Goal: Task Accomplishment & Management: Use online tool/utility

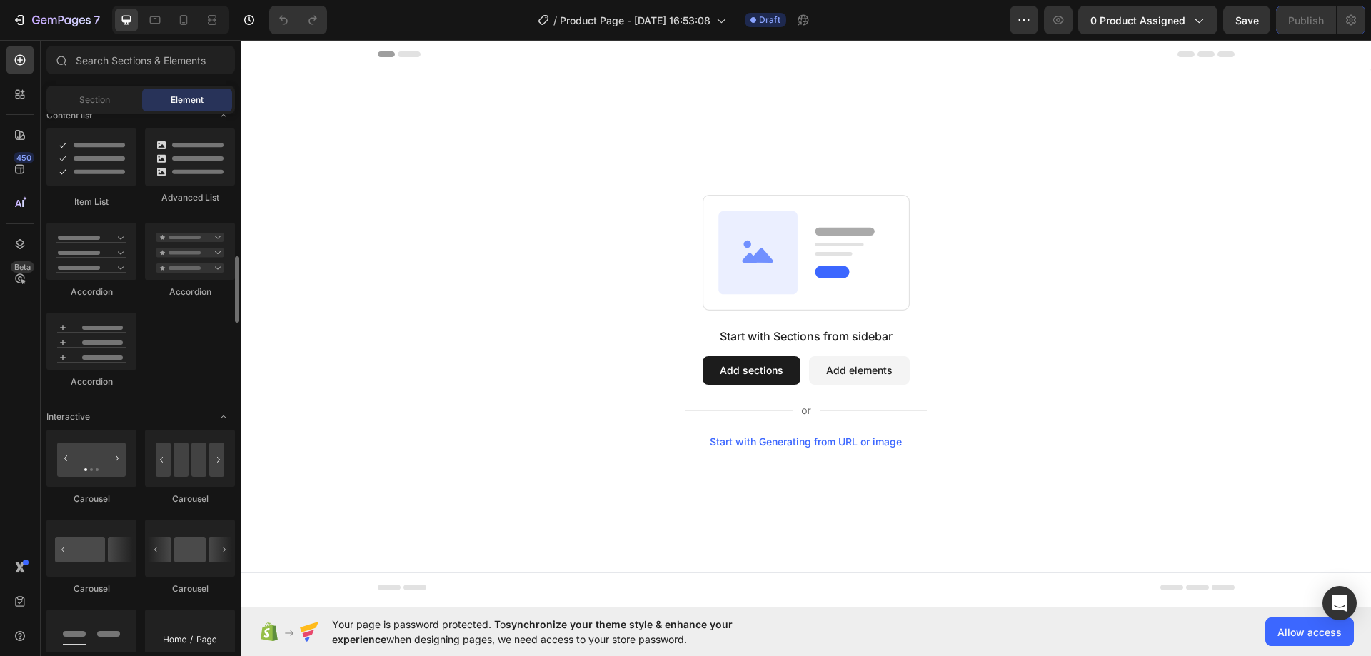
scroll to position [1142, 0]
click at [115, 101] on div "Section" at bounding box center [94, 100] width 90 height 23
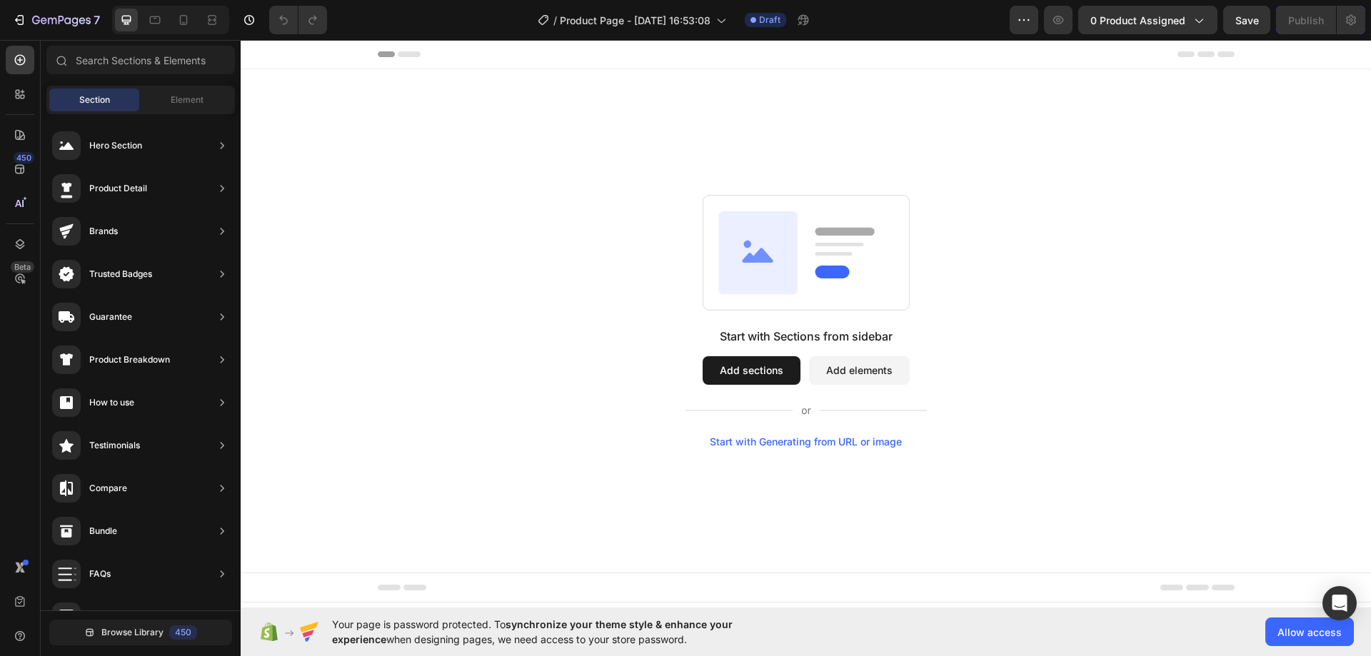
scroll to position [0, 0]
click at [183, 95] on span "Element" at bounding box center [187, 100] width 33 height 13
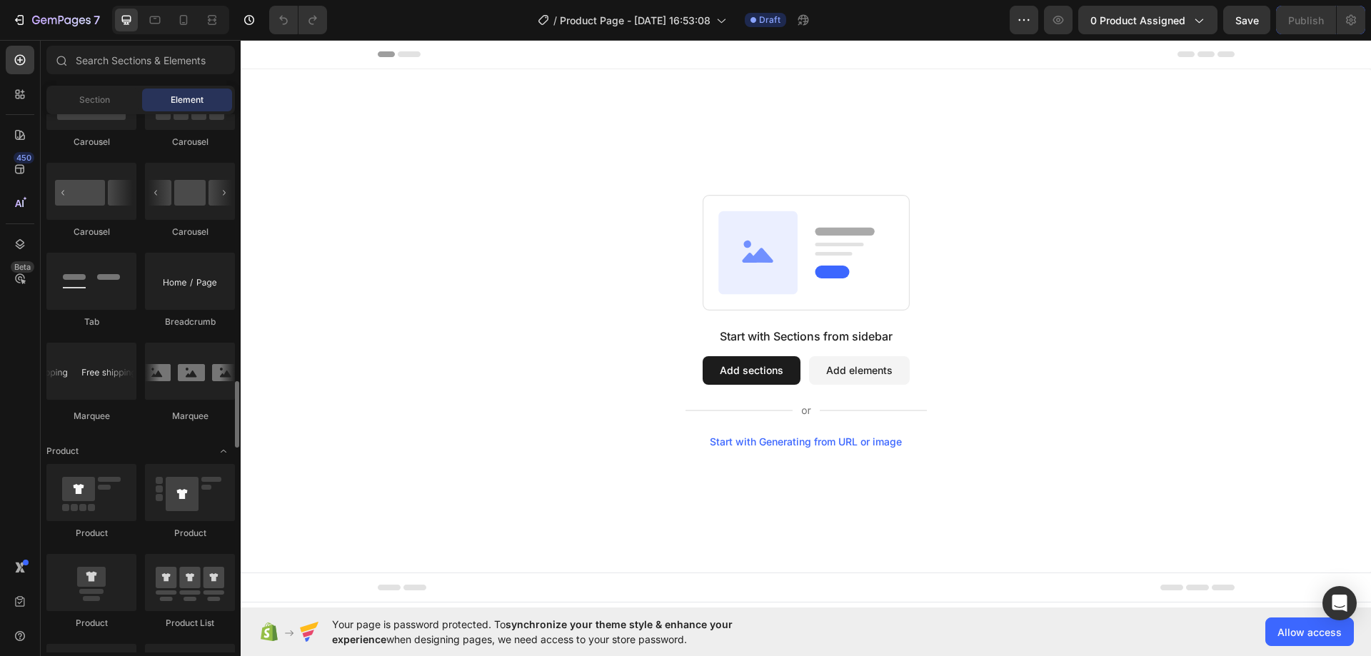
scroll to position [1571, 0]
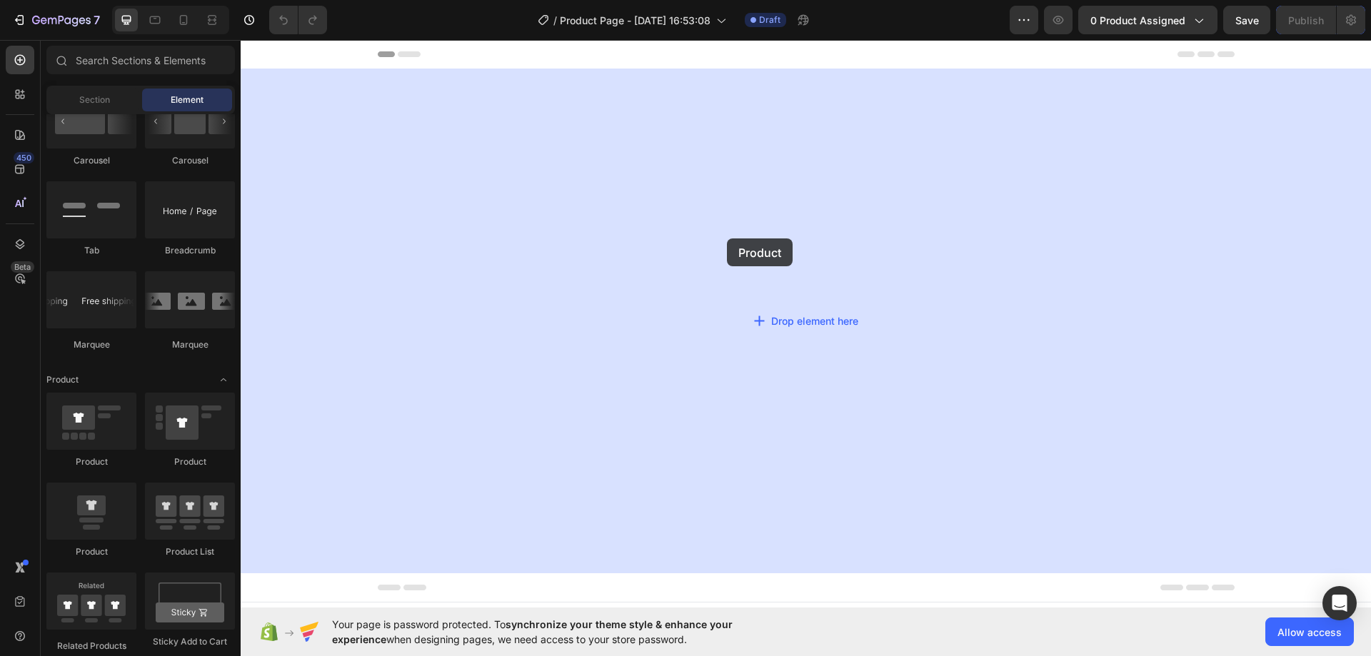
drag, startPoint x: 400, startPoint y: 442, endPoint x: 733, endPoint y: 233, distance: 392.6
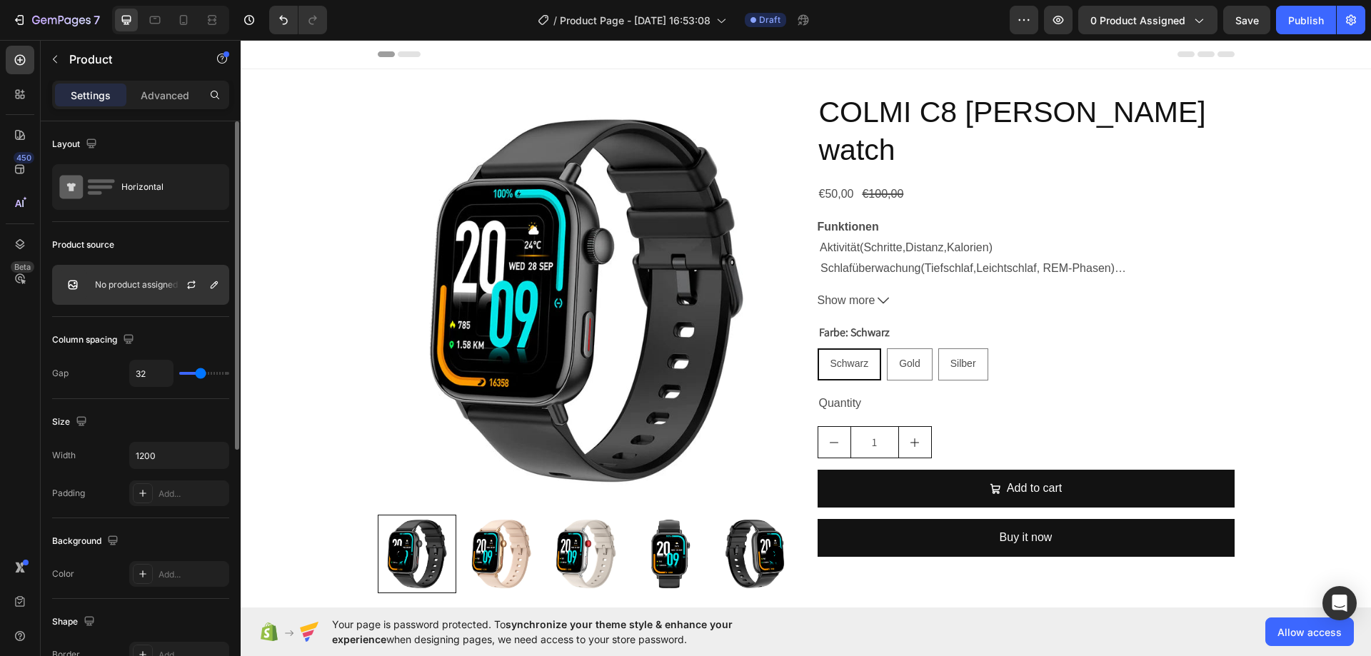
click at [146, 290] on div "No product assigned" at bounding box center [140, 285] width 177 height 40
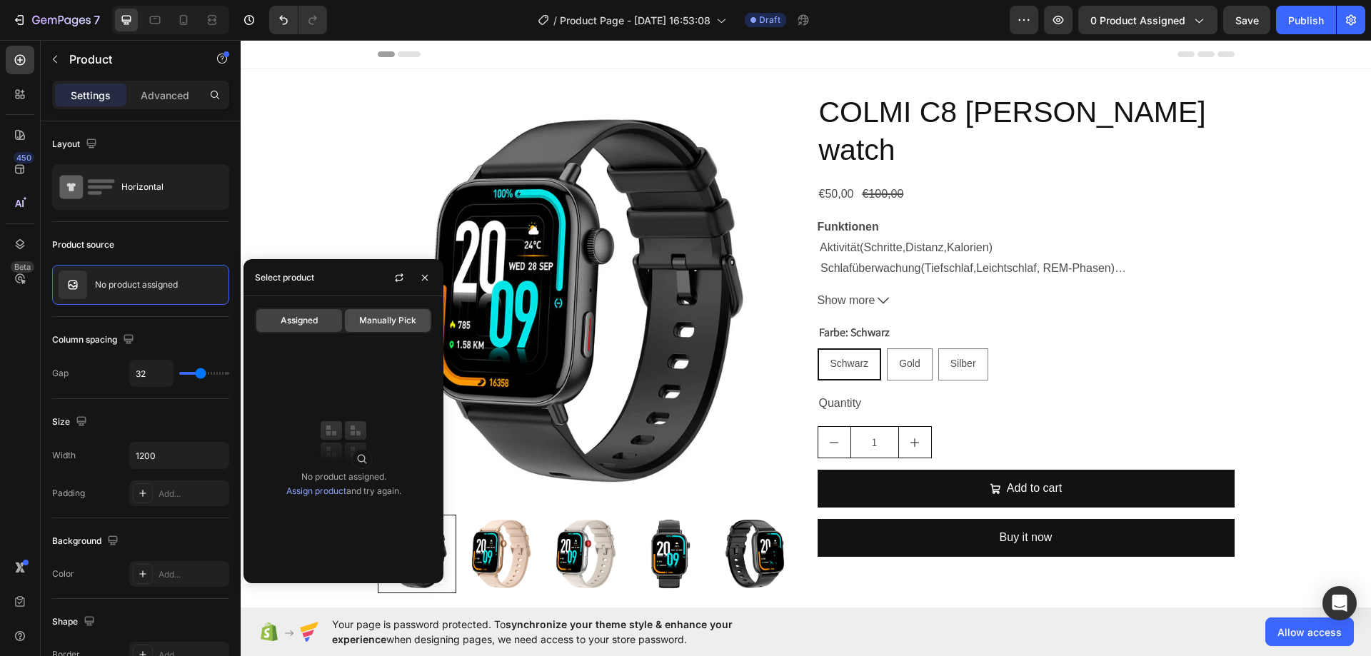
click at [368, 321] on span "Manually Pick" at bounding box center [387, 320] width 57 height 13
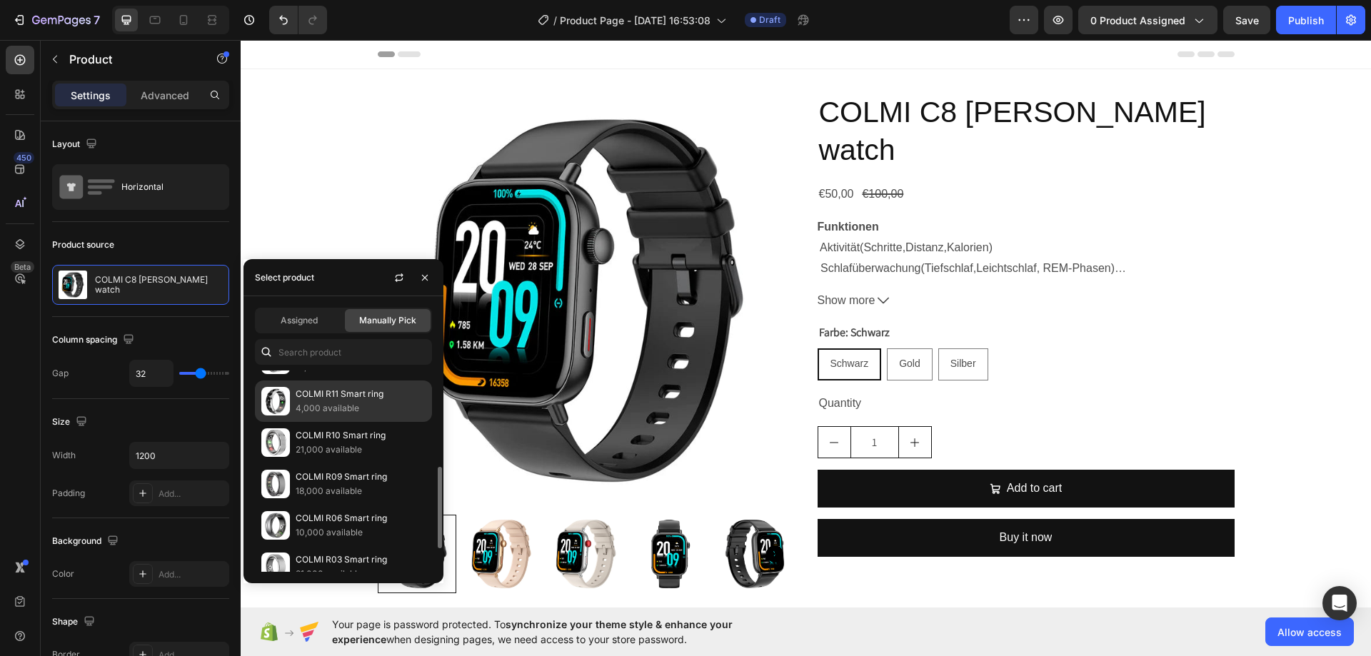
scroll to position [296, 0]
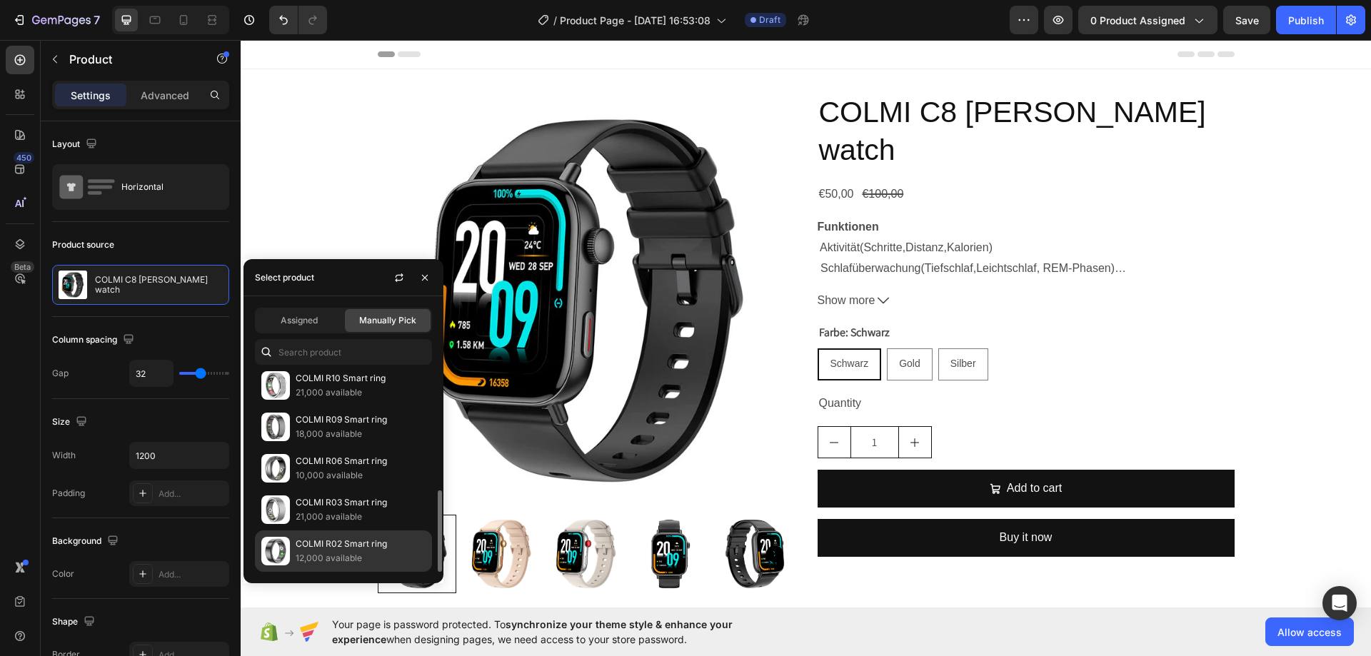
click at [346, 540] on p "COLMI R02 Smart ring" at bounding box center [361, 544] width 130 height 14
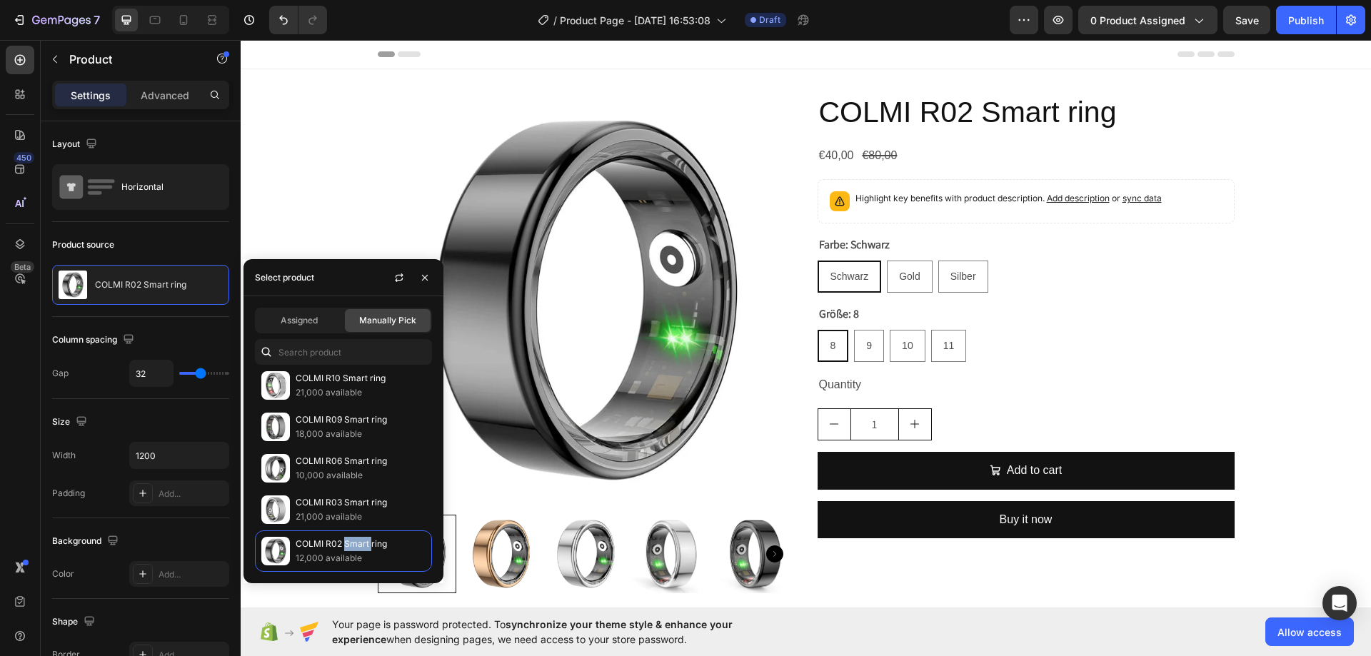
click at [98, 92] on p "Settings" at bounding box center [91, 95] width 40 height 15
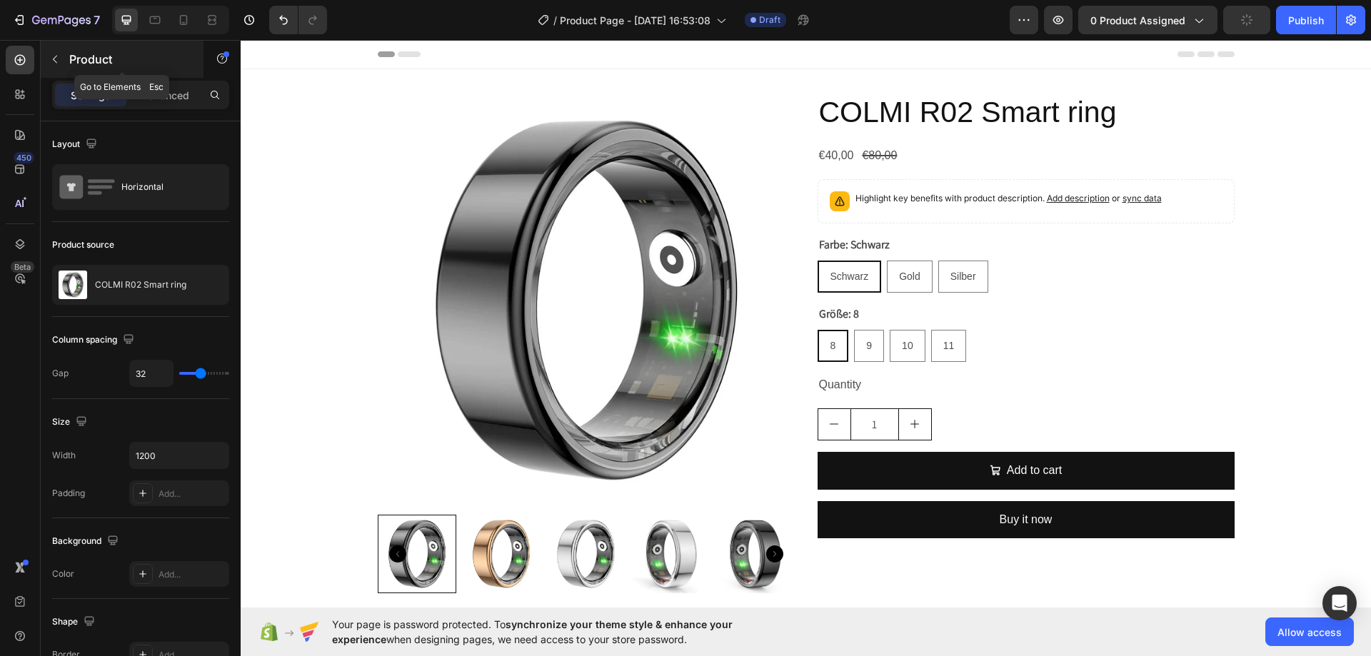
click at [57, 59] on icon "button" at bounding box center [54, 59] width 11 height 11
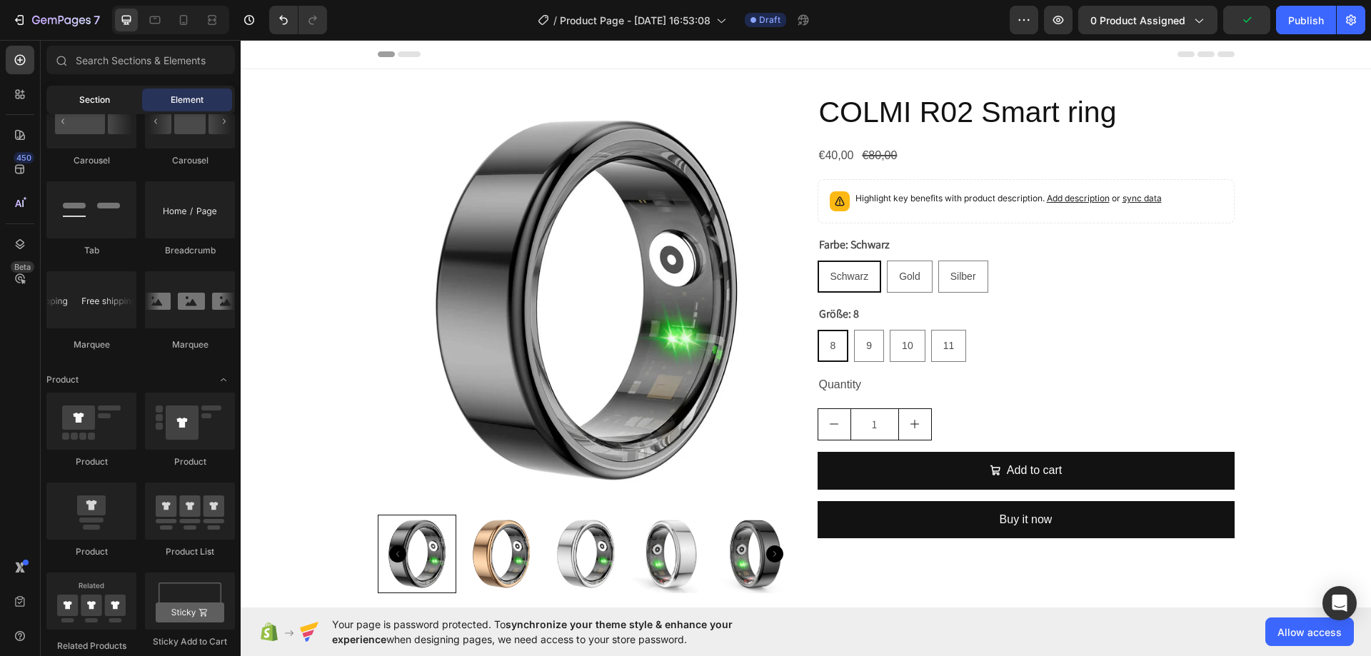
click at [83, 91] on div "Section" at bounding box center [94, 100] width 90 height 23
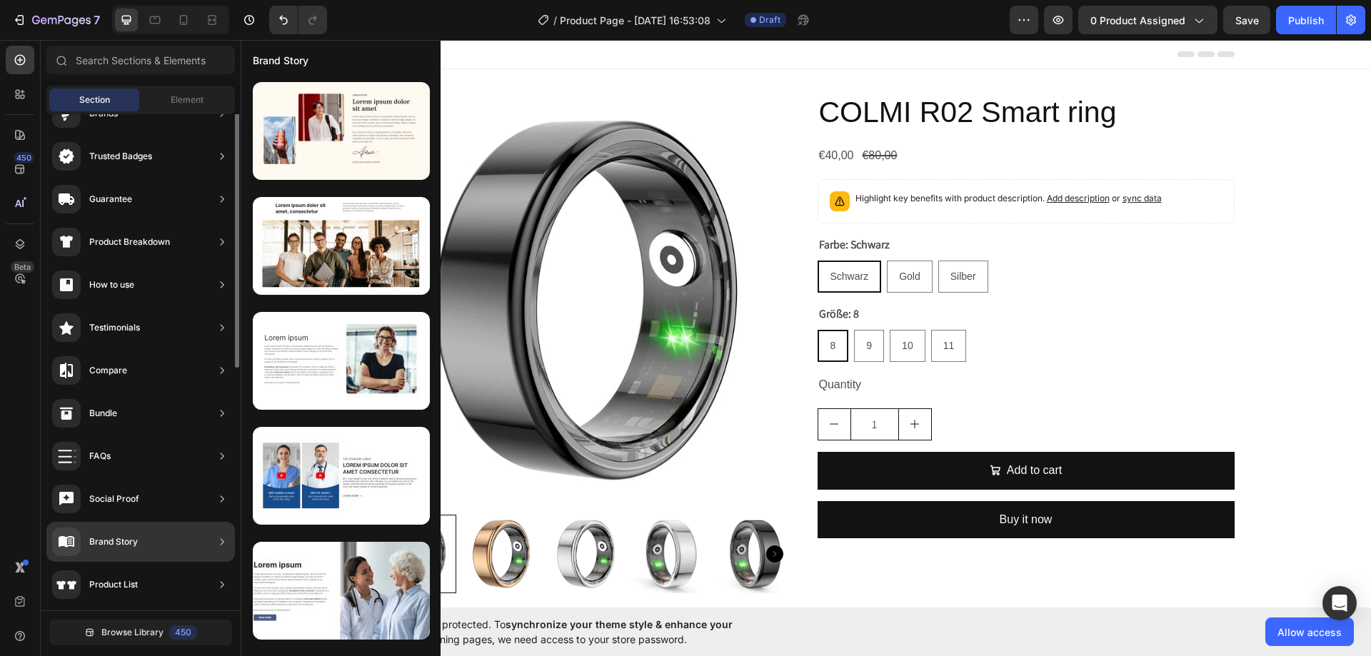
scroll to position [0, 0]
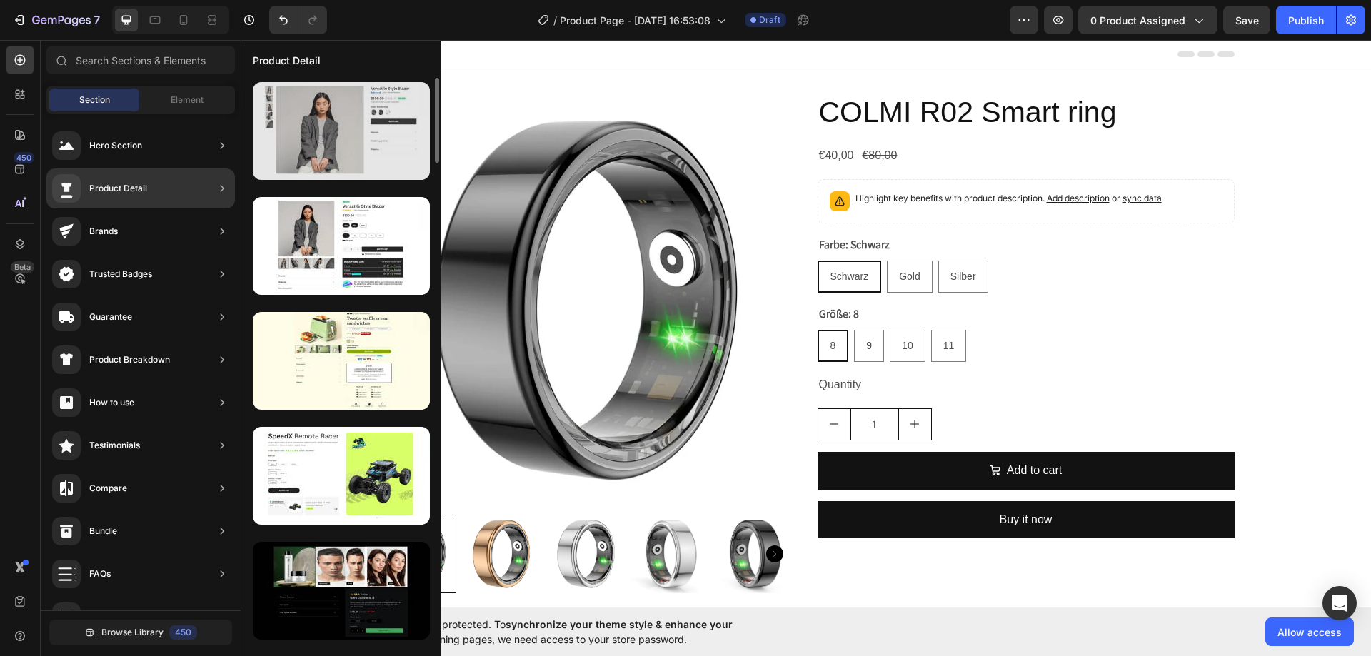
click at [318, 109] on div at bounding box center [341, 131] width 177 height 98
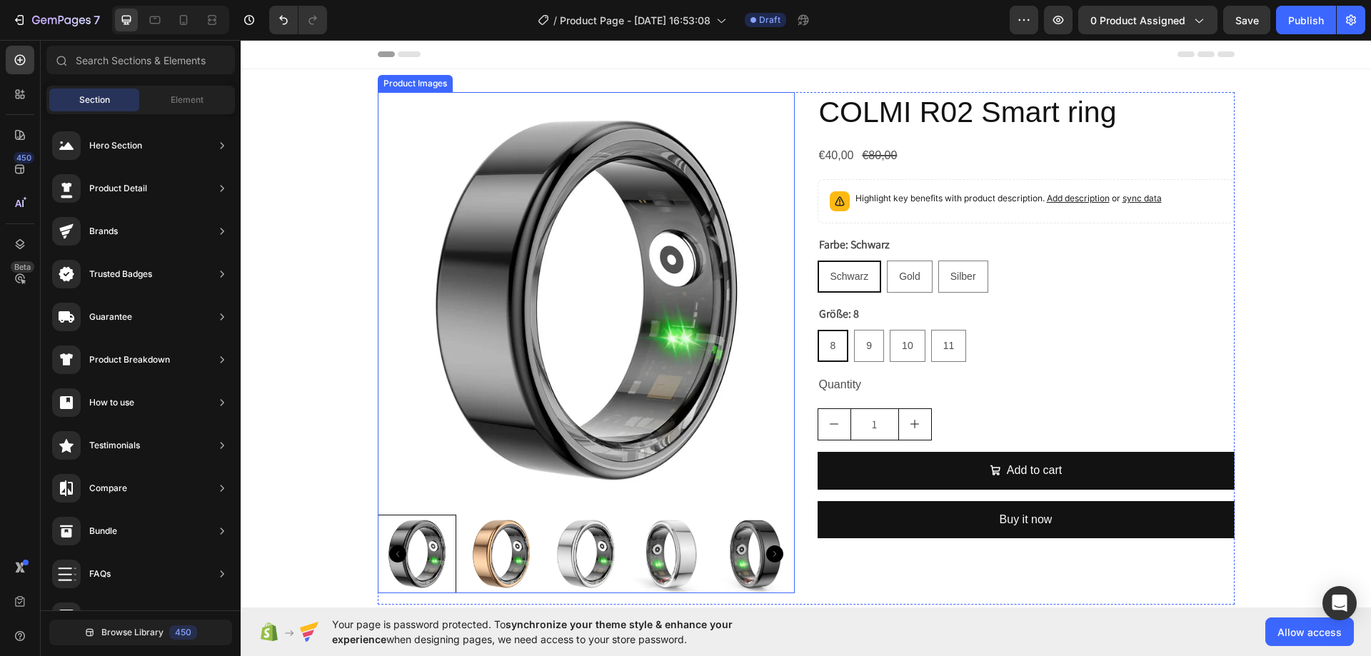
drag, startPoint x: 676, startPoint y: 216, endPoint x: 408, endPoint y: 404, distance: 327.0
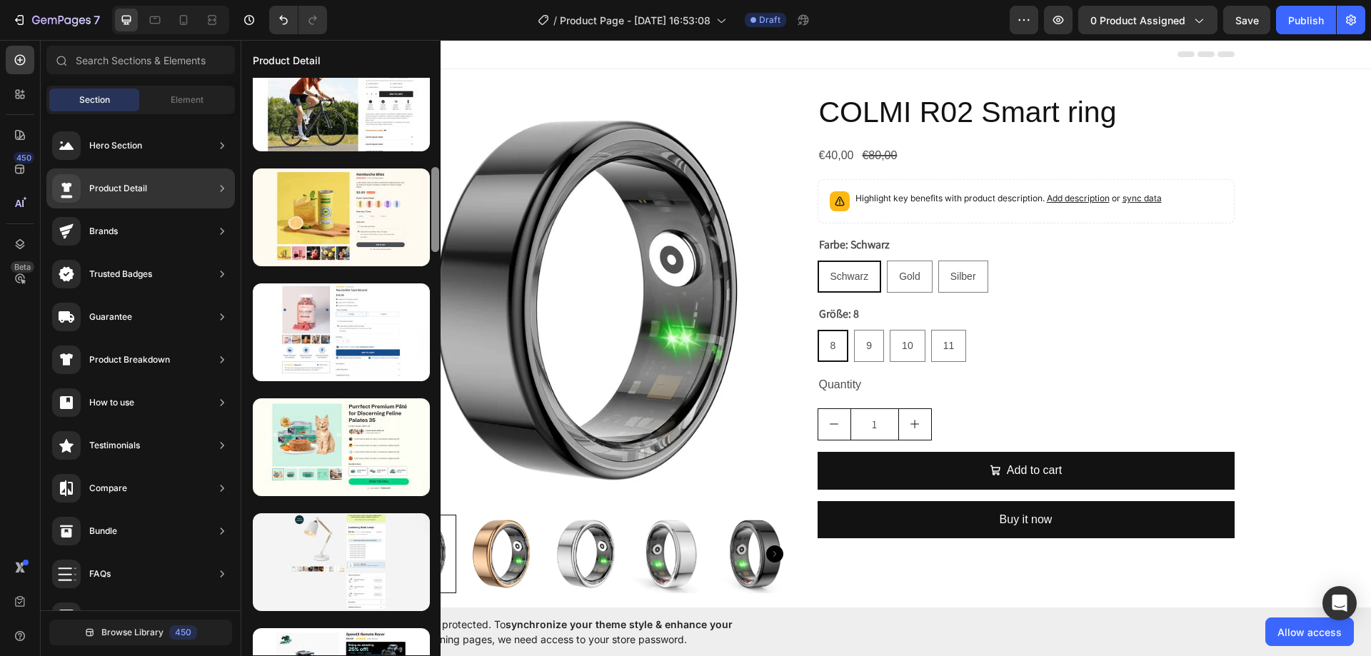
click at [434, 223] on div at bounding box center [435, 209] width 8 height 85
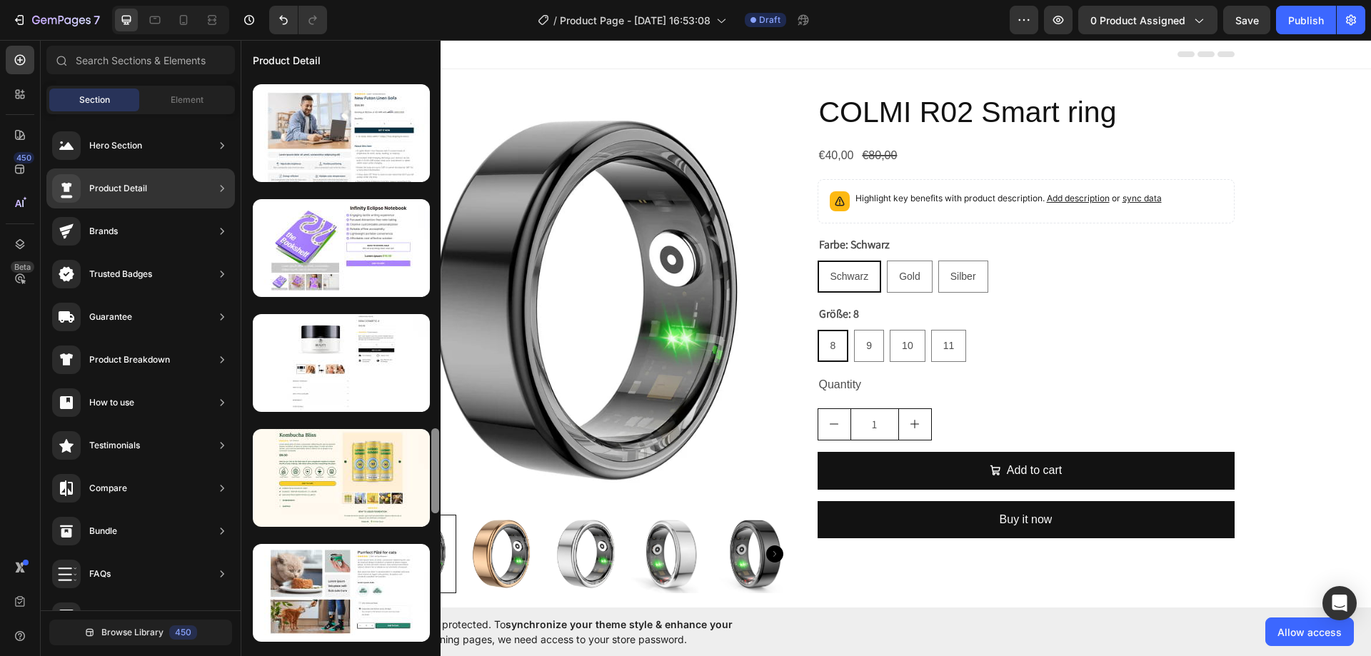
scroll to position [2106, 0]
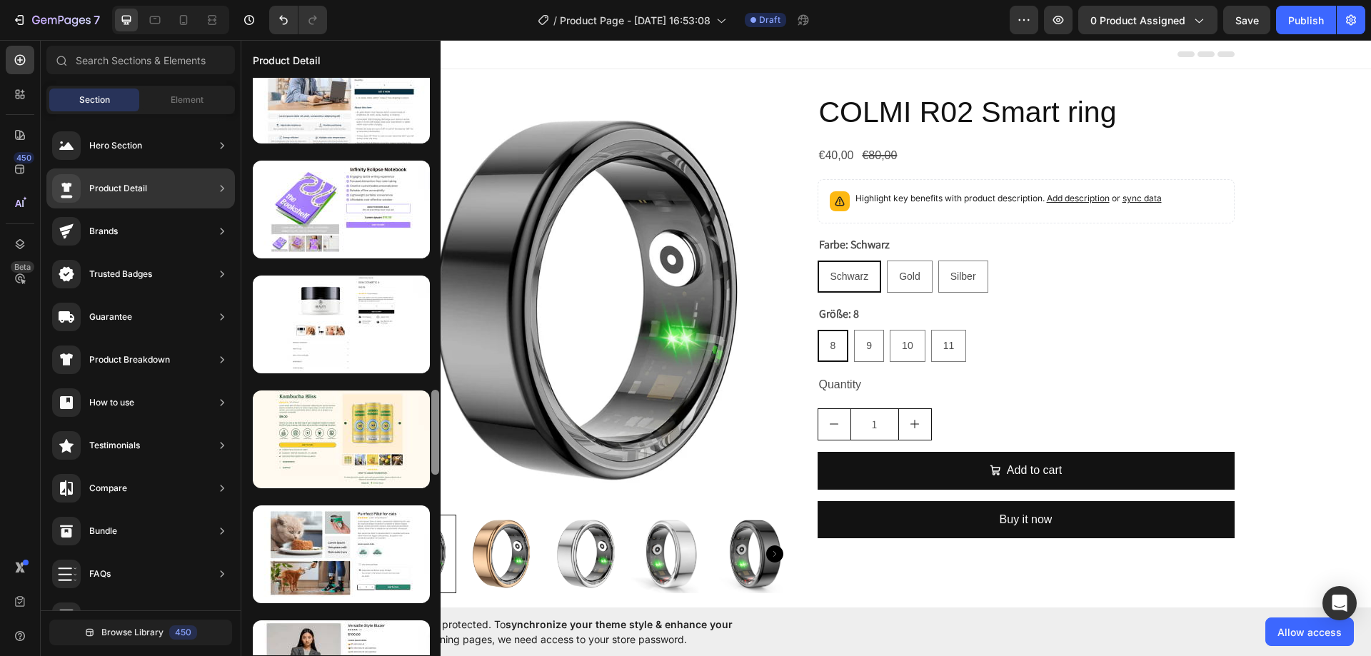
drag, startPoint x: 433, startPoint y: 208, endPoint x: 435, endPoint y: 431, distance: 222.8
click at [435, 431] on div at bounding box center [435, 432] width 8 height 85
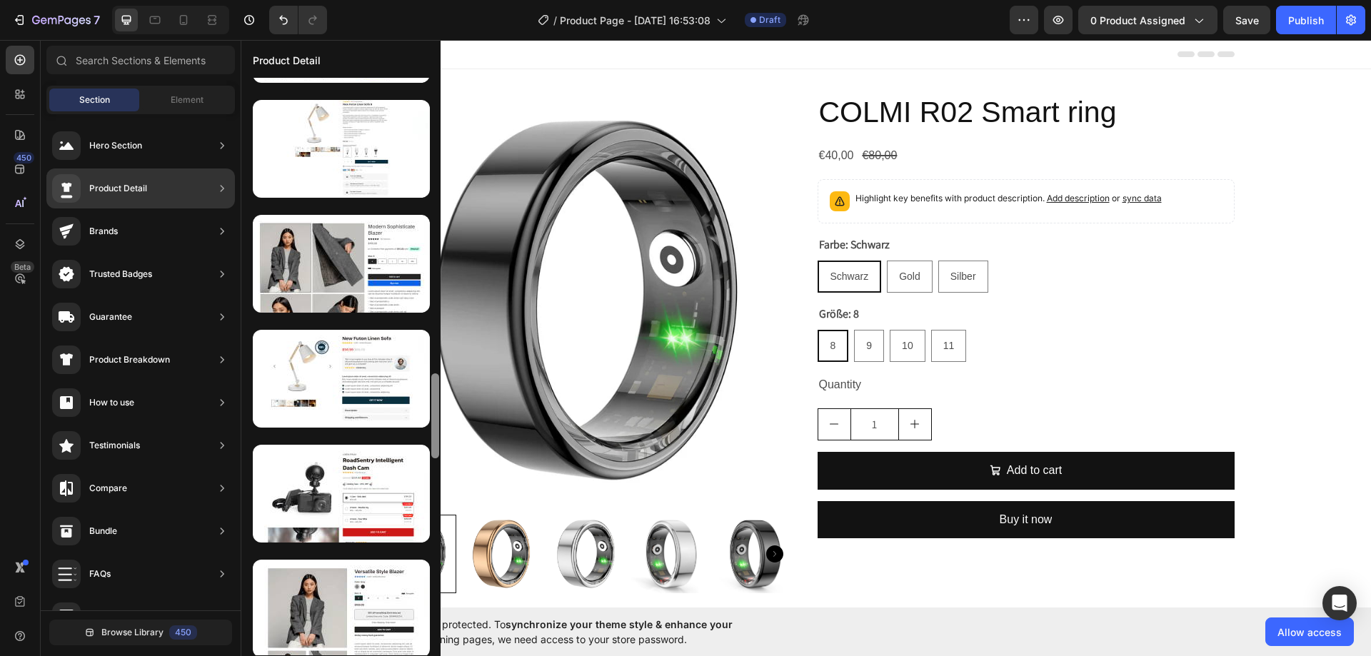
scroll to position [2857, 0]
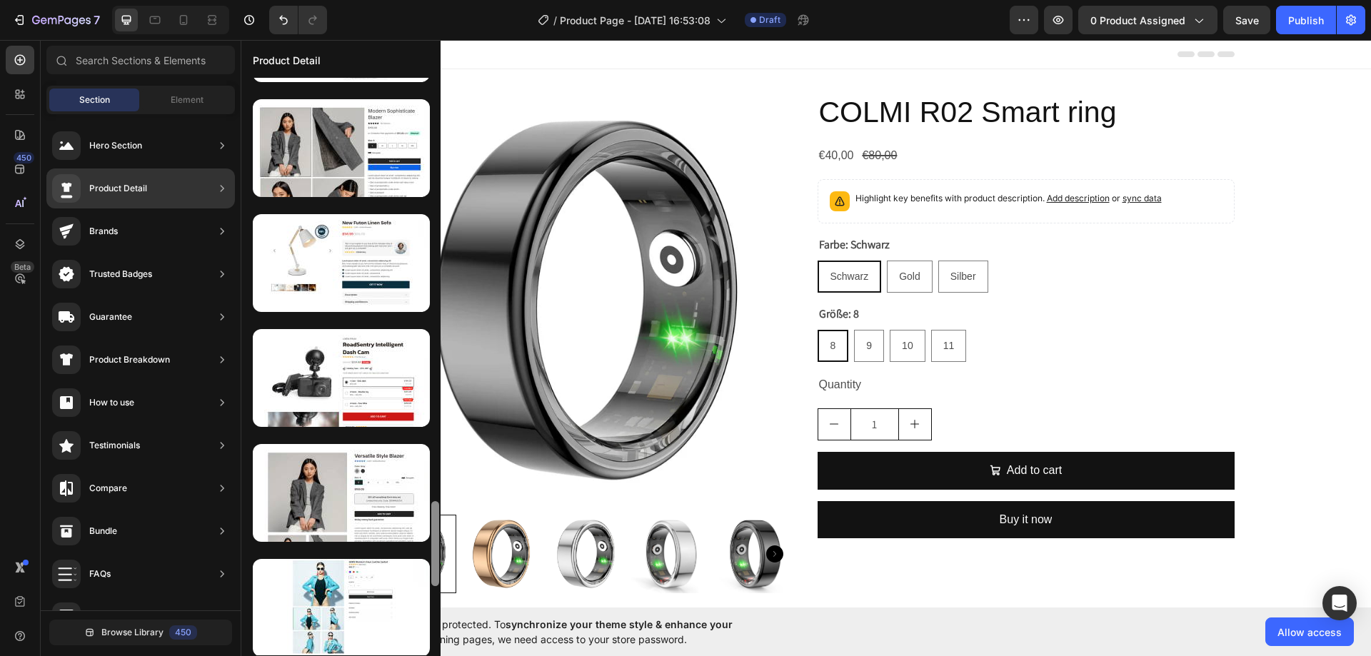
drag, startPoint x: 435, startPoint y: 416, endPoint x: 433, endPoint y: 527, distance: 111.4
click at [433, 527] on div at bounding box center [435, 543] width 8 height 85
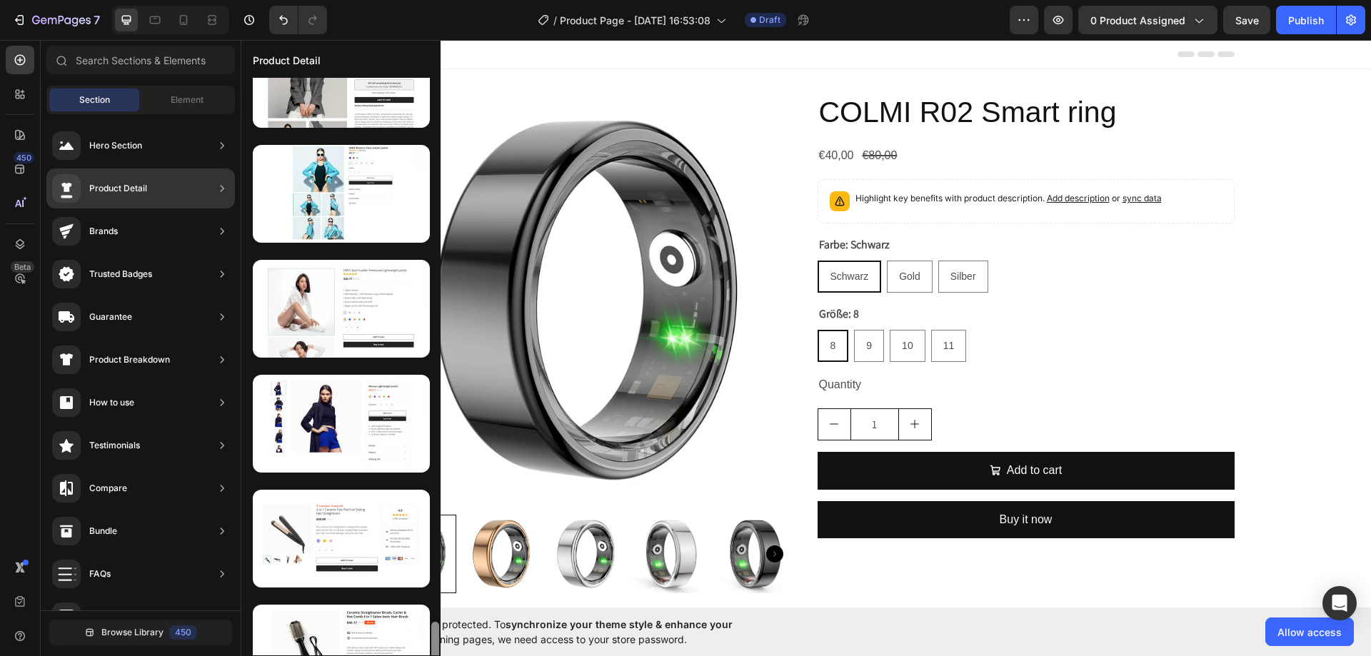
scroll to position [3322, 0]
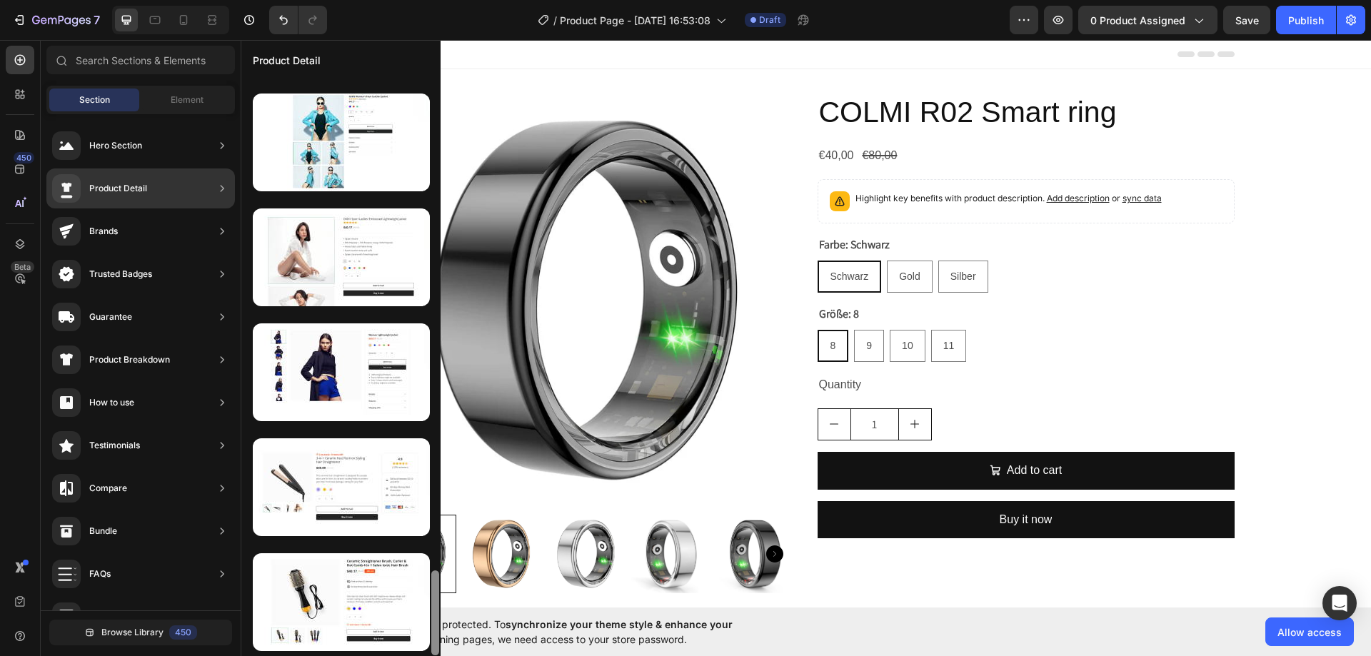
drag, startPoint x: 433, startPoint y: 510, endPoint x: 430, endPoint y: 593, distance: 83.6
click at [430, 593] on div at bounding box center [435, 367] width 11 height 578
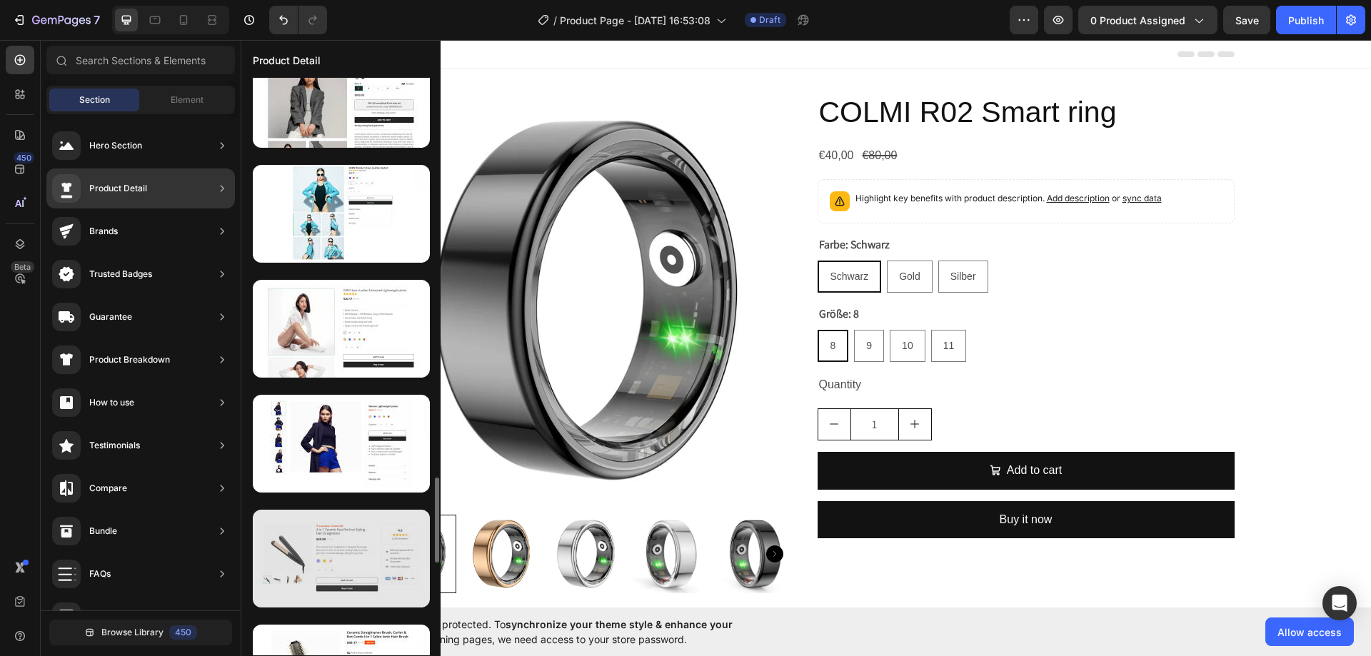
scroll to position [3108, 0]
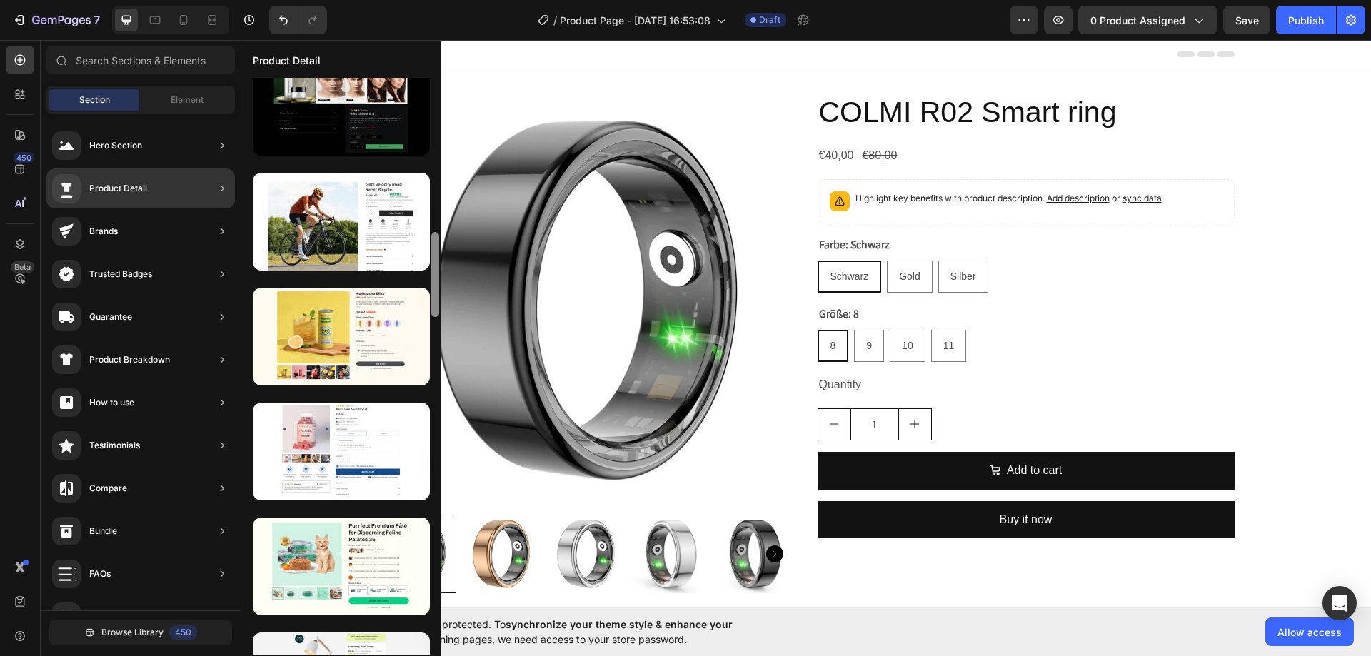
drag, startPoint x: 430, startPoint y: 524, endPoint x: 432, endPoint y: 168, distance: 356.3
click at [431, 232] on div at bounding box center [435, 274] width 8 height 85
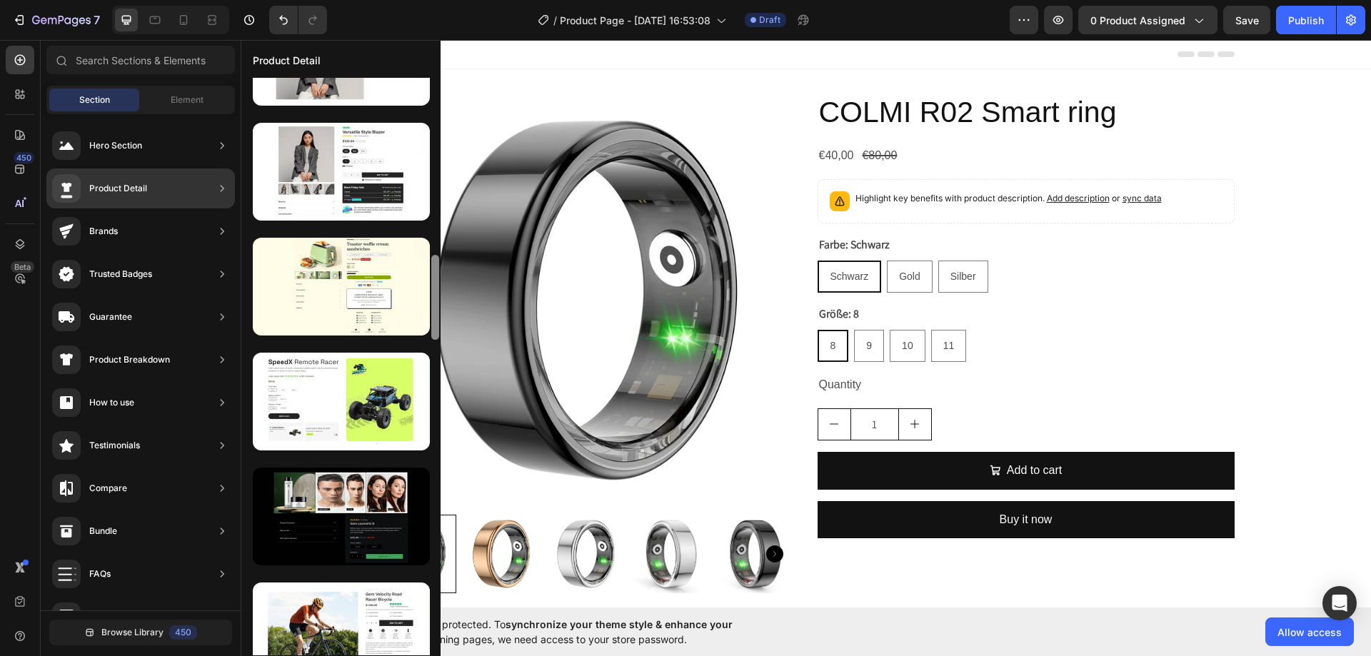
scroll to position [12, 0]
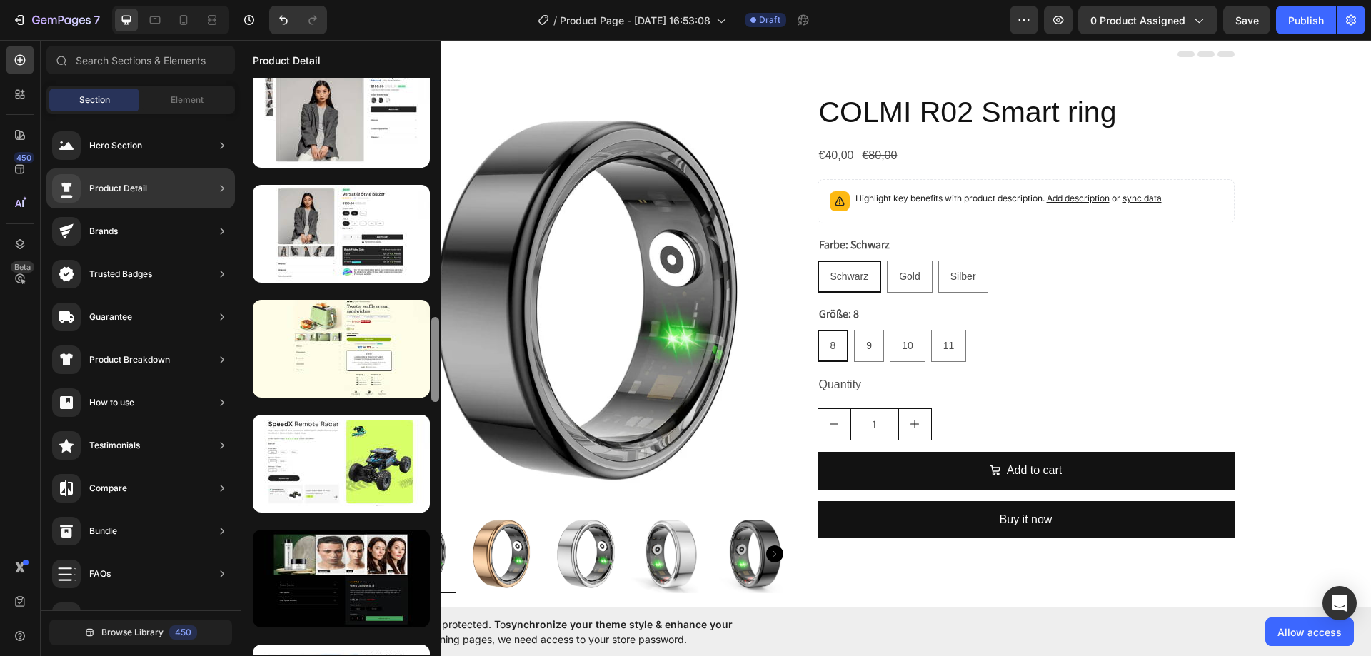
drag, startPoint x: 432, startPoint y: 168, endPoint x: 433, endPoint y: 108, distance: 60.0
click at [433, 317] on div at bounding box center [435, 359] width 8 height 85
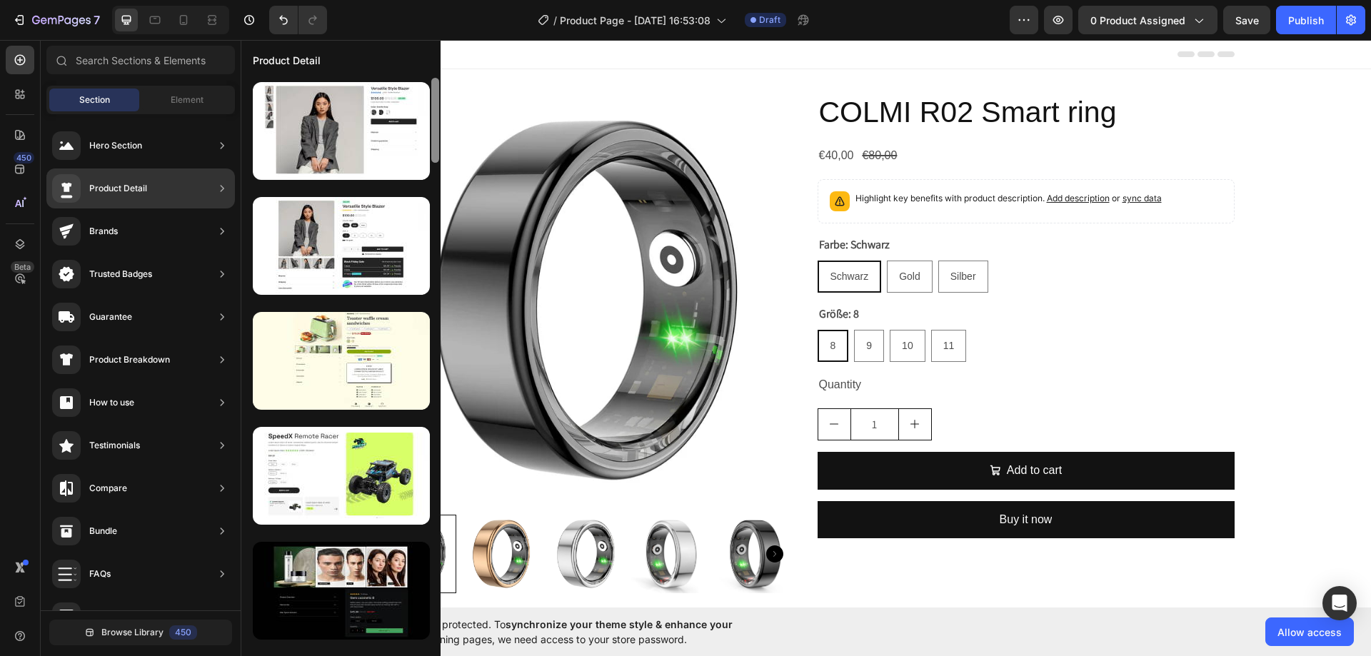
drag, startPoint x: 432, startPoint y: 97, endPoint x: 432, endPoint y: 82, distance: 15.0
click at [432, 83] on div at bounding box center [435, 120] width 8 height 85
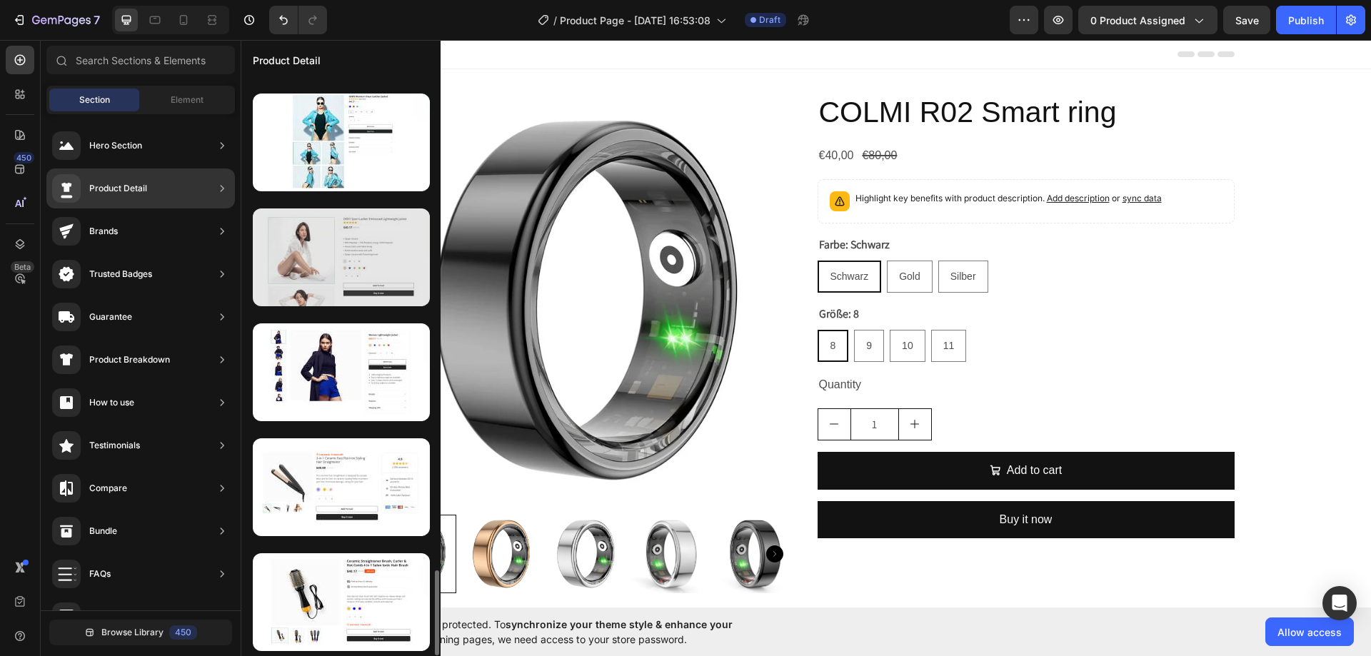
scroll to position [3322, 0]
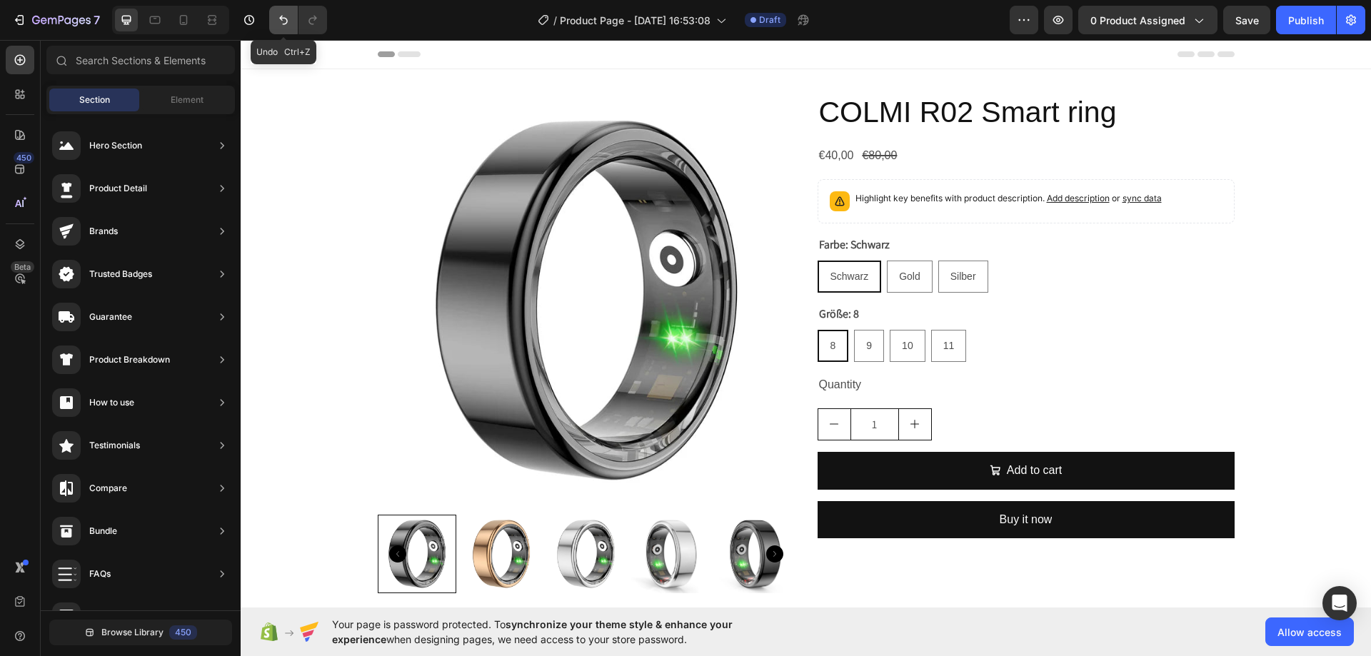
click at [285, 19] on icon "Undo/Redo" at bounding box center [283, 20] width 14 height 14
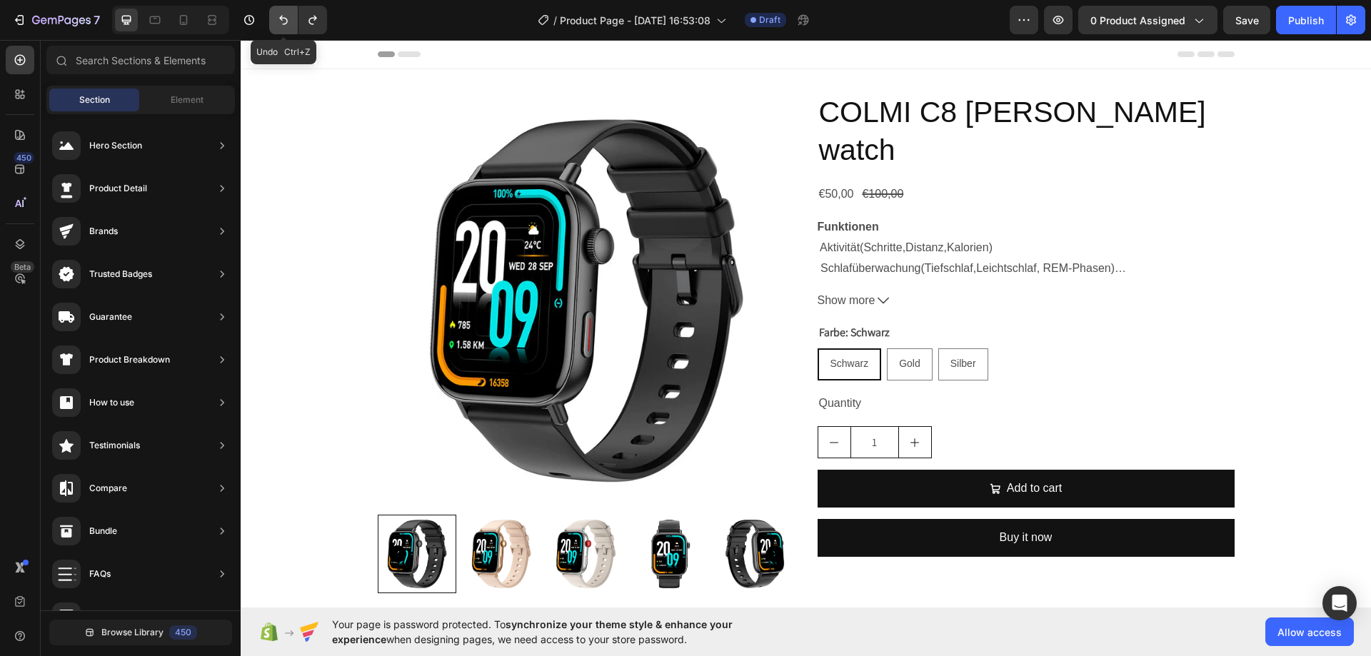
click at [285, 19] on icon "Undo/Redo" at bounding box center [283, 20] width 14 height 14
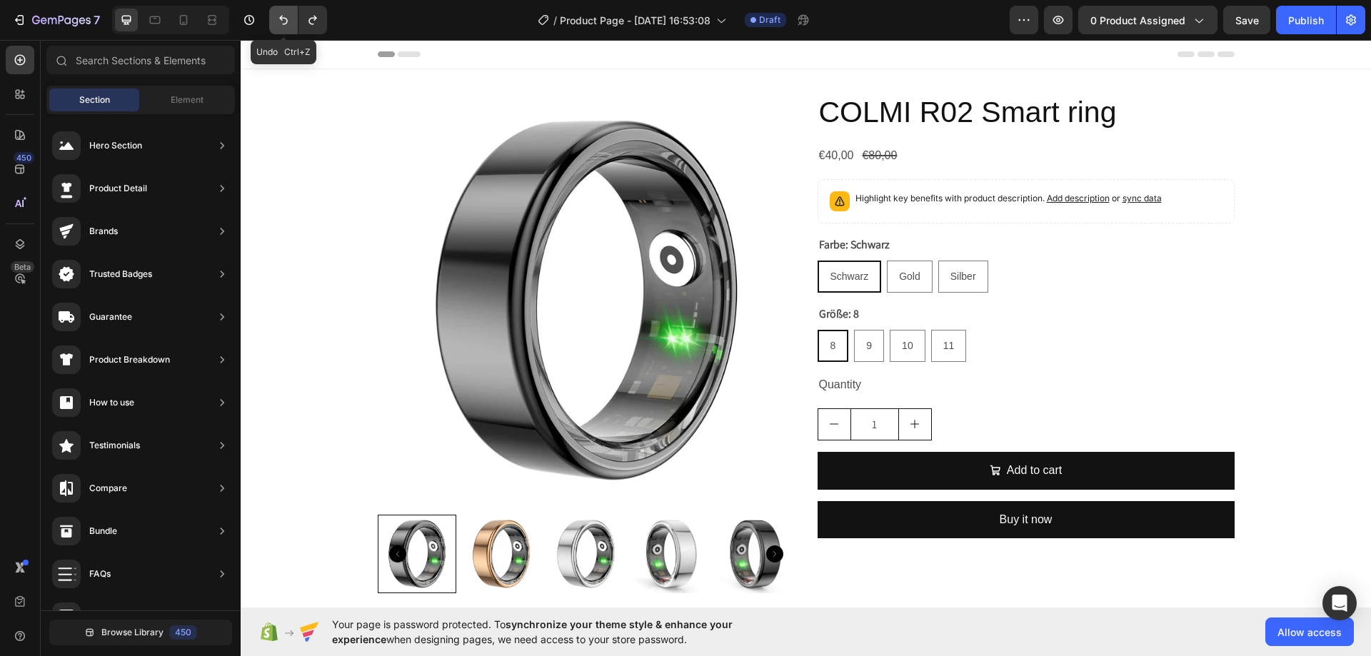
click at [285, 20] on icon "Undo/Redo" at bounding box center [283, 20] width 14 height 14
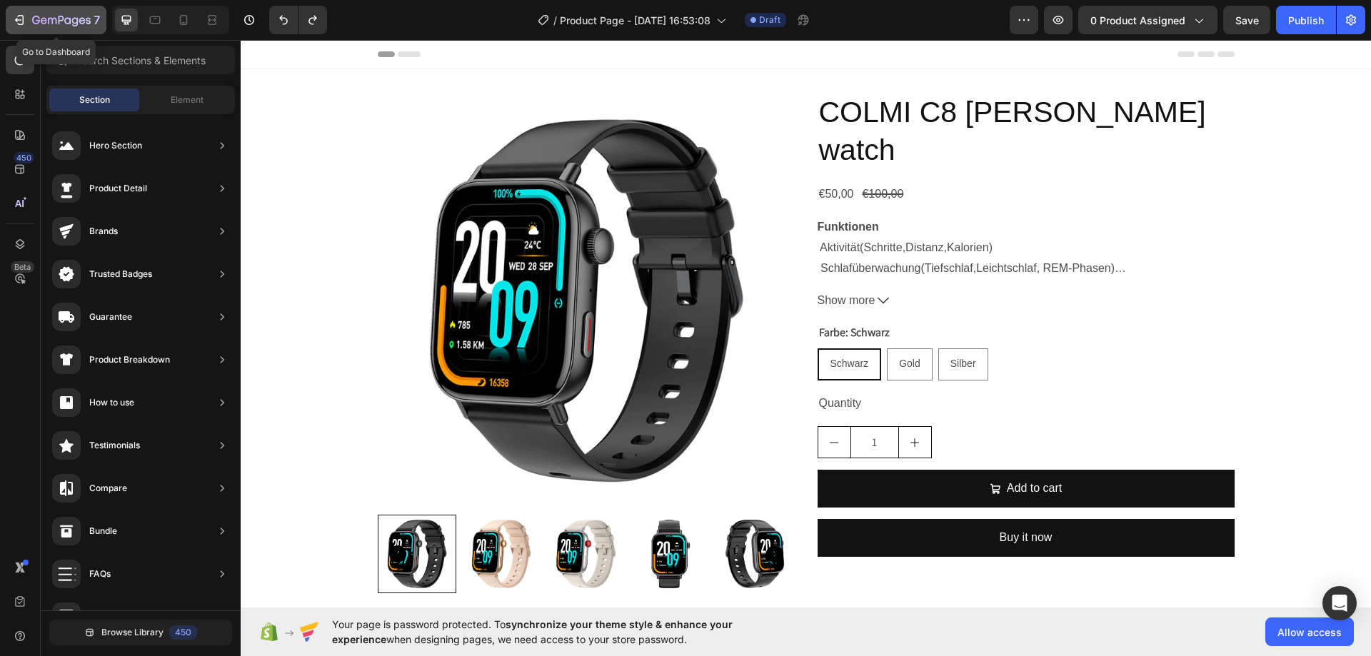
click at [64, 14] on div "7" at bounding box center [66, 19] width 68 height 17
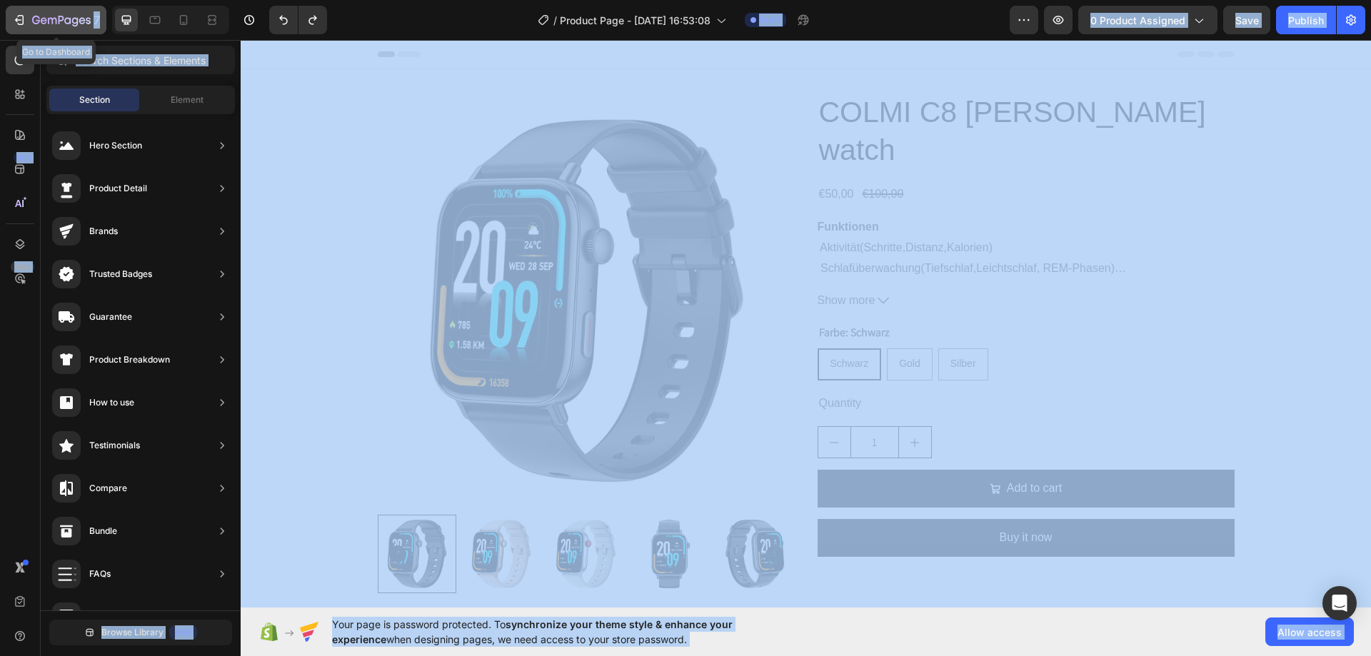
click at [68, 15] on icon "button" at bounding box center [61, 21] width 59 height 12
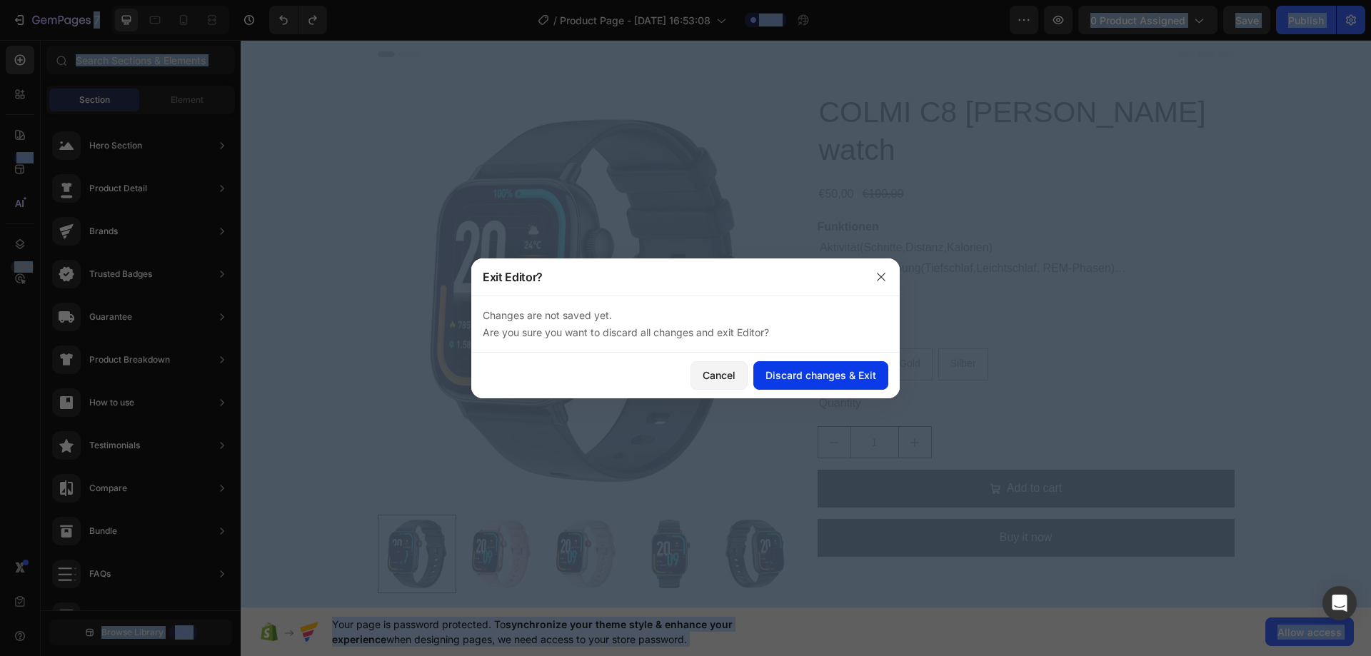
click at [805, 377] on div "Discard changes & Exit" at bounding box center [820, 375] width 111 height 15
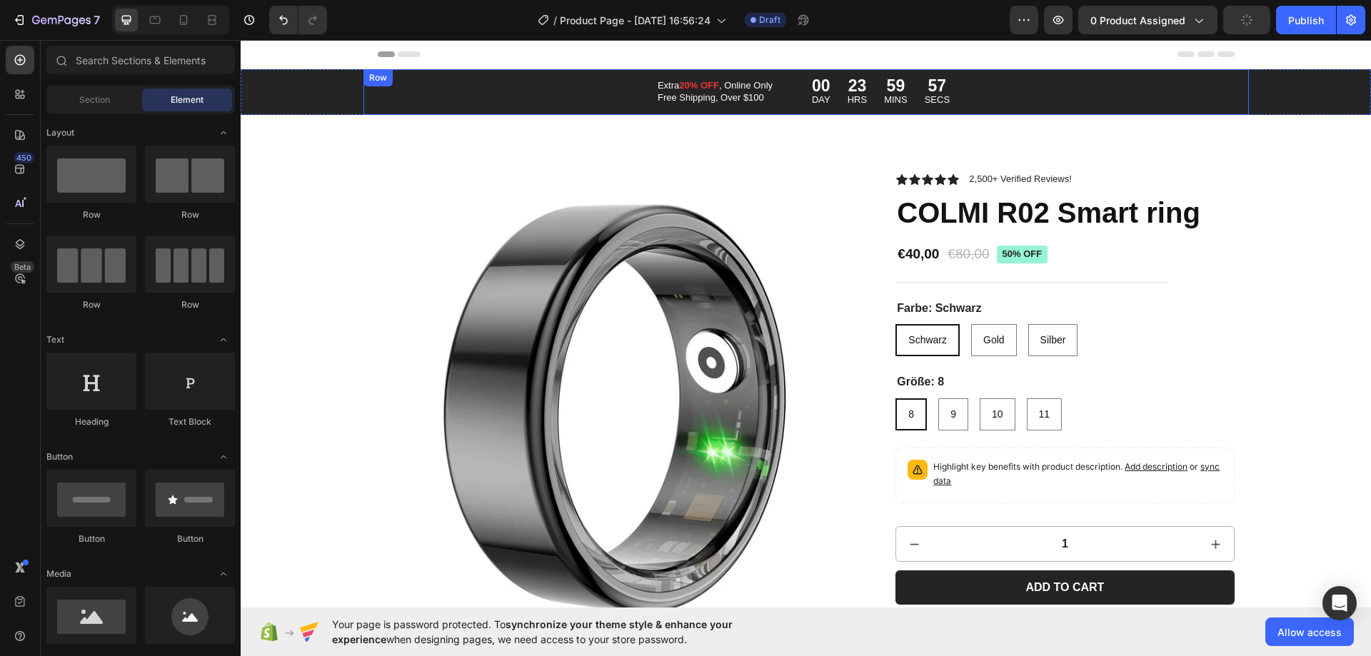
click at [619, 100] on div "Extra 20% OFF , Online Only Free Shipping, Over $100 Text Block 00 DAY 23 HRS 5…" at bounding box center [805, 92] width 885 height 46
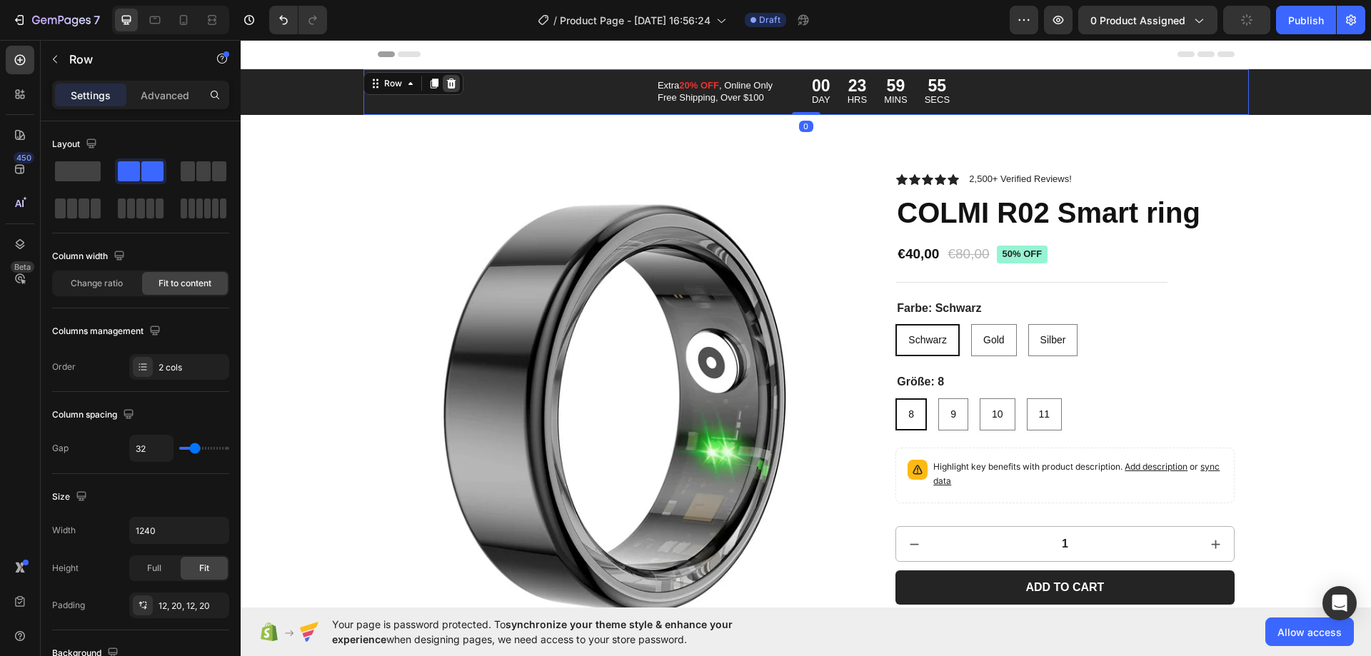
click at [448, 81] on icon at bounding box center [450, 84] width 9 height 10
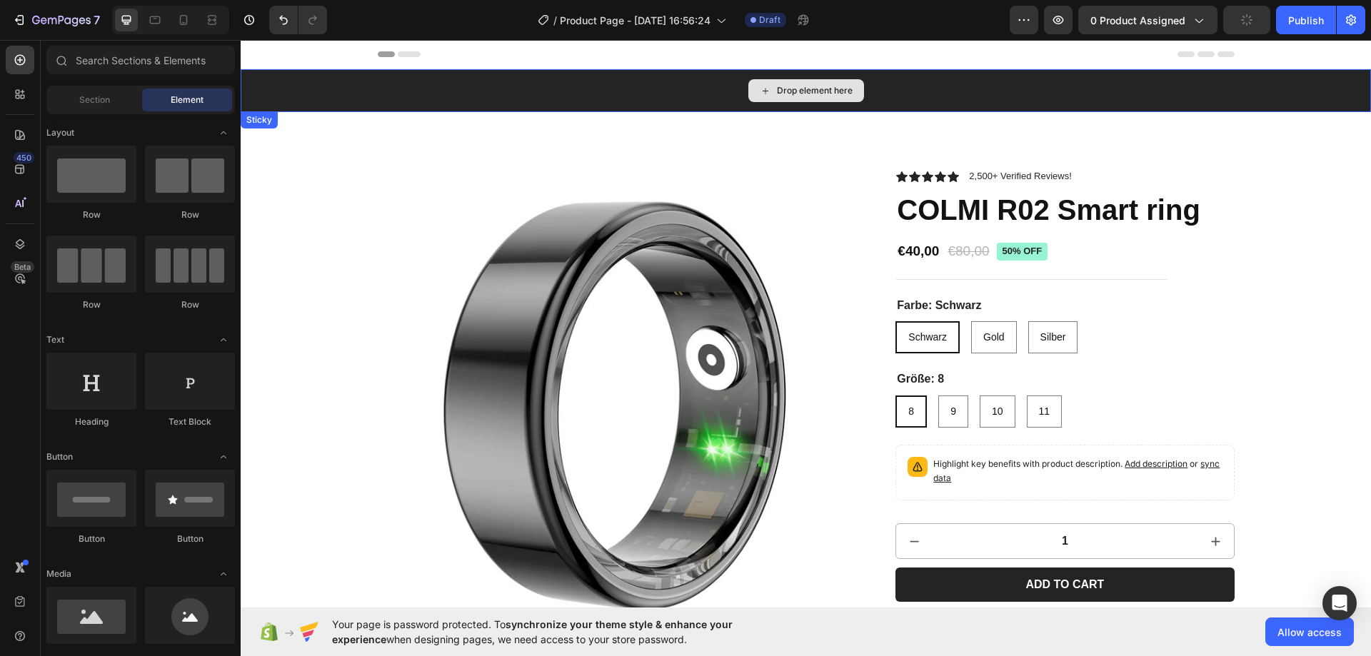
click at [440, 86] on div "Drop element here" at bounding box center [806, 90] width 1130 height 43
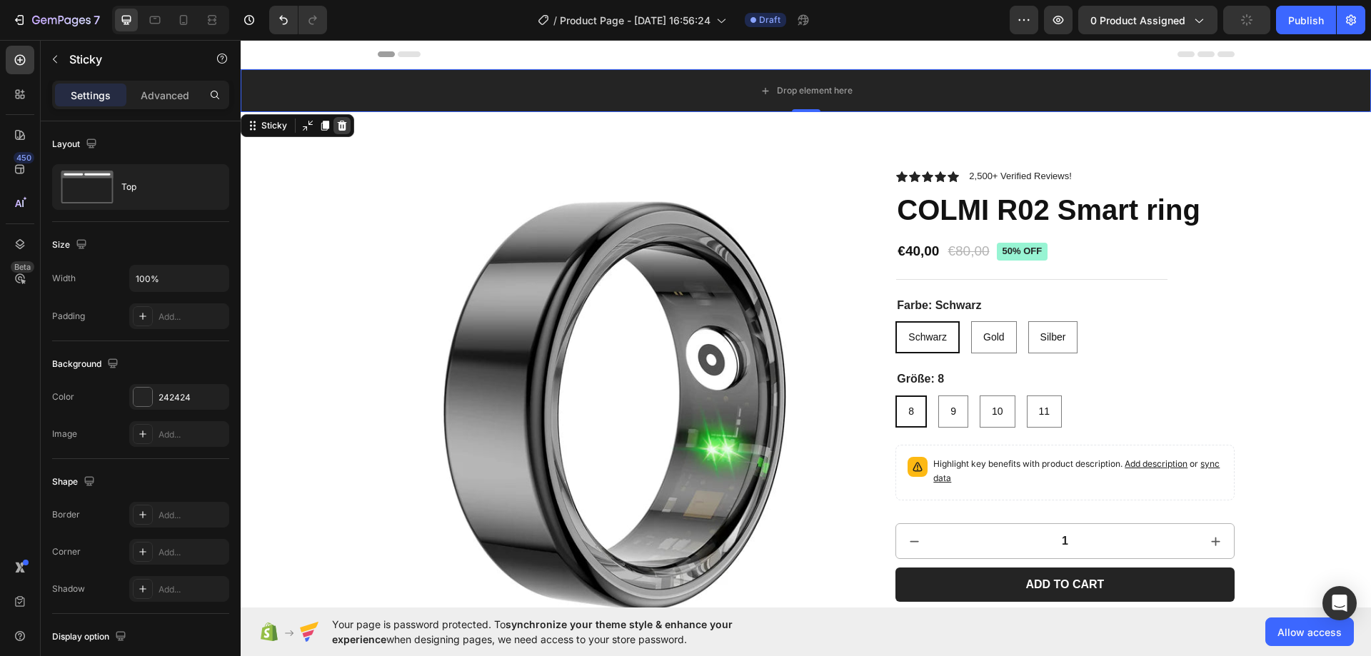
click at [344, 122] on icon at bounding box center [342, 126] width 9 height 10
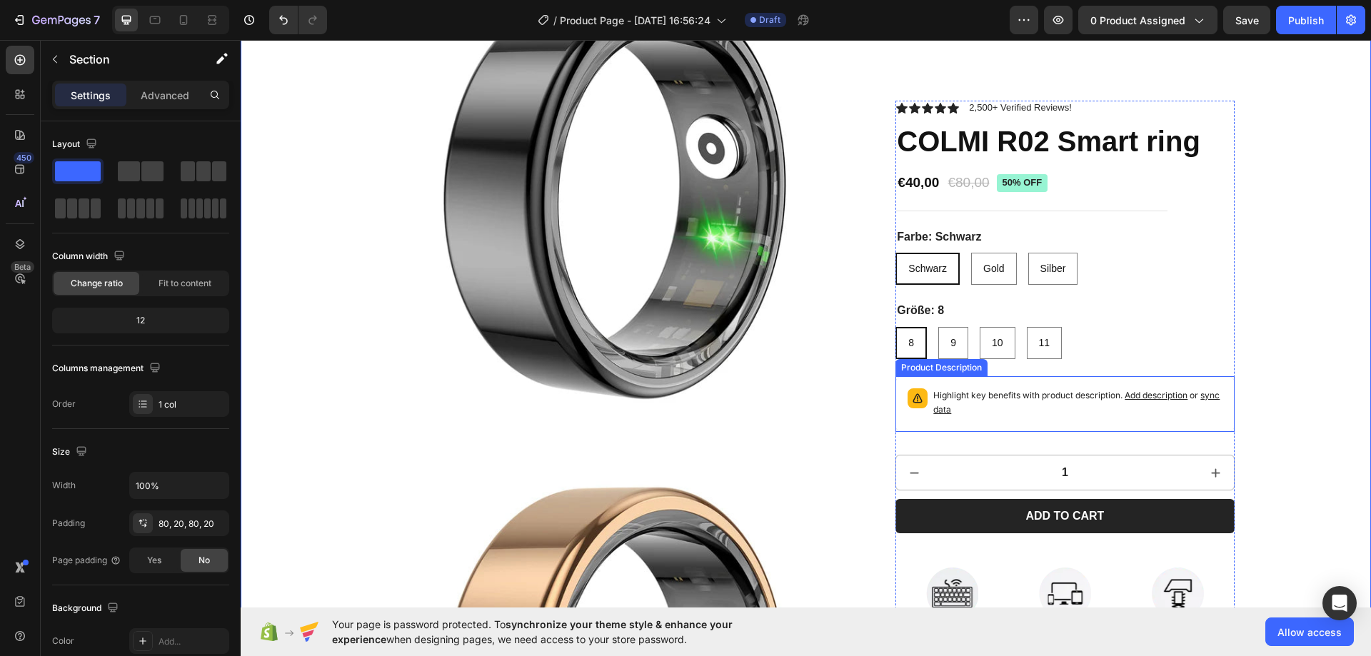
scroll to position [357, 0]
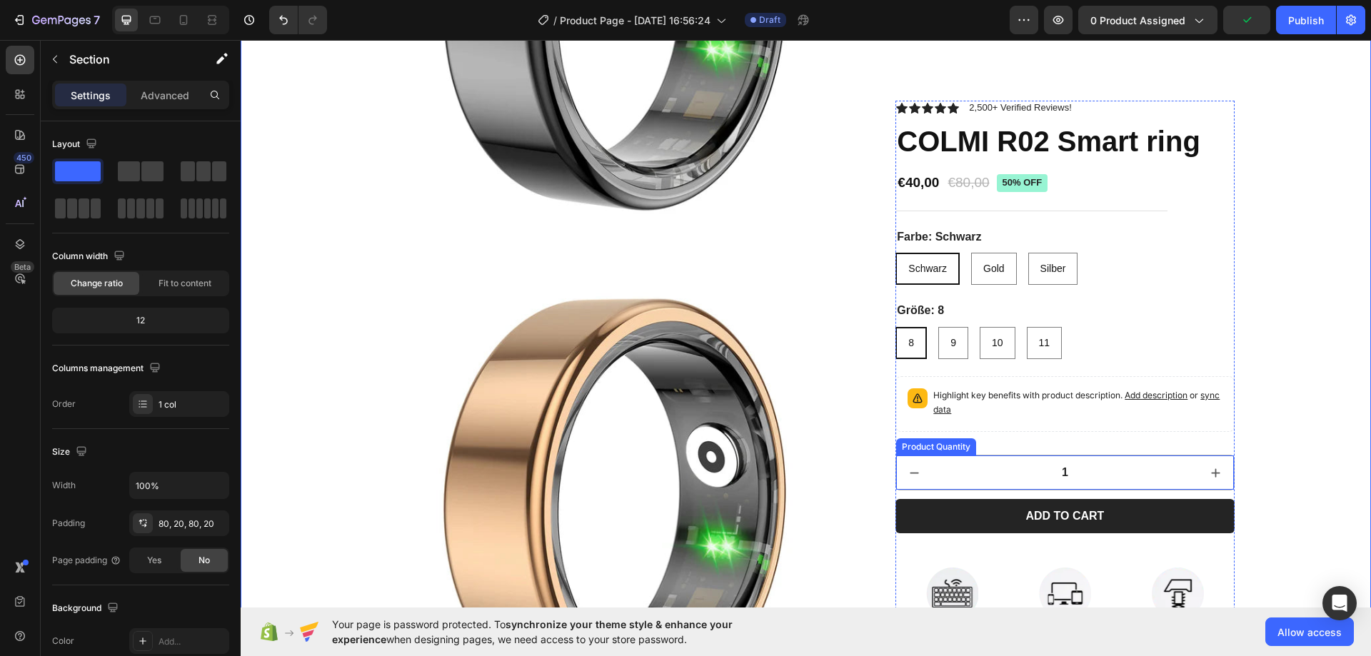
click at [1023, 478] on input "1" at bounding box center [1065, 473] width 266 height 34
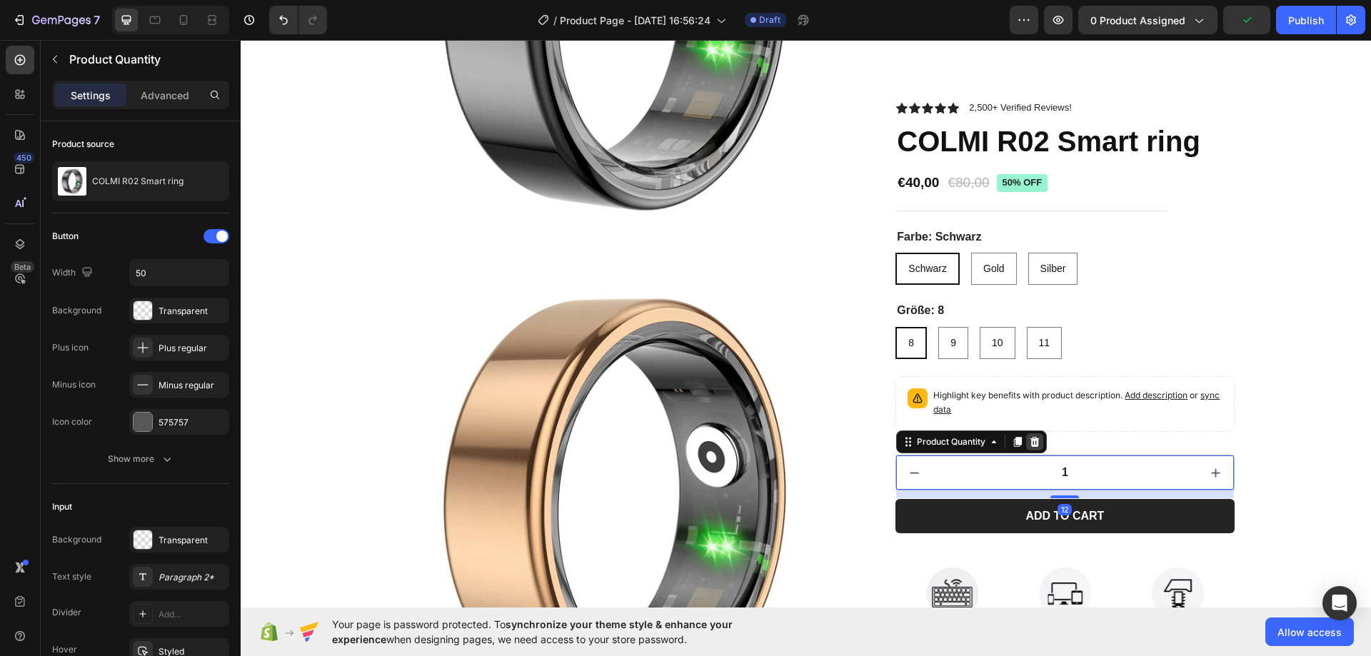
click at [1026, 438] on div at bounding box center [1034, 441] width 17 height 17
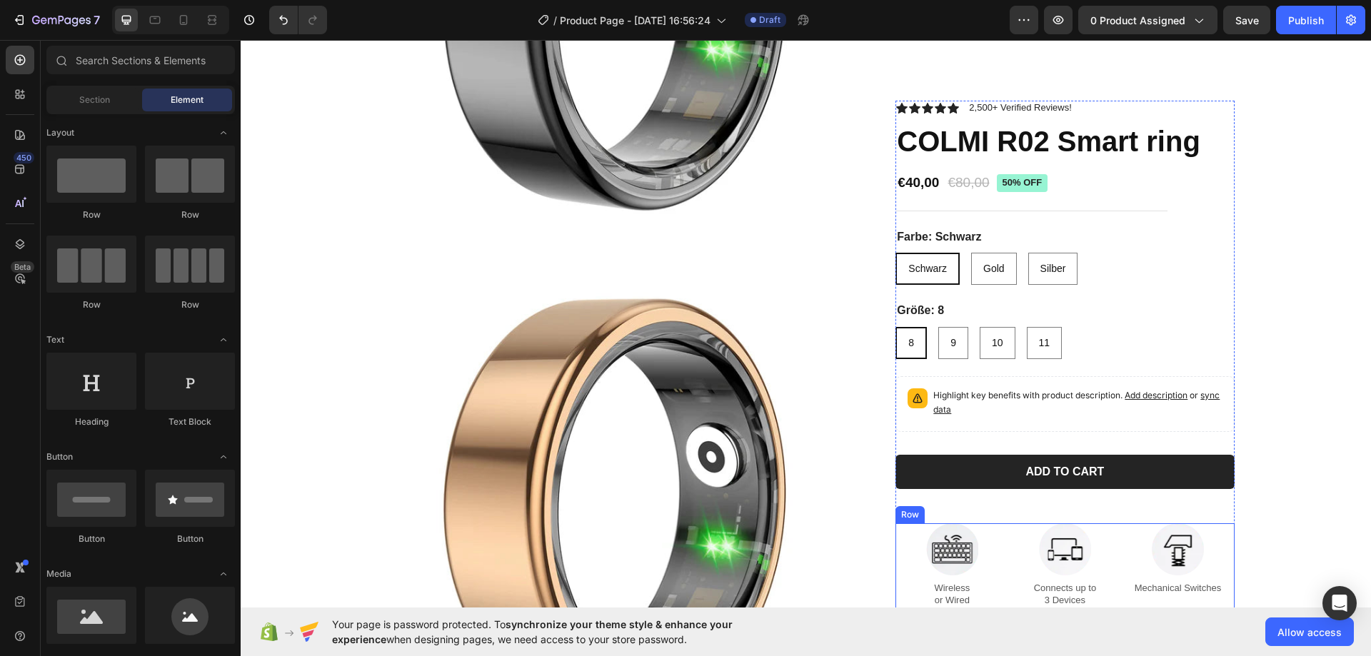
click at [1002, 571] on div "Image Wireless or Wired Text Block" at bounding box center [951, 565] width 113 height 85
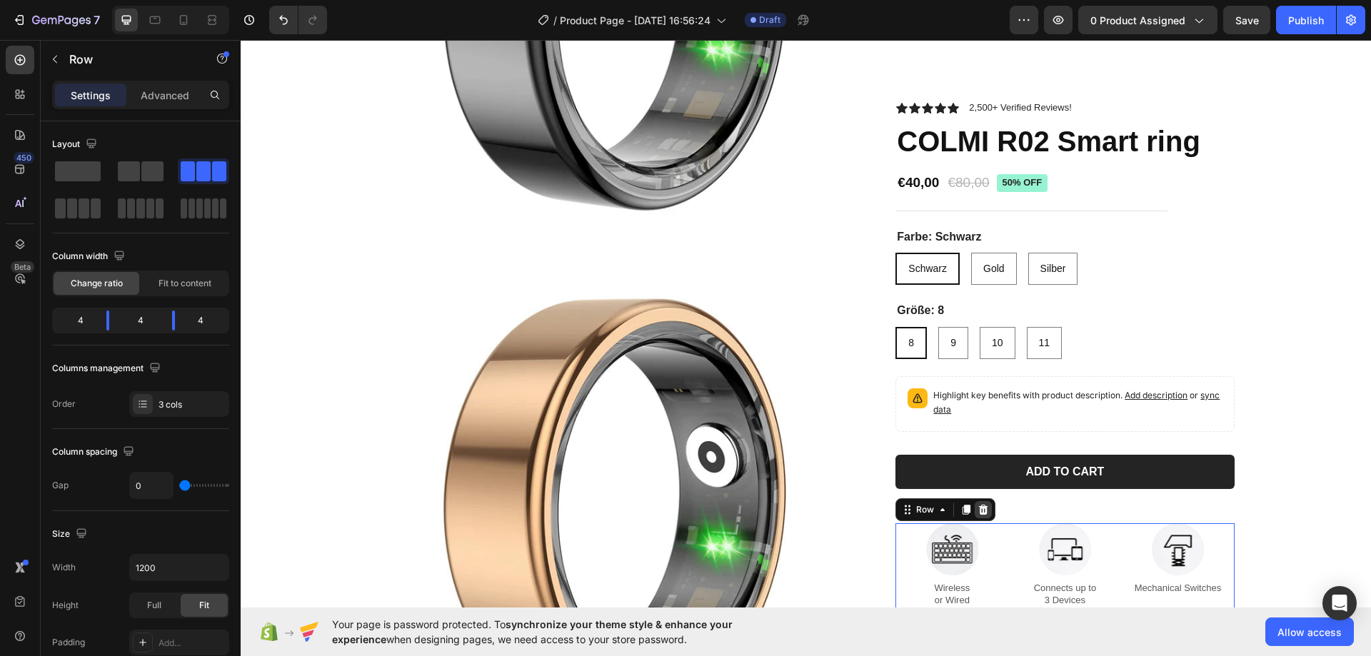
click at [985, 513] on div at bounding box center [983, 509] width 17 height 17
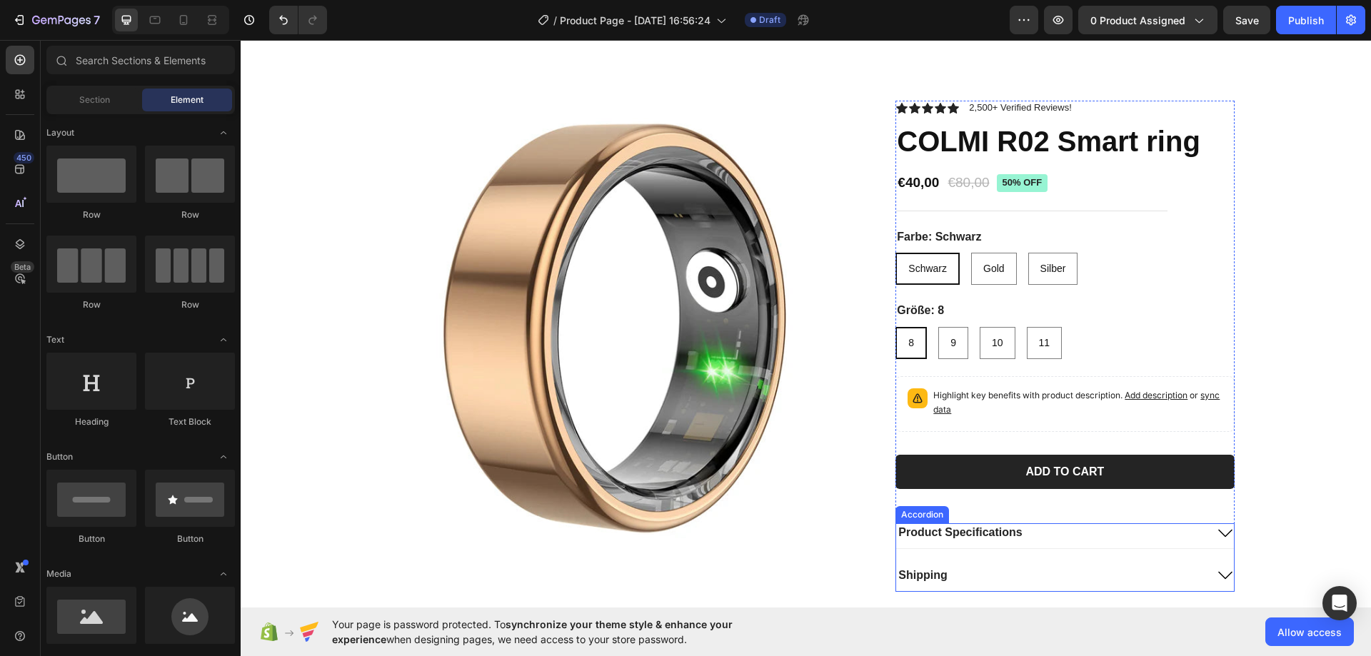
scroll to position [571, 0]
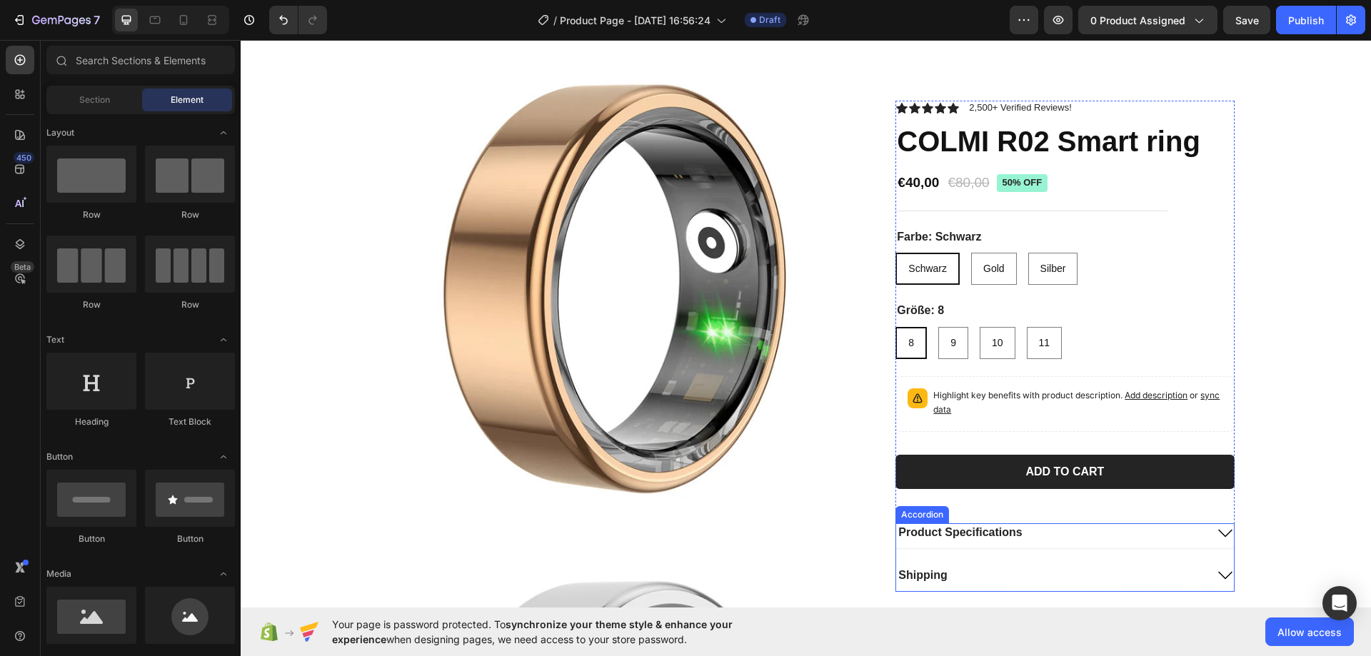
click at [1222, 533] on icon at bounding box center [1225, 533] width 14 height 8
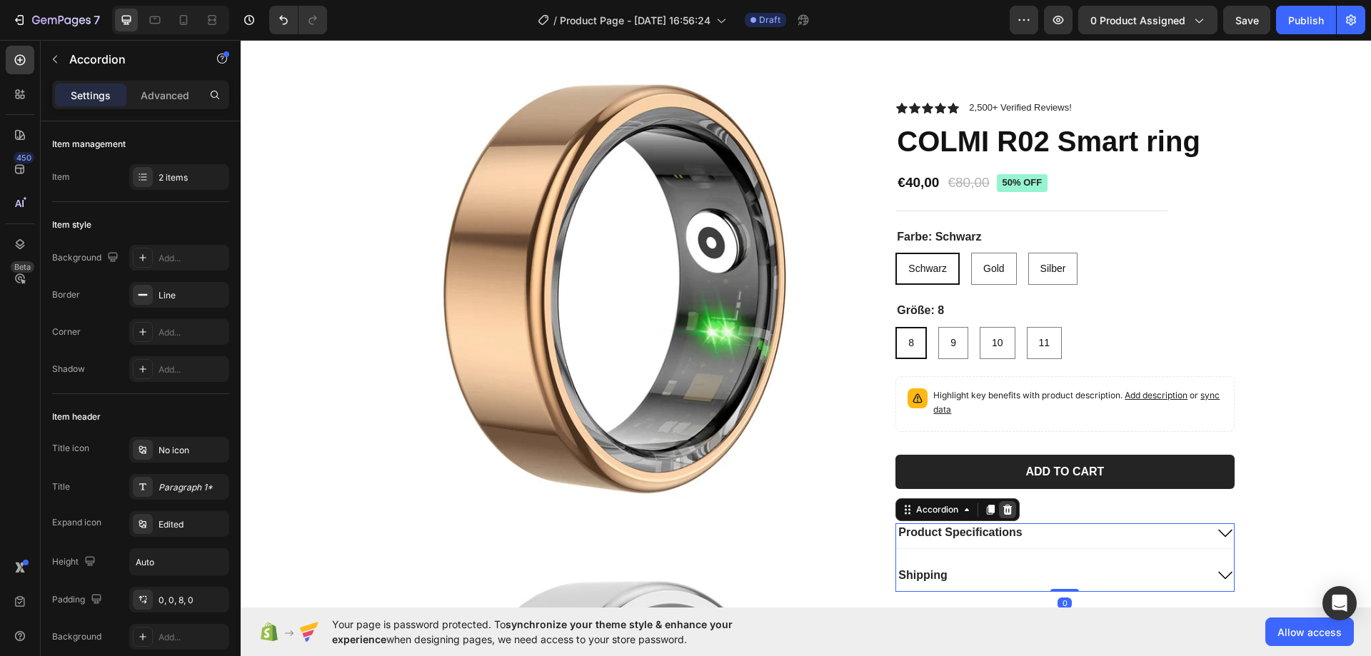
click at [1009, 511] on div at bounding box center [1007, 509] width 17 height 17
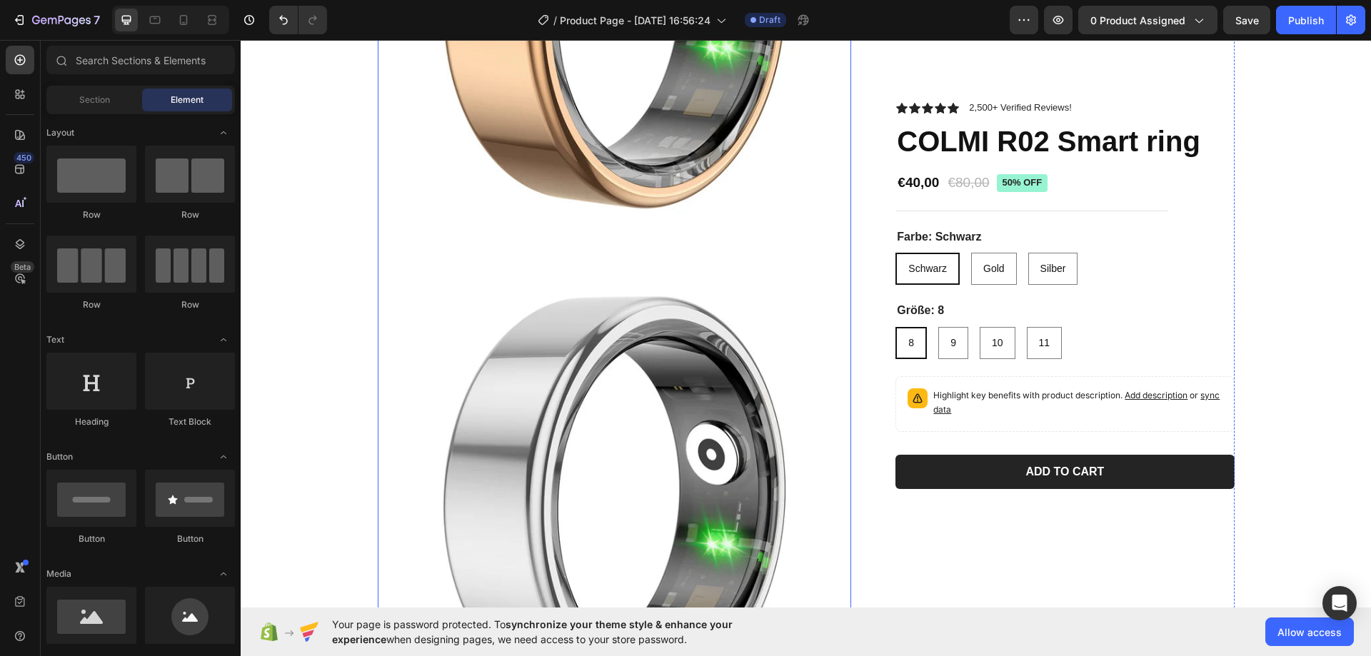
scroll to position [928, 0]
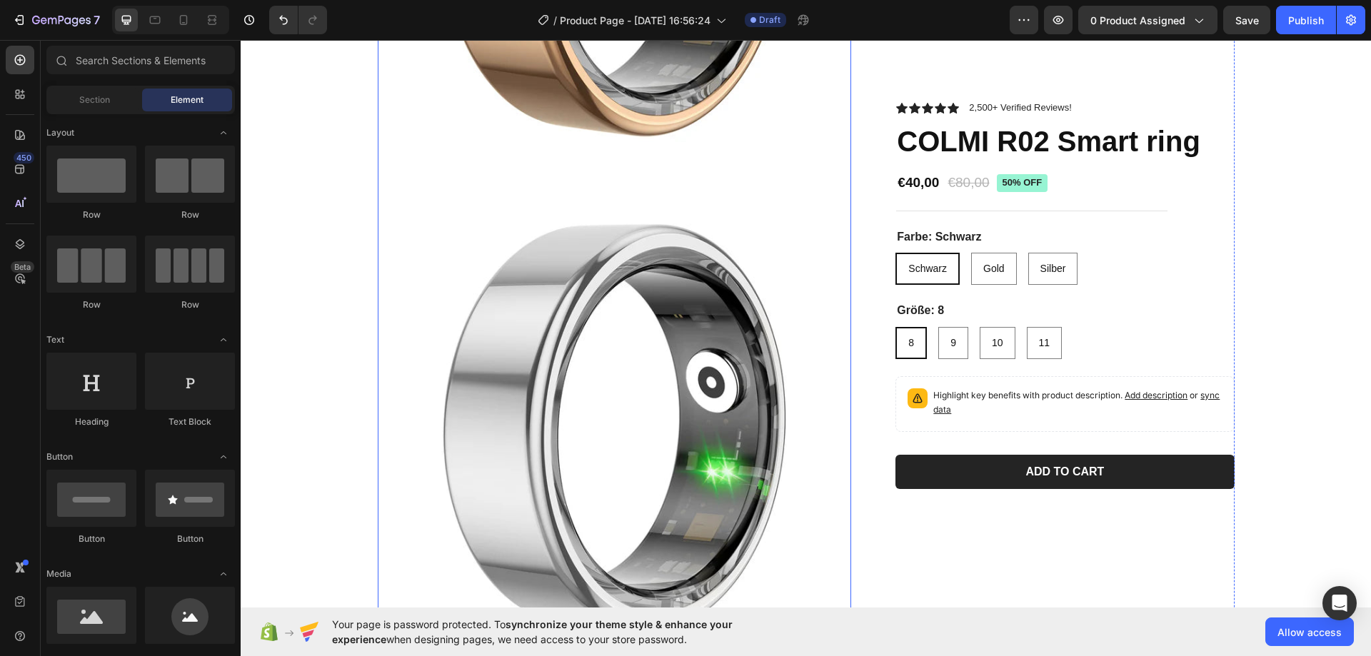
click at [800, 248] on img at bounding box center [615, 429] width 474 height 474
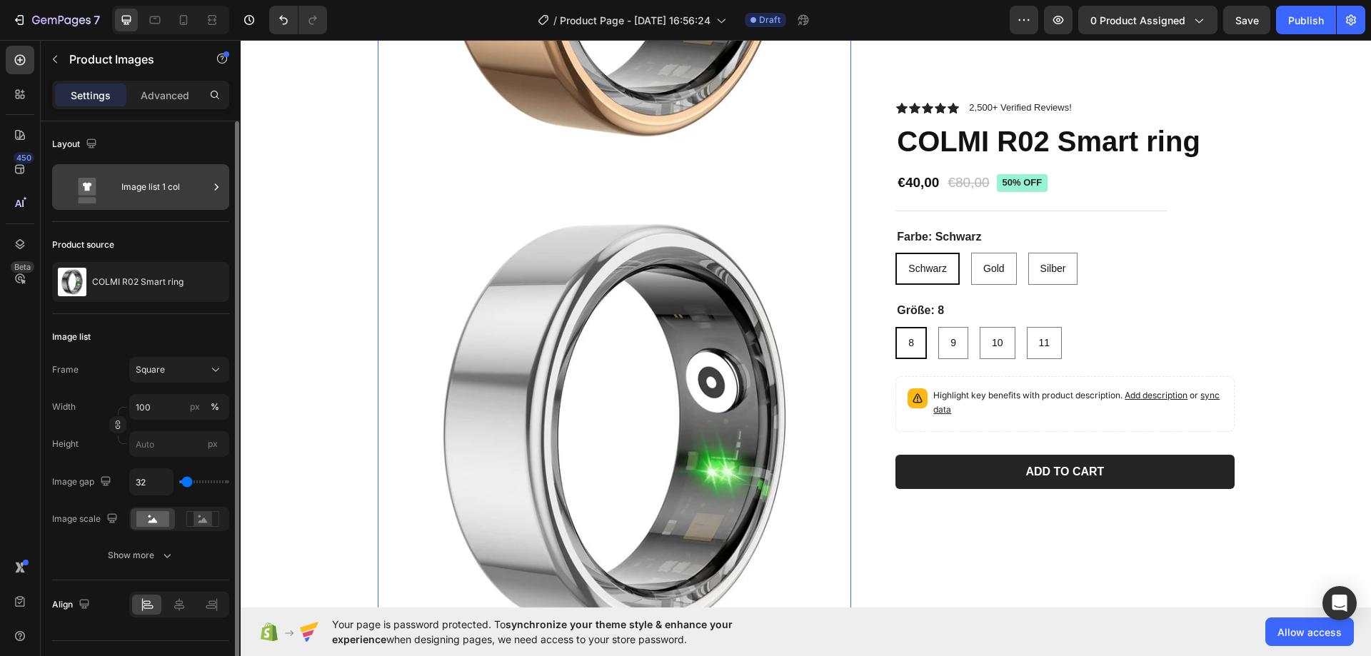
click at [162, 193] on div "Image list 1 col" at bounding box center [164, 187] width 87 height 33
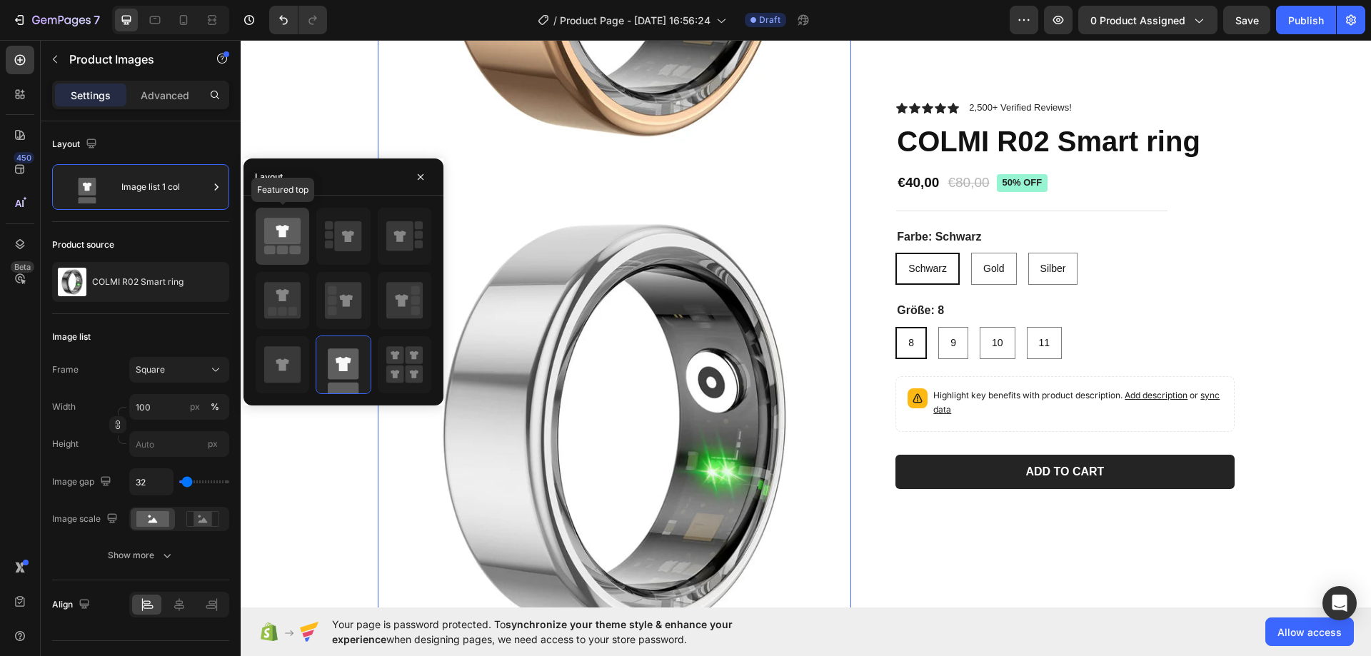
click at [283, 245] on icon at bounding box center [282, 236] width 36 height 40
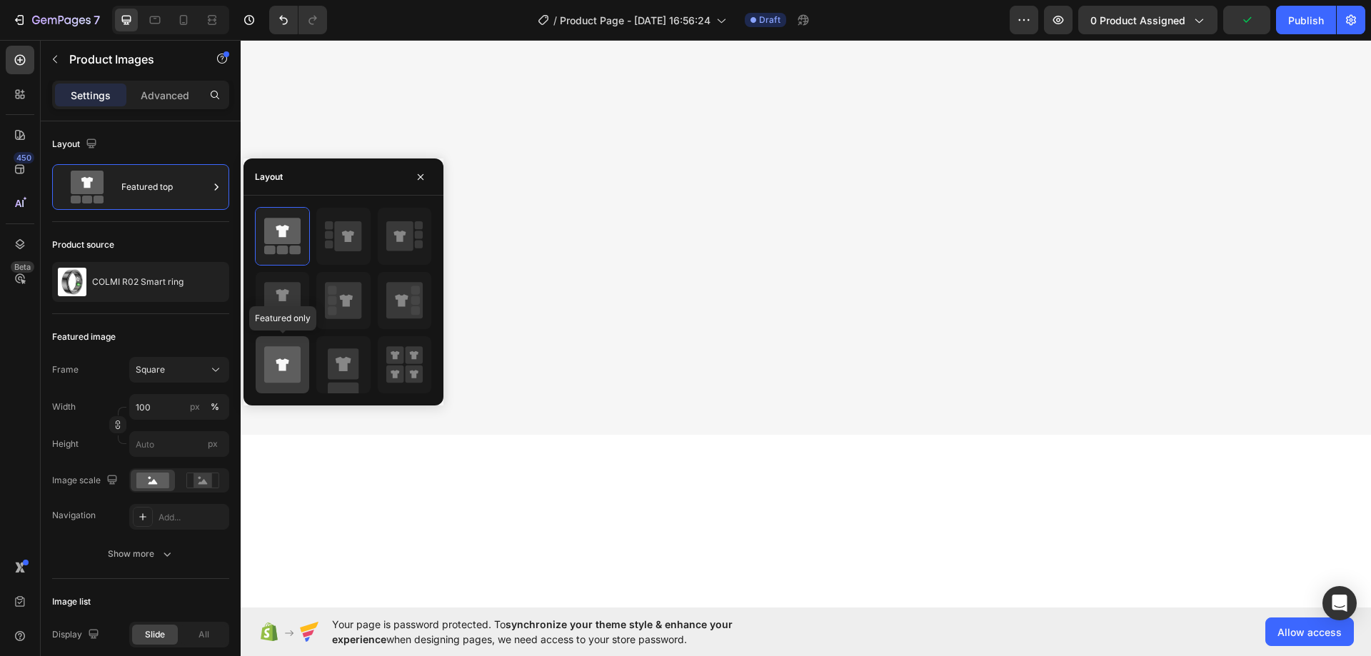
click at [286, 374] on icon at bounding box center [282, 364] width 36 height 36
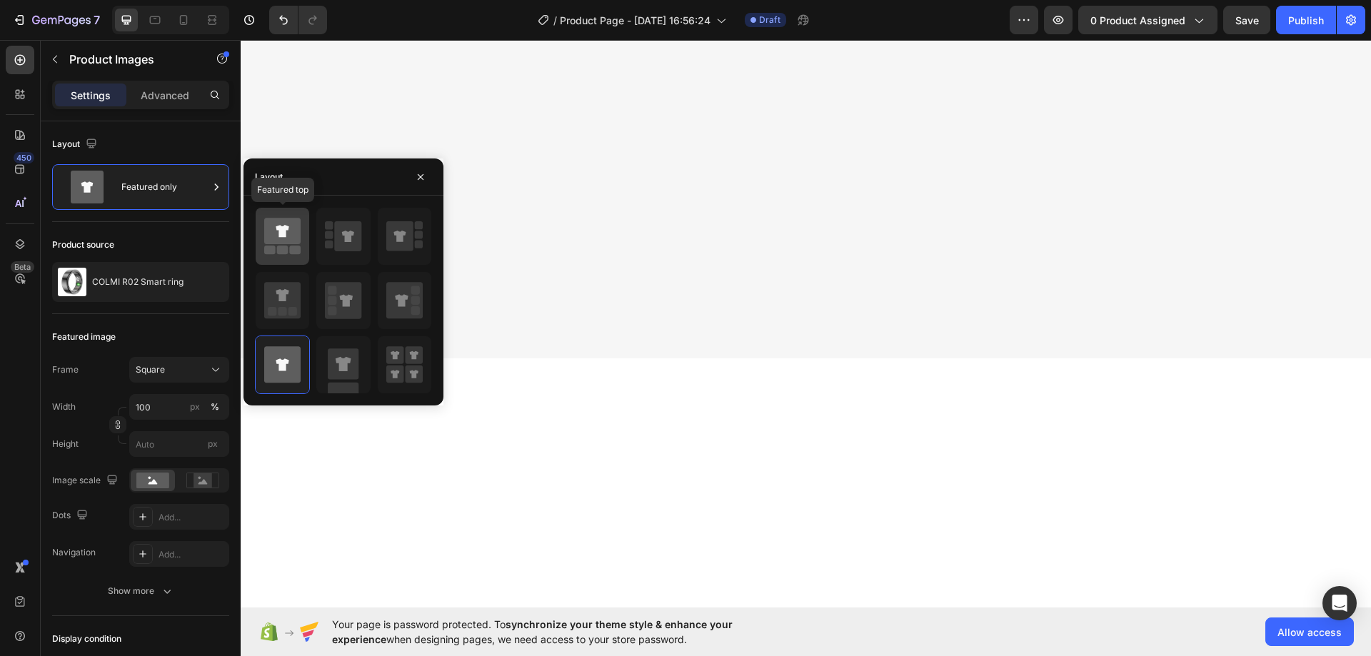
click at [281, 234] on icon at bounding box center [282, 231] width 13 height 12
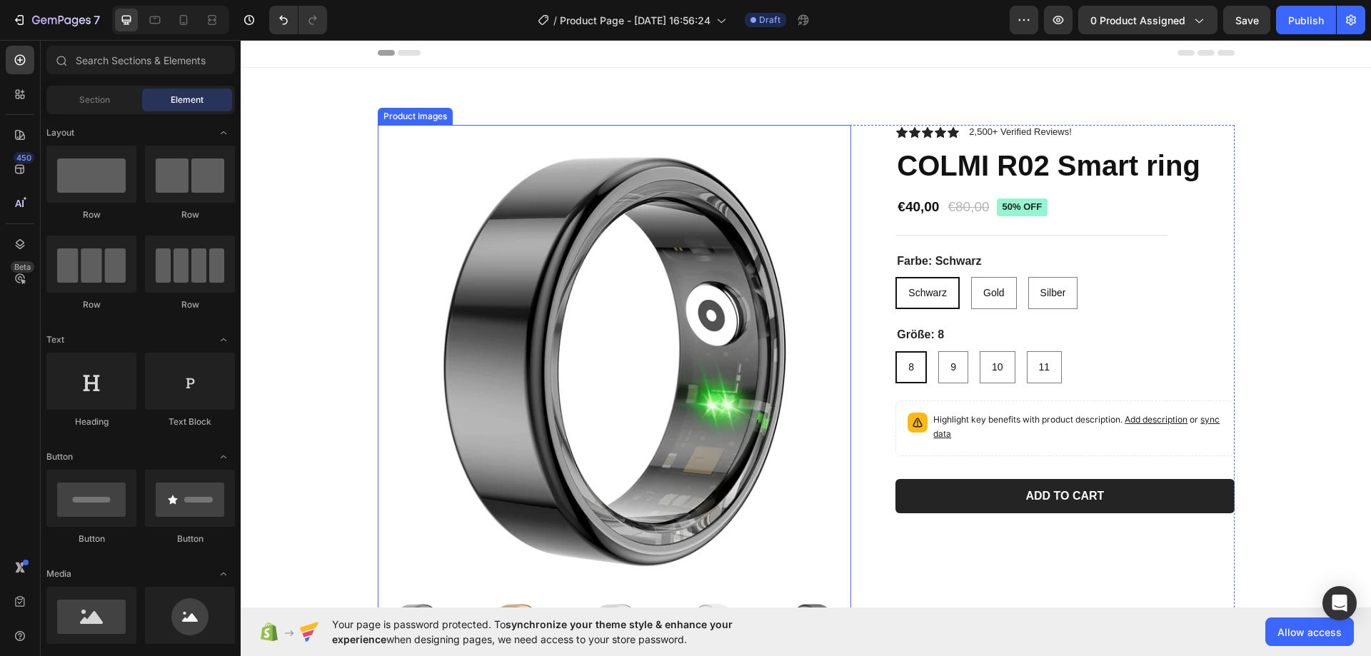
scroll to position [0, 0]
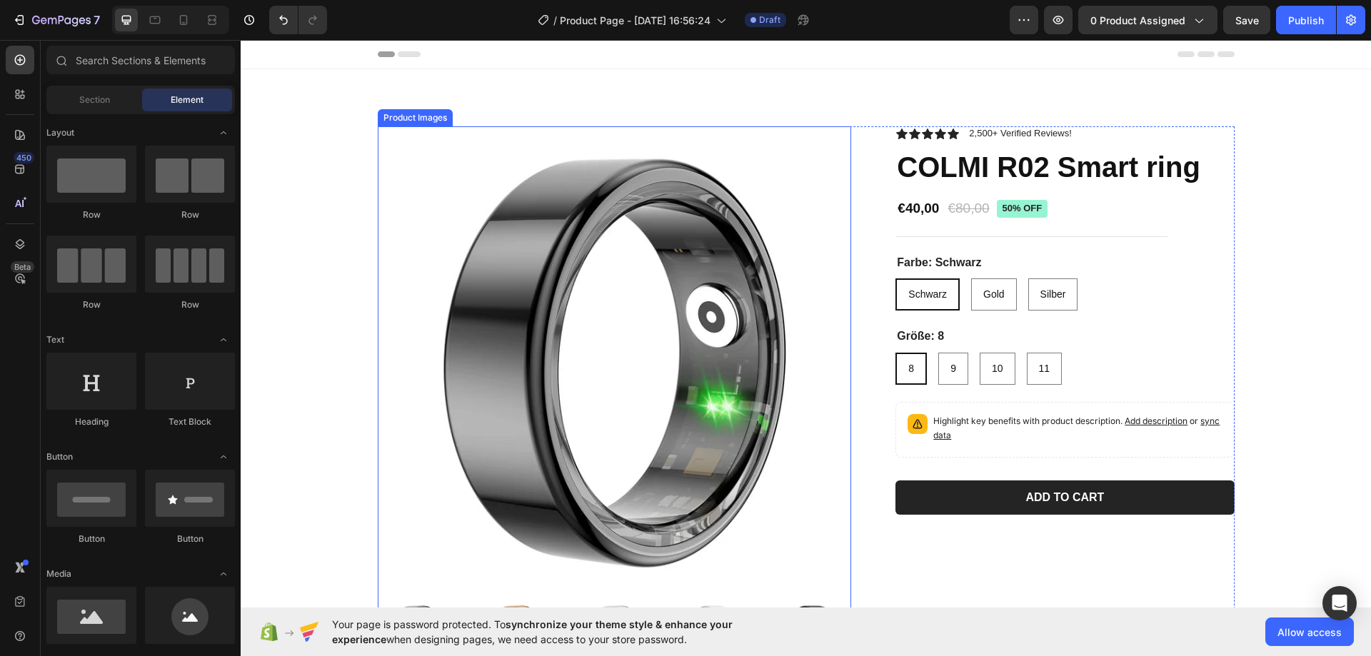
click at [489, 270] on img at bounding box center [615, 363] width 474 height 474
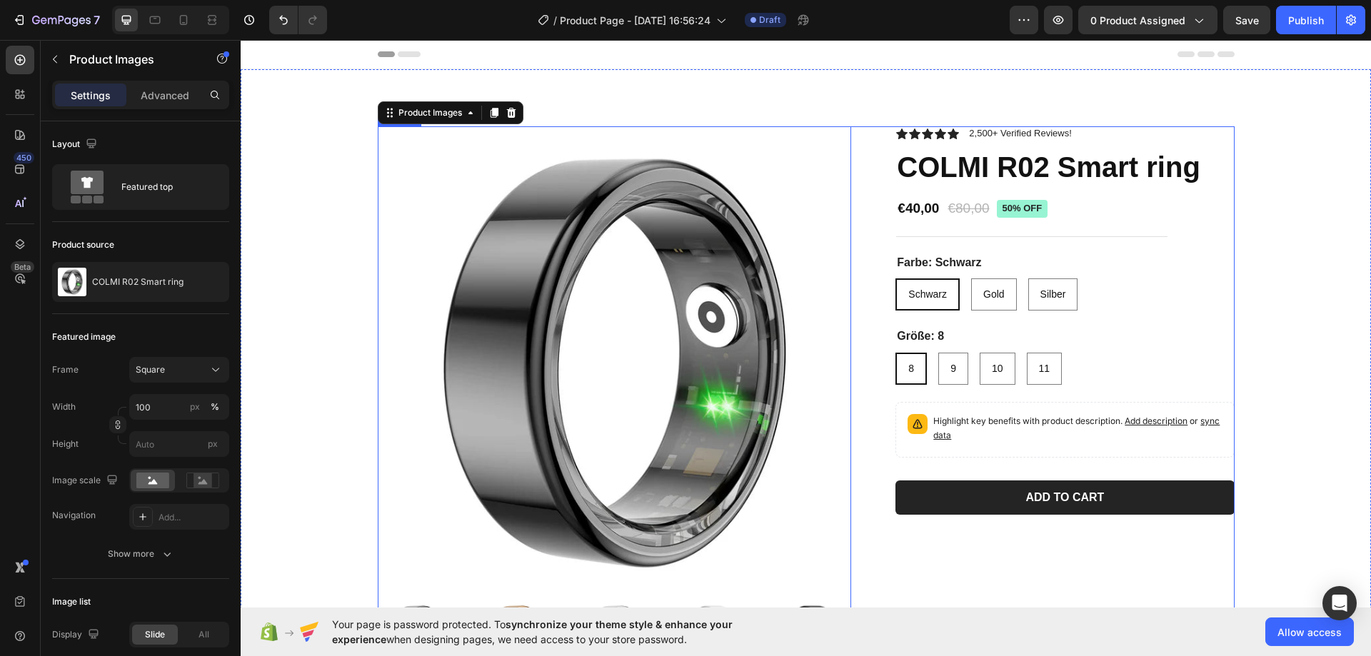
click at [860, 228] on div "Product Images 0 Icon Icon Icon Icon Icon Icon List 2,500+ Verified Reviews! Te…" at bounding box center [806, 401] width 857 height 550
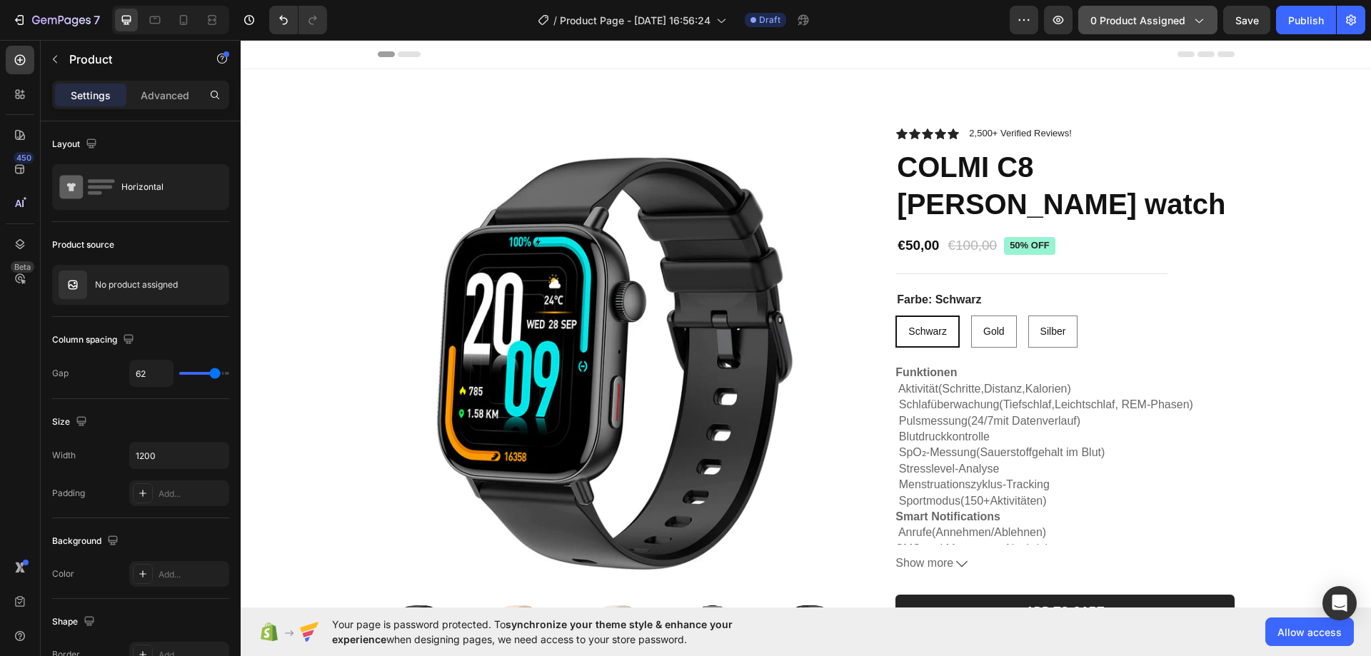
click at [1141, 20] on span "0 product assigned" at bounding box center [1137, 20] width 95 height 15
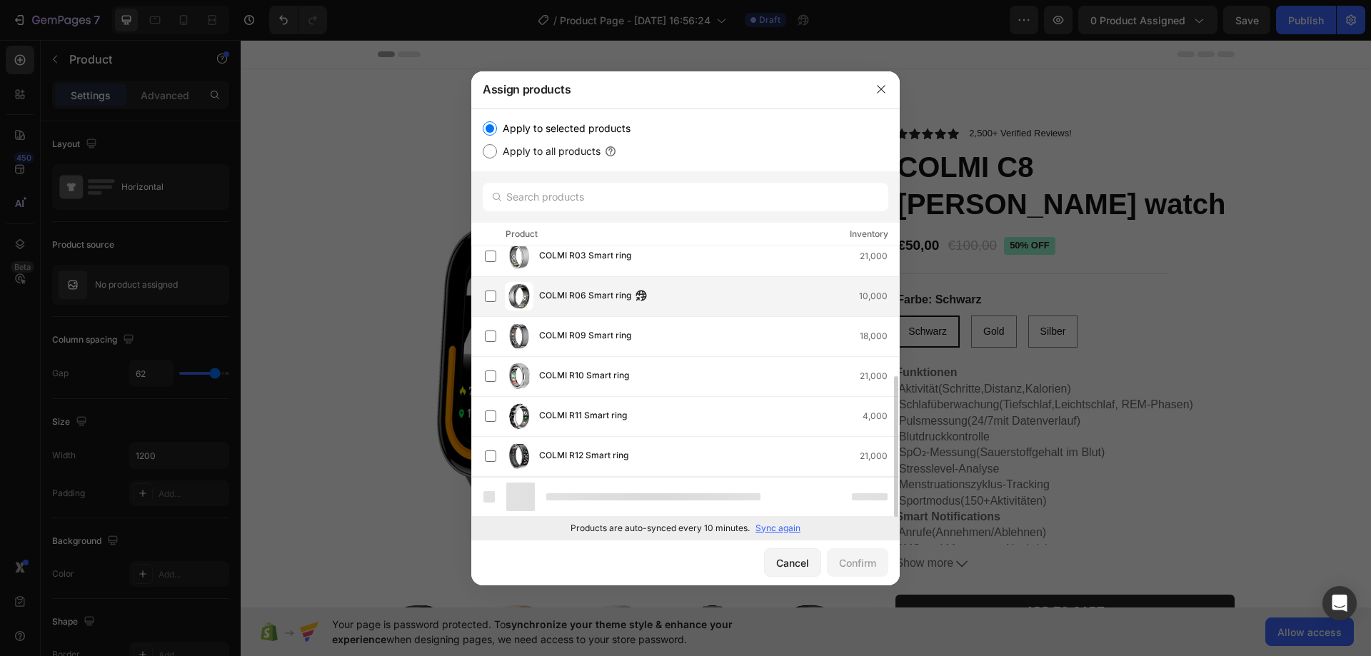
scroll to position [209, 0]
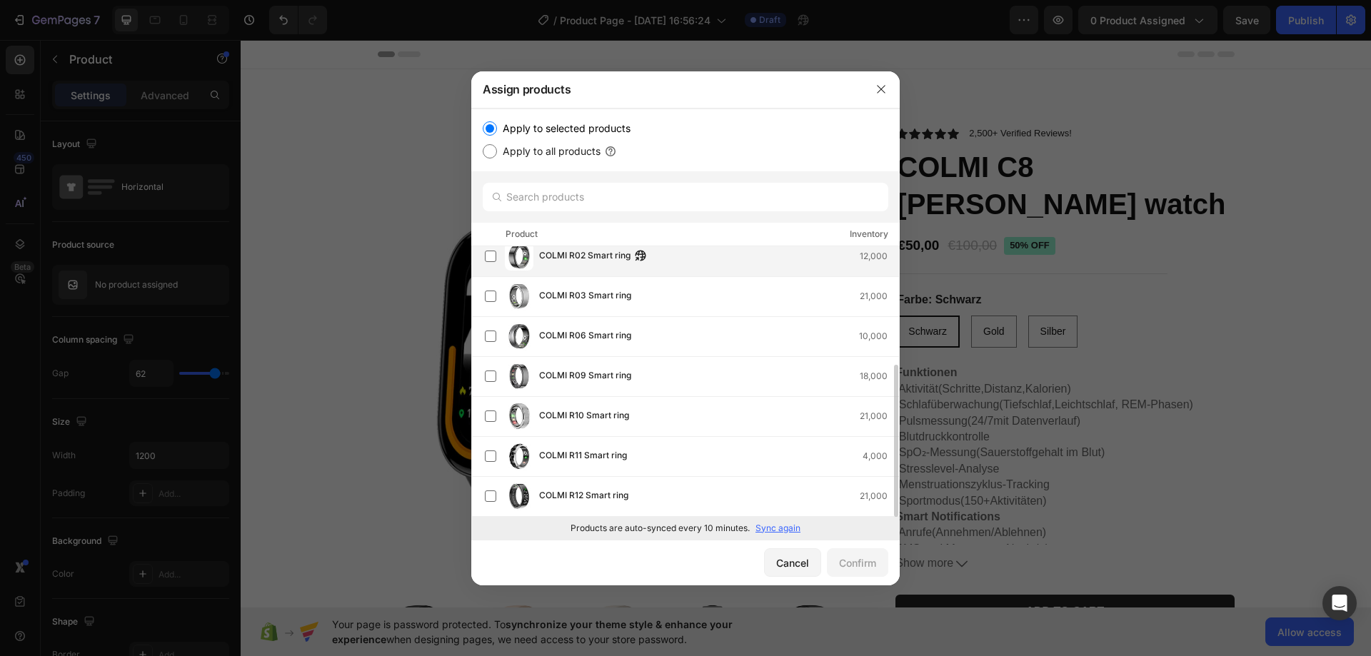
click at [631, 260] on div "COLMI R02 Smart ring" at bounding box center [596, 256] width 114 height 16
click at [600, 261] on span "COLMI R02 Smart ring" at bounding box center [584, 256] width 91 height 16
click at [857, 559] on div "Confirm" at bounding box center [857, 562] width 37 height 15
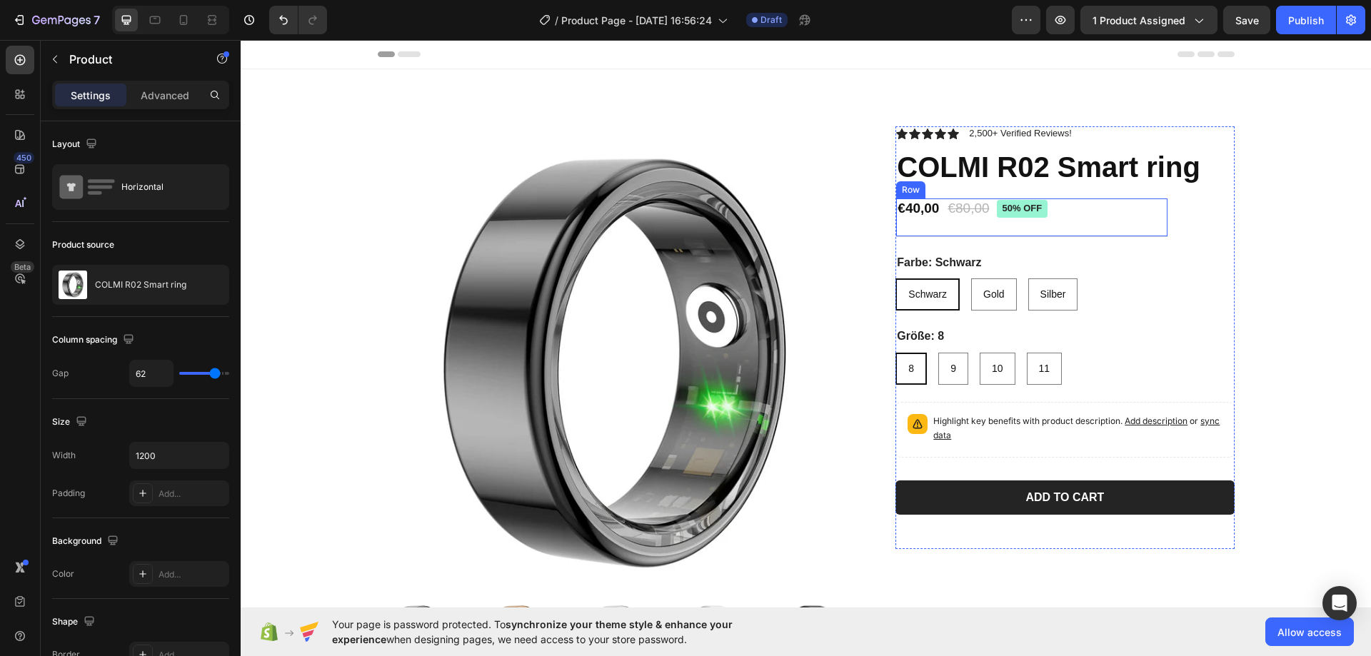
click at [940, 219] on div "€40,00 Product Price Product Price €80,00 Product Price Product Price 50% off P…" at bounding box center [1031, 217] width 271 height 39
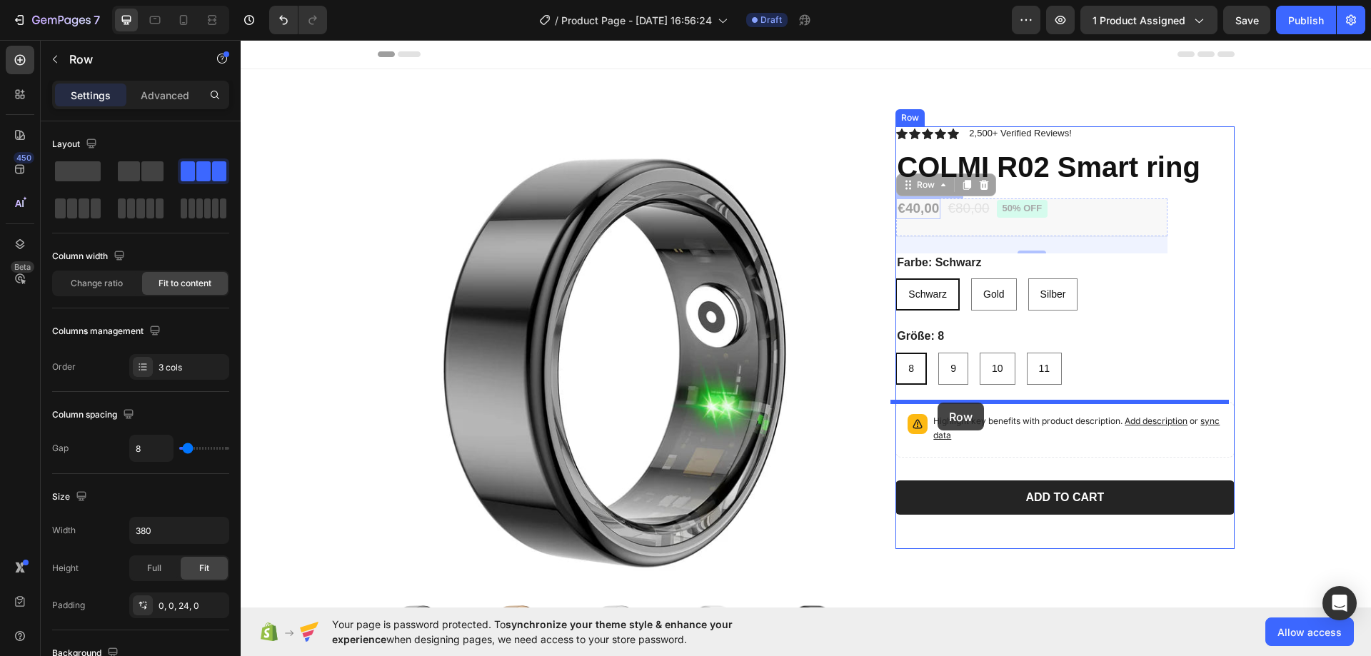
drag, startPoint x: 913, startPoint y: 186, endPoint x: 937, endPoint y: 403, distance: 218.4
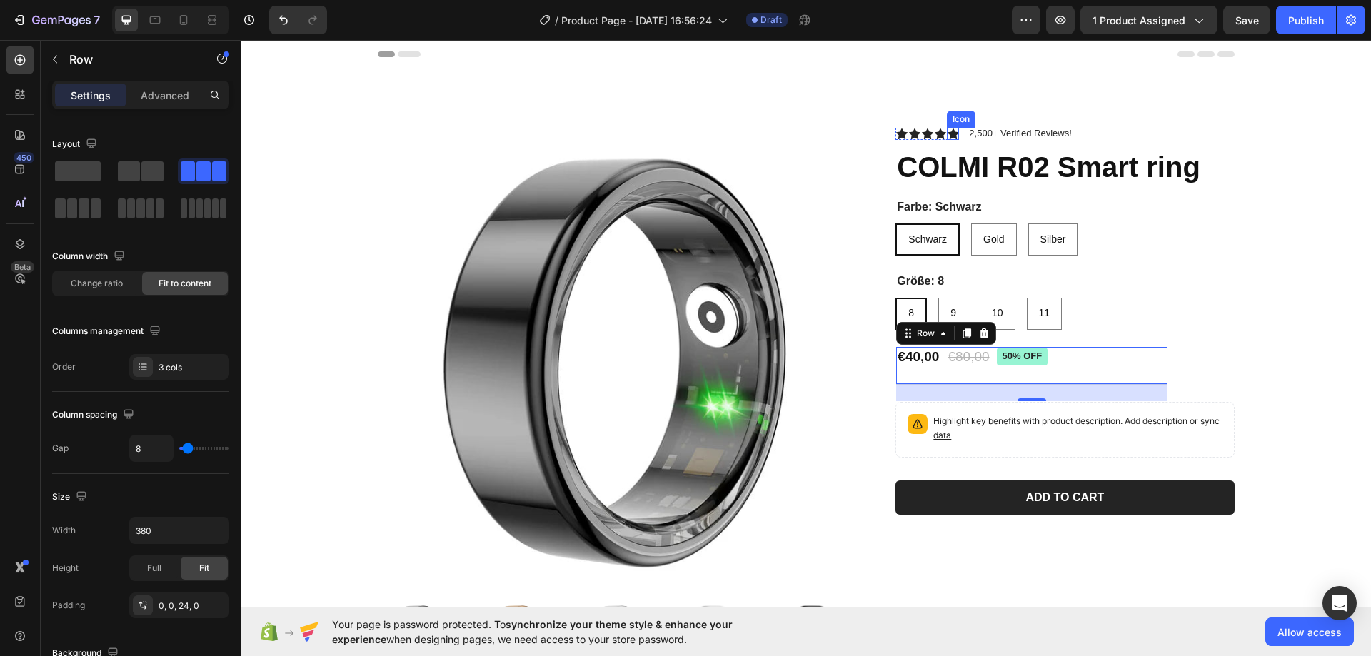
click at [947, 137] on icon at bounding box center [952, 134] width 11 height 11
click at [947, 137] on div "Icon" at bounding box center [953, 134] width 12 height 12
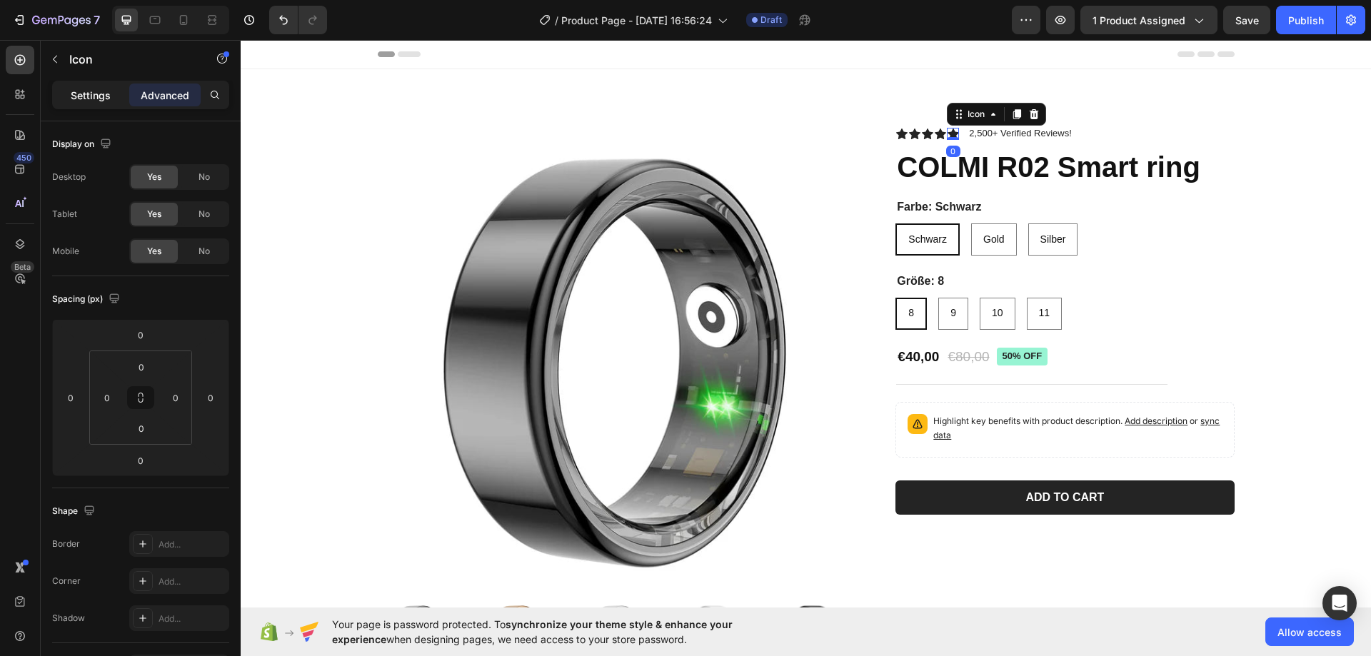
click at [89, 96] on p "Settings" at bounding box center [91, 95] width 40 height 15
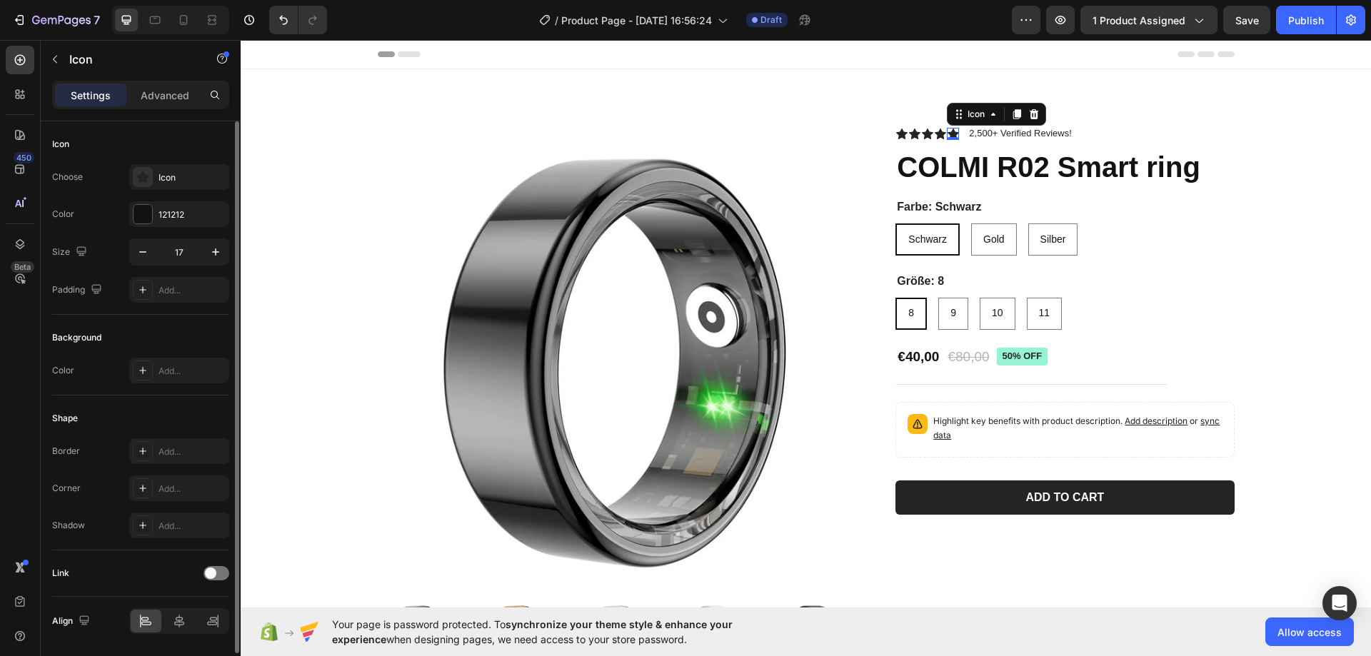
scroll to position [46, 0]
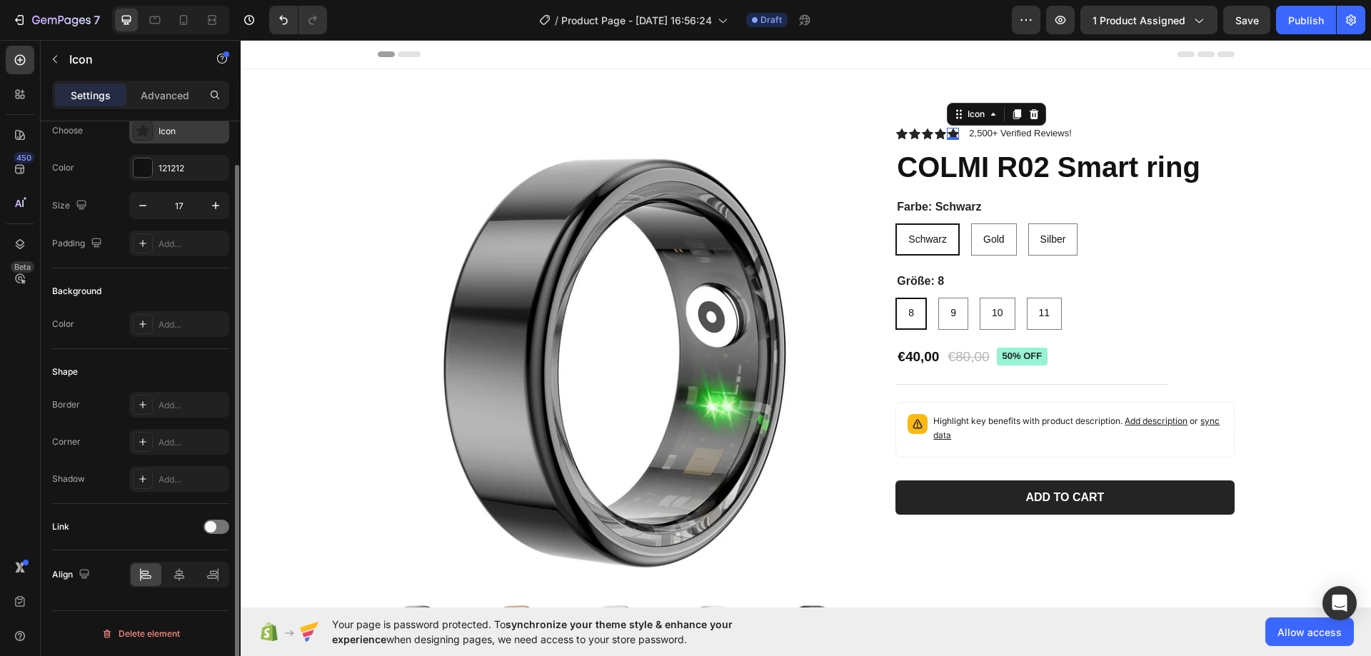
click at [175, 128] on div "Icon" at bounding box center [192, 131] width 67 height 13
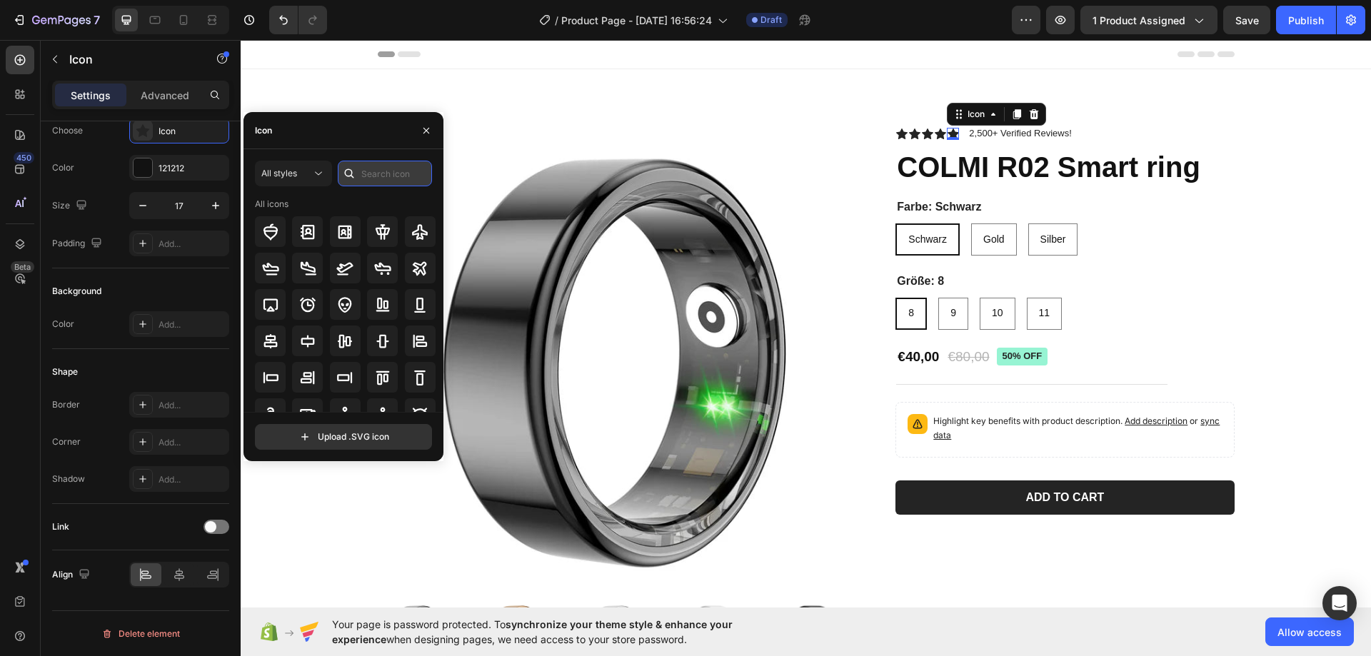
click at [377, 176] on input "text" at bounding box center [385, 174] width 94 height 26
type input "star"
click at [376, 340] on icon at bounding box center [382, 341] width 17 height 17
click at [935, 131] on icon at bounding box center [940, 134] width 11 height 11
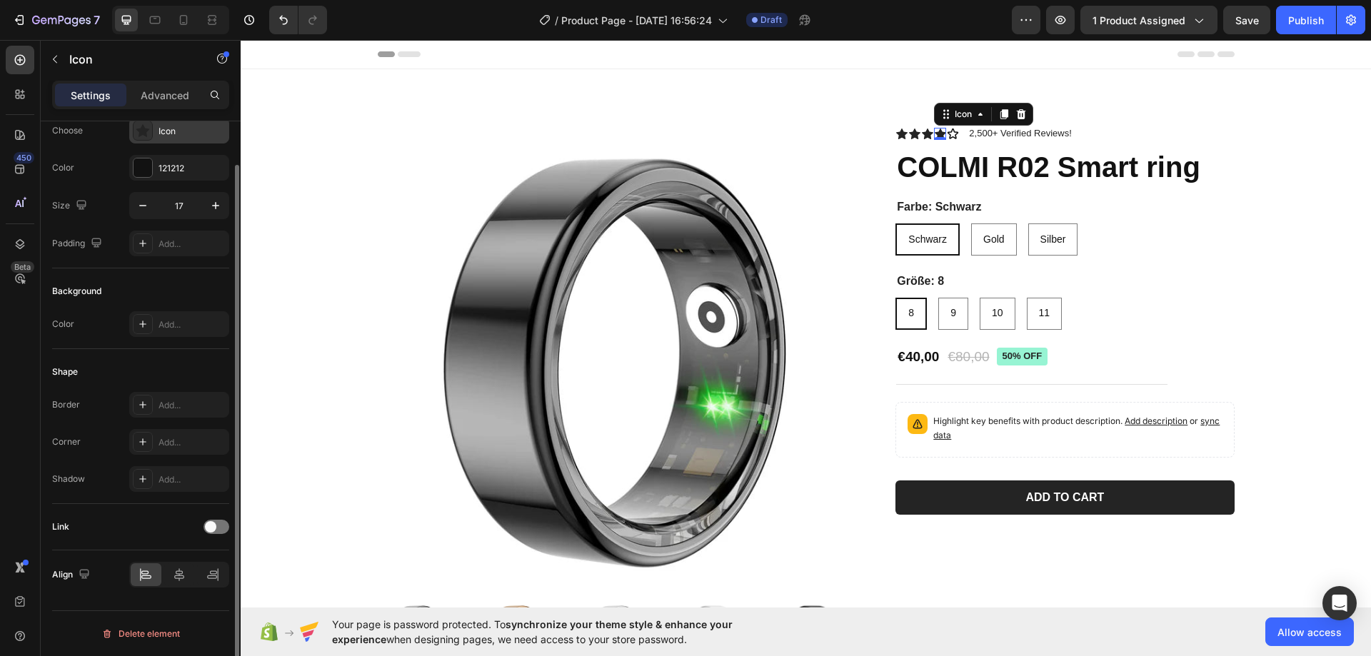
click at [176, 134] on div "Icon" at bounding box center [192, 131] width 67 height 13
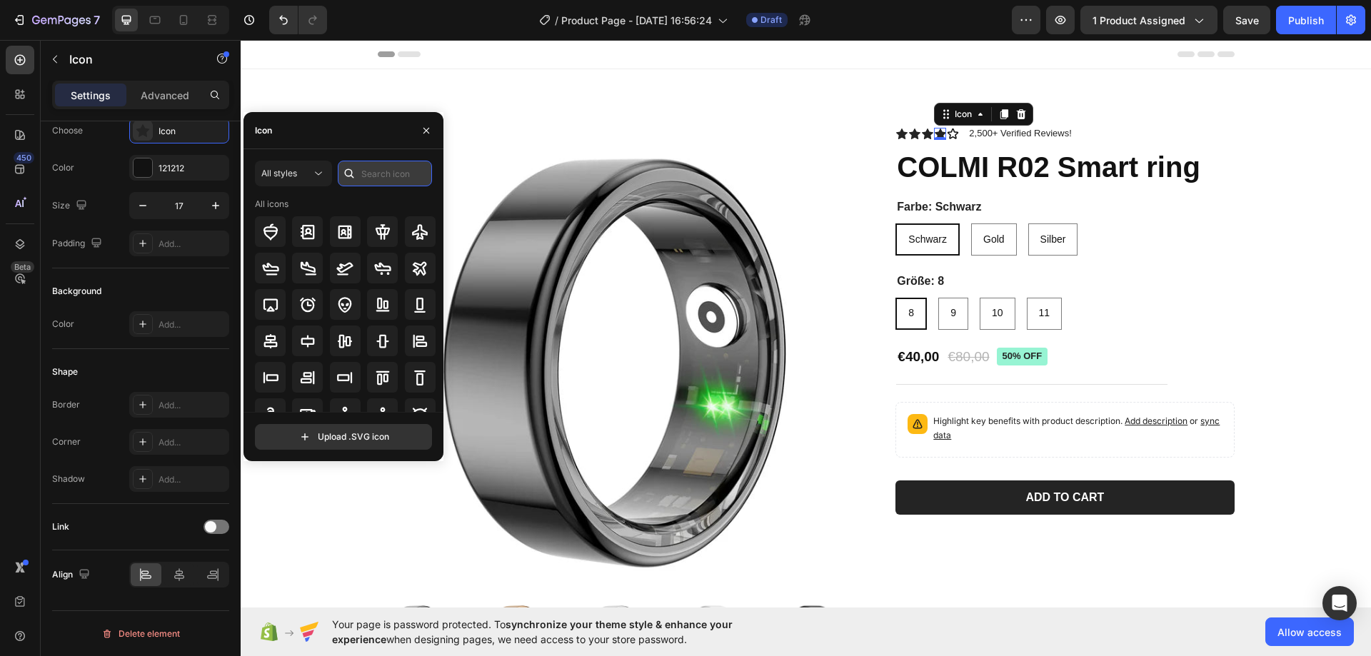
click at [361, 169] on input "text" at bounding box center [385, 174] width 94 height 26
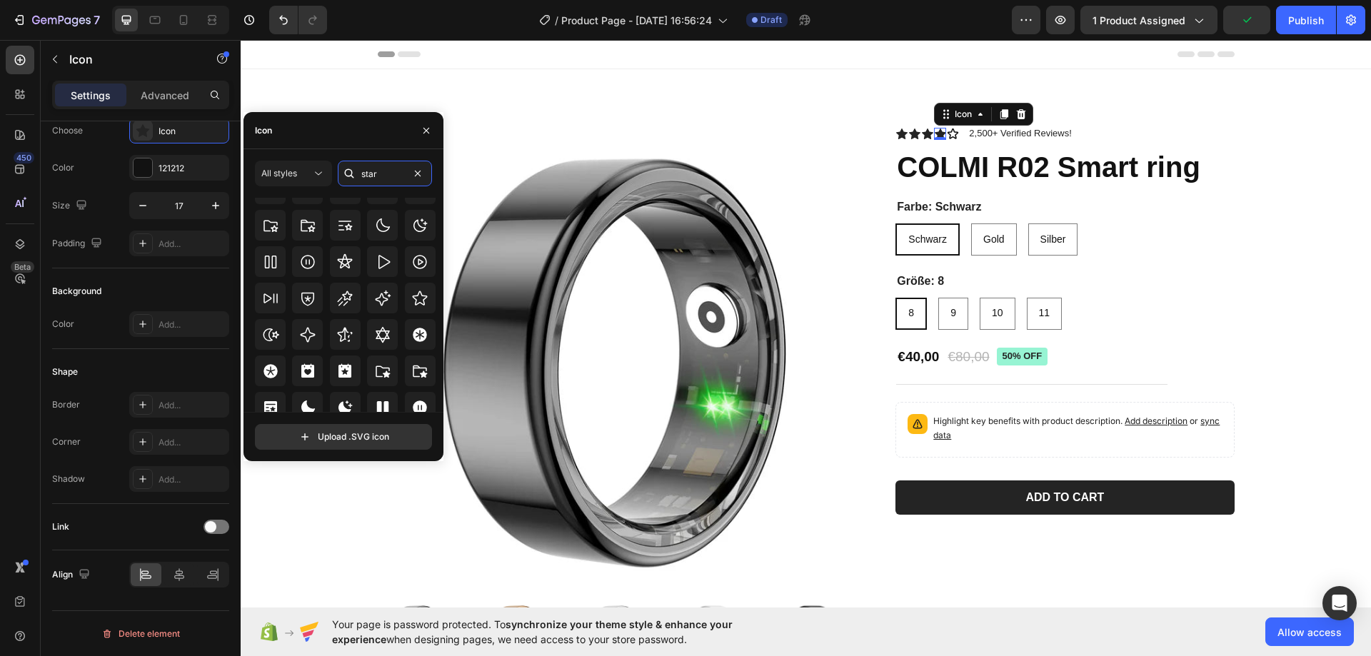
scroll to position [433, 0]
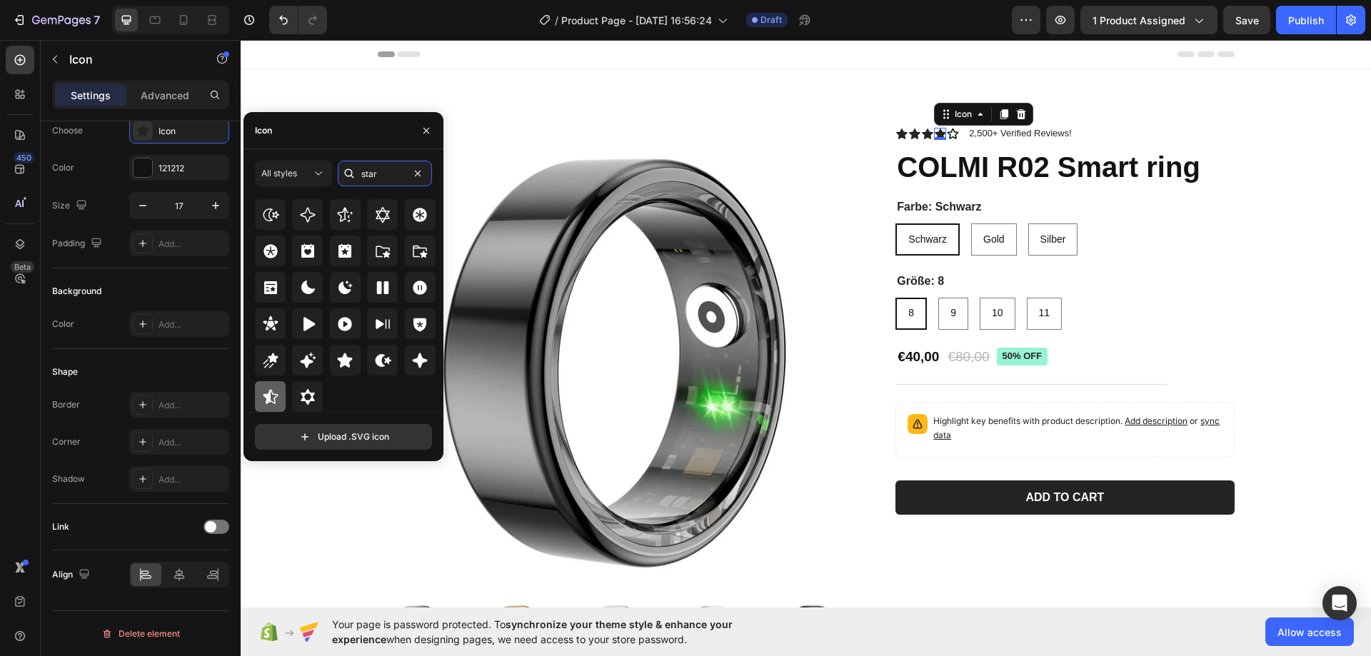
type input "star"
click at [268, 388] on icon at bounding box center [270, 396] width 17 height 17
click at [987, 131] on p "2,500+ Verified Reviews!" at bounding box center [1020, 134] width 102 height 12
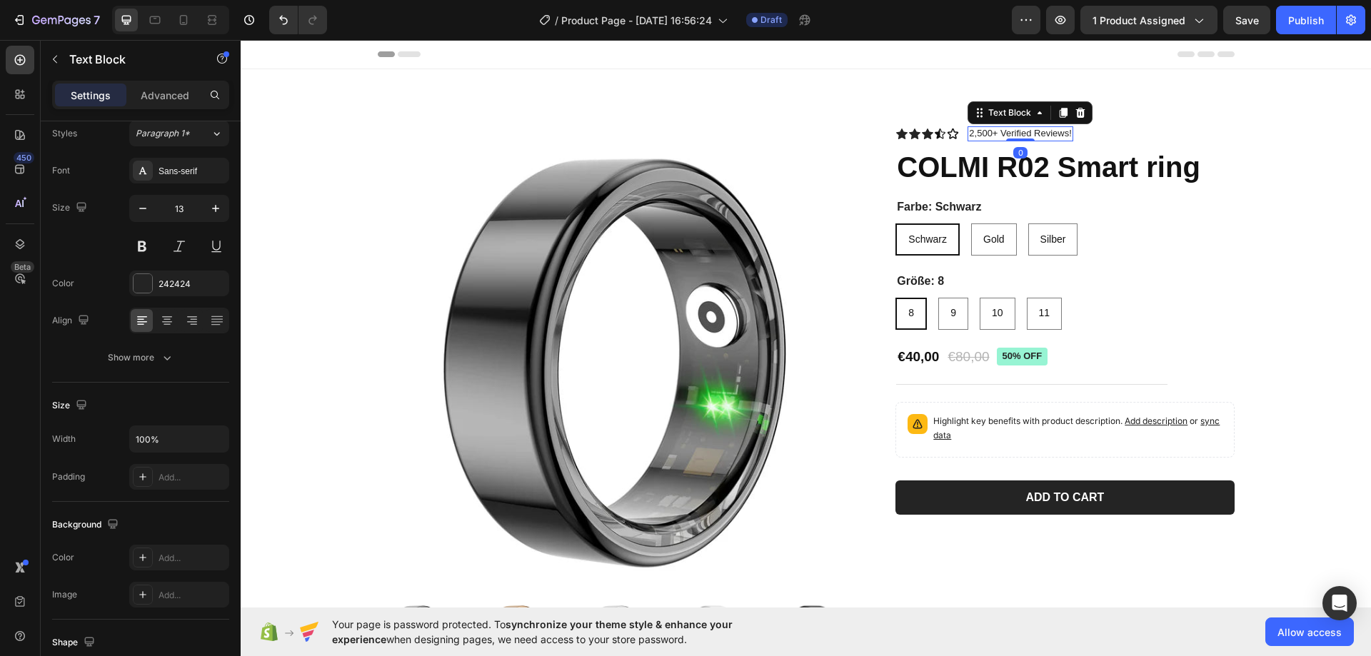
scroll to position [0, 0]
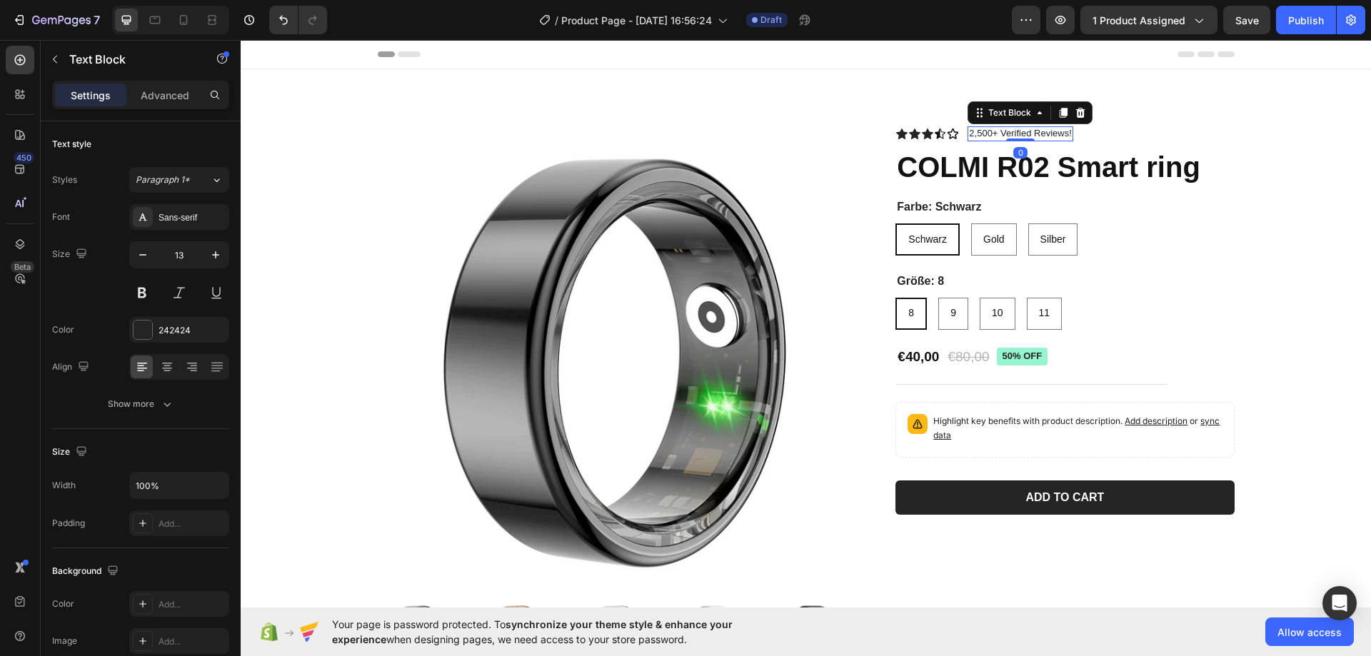
click at [981, 131] on p "2,500+ Verified Reviews!" at bounding box center [1020, 134] width 102 height 12
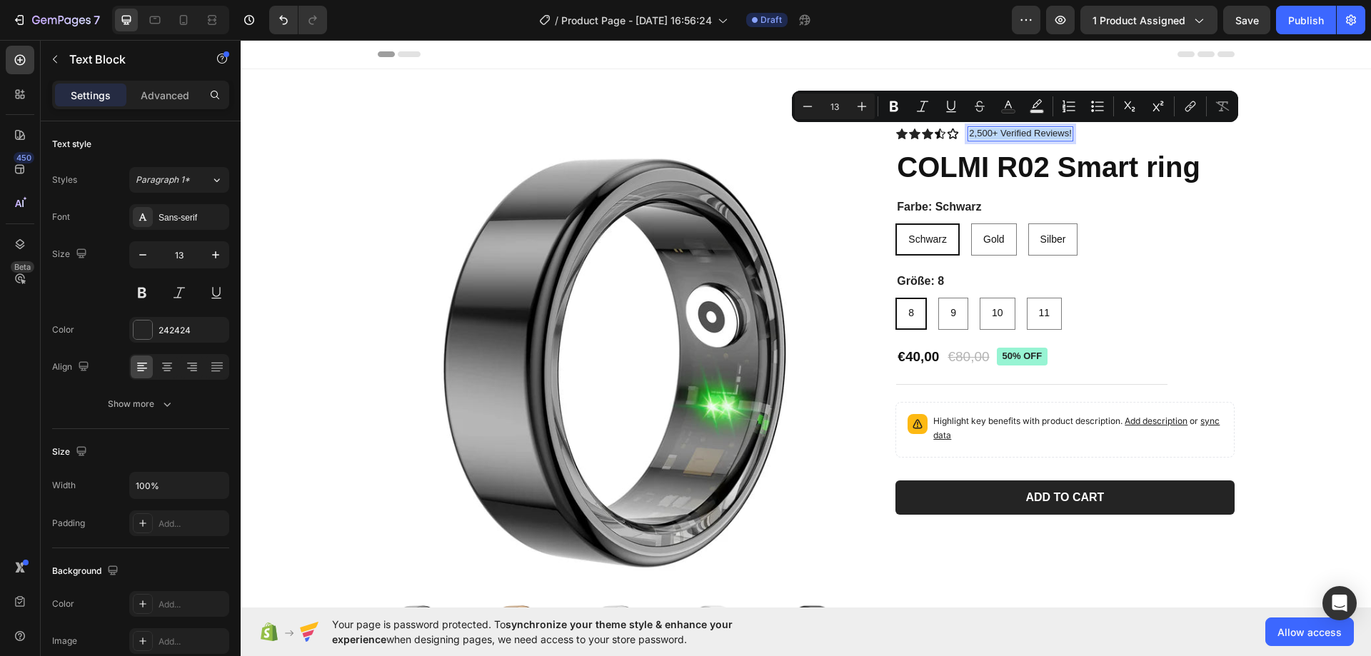
click at [980, 135] on p "2,500+ Verified Reviews!" at bounding box center [1020, 134] width 102 height 12
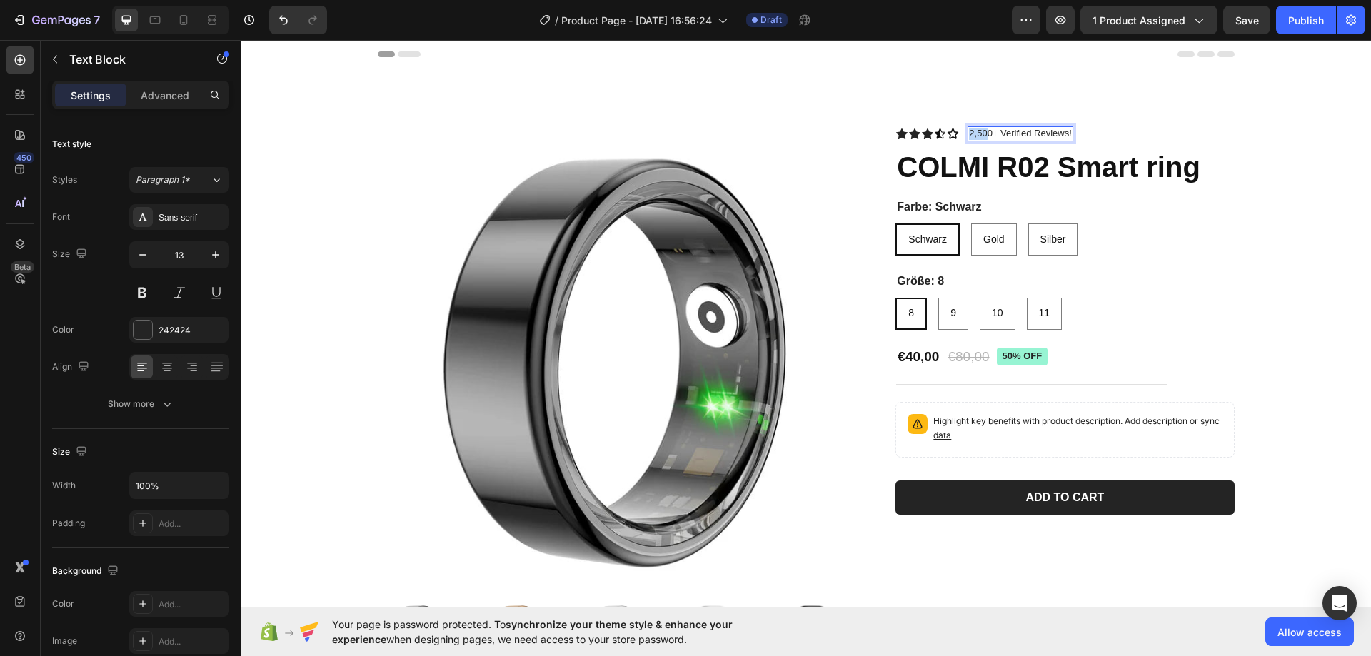
drag, startPoint x: 964, startPoint y: 131, endPoint x: 983, endPoint y: 134, distance: 19.5
click at [983, 134] on p "2,500+ Verified Reviews!" at bounding box center [1020, 134] width 102 height 12
click at [985, 134] on p "2,500+ Verified Reviews!" at bounding box center [1020, 134] width 102 height 12
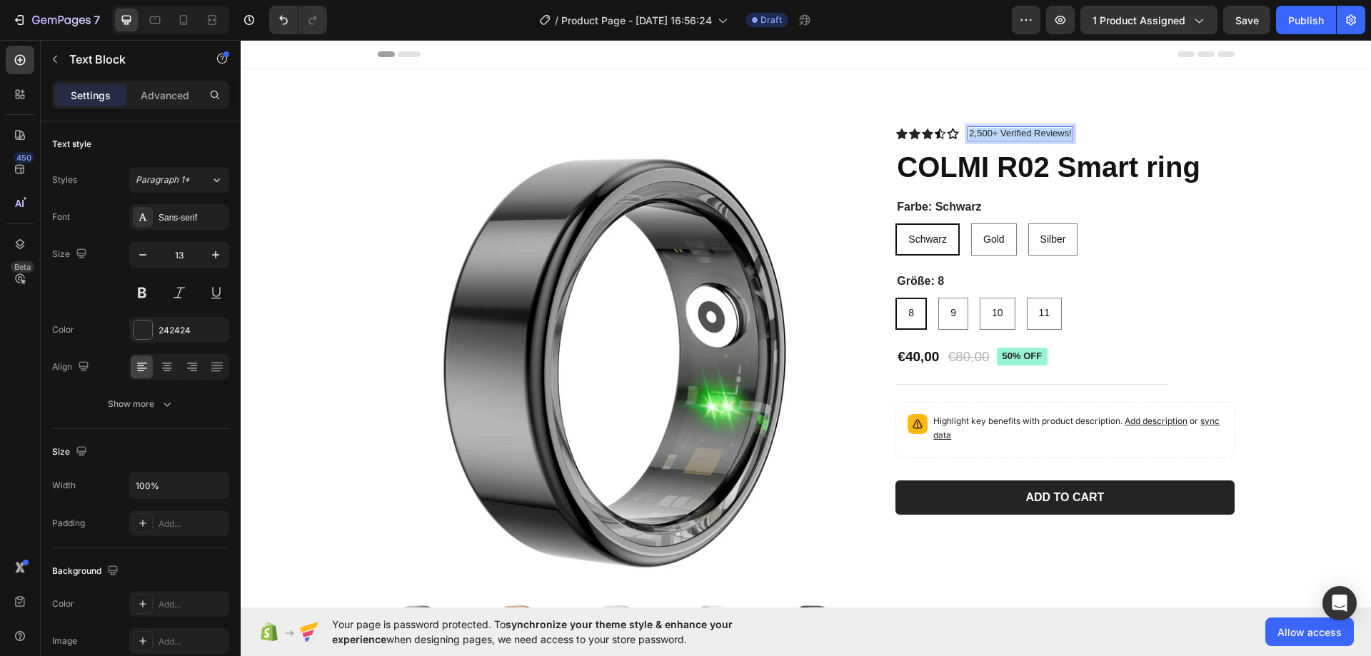
click at [985, 134] on p "2,500+ Verified Reviews!" at bounding box center [1020, 134] width 102 height 12
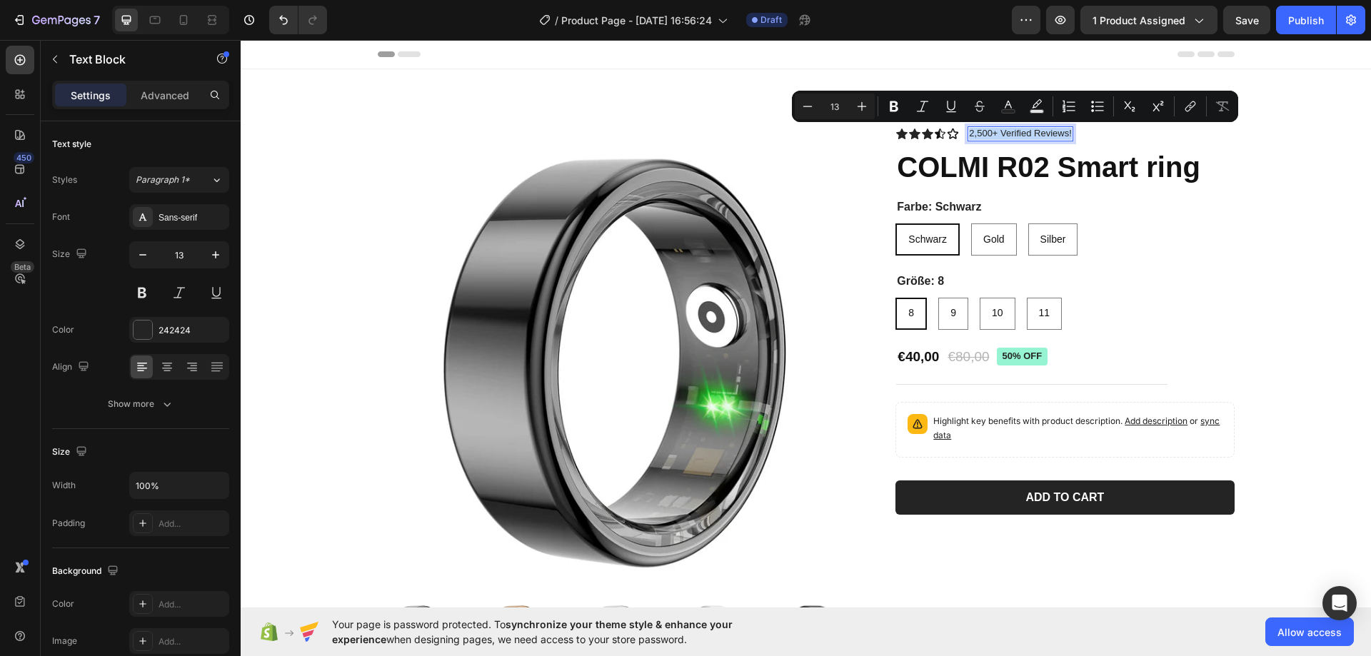
click at [985, 134] on p "2,500+ Verified Reviews!" at bounding box center [1020, 134] width 102 height 12
click at [983, 134] on p "2,500+ Verified Reviews!" at bounding box center [1020, 134] width 102 height 12
click at [976, 133] on p "2,500+ Verified Reviews!" at bounding box center [1020, 134] width 102 height 12
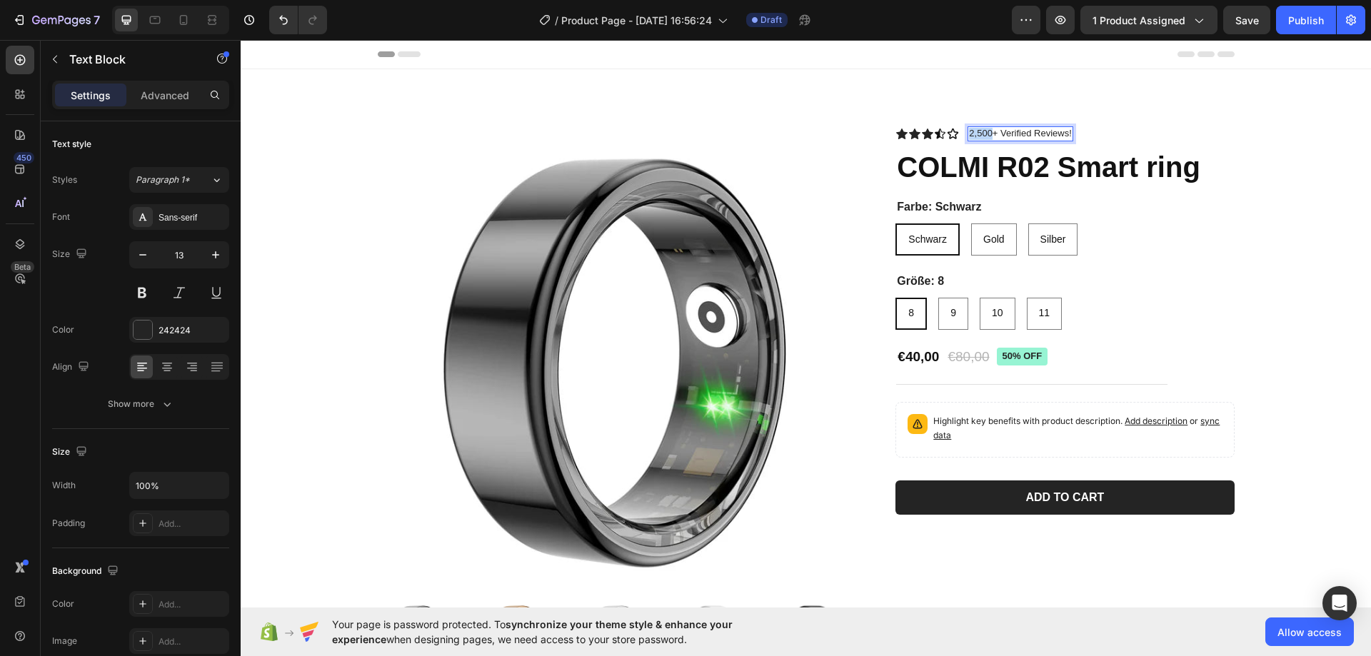
drag, startPoint x: 970, startPoint y: 132, endPoint x: 986, endPoint y: 134, distance: 16.5
click at [986, 134] on p "2,500+ Verified Reviews!" at bounding box center [1020, 134] width 102 height 12
click at [976, 133] on p "15600+ Verified Reviews!" at bounding box center [1021, 134] width 105 height 12
click at [1022, 135] on p "15 600+ Verified Reviews!" at bounding box center [1023, 134] width 108 height 12
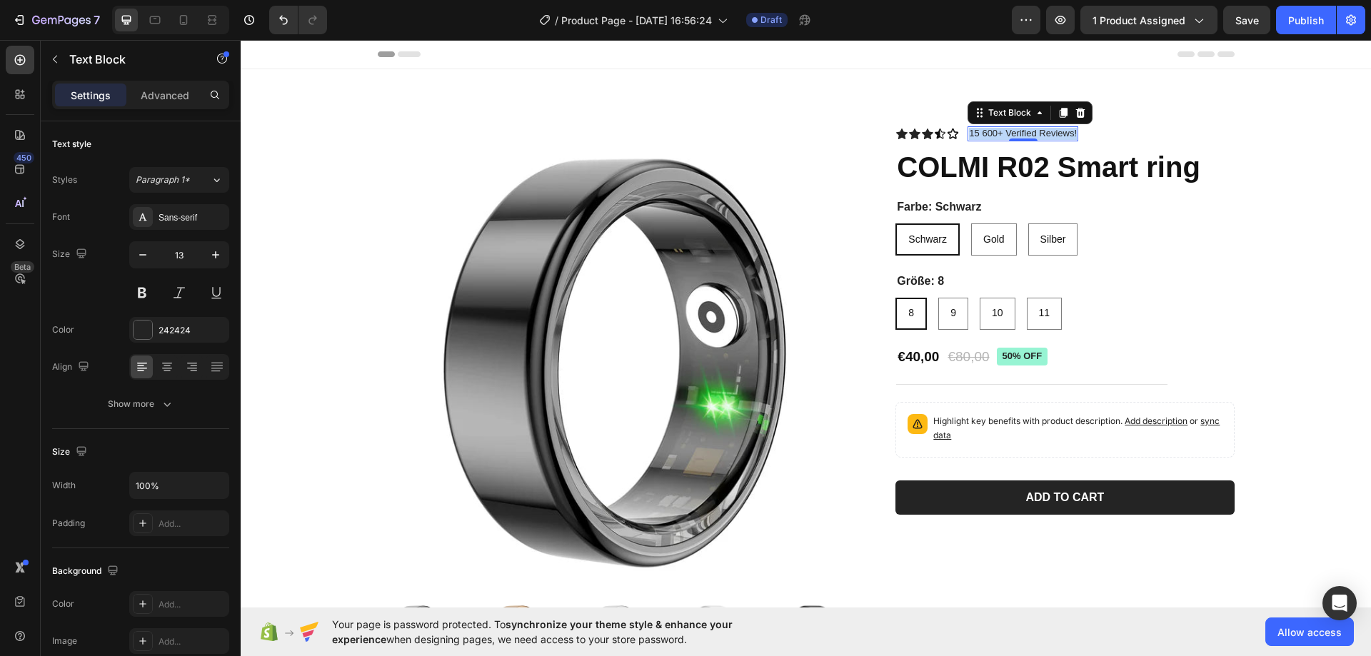
click at [1022, 135] on p "15 600+ Verified Reviews!" at bounding box center [1023, 134] width 108 height 12
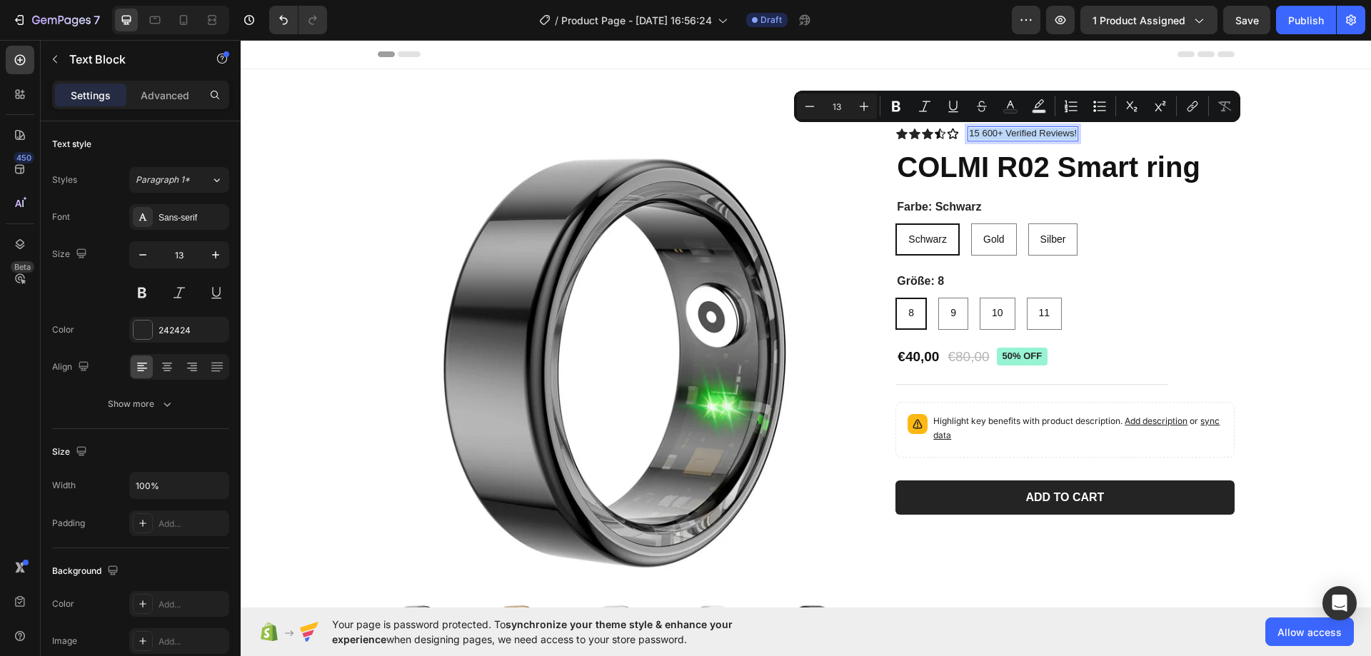
click at [1022, 129] on p "15 600+ Verified Reviews!" at bounding box center [1023, 134] width 108 height 12
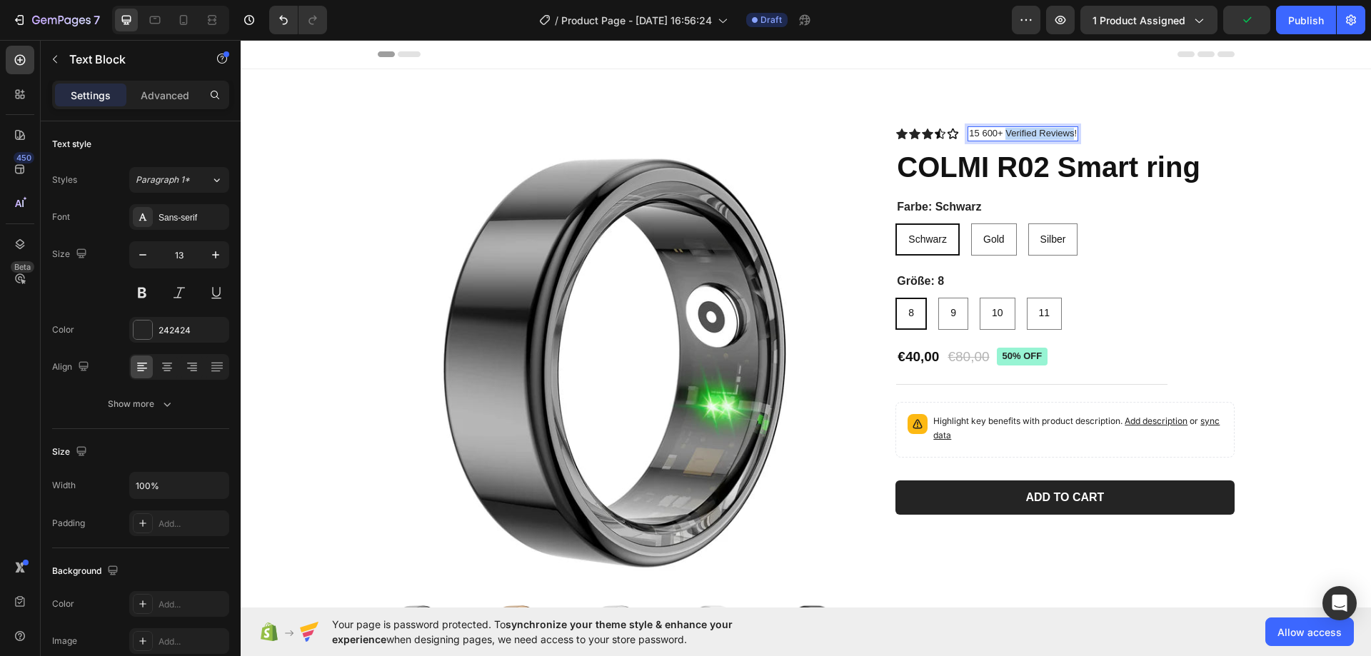
drag, startPoint x: 1005, startPoint y: 132, endPoint x: 1067, endPoint y: 134, distance: 62.2
click at [1067, 134] on p "15 600+ Verified Reviews!" at bounding box center [1023, 134] width 108 height 12
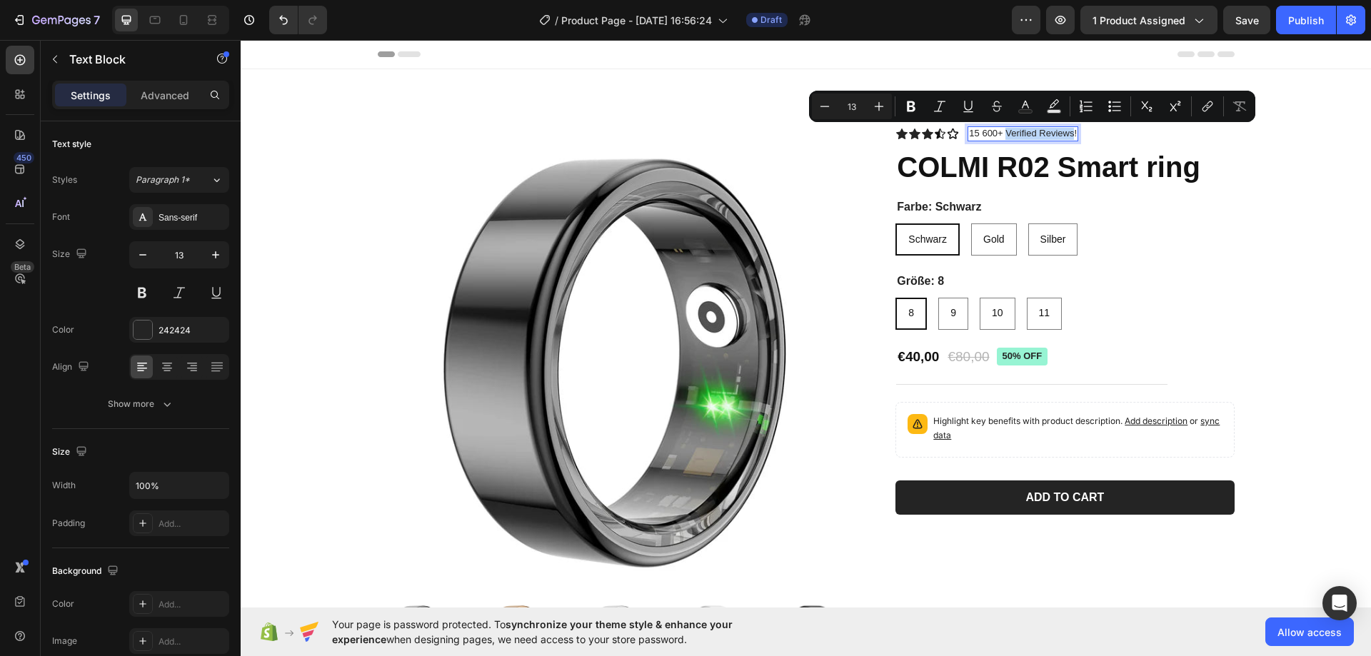
drag, startPoint x: 1001, startPoint y: 132, endPoint x: 1067, endPoint y: 131, distance: 66.4
click at [1067, 131] on p "15 600+ Verified Reviews!" at bounding box center [1023, 134] width 108 height 12
type input "14"
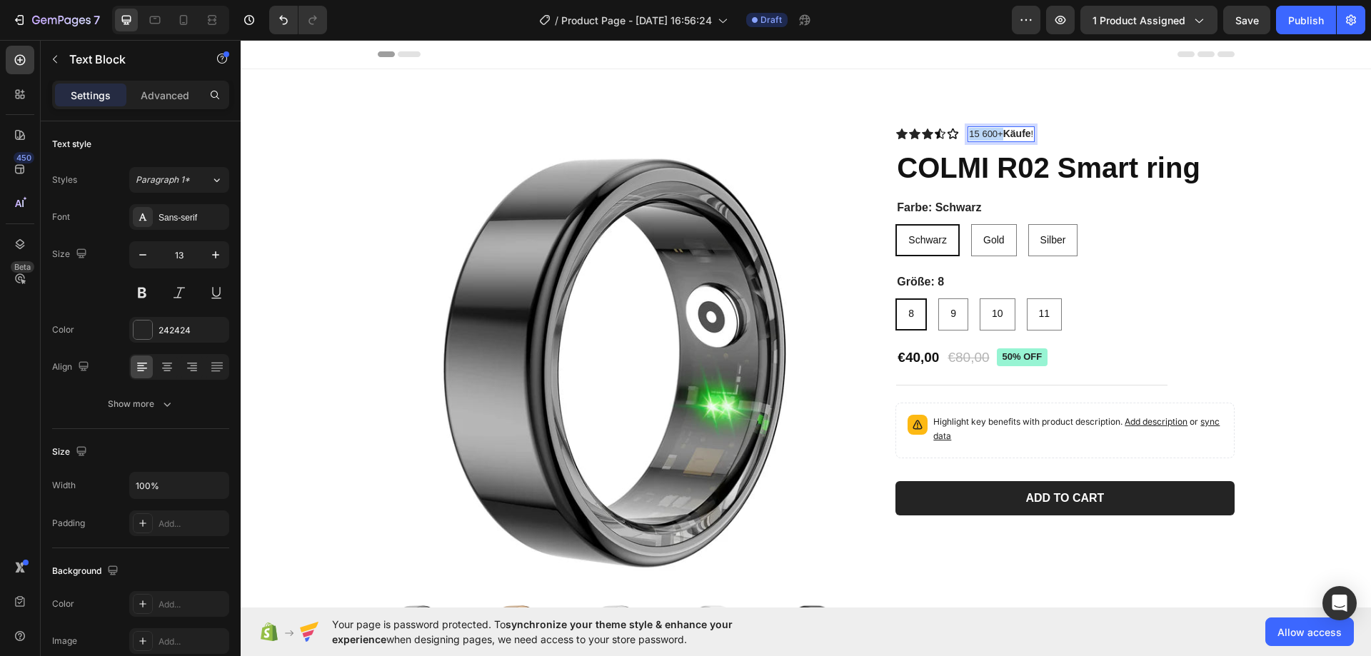
drag, startPoint x: 965, startPoint y: 134, endPoint x: 997, endPoint y: 134, distance: 32.1
click at [997, 134] on p "15 600+ Käufe !" at bounding box center [1001, 134] width 64 height 13
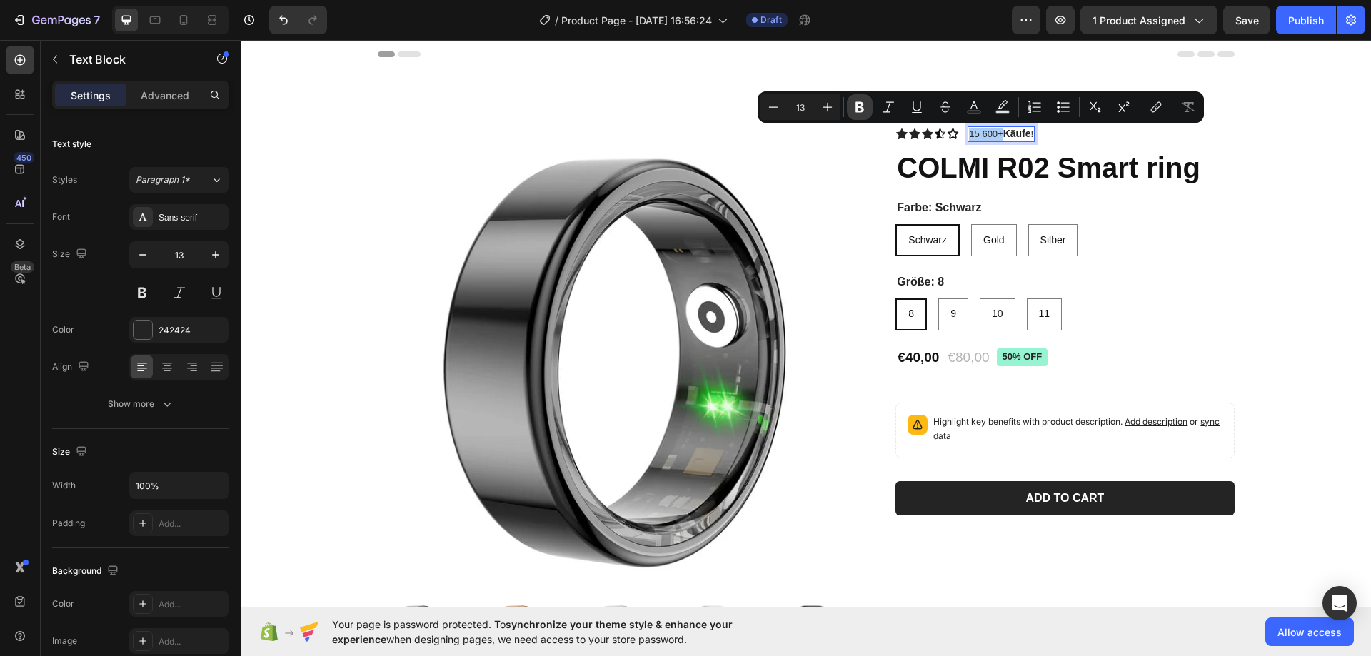
click at [866, 109] on icon "Editor contextual toolbar" at bounding box center [860, 107] width 14 height 14
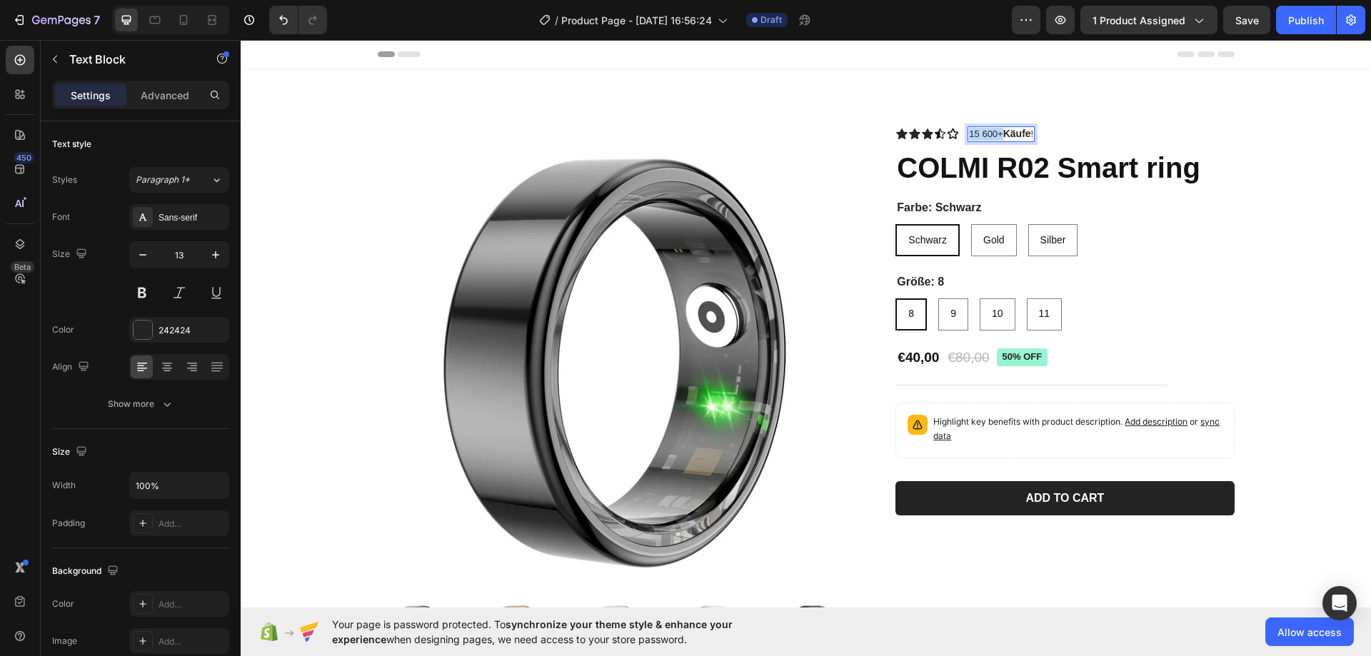
drag, startPoint x: 966, startPoint y: 134, endPoint x: 997, endPoint y: 134, distance: 30.7
click at [997, 134] on p "15 600+ Käufe !" at bounding box center [1001, 134] width 64 height 13
click at [974, 134] on p "15 600+ Käufe !" at bounding box center [1001, 134] width 64 height 13
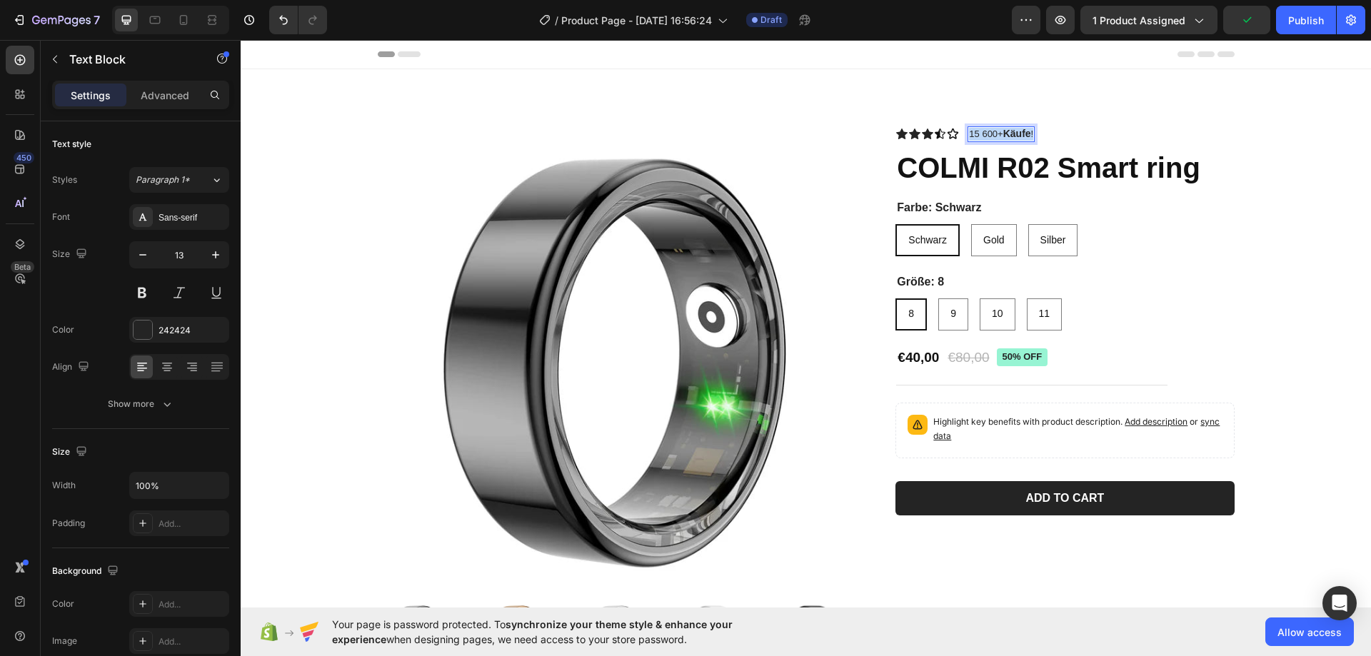
click at [975, 134] on p "15 600+ Käufe !" at bounding box center [1001, 134] width 64 height 13
click at [981, 151] on h1 "COLMI R02 Smart ring" at bounding box center [1064, 168] width 338 height 40
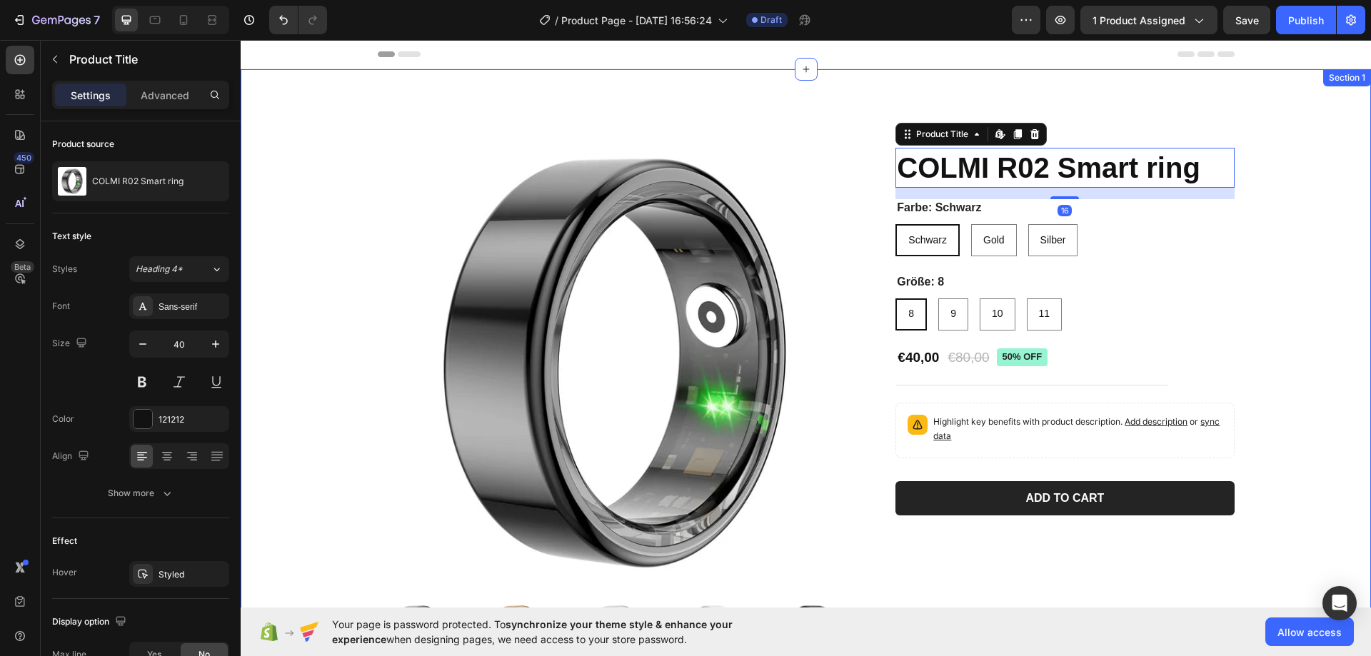
click at [1092, 114] on div "Product Images Icon Icon Icon Icon Icon Icon List 15 600+ Käufe ! Text Block Ro…" at bounding box center [806, 401] width 1130 height 665
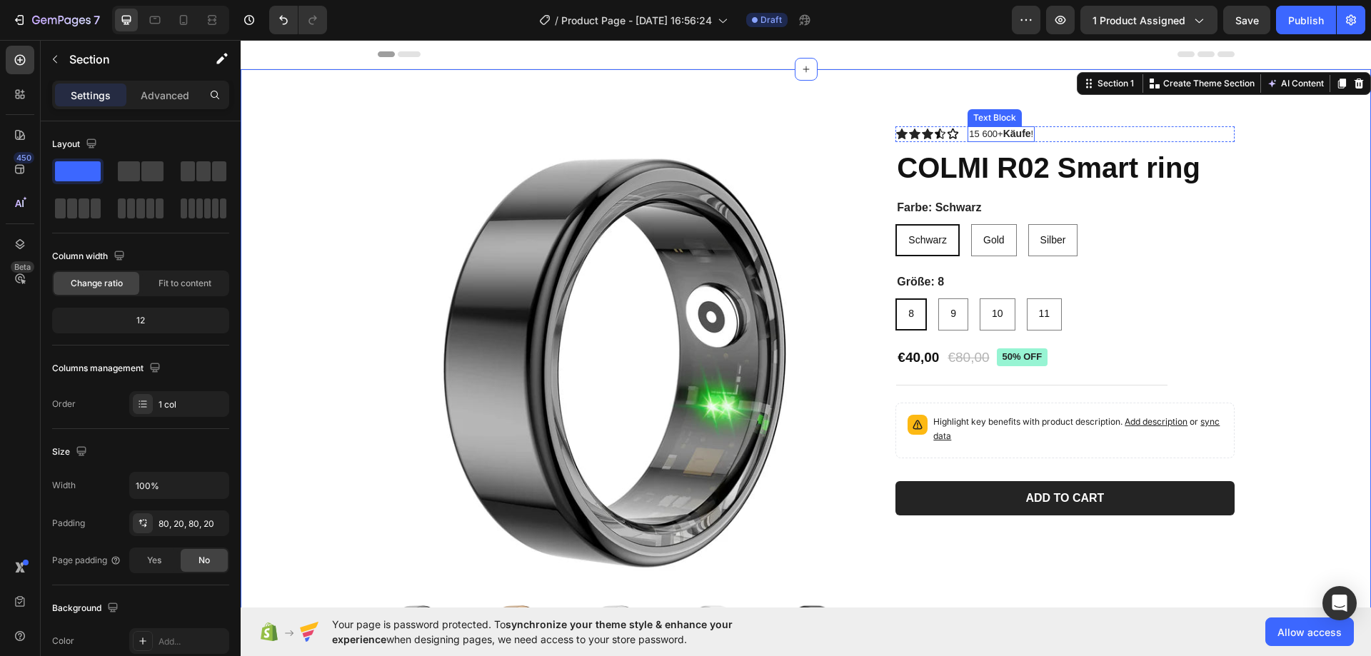
click at [998, 131] on p "15 600+ Käufe !" at bounding box center [1001, 134] width 64 height 13
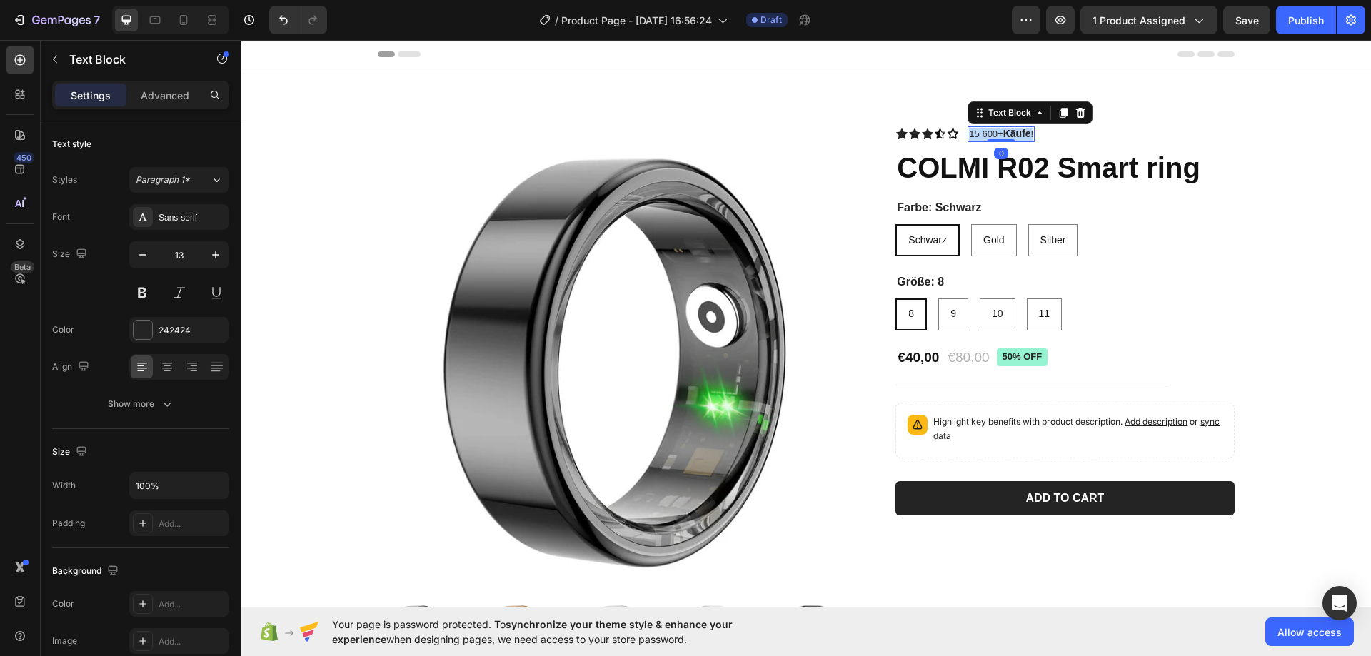
click at [998, 131] on p "15 600+ Käufe !" at bounding box center [1001, 134] width 64 height 13
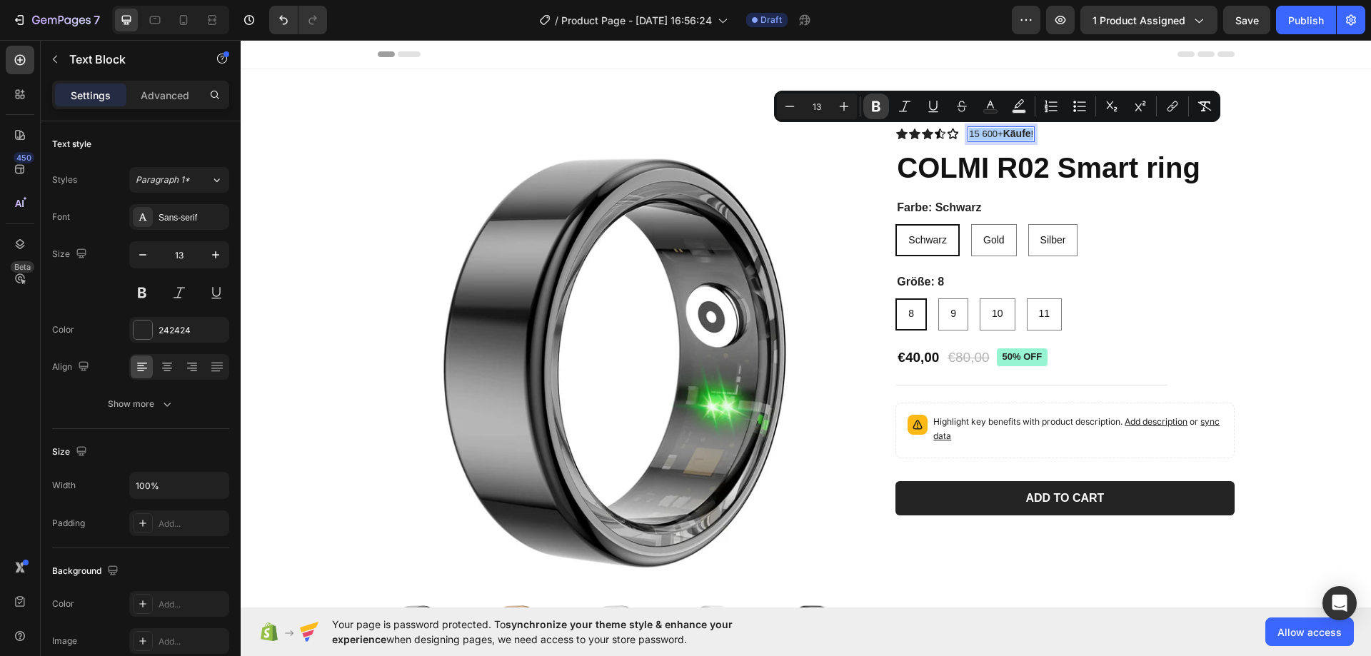
click at [884, 114] on button "Bold" at bounding box center [876, 107] width 26 height 26
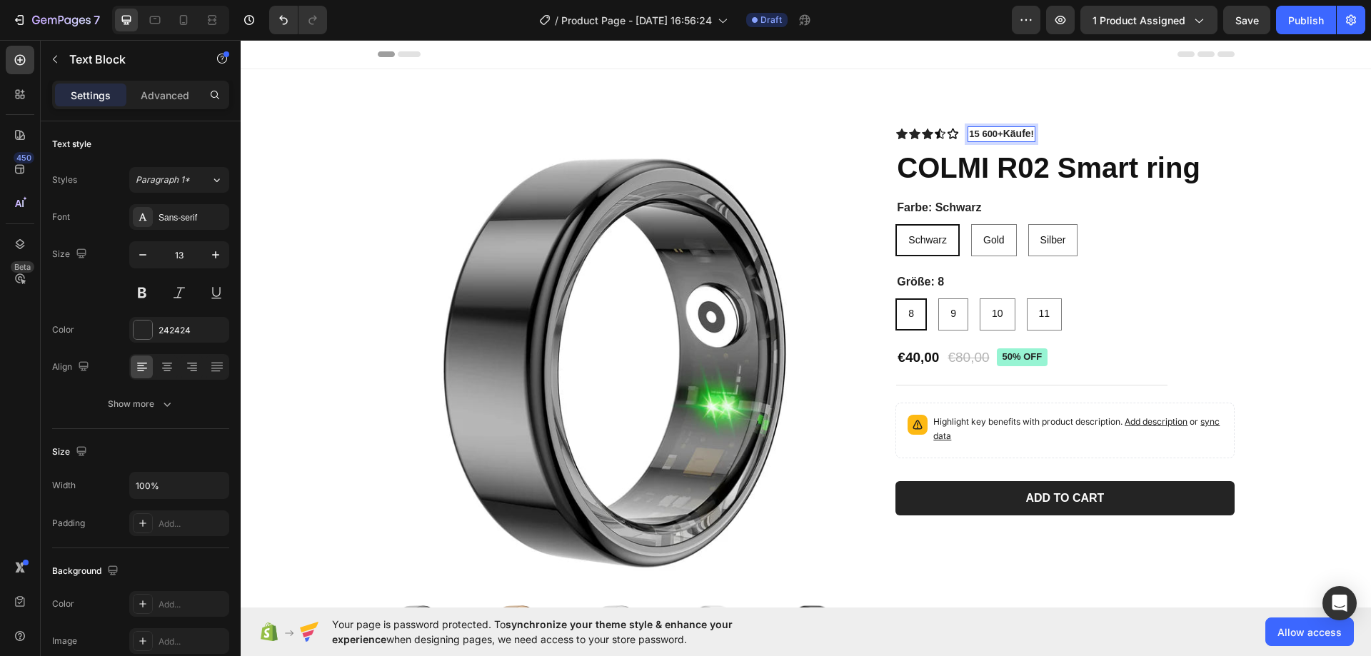
click at [987, 139] on strong "15 600+" at bounding box center [986, 134] width 34 height 11
click at [51, 56] on icon "button" at bounding box center [54, 59] width 11 height 11
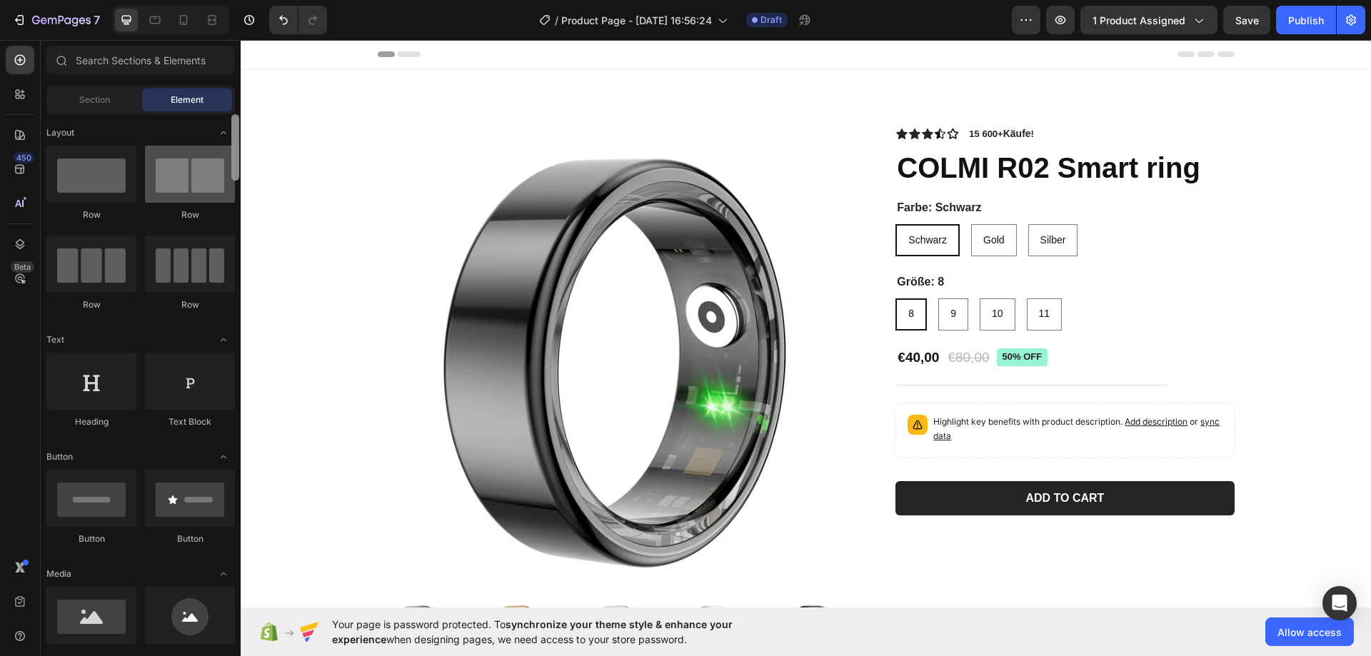
drag, startPoint x: 234, startPoint y: 230, endPoint x: 227, endPoint y: 151, distance: 78.9
click at [227, 151] on div "Layout Row Row Row Row Text Heading Text Block Button Button Button Media Image…" at bounding box center [141, 383] width 200 height 538
click at [227, 151] on div at bounding box center [190, 174] width 90 height 57
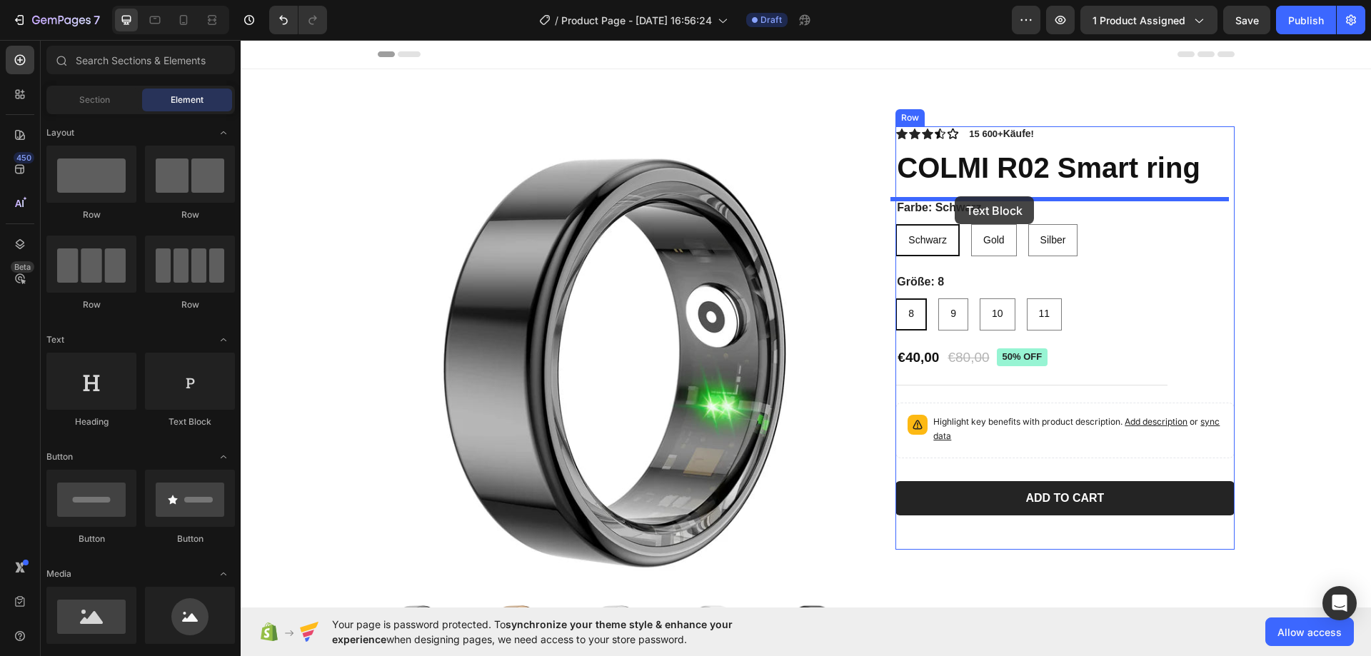
drag, startPoint x: 472, startPoint y: 410, endPoint x: 955, endPoint y: 196, distance: 527.8
click at [955, 196] on div "Icon Icon Icon Icon Icon Icon List 15 600+ Käufe ! Text Block Row COLMI R02 Sma…" at bounding box center [1064, 337] width 338 height 423
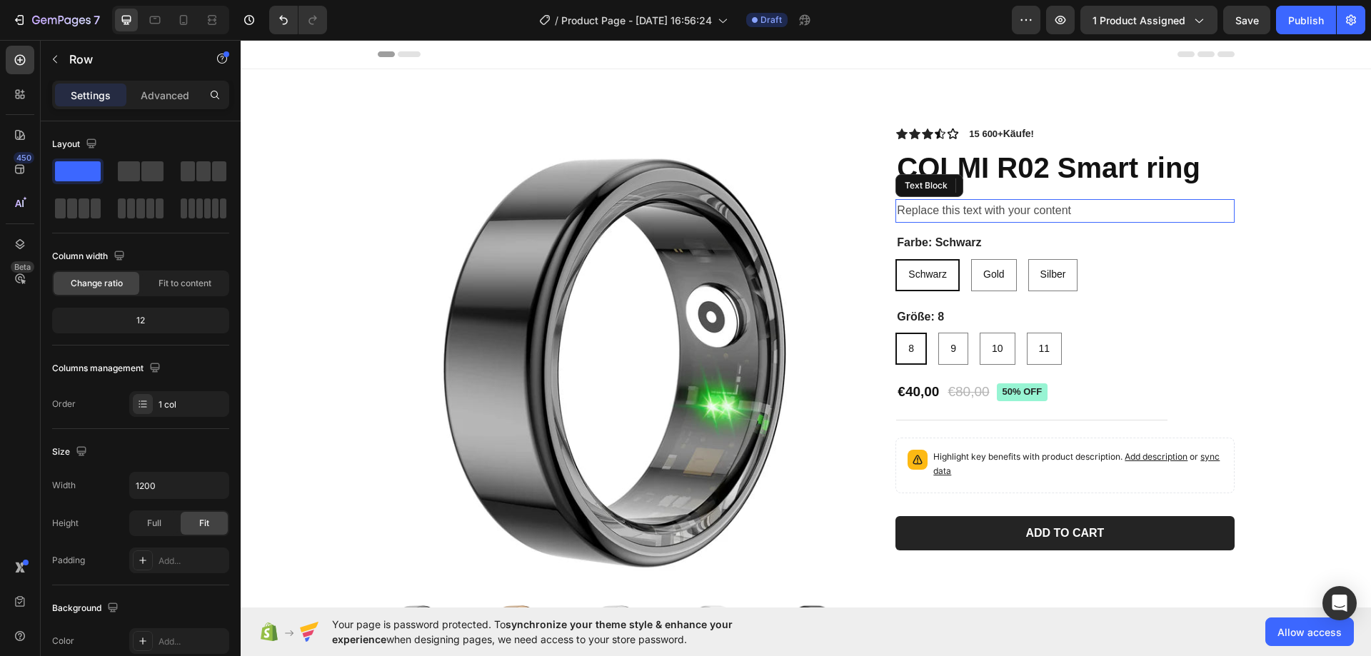
click at [963, 213] on div "Replace this text with your content" at bounding box center [1064, 211] width 338 height 24
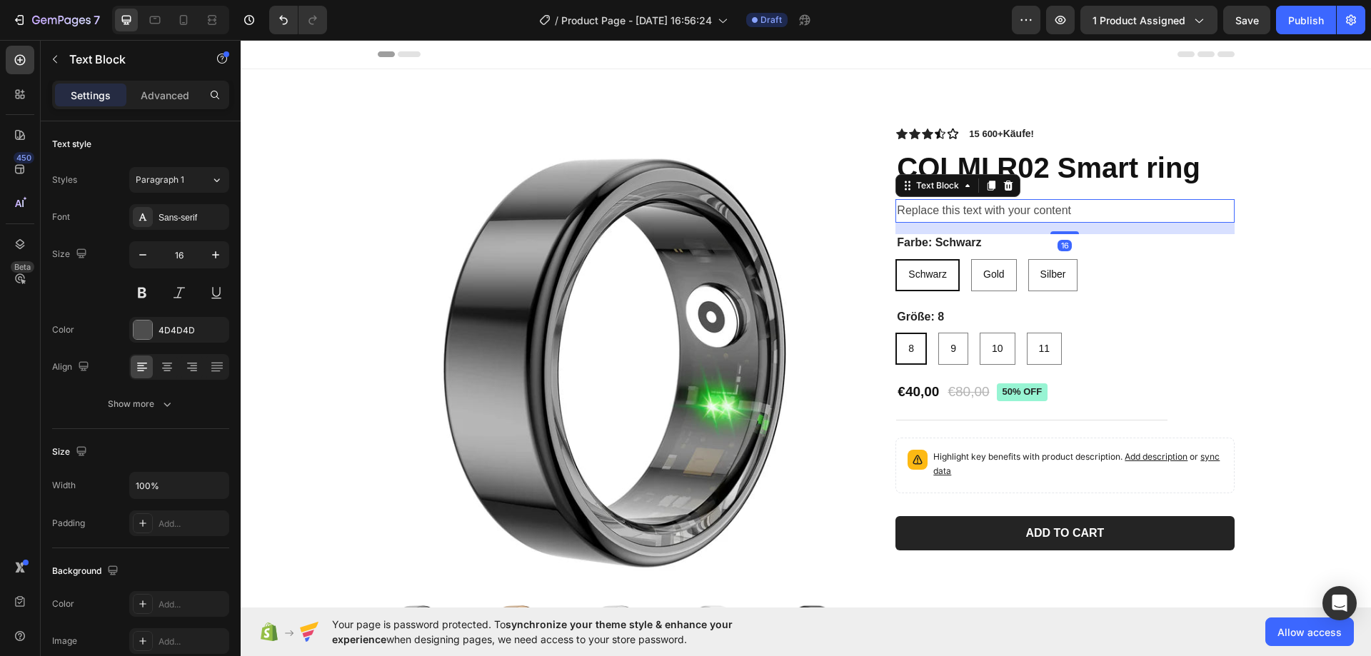
click at [963, 213] on div "Replace this text with your content" at bounding box center [1064, 211] width 338 height 24
click at [963, 213] on p "Replace this text with your content" at bounding box center [1065, 211] width 336 height 21
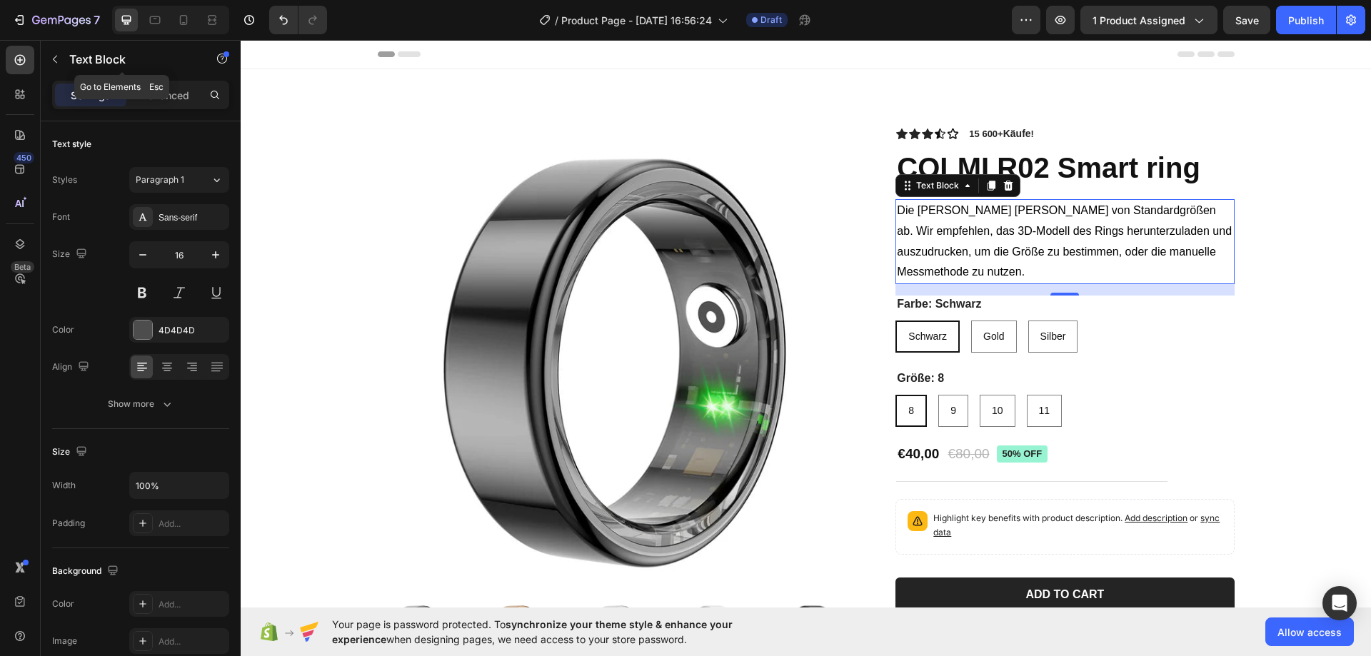
click at [51, 58] on icon "button" at bounding box center [54, 59] width 11 height 11
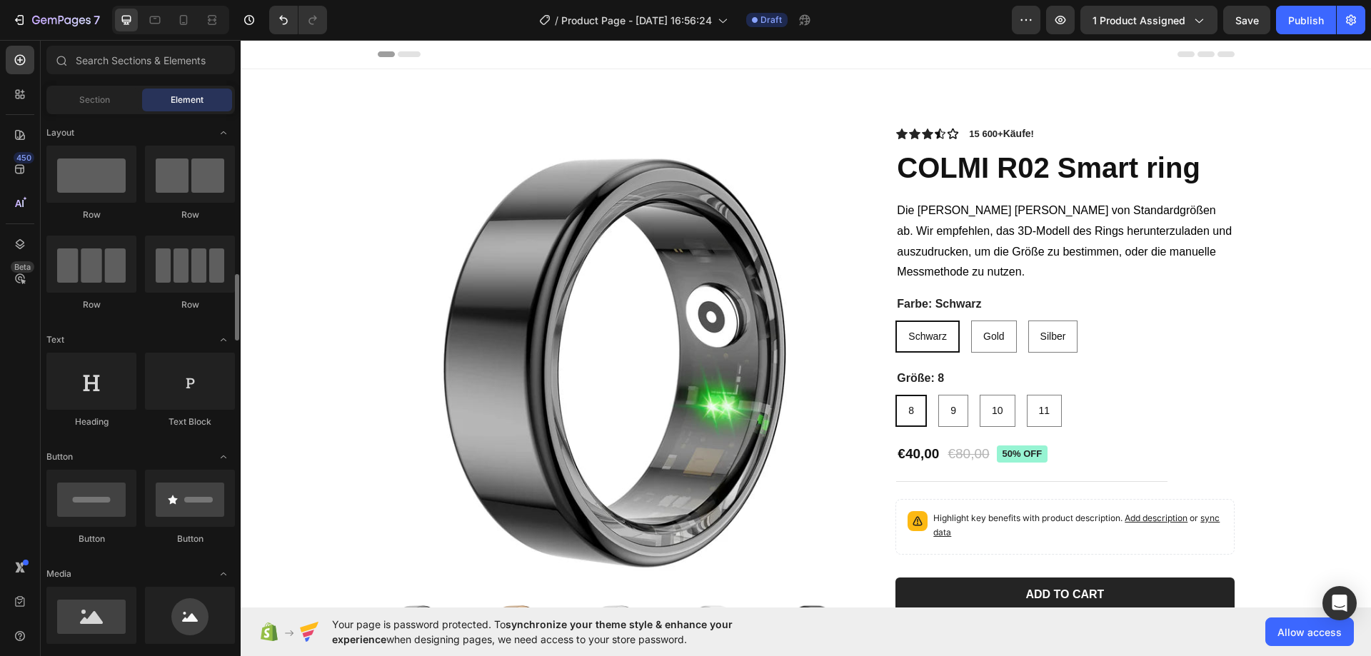
scroll to position [143, 0]
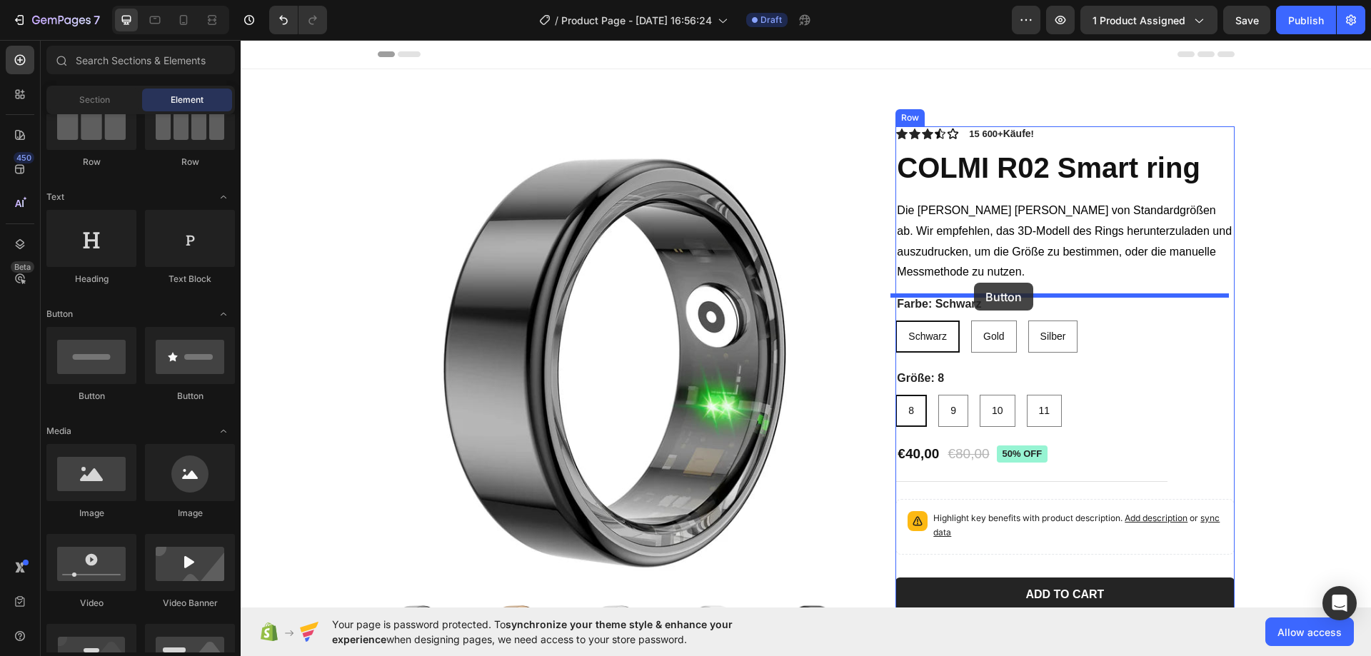
drag, startPoint x: 340, startPoint y: 402, endPoint x: 974, endPoint y: 283, distance: 645.1
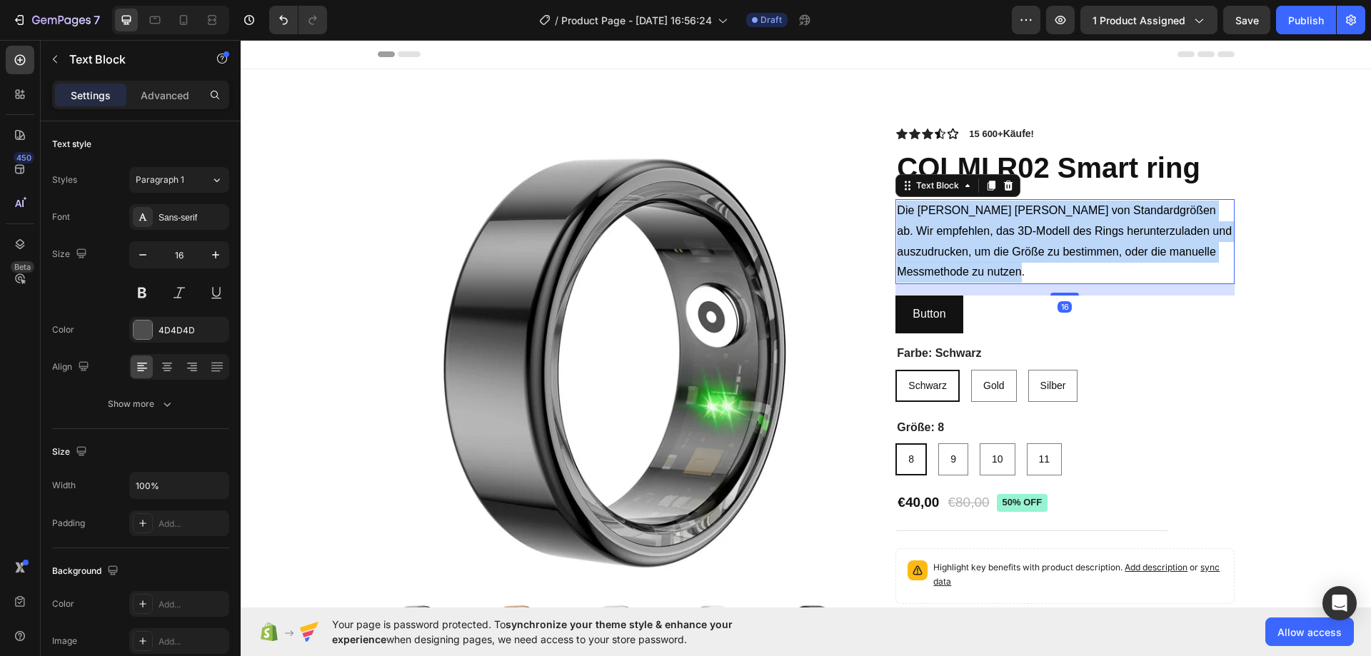
click at [975, 283] on p "Die [PERSON_NAME] [PERSON_NAME] von Standardgrößen ab. Wir empfehlen, das 3D-Mo…" at bounding box center [1065, 242] width 336 height 82
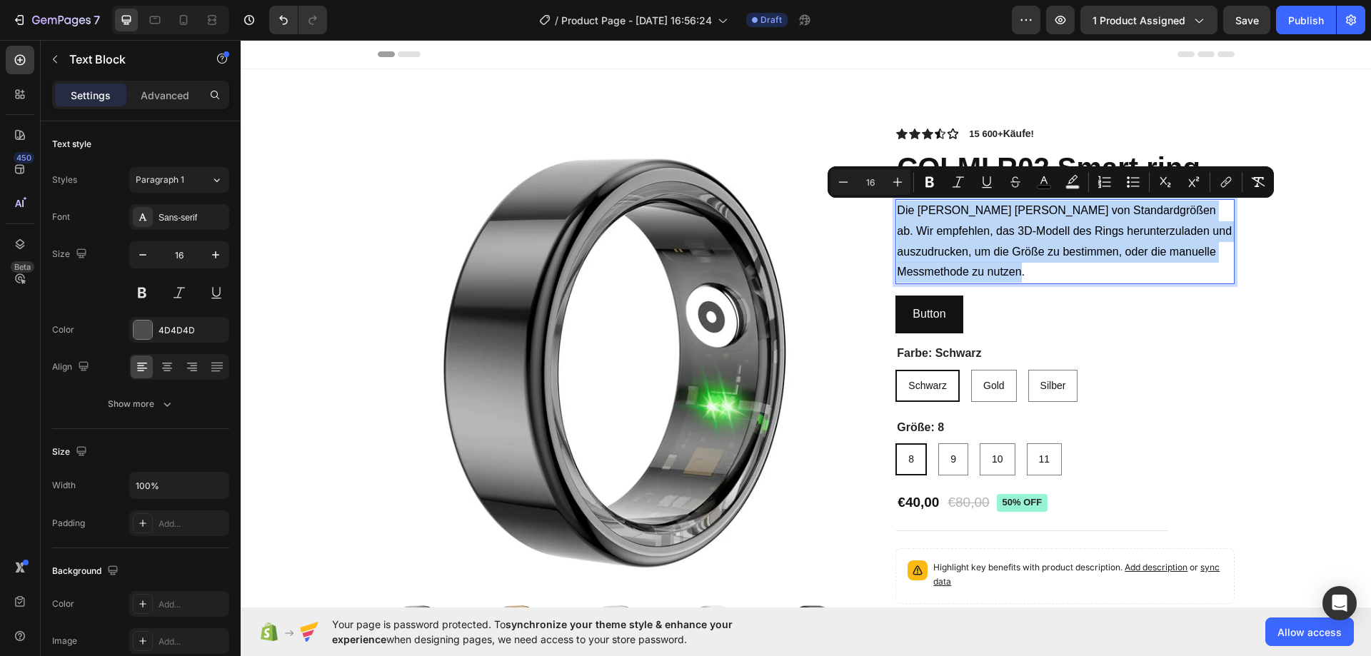
click at [968, 266] on span "Die [PERSON_NAME] [PERSON_NAME] von Standardgrößen ab. Wir empfehlen, das 3D-Mo…" at bounding box center [1064, 241] width 335 height 74
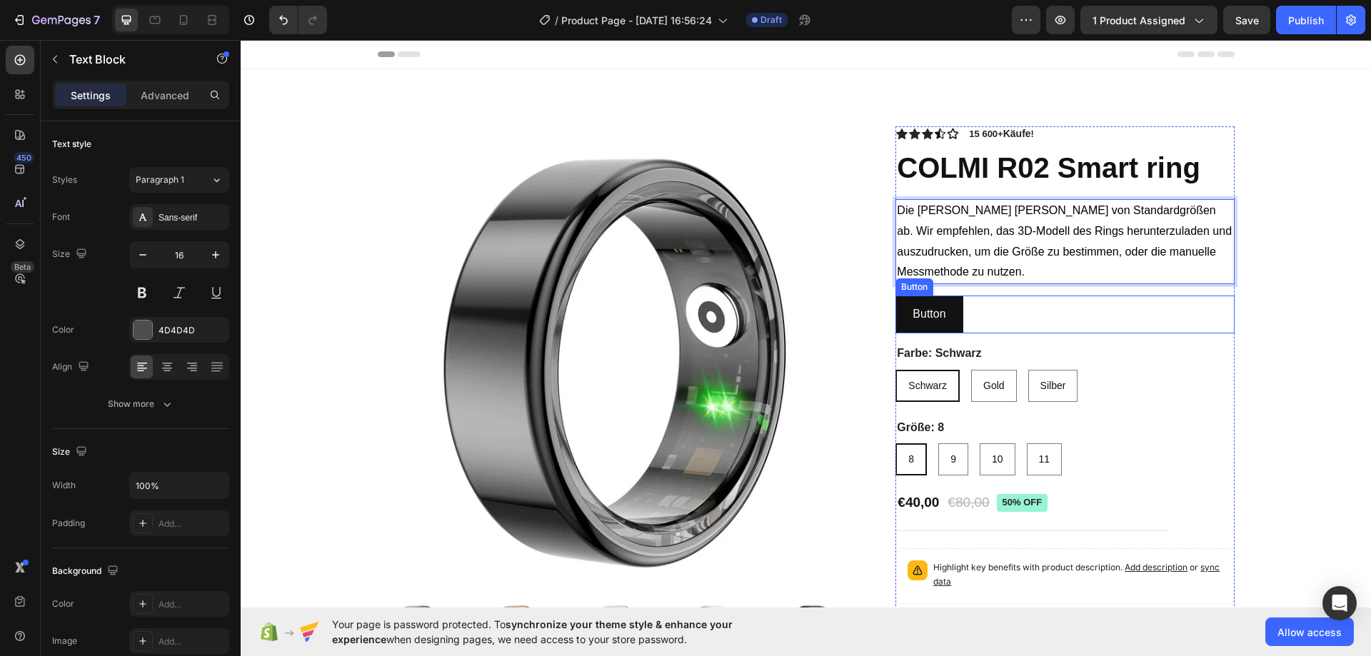
click at [982, 318] on div "Button Button" at bounding box center [1064, 315] width 338 height 38
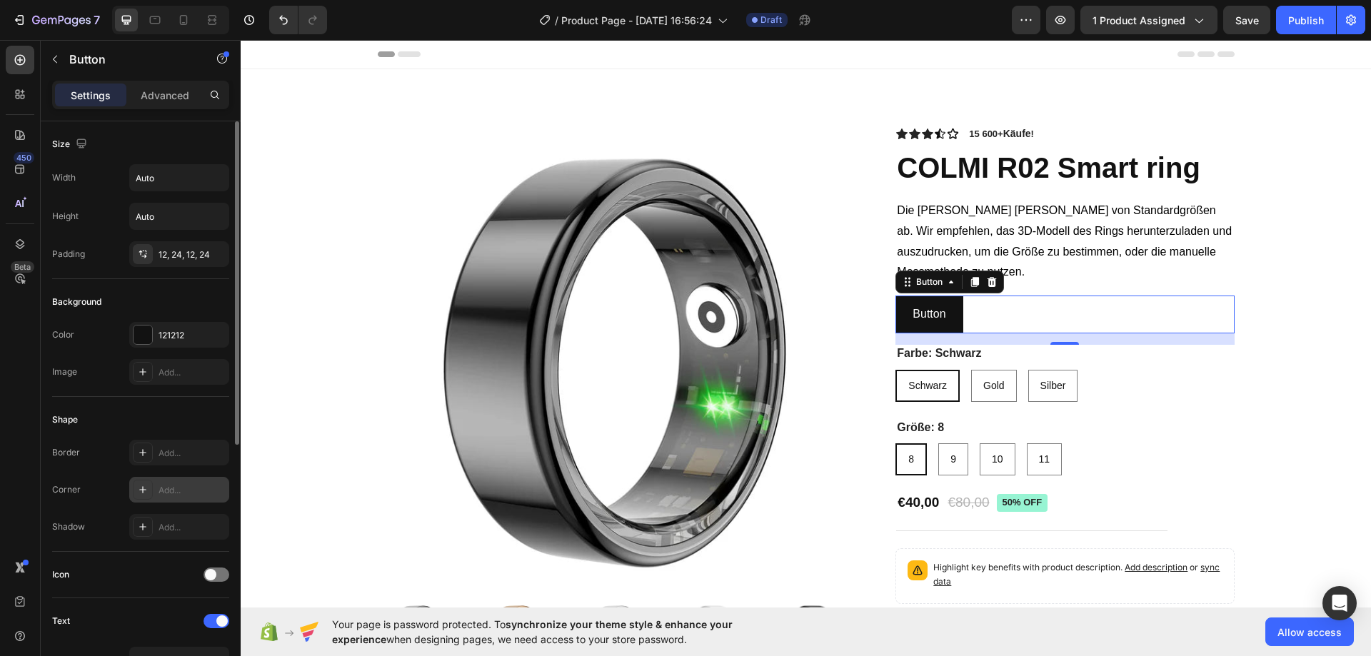
click at [179, 493] on div "Add..." at bounding box center [192, 490] width 67 height 13
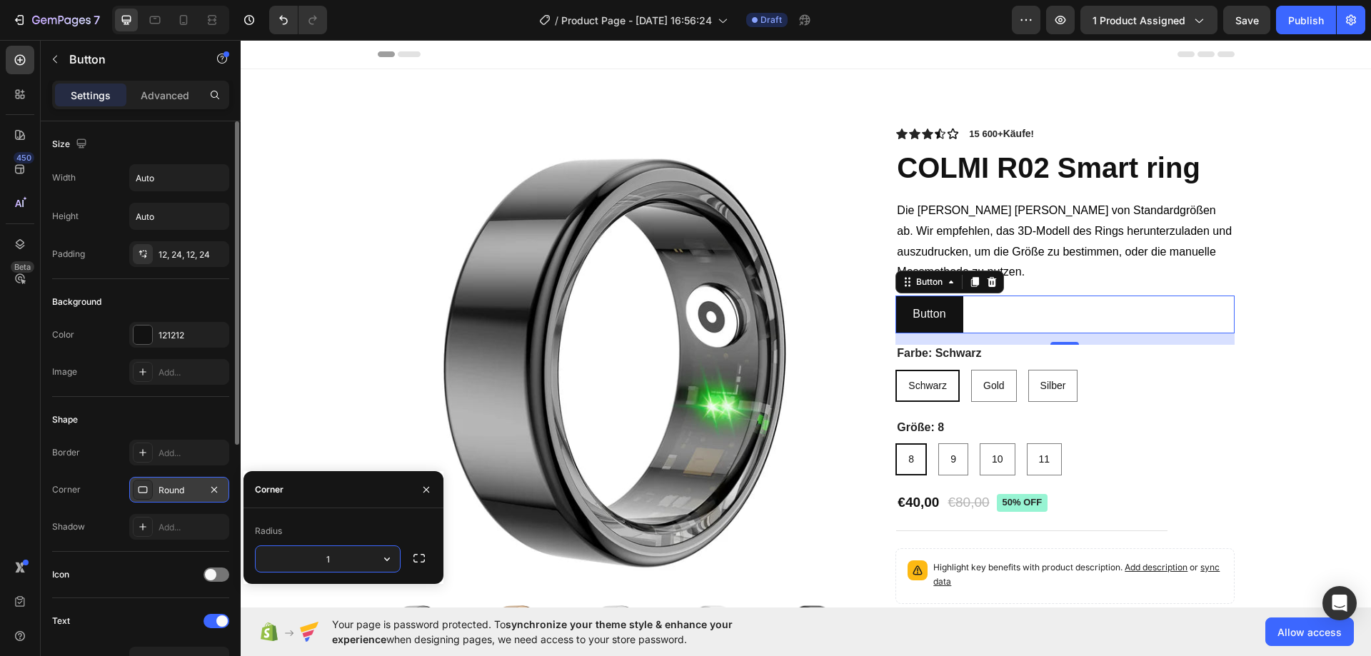
type input "16"
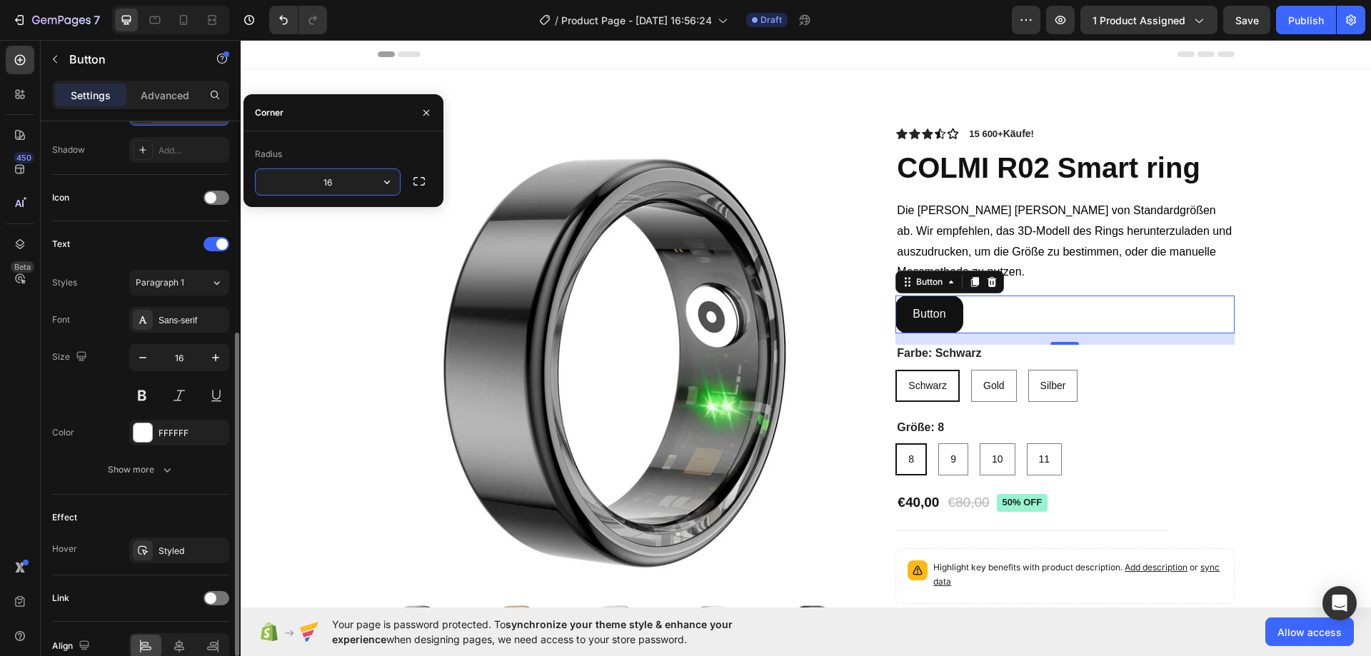
scroll to position [448, 0]
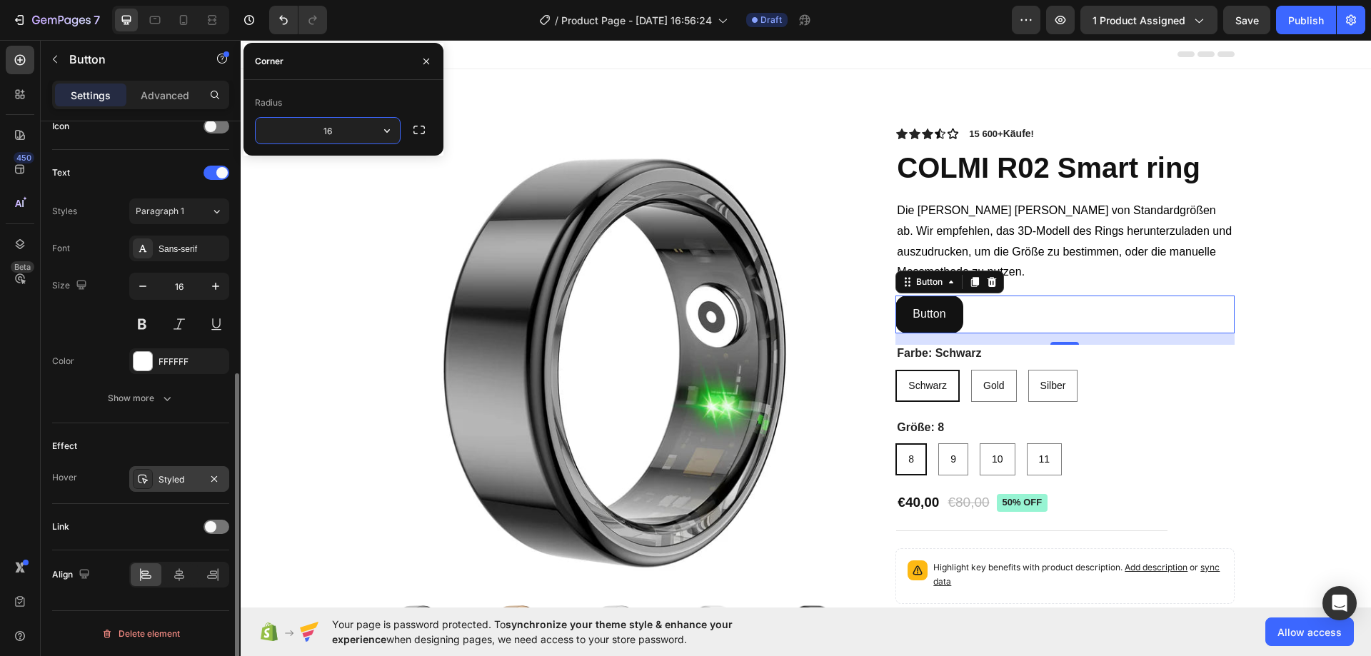
click at [165, 486] on div "Styled" at bounding box center [179, 479] width 100 height 26
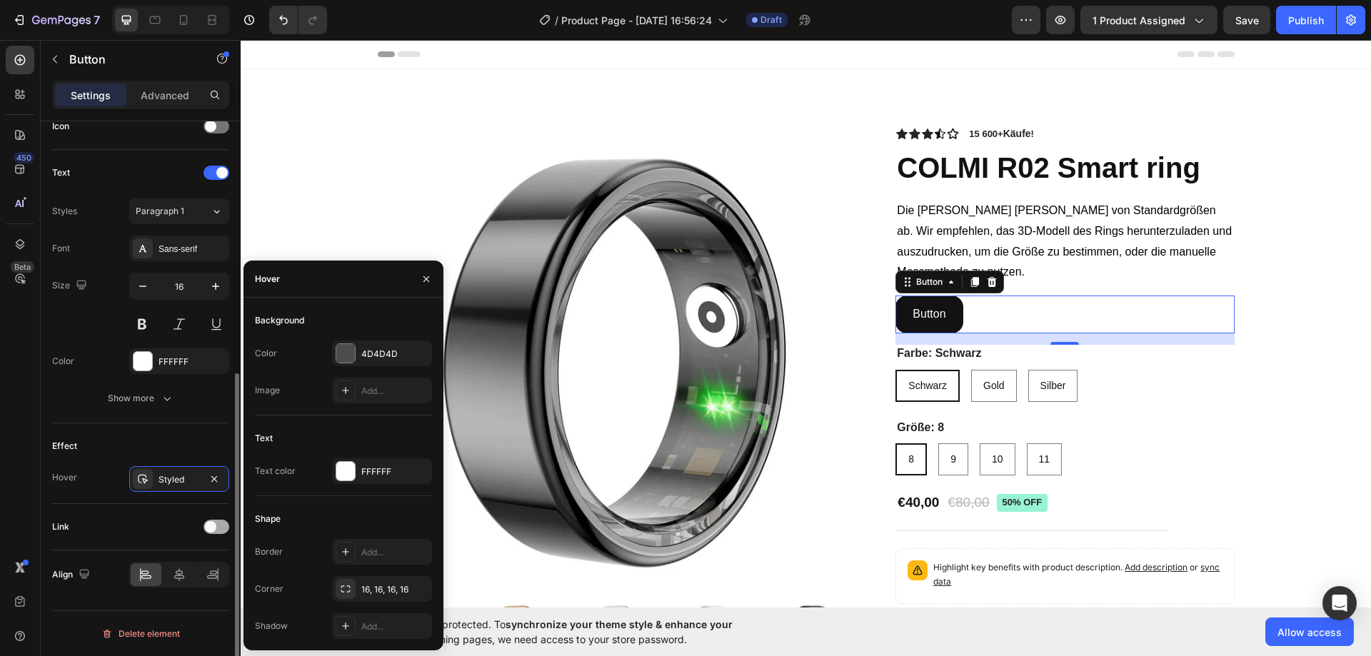
click at [208, 525] on span at bounding box center [210, 526] width 11 height 11
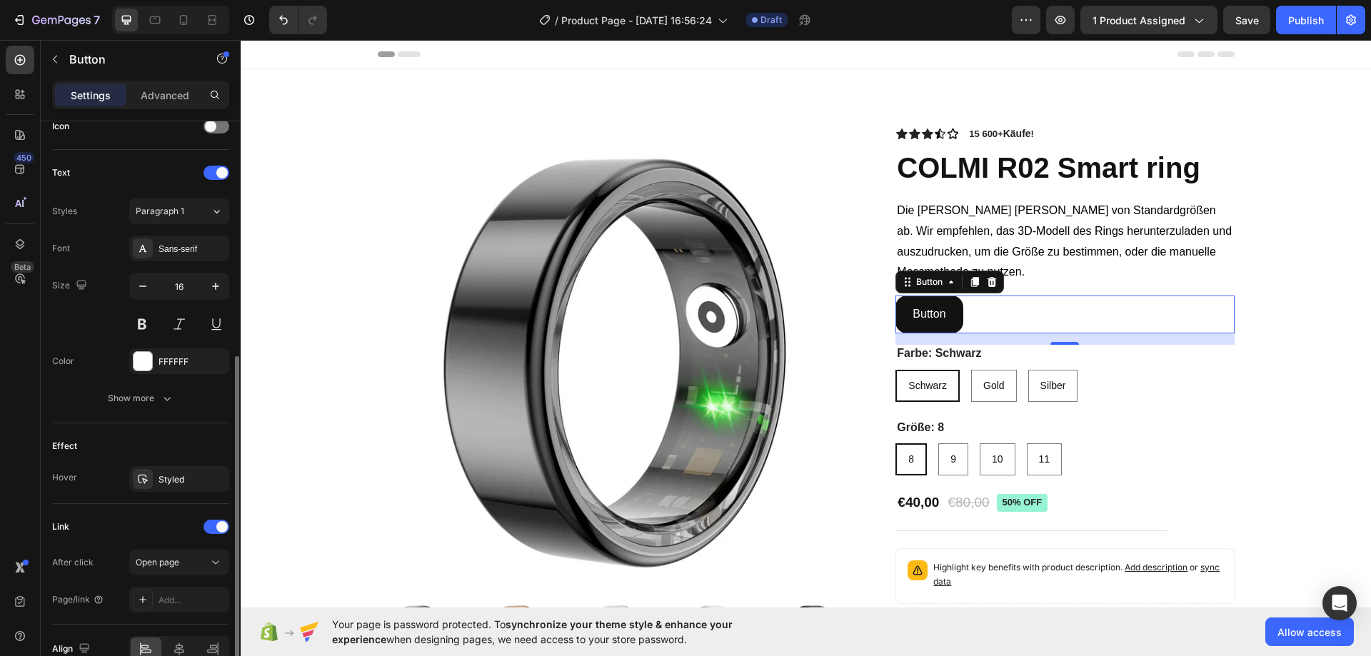
scroll to position [523, 0]
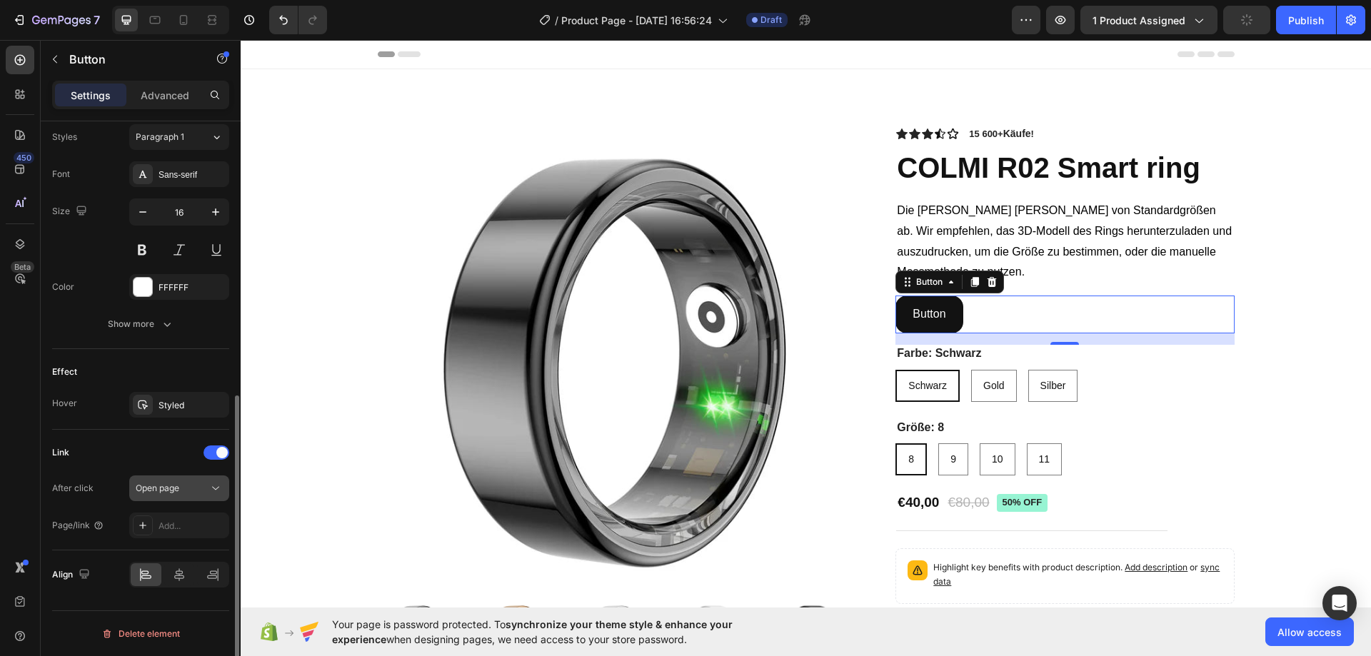
click at [186, 487] on div "Open page" at bounding box center [172, 488] width 73 height 13
click at [208, 492] on div "Open page" at bounding box center [172, 488] width 73 height 13
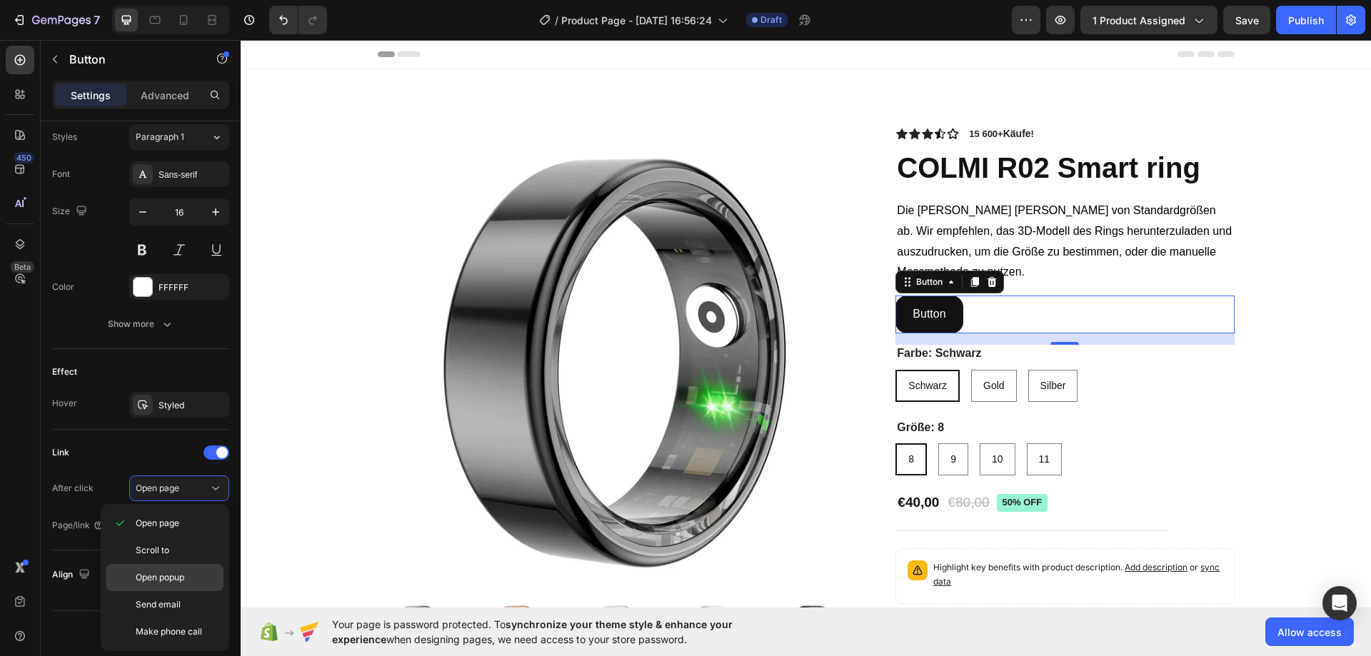
click at [184, 578] on span "Open popup" at bounding box center [160, 577] width 49 height 13
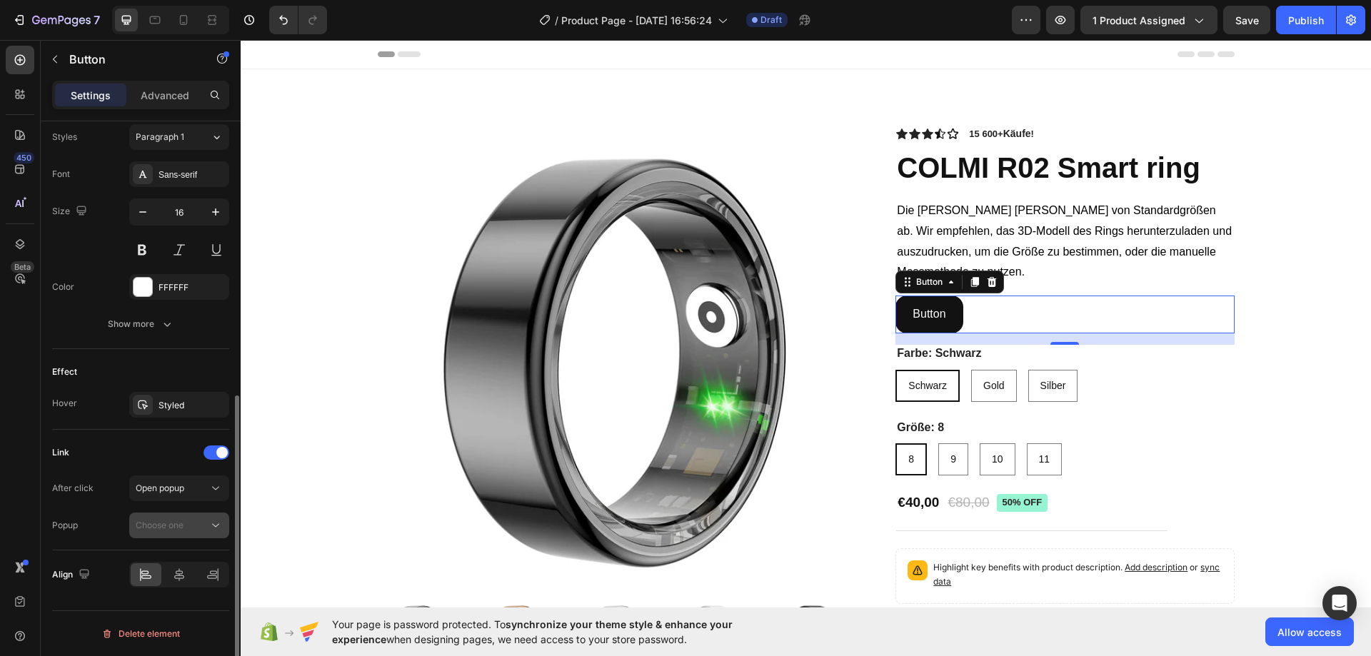
click at [178, 523] on span "Choose one" at bounding box center [160, 525] width 48 height 11
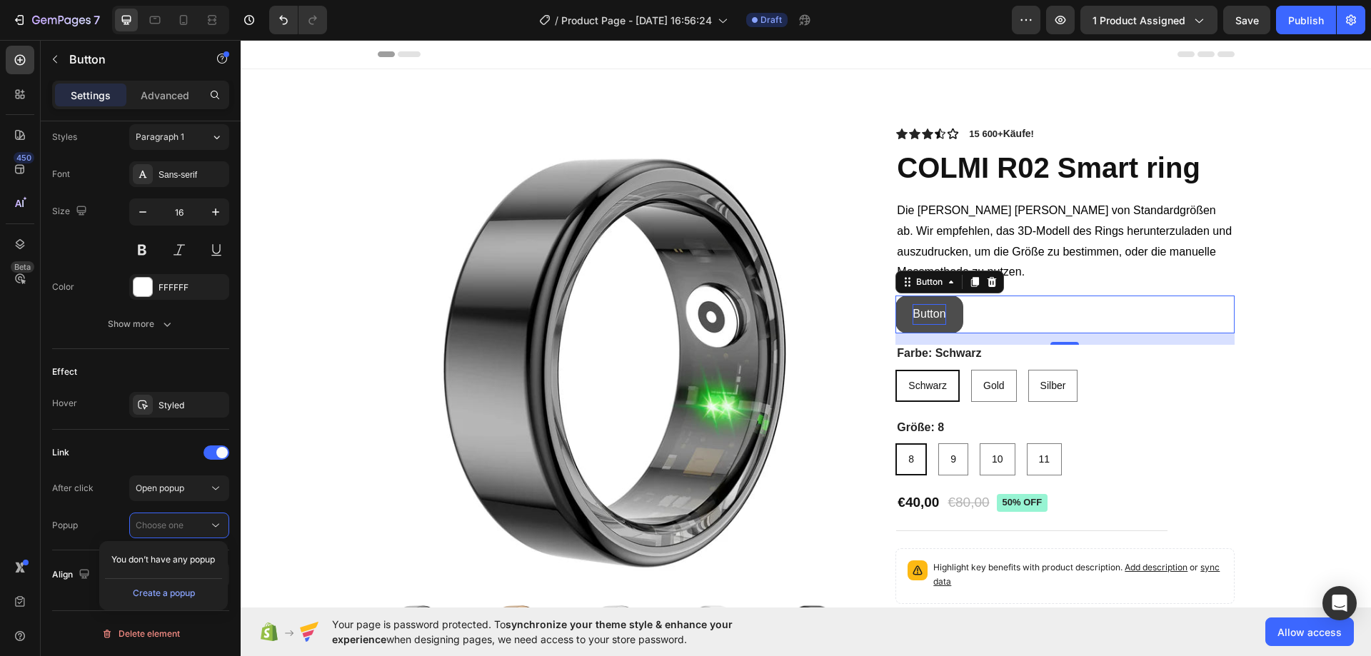
click at [925, 310] on p "Button" at bounding box center [928, 314] width 33 height 21
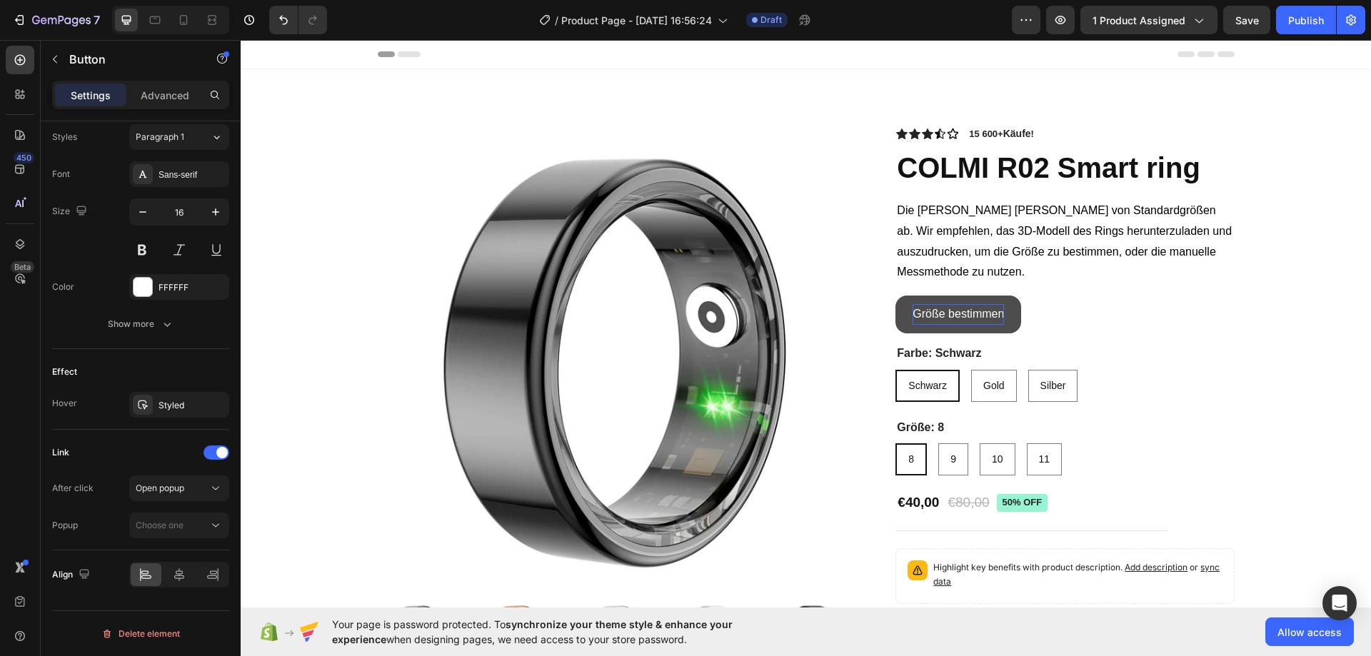
click at [898, 322] on button "Größe bestimmen" at bounding box center [958, 315] width 126 height 38
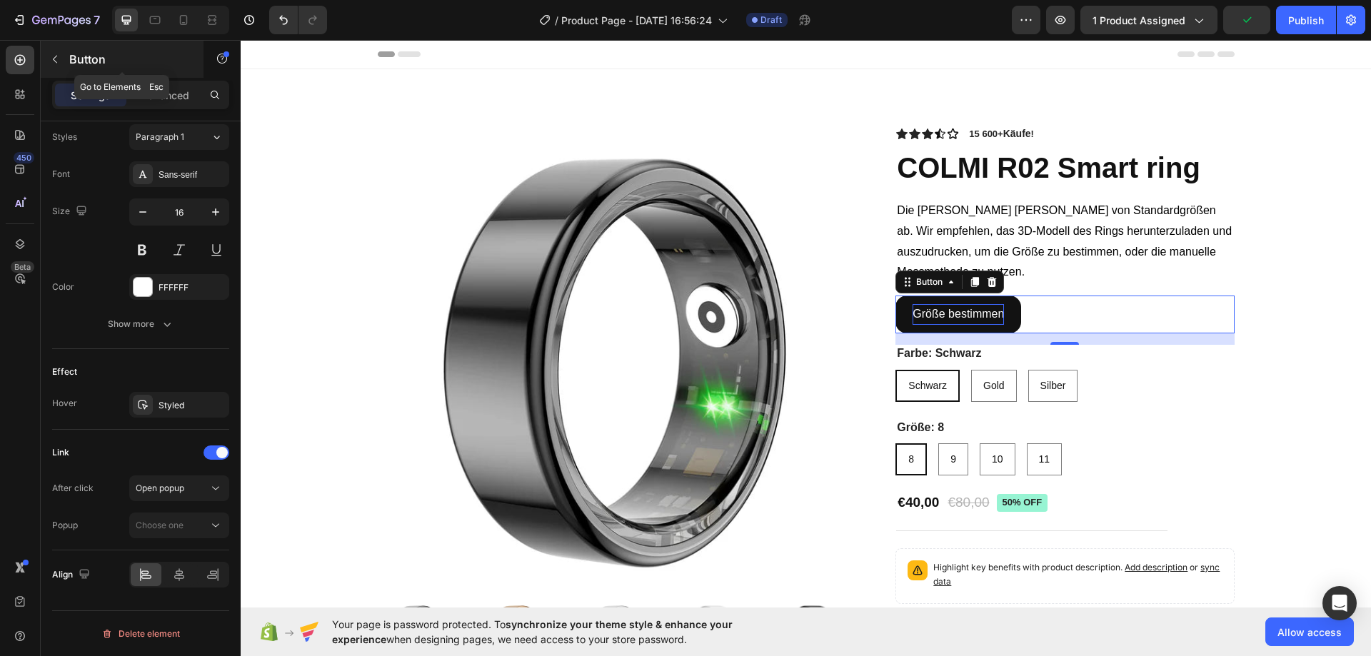
click at [55, 59] on icon "button" at bounding box center [54, 59] width 11 height 11
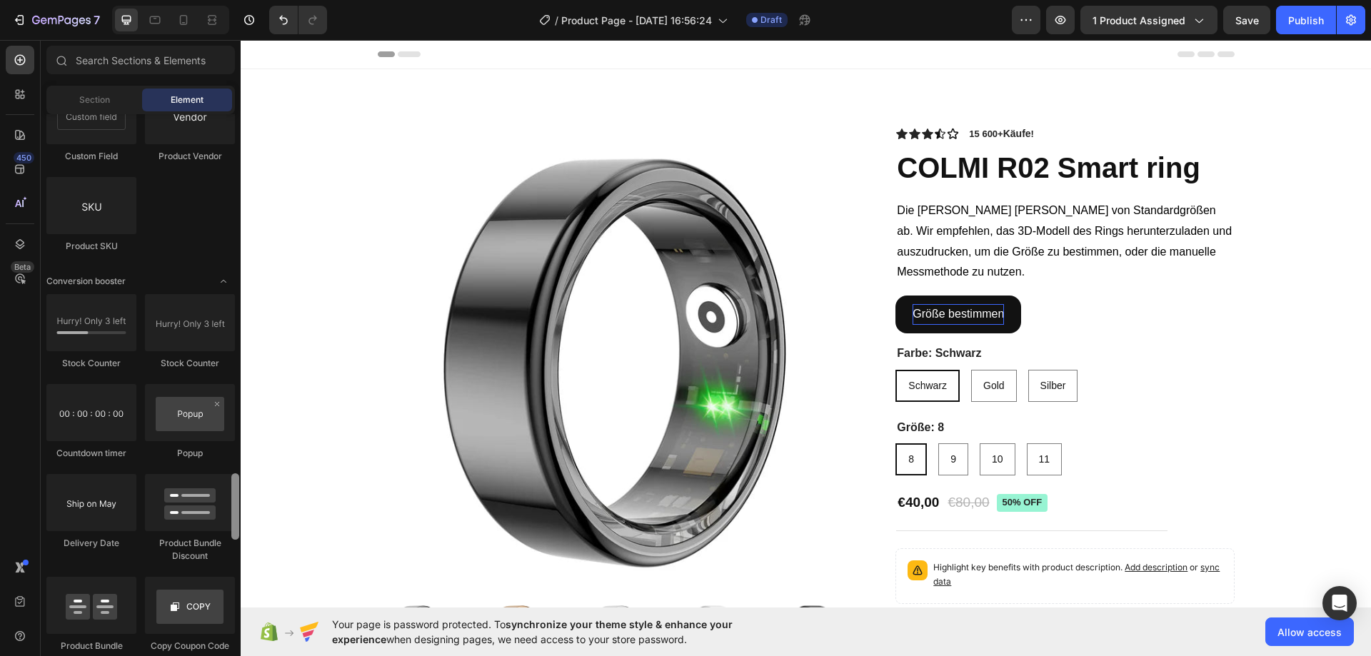
scroll to position [2769, 0]
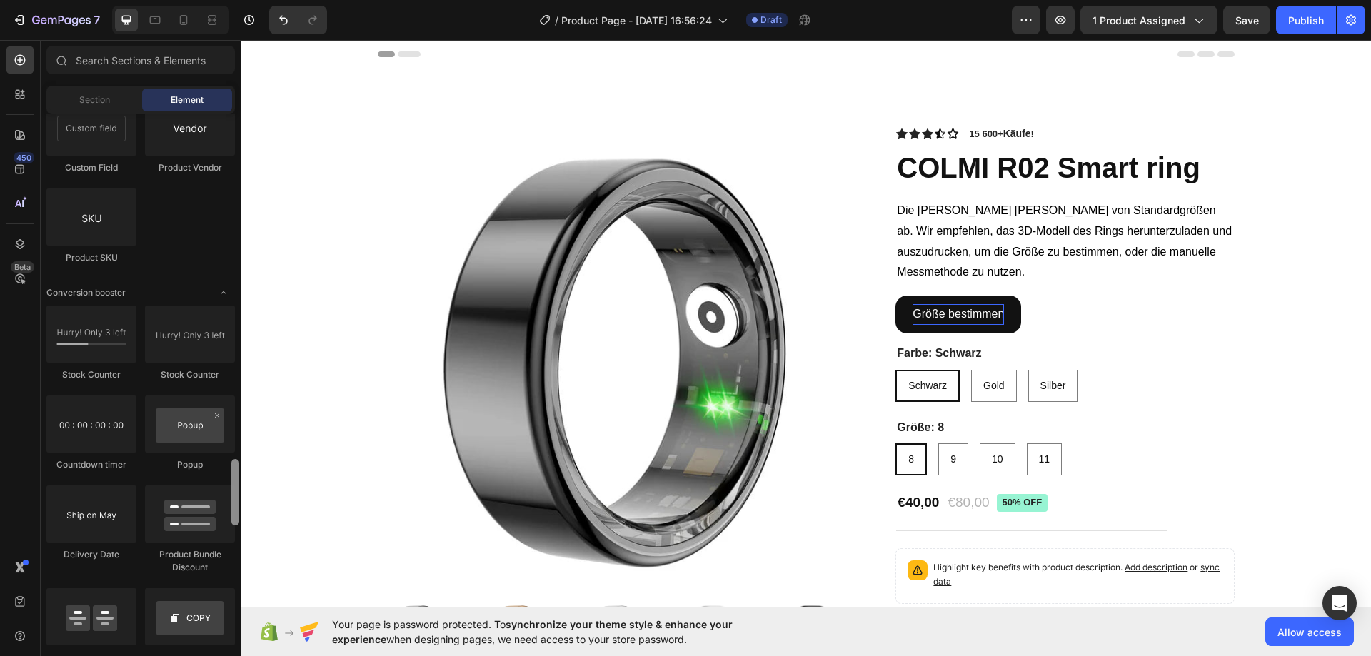
drag, startPoint x: 233, startPoint y: 311, endPoint x: 225, endPoint y: 478, distance: 167.3
click at [225, 478] on div "Layout Row Row Row Row Text Heading Text Block Button Button Button Media Image…" at bounding box center [141, 383] width 200 height 538
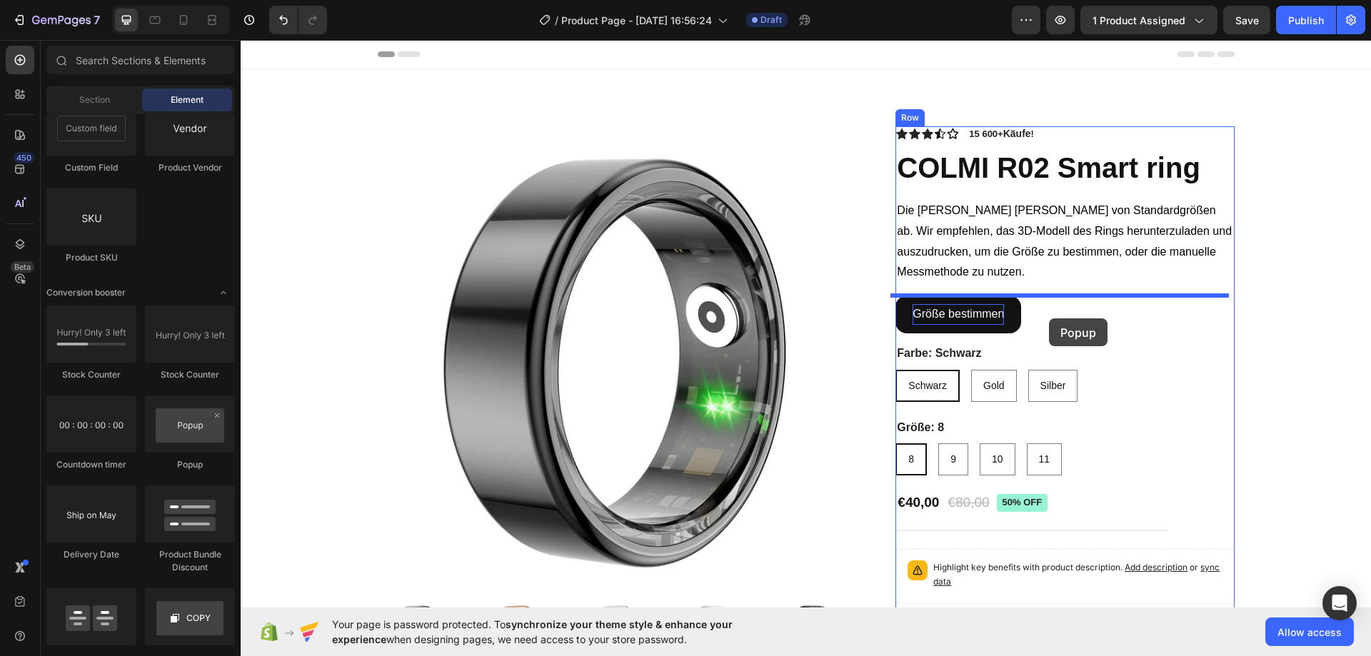
drag, startPoint x: 480, startPoint y: 463, endPoint x: 1049, endPoint y: 318, distance: 587.0
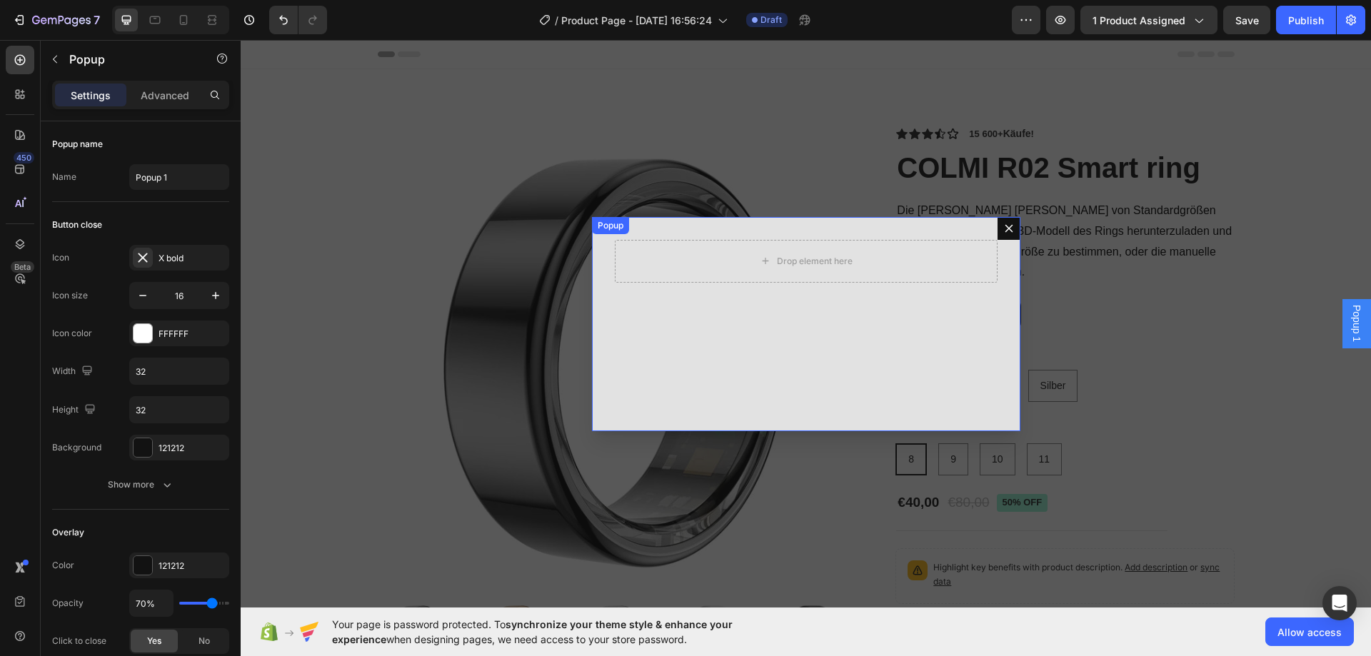
click at [601, 338] on div "Drop element here" at bounding box center [806, 324] width 428 height 214
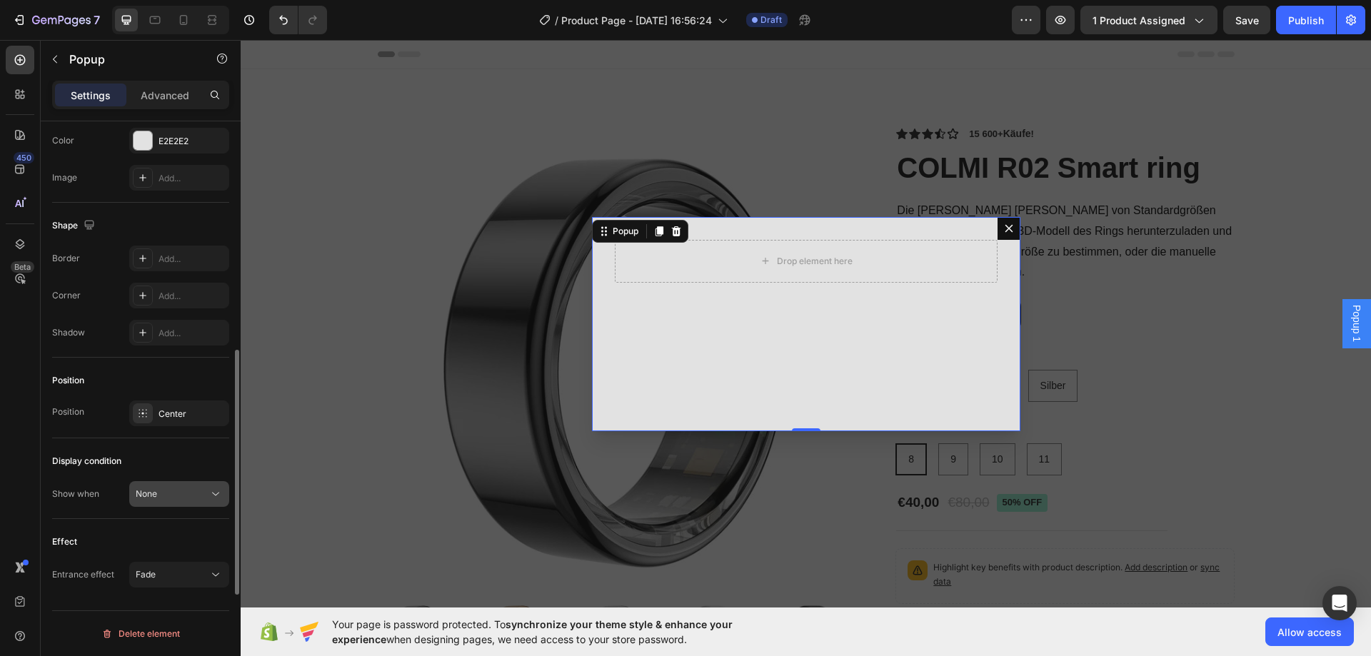
scroll to position [705, 0]
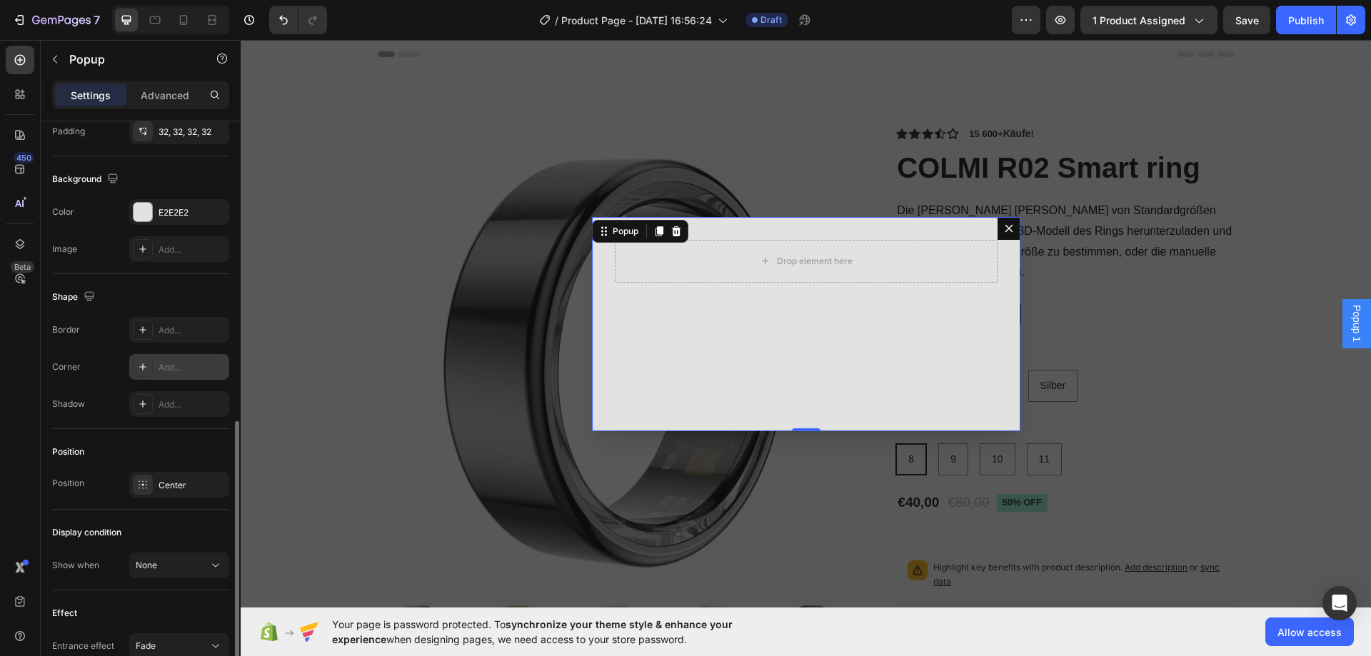
click at [161, 359] on div "Add..." at bounding box center [179, 367] width 100 height 26
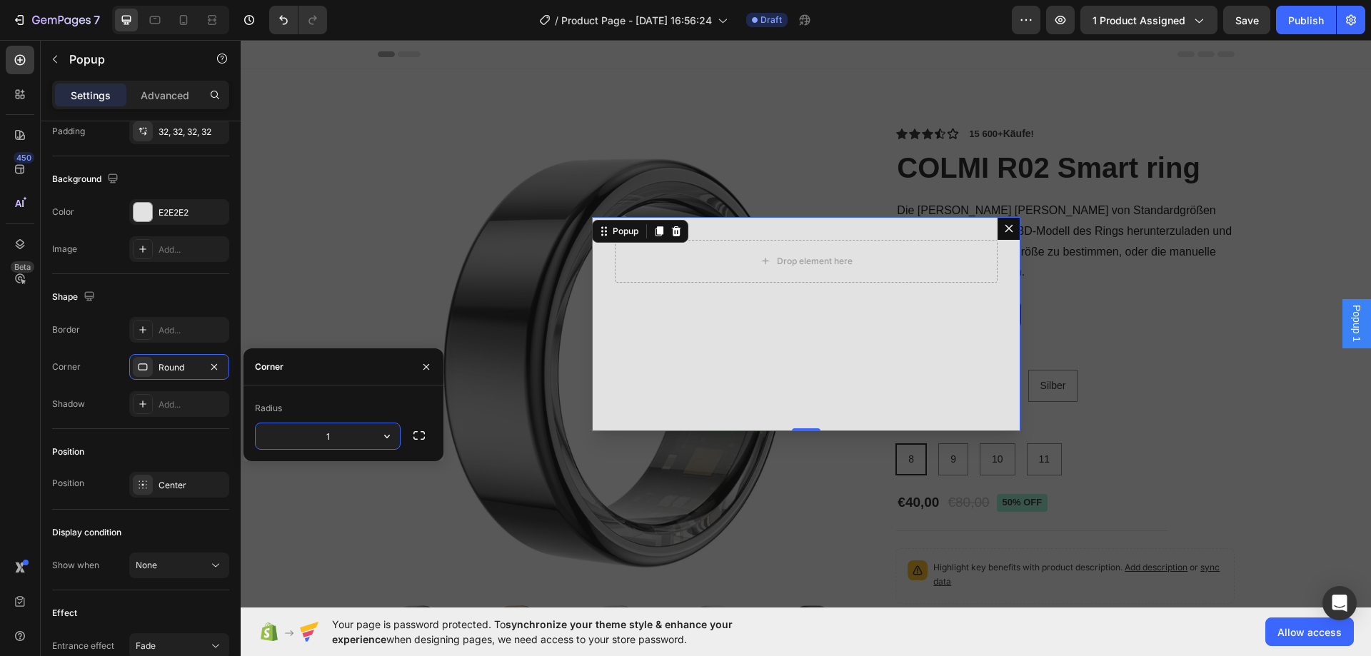
type input "16"
click at [216, 446] on div "Position" at bounding box center [140, 452] width 177 height 23
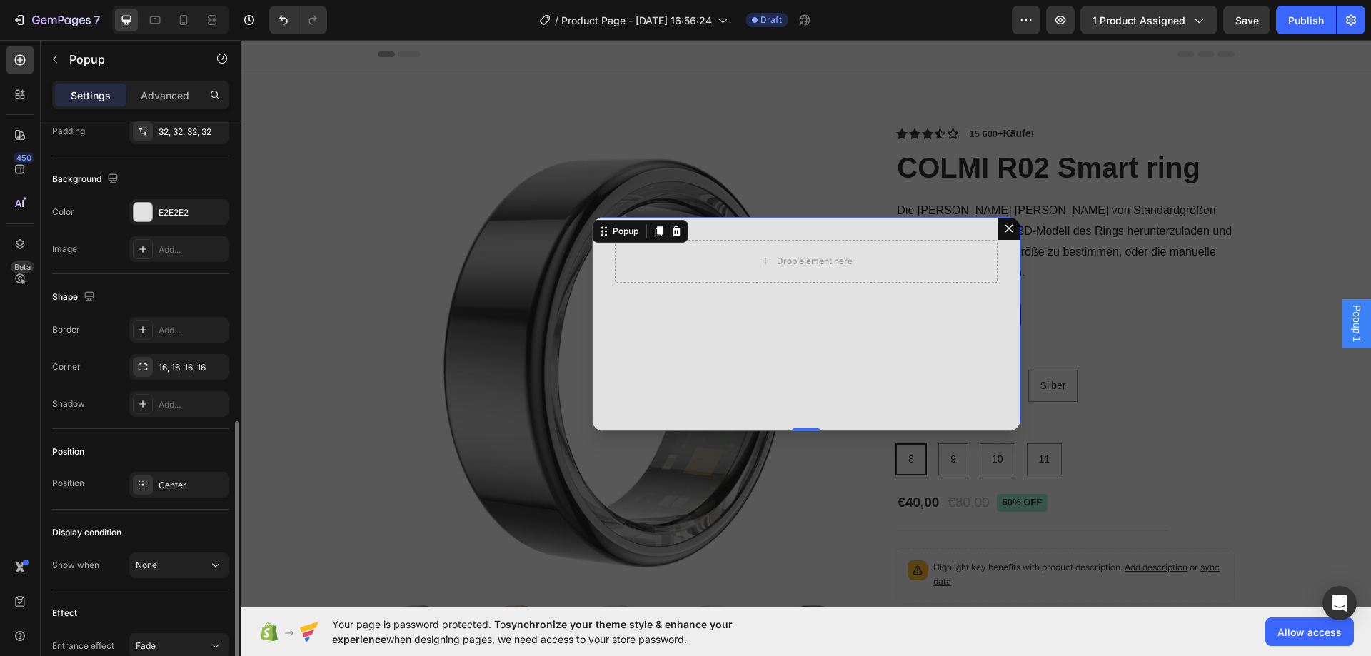
scroll to position [776, 0]
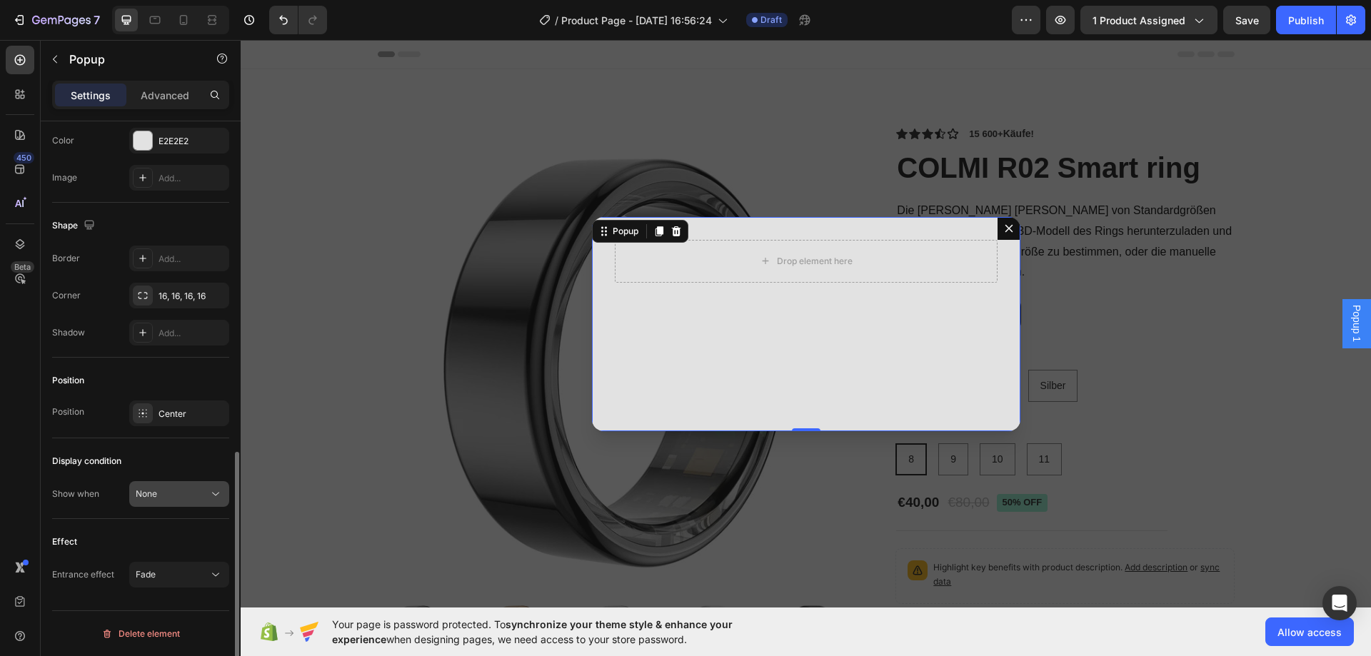
click at [182, 493] on div "None" at bounding box center [172, 494] width 73 height 13
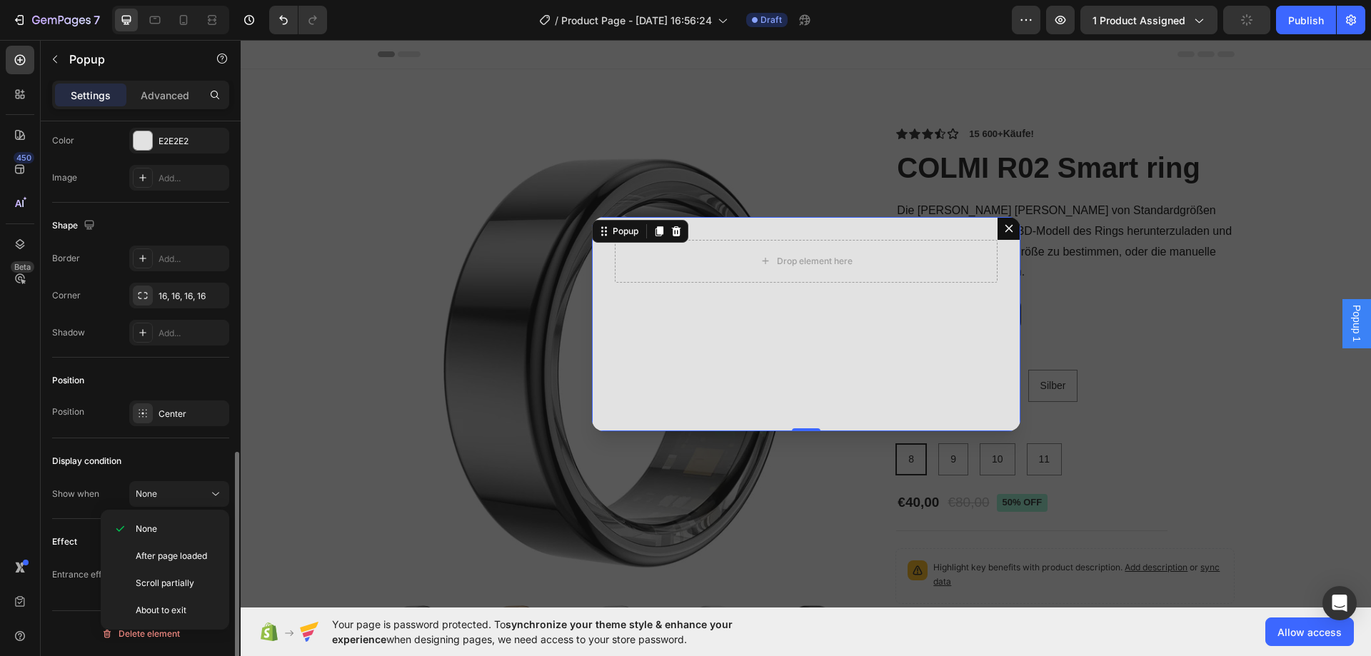
click at [179, 465] on div "Display condition" at bounding box center [140, 461] width 177 height 23
click at [193, 562] on button "Fade" at bounding box center [179, 575] width 100 height 26
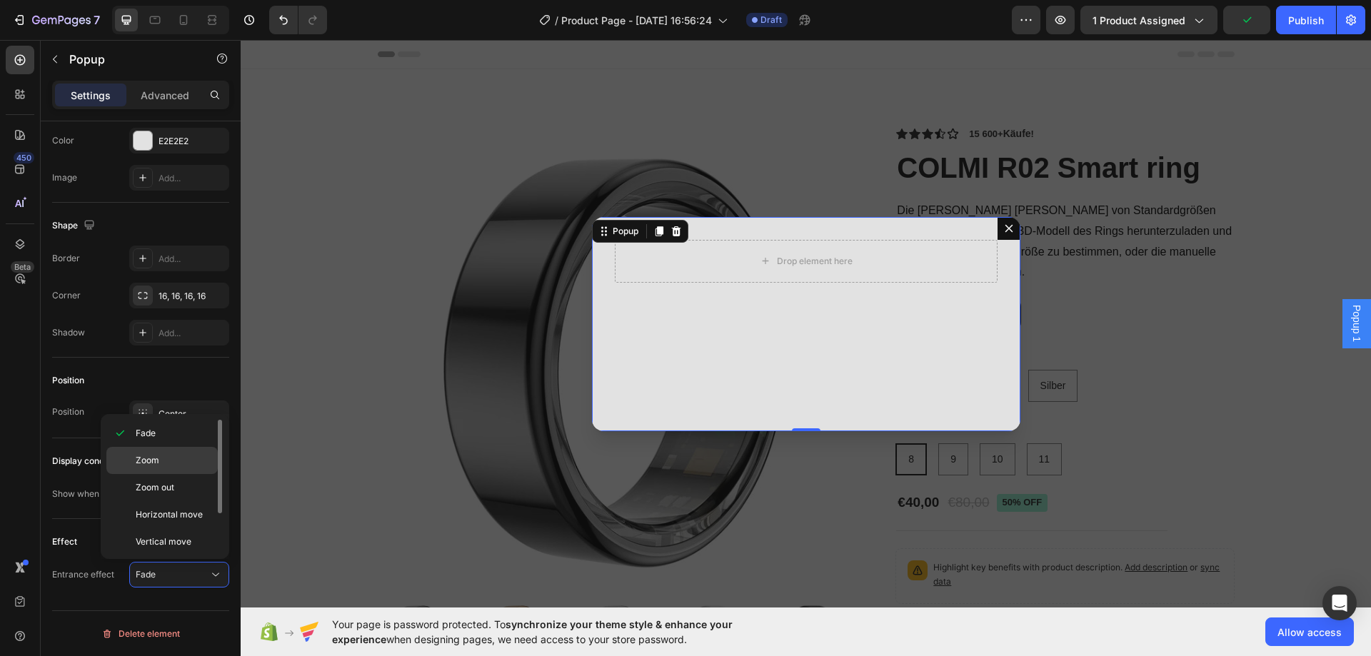
click at [172, 459] on p "Zoom" at bounding box center [174, 460] width 76 height 13
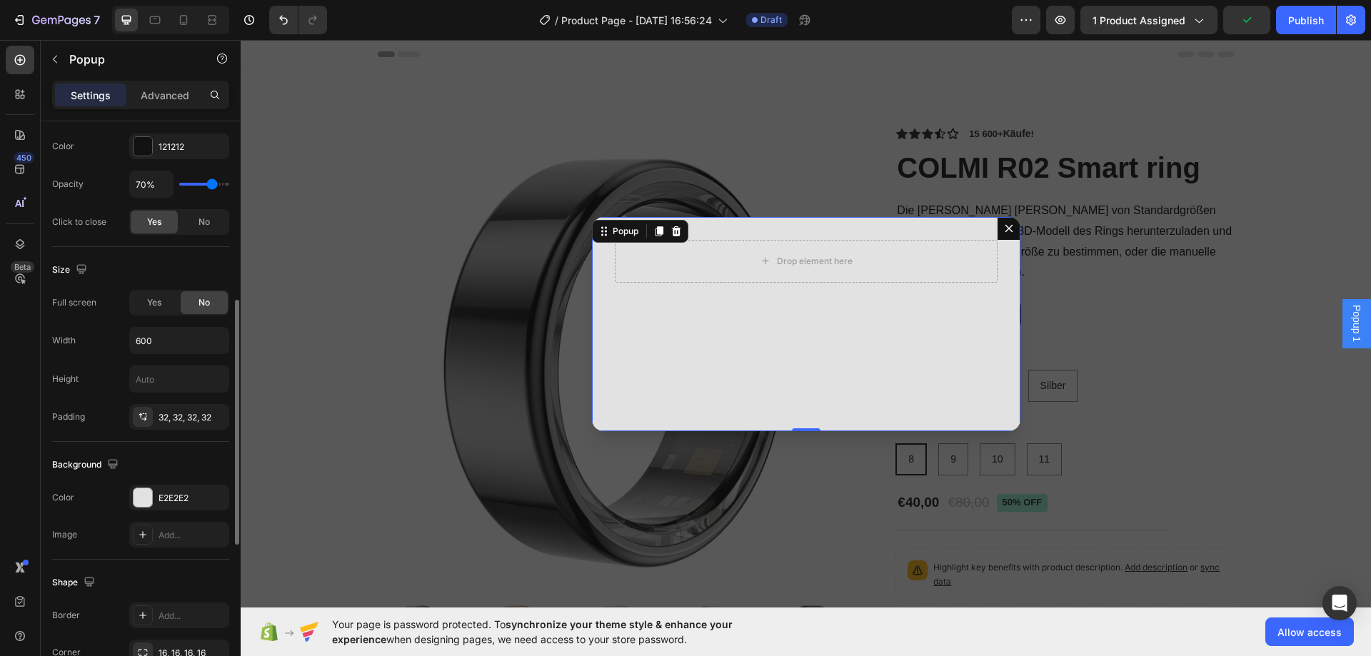
scroll to position [491, 0]
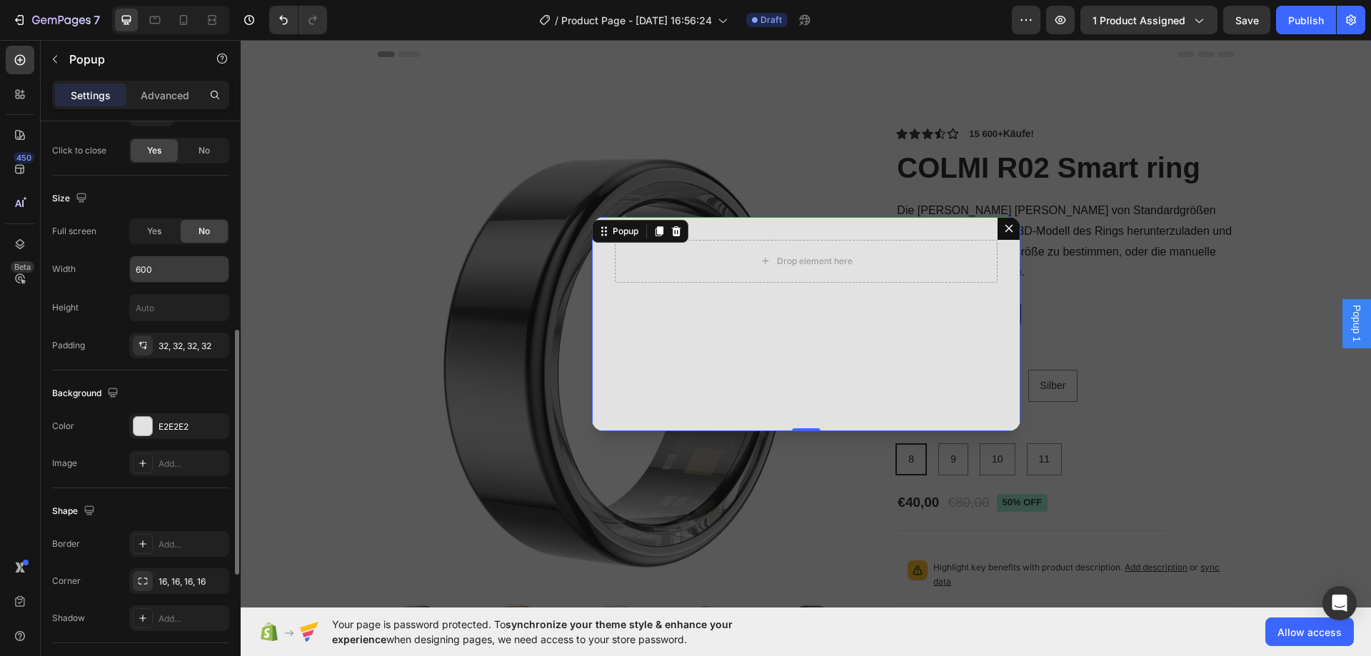
click at [163, 265] on input "600" at bounding box center [179, 269] width 99 height 26
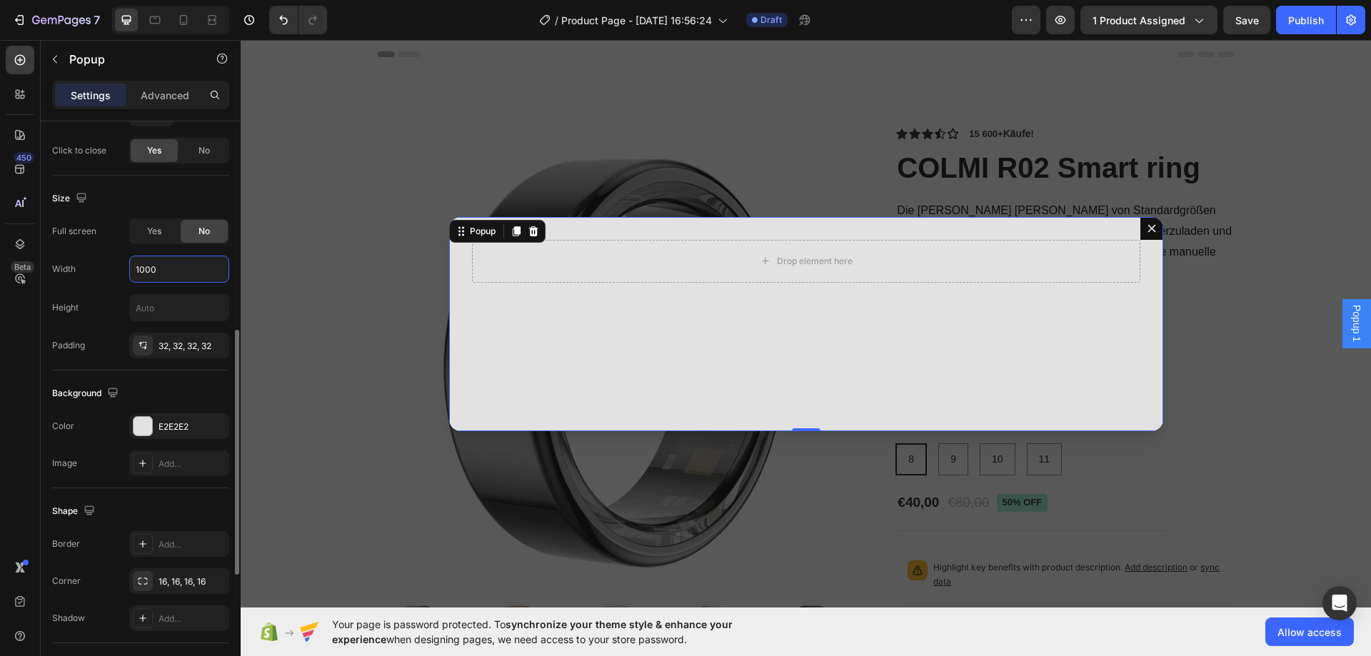
type input "1000"
click at [94, 269] on div "Width 1000" at bounding box center [140, 269] width 177 height 27
click at [151, 94] on p "Advanced" at bounding box center [165, 95] width 49 height 15
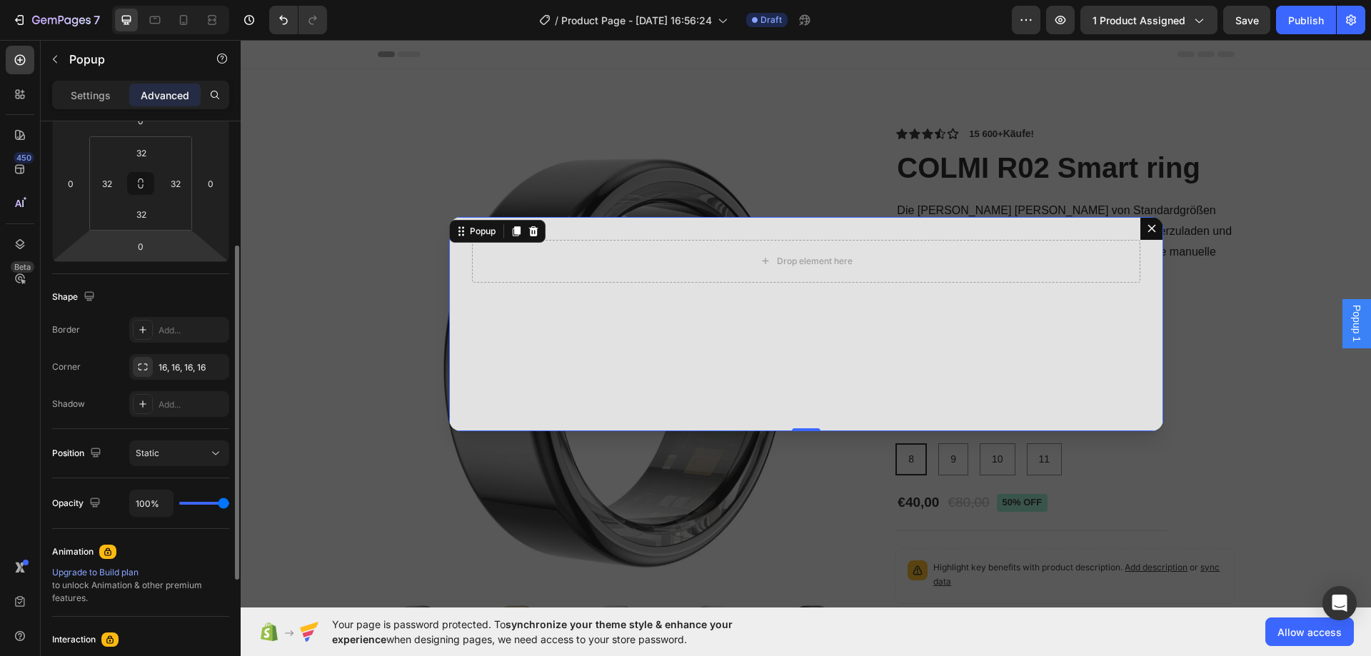
scroll to position [0, 0]
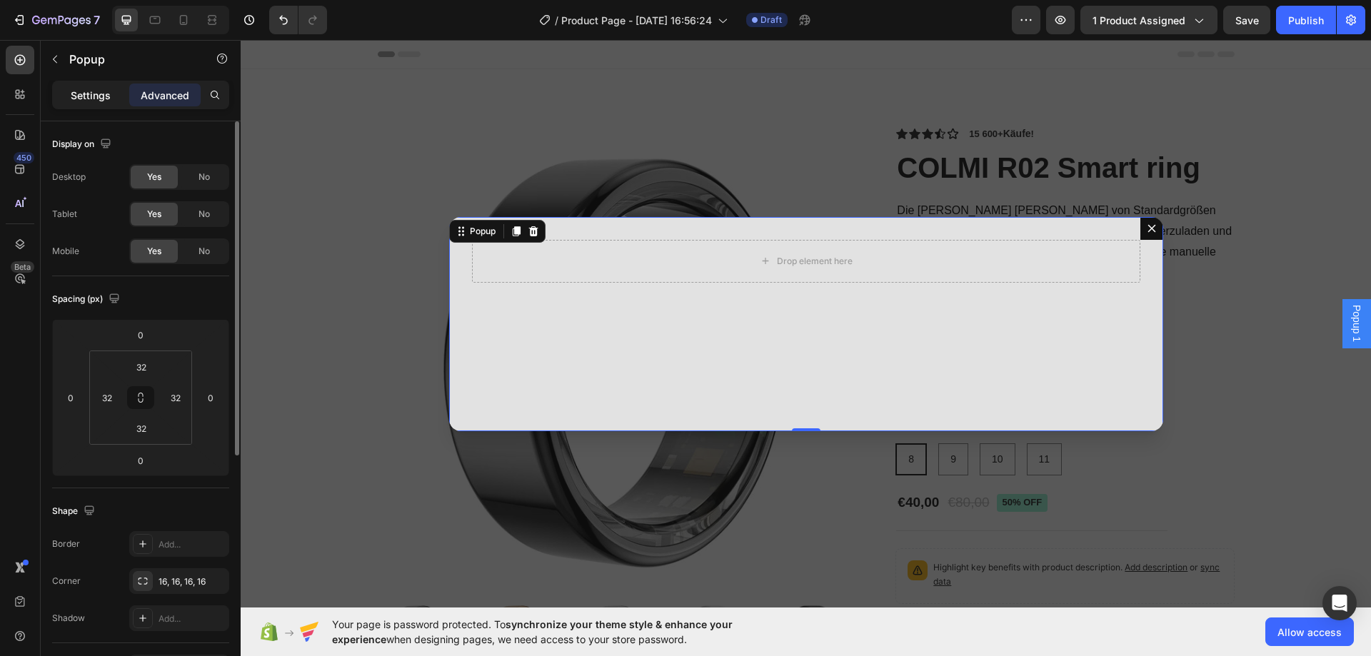
click at [91, 90] on p "Settings" at bounding box center [91, 95] width 40 height 15
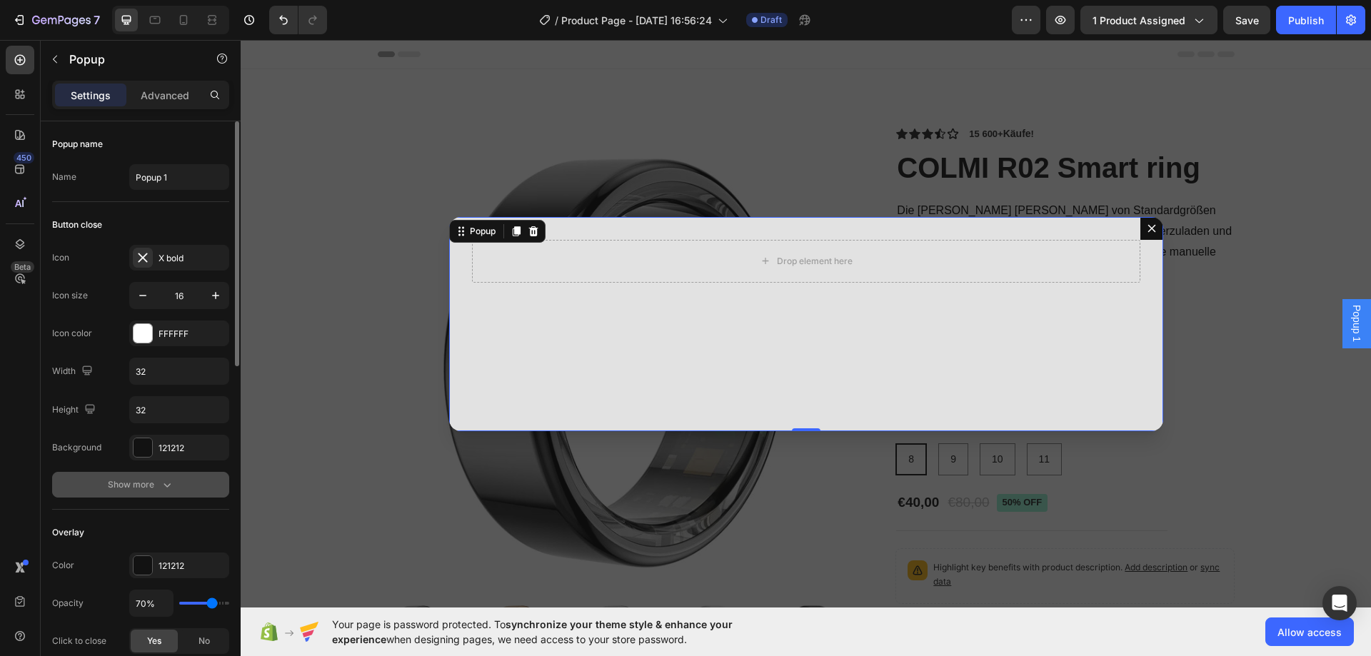
click at [151, 479] on div "Show more" at bounding box center [141, 485] width 66 height 14
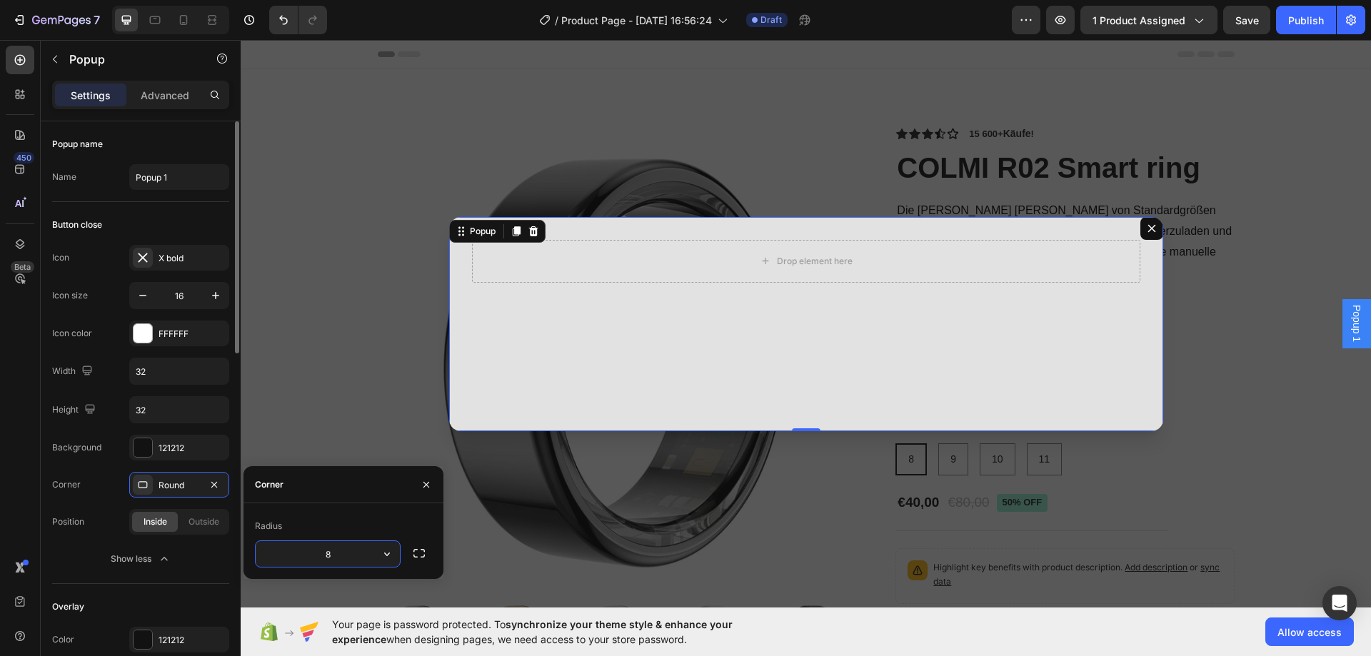
click at [122, 506] on div "Corner Round Position Inside Outside" at bounding box center [140, 503] width 177 height 63
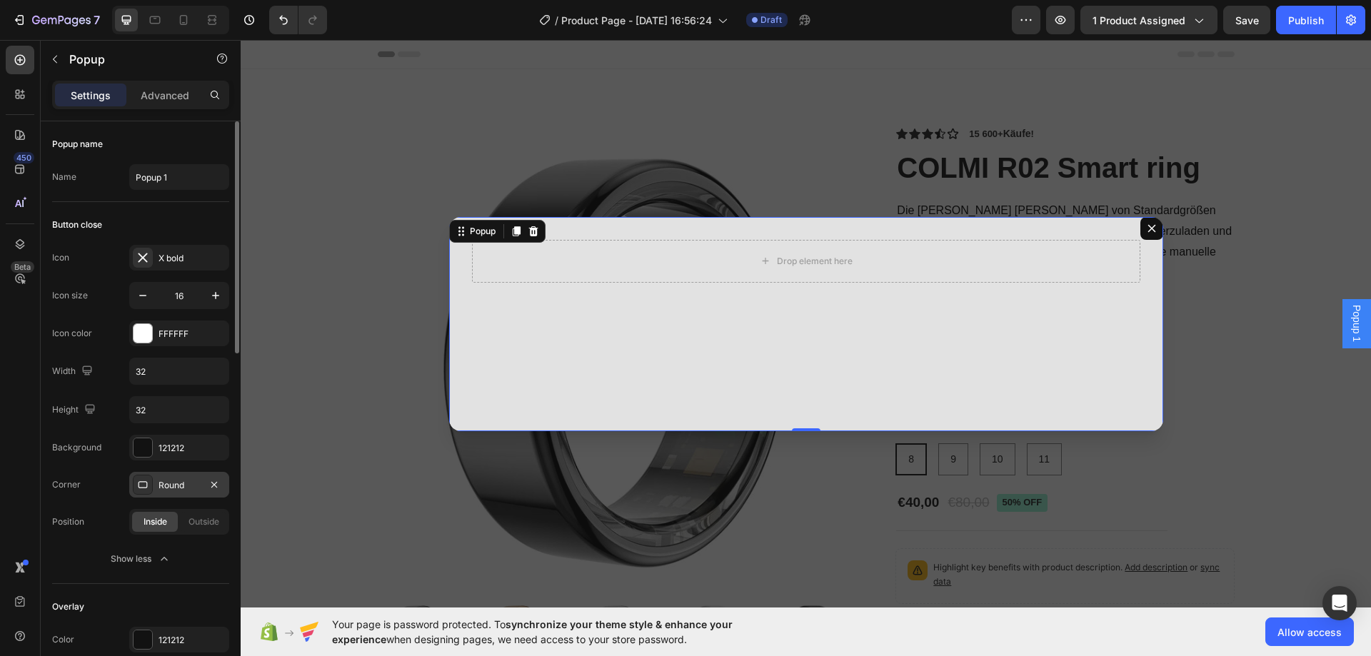
click at [190, 479] on div "Round" at bounding box center [179, 485] width 41 height 13
click at [186, 484] on div "Round" at bounding box center [179, 485] width 41 height 13
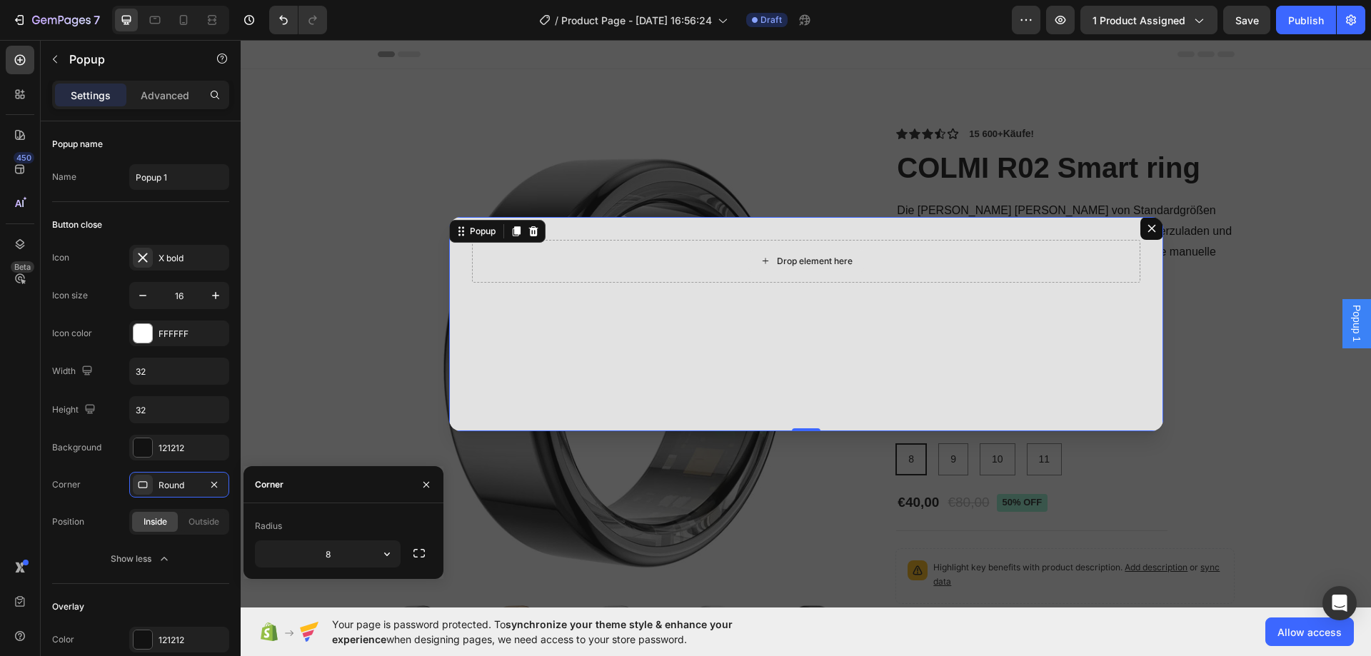
click at [576, 264] on div "Drop element here" at bounding box center [806, 261] width 668 height 43
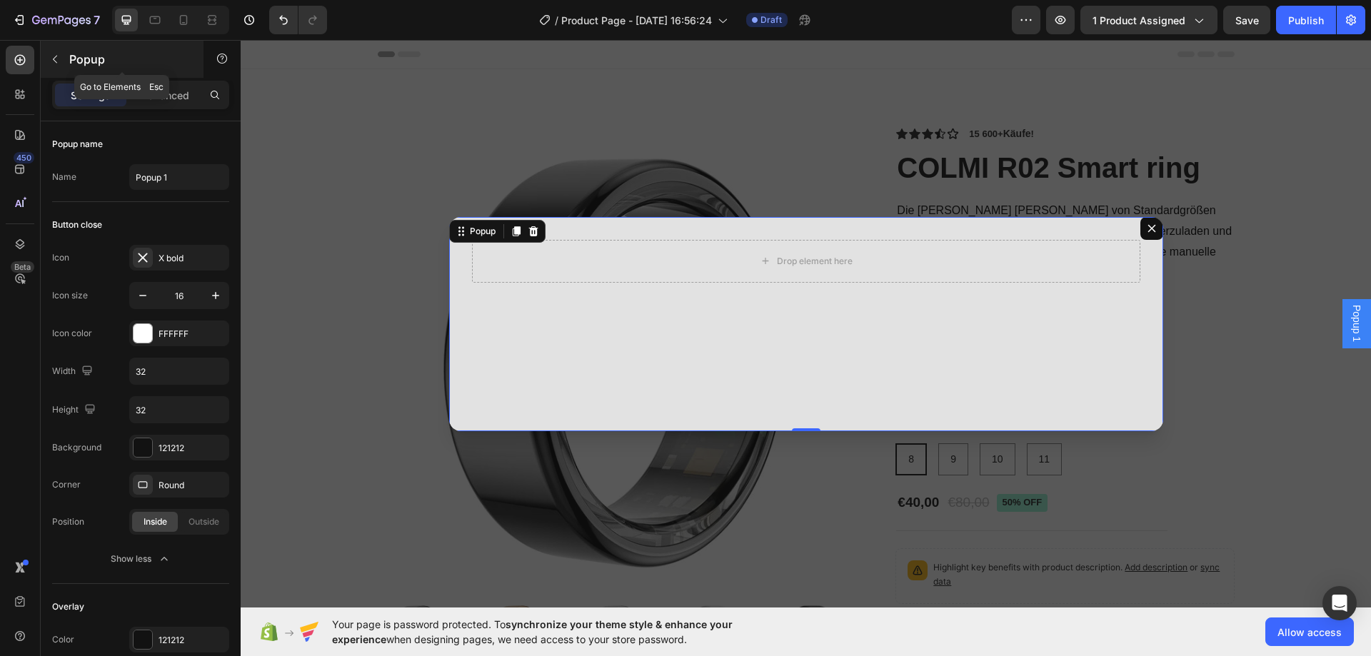
click at [57, 60] on icon "button" at bounding box center [54, 59] width 11 height 11
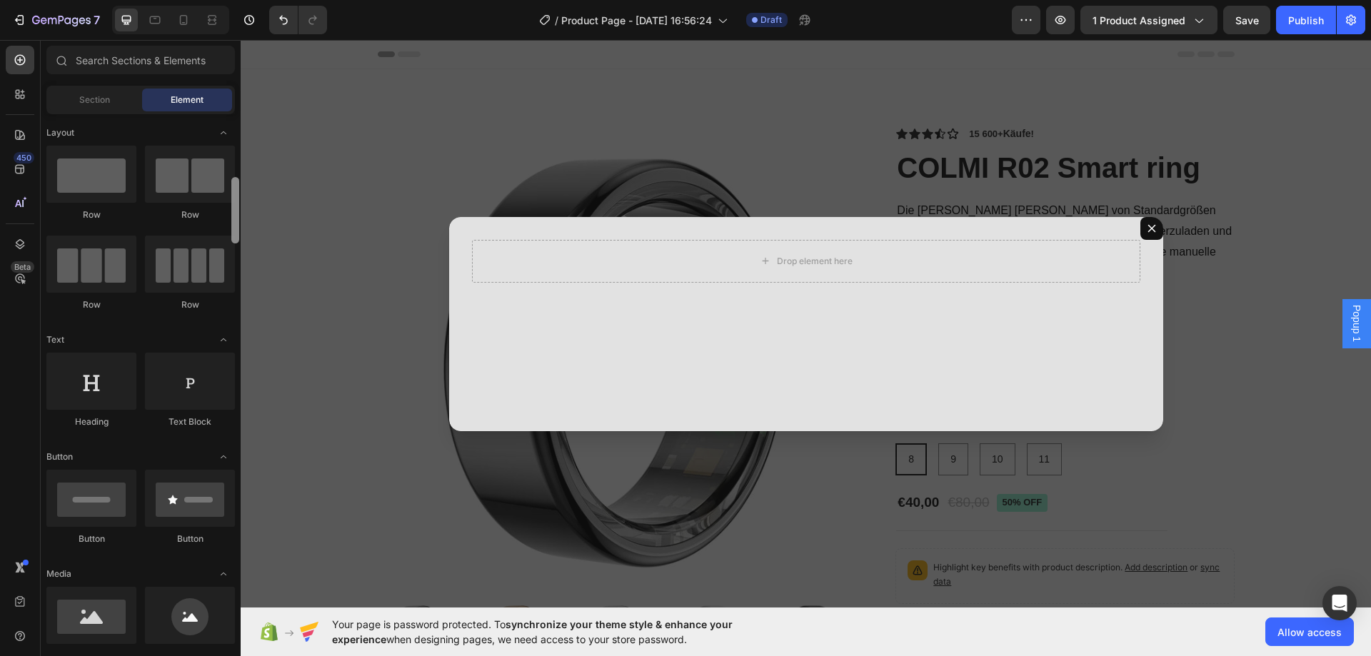
drag, startPoint x: 233, startPoint y: 478, endPoint x: 236, endPoint y: 121, distance: 357.7
click at [237, 177] on div at bounding box center [235, 210] width 8 height 66
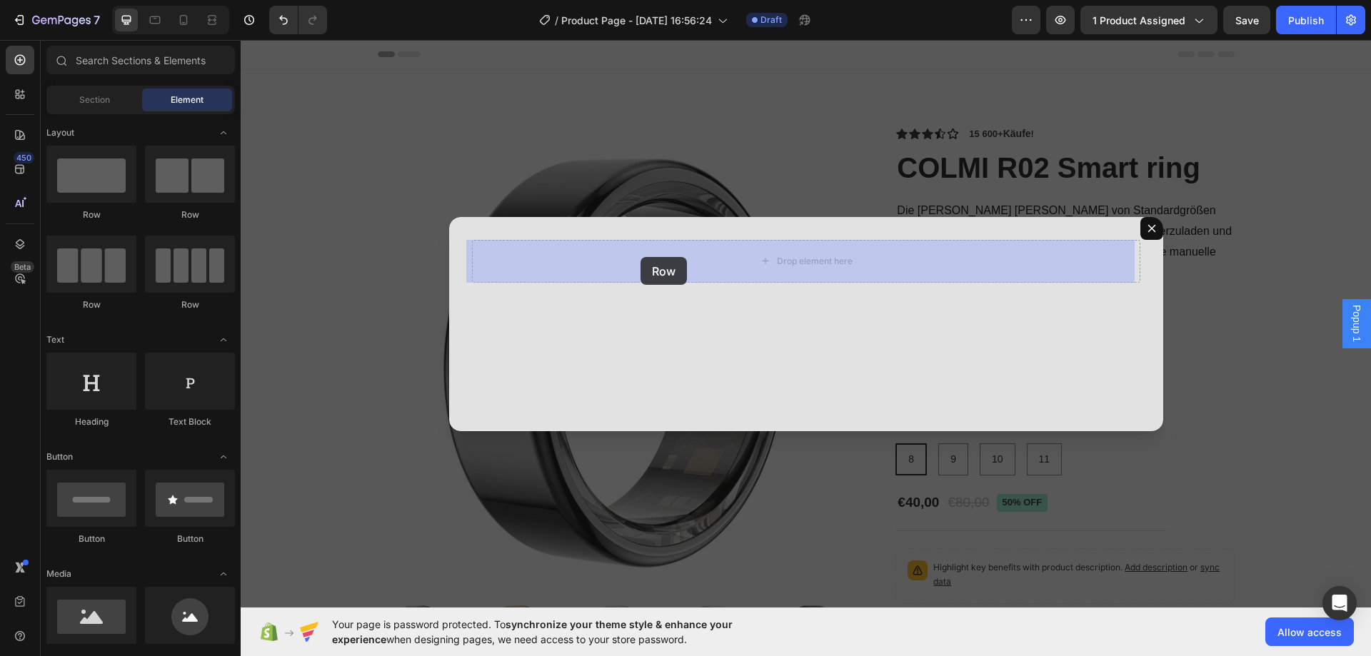
drag, startPoint x: 381, startPoint y: 220, endPoint x: 640, endPoint y: 257, distance: 261.8
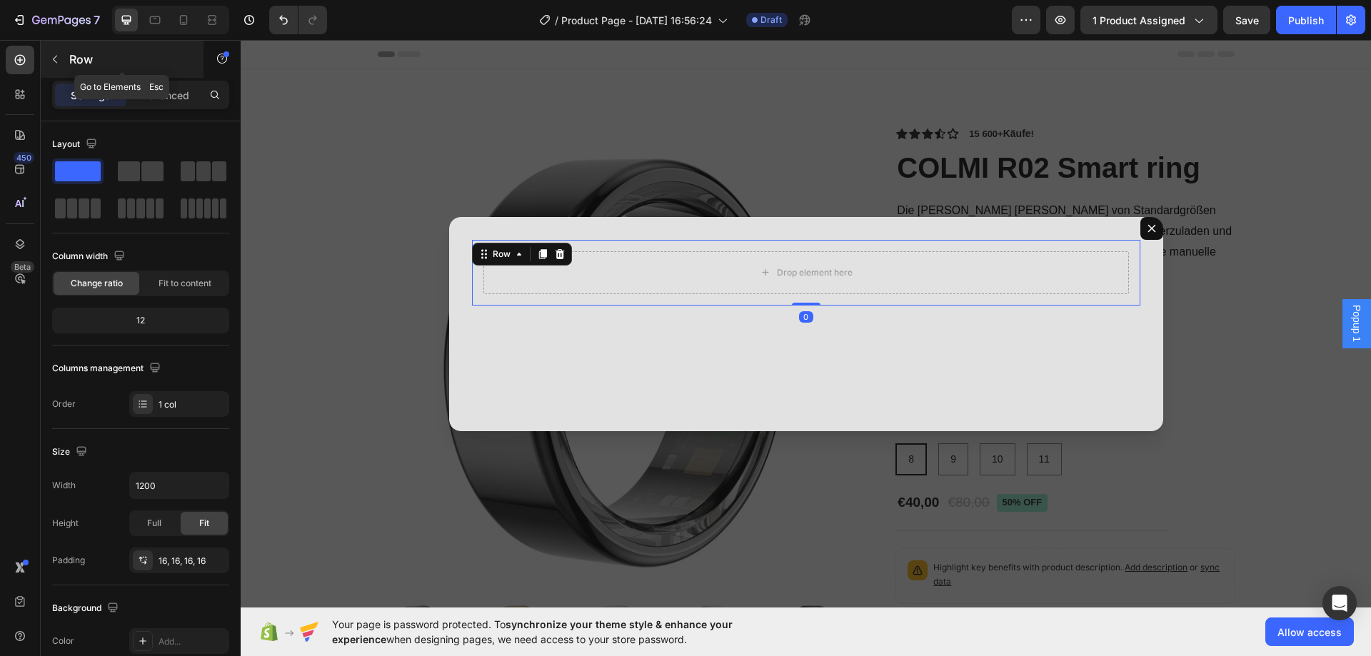
click at [58, 61] on icon "button" at bounding box center [54, 59] width 11 height 11
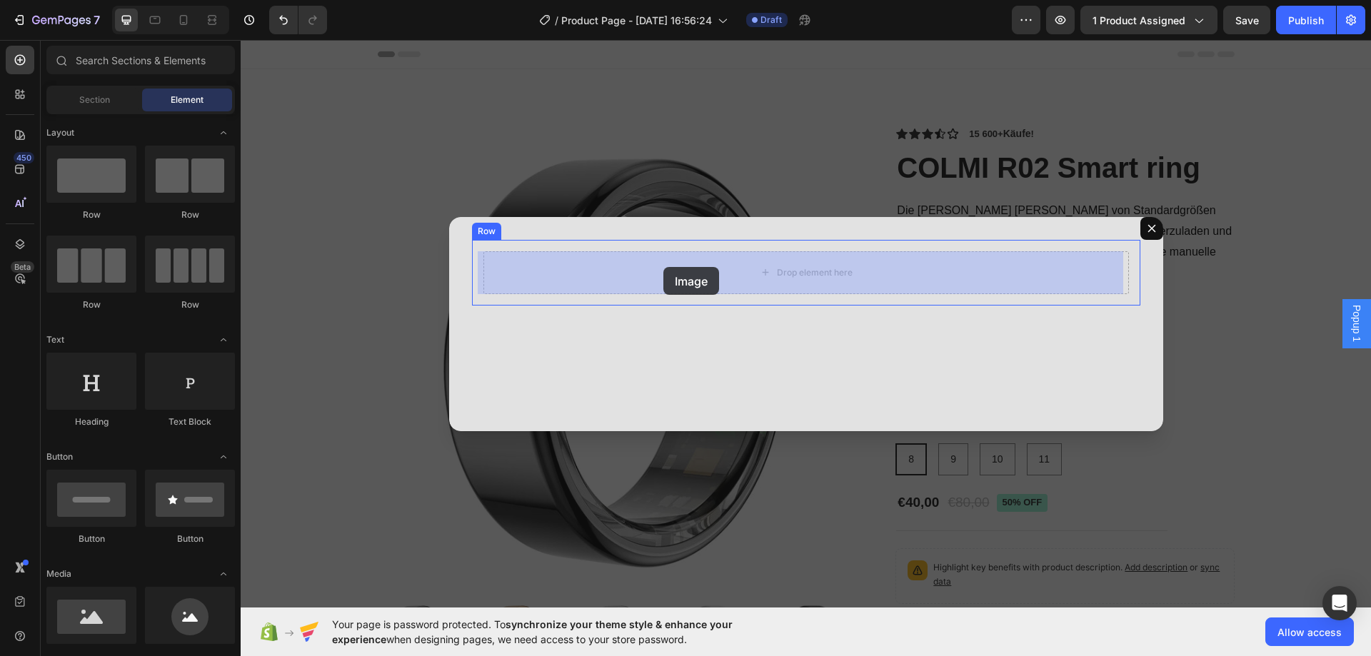
drag, startPoint x: 361, startPoint y: 655, endPoint x: 663, endPoint y: 267, distance: 491.9
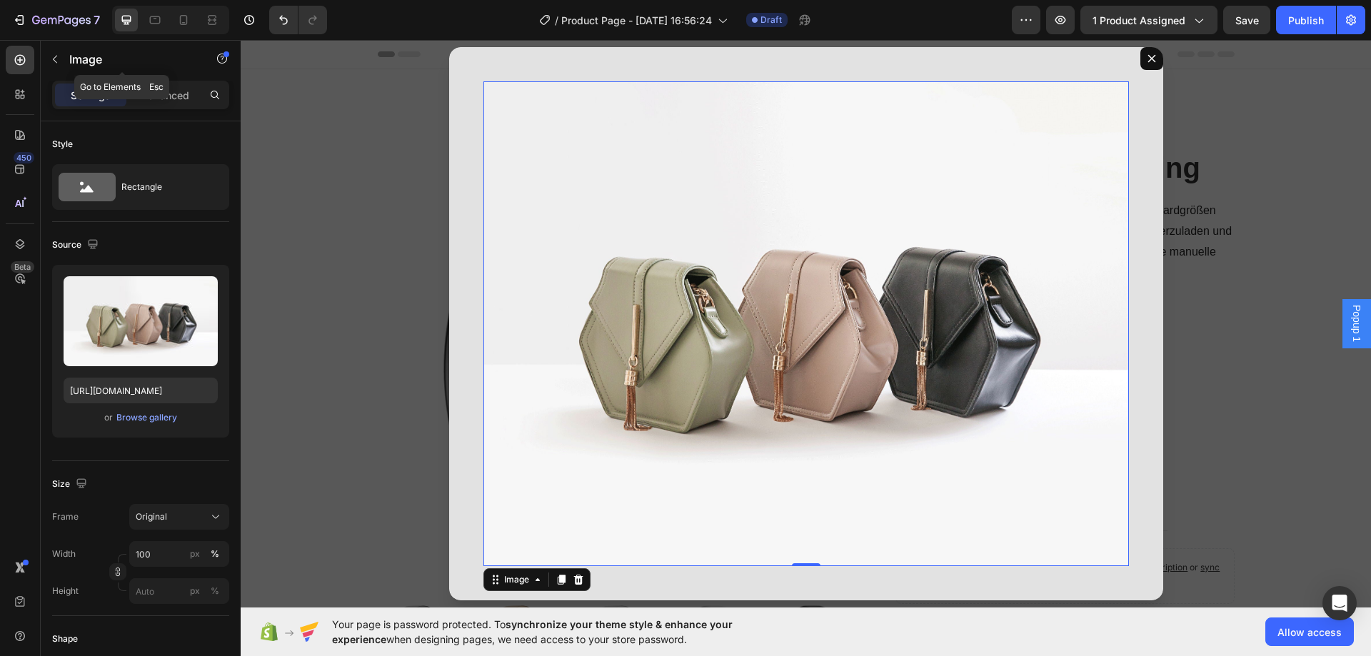
click at [56, 63] on icon "button" at bounding box center [54, 59] width 11 height 11
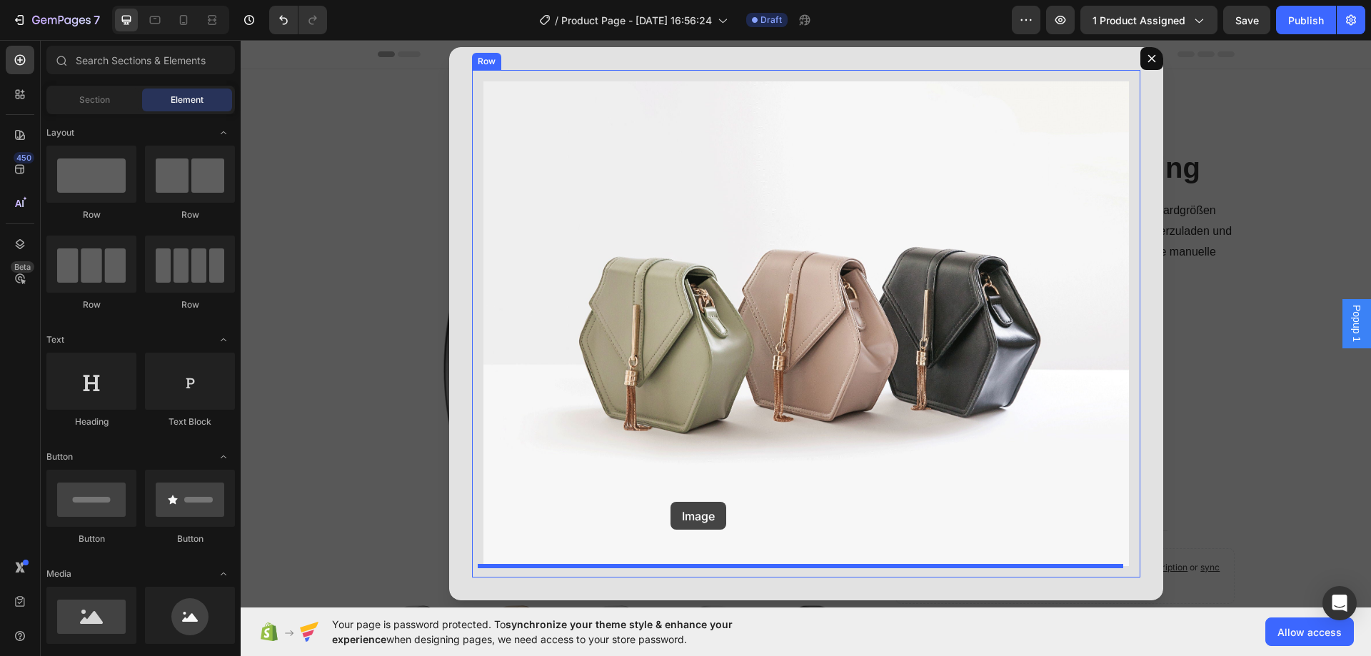
drag, startPoint x: 341, startPoint y: 651, endPoint x: 670, endPoint y: 502, distance: 362.0
click at [670, 502] on img "Dialog body" at bounding box center [805, 323] width 645 height 484
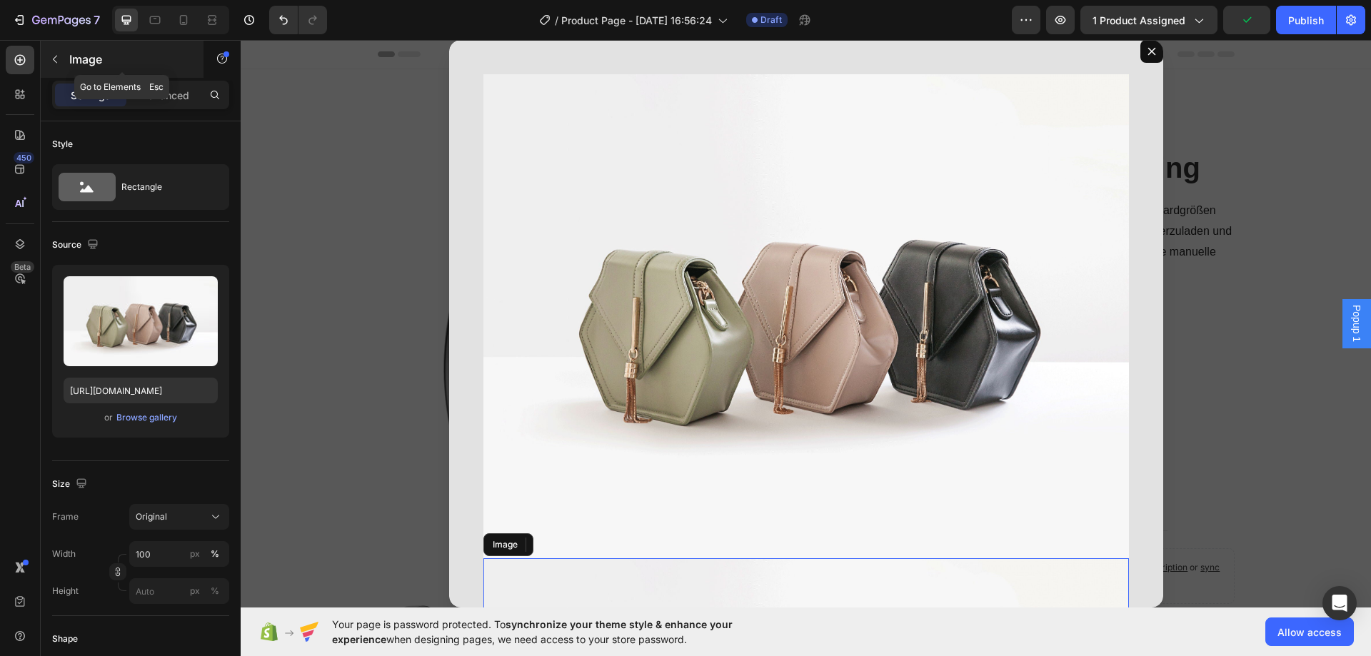
click at [55, 62] on icon "button" at bounding box center [54, 59] width 11 height 11
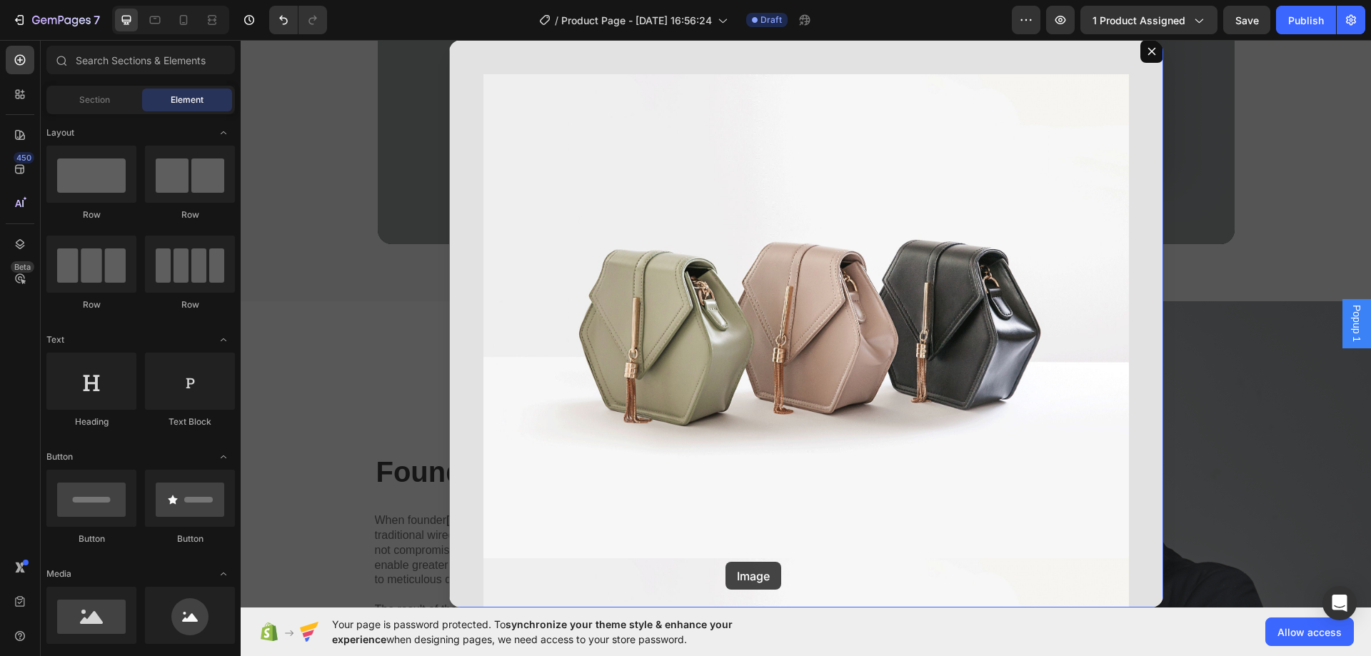
scroll to position [1123, 0]
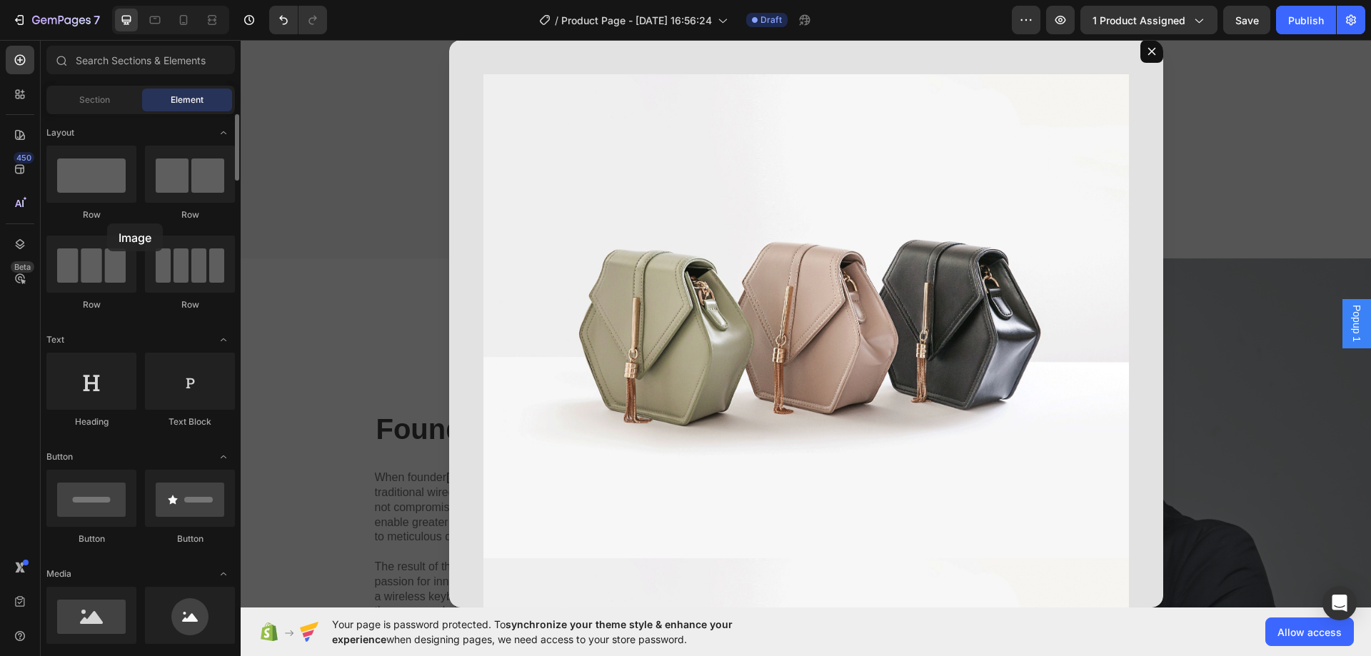
drag, startPoint x: 107, startPoint y: 613, endPoint x: 85, endPoint y: 275, distance: 338.4
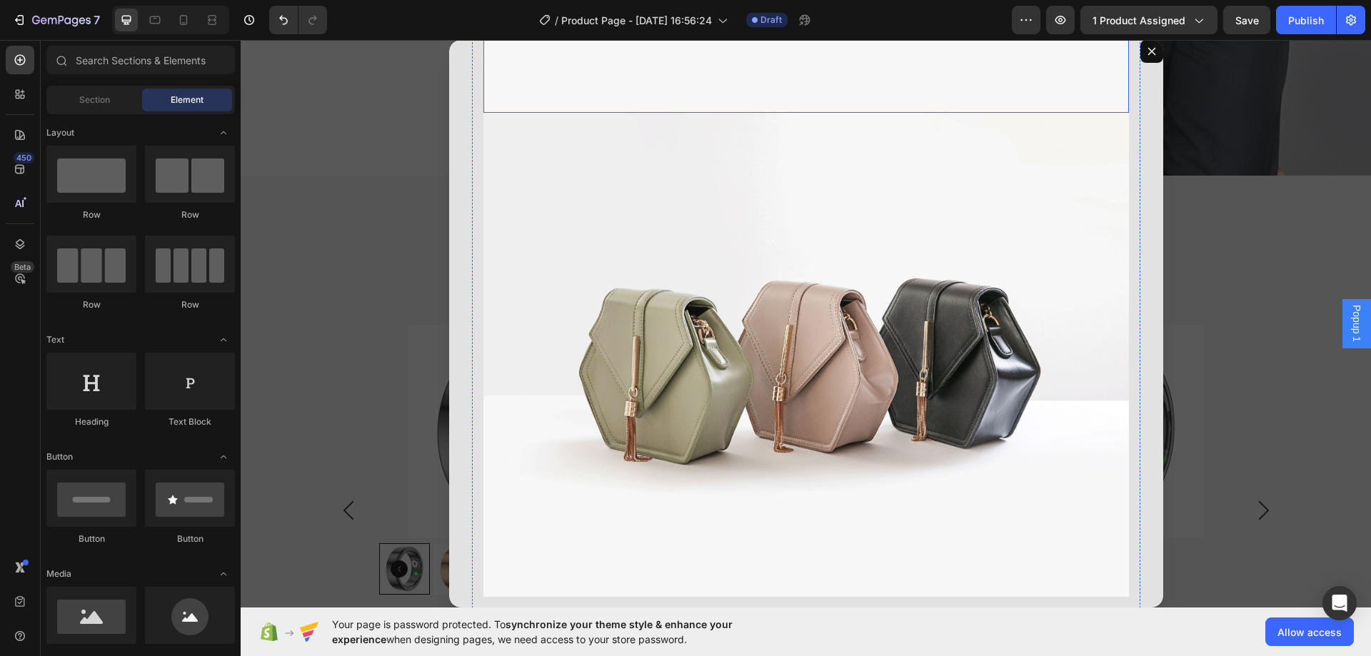
scroll to position [453, 0]
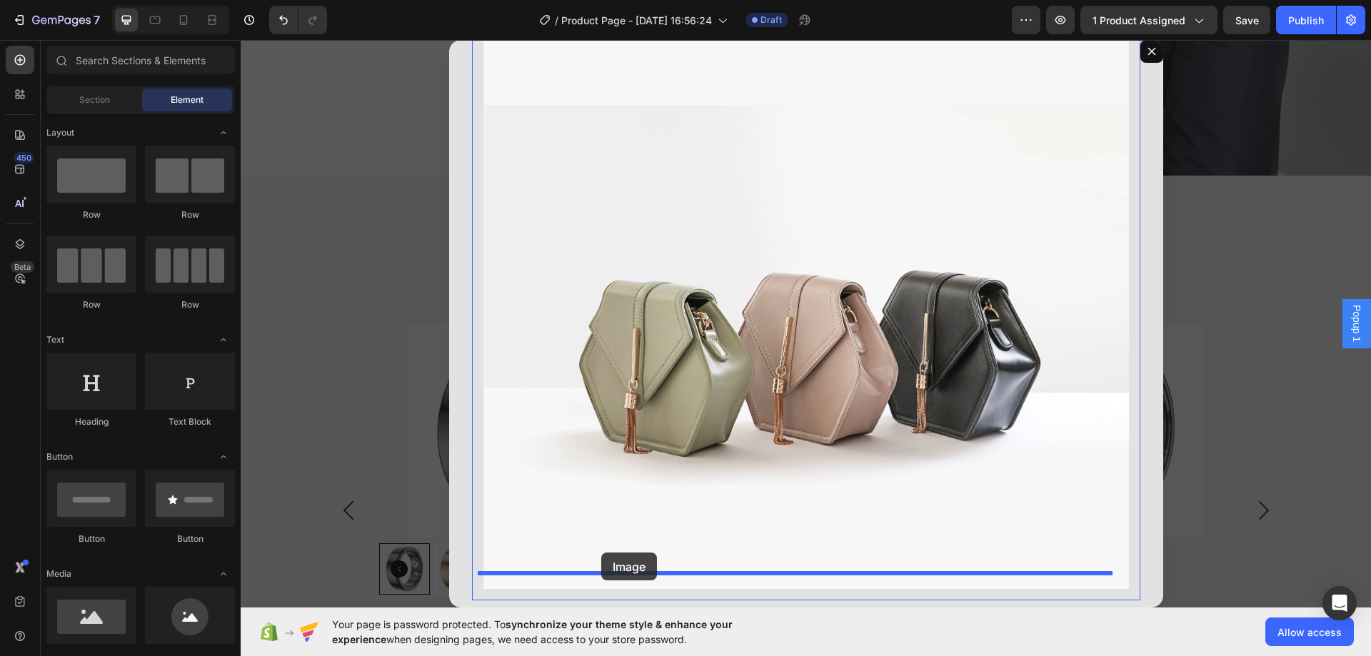
drag, startPoint x: 442, startPoint y: 653, endPoint x: 601, endPoint y: 553, distance: 188.4
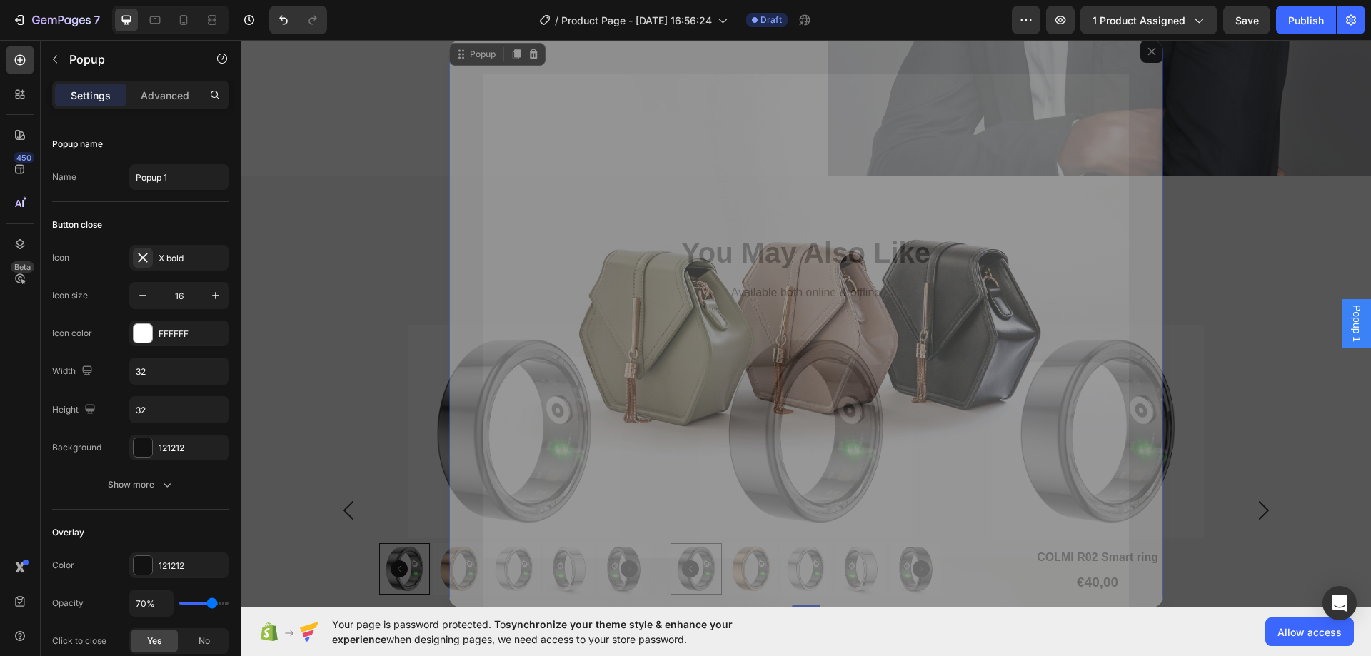
scroll to position [0, 0]
drag, startPoint x: 1154, startPoint y: 363, endPoint x: 1145, endPoint y: 166, distance: 197.2
click at [1145, 166] on div "Header Founder Story Heading When founder [PERSON_NAME] grew frustrated with th…" at bounding box center [806, 556] width 1130 height 4570
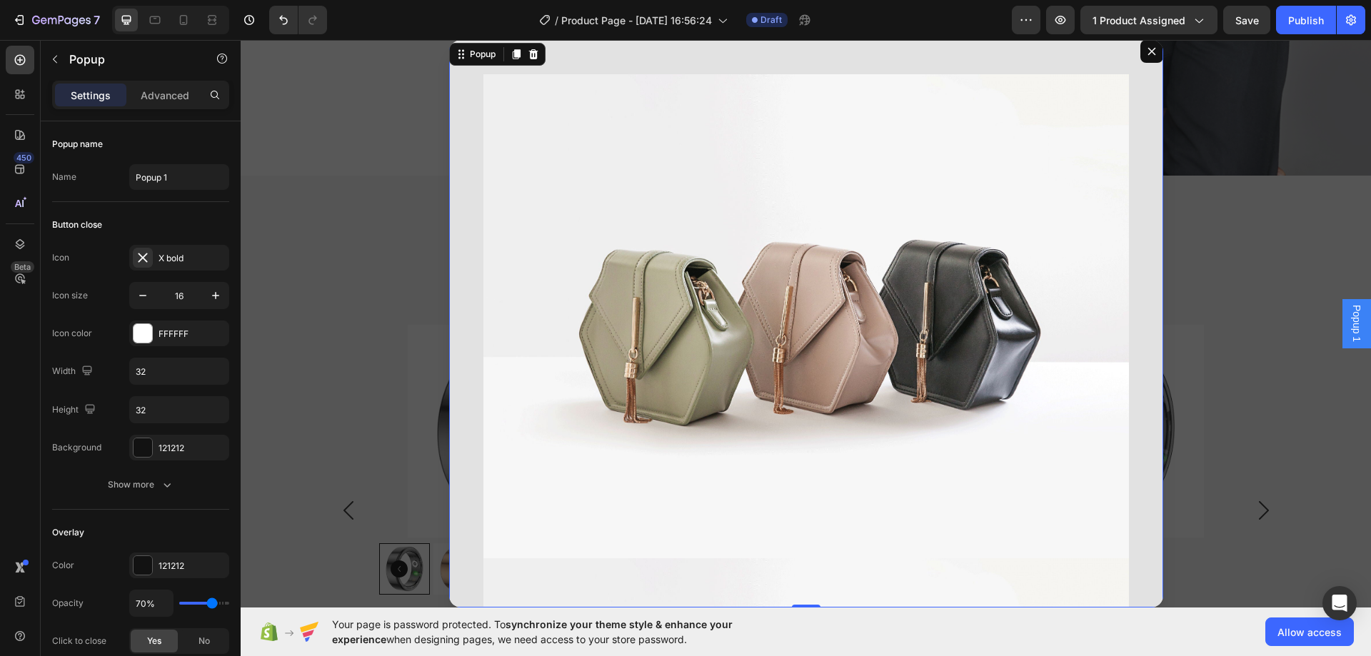
drag, startPoint x: 1150, startPoint y: 162, endPoint x: 1148, endPoint y: 87, distance: 75.0
click at [1149, 94] on div "Image Image Image Row Popup 0" at bounding box center [806, 324] width 1130 height 568
click at [1148, 88] on div "Backdrop" at bounding box center [806, 324] width 1130 height 568
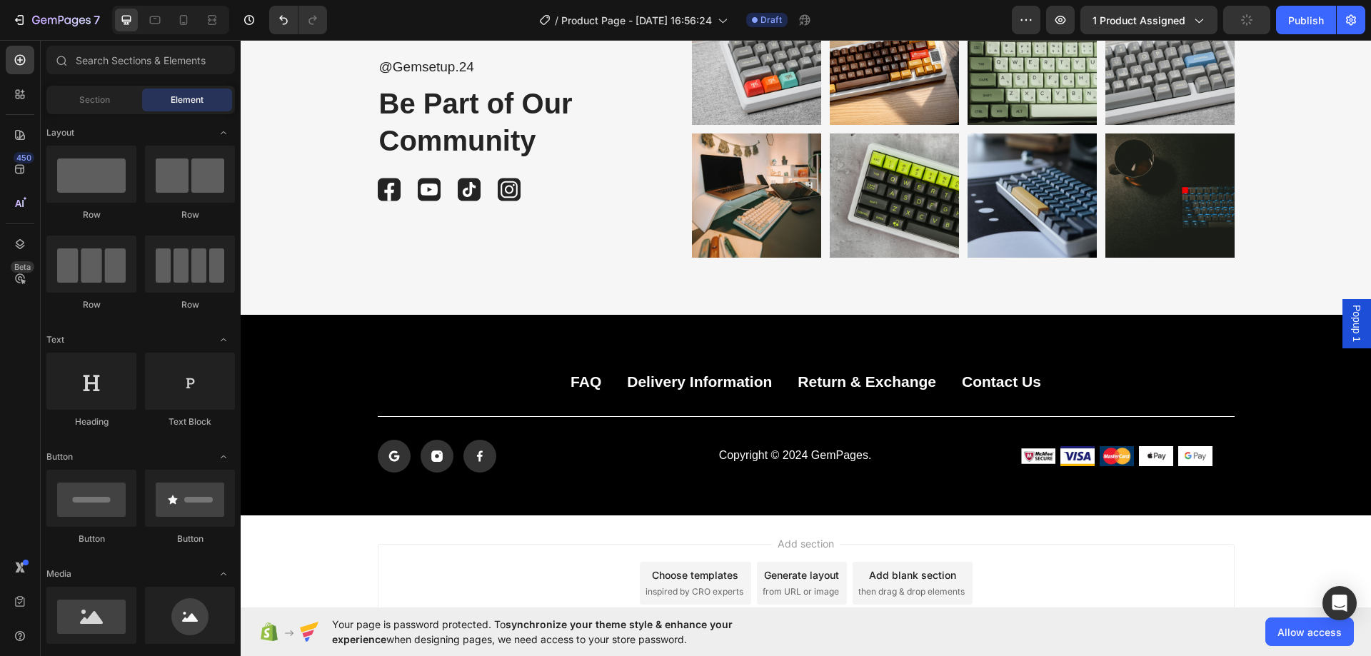
scroll to position [3997, 0]
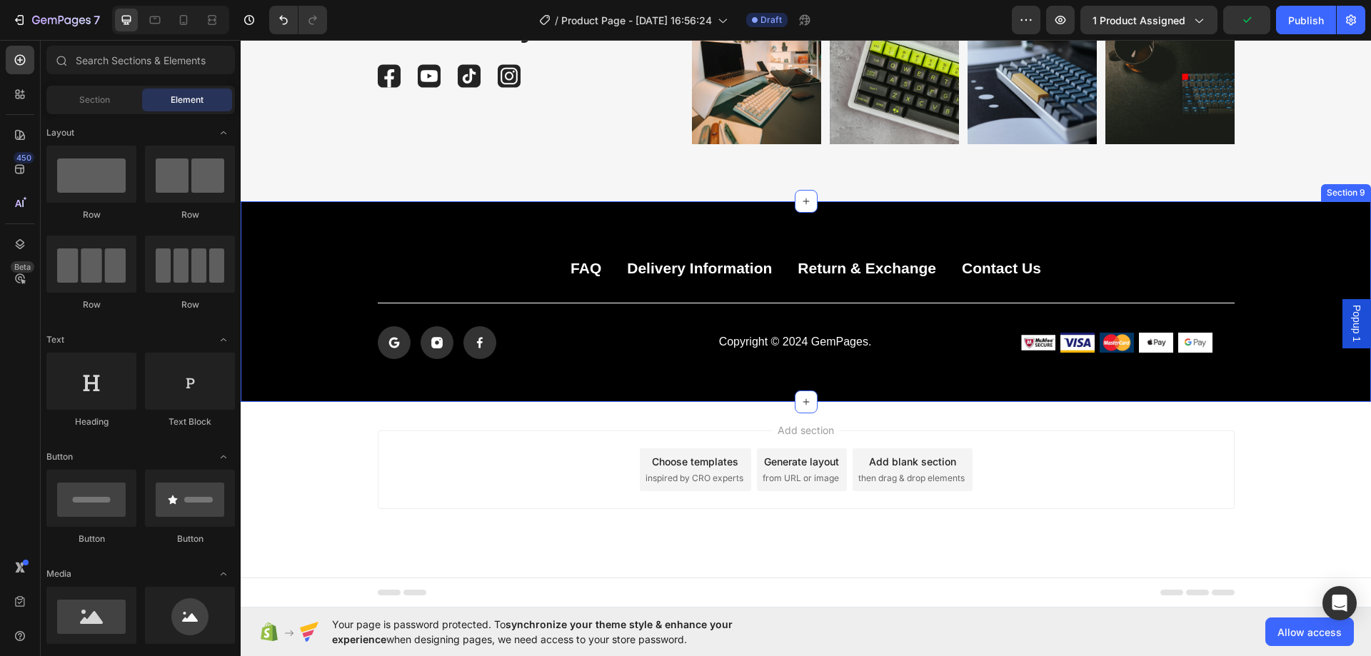
click at [1100, 243] on div "FAQ Button Delivery Information Button Return & Exchange Button Contact Us Butt…" at bounding box center [806, 301] width 1130 height 200
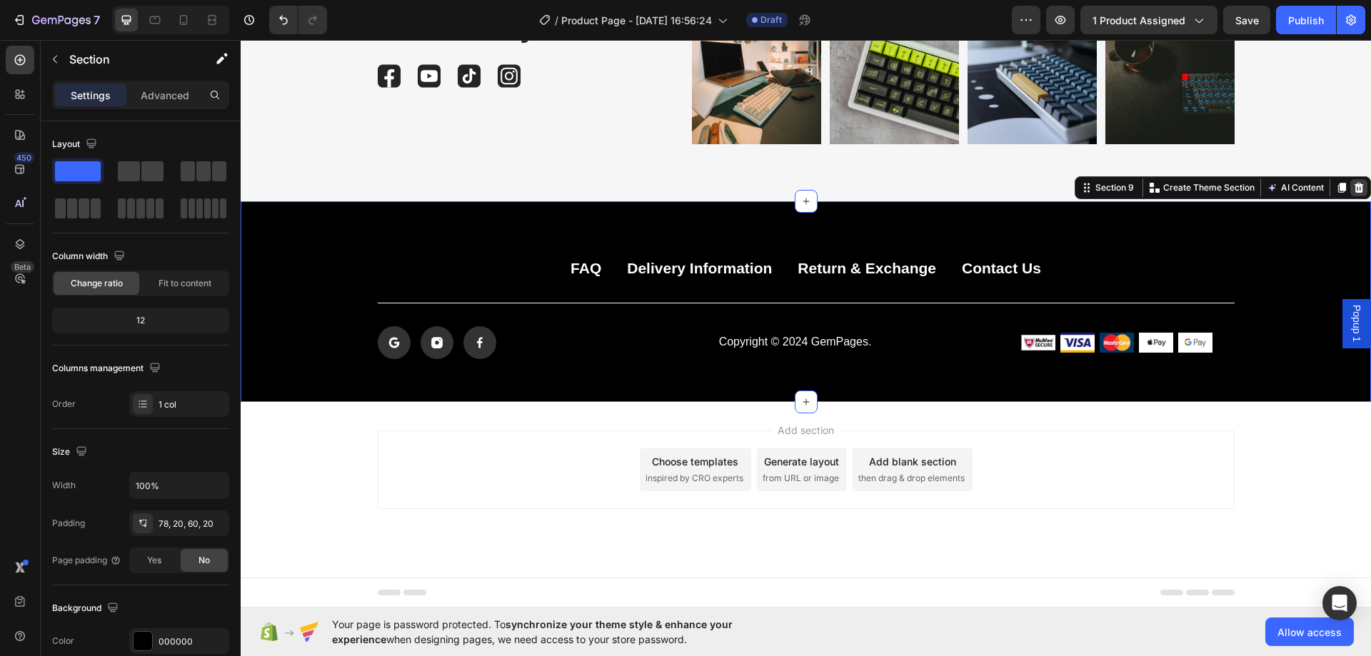
click at [1350, 181] on div at bounding box center [1358, 187] width 17 height 17
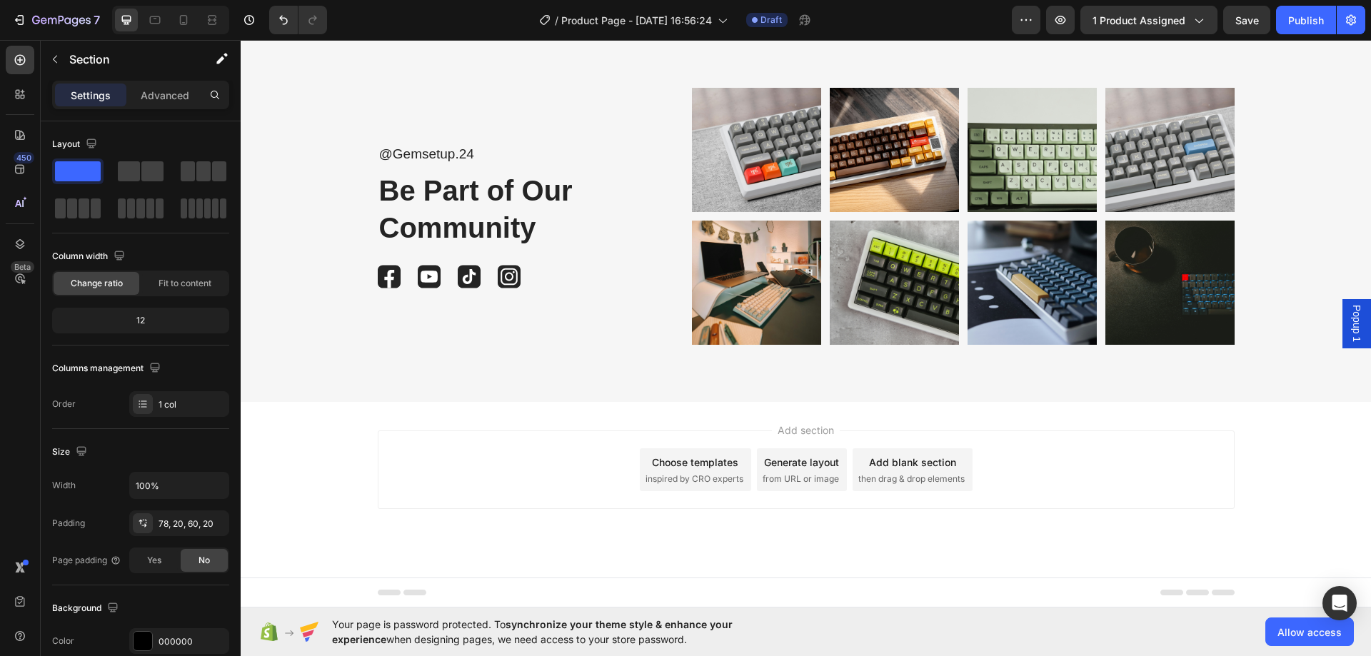
scroll to position [3796, 0]
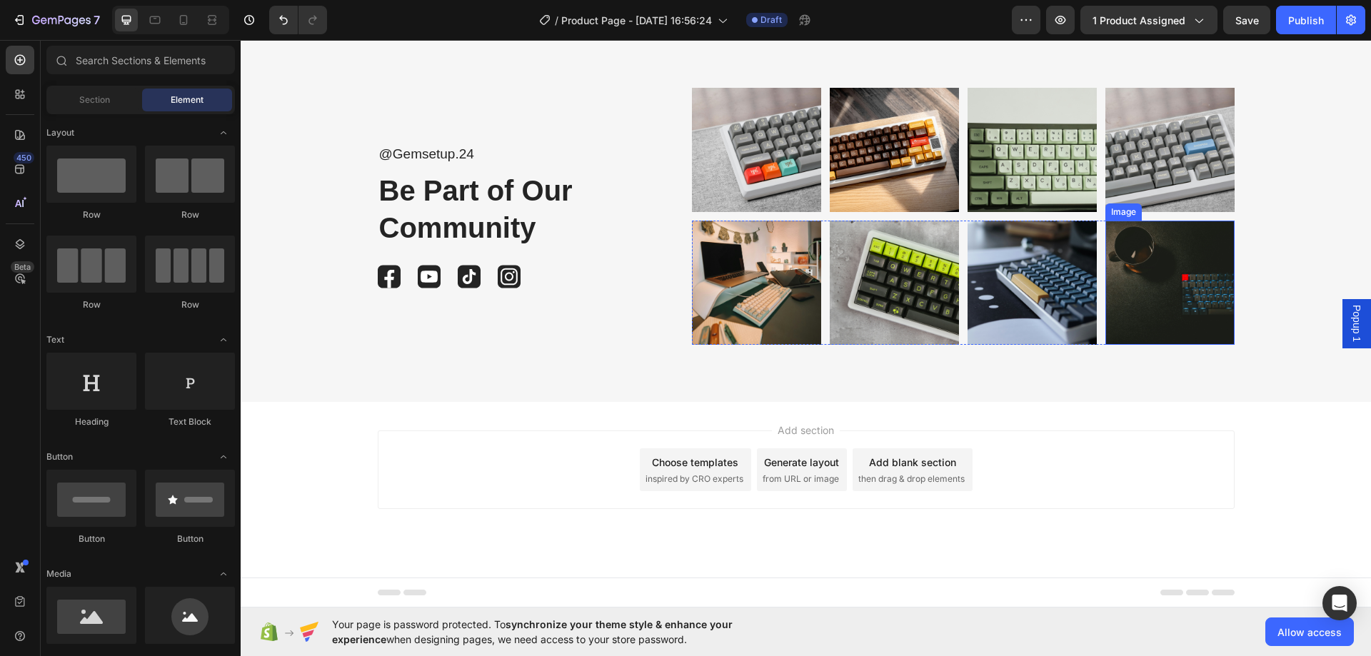
click at [1279, 216] on div "@Gemsetup.24 Text Block Be Part of Our Community Heading Image Image Image Imag…" at bounding box center [806, 216] width 1102 height 257
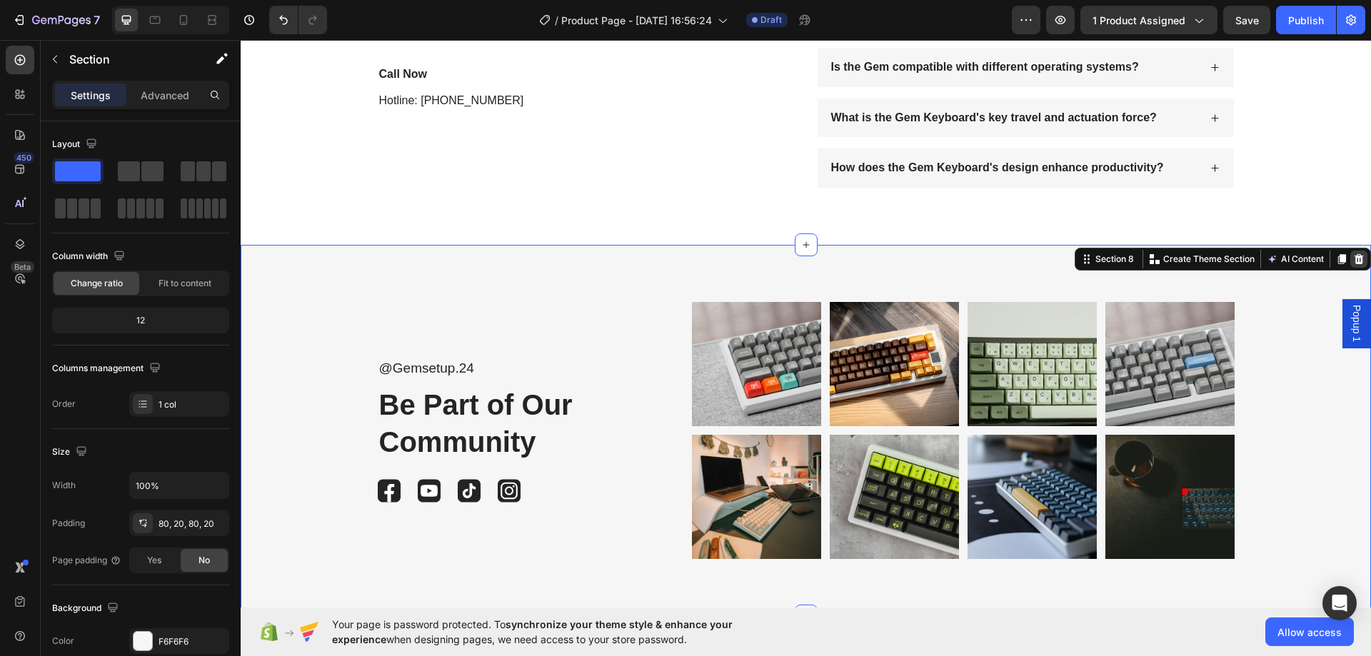
click at [1353, 259] on icon at bounding box center [1358, 258] width 11 height 11
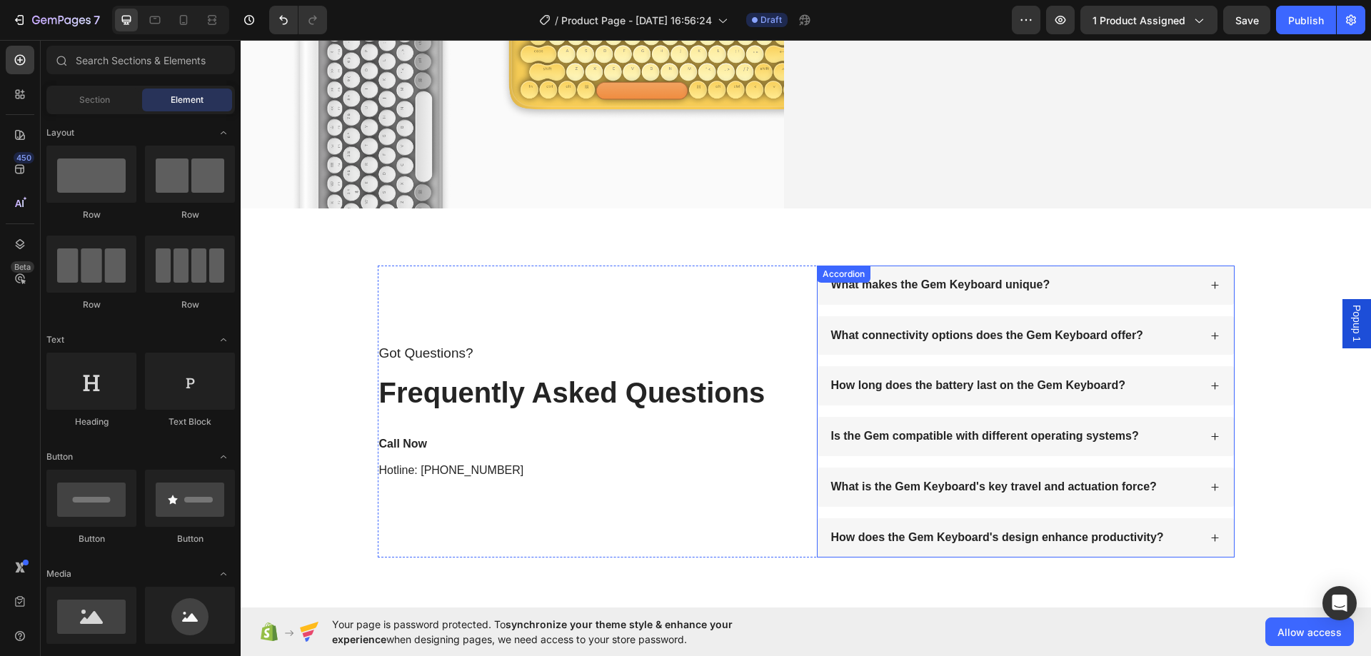
scroll to position [3211, 0]
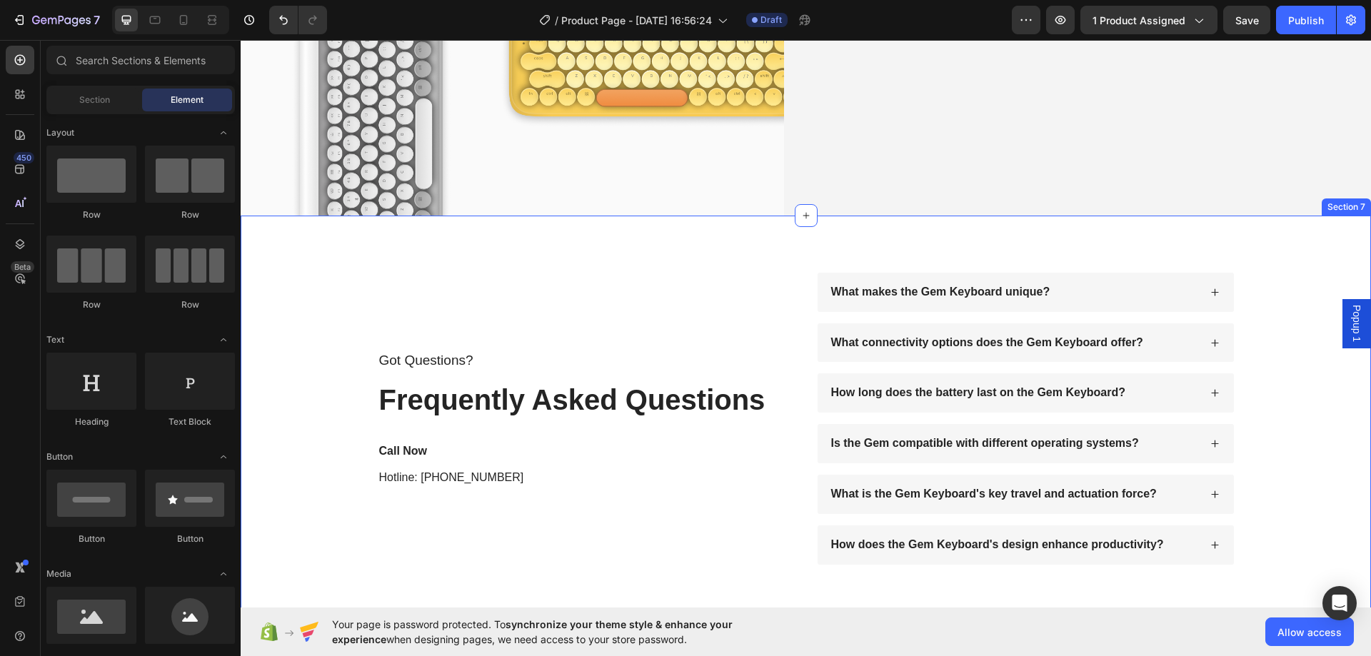
click at [1231, 251] on div "Got Questions? Text Block Frequently Asked Questions Heading Call Now Text Bloc…" at bounding box center [806, 419] width 1130 height 406
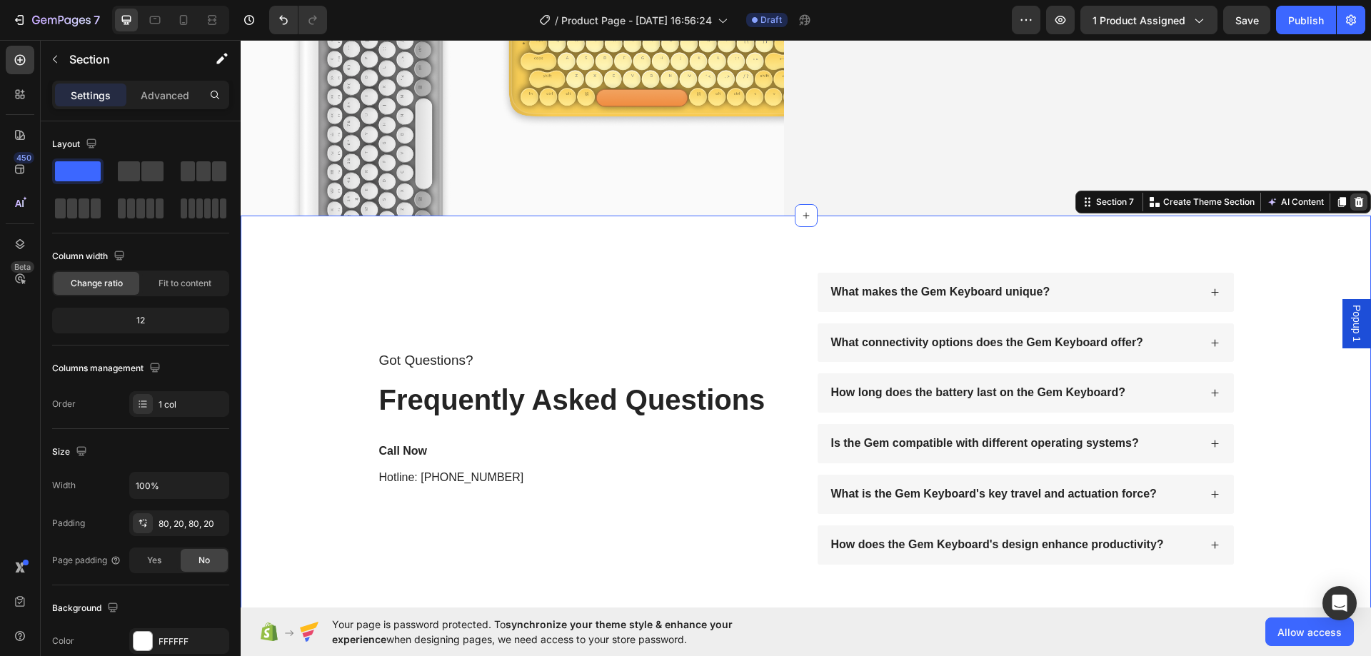
click at [1354, 197] on icon at bounding box center [1358, 202] width 9 height 10
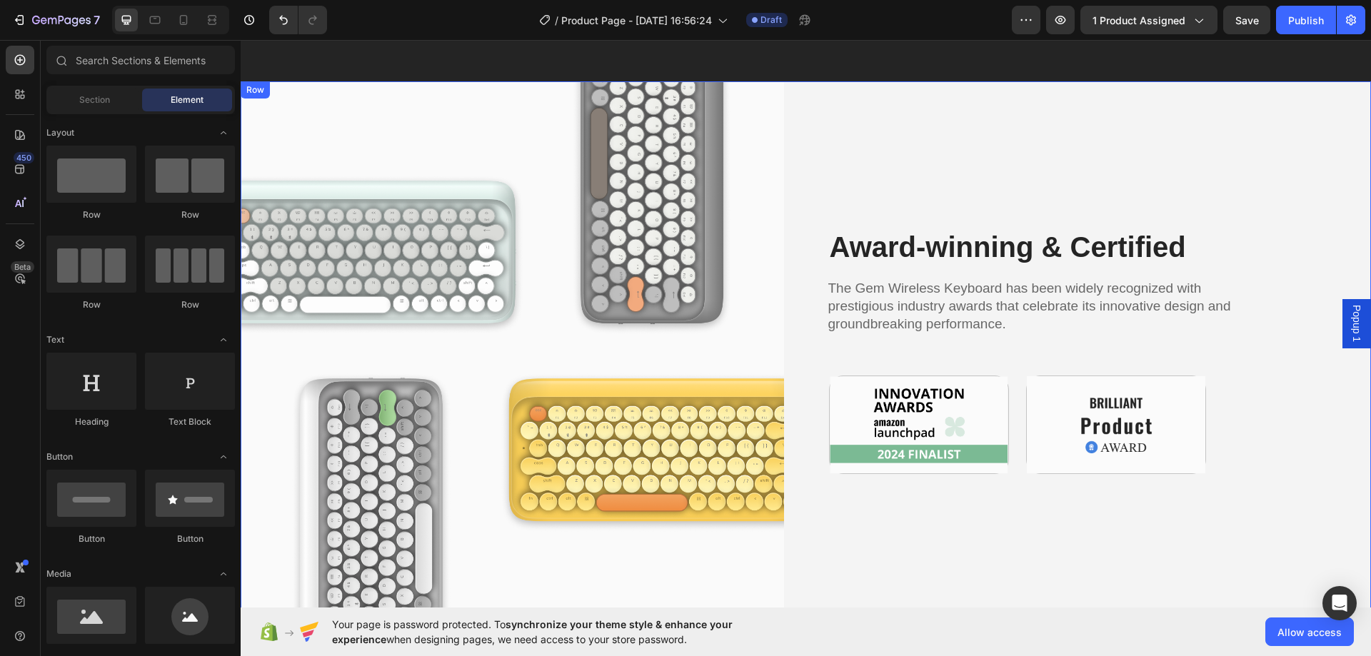
scroll to position [2805, 0]
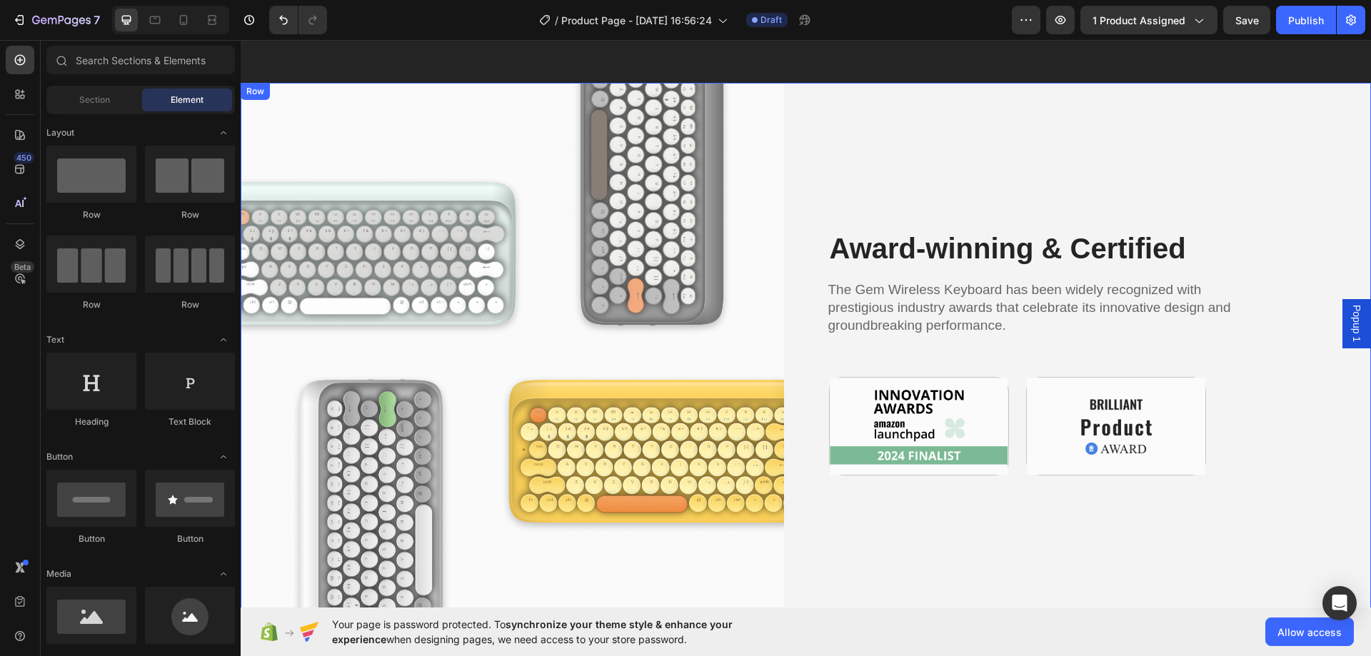
click at [1247, 159] on div "Award-winning & Certified Heading The Gem Wireless Keyboard has been widely rec…" at bounding box center [1099, 352] width 543 height 539
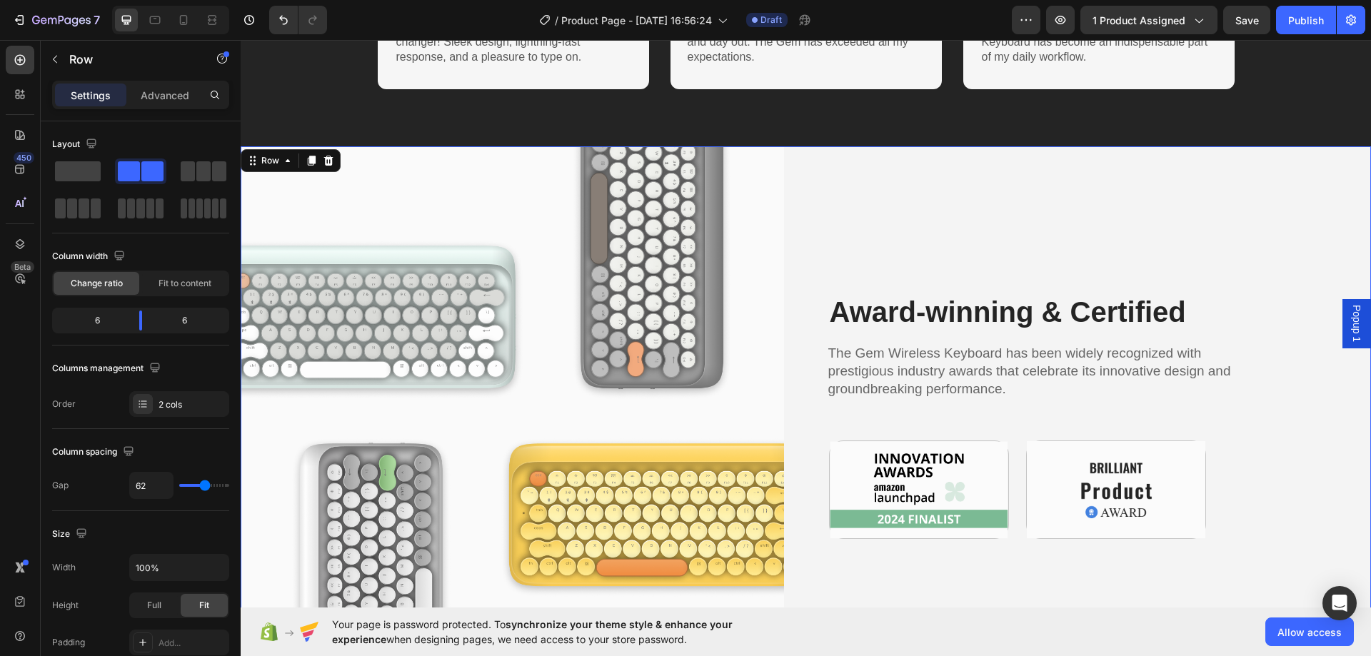
scroll to position [2733, 0]
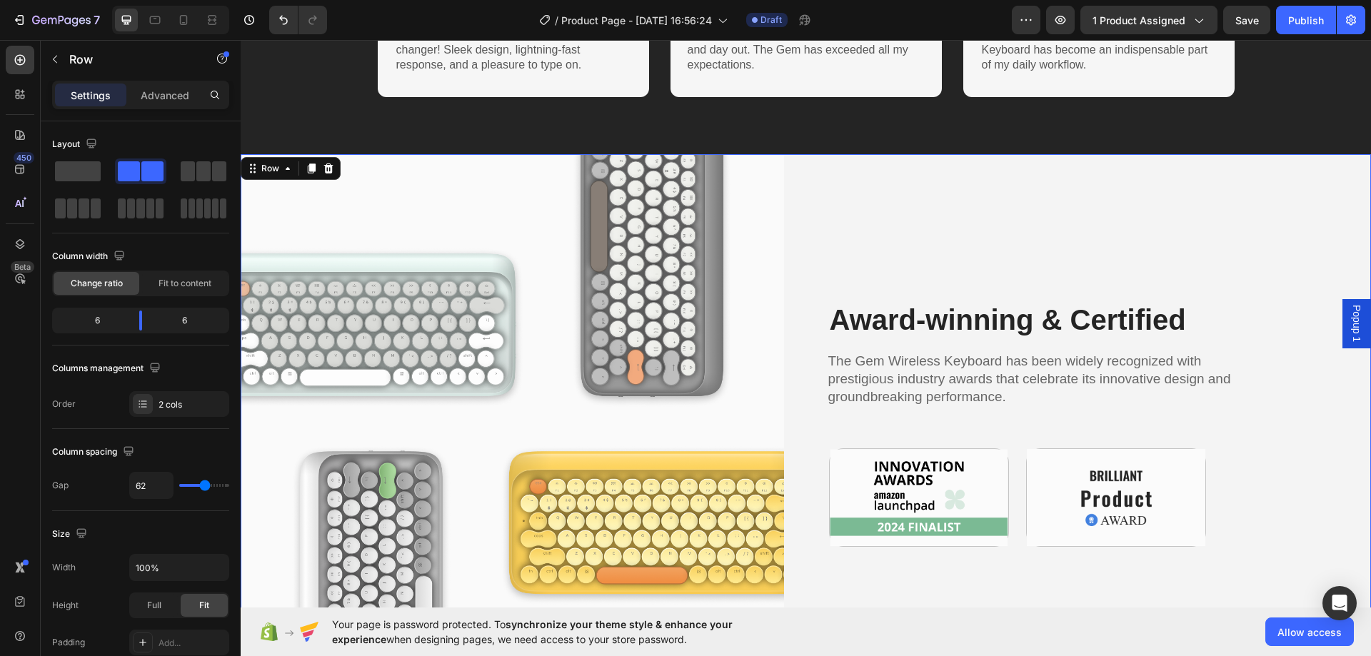
click at [1146, 188] on div "Award-winning & Certified Heading The Gem Wireless Keyboard has been widely rec…" at bounding box center [1099, 423] width 543 height 539
click at [1146, 174] on div "Award-winning & Certified Heading The Gem Wireless Keyboard has been widely rec…" at bounding box center [1099, 423] width 543 height 539
click at [1146, 173] on div "Award-winning & Certified Heading The Gem Wireless Keyboard has been widely rec…" at bounding box center [1099, 423] width 543 height 539
click at [1145, 164] on div "Award-winning & Certified Heading The Gem Wireless Keyboard has been widely rec…" at bounding box center [1099, 423] width 543 height 539
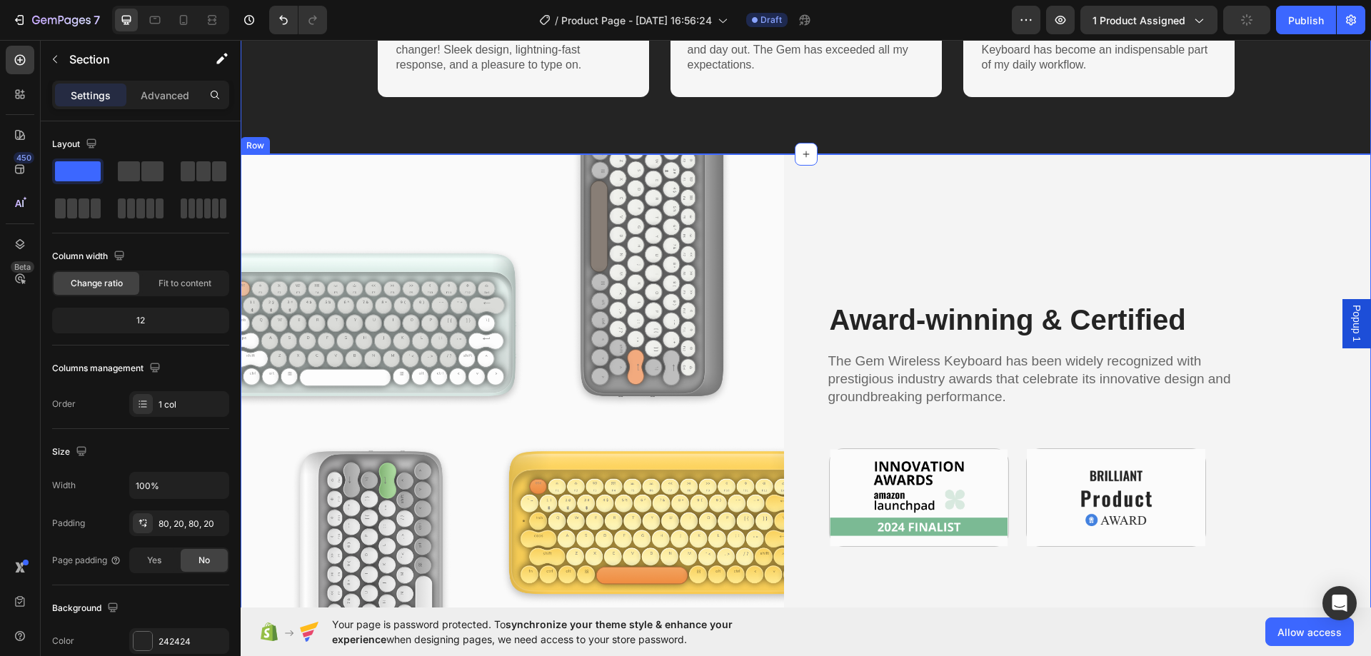
click at [1125, 173] on div "Award-winning & Certified Heading The Gem Wireless Keyboard has been widely rec…" at bounding box center [1099, 423] width 543 height 539
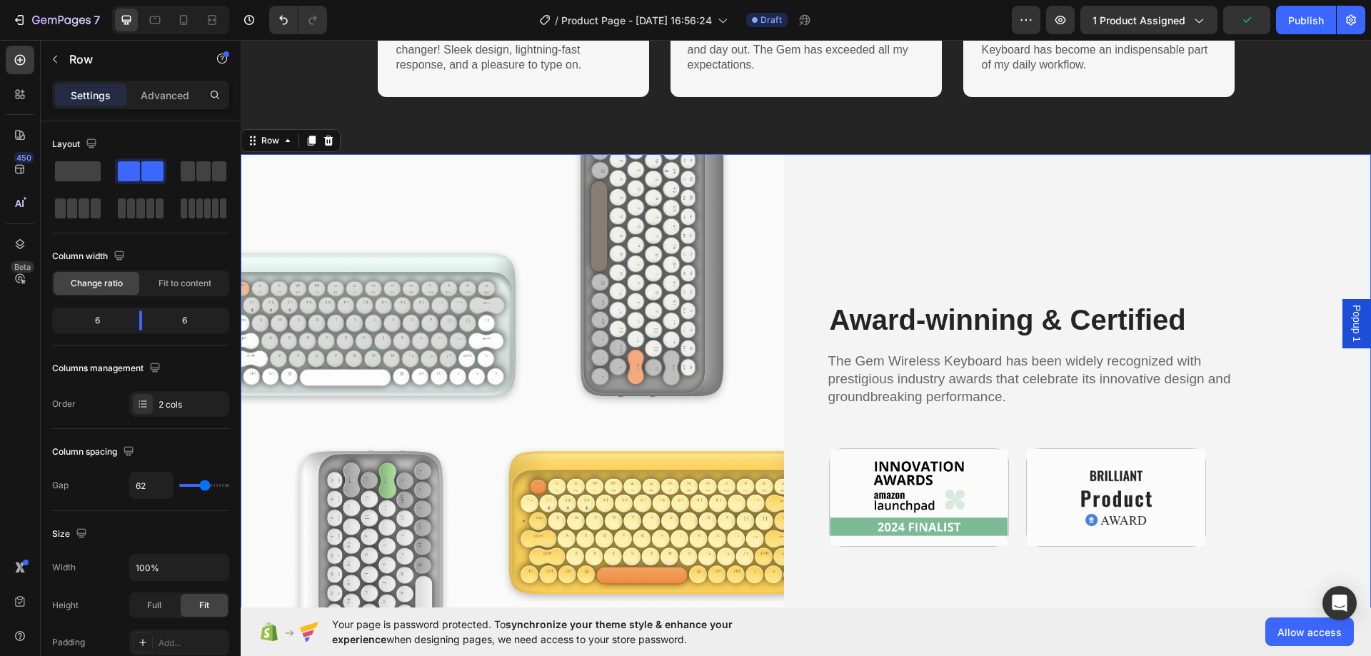
click at [1319, 478] on div "Award-winning & Certified Heading The Gem Wireless Keyboard has been widely rec…" at bounding box center [1099, 423] width 543 height 539
click at [328, 140] on icon at bounding box center [328, 141] width 9 height 10
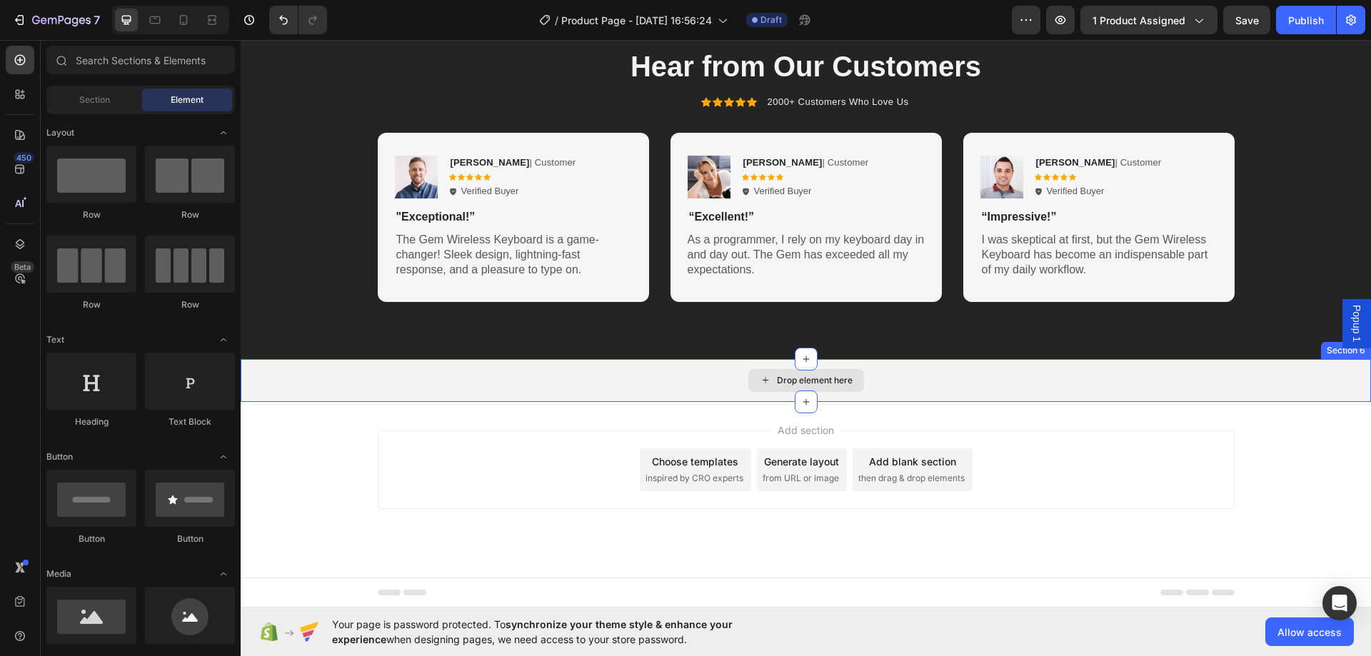
click at [714, 388] on div "Drop element here" at bounding box center [806, 380] width 1130 height 43
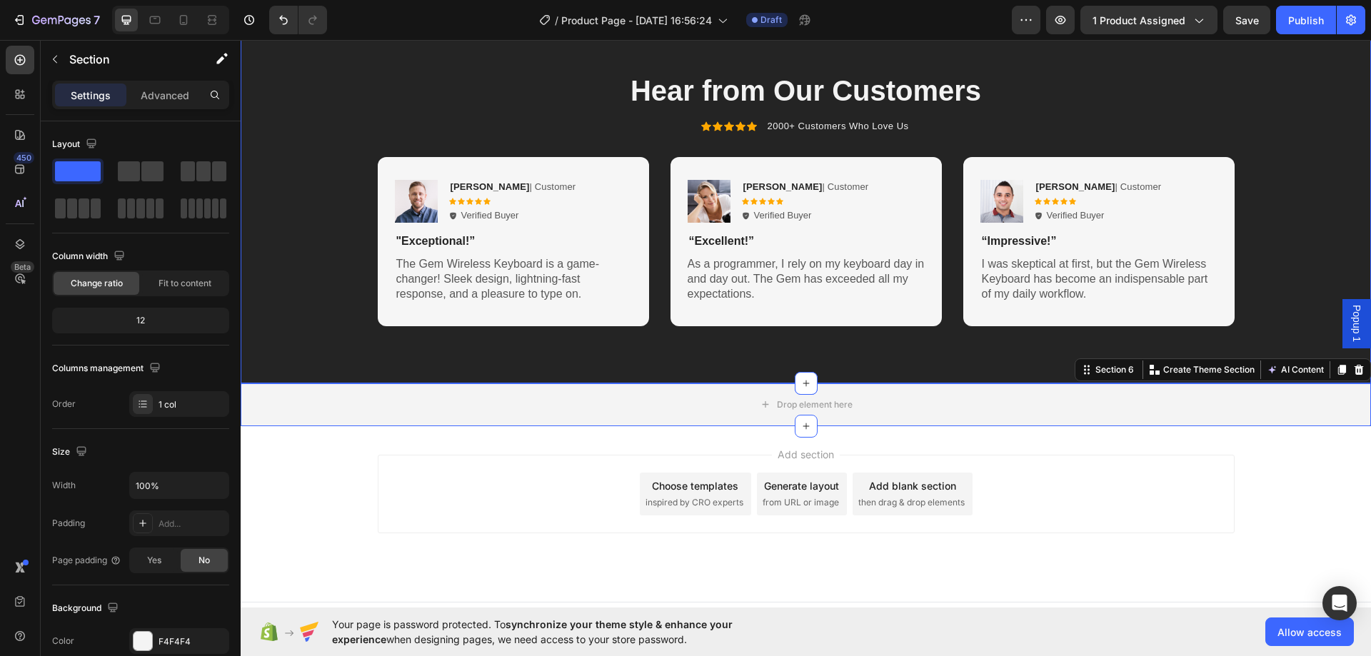
scroll to position [2379, 0]
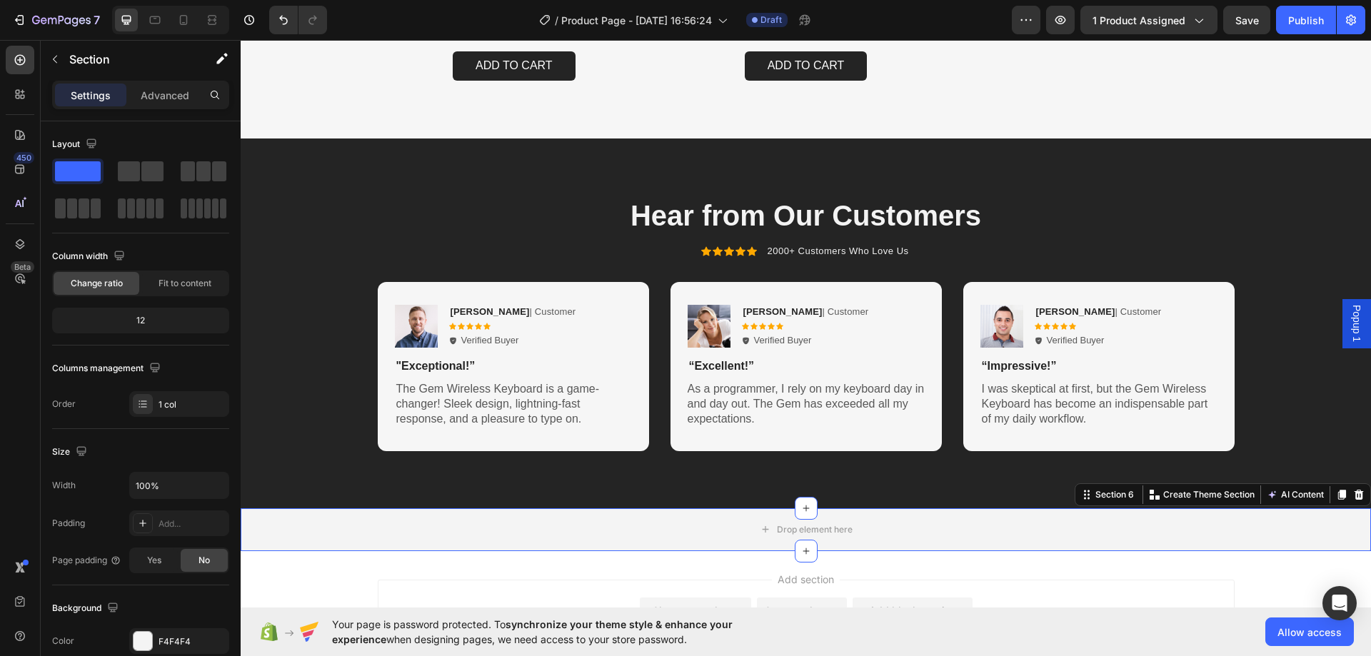
click at [1354, 492] on icon at bounding box center [1358, 495] width 9 height 10
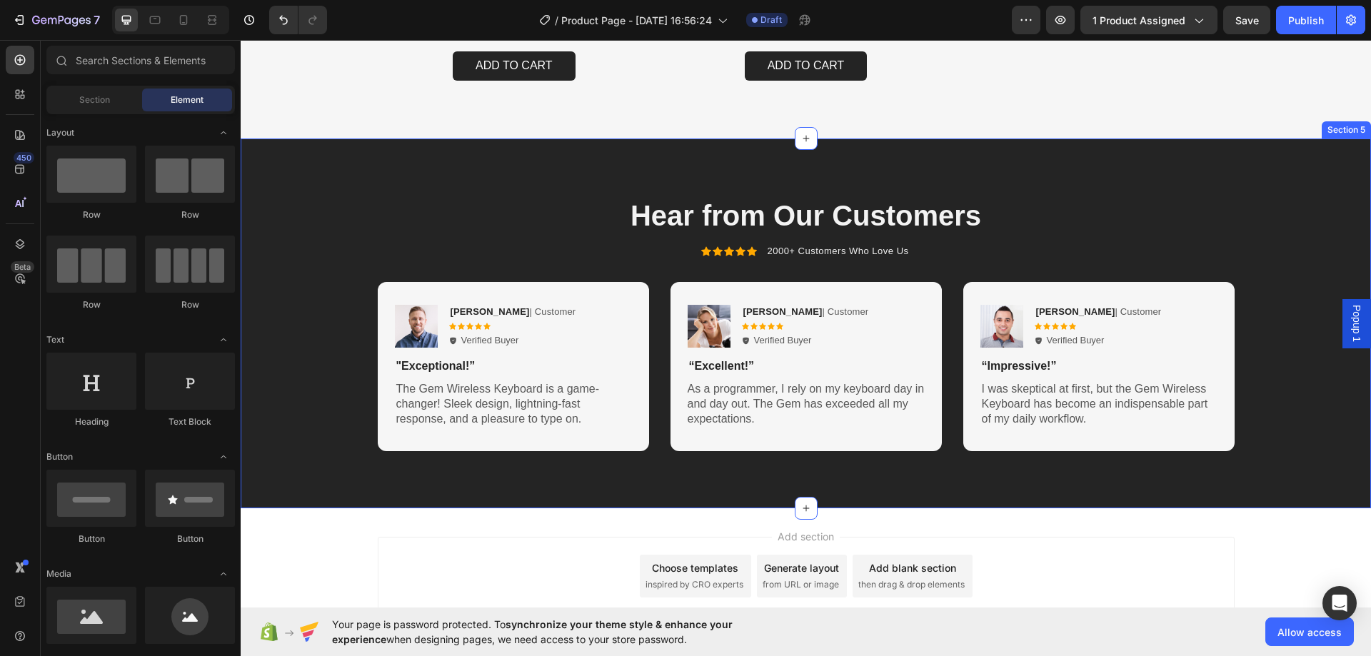
click at [1157, 156] on div "Hear from Our Customers Heading Icon Icon Icon Icon Icon Icon List 2000+ Custom…" at bounding box center [806, 324] width 1130 height 370
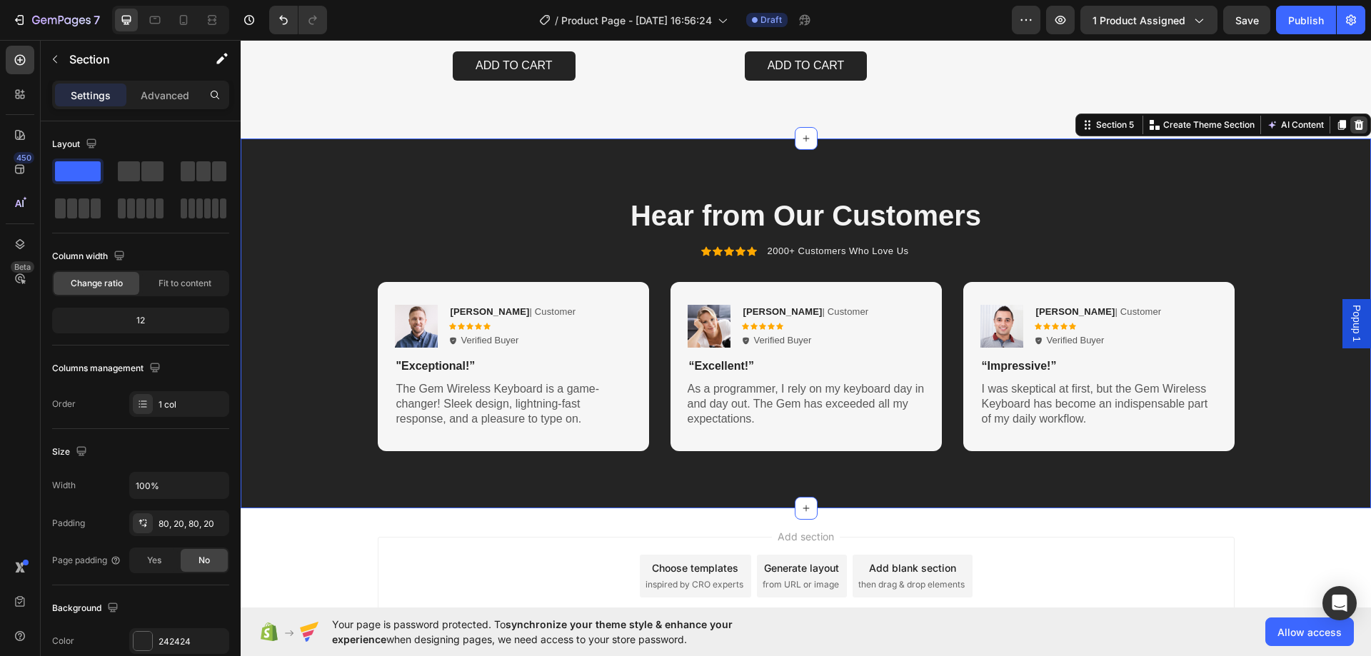
click at [1354, 124] on icon at bounding box center [1358, 125] width 9 height 10
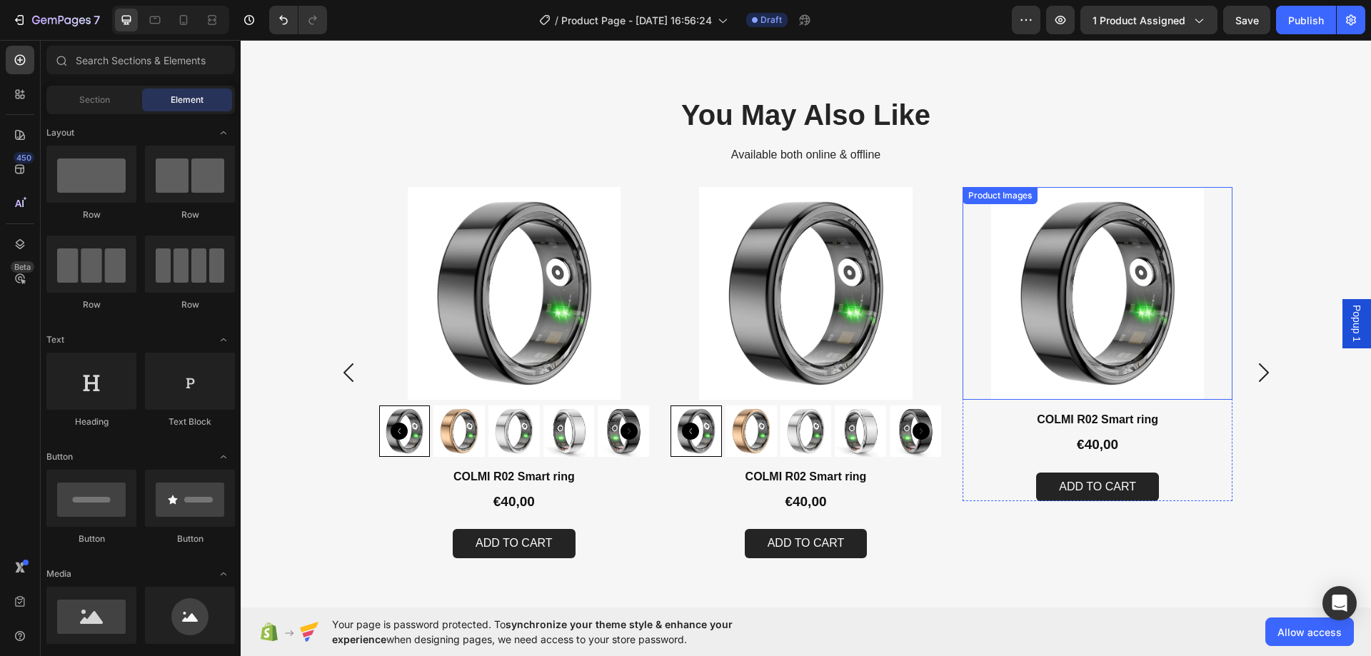
scroll to position [1830, 0]
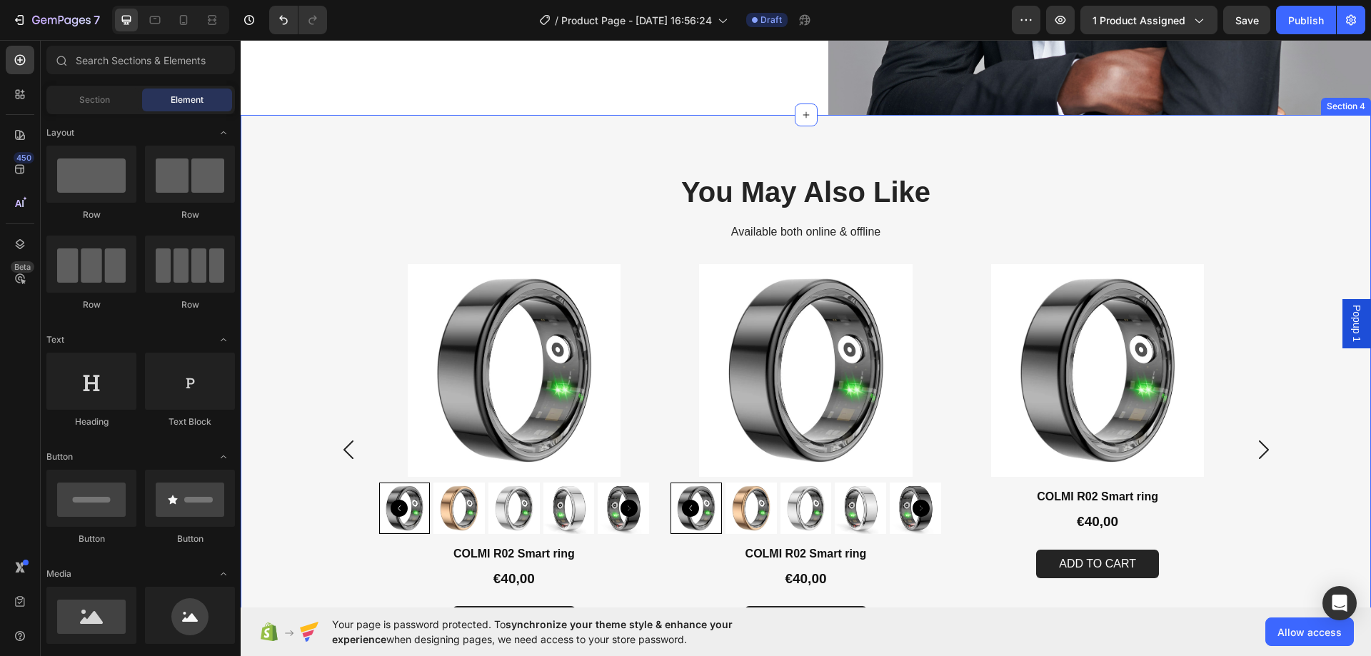
click at [1061, 142] on div "You May Also Like Heading Available both online & offline Text Block Product Im…" at bounding box center [806, 404] width 1130 height 578
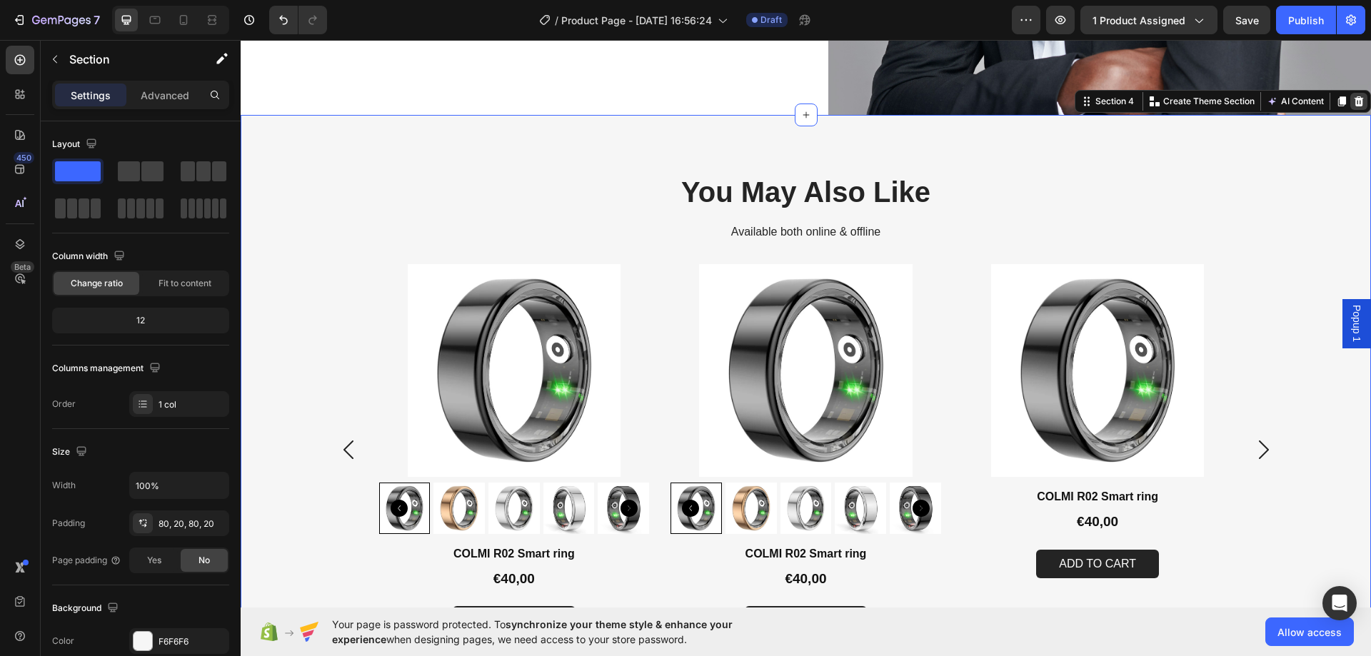
click at [1353, 96] on icon at bounding box center [1358, 101] width 11 height 11
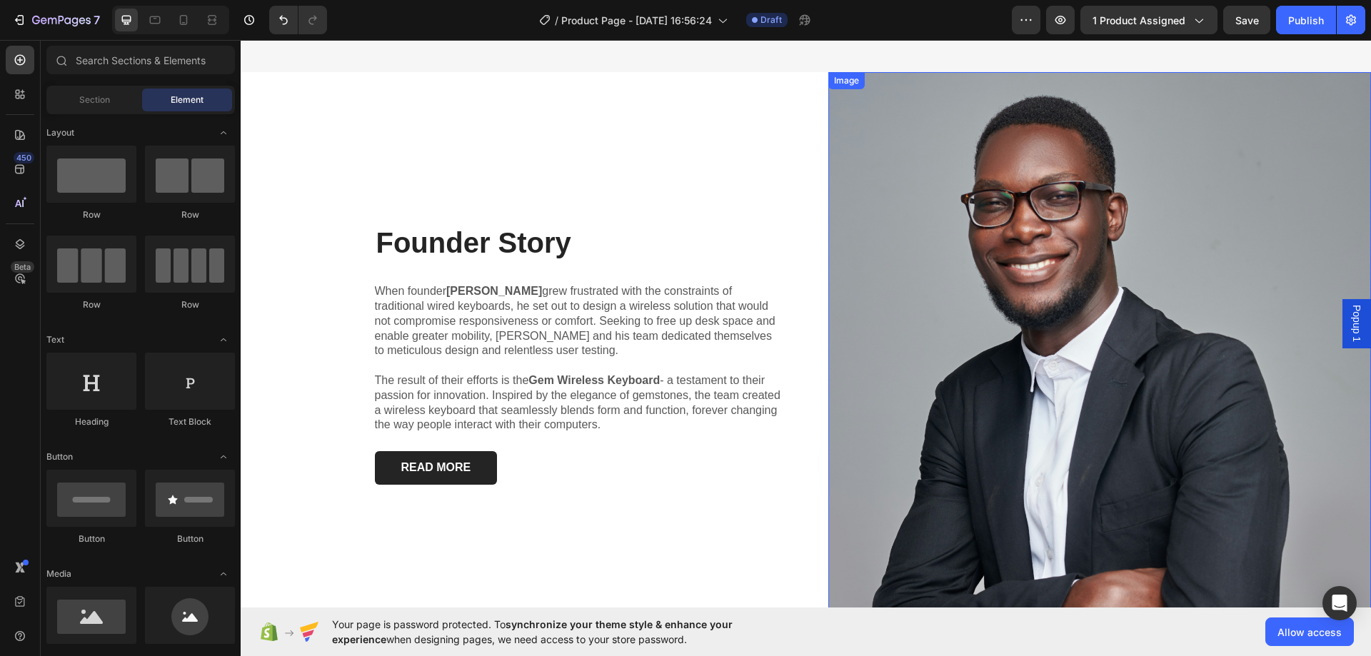
scroll to position [1252, 0]
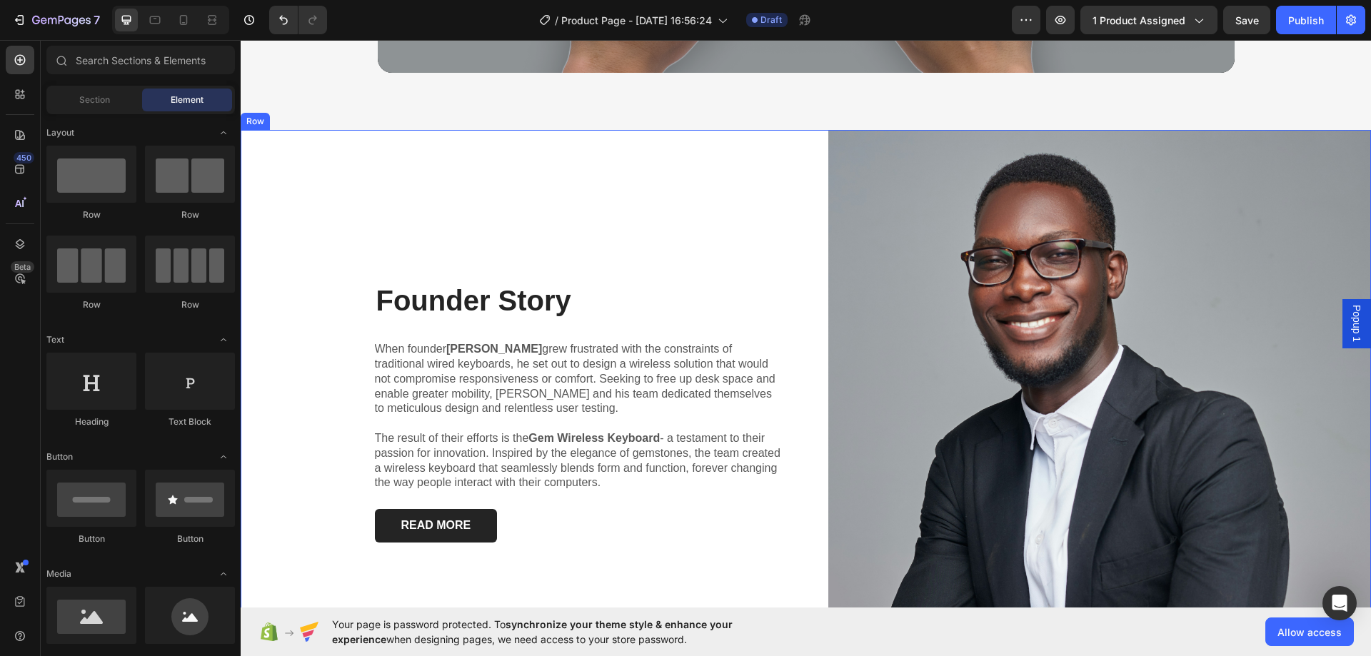
click at [818, 191] on div "Founder Story Heading When founder [PERSON_NAME] grew frustrated with the const…" at bounding box center [806, 411] width 1130 height 563
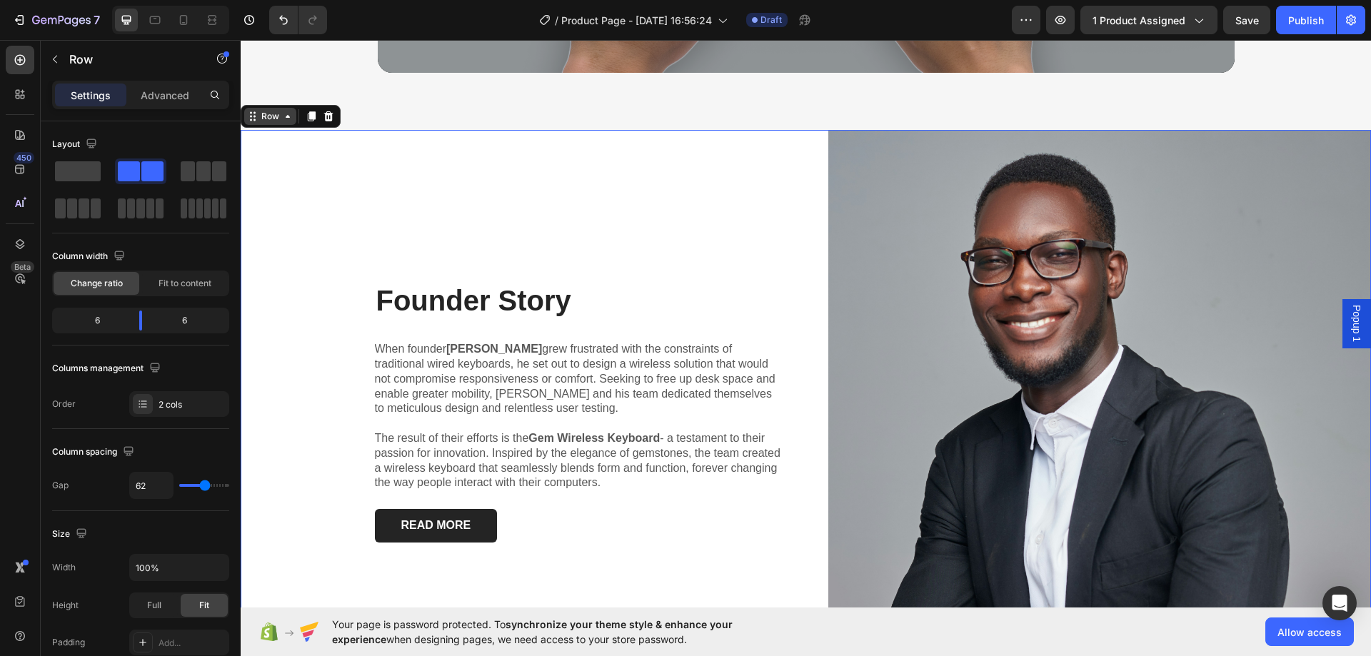
click at [265, 114] on div "Row" at bounding box center [270, 116] width 24 height 13
click at [265, 93] on div "Section" at bounding box center [265, 91] width 36 height 9
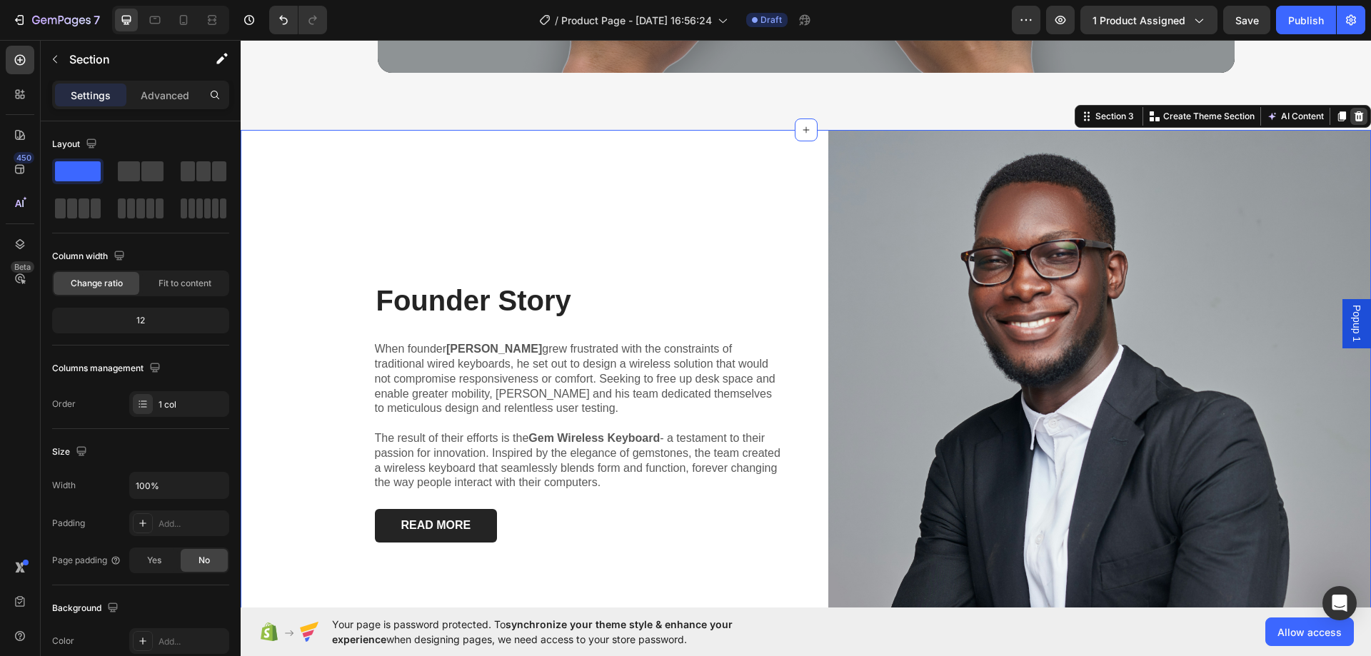
click at [1354, 121] on icon at bounding box center [1358, 116] width 9 height 10
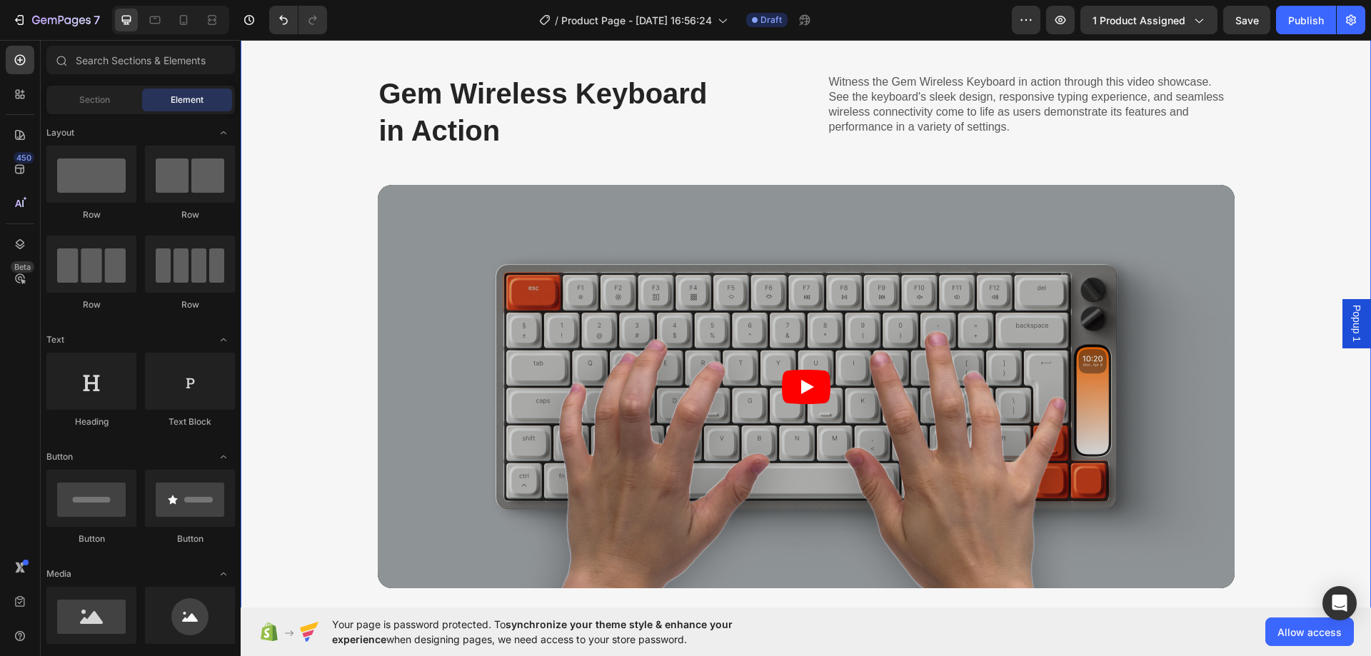
scroll to position [551, 0]
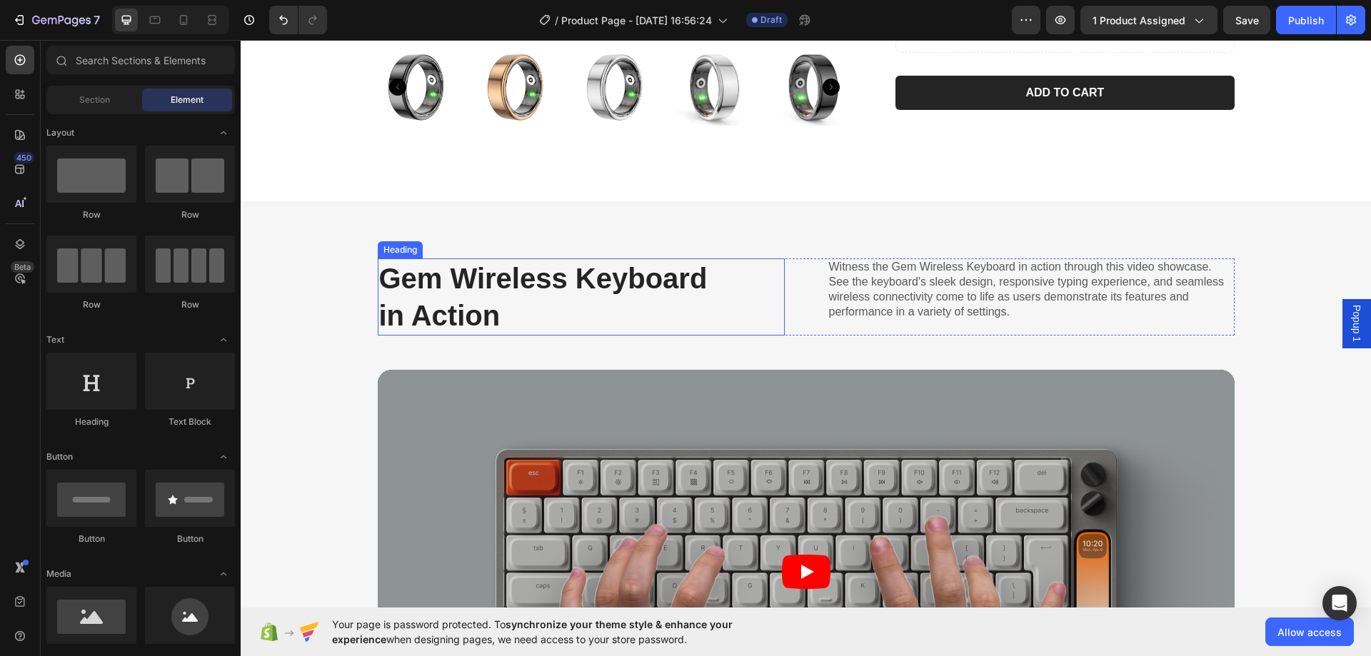
click at [695, 285] on h2 "Gem Wireless Keyboard in Action" at bounding box center [554, 296] width 353 height 77
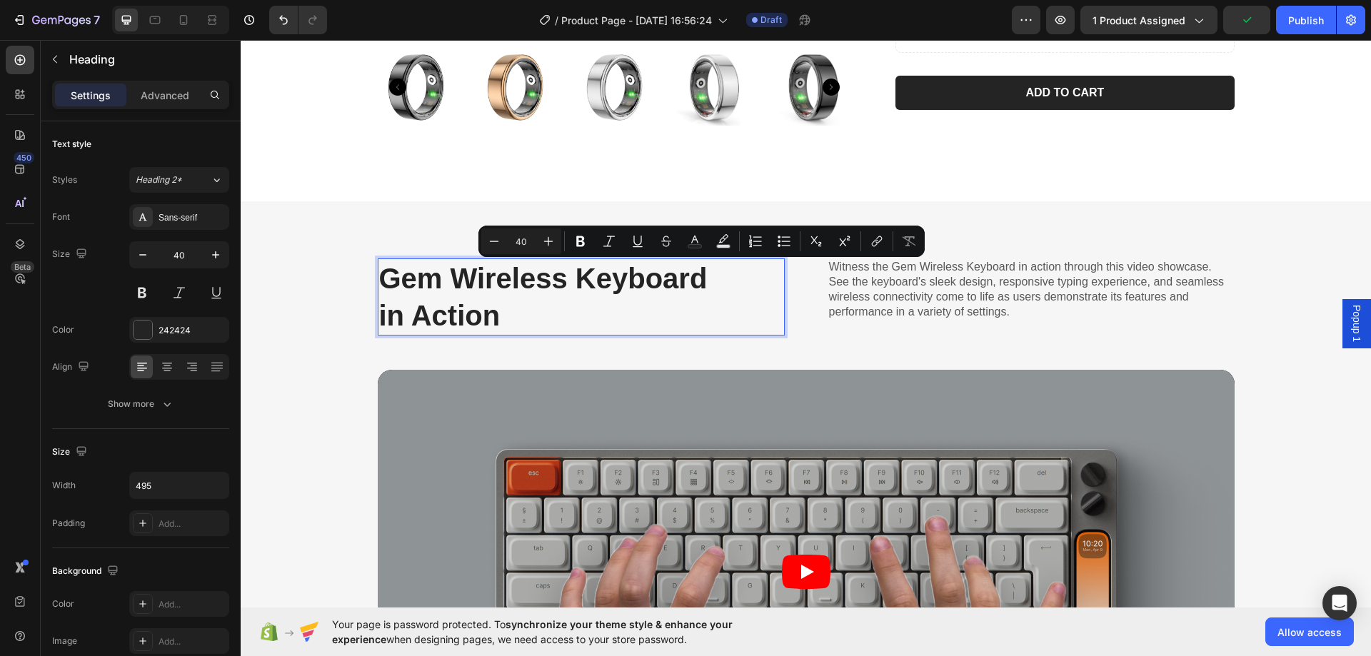
click at [703, 305] on p "Gem Wireless Keyboard in Action" at bounding box center [554, 297] width 351 height 74
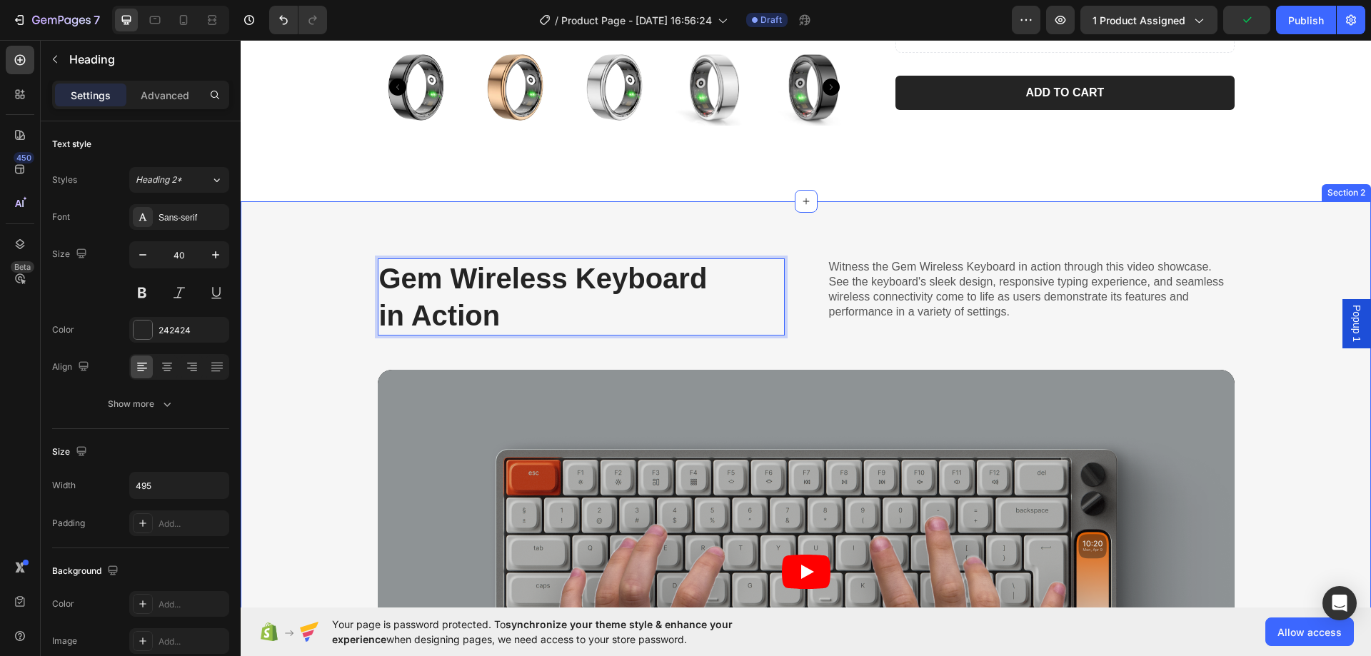
click at [815, 333] on div "Gem Wireless Keyboard in Action Heading 0 Witness the Gem Wireless Keyboard in …" at bounding box center [806, 296] width 857 height 77
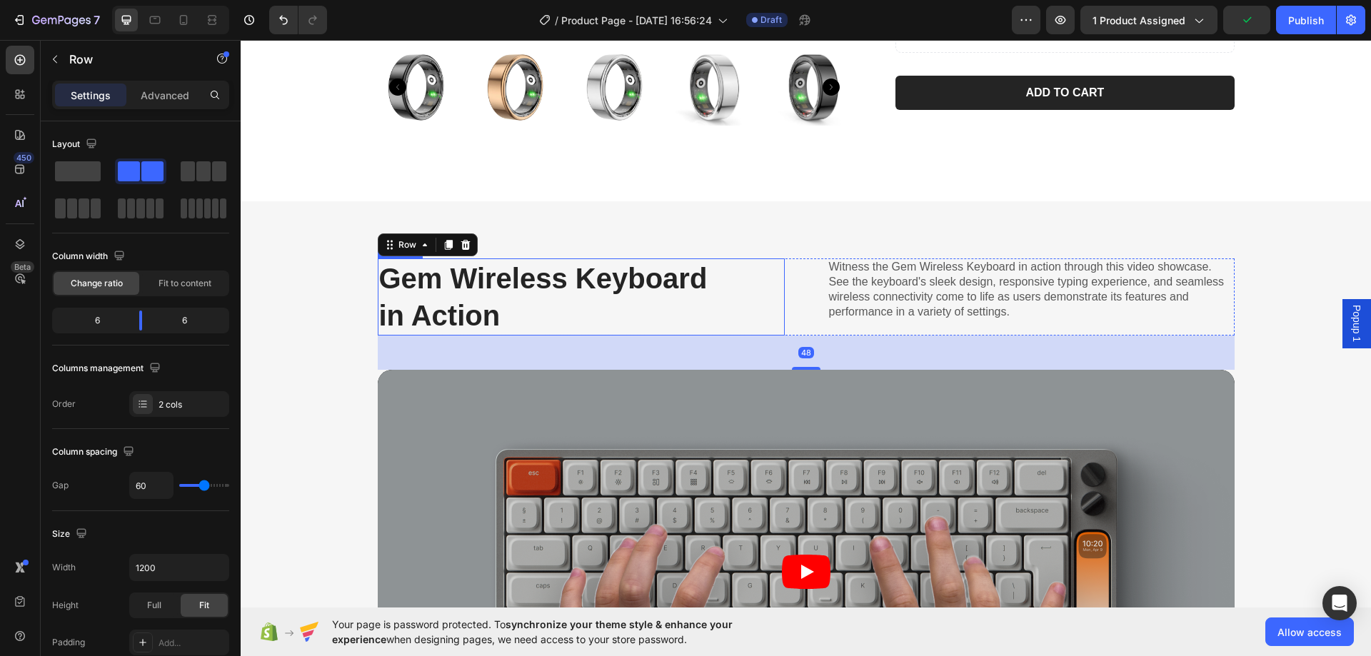
click at [720, 294] on p "Gem Wireless Keyboard in Action" at bounding box center [554, 297] width 351 height 74
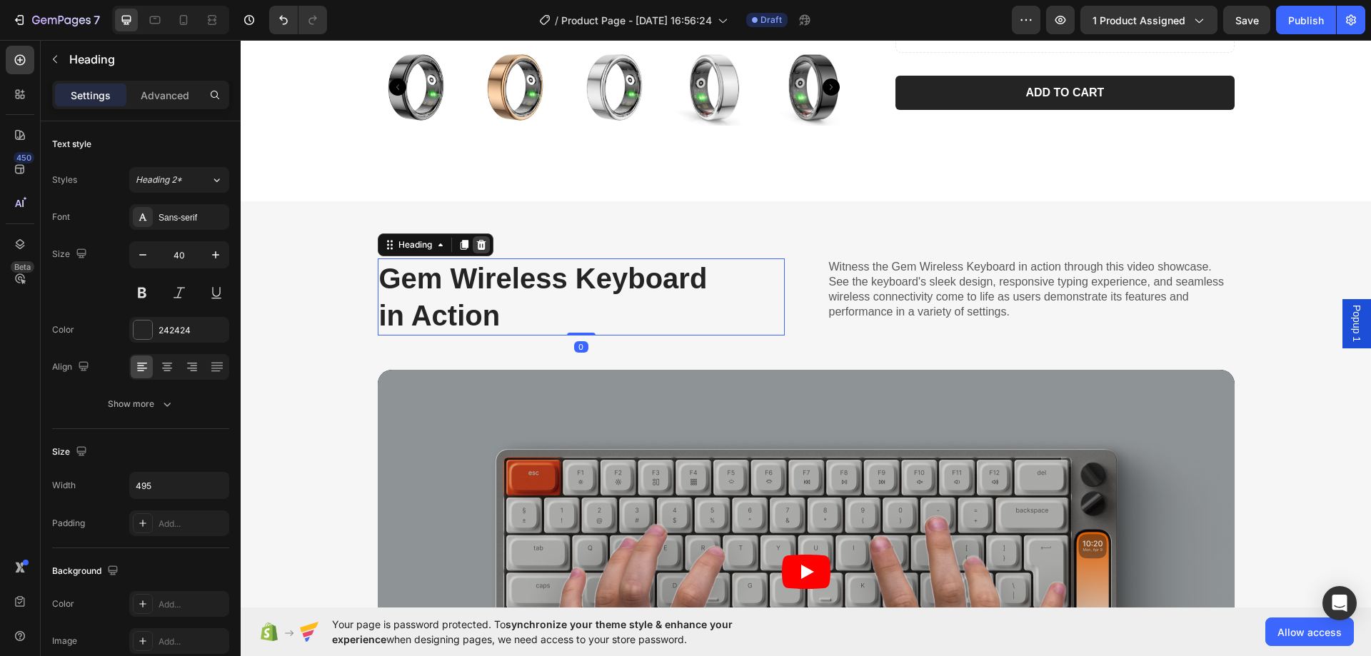
click at [481, 246] on icon at bounding box center [481, 244] width 11 height 11
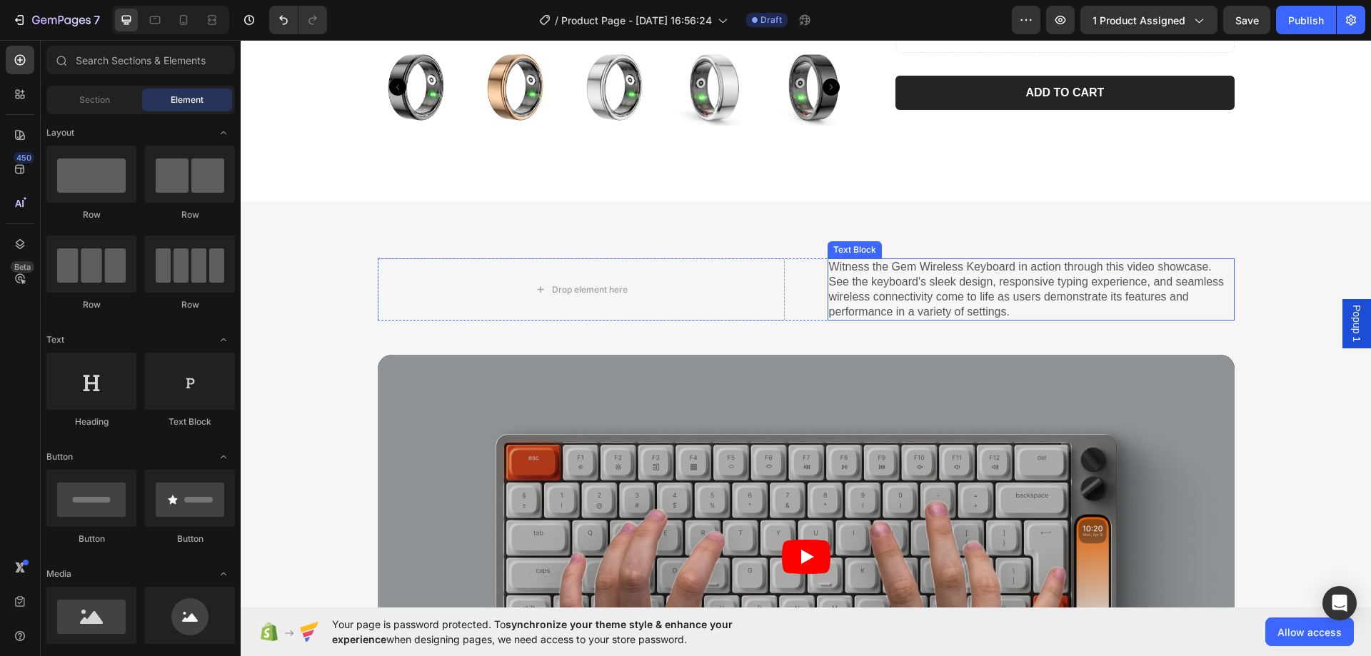
click at [843, 295] on p "Witness the Gem Wireless Keyboard in action through this video showcase. See th…" at bounding box center [1031, 289] width 404 height 59
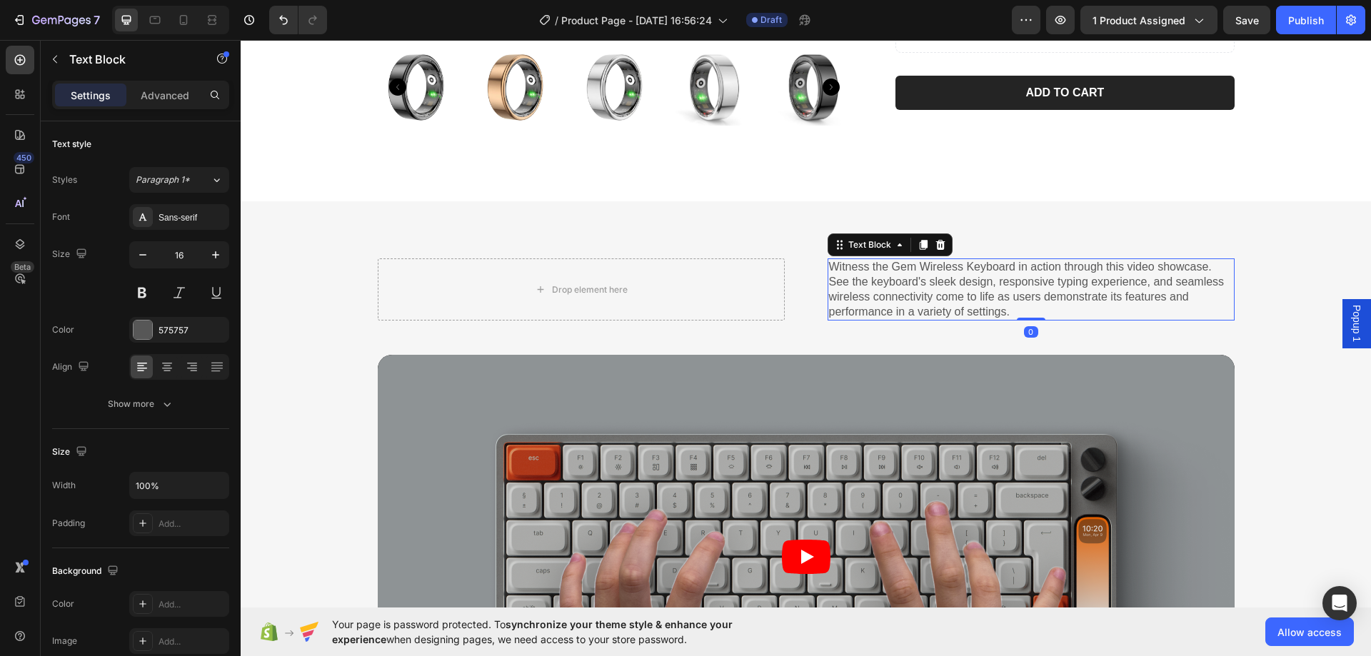
click at [943, 241] on div "Text Block" at bounding box center [890, 244] width 125 height 23
click at [935, 246] on icon at bounding box center [939, 245] width 9 height 10
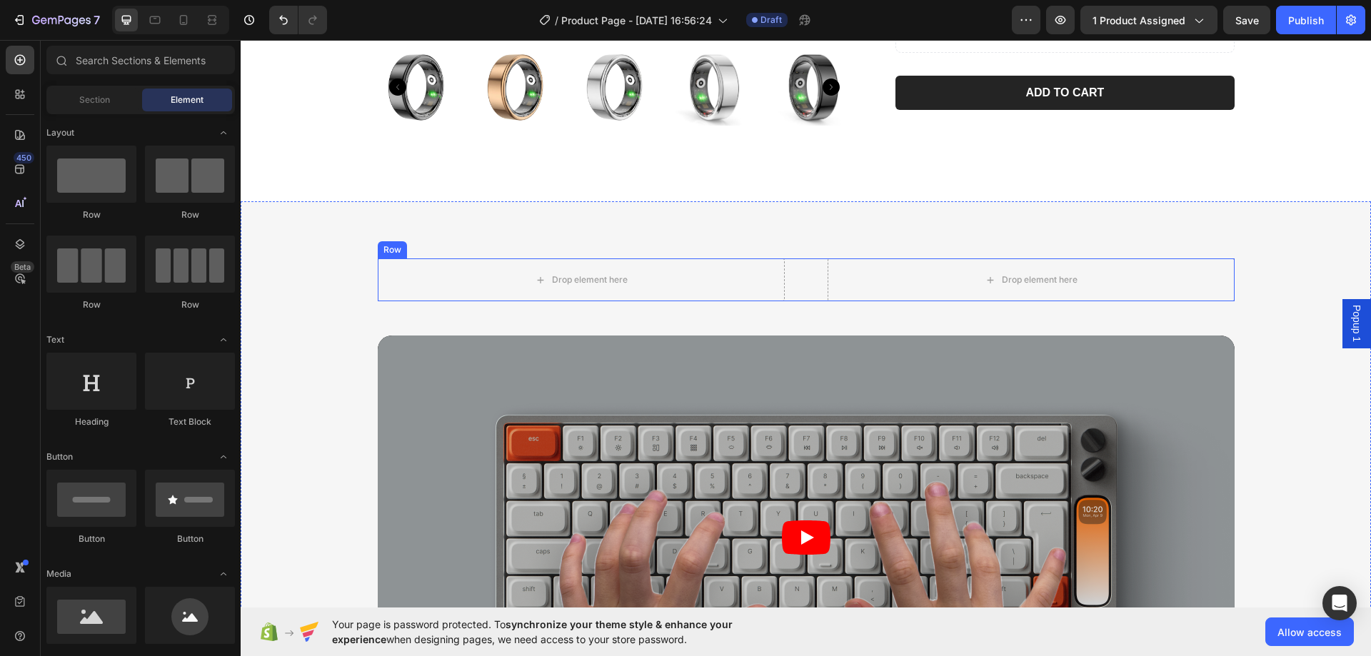
click at [807, 284] on div "Drop element here Drop element here Row" at bounding box center [806, 279] width 857 height 43
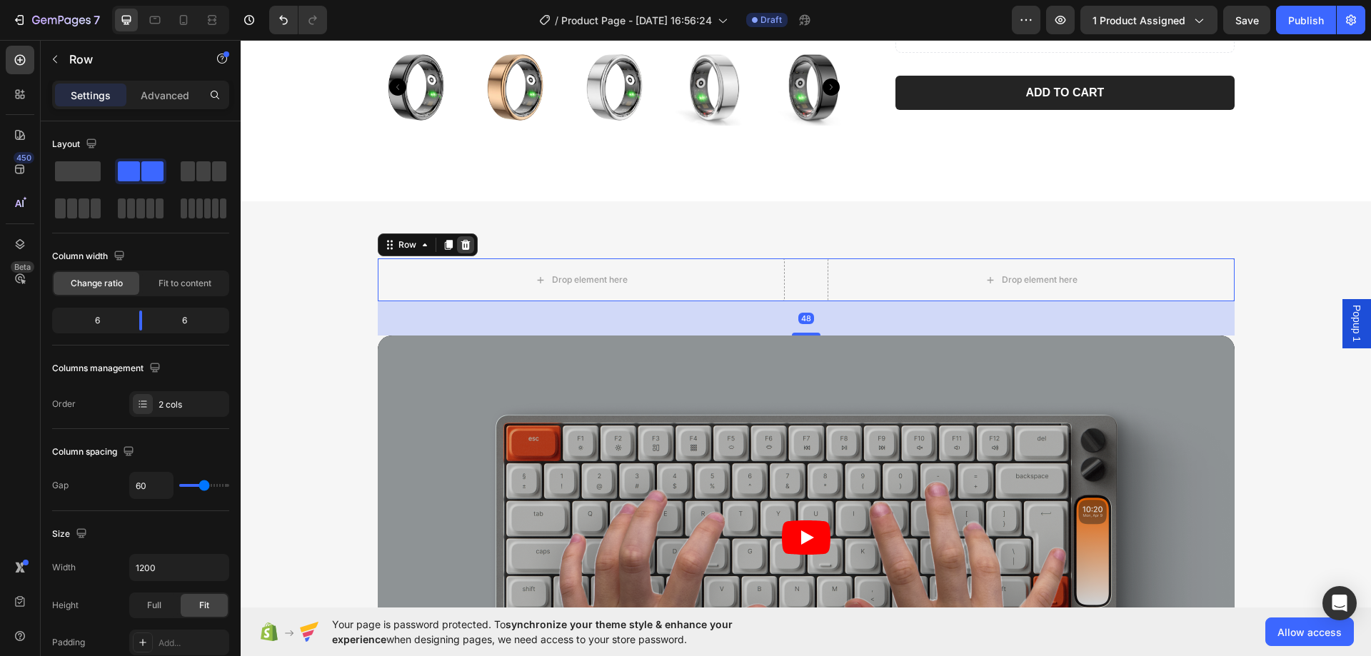
click at [460, 240] on icon at bounding box center [465, 244] width 11 height 11
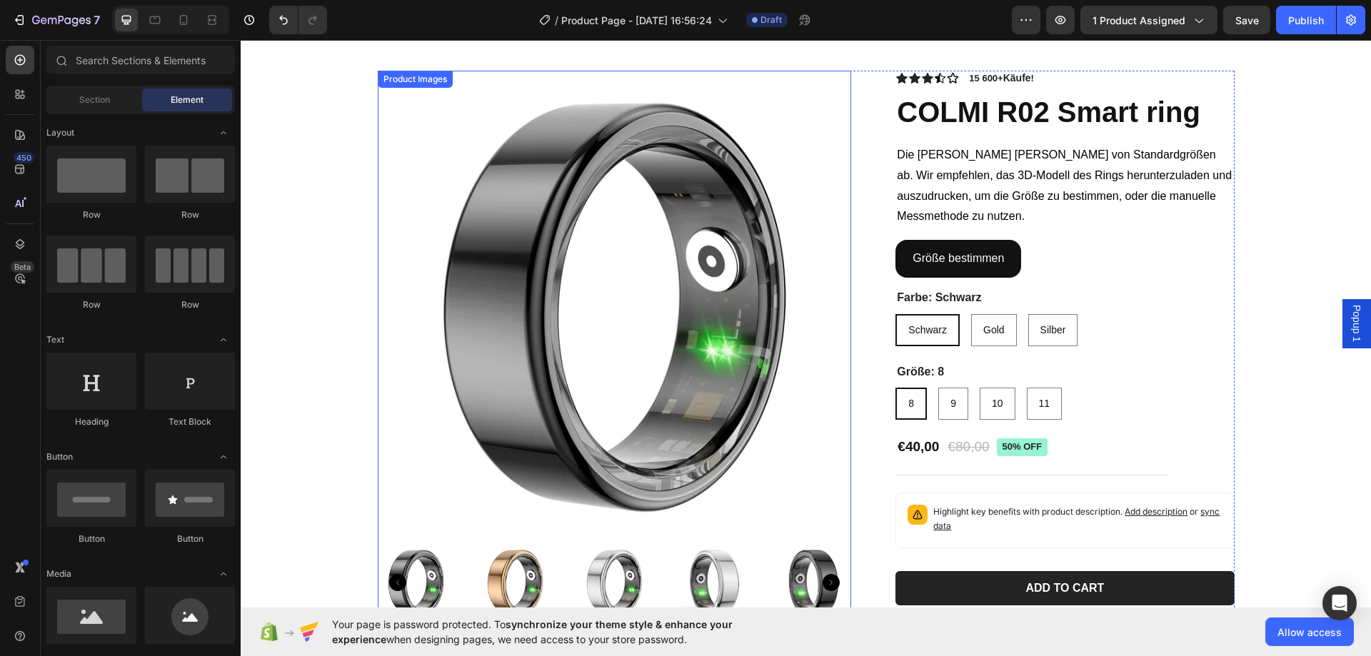
scroll to position [51, 0]
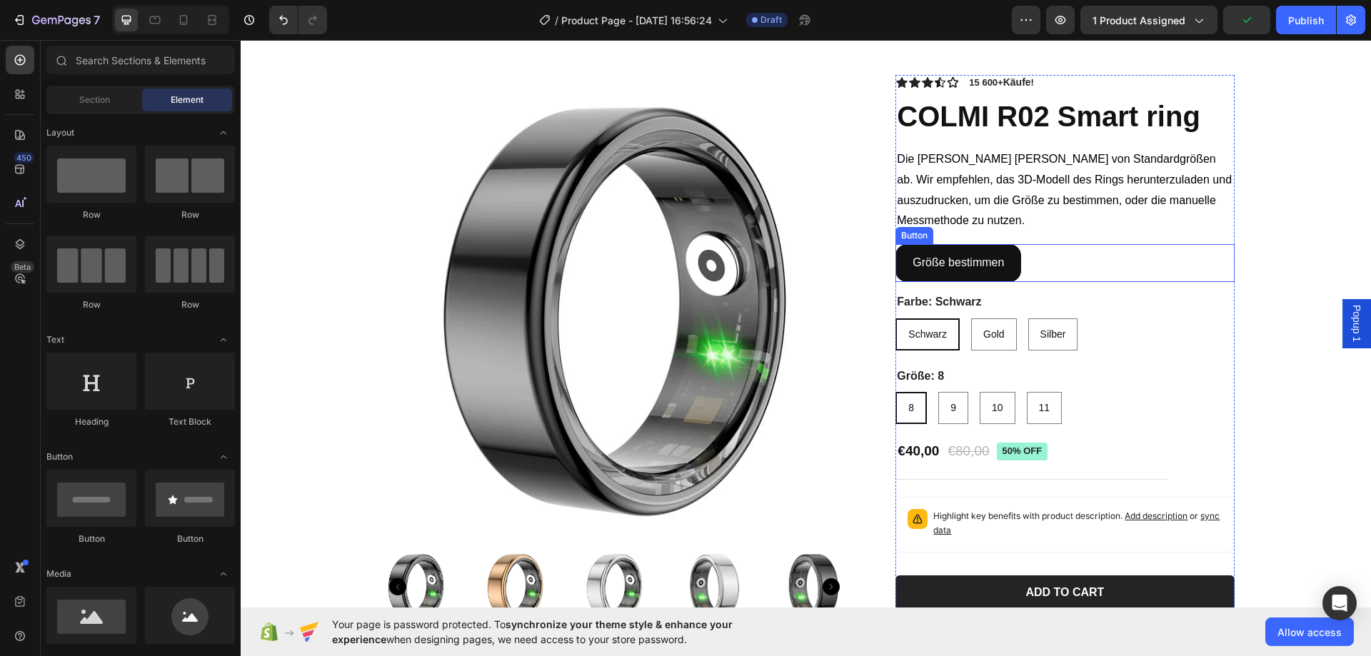
click at [1037, 268] on div "Größe bestimmen Button" at bounding box center [1064, 263] width 338 height 38
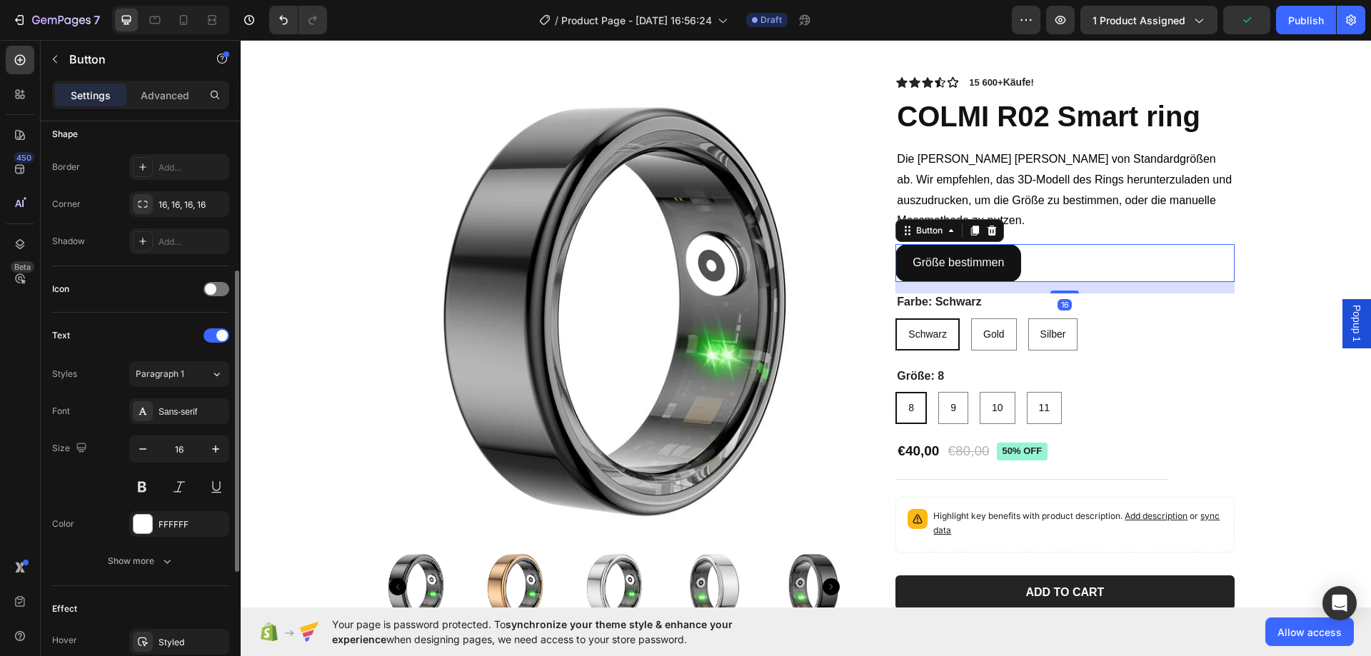
scroll to position [500, 0]
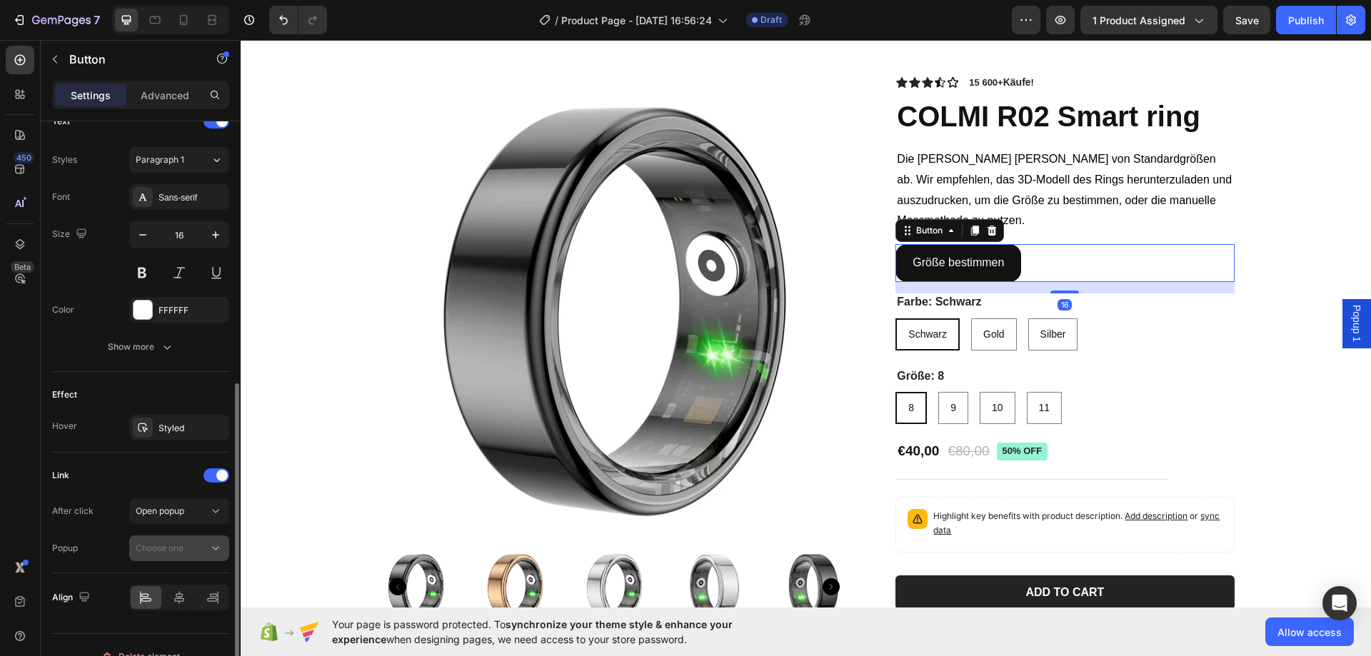
click at [186, 545] on div "Choose one" at bounding box center [172, 548] width 73 height 13
click at [173, 575] on div "Popup 1" at bounding box center [164, 583] width 117 height 27
click at [1355, 316] on div "Popup 1" at bounding box center [1356, 323] width 29 height 49
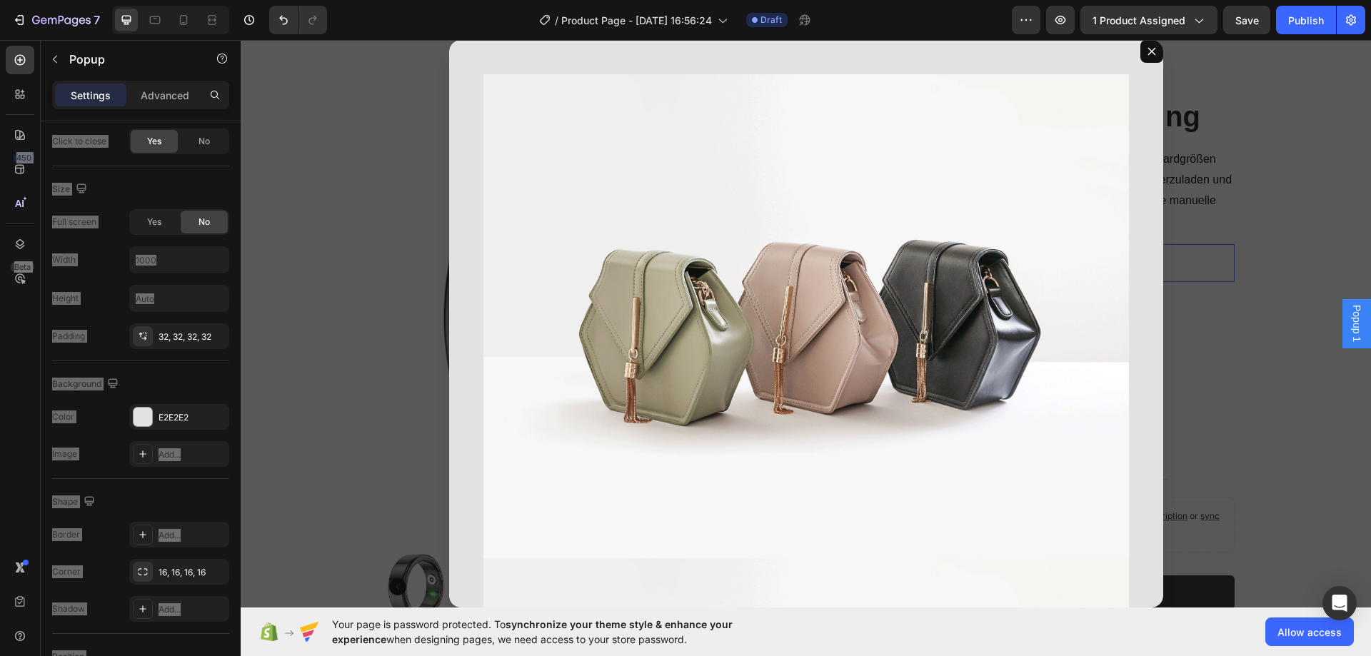
scroll to position [0, 0]
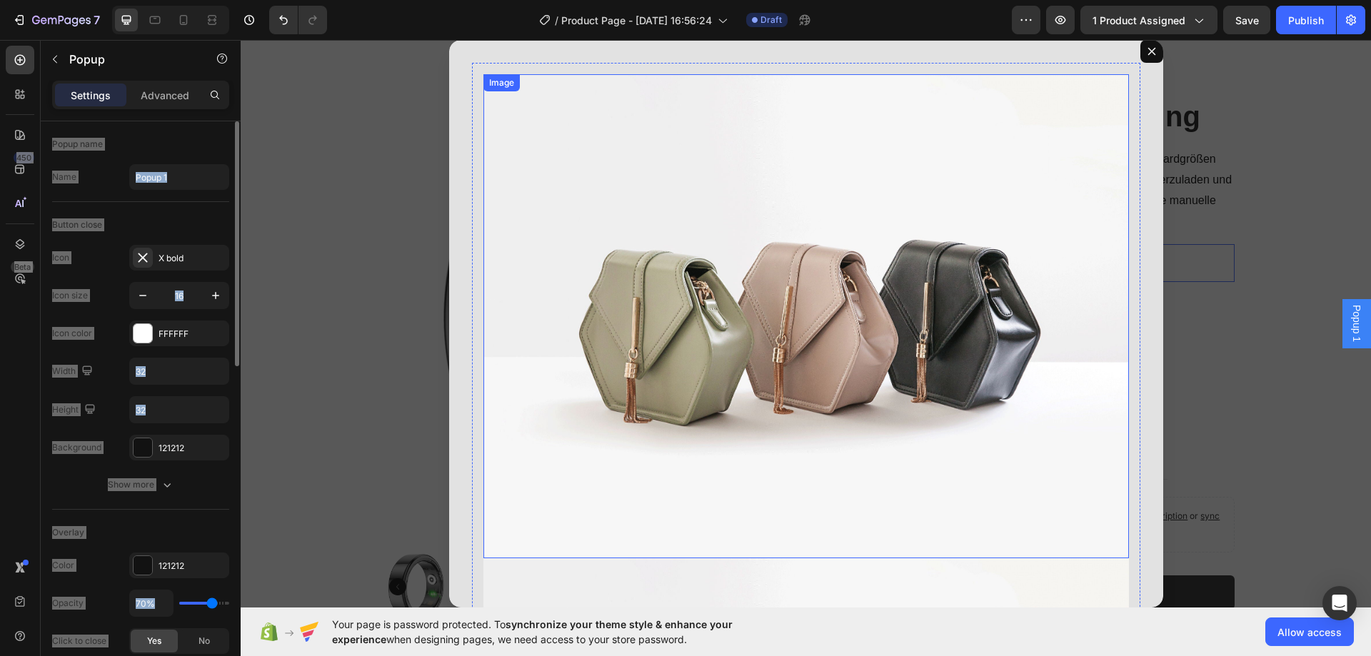
click at [773, 308] on img "Dialog body" at bounding box center [805, 316] width 645 height 484
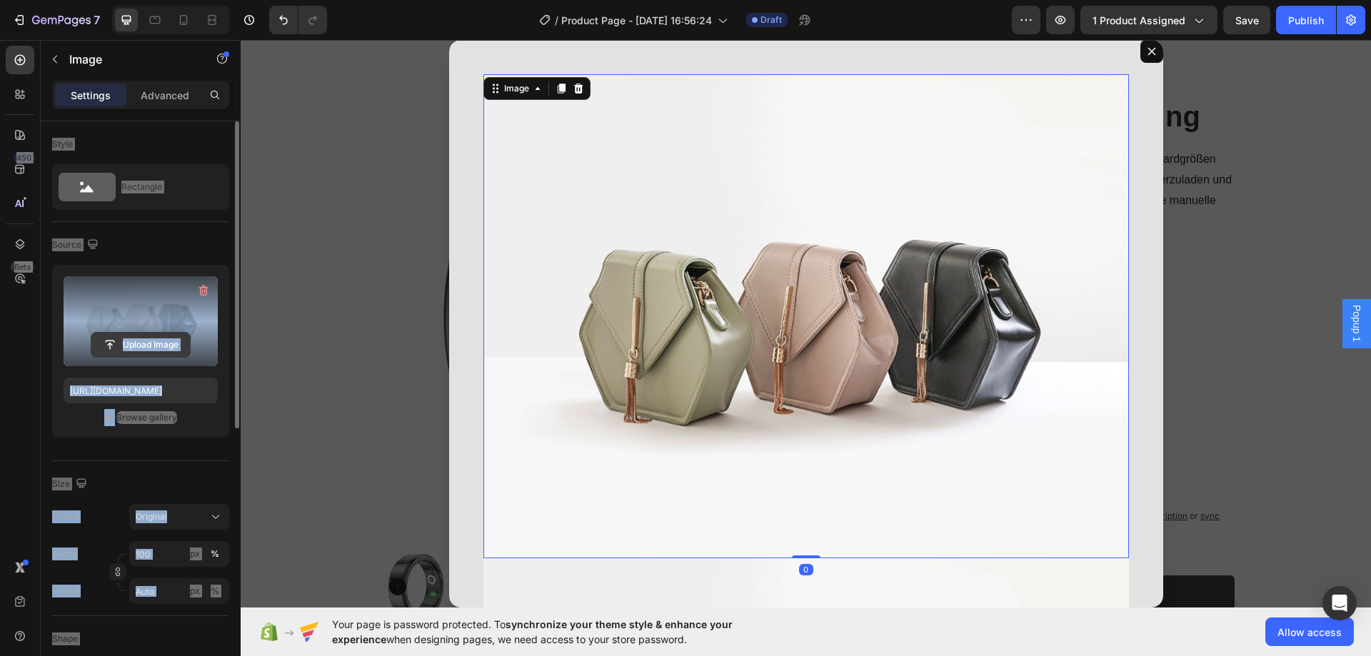
click at [151, 342] on input "file" at bounding box center [140, 345] width 99 height 24
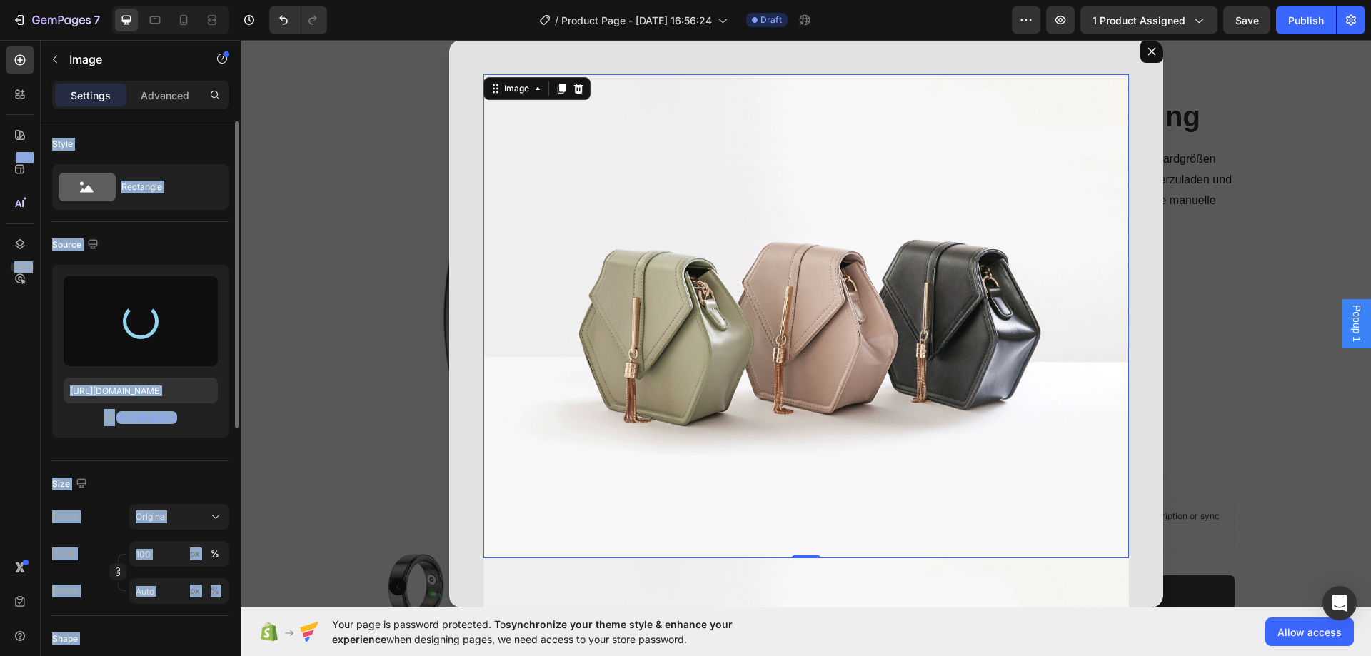
type input "[URL][DOMAIN_NAME]"
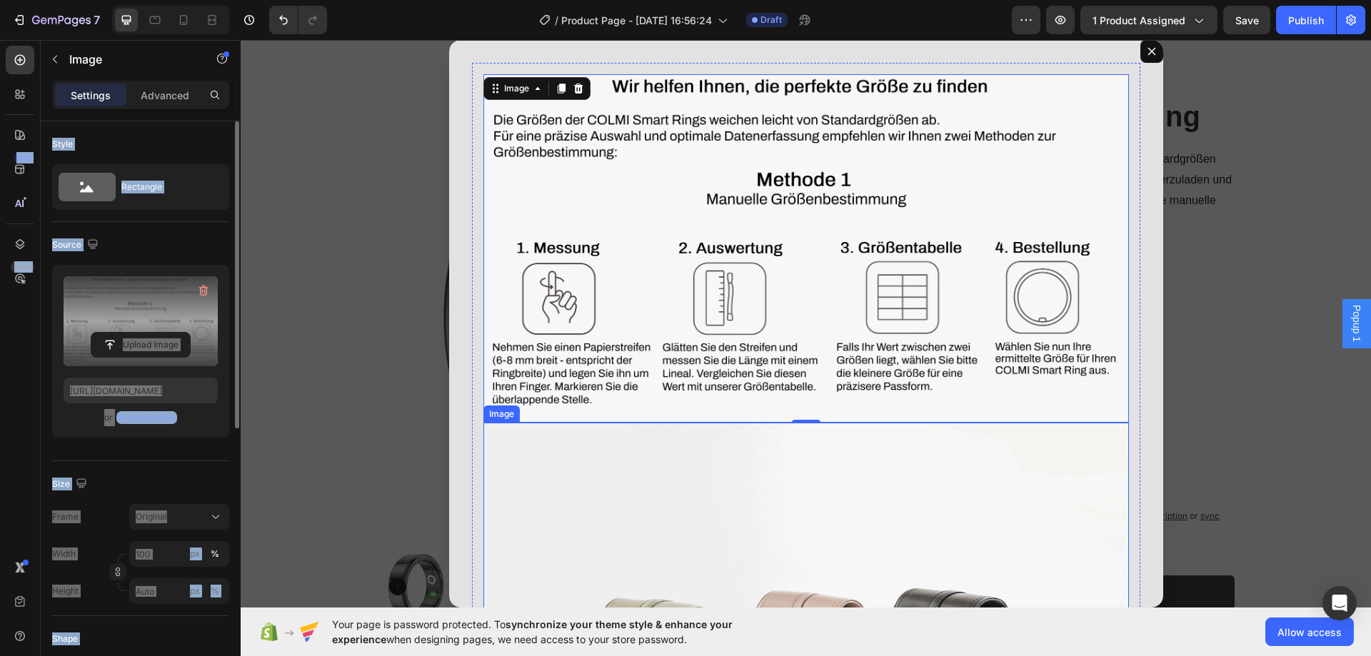
click at [703, 497] on img "Dialog body" at bounding box center [805, 665] width 645 height 484
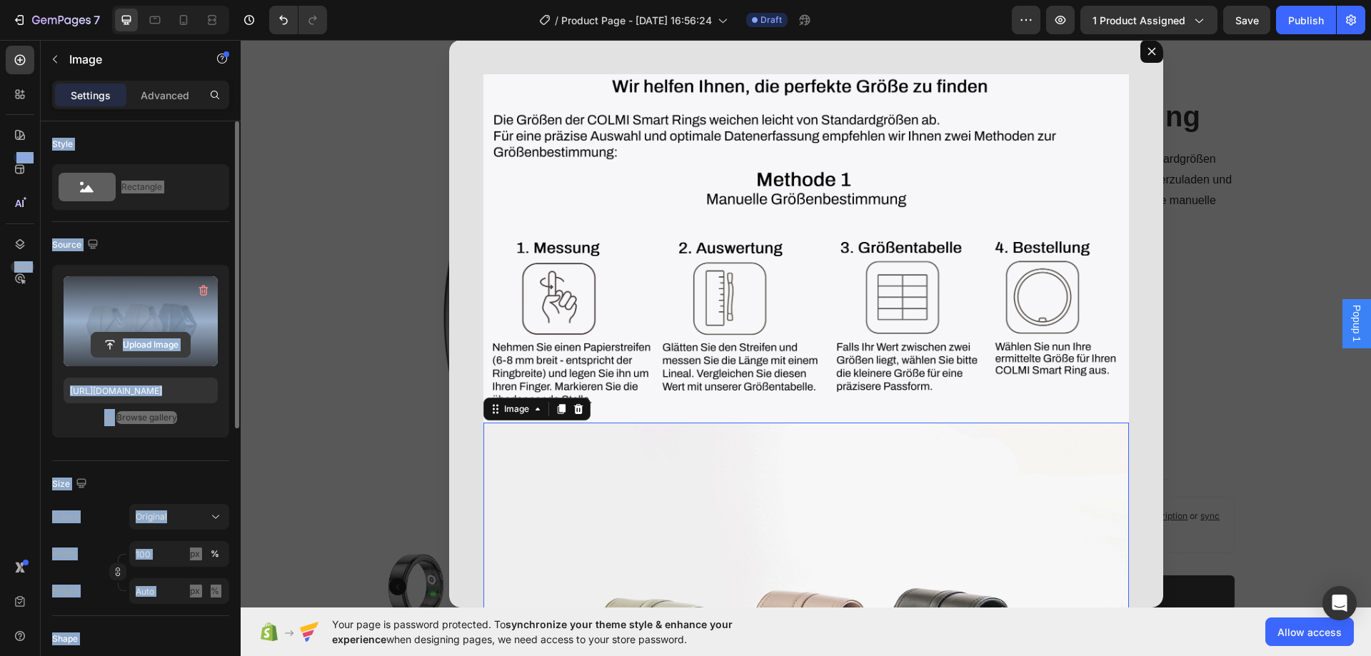
click at [164, 349] on input "file" at bounding box center [140, 345] width 99 height 24
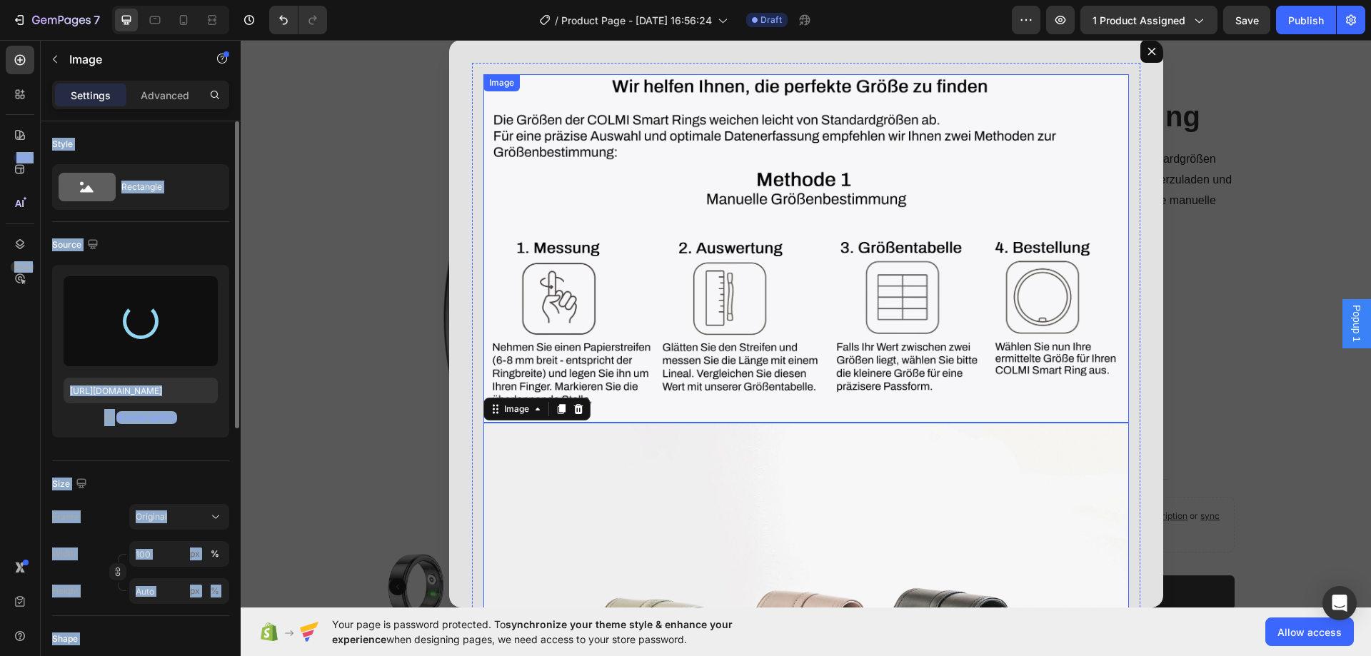
type input "[URL][DOMAIN_NAME]"
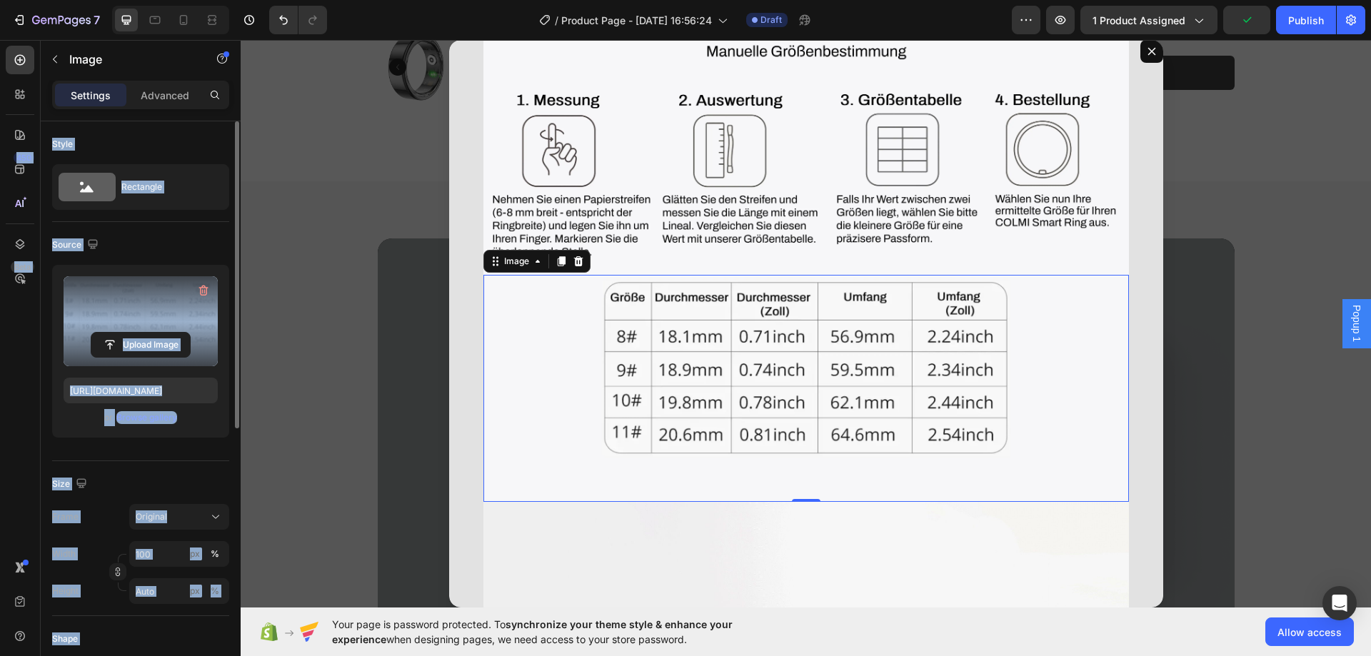
scroll to position [214, 0]
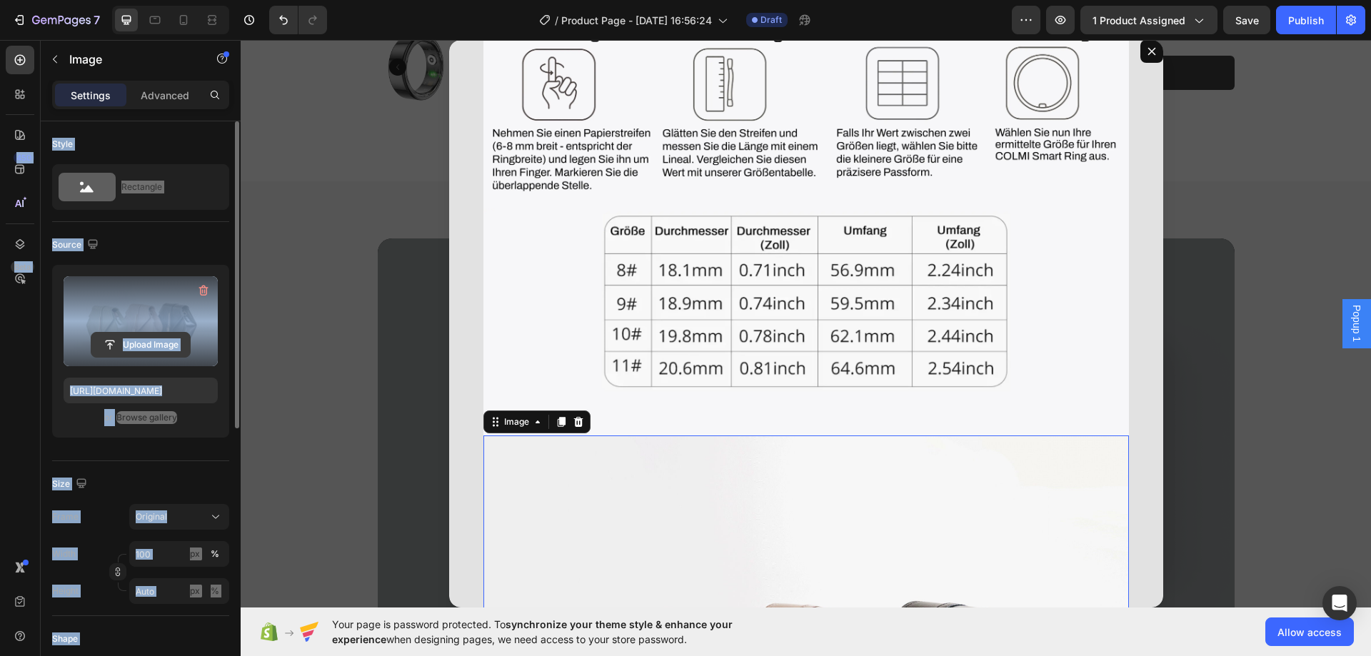
click at [154, 345] on input "file" at bounding box center [140, 345] width 99 height 24
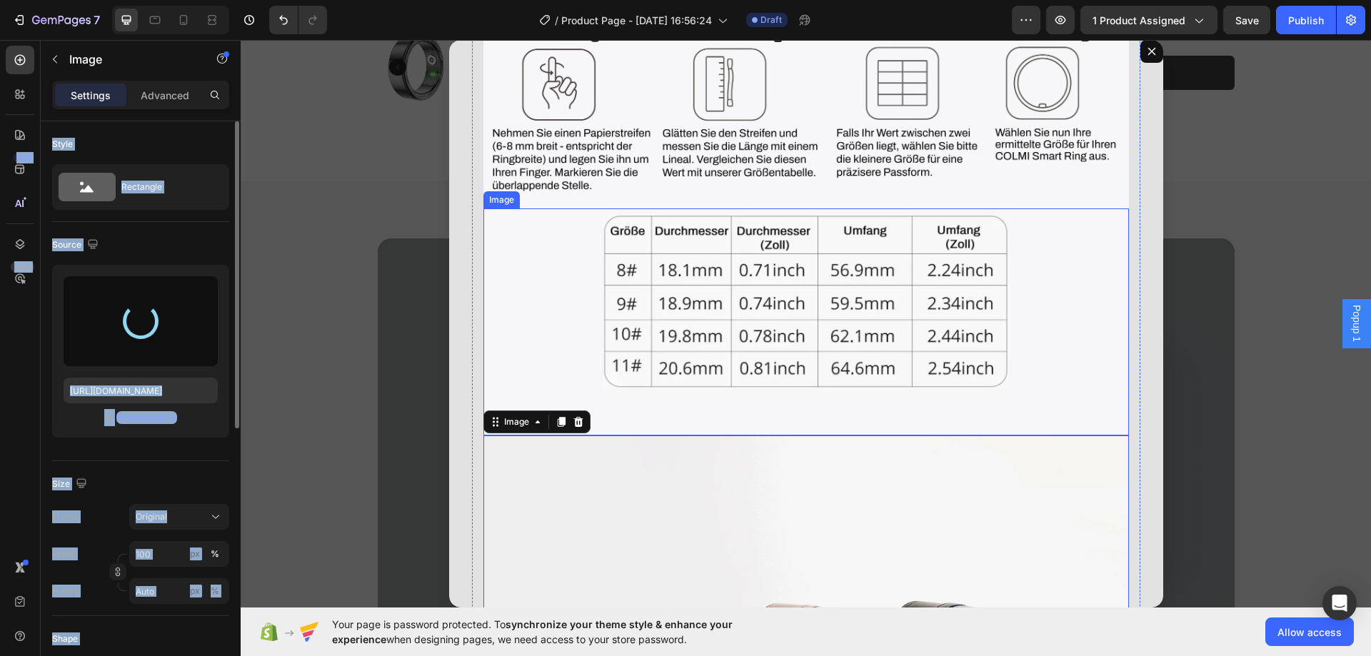
type input "[URL][DOMAIN_NAME]"
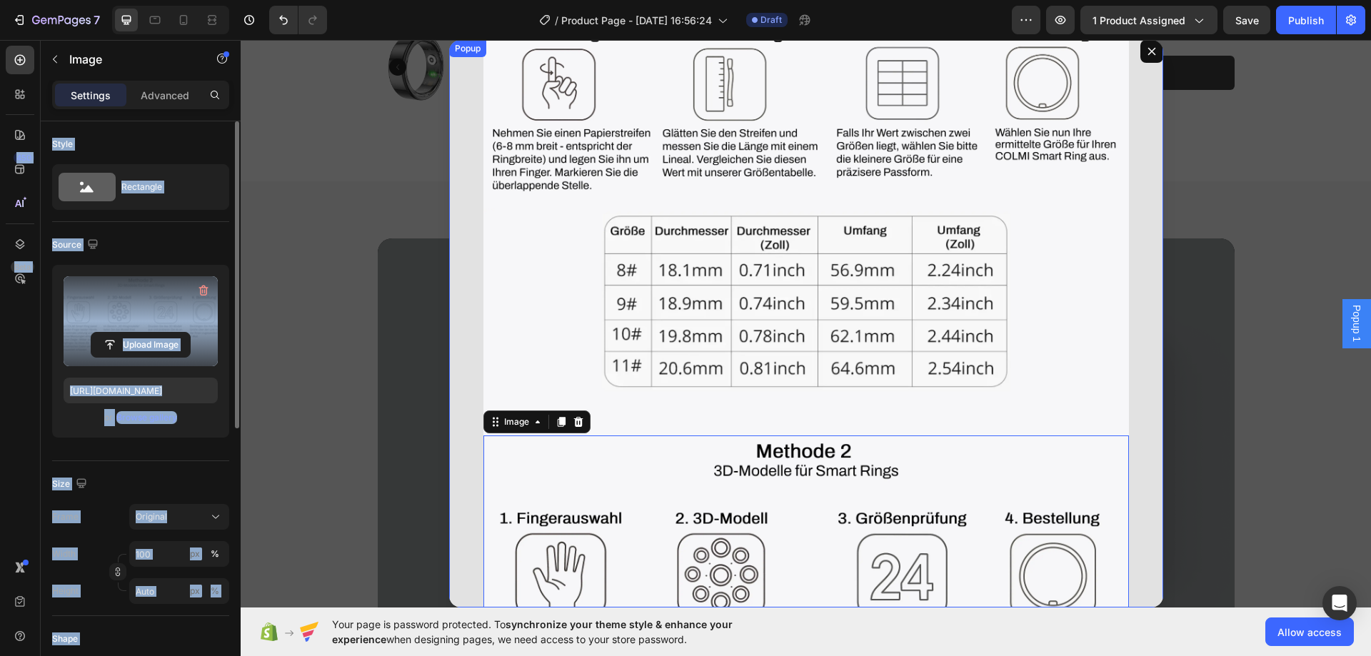
click at [1127, 383] on div "Image Image Image 0 Row" at bounding box center [806, 324] width 714 height 568
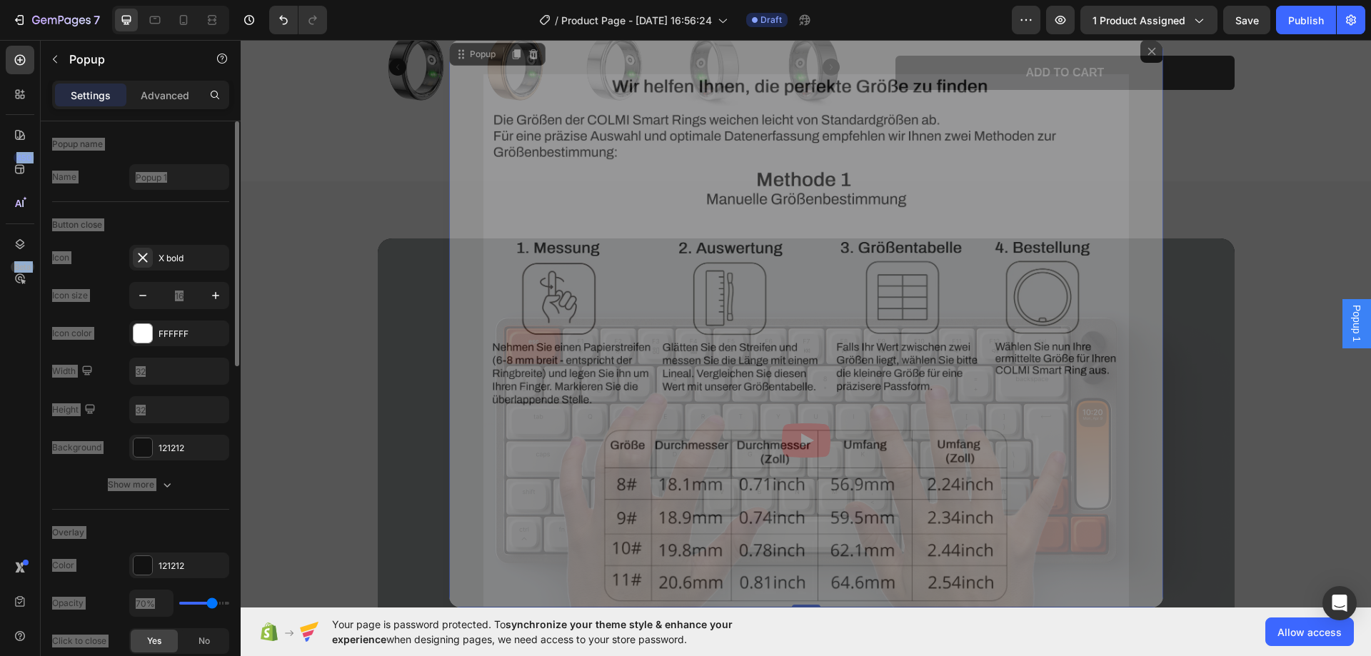
scroll to position [0, 0]
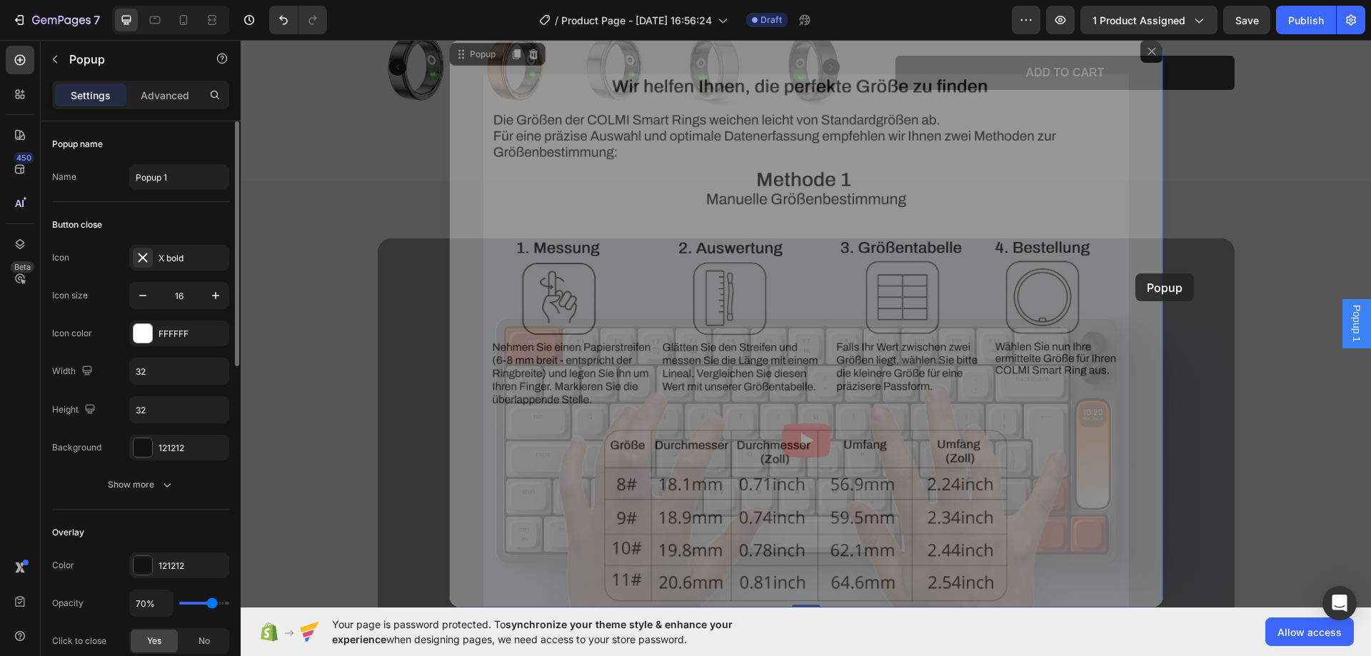
drag, startPoint x: 1147, startPoint y: 358, endPoint x: 1135, endPoint y: 272, distance: 87.2
click at [1135, 272] on div "Header Product Images Icon Icon Icon Icon Icon Icon List 15 600+ Käufe ! Text B…" at bounding box center [806, 187] width 1130 height 1436
click at [1135, 272] on div "Backdrop" at bounding box center [806, 324] width 1130 height 568
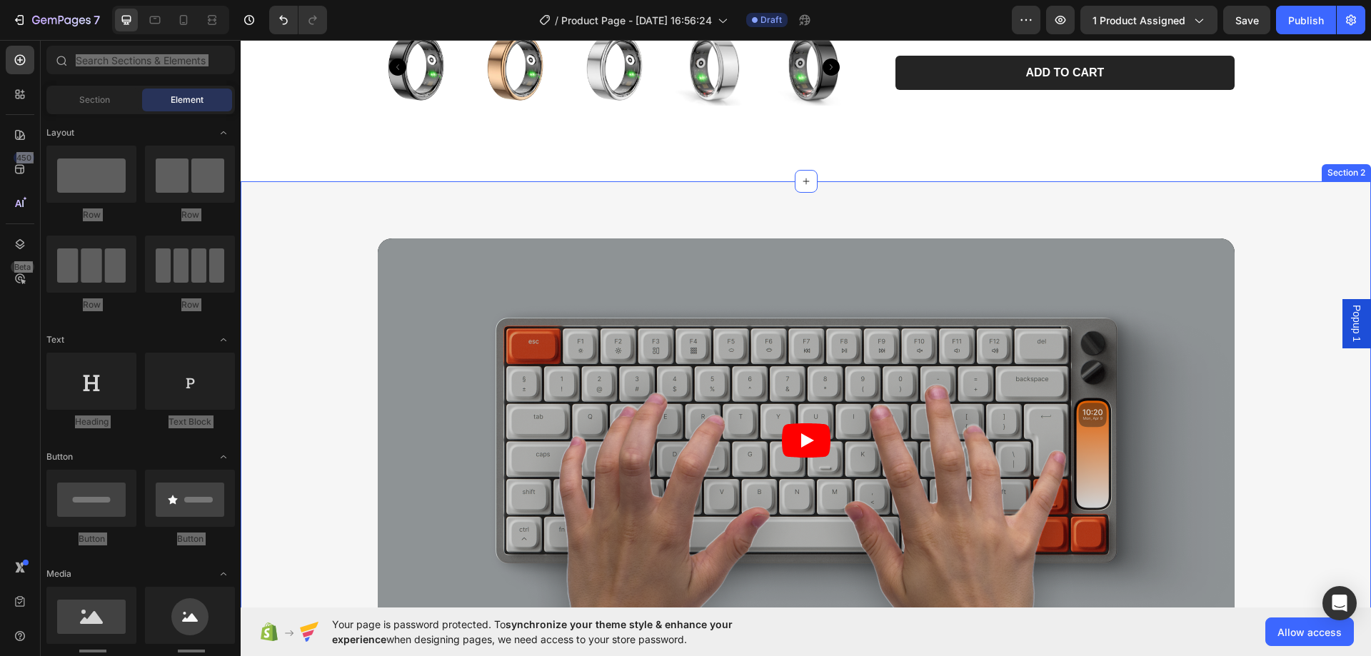
click at [1342, 326] on div "Popup 1" at bounding box center [1356, 323] width 29 height 49
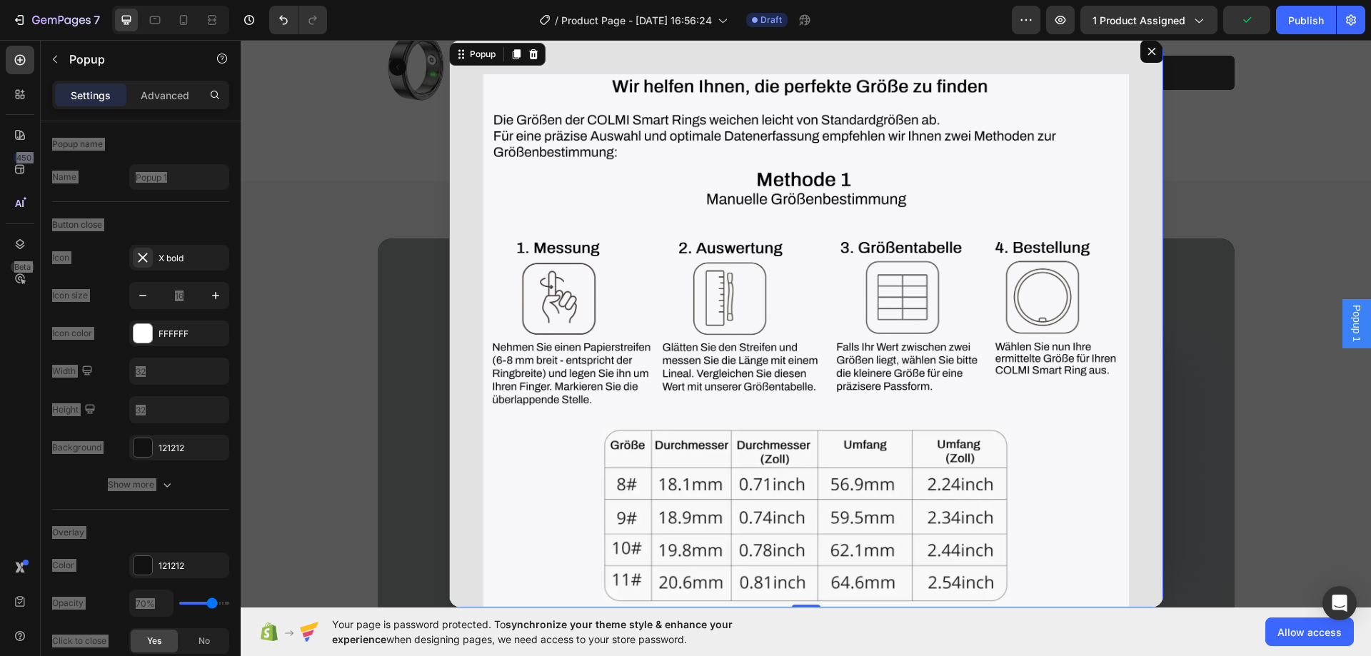
click at [453, 300] on div "Image Image Image Row" at bounding box center [806, 324] width 714 height 568
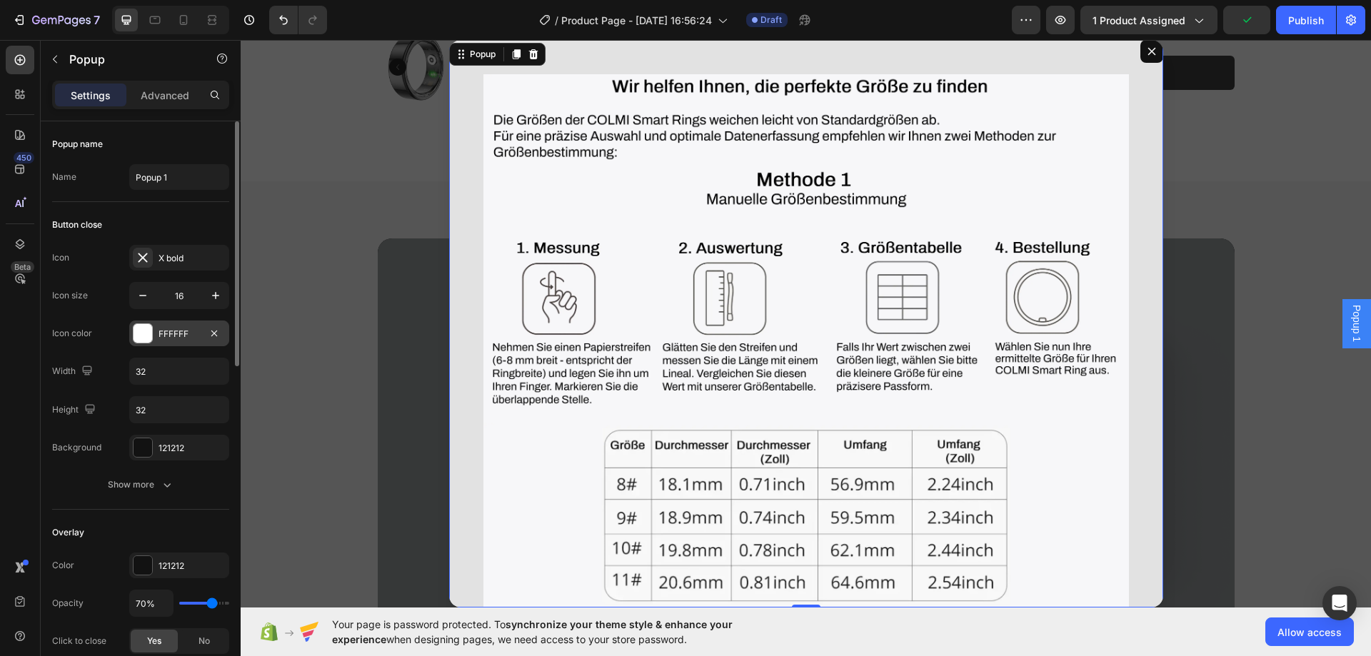
click at [158, 336] on div "FFFFFF" at bounding box center [179, 334] width 100 height 26
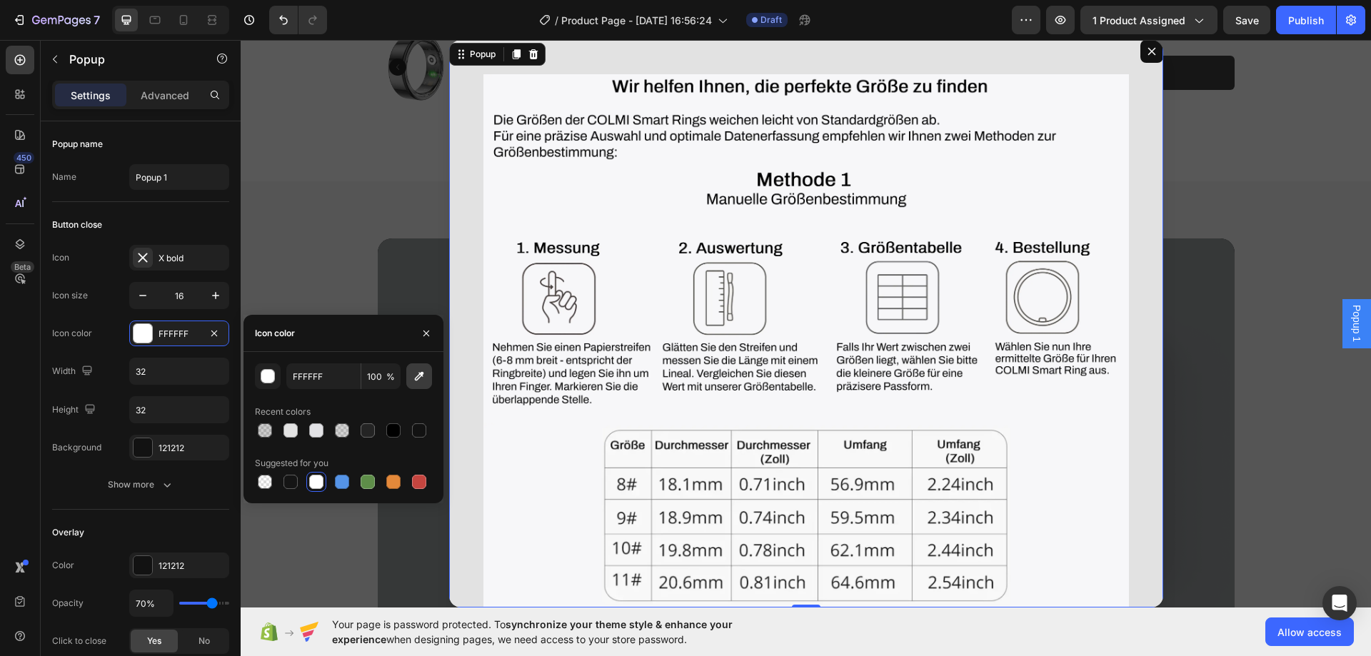
click at [420, 381] on icon "button" at bounding box center [419, 376] width 14 height 14
type input "F7F6F9"
click at [160, 480] on icon "button" at bounding box center [167, 485] width 14 height 14
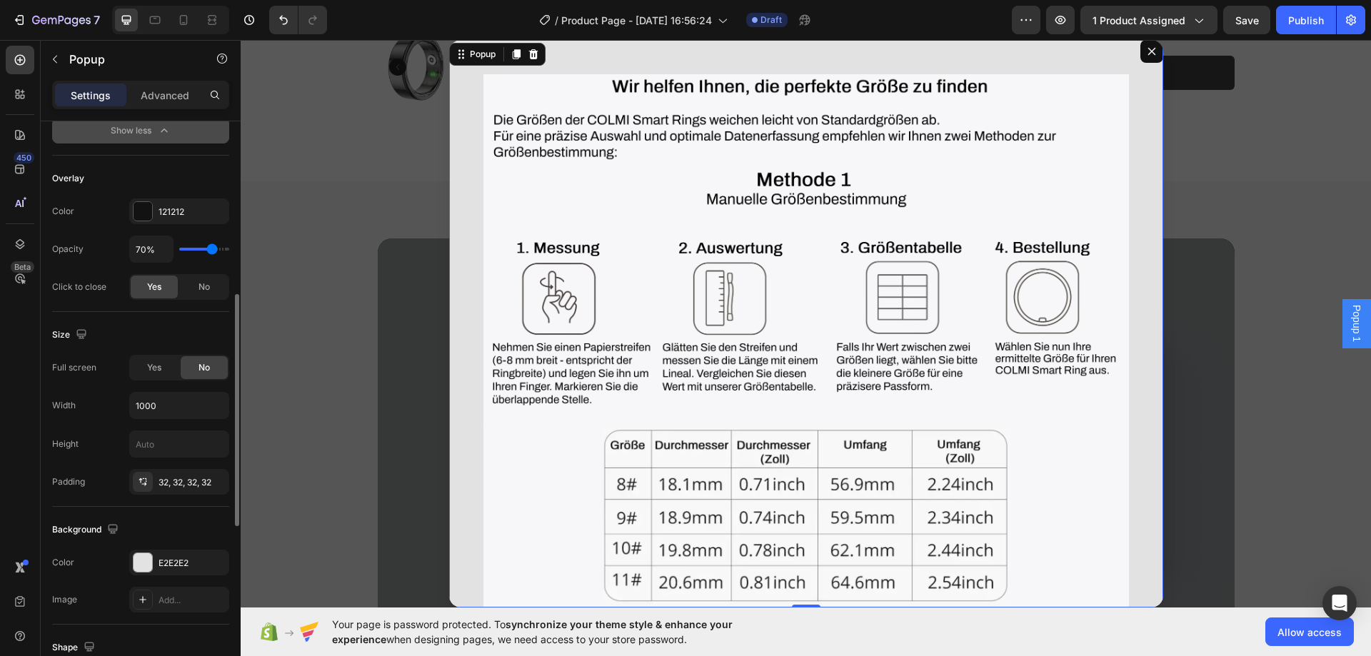
scroll to position [643, 0]
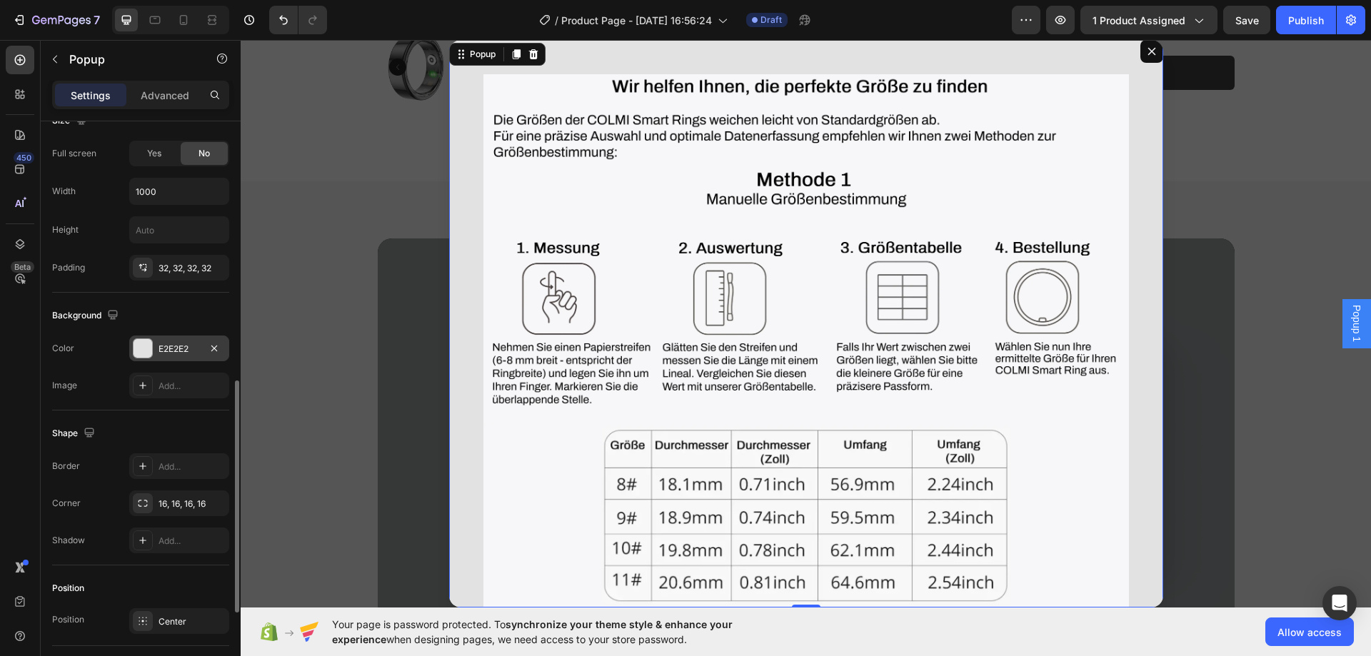
click at [168, 349] on div "E2E2E2" at bounding box center [179, 349] width 41 height 13
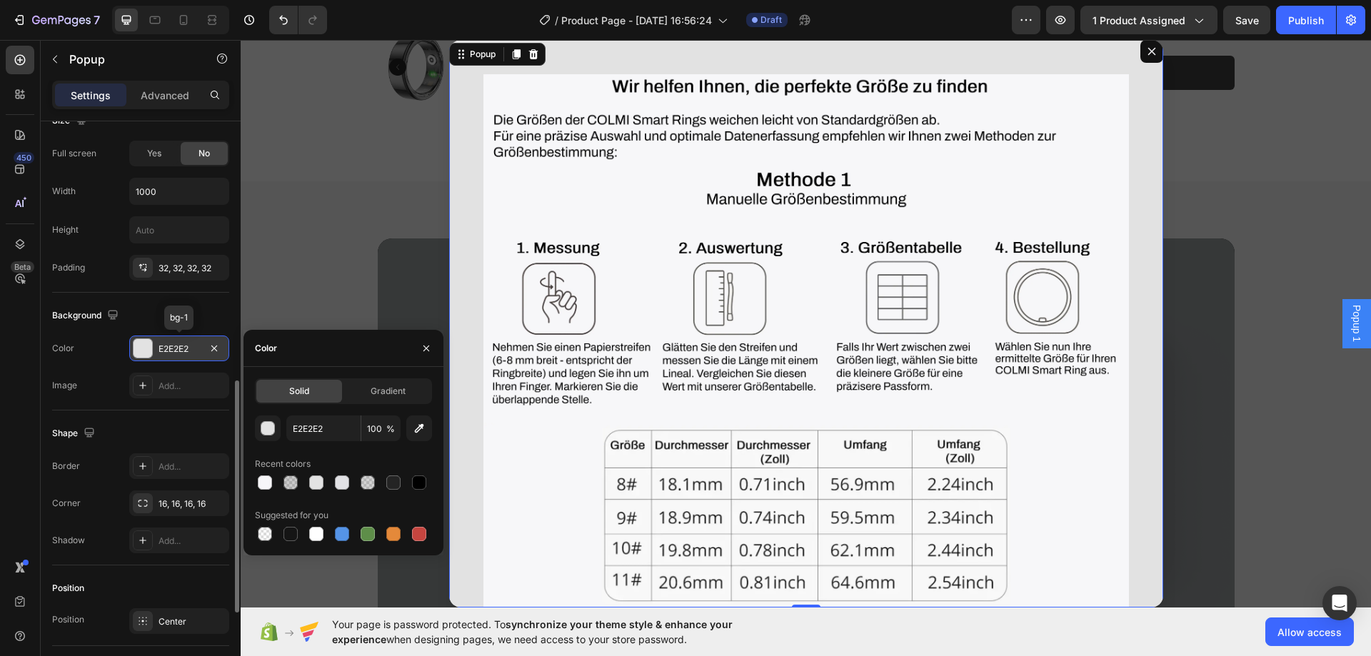
click at [168, 349] on div "E2E2E2" at bounding box center [179, 349] width 41 height 13
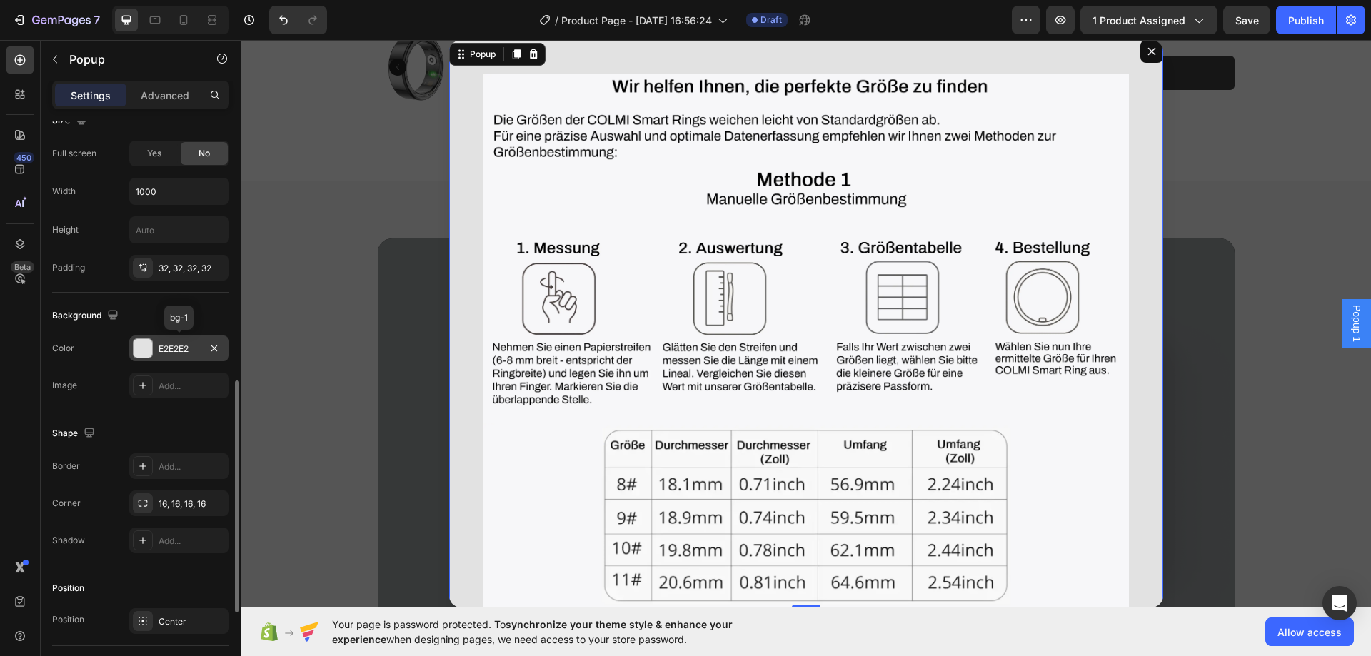
click at [168, 349] on div "E2E2E2" at bounding box center [179, 349] width 41 height 13
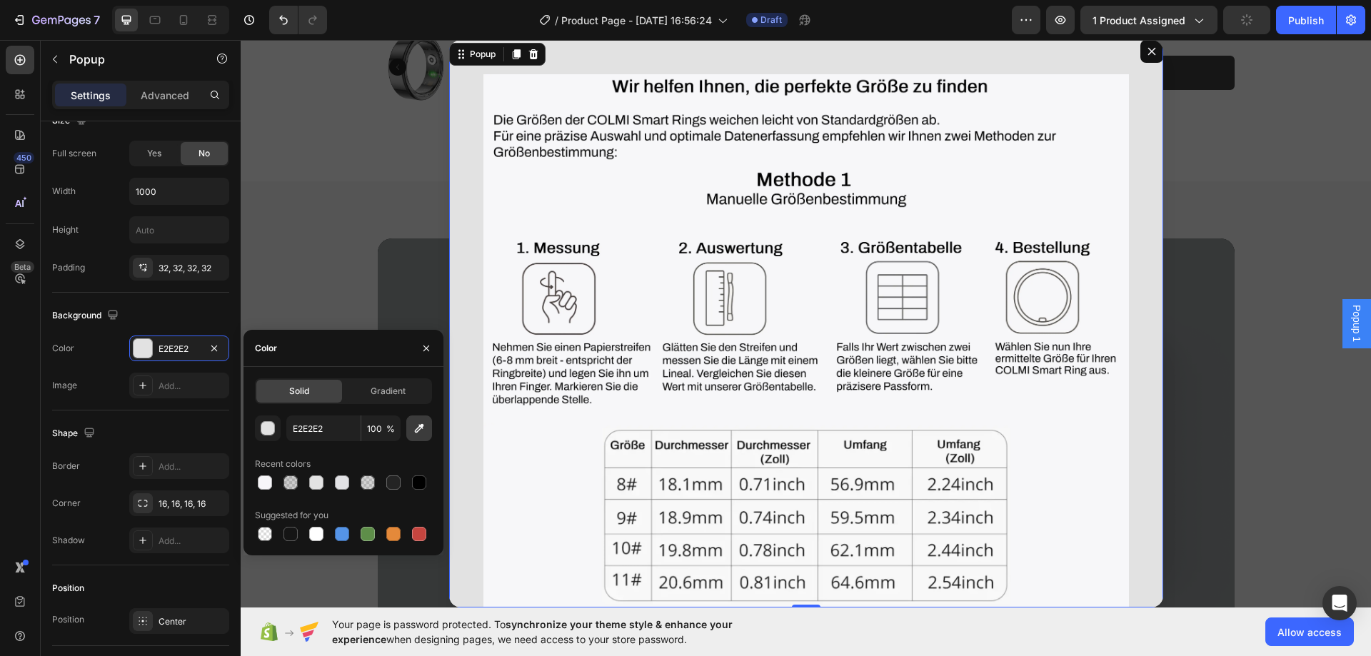
click at [417, 431] on icon "button" at bounding box center [419, 428] width 14 height 14
type input "F7F6F9"
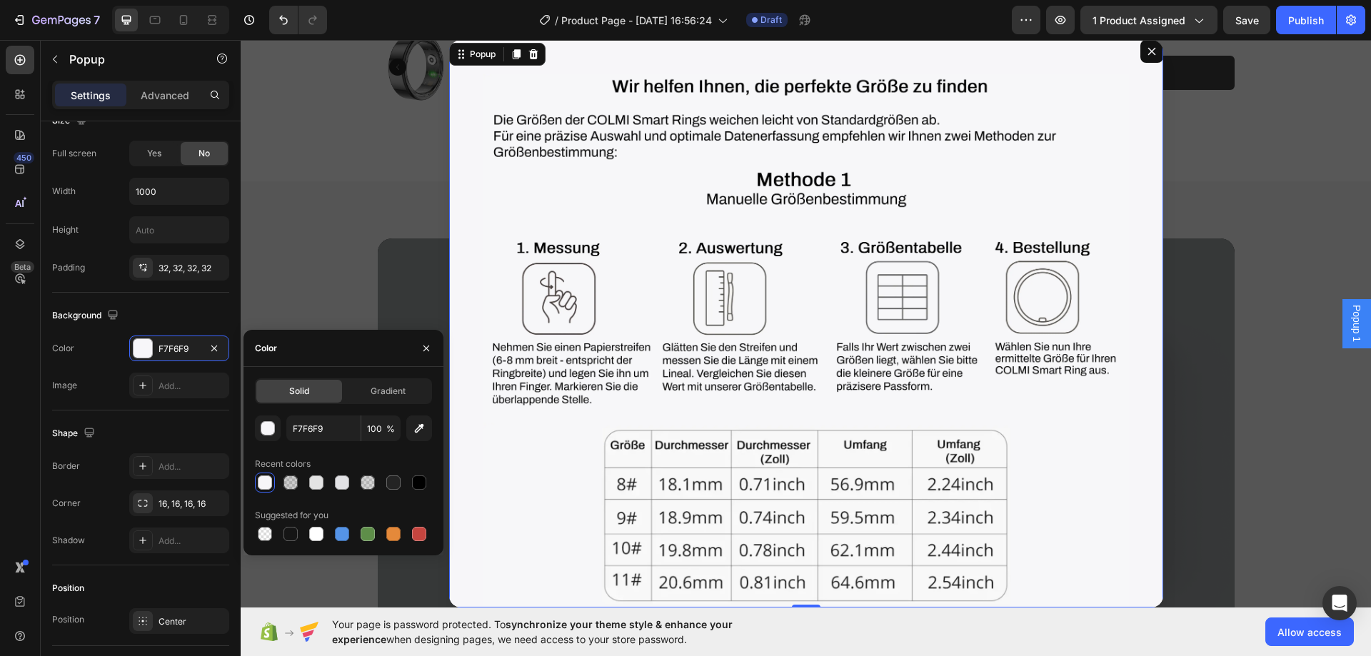
click at [1132, 436] on div "Image Image Image Row" at bounding box center [806, 324] width 714 height 568
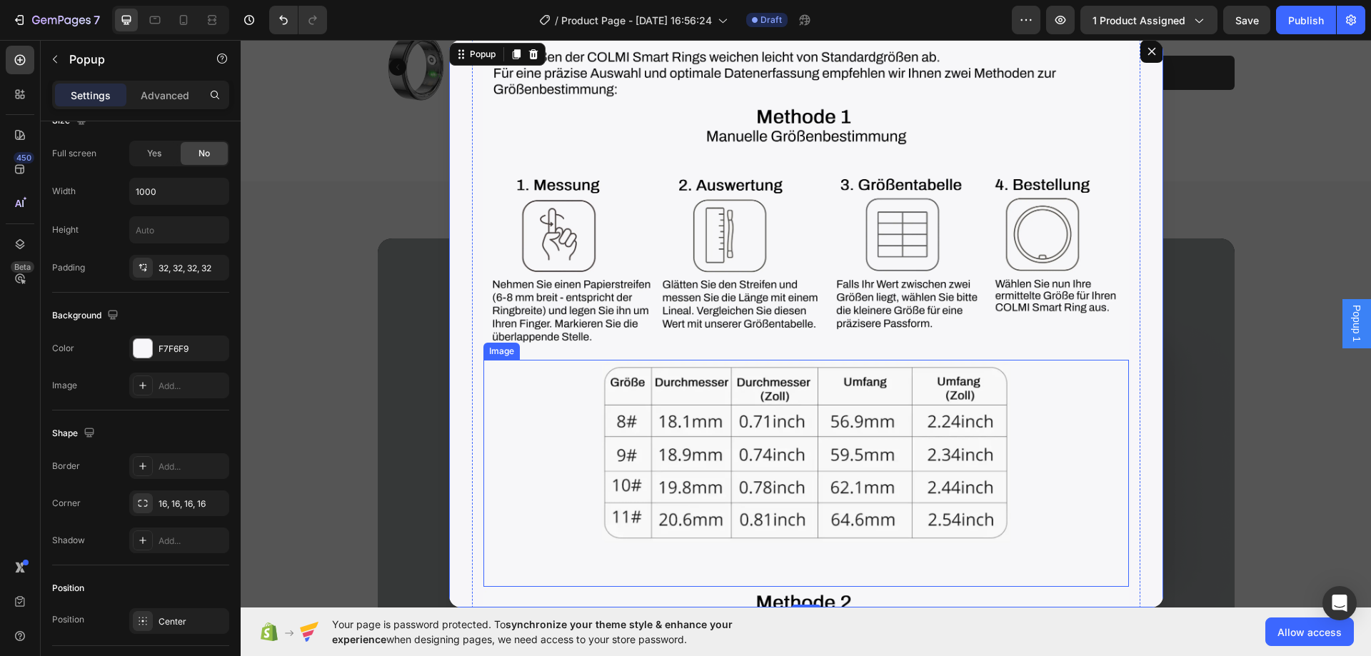
scroll to position [71, 0]
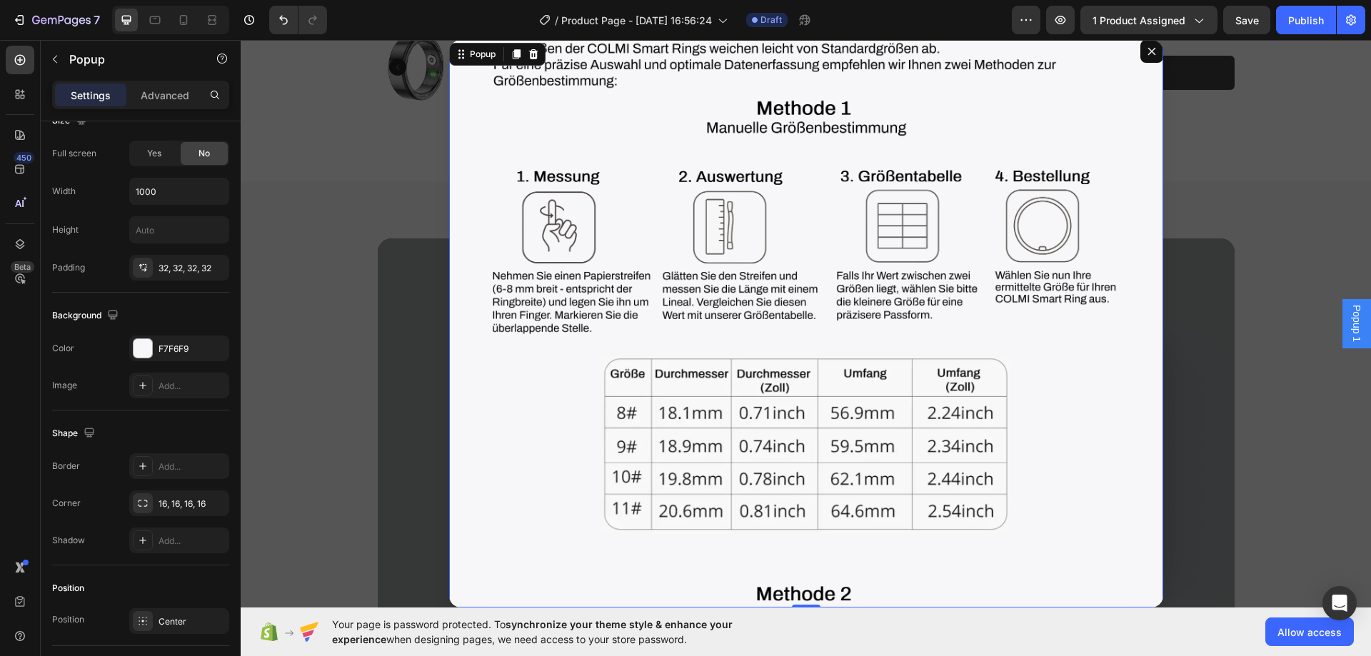
click at [1146, 48] on icon "Dialog content" at bounding box center [1151, 51] width 11 height 11
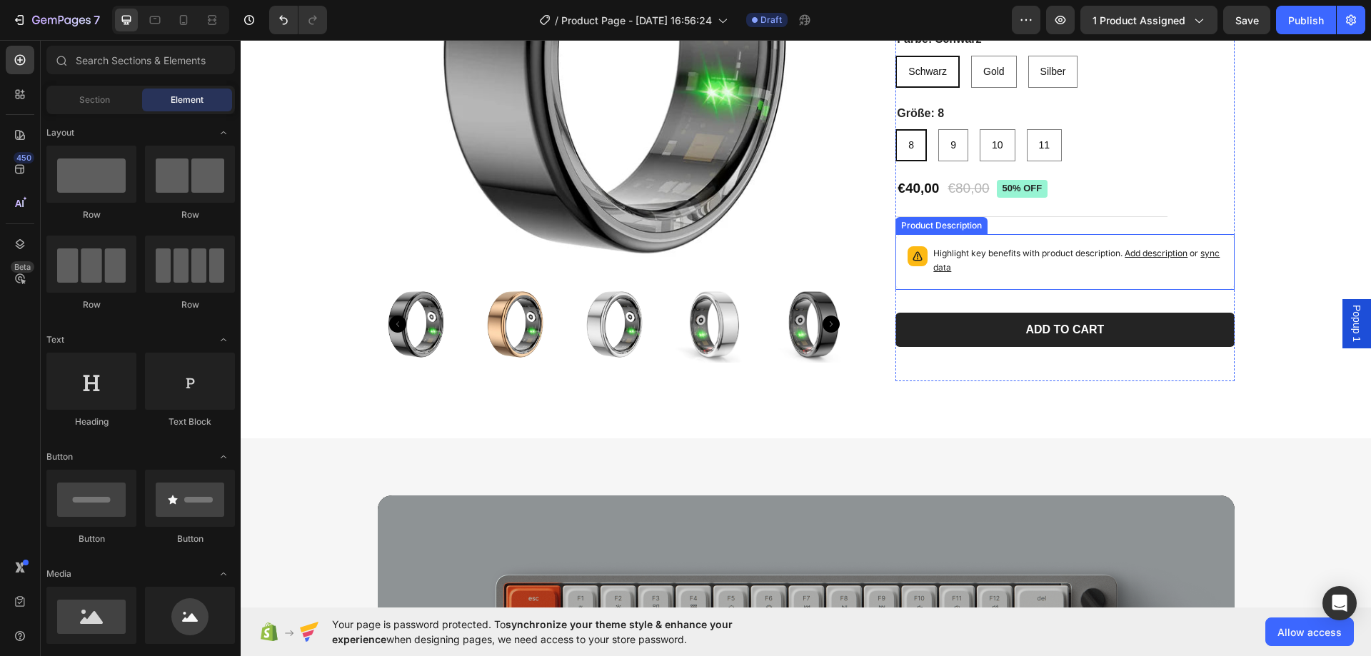
scroll to position [214, 0]
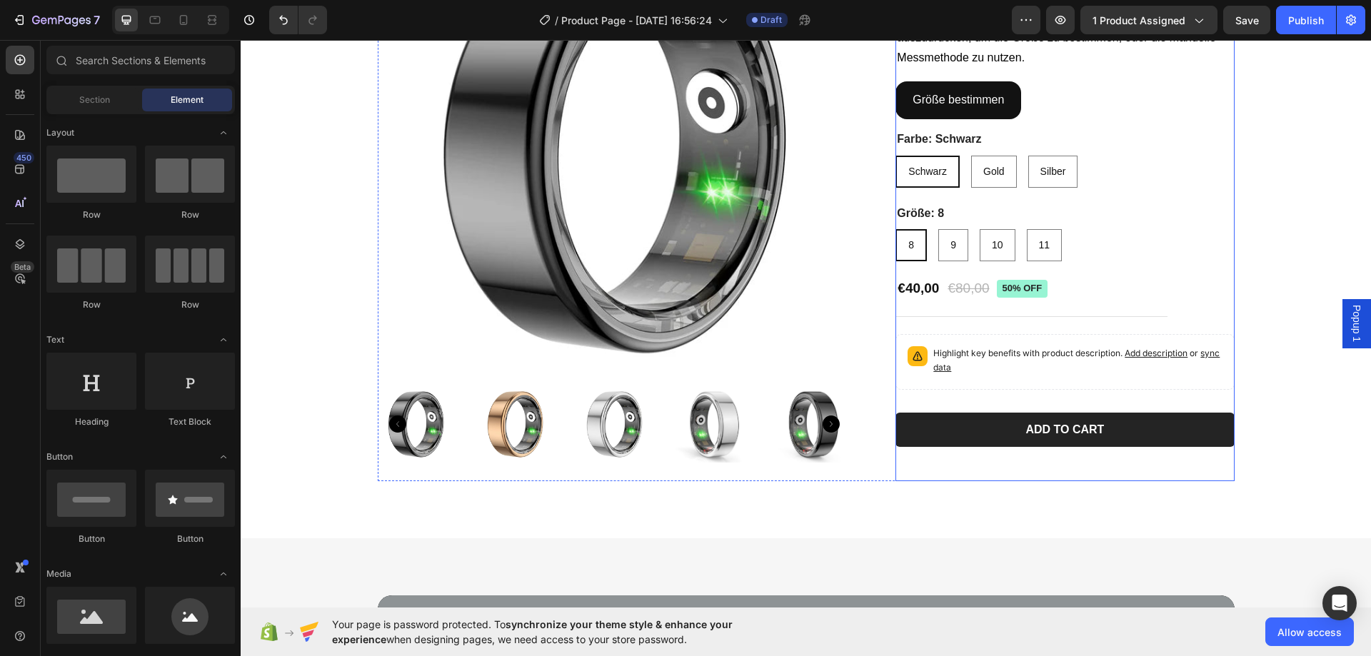
click at [1040, 99] on div "Größe bestimmen Button" at bounding box center [1064, 100] width 338 height 38
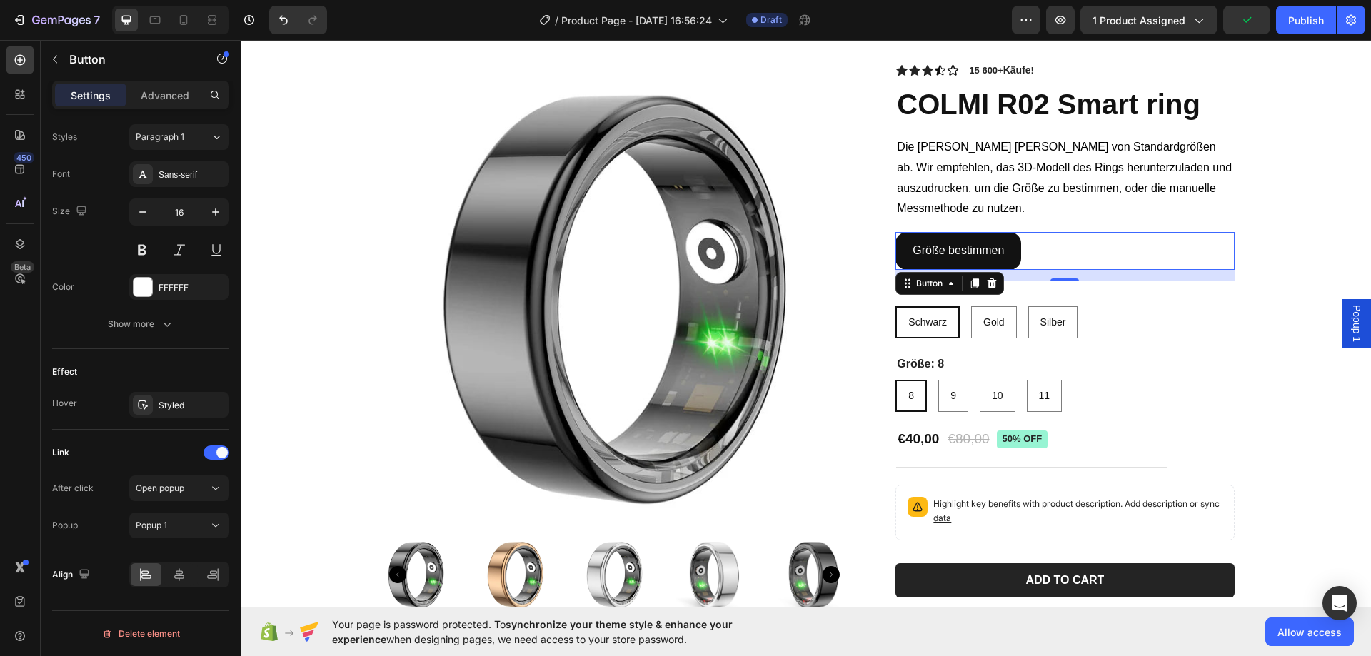
scroll to position [71, 0]
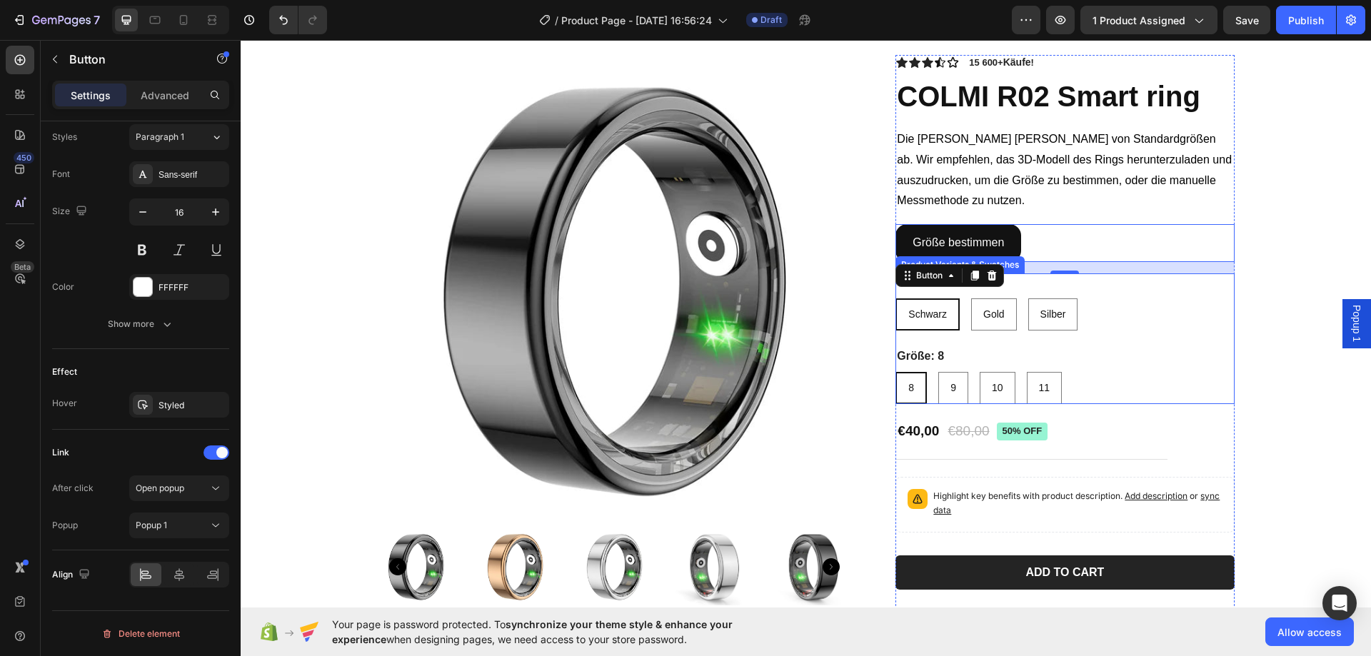
click at [1104, 303] on div "[PERSON_NAME] [PERSON_NAME] [PERSON_NAME] Gold Gold Gold [PERSON_NAME] [PERSON_…" at bounding box center [1064, 314] width 338 height 32
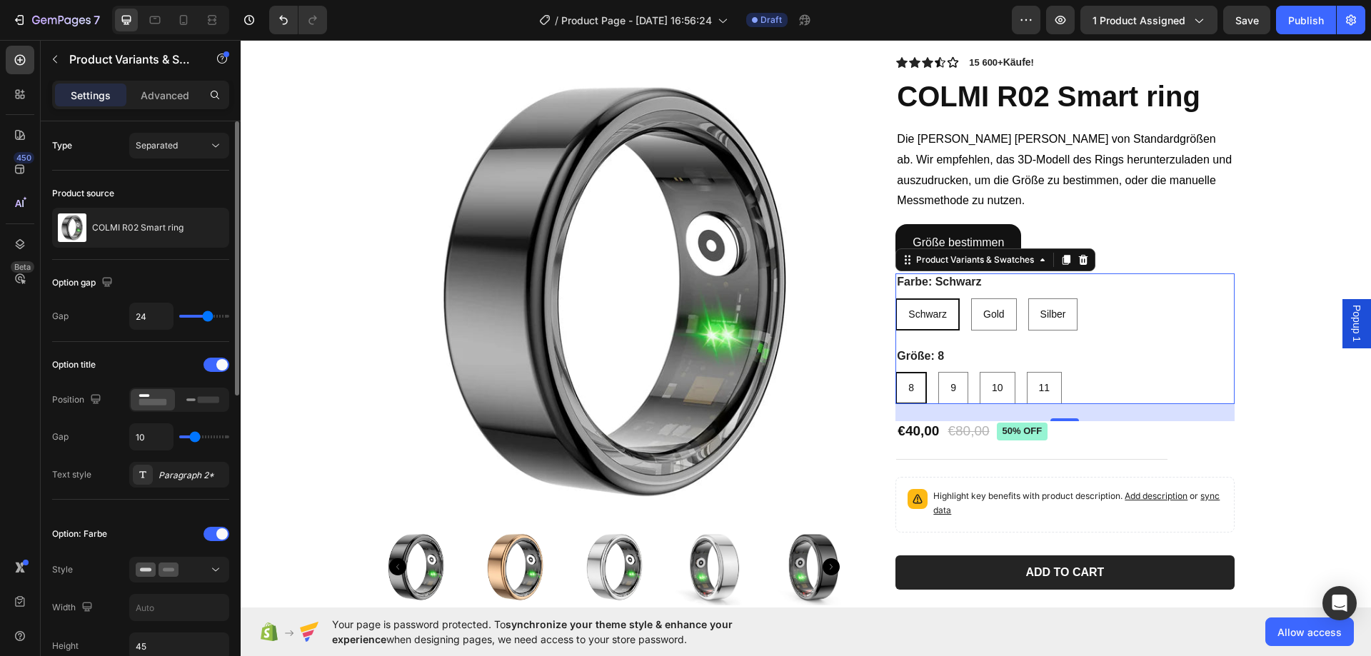
scroll to position [214, 0]
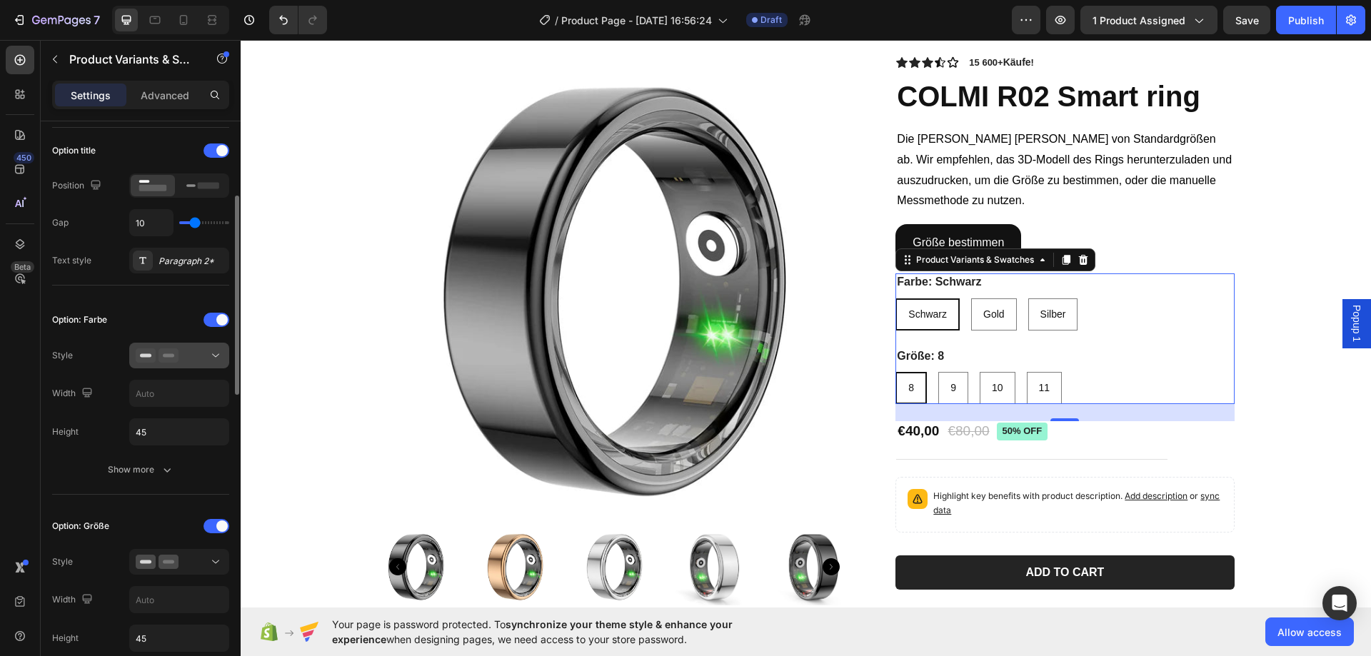
click at [188, 358] on div at bounding box center [179, 355] width 87 height 14
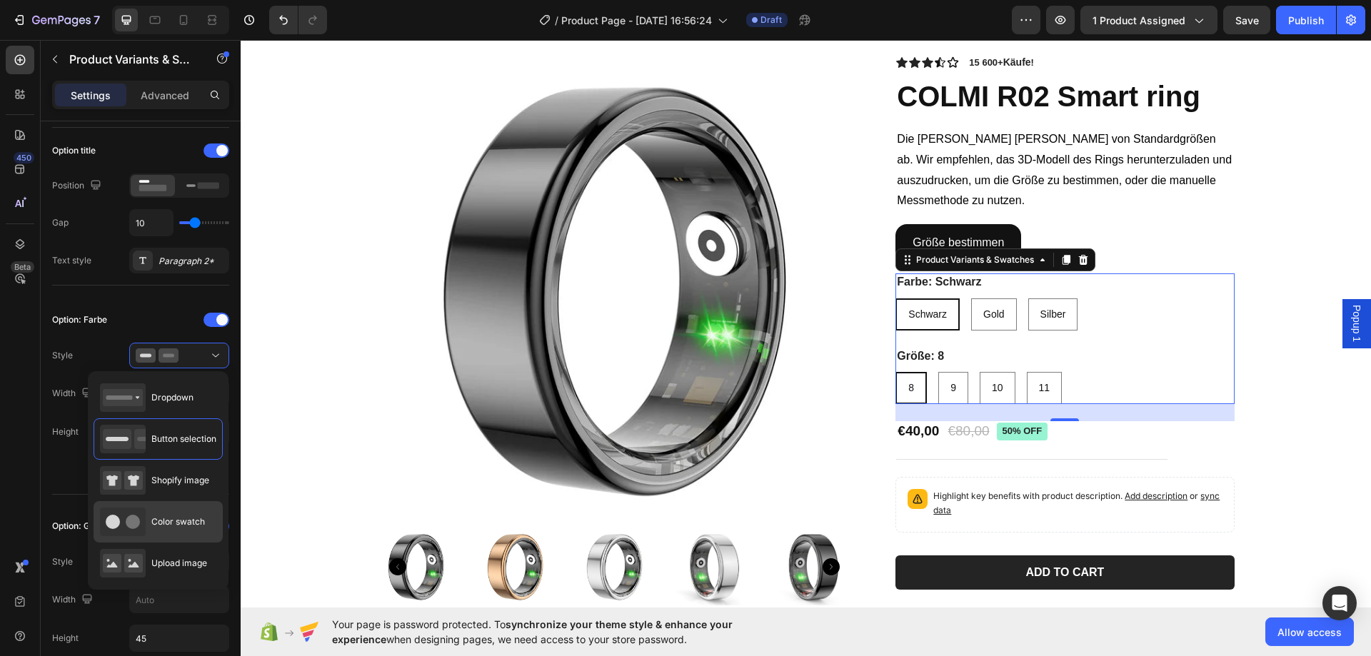
click at [154, 523] on span "Color swatch" at bounding box center [178, 521] width 54 height 13
type input "45"
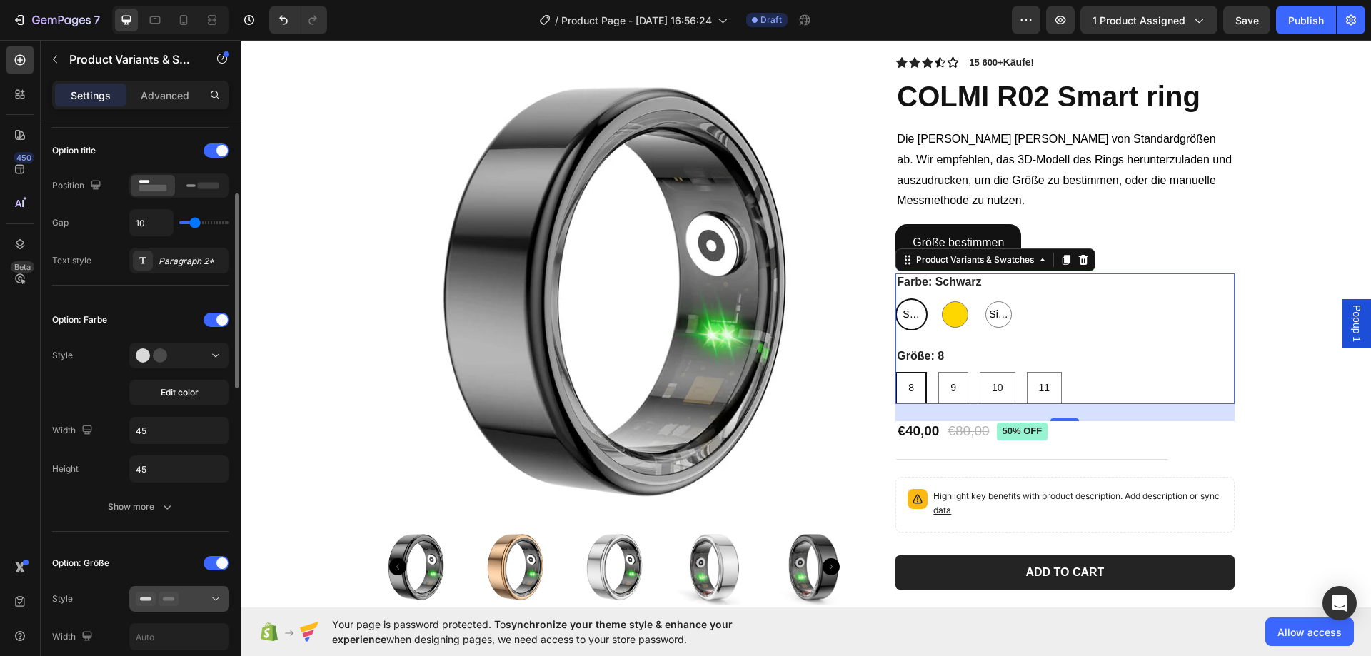
click at [171, 588] on button at bounding box center [179, 599] width 100 height 26
click at [171, 595] on icon at bounding box center [169, 599] width 20 height 14
click at [173, 595] on icon at bounding box center [169, 599] width 20 height 14
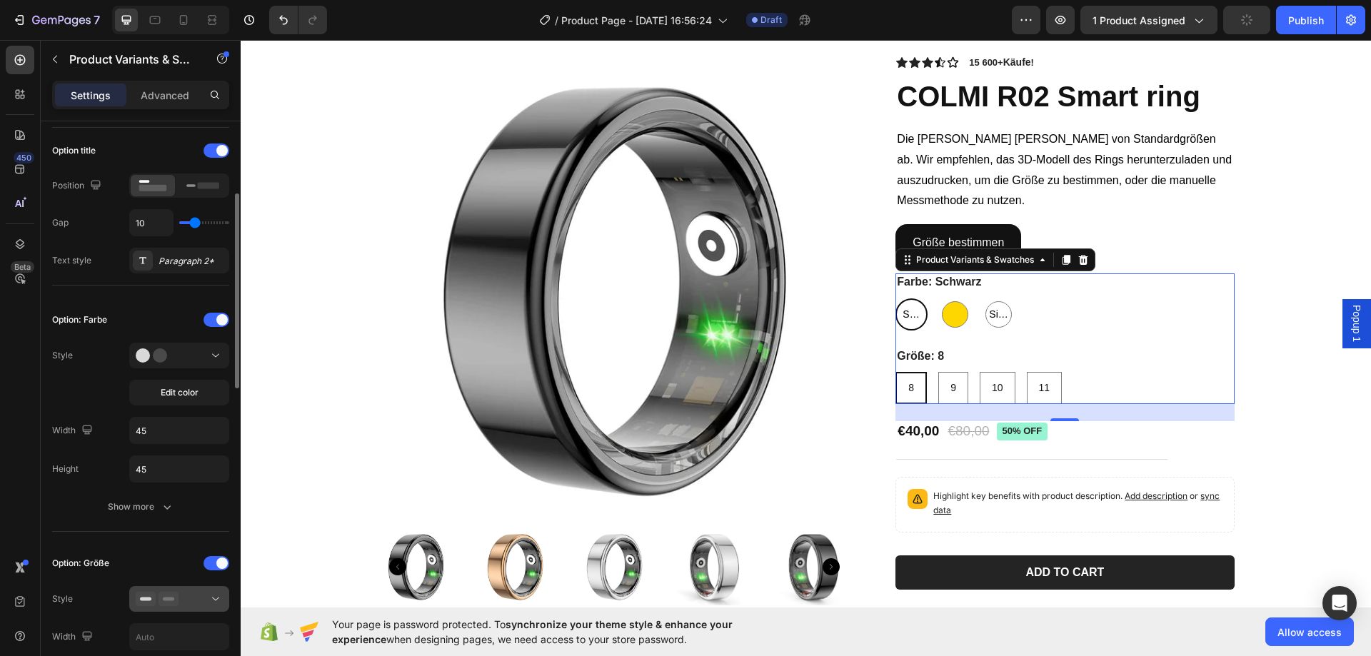
click at [173, 595] on icon at bounding box center [169, 599] width 20 height 14
click at [173, 593] on icon at bounding box center [169, 599] width 20 height 14
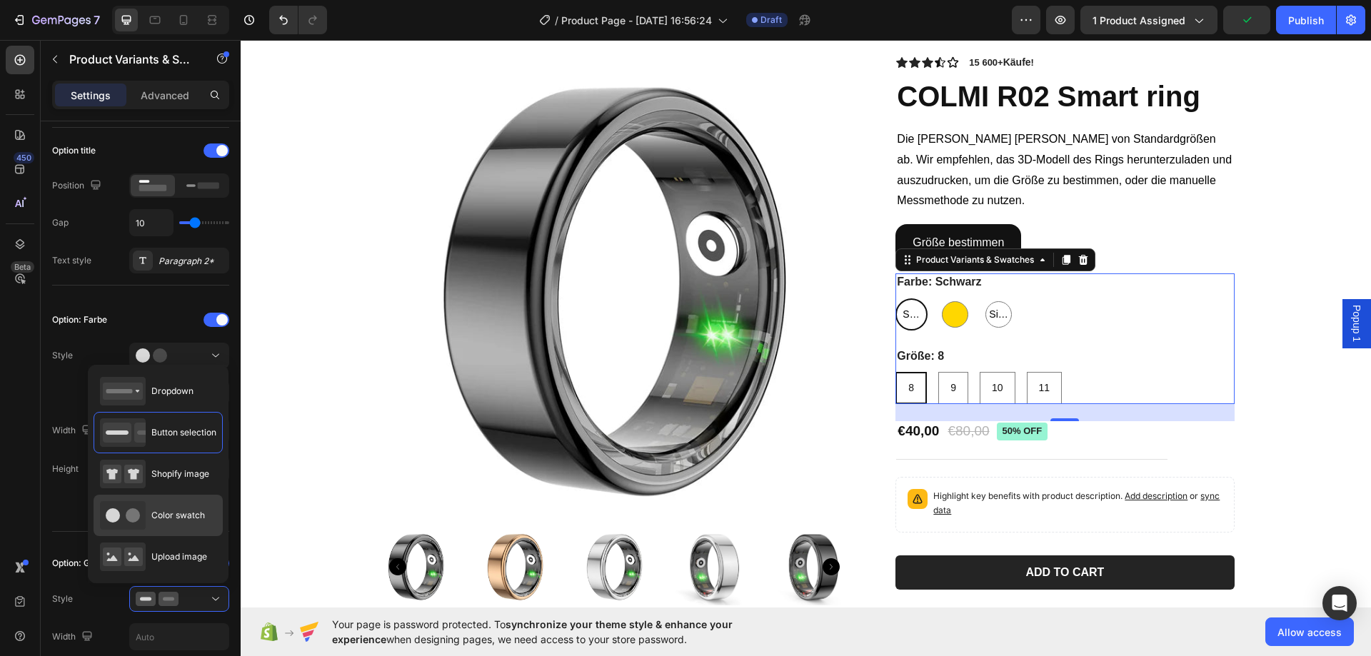
click at [161, 506] on div "Color swatch" at bounding box center [152, 515] width 105 height 29
type input "45"
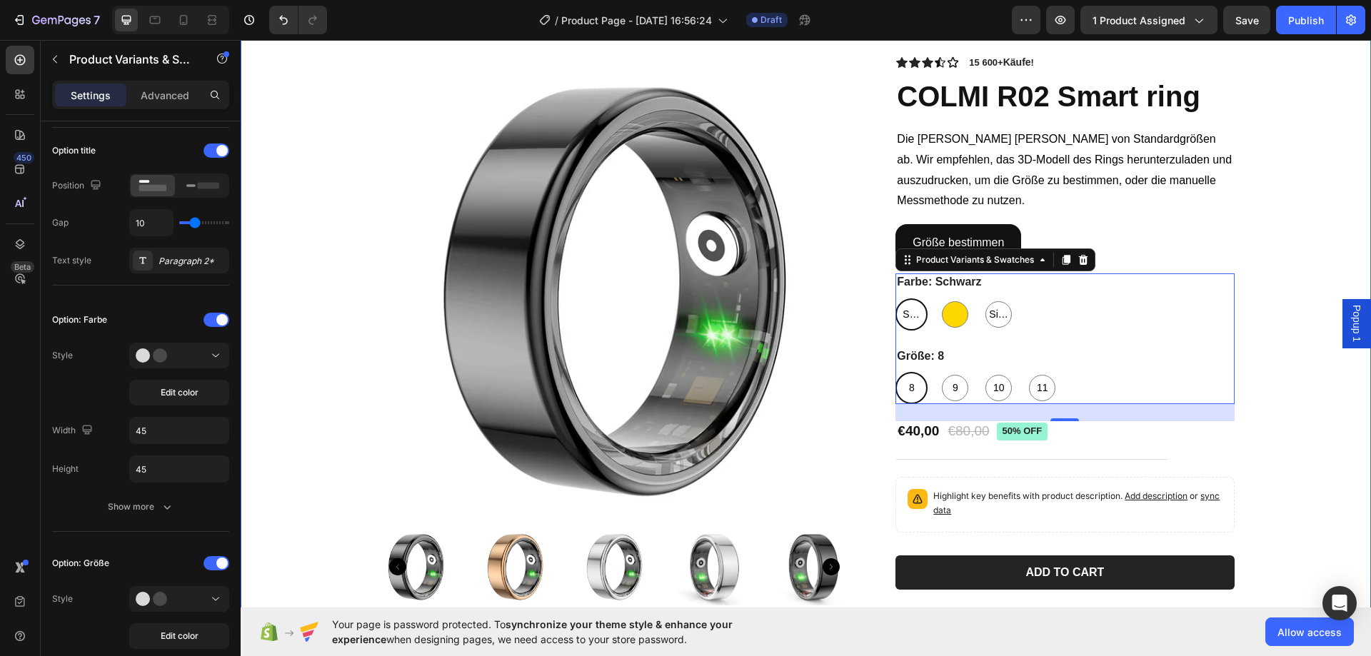
click at [1287, 249] on div "Product Images Icon Icon Icon Icon Icon Icon List 15 600+ Käufe ! Text Block Ro…" at bounding box center [806, 339] width 1102 height 569
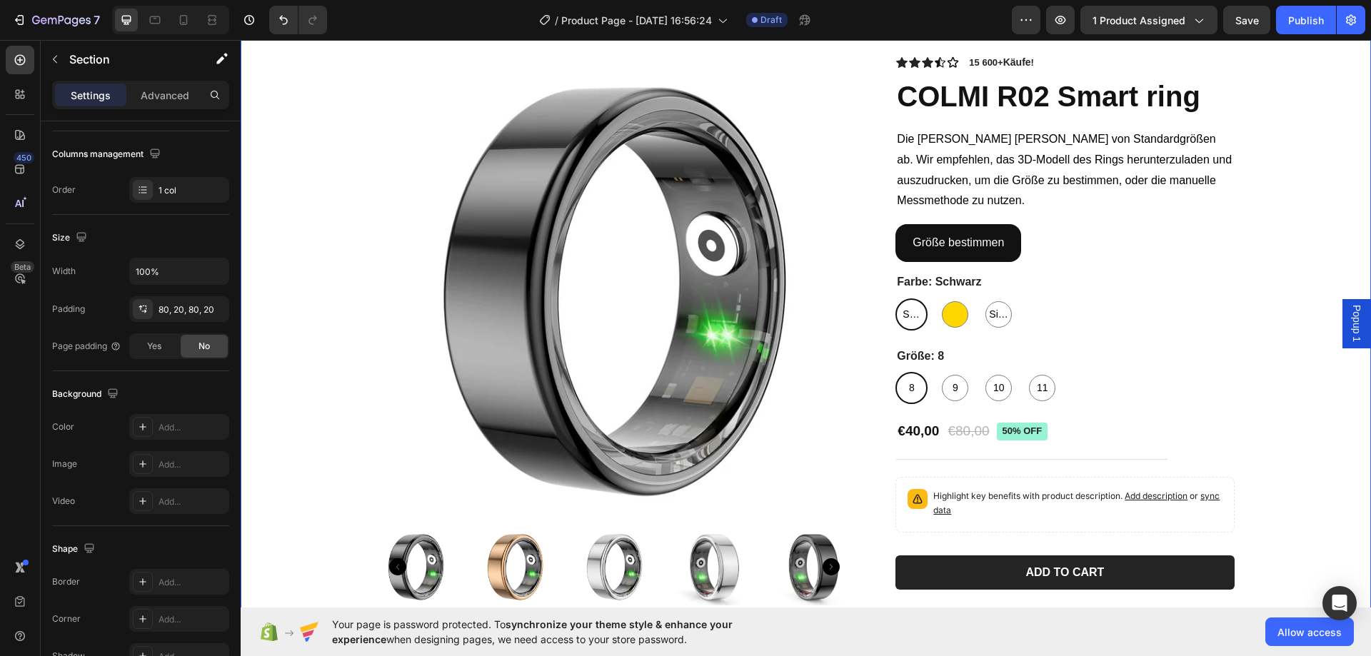
scroll to position [0, 0]
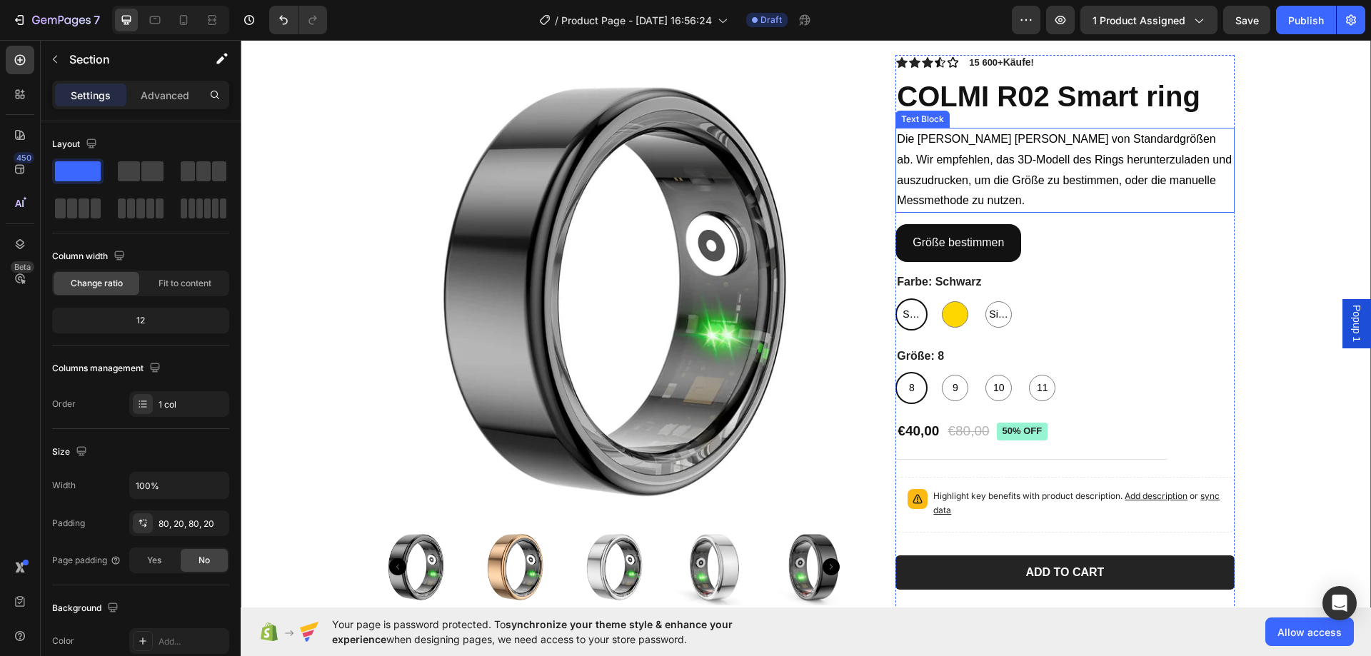
click at [907, 151] on p "Die [PERSON_NAME] [PERSON_NAME] von Standardgrößen ab. Wir empfehlen, das 3D-Mo…" at bounding box center [1065, 170] width 336 height 82
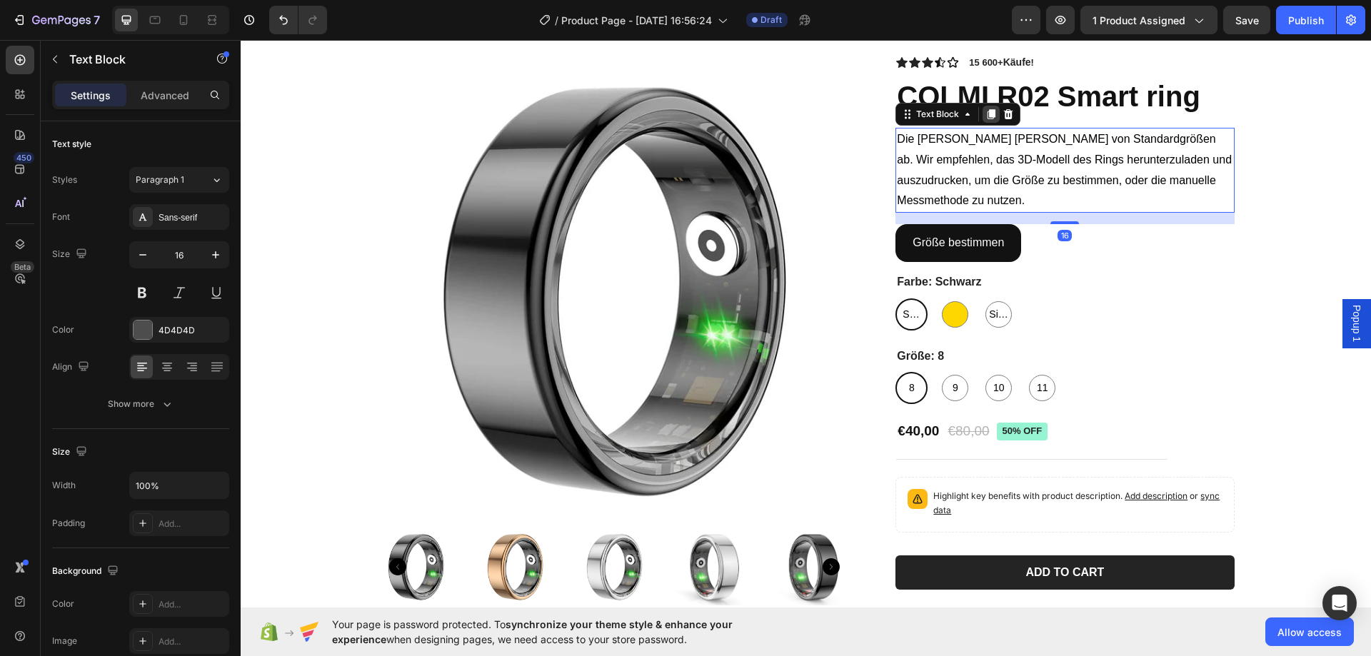
click at [987, 116] on icon at bounding box center [991, 114] width 8 height 10
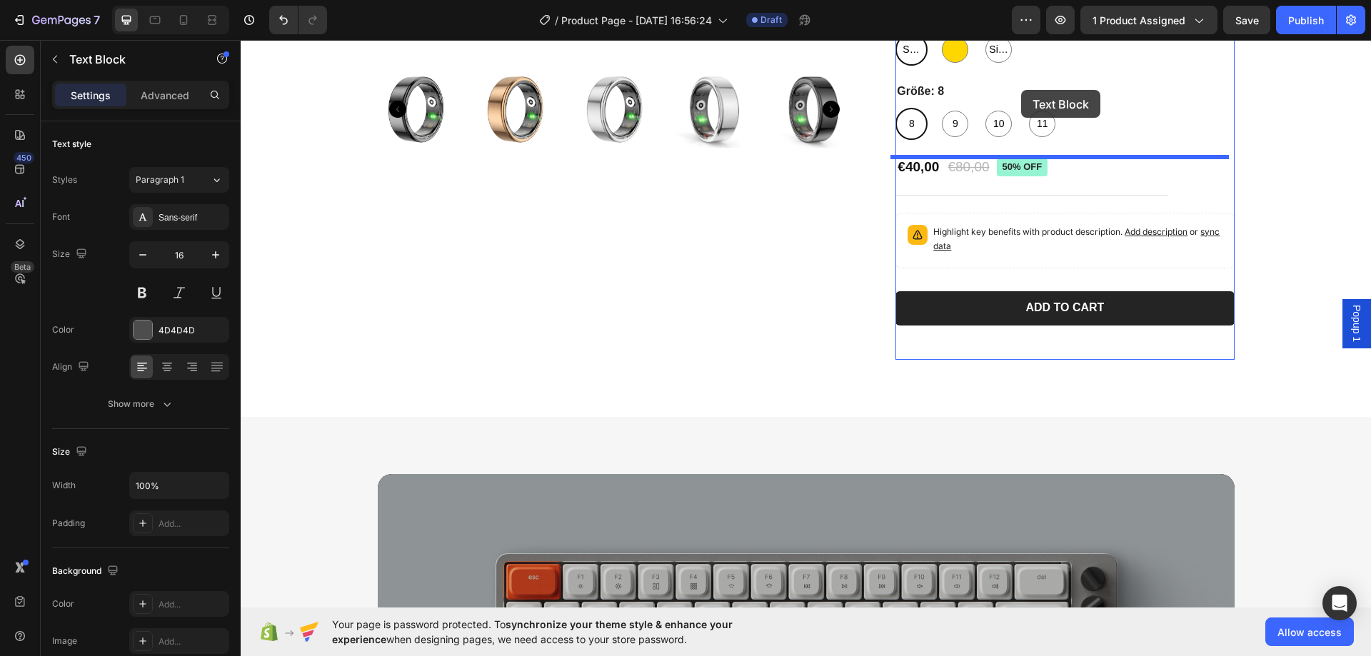
scroll to position [475, 0]
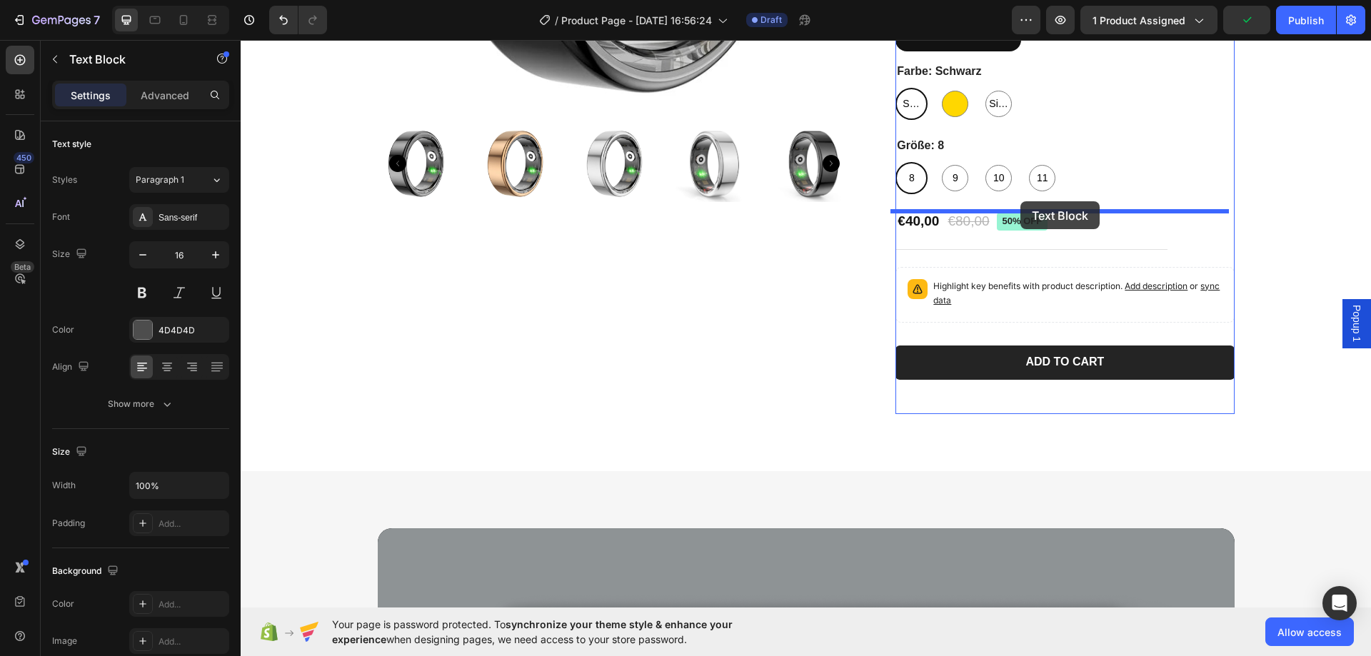
drag, startPoint x: 924, startPoint y: 214, endPoint x: 1020, endPoint y: 201, distance: 96.5
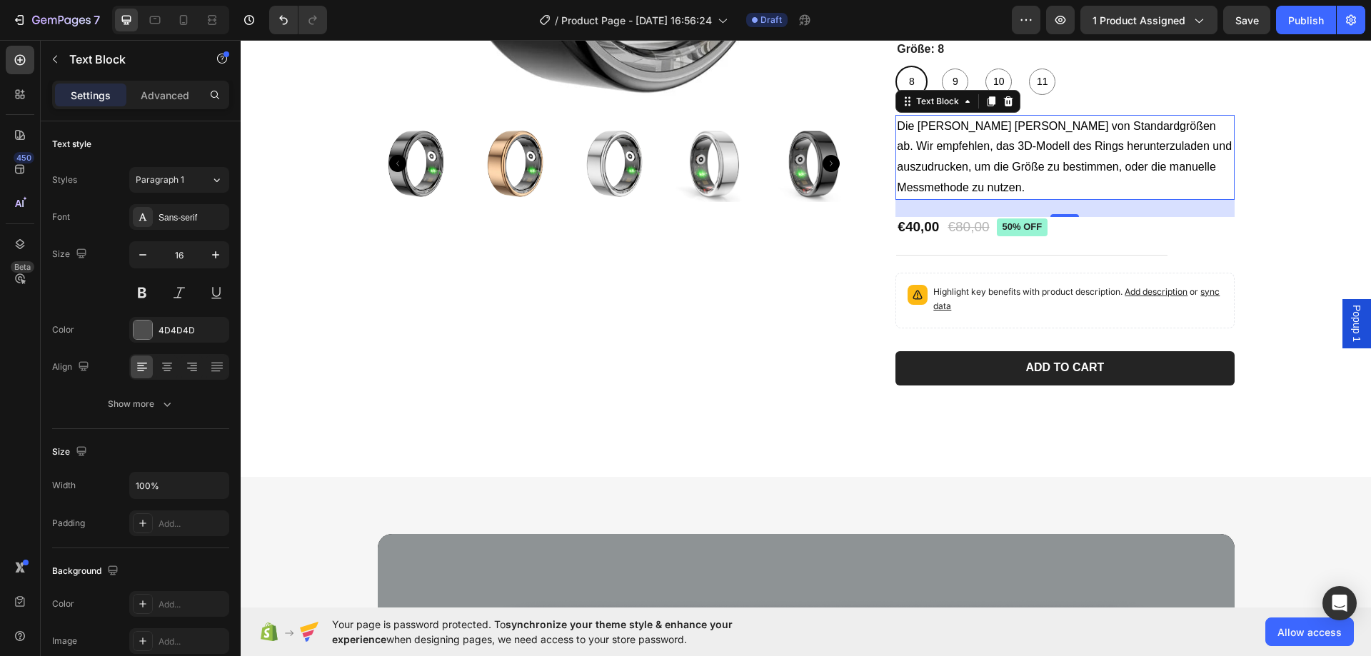
click at [953, 139] on p "Die [PERSON_NAME] [PERSON_NAME] von Standardgrößen ab. Wir empfehlen, das 3D-Mo…" at bounding box center [1065, 157] width 336 height 82
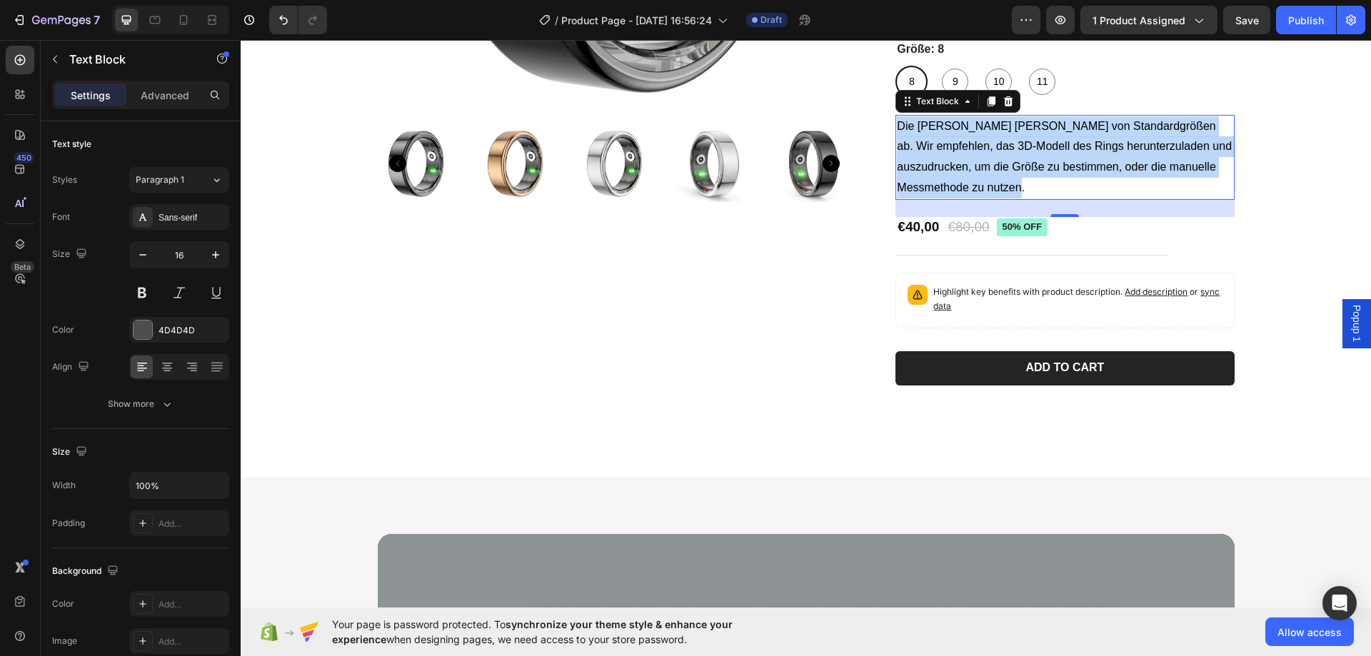
click at [953, 139] on p "Die [PERSON_NAME] [PERSON_NAME] von Standardgrößen ab. Wir empfehlen, das 3D-Mo…" at bounding box center [1065, 157] width 336 height 82
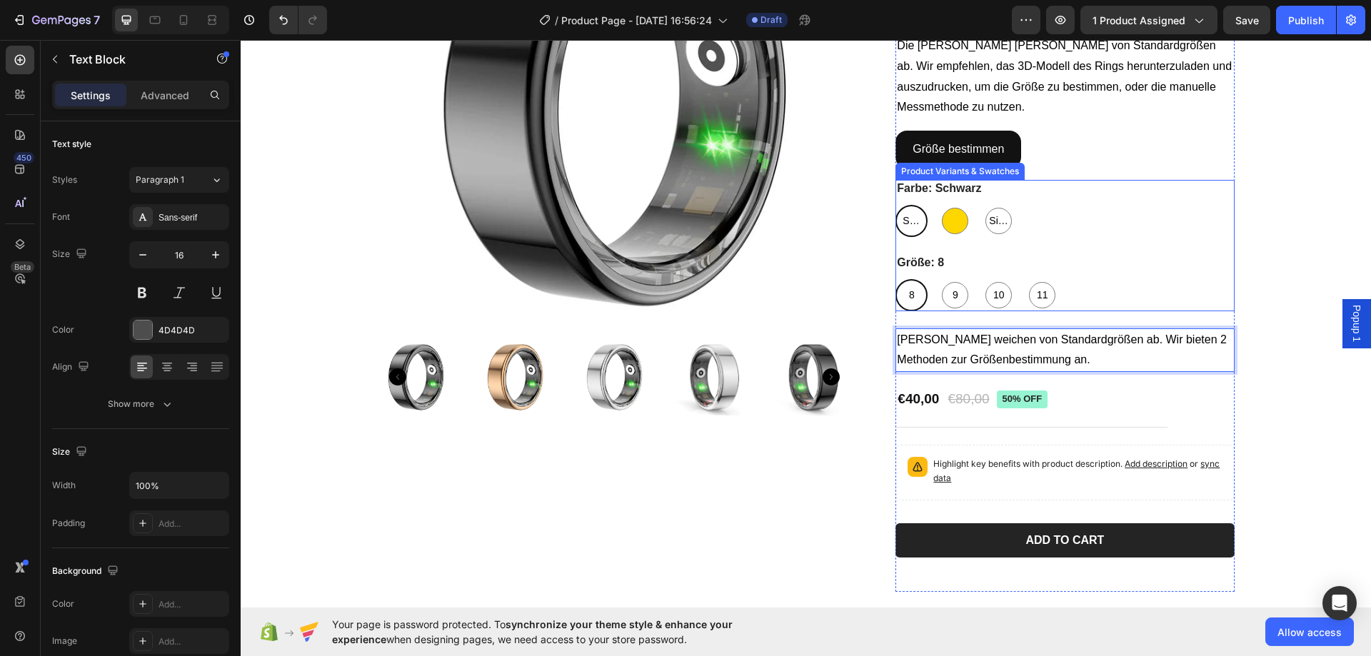
scroll to position [261, 0]
click at [1040, 149] on div "Größe bestimmen Button" at bounding box center [1064, 150] width 338 height 38
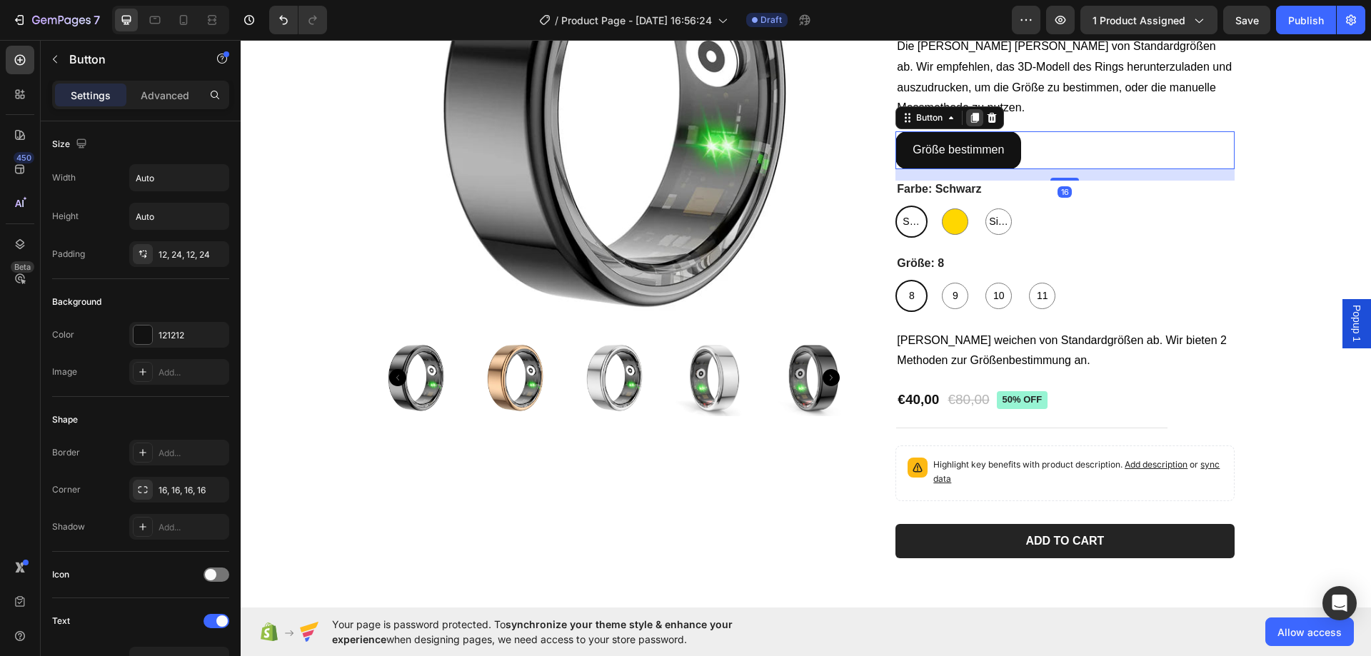
click at [969, 121] on icon at bounding box center [974, 117] width 11 height 11
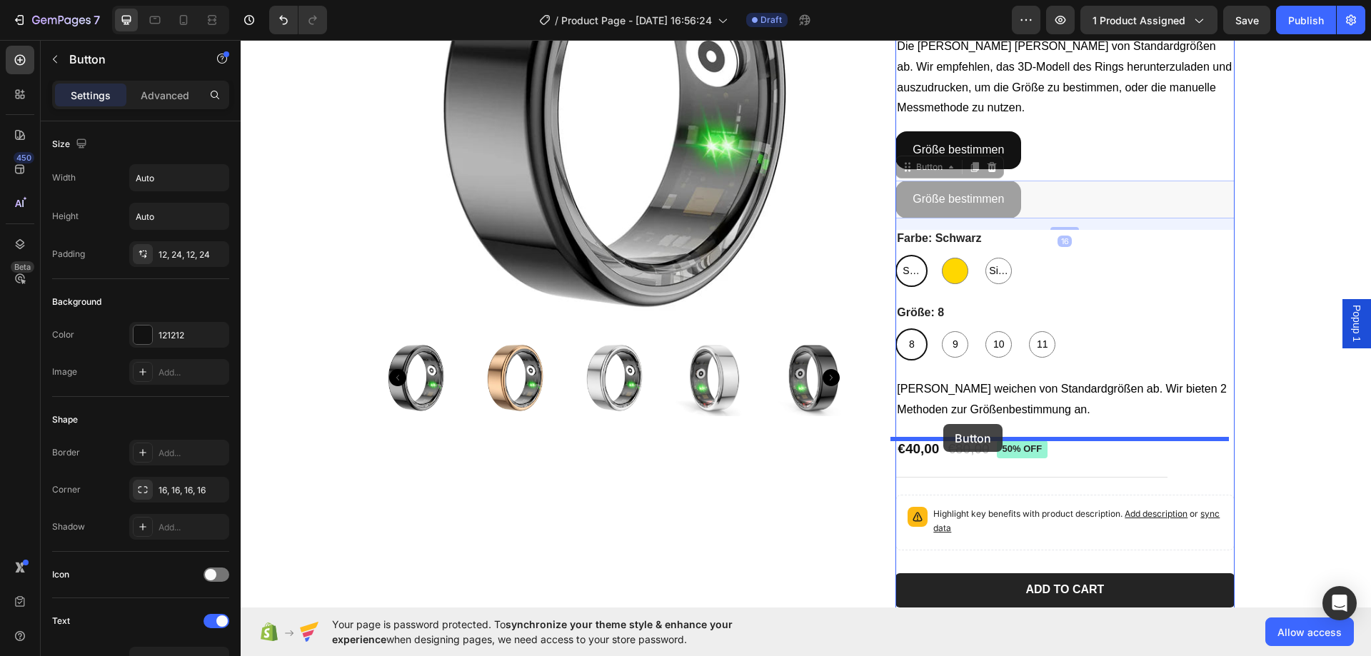
drag, startPoint x: 917, startPoint y: 161, endPoint x: 943, endPoint y: 424, distance: 264.1
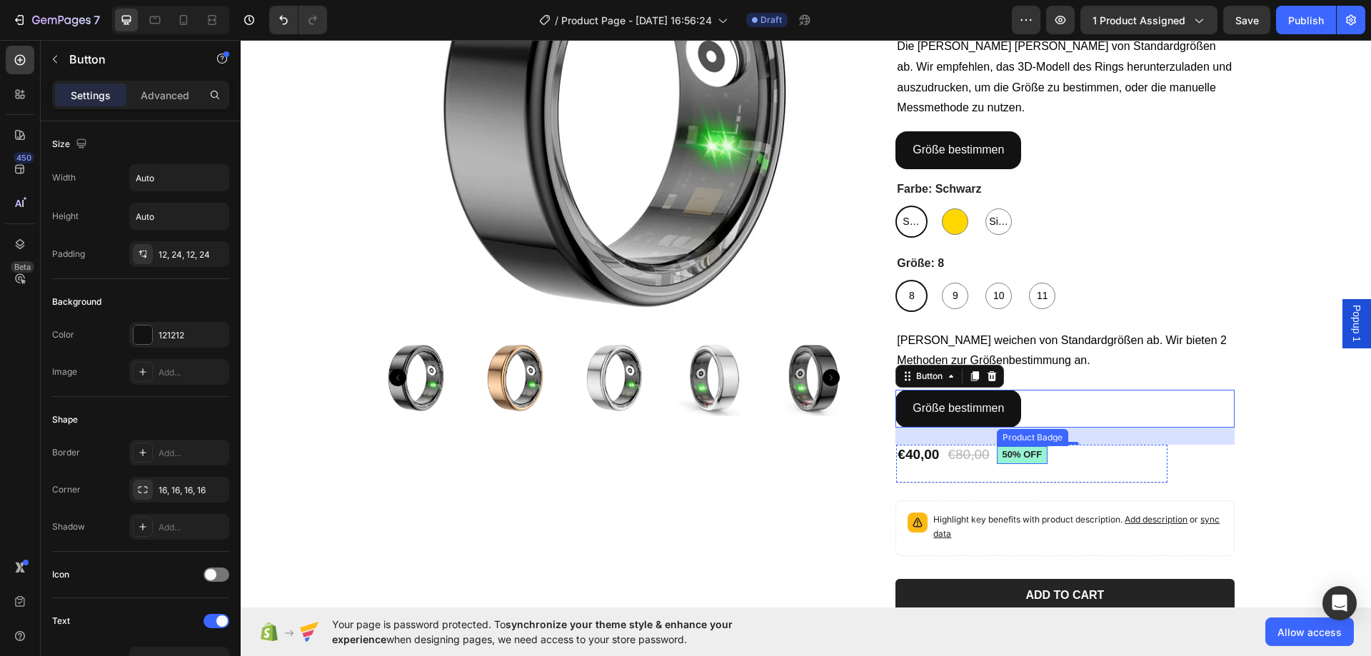
click at [1019, 458] on pre "50% off" at bounding box center [1022, 455] width 51 height 18
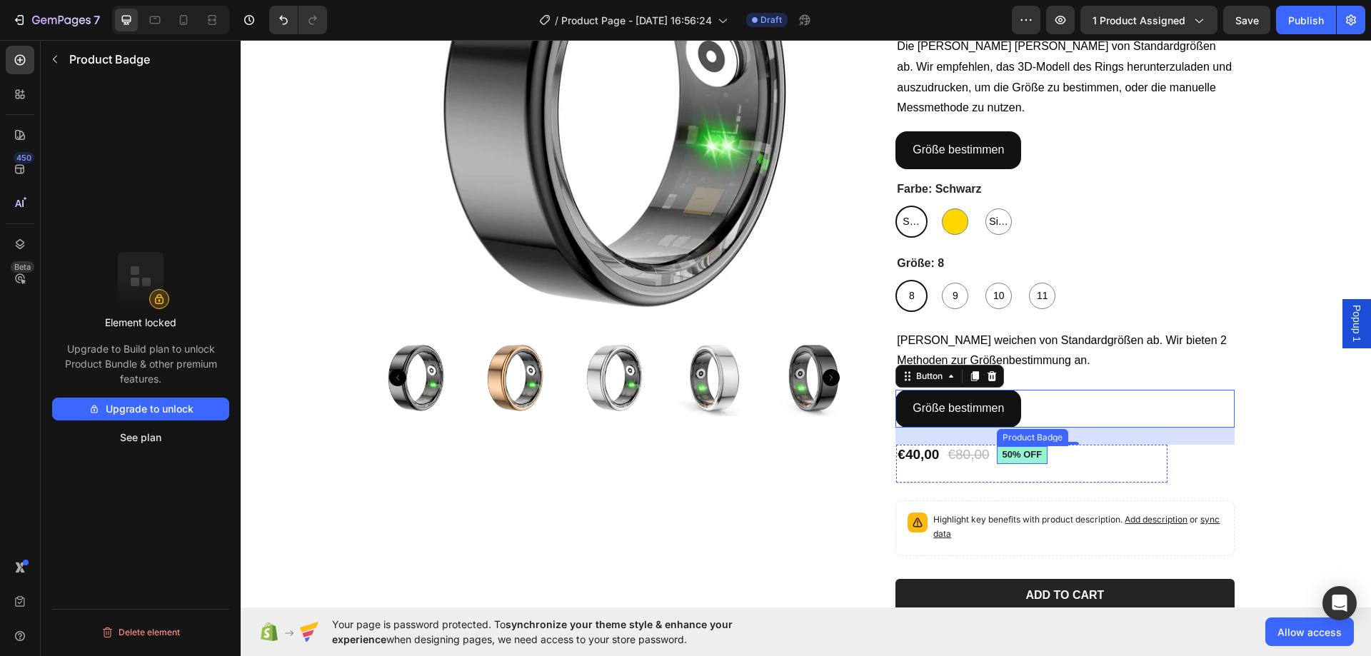
click at [1019, 458] on pre "50% off" at bounding box center [1022, 455] width 51 height 18
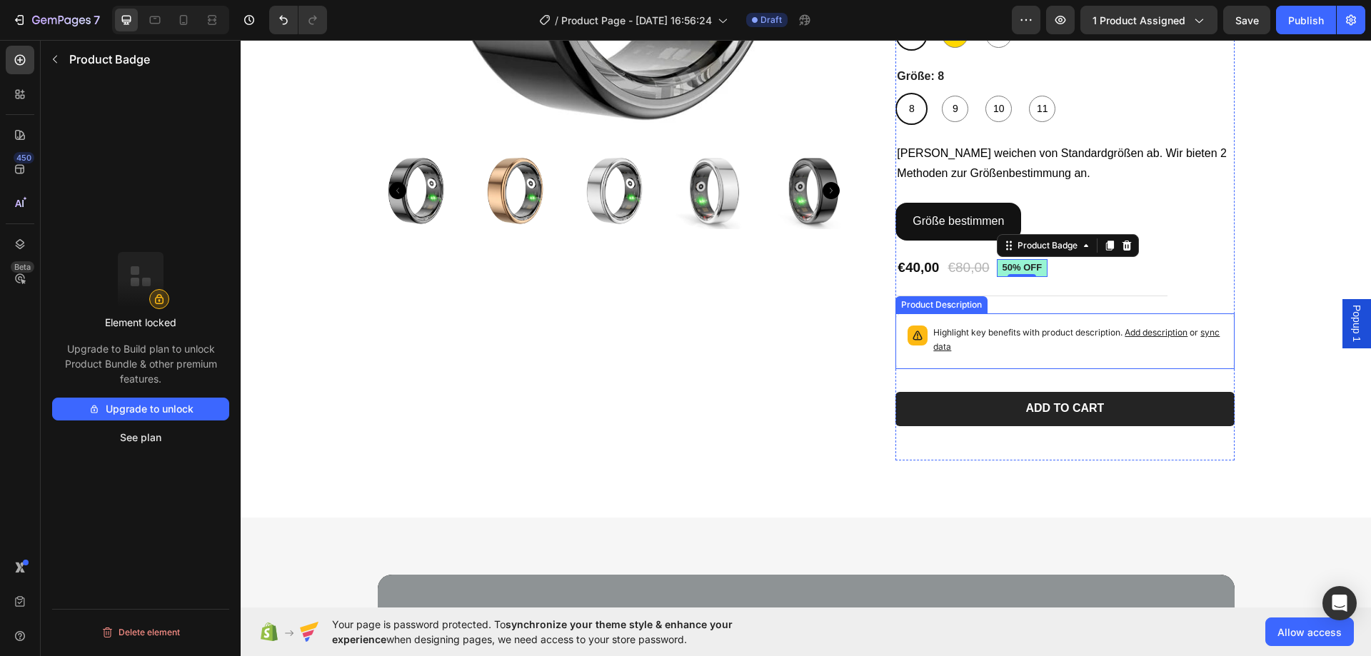
scroll to position [475, 0]
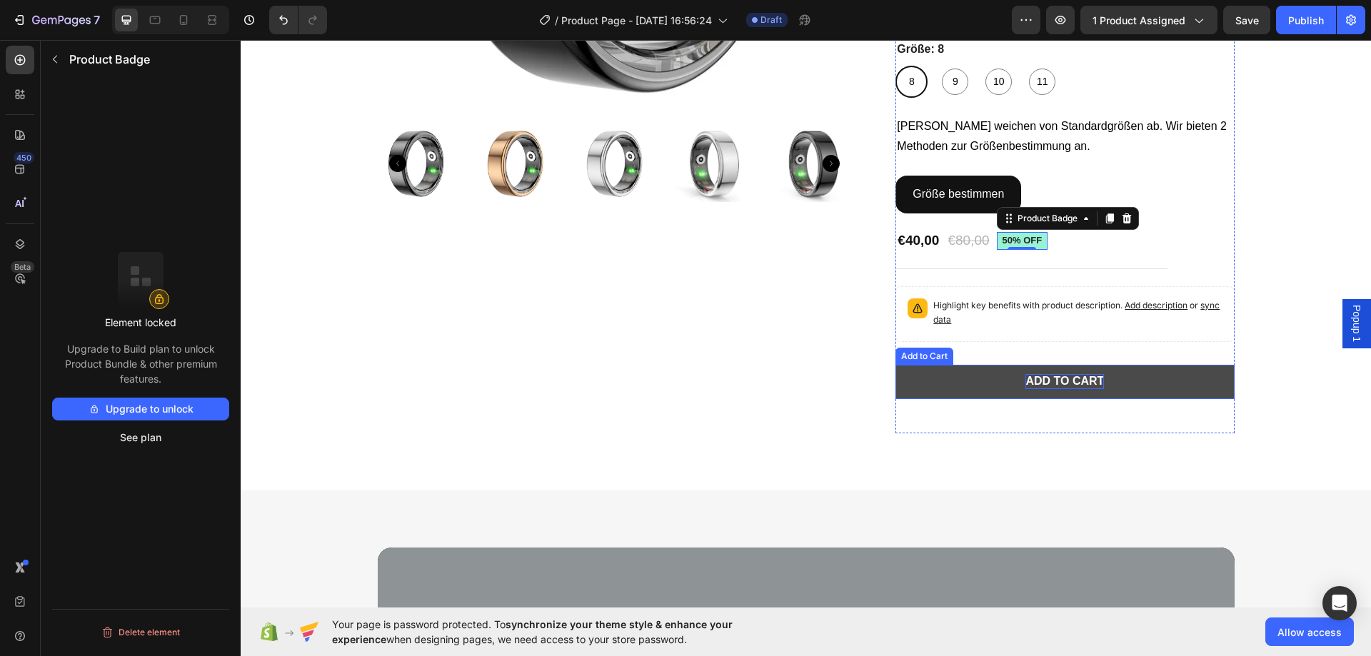
click at [1070, 378] on div "Add to cart" at bounding box center [1064, 381] width 79 height 15
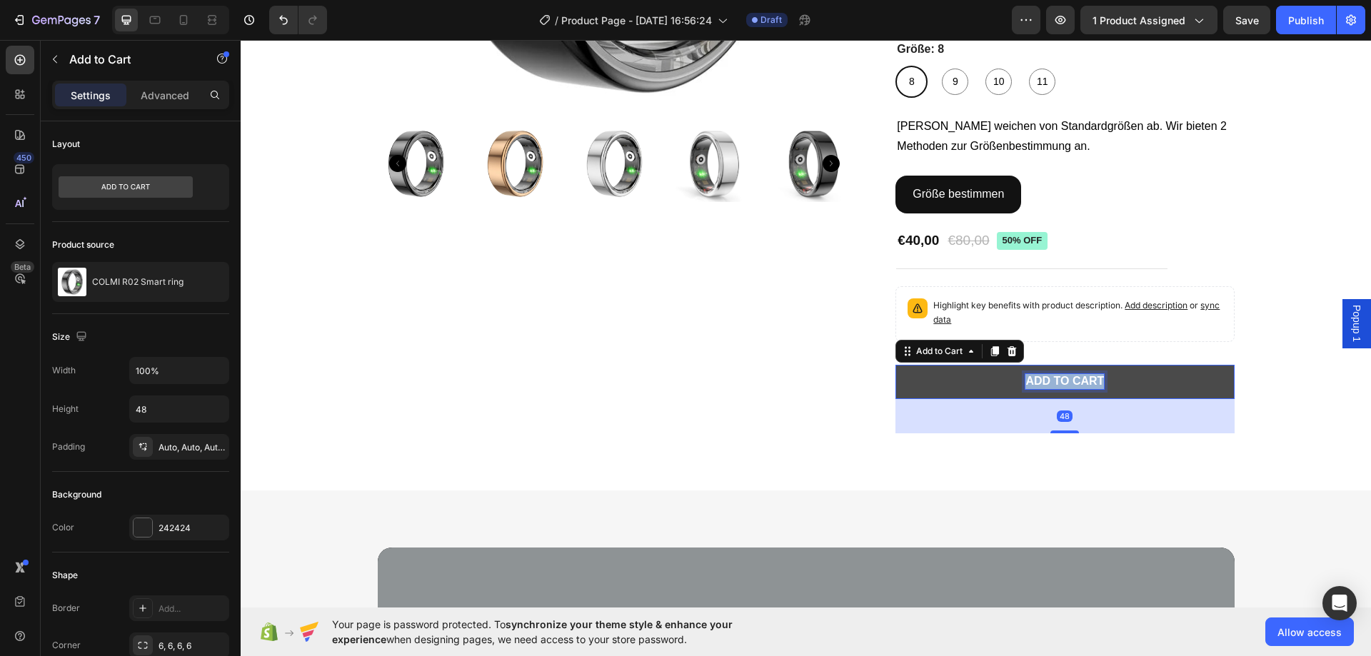
click at [1070, 378] on p "Add to cart" at bounding box center [1064, 381] width 79 height 15
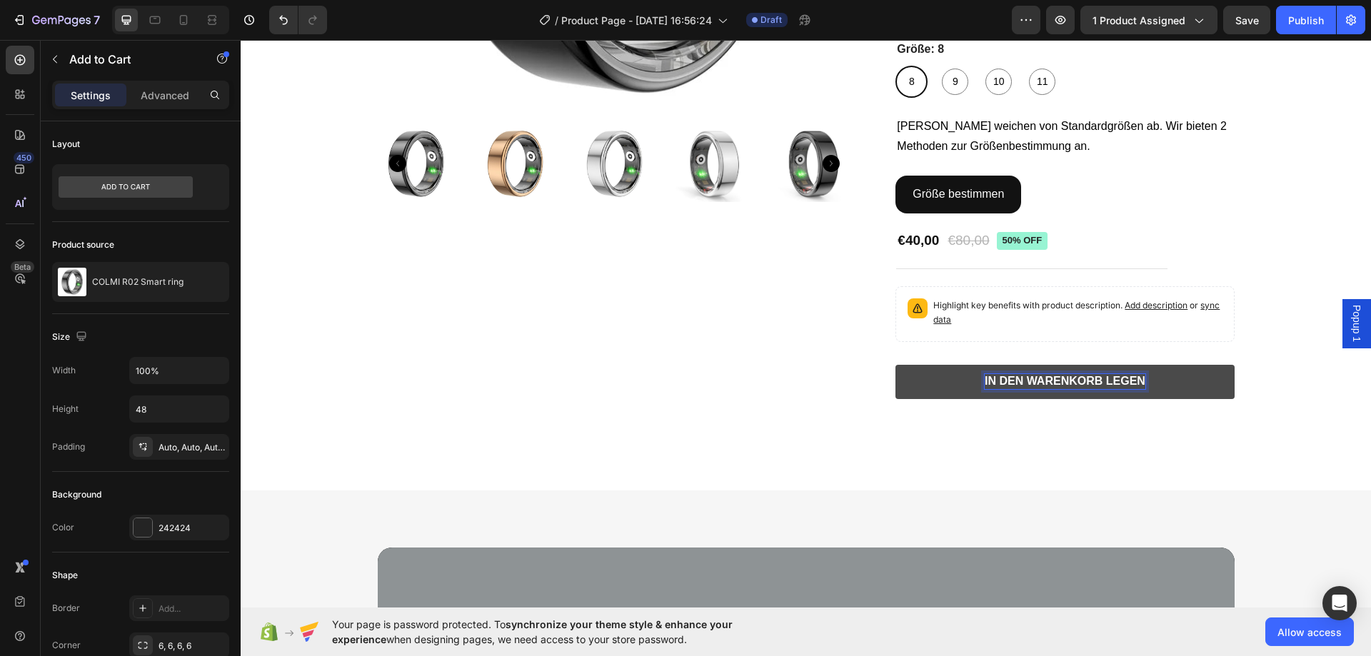
click at [947, 386] on button "In den Warenkorb legen" at bounding box center [1064, 382] width 338 height 34
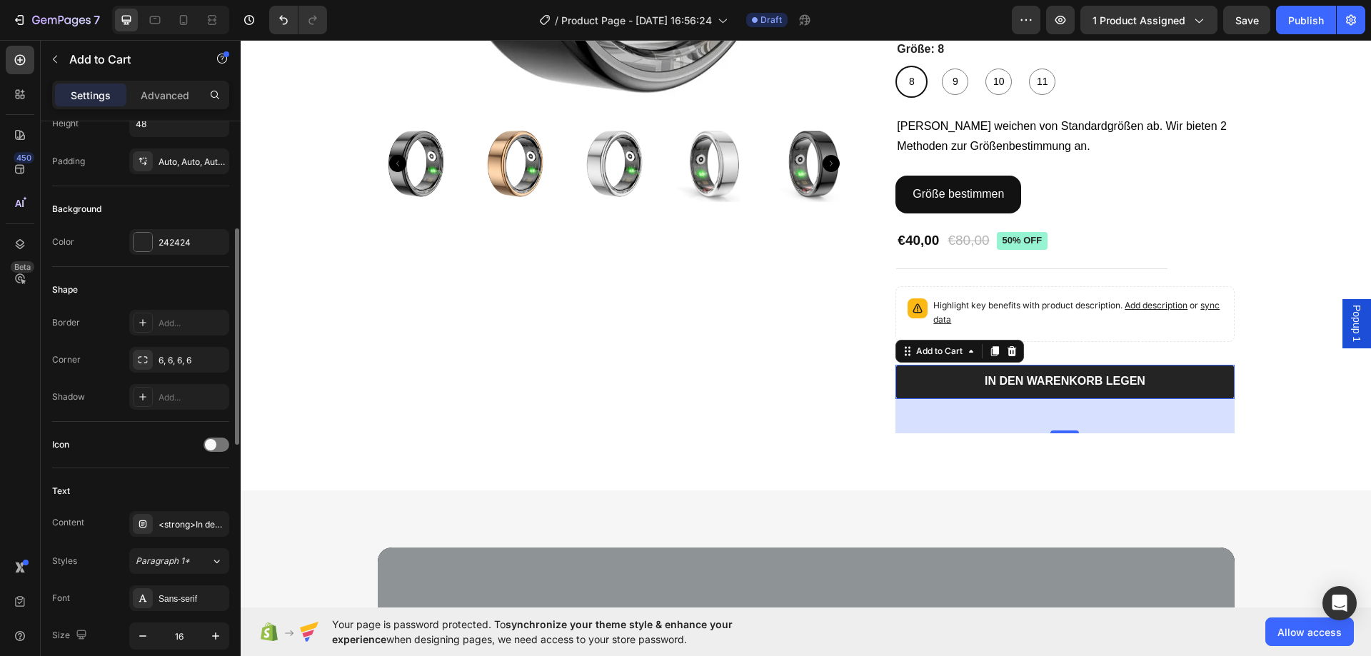
scroll to position [143, 0]
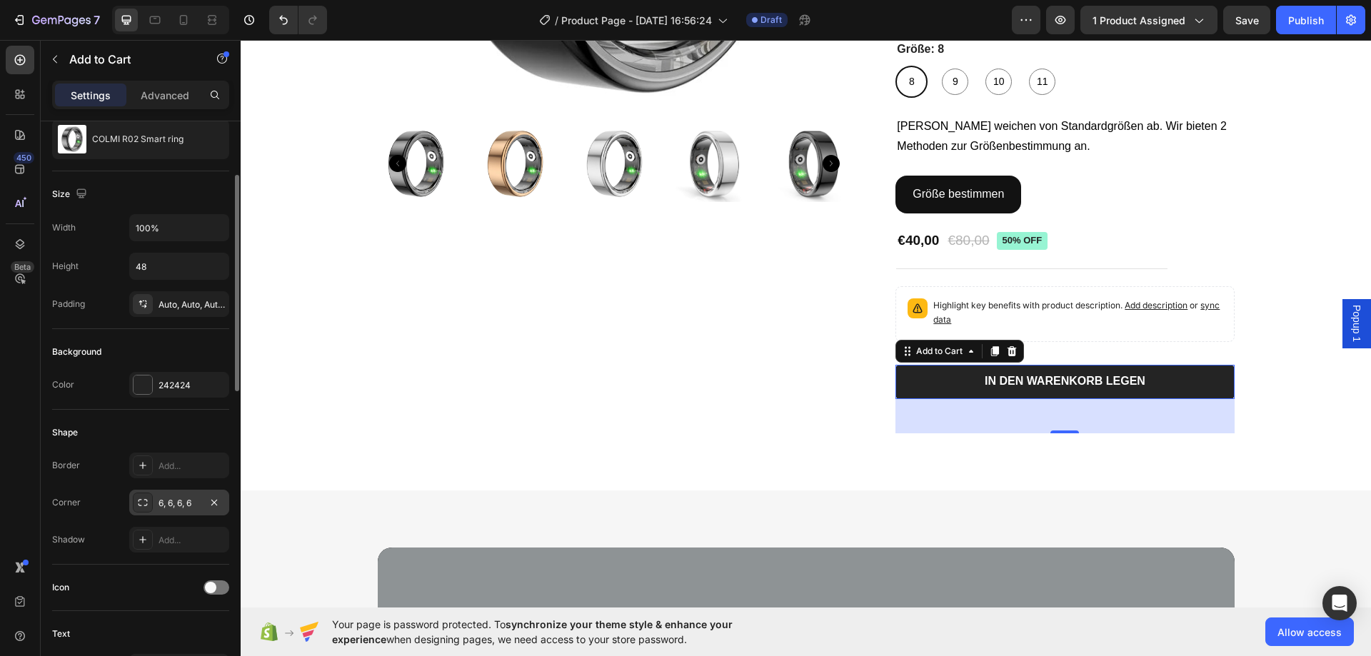
click at [191, 498] on div "6, 6, 6, 6" at bounding box center [179, 503] width 41 height 13
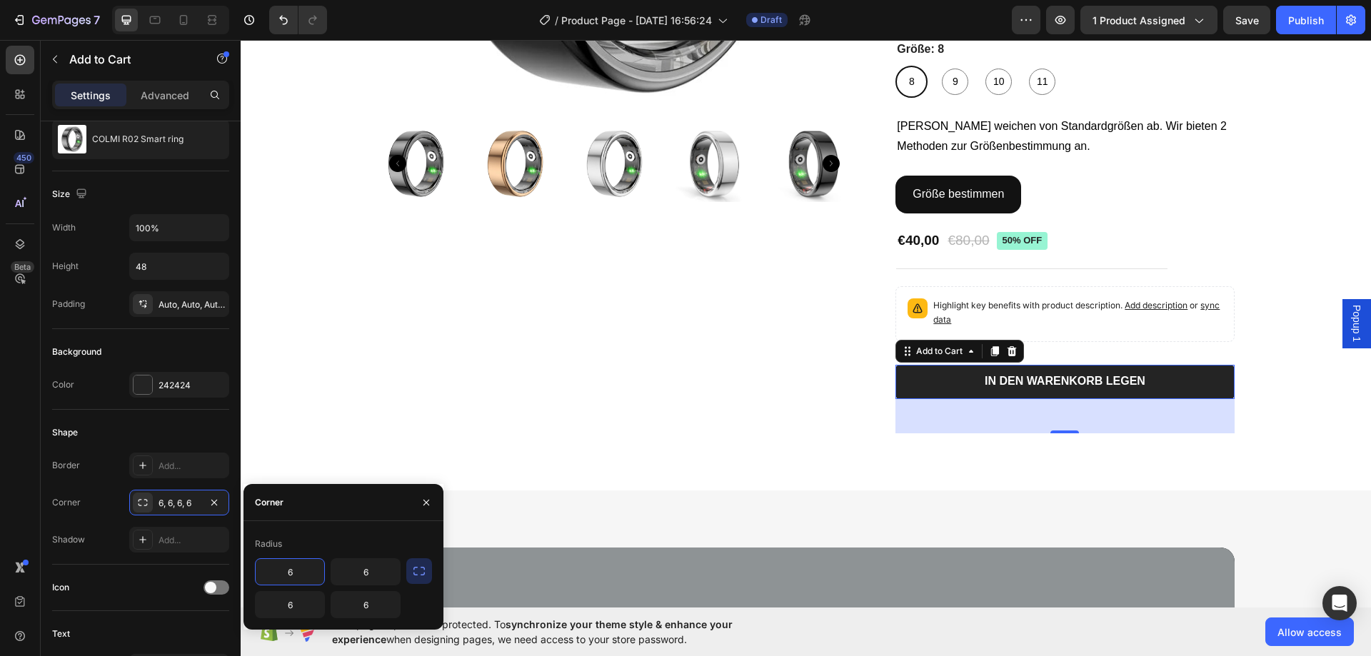
click at [307, 563] on input "6" at bounding box center [290, 572] width 69 height 26
type input "16"
click at [418, 567] on icon "button" at bounding box center [419, 571] width 14 height 14
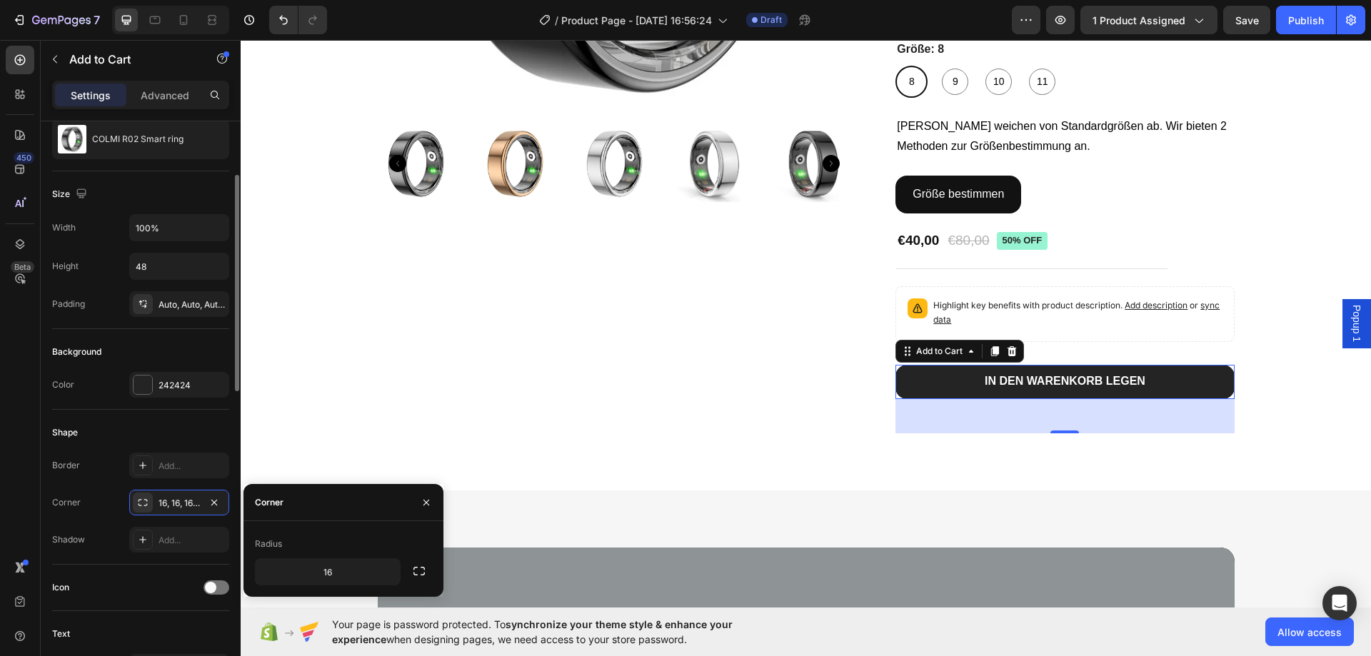
click at [117, 548] on div "Shadow Add..." at bounding box center [140, 540] width 177 height 26
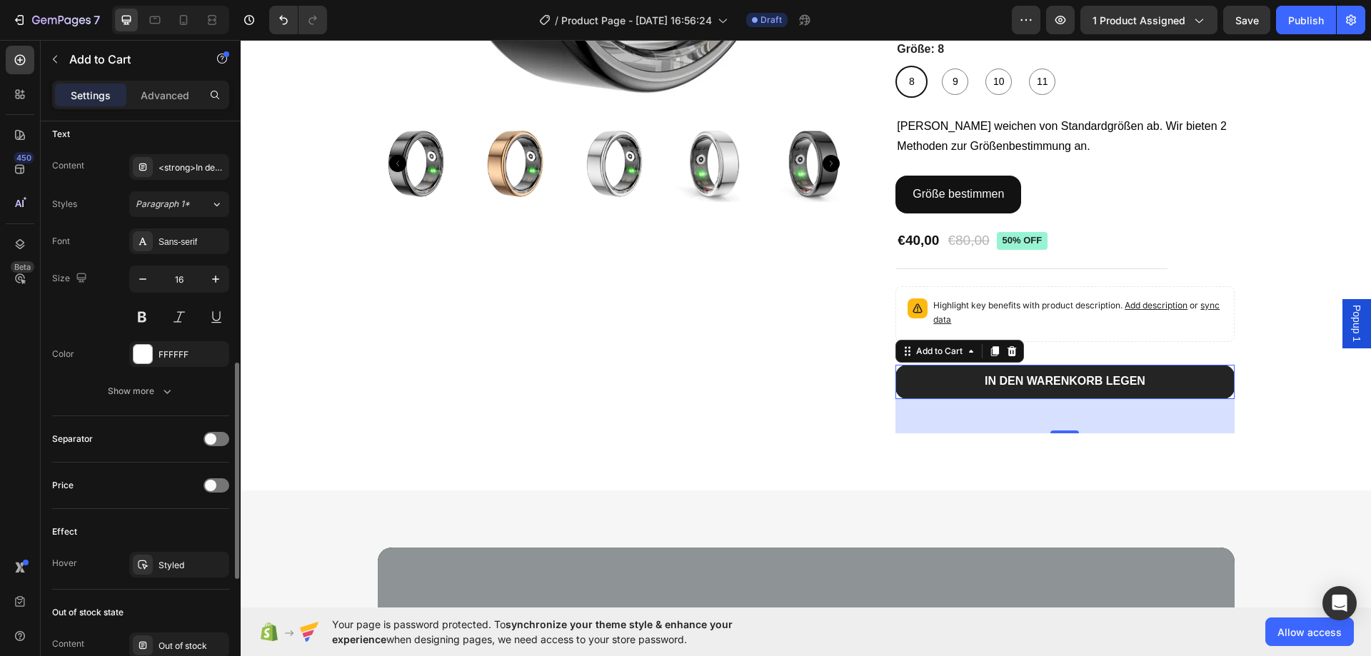
scroll to position [785, 0]
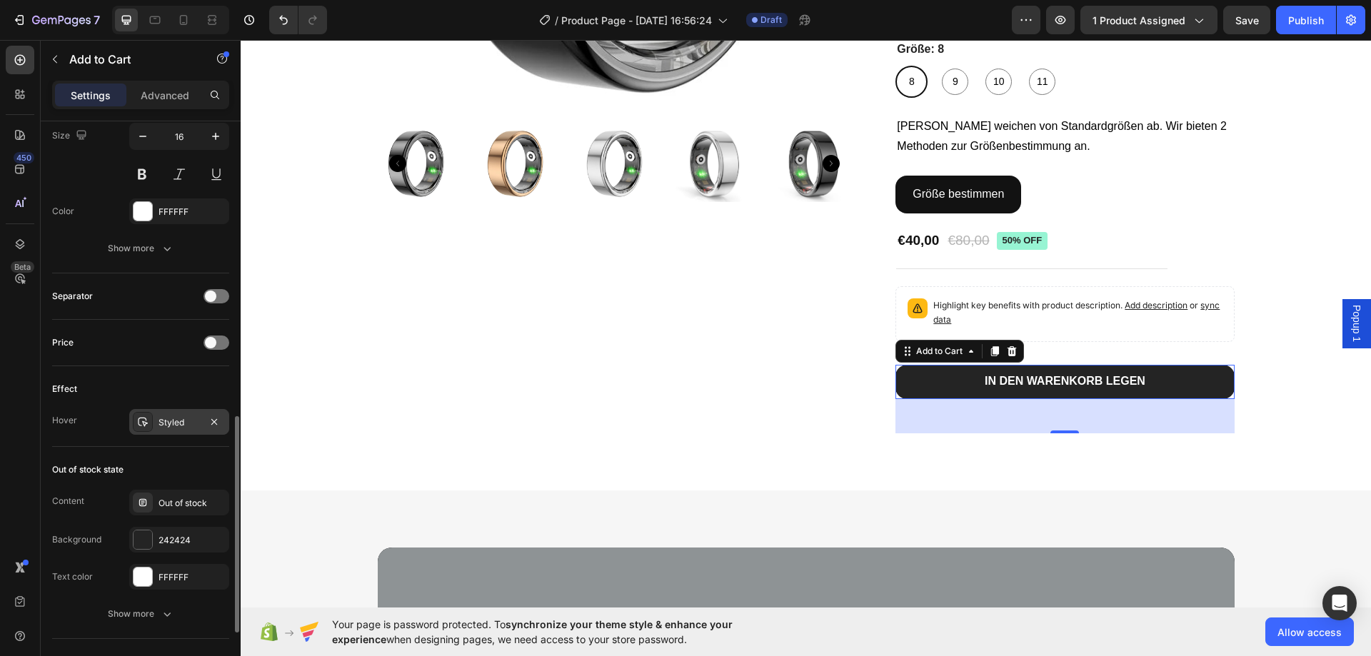
click at [165, 426] on div "Styled" at bounding box center [179, 422] width 41 height 13
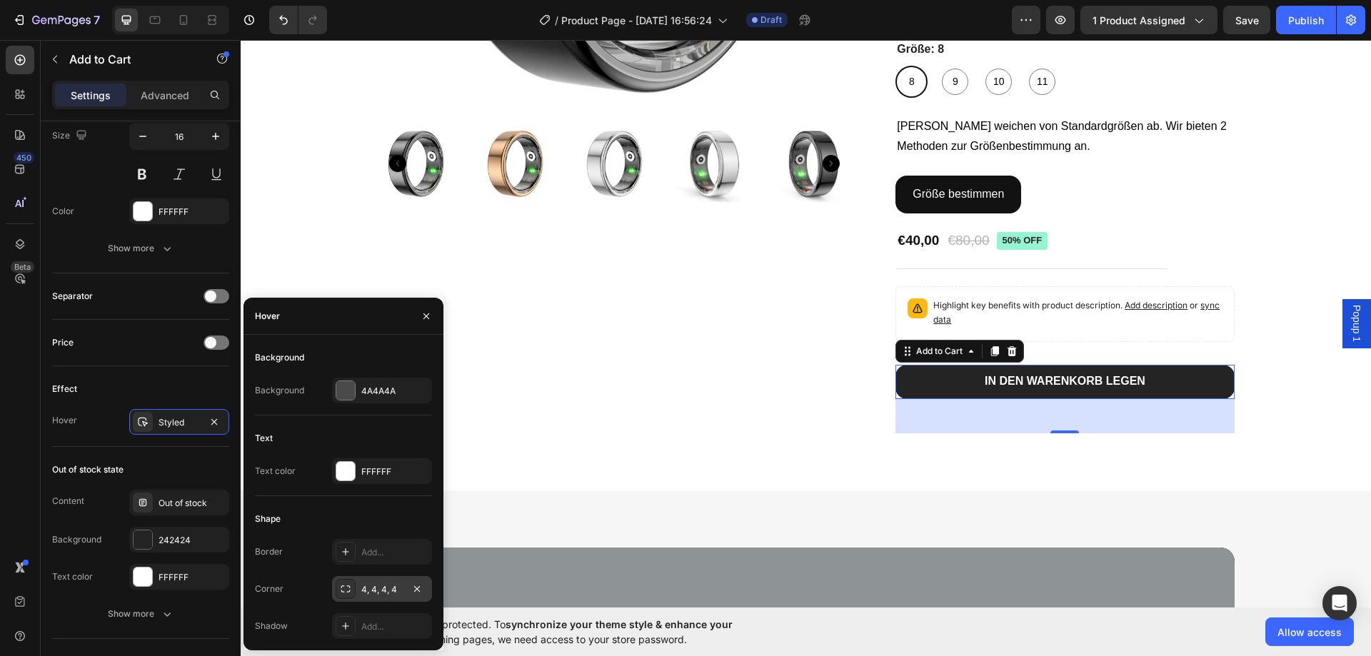
click at [379, 590] on div "4, 4, 4, 4" at bounding box center [381, 589] width 41 height 13
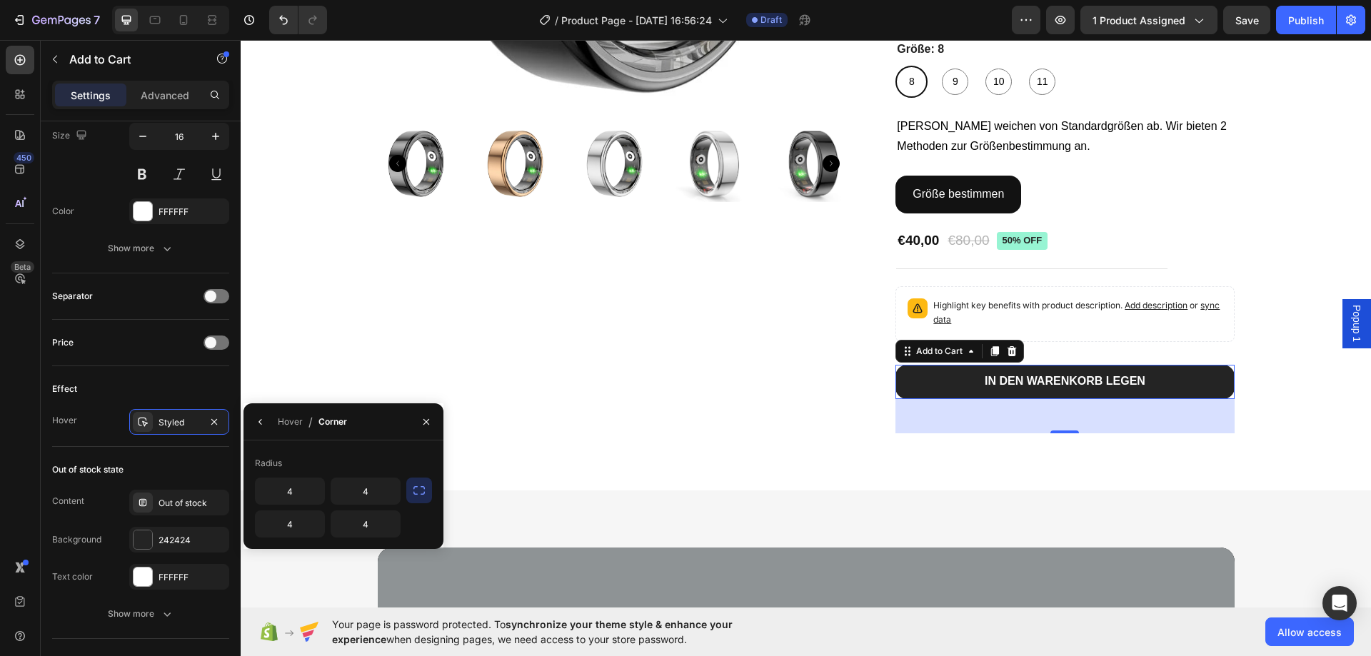
click at [412, 500] on button "button" at bounding box center [419, 491] width 26 height 26
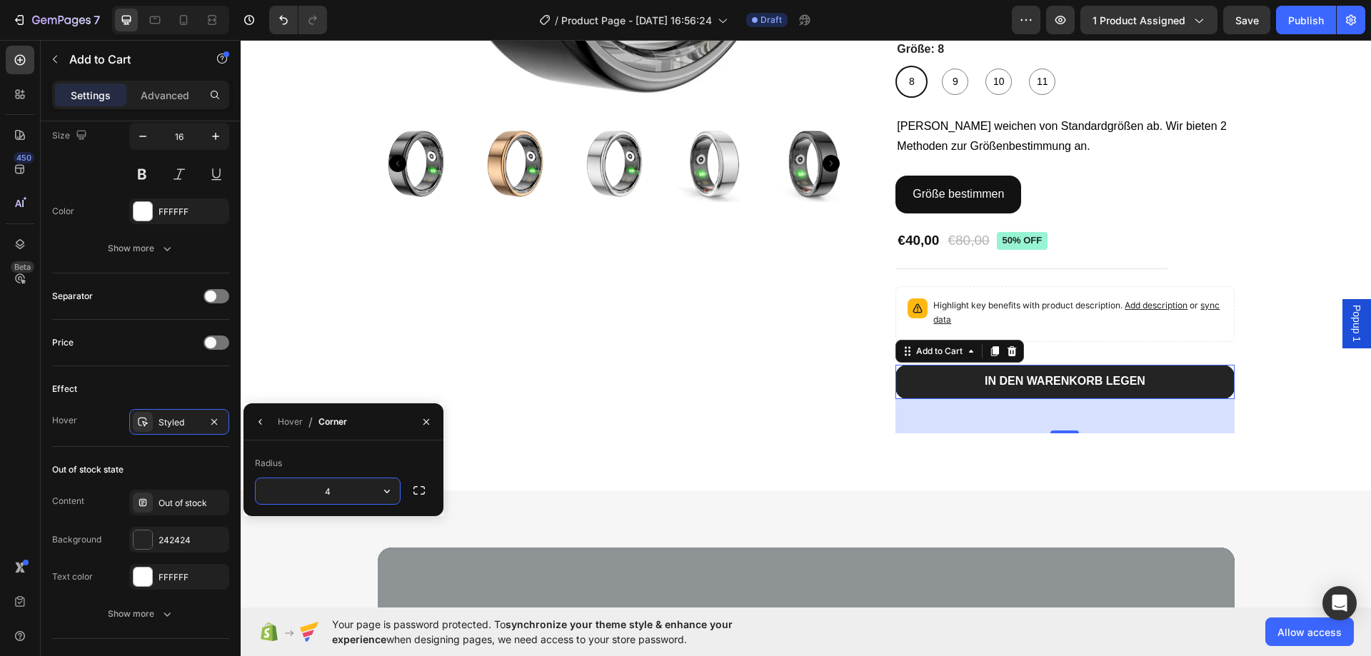
click at [350, 496] on input "4" at bounding box center [328, 491] width 144 height 26
type input "16"
click at [204, 454] on div "Out of stock state Content Out of stock Background 242424 Text color FFFFFF Sho…" at bounding box center [140, 543] width 177 height 192
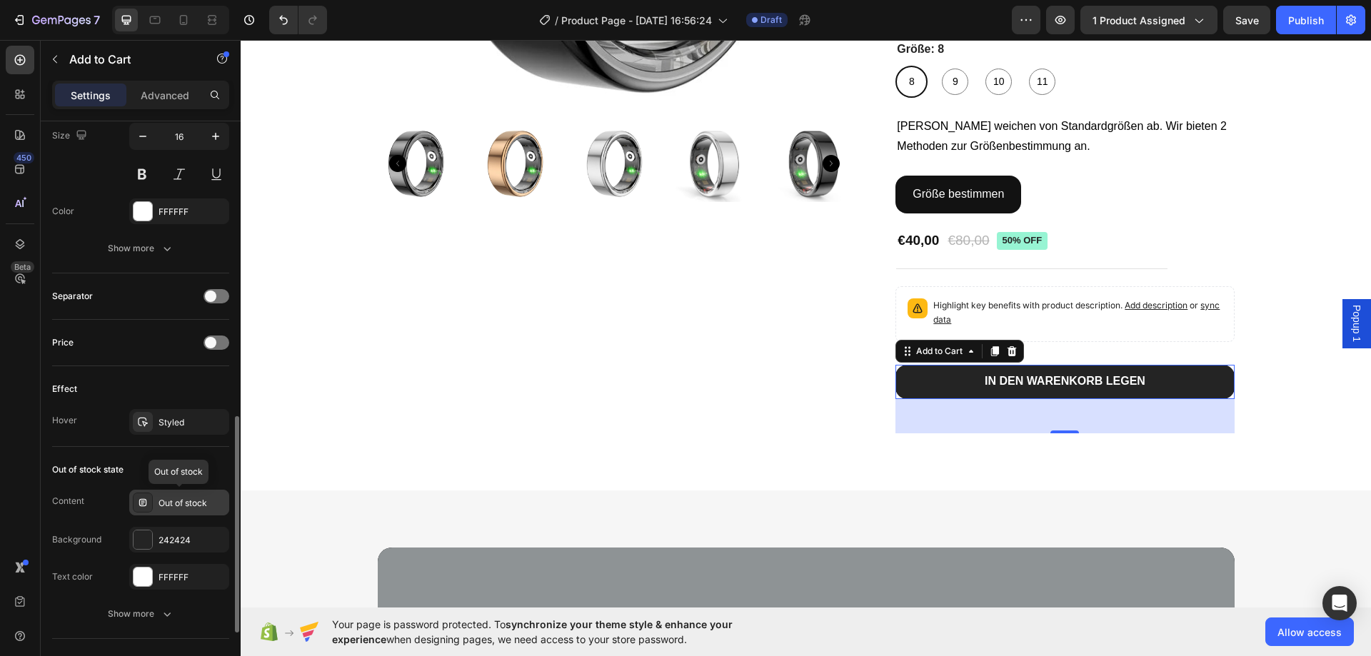
click at [171, 506] on div "Out of stock" at bounding box center [192, 503] width 67 height 13
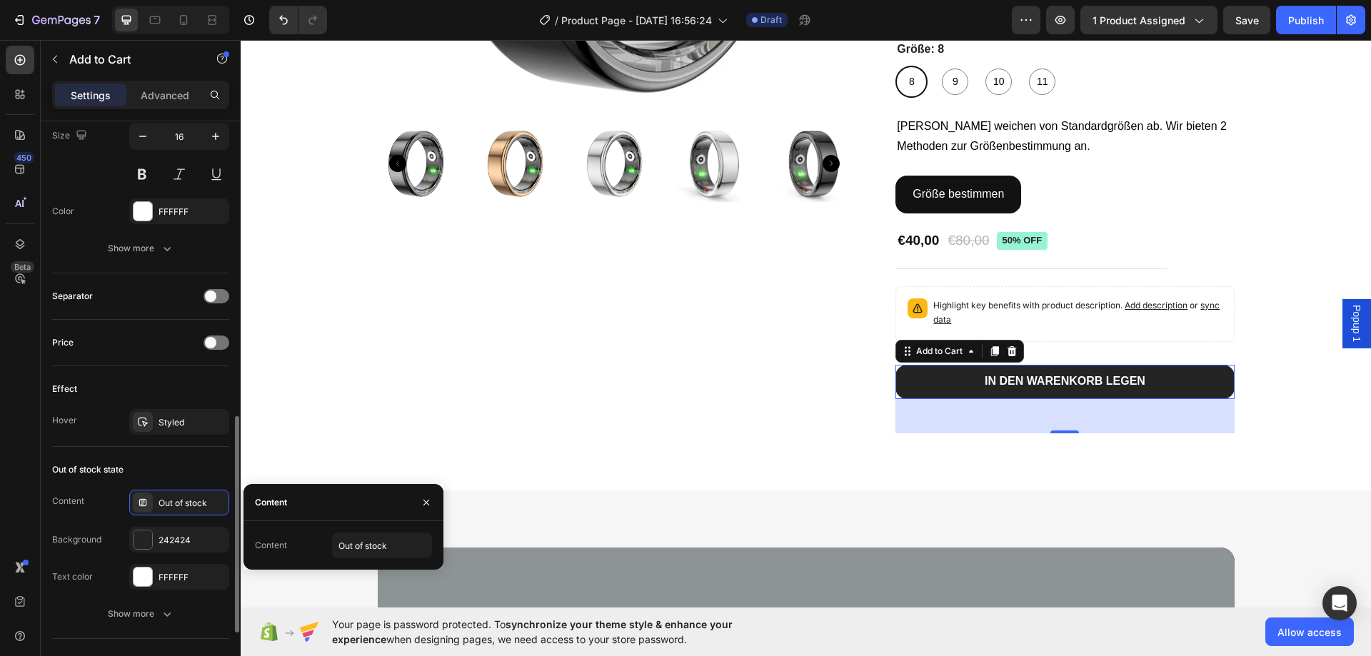
scroll to position [955, 0]
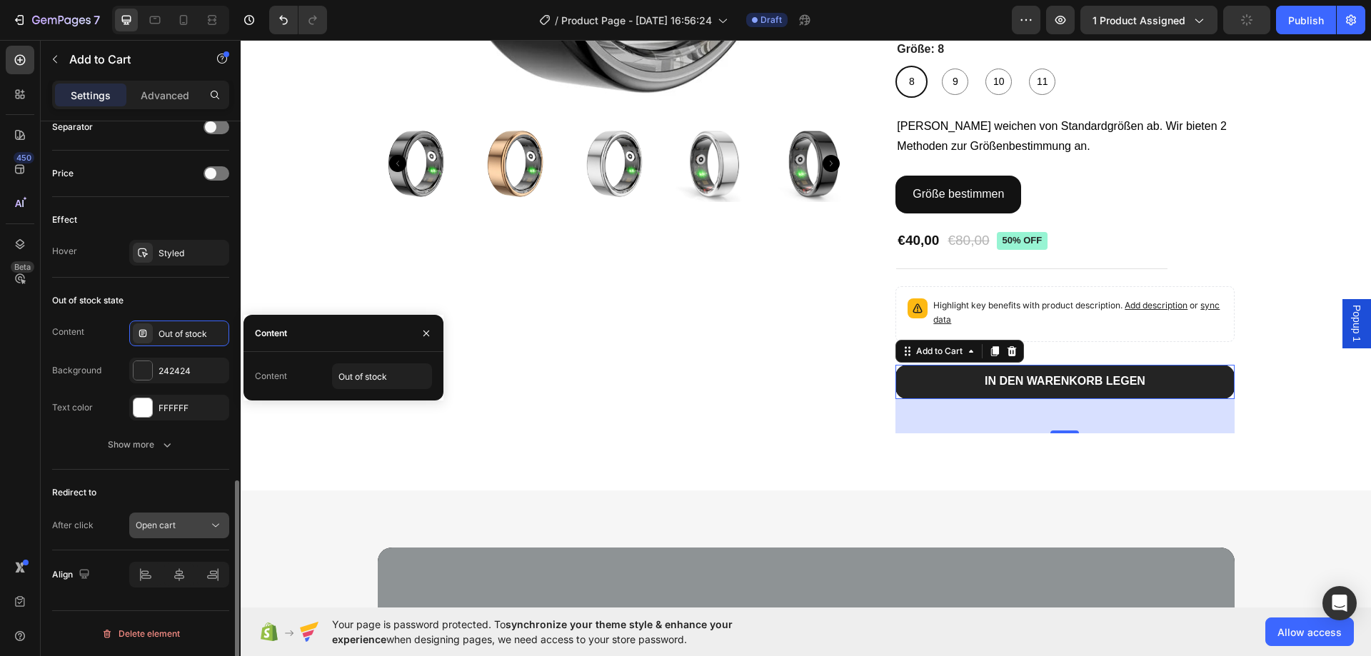
click at [156, 513] on button "Open cart" at bounding box center [179, 526] width 100 height 26
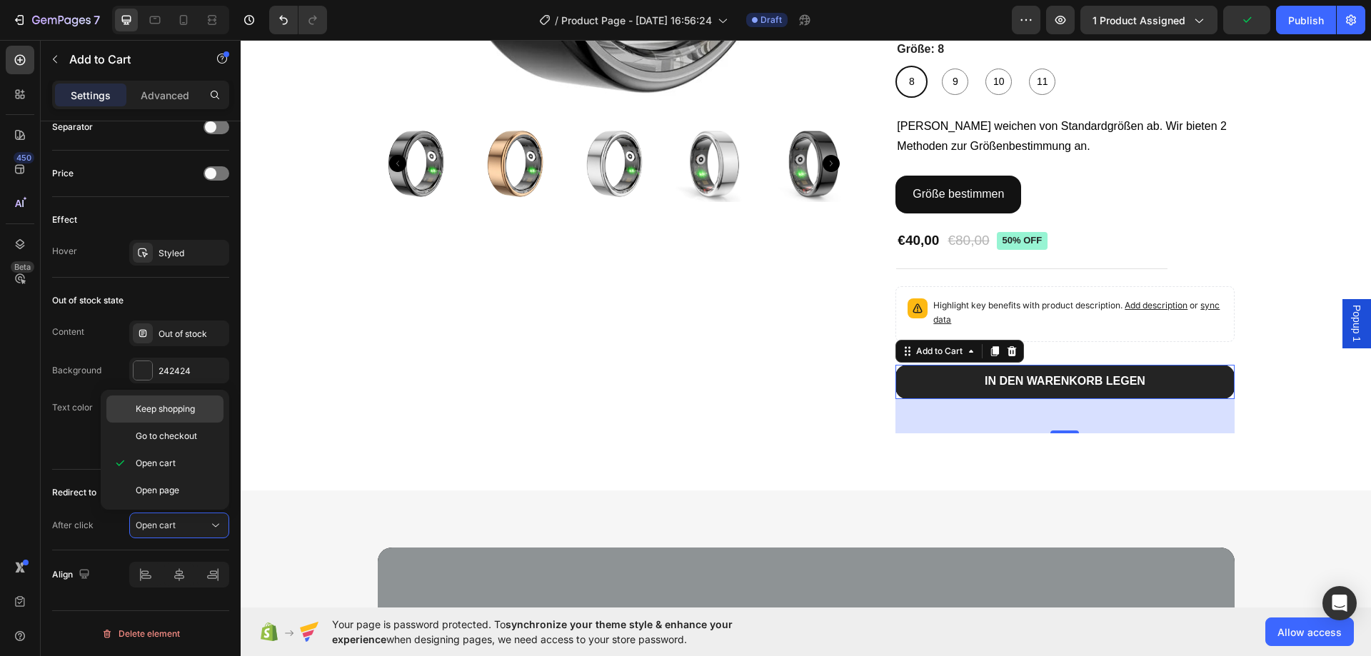
click at [178, 412] on span "Keep shopping" at bounding box center [165, 409] width 59 height 13
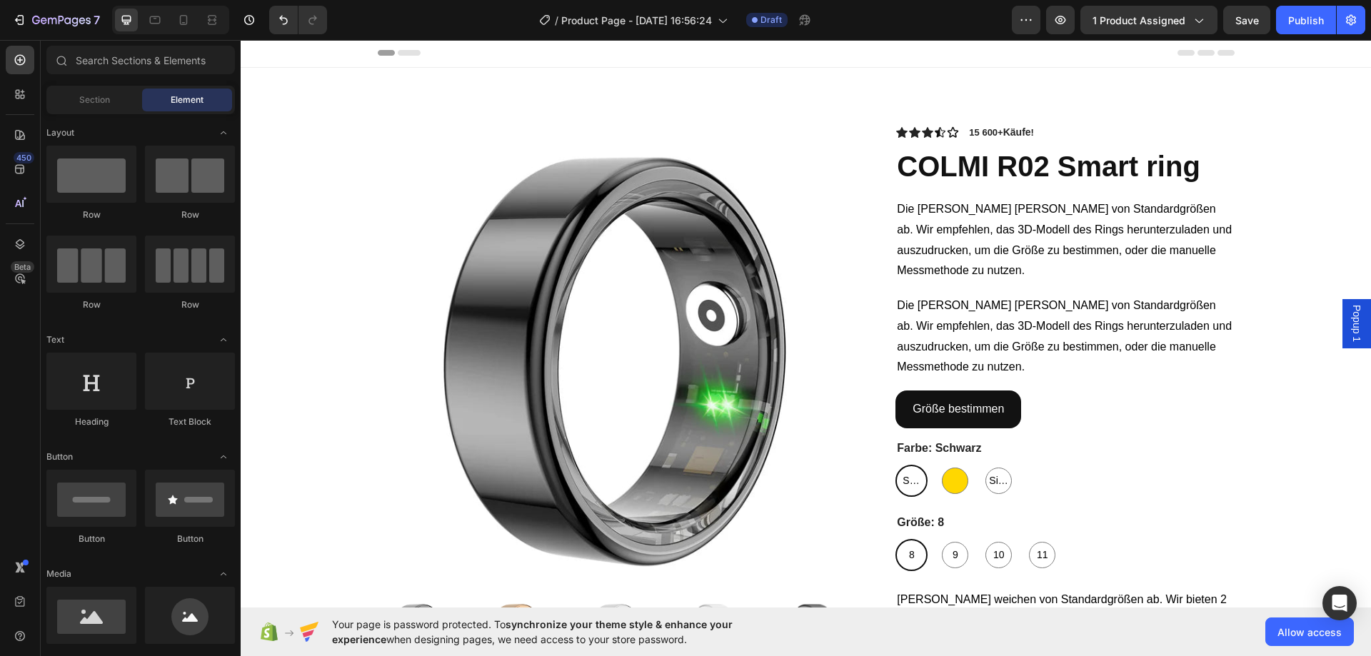
scroll to position [0, 0]
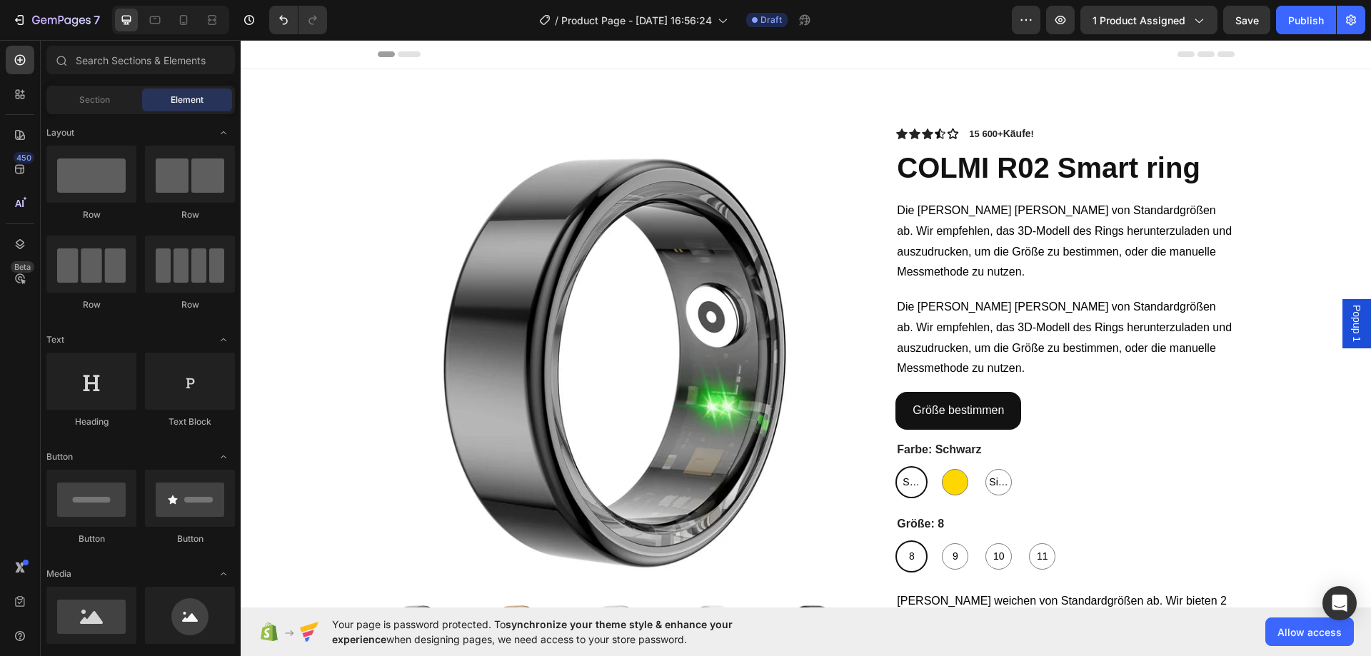
click at [1357, 132] on div "Product Images Icon Icon Icon Icon Icon Icon List 15 600+ Käufe ! Text Block Ro…" at bounding box center [806, 517] width 1130 height 896
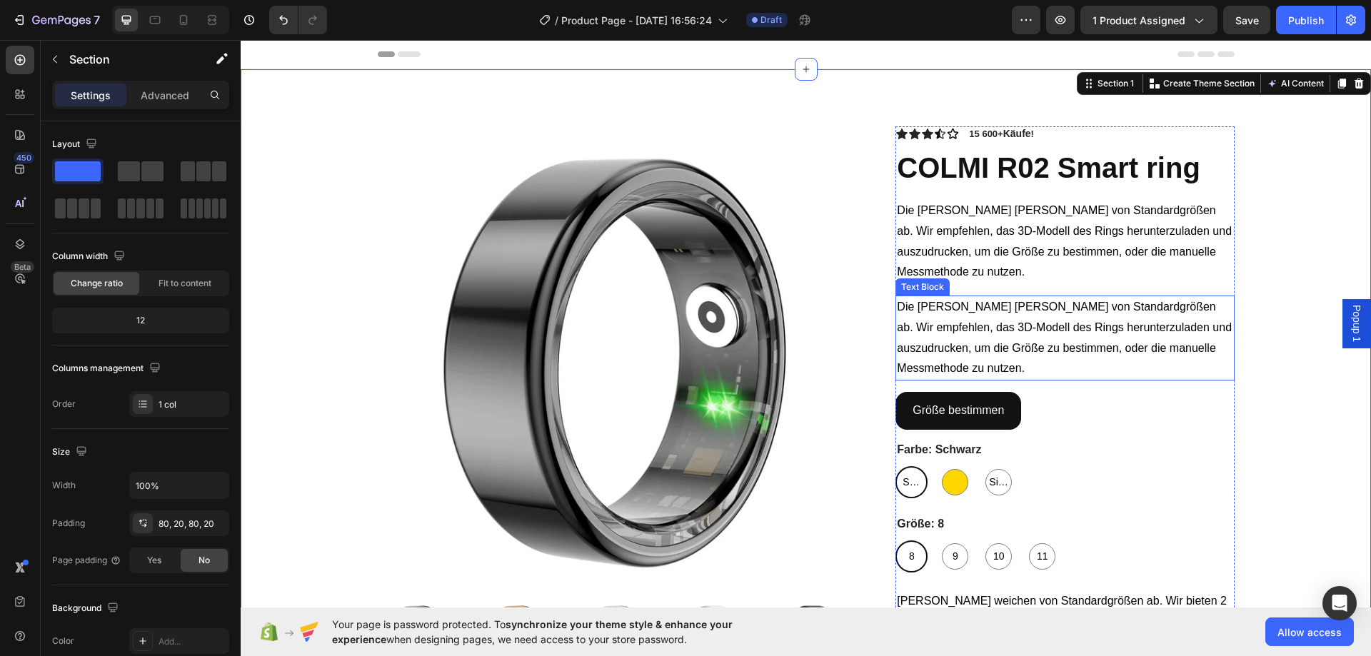
click at [1115, 346] on span "Die [PERSON_NAME] [PERSON_NAME] von Standardgrößen ab. Wir empfehlen, das 3D-Mo…" at bounding box center [1064, 338] width 335 height 74
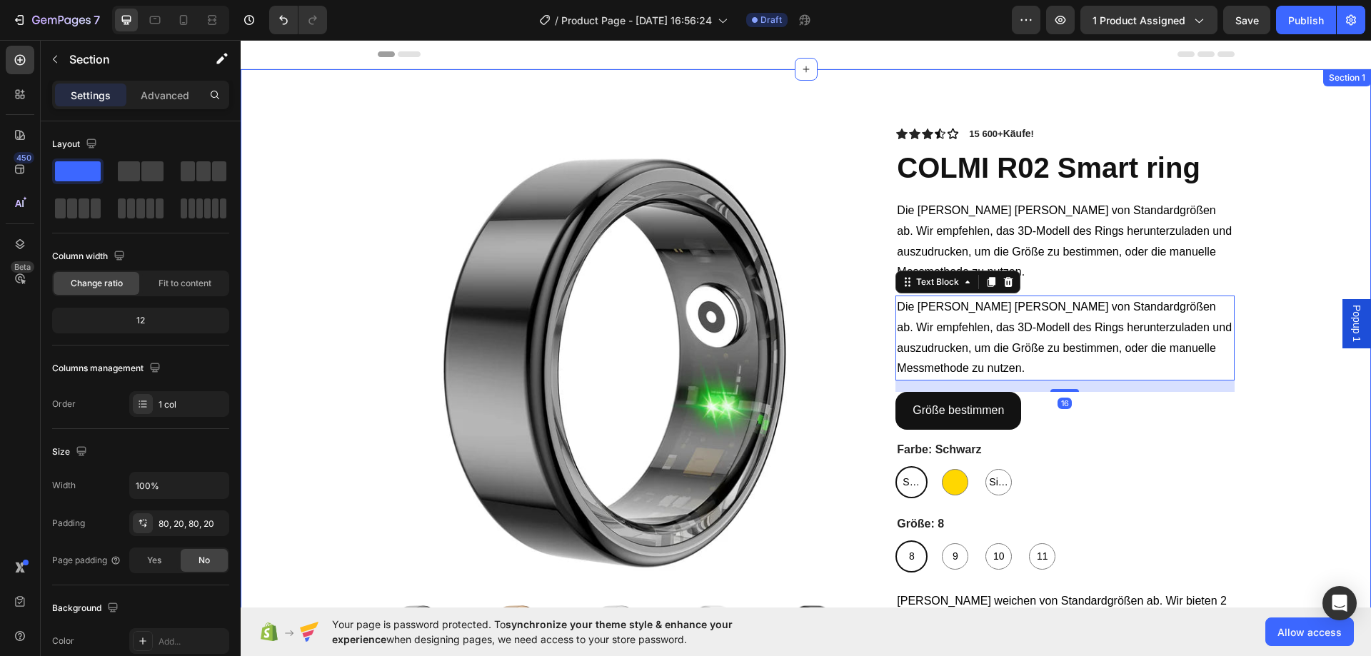
click at [1284, 217] on div "Product Images Icon Icon Icon Icon Icon Icon List 15 600+ Käufe ! Text Block Ro…" at bounding box center [806, 517] width 1102 height 782
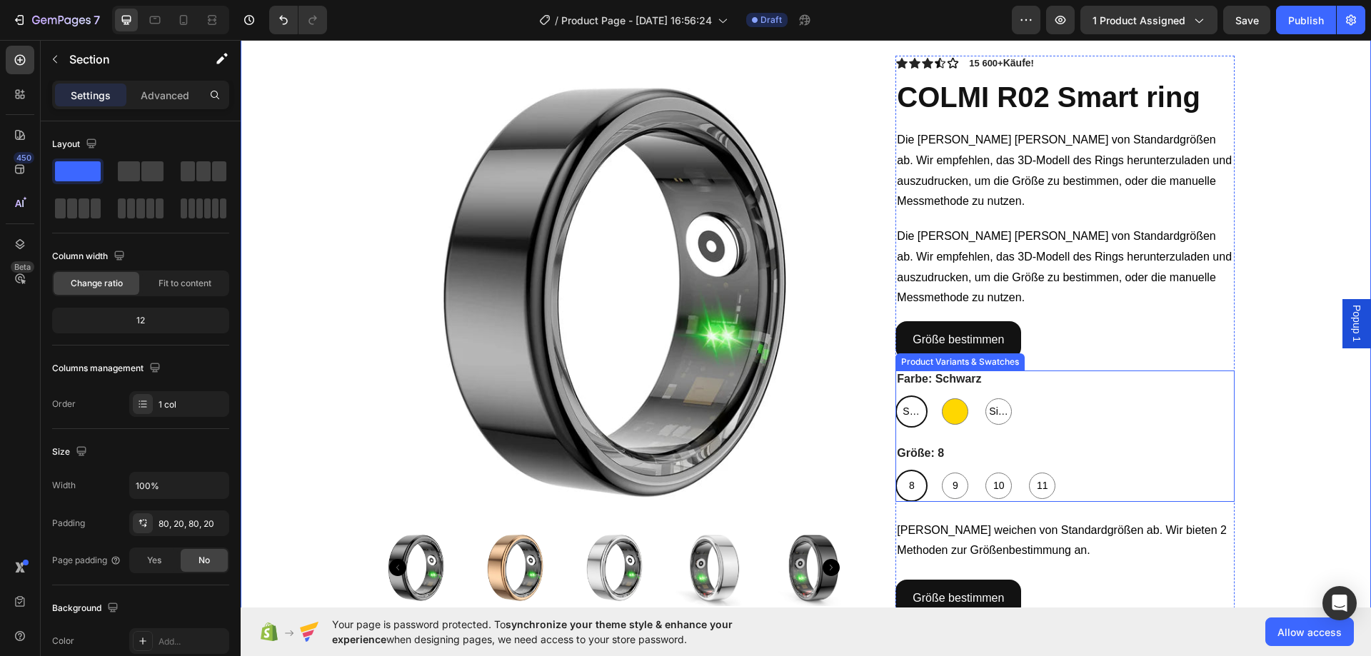
scroll to position [71, 0]
click at [900, 411] on span "Schwarz" at bounding box center [912, 411] width 24 height 18
click at [895, 395] on input "[PERSON_NAME] [PERSON_NAME] [PERSON_NAME]" at bounding box center [895, 394] width 1 height 1
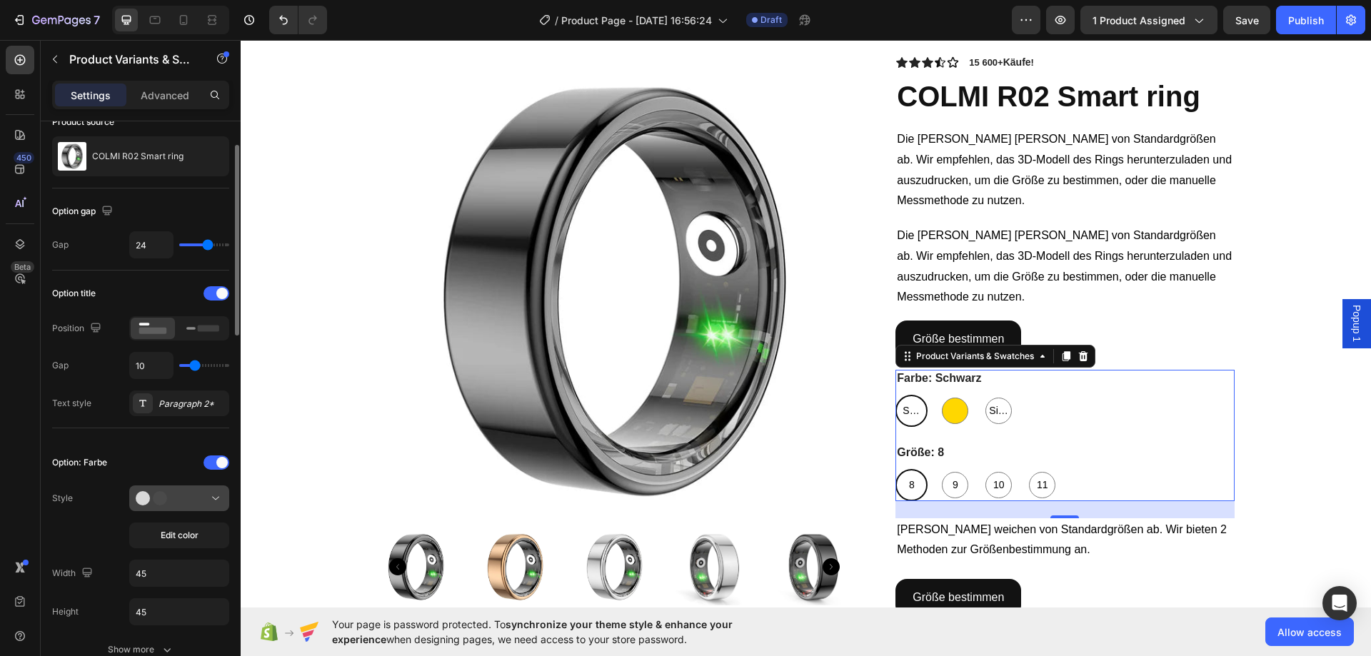
click at [205, 495] on div at bounding box center [179, 498] width 87 height 14
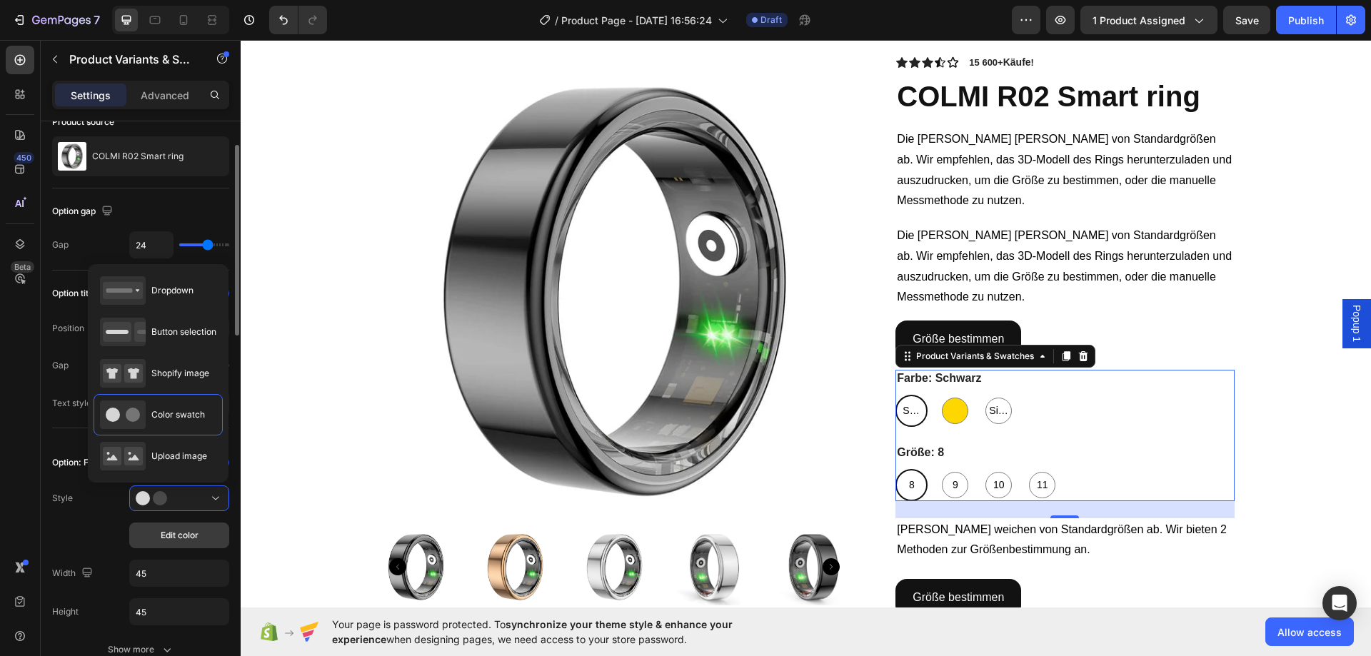
click at [166, 539] on span "Edit color" at bounding box center [180, 535] width 38 height 13
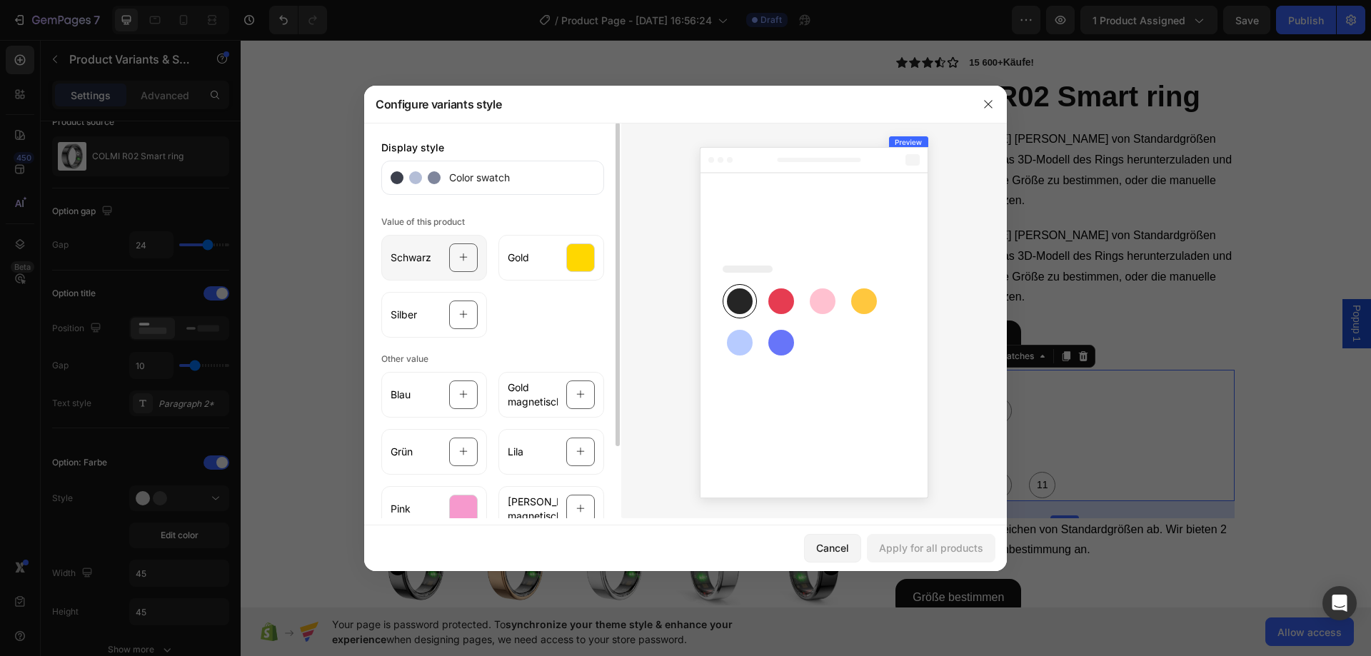
click at [436, 261] on div "Schwarz" at bounding box center [434, 258] width 106 height 46
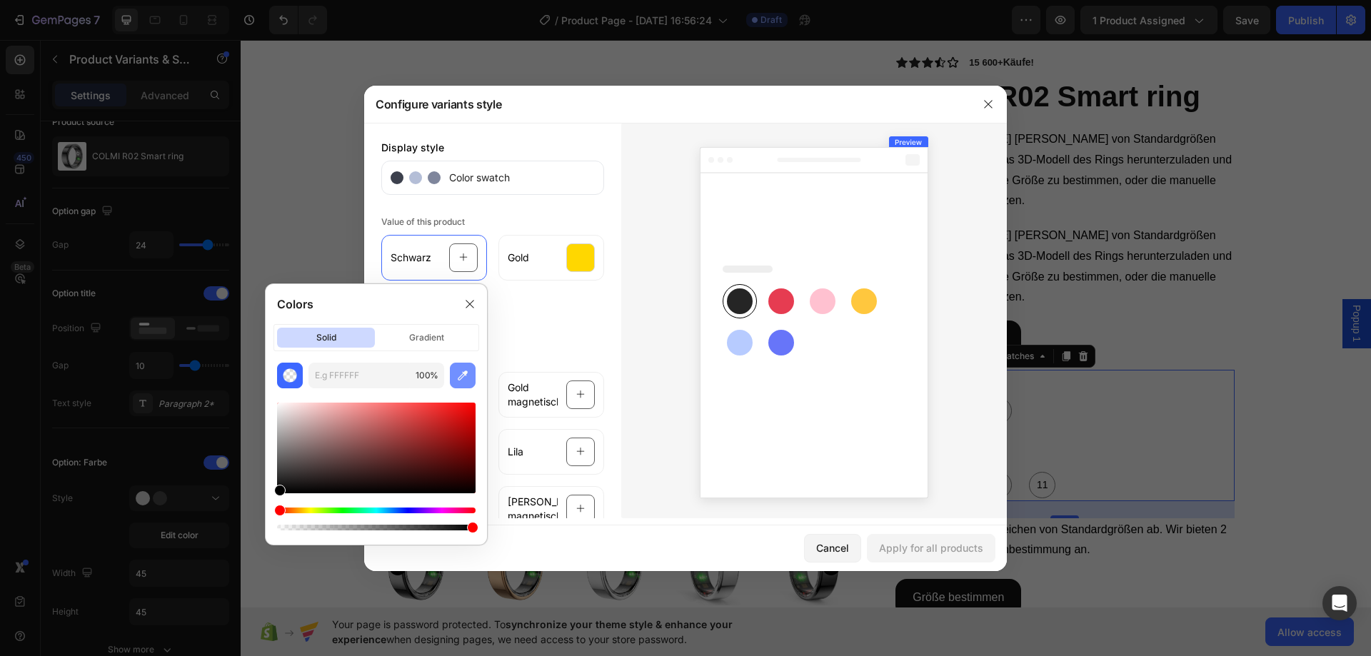
click at [463, 373] on icon "button" at bounding box center [463, 376] width 10 height 10
type input "000000"
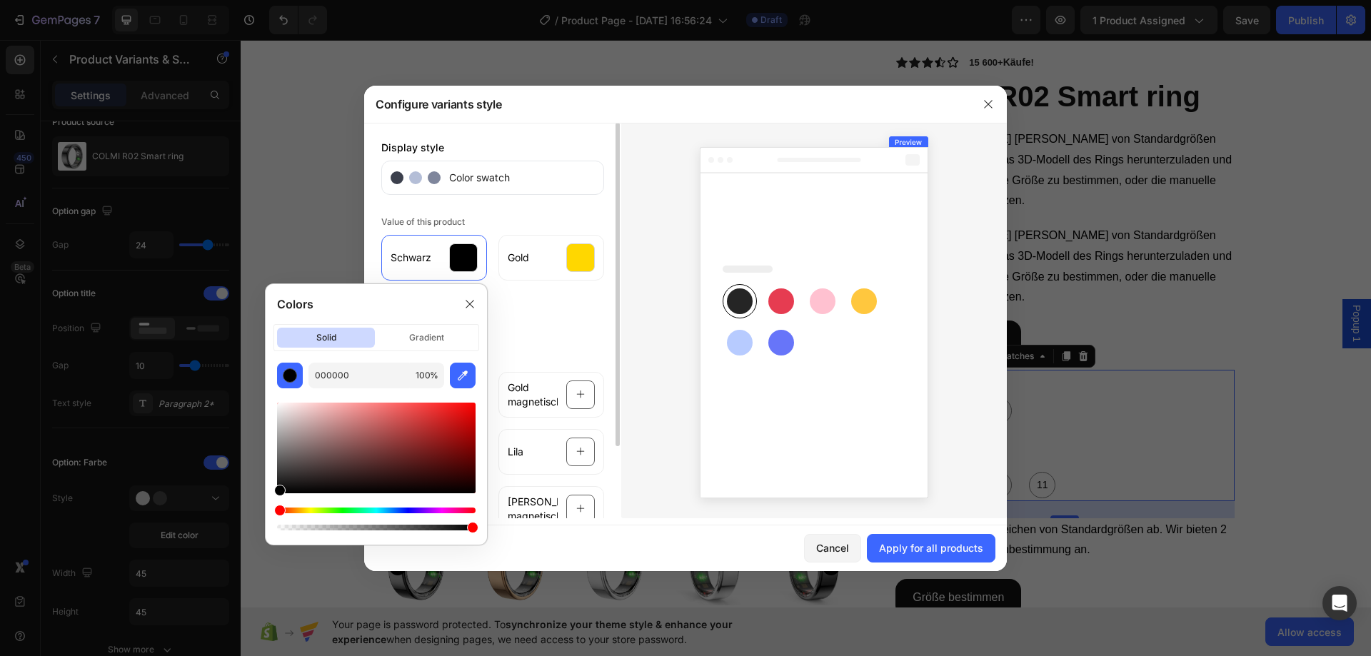
click at [572, 327] on div "[PERSON_NAME] Gold [PERSON_NAME]" at bounding box center [492, 283] width 223 height 109
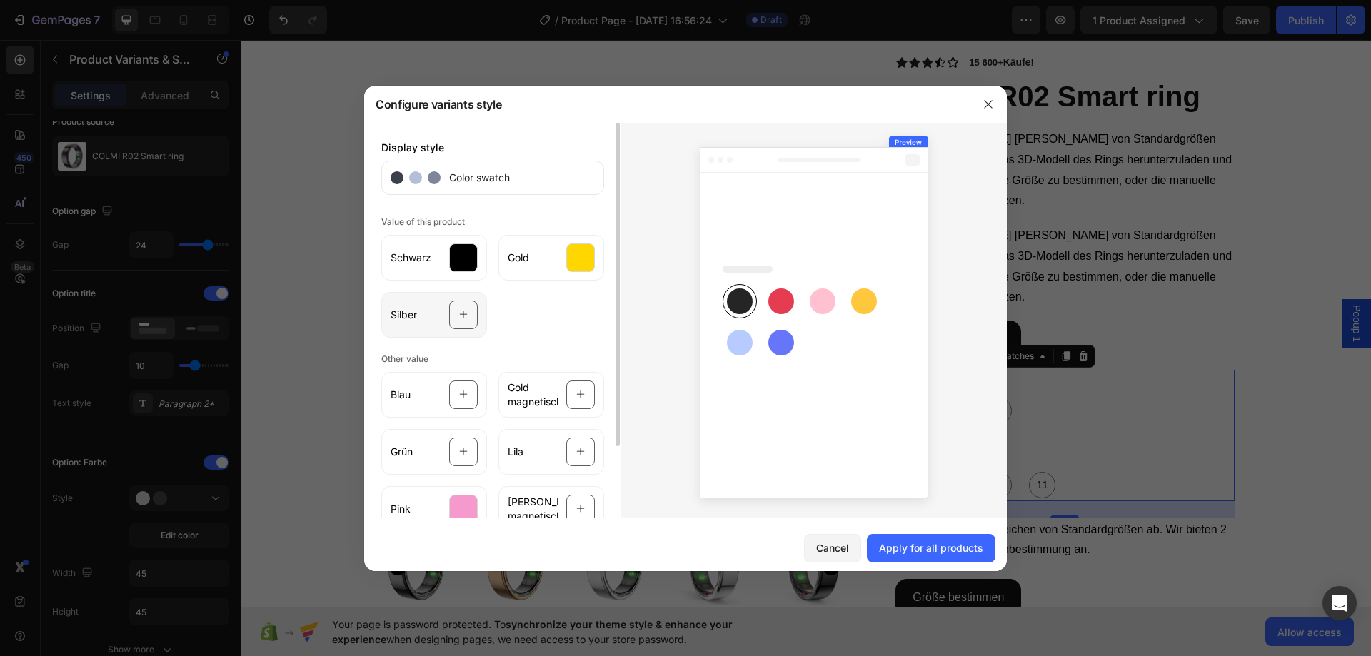
click at [456, 326] on div at bounding box center [463, 315] width 29 height 29
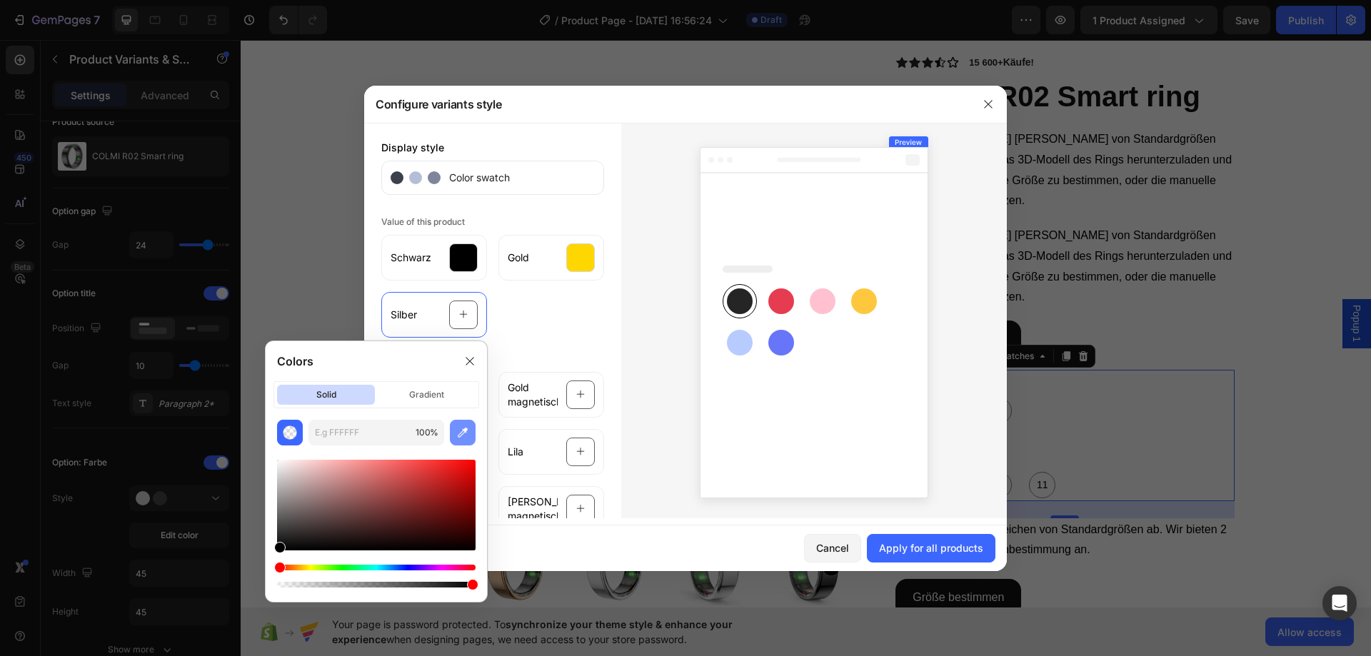
click at [460, 437] on icon "button" at bounding box center [463, 433] width 10 height 10
type input "DDDBDB"
click at [920, 545] on div "Apply for all products" at bounding box center [931, 547] width 104 height 15
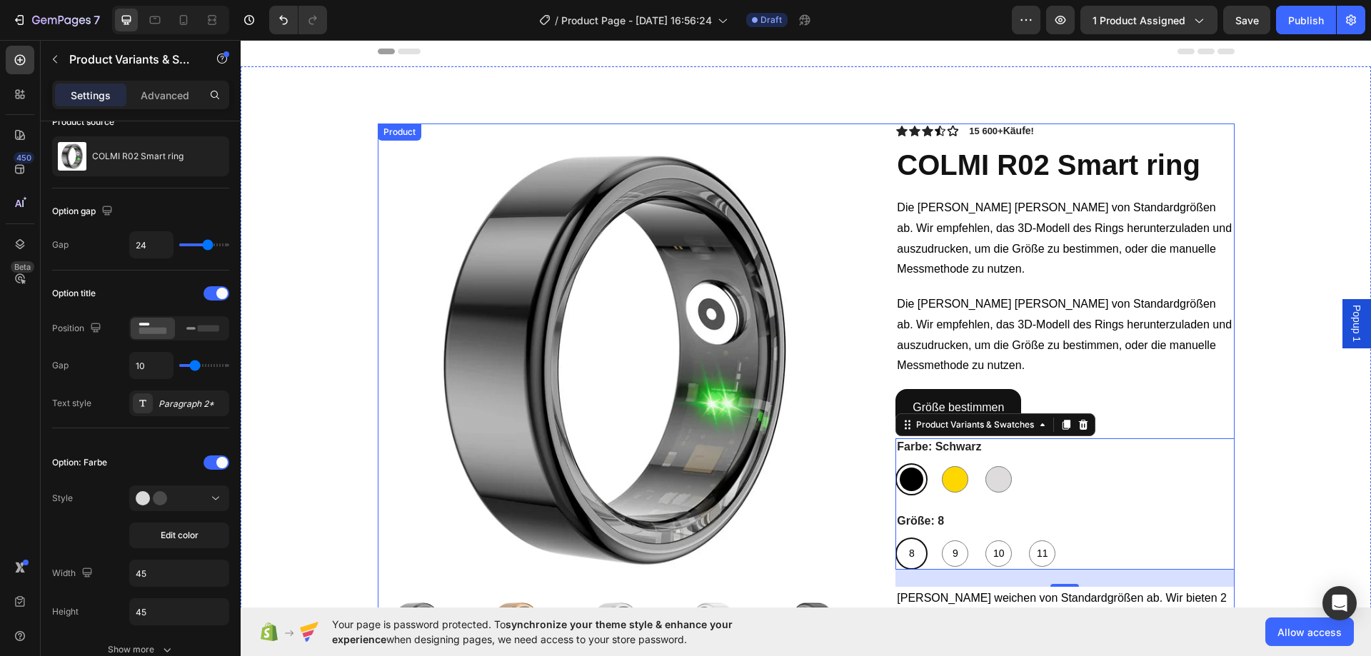
scroll to position [0, 0]
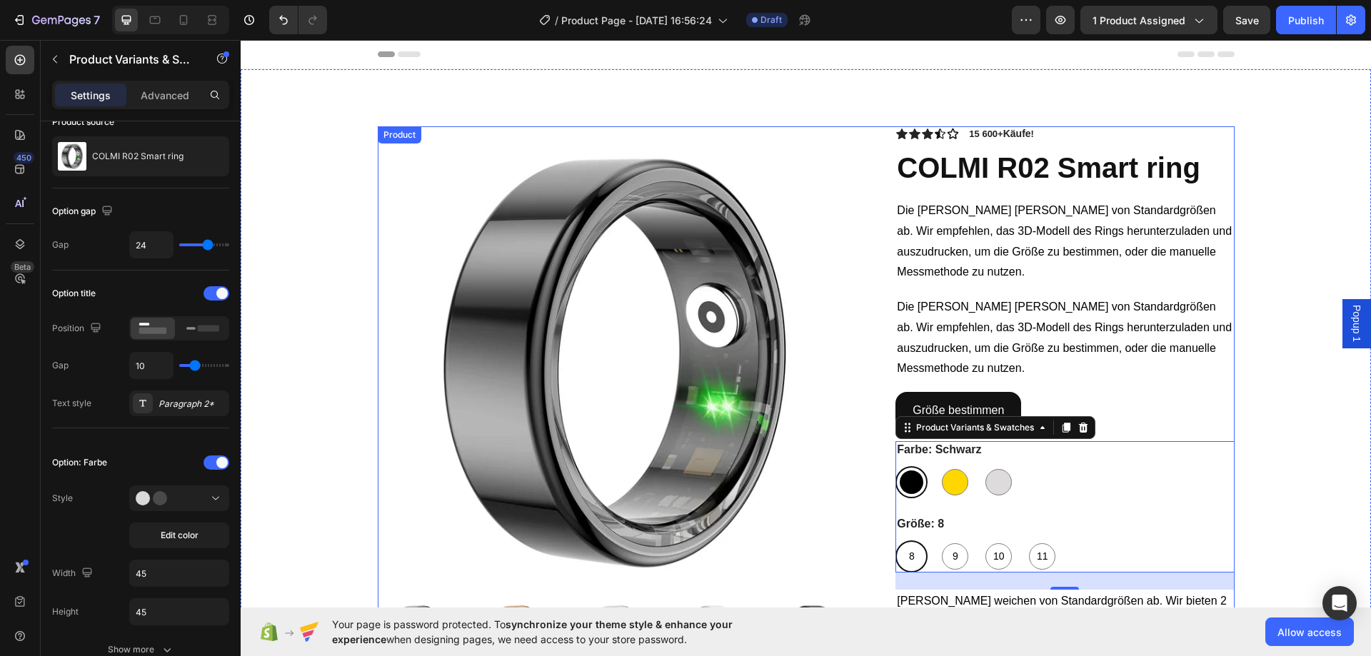
click at [962, 323] on span "Die [PERSON_NAME] [PERSON_NAME] von Standardgrößen ab. Wir empfehlen, das 3D-Mo…" at bounding box center [1064, 338] width 335 height 74
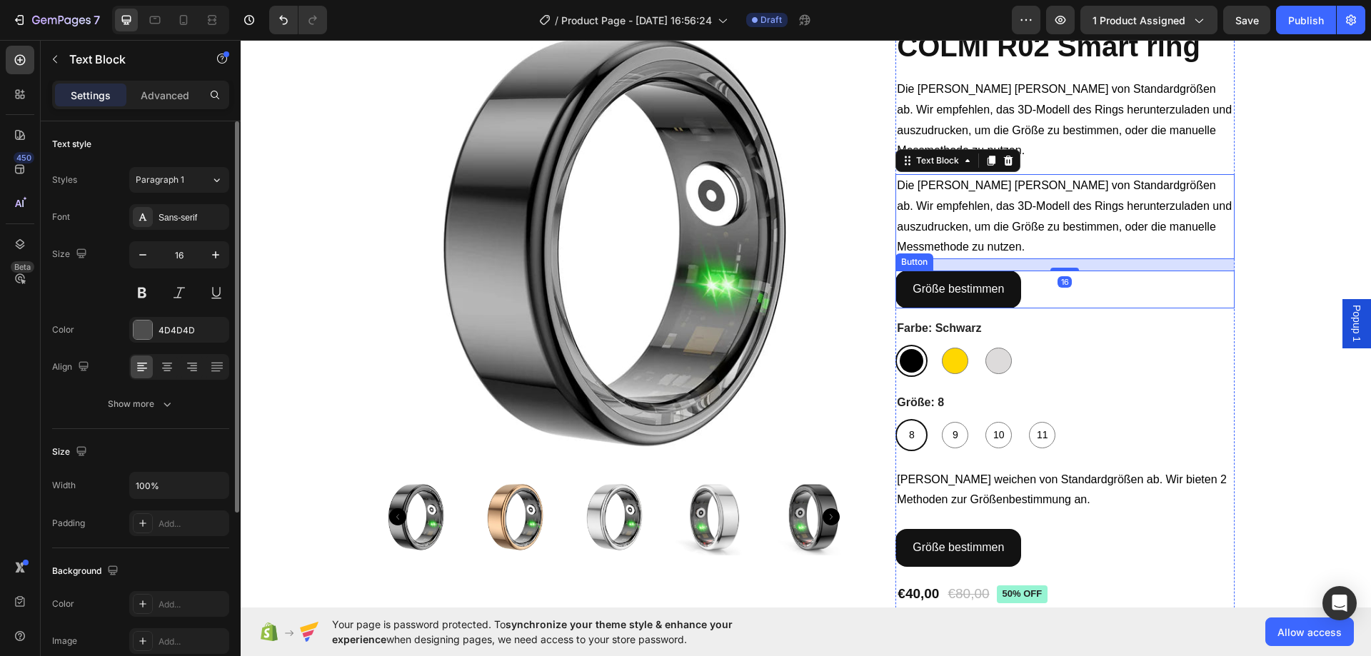
scroll to position [143, 0]
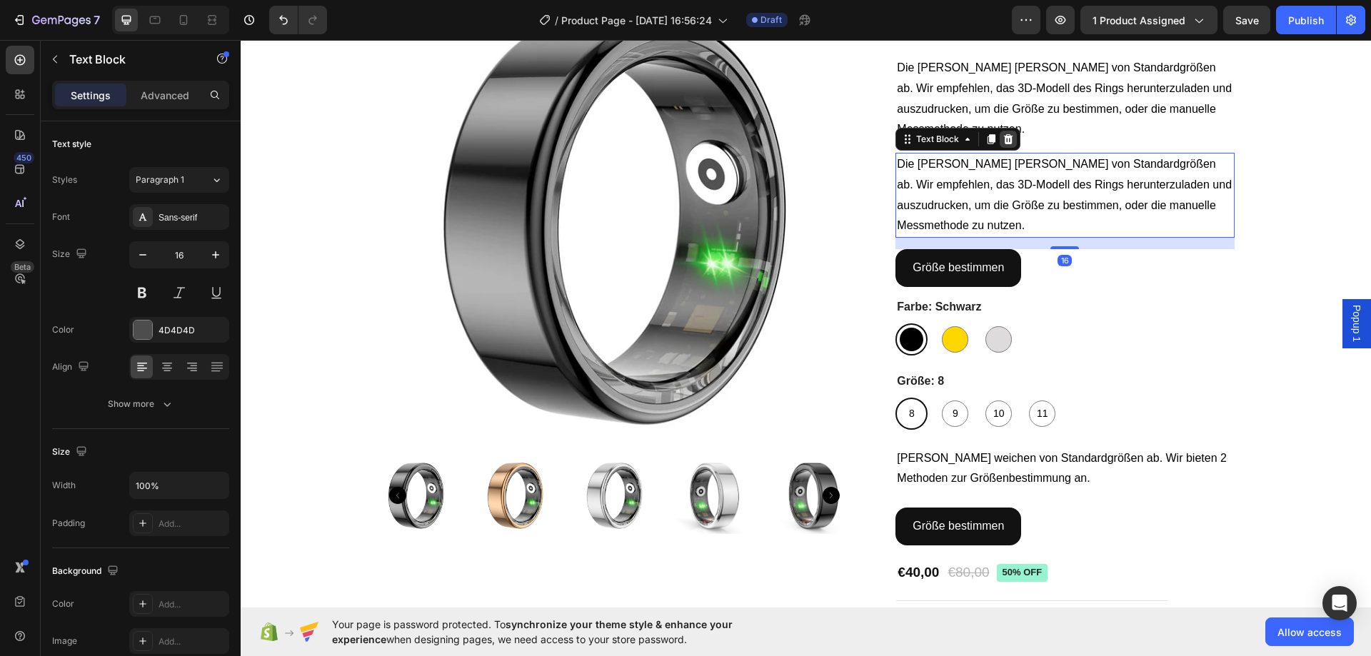
click at [1005, 146] on div at bounding box center [1008, 139] width 17 height 17
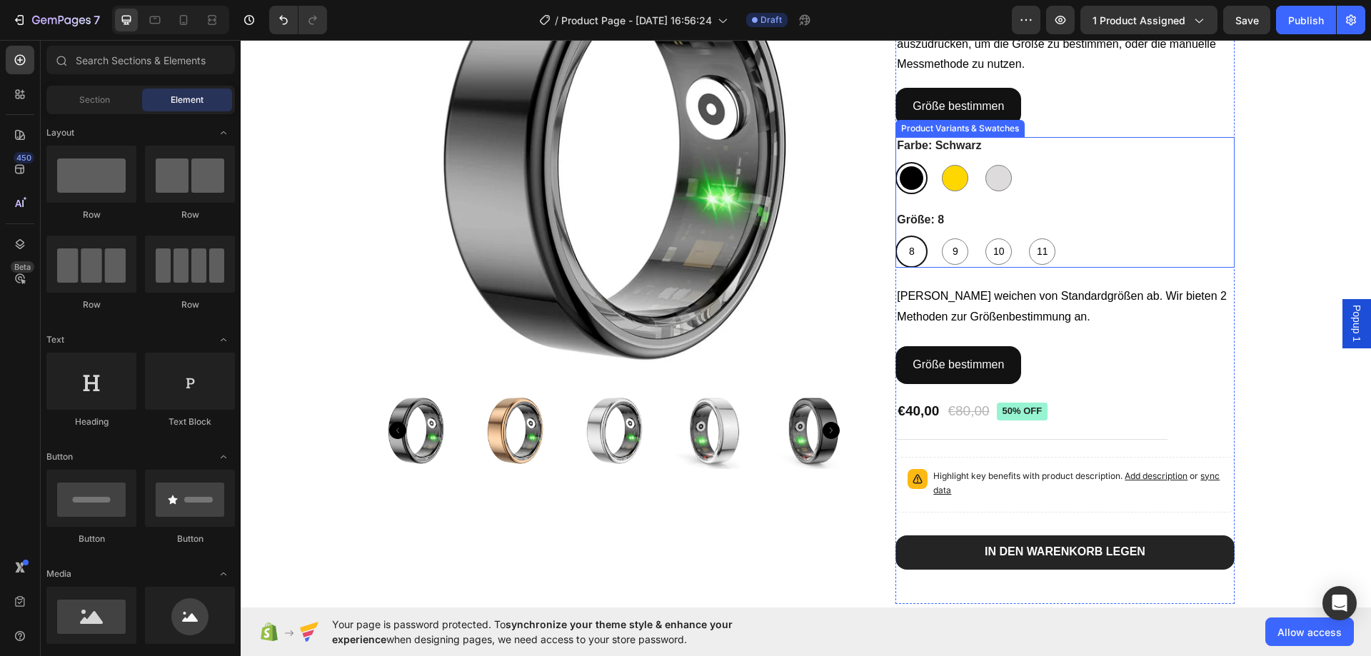
scroll to position [214, 0]
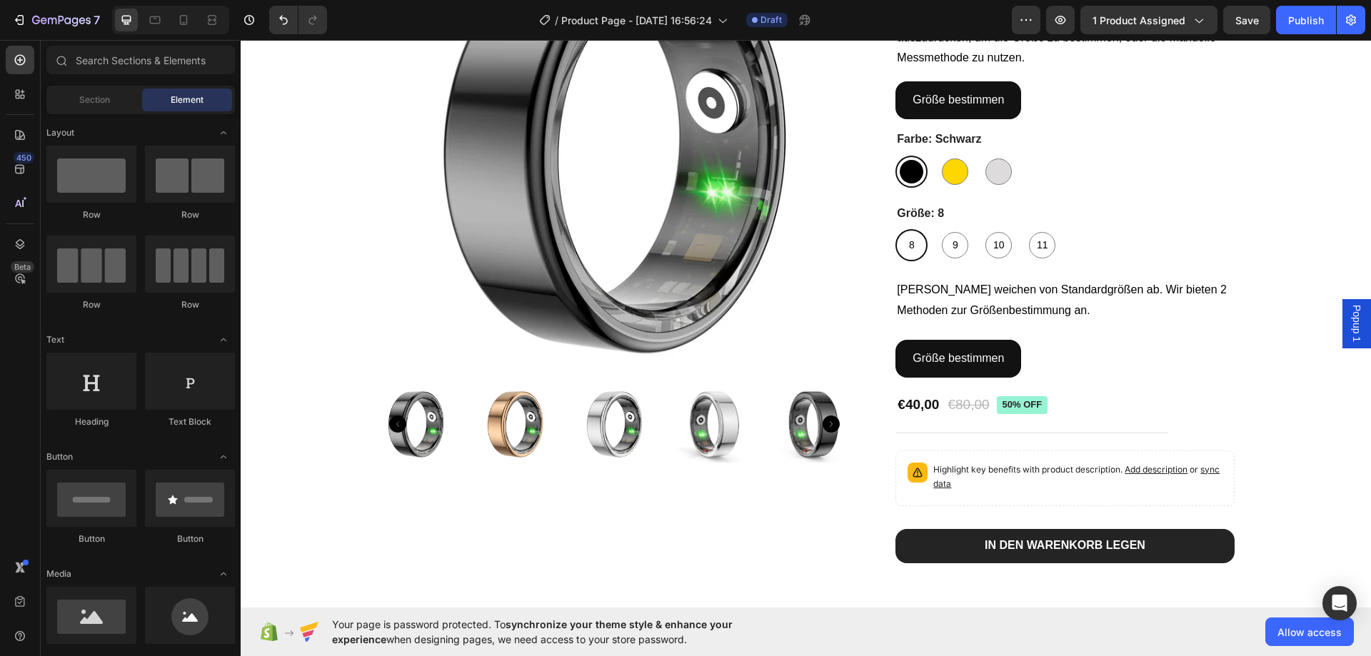
click at [1342, 322] on div "Popup 1" at bounding box center [1356, 323] width 29 height 49
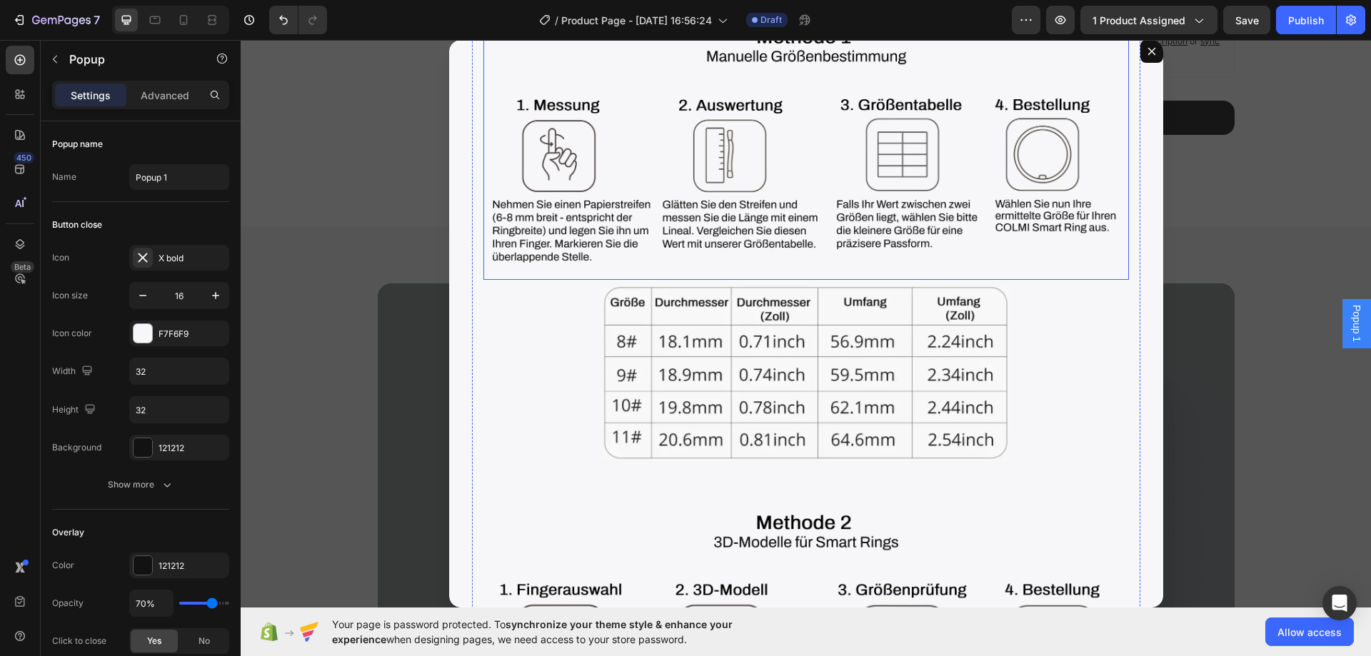
scroll to position [413, 0]
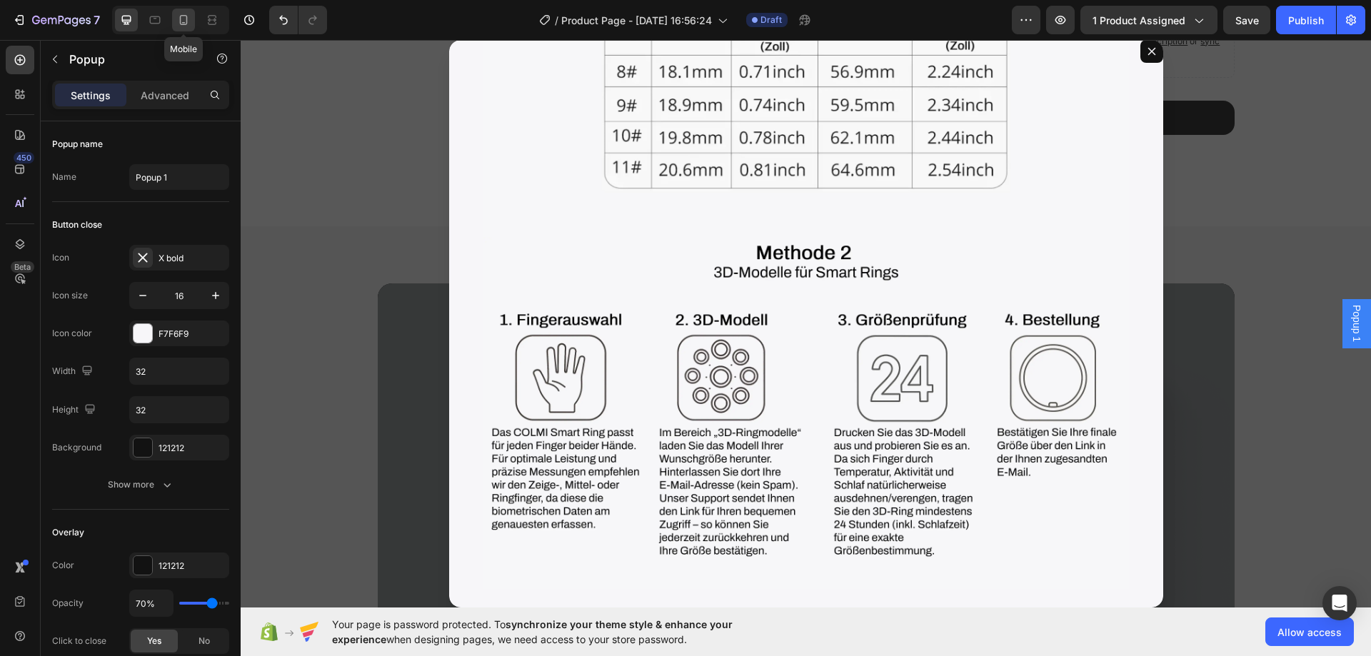
click at [184, 25] on icon at bounding box center [184, 20] width 8 height 10
type input "100%"
click at [184, 25] on icon at bounding box center [184, 20] width 8 height 10
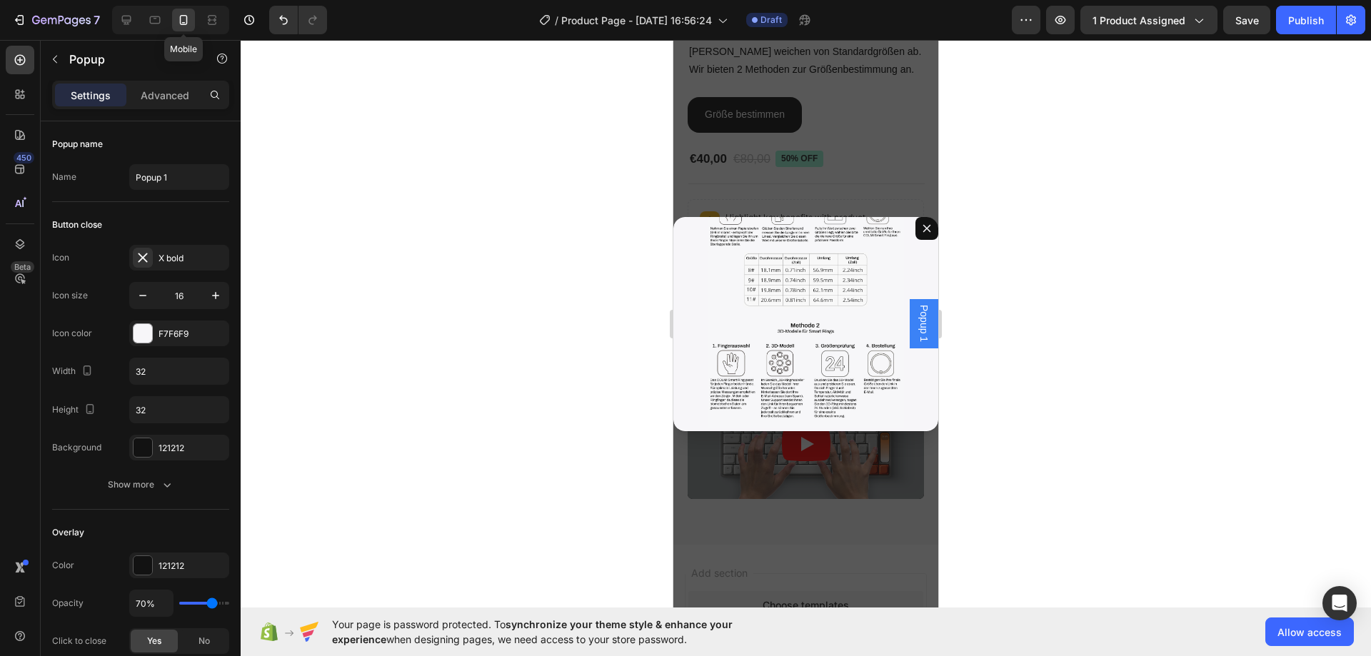
scroll to position [770, 0]
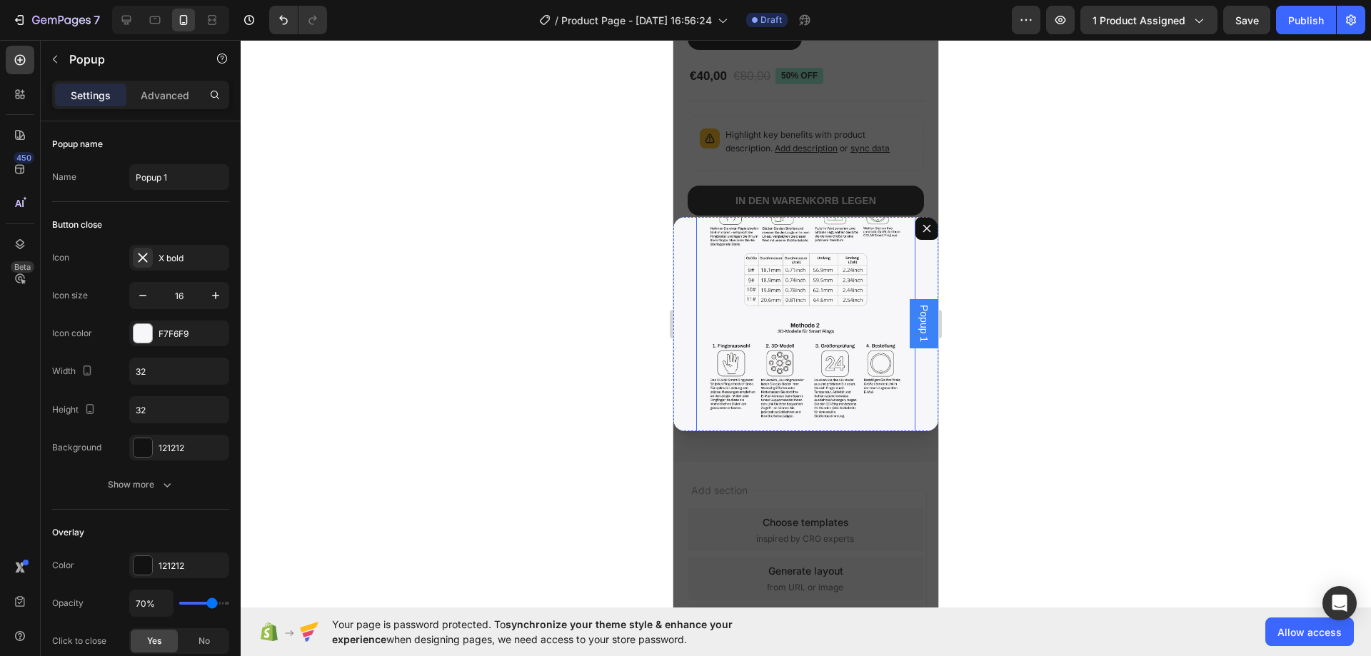
click at [703, 359] on div "Image Image Image Row" at bounding box center [805, 286] width 219 height 305
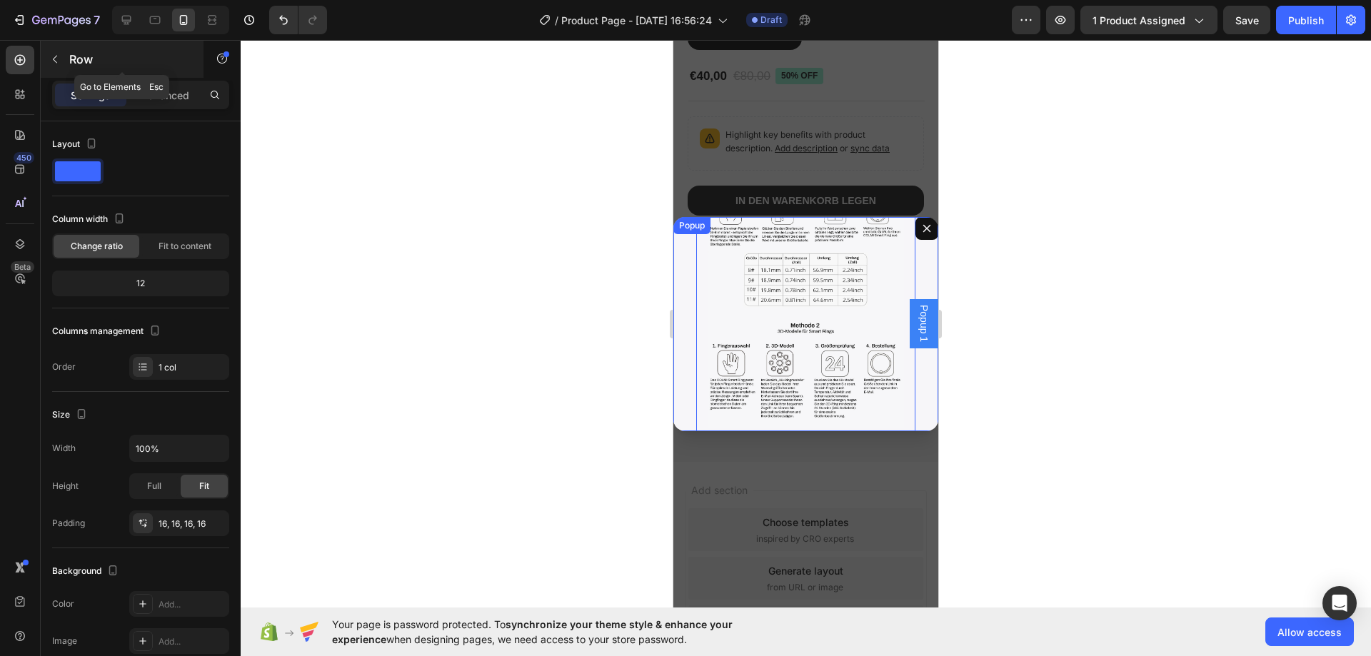
click at [61, 60] on button "button" at bounding box center [55, 59] width 23 height 23
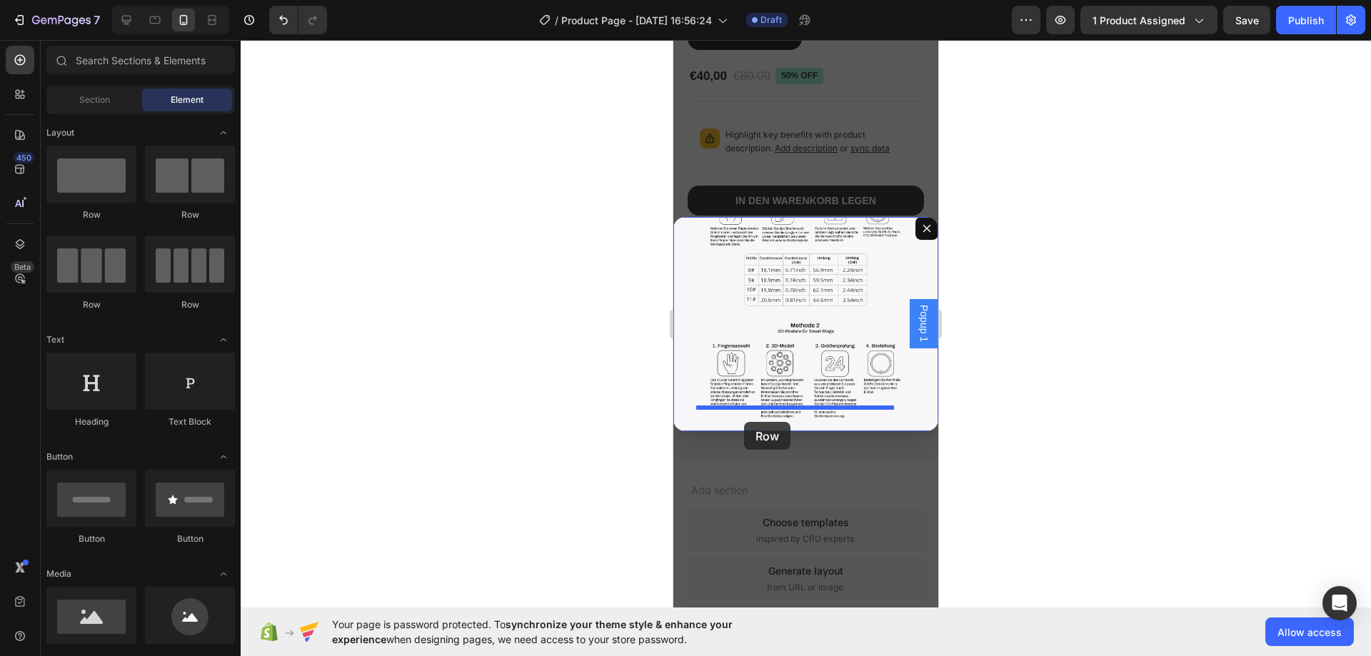
drag, startPoint x: 789, startPoint y: 221, endPoint x: 744, endPoint y: 422, distance: 205.6
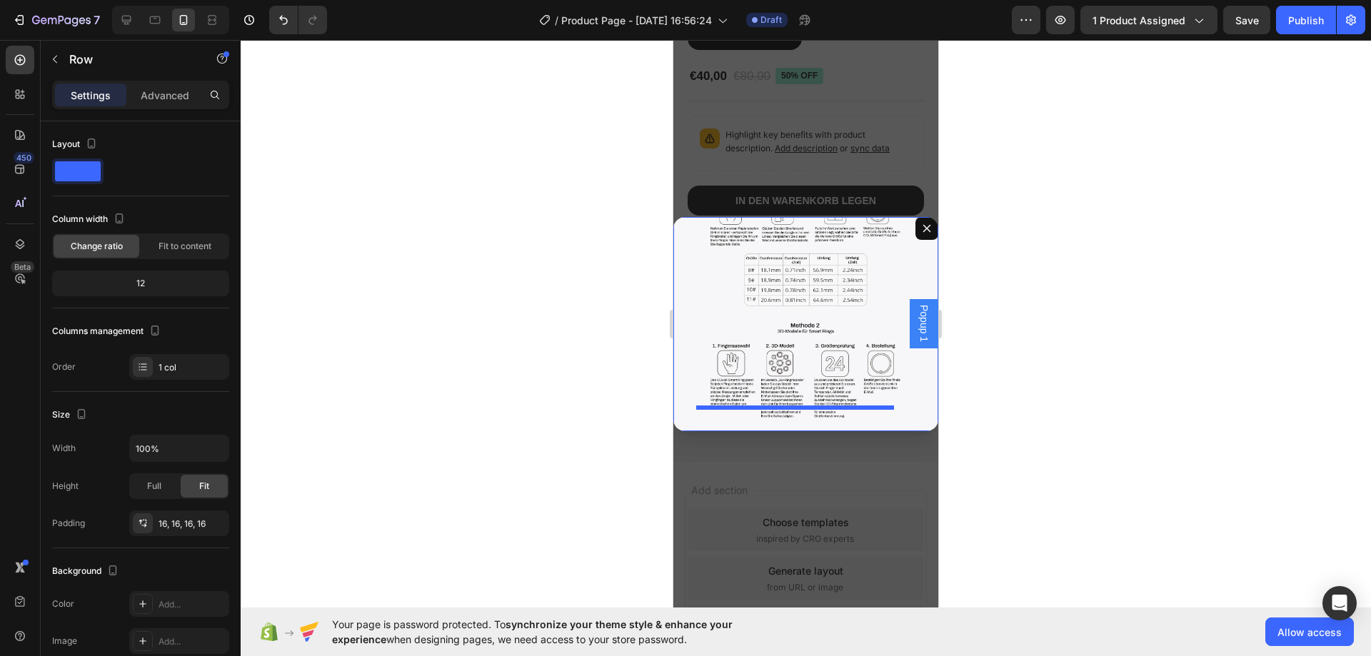
scroll to position [171, 0]
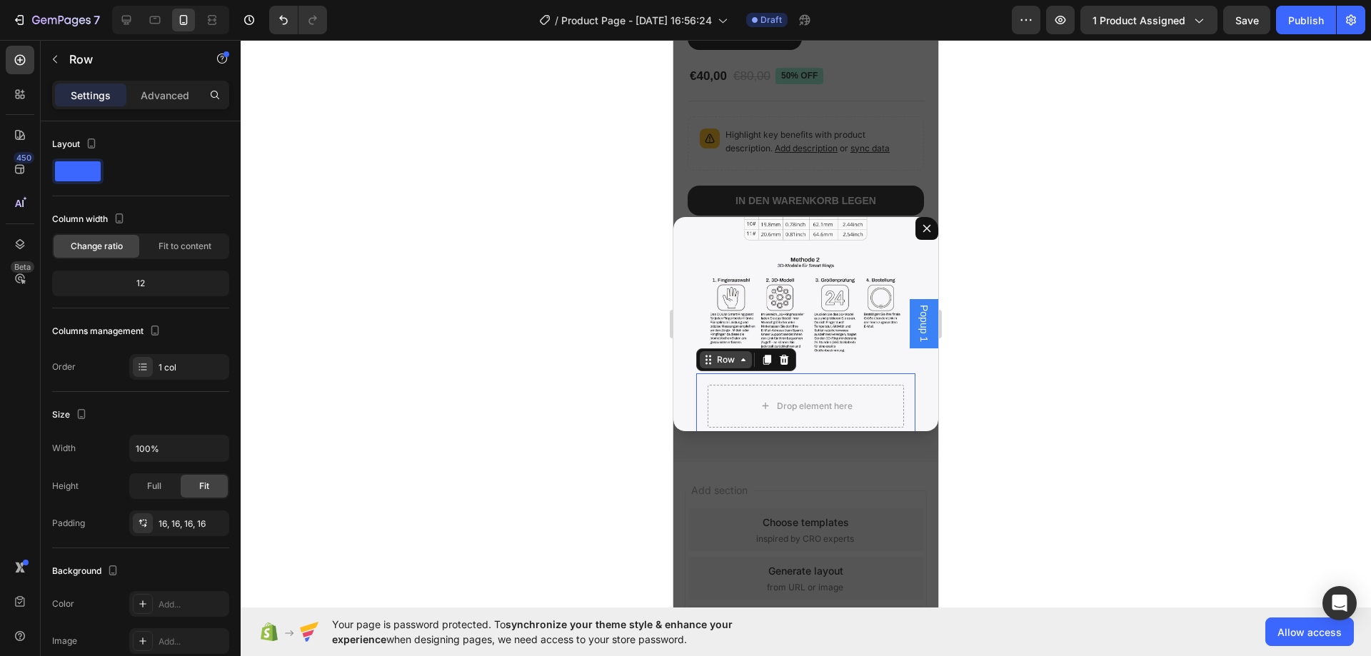
click at [735, 353] on div "Row" at bounding box center [726, 359] width 24 height 13
click at [885, 329] on div "Image Image Image Row" at bounding box center [805, 221] width 219 height 305
click at [167, 94] on p "Advanced" at bounding box center [165, 95] width 49 height 15
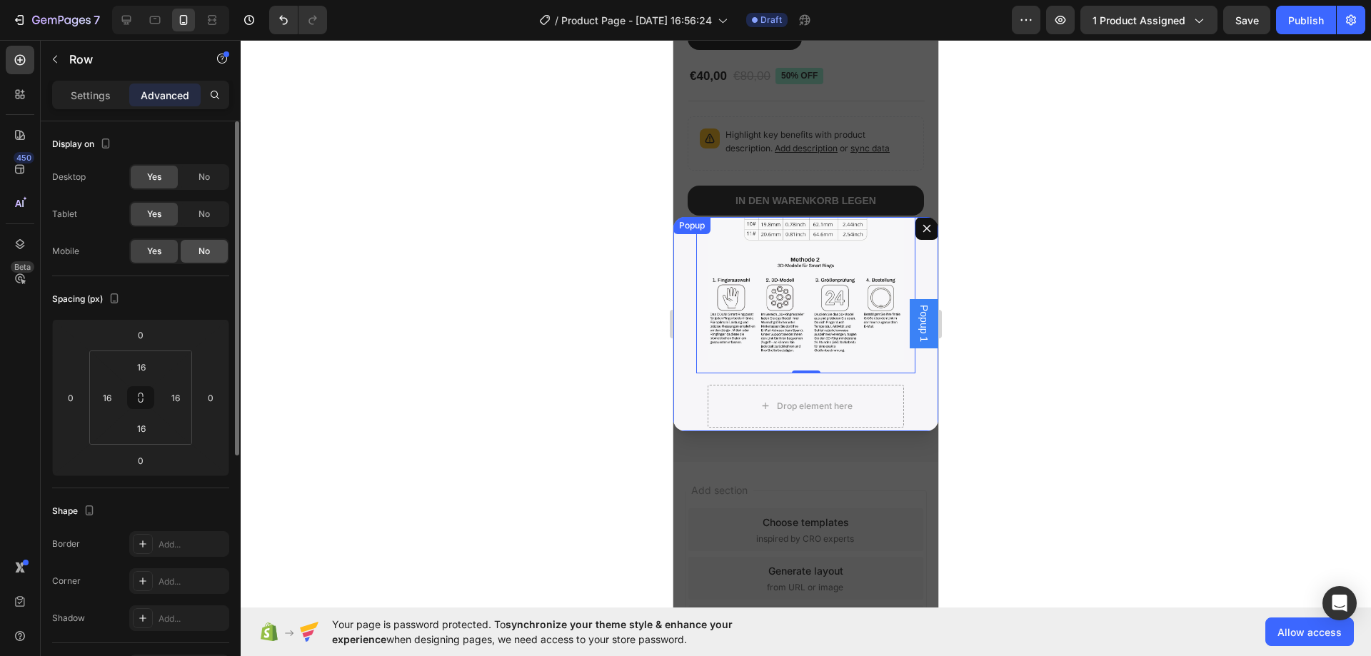
click at [199, 246] on span "No" at bounding box center [203, 251] width 11 height 13
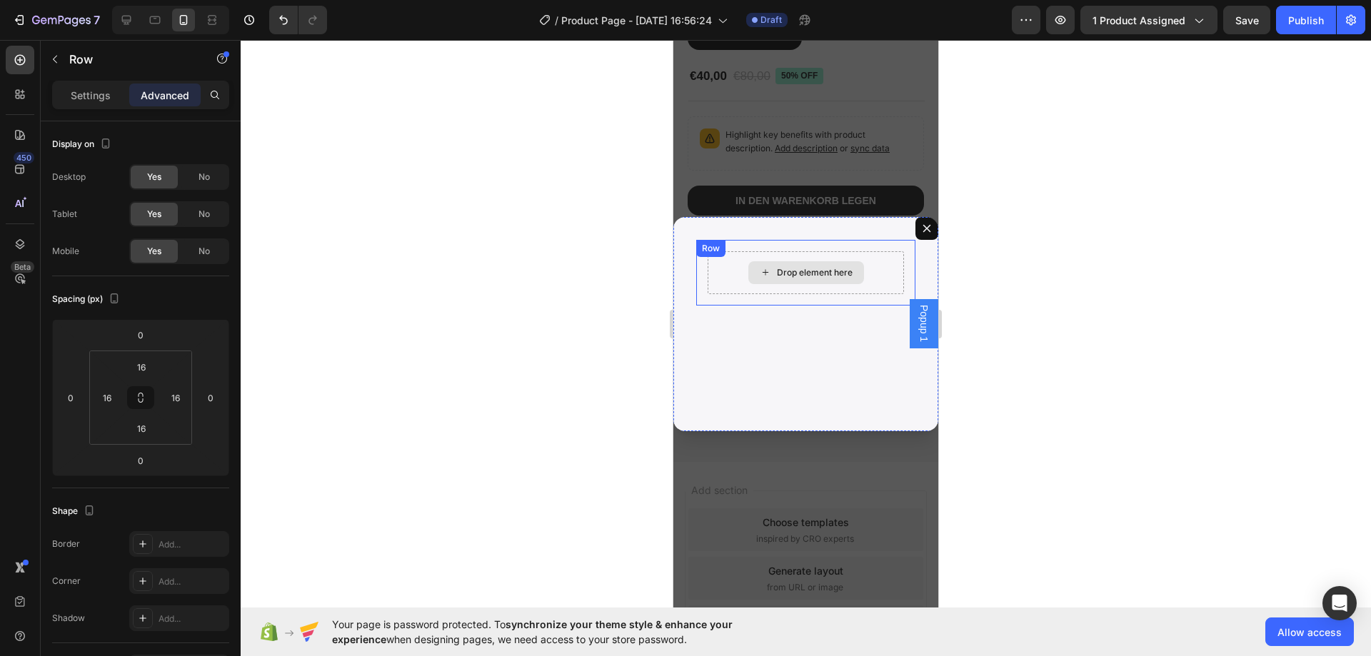
click at [737, 273] on div "Drop element here" at bounding box center [806, 272] width 196 height 43
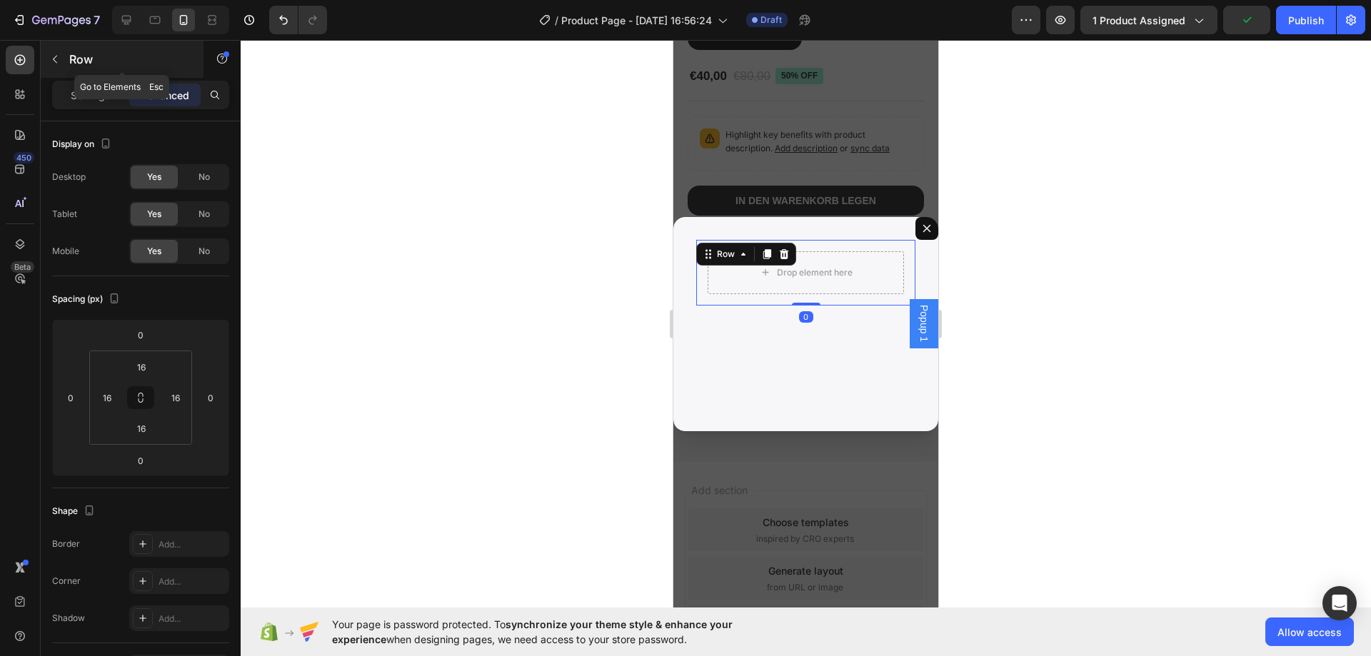
click at [54, 59] on icon "button" at bounding box center [55, 60] width 4 height 8
click at [0, 0] on div at bounding box center [0, 0] width 0 height 0
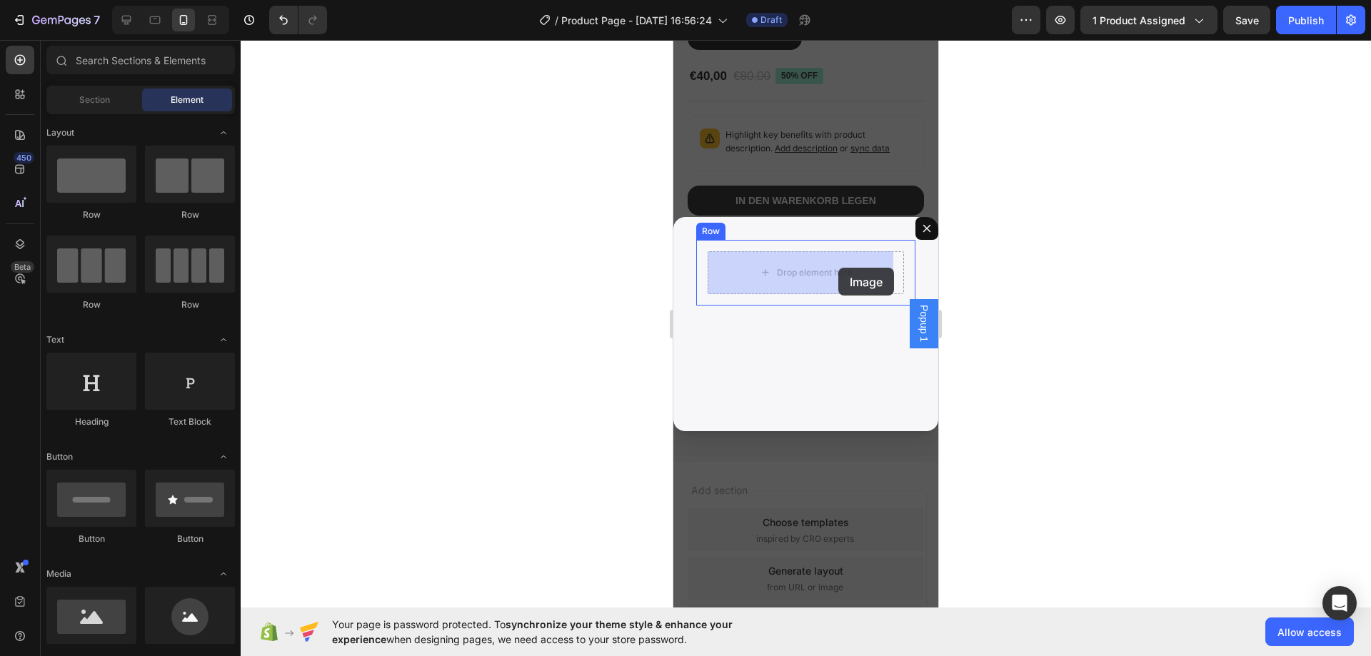
drag, startPoint x: 775, startPoint y: 635, endPoint x: 838, endPoint y: 268, distance: 373.0
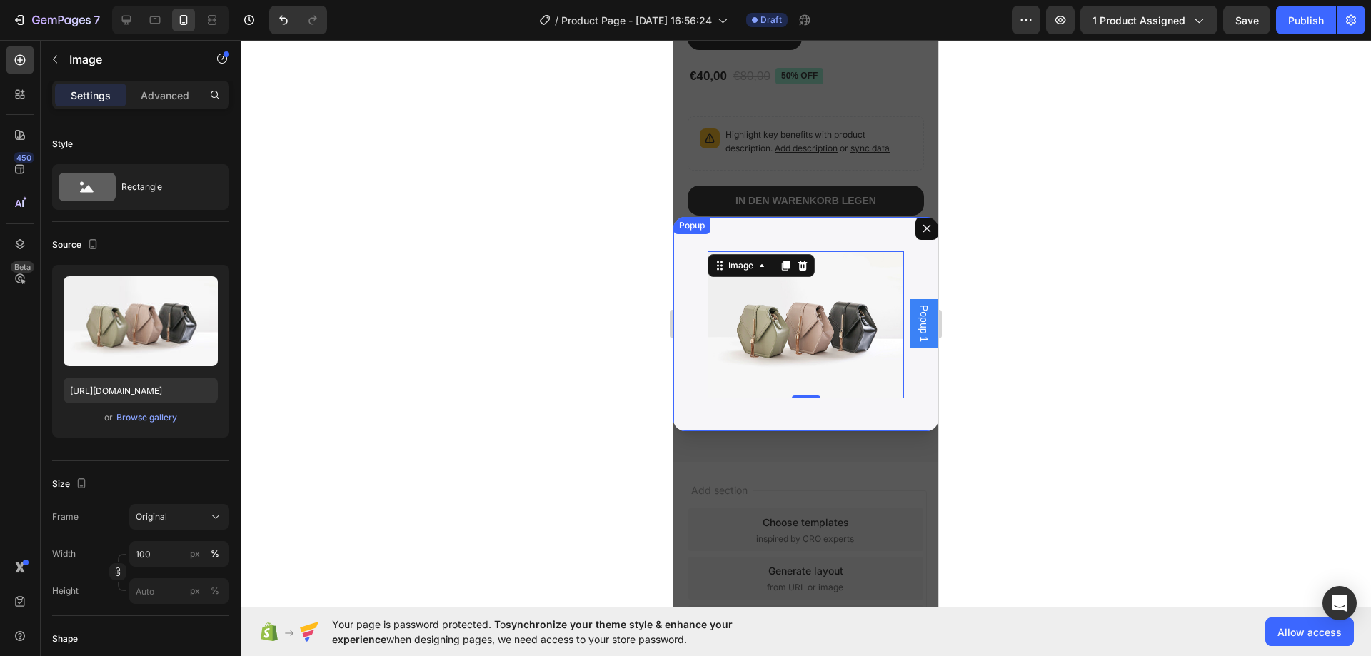
click at [688, 260] on div "Image Image Image Row Image 0 Row" at bounding box center [805, 324] width 265 height 214
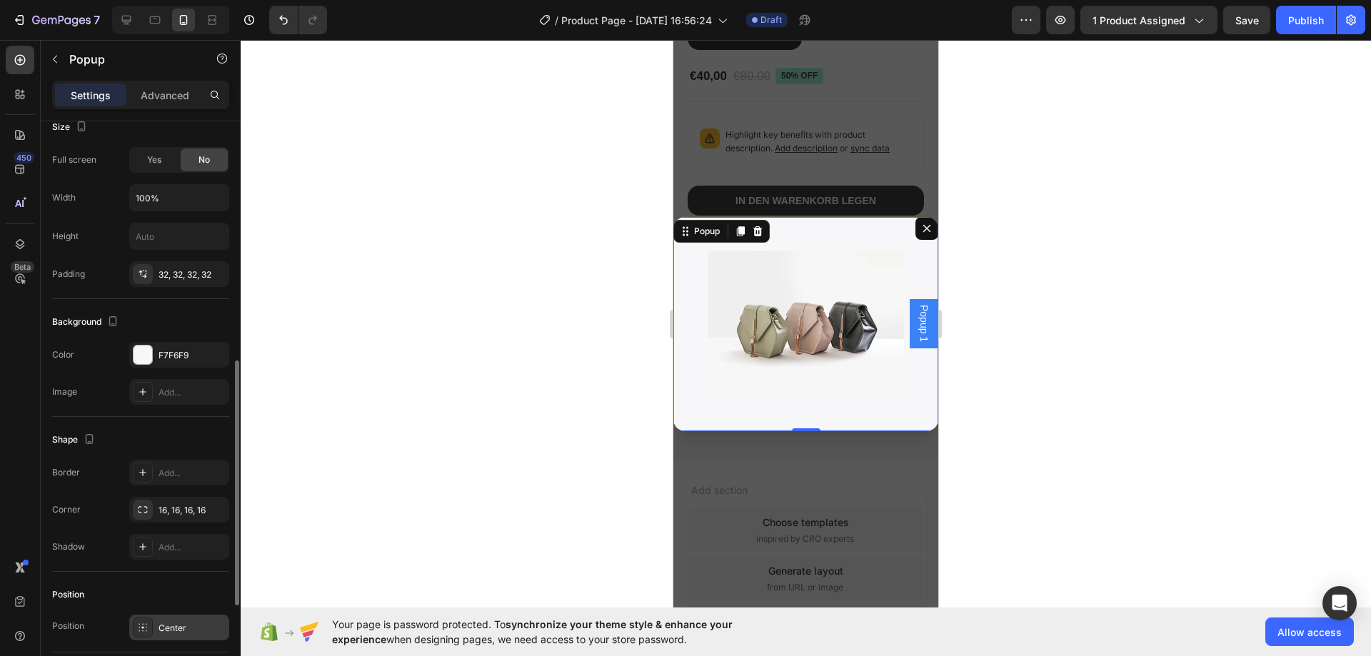
scroll to position [491, 0]
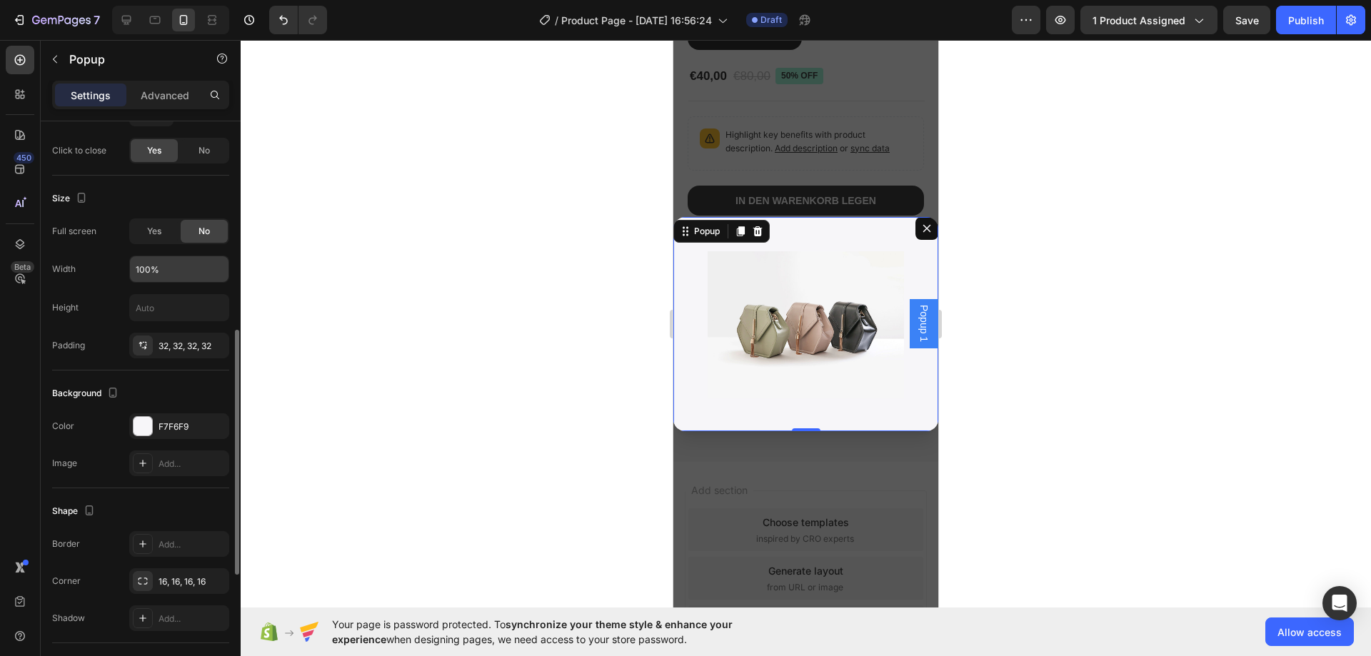
click at [182, 273] on input "100%" at bounding box center [179, 269] width 99 height 26
click at [186, 269] on input "700%" at bounding box center [179, 269] width 99 height 26
drag, startPoint x: 161, startPoint y: 275, endPoint x: 113, endPoint y: 273, distance: 48.6
click at [113, 273] on div "Width 700" at bounding box center [140, 269] width 177 height 27
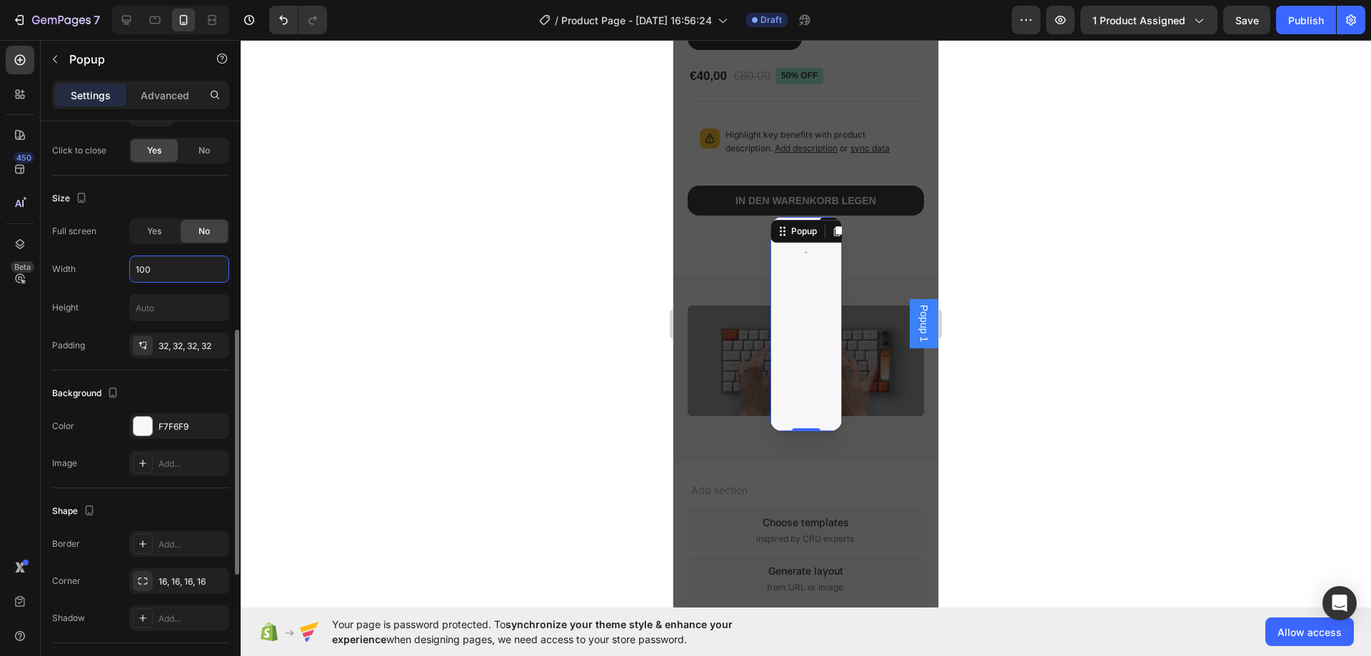
type input "100%"
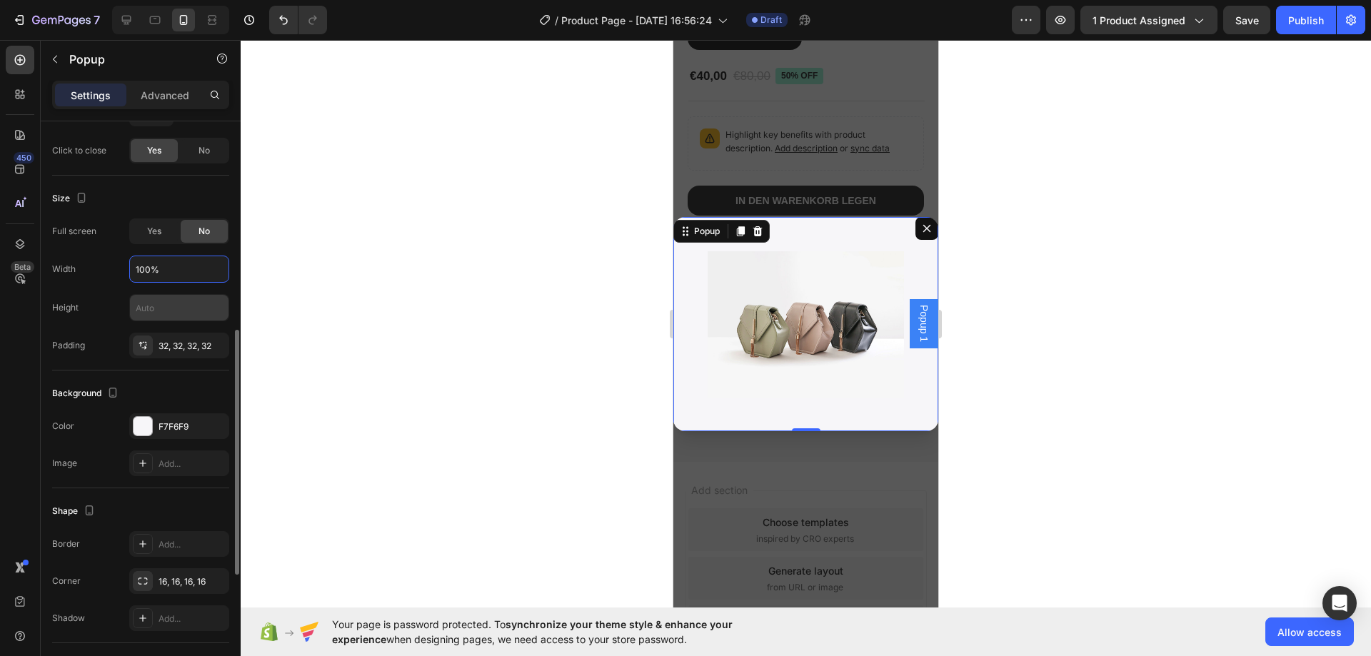
click at [178, 306] on input "text" at bounding box center [179, 308] width 99 height 26
type input "700"
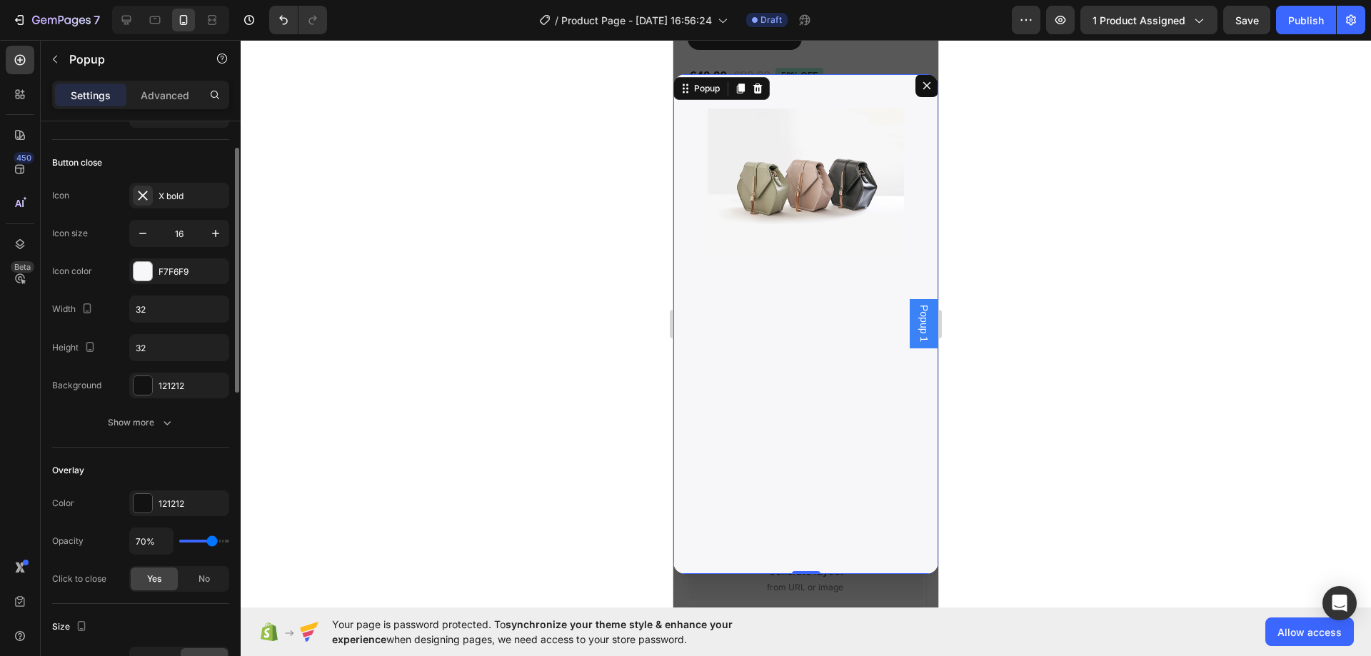
scroll to position [205, 0]
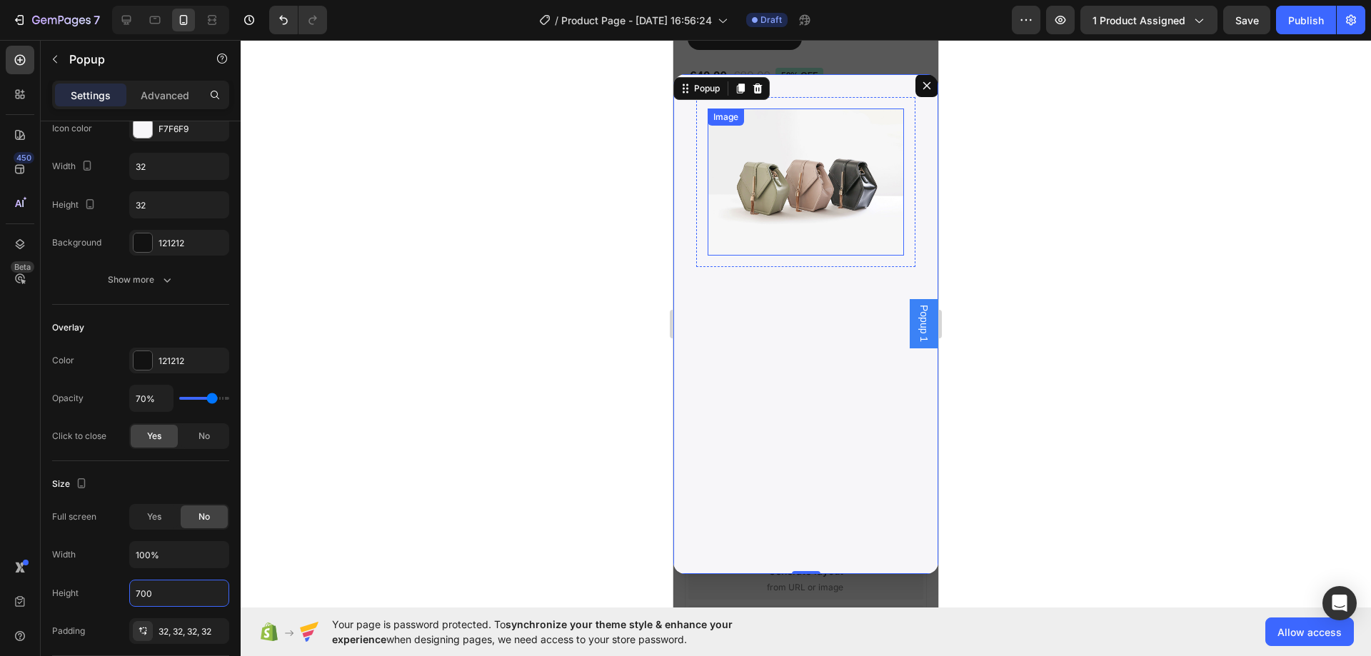
click at [803, 184] on img "Dialog body" at bounding box center [806, 182] width 196 height 147
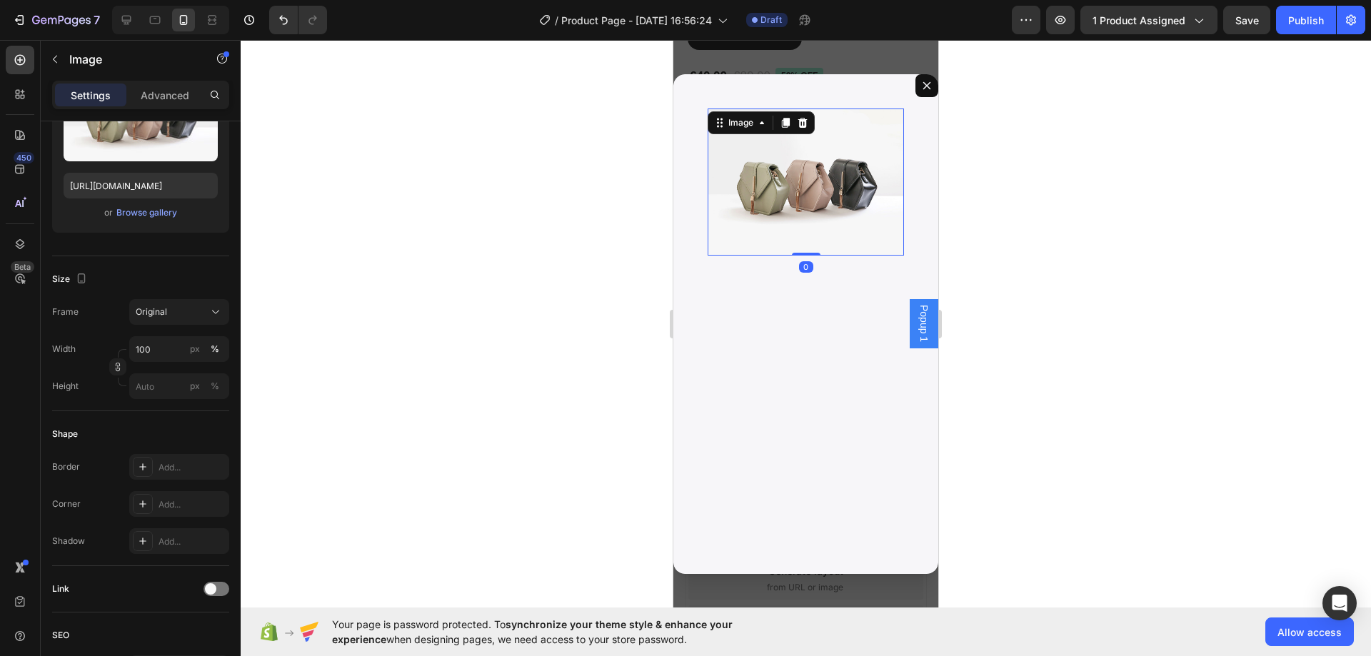
scroll to position [0, 0]
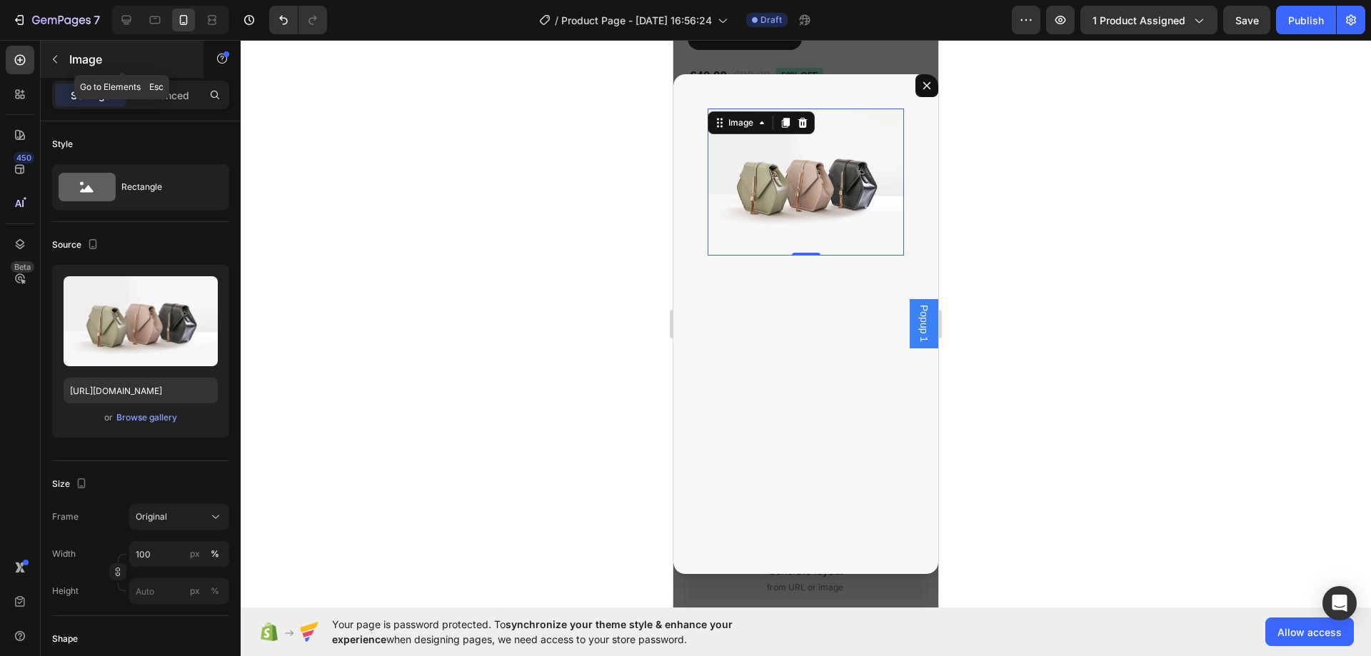
click at [47, 63] on button "button" at bounding box center [55, 59] width 23 height 23
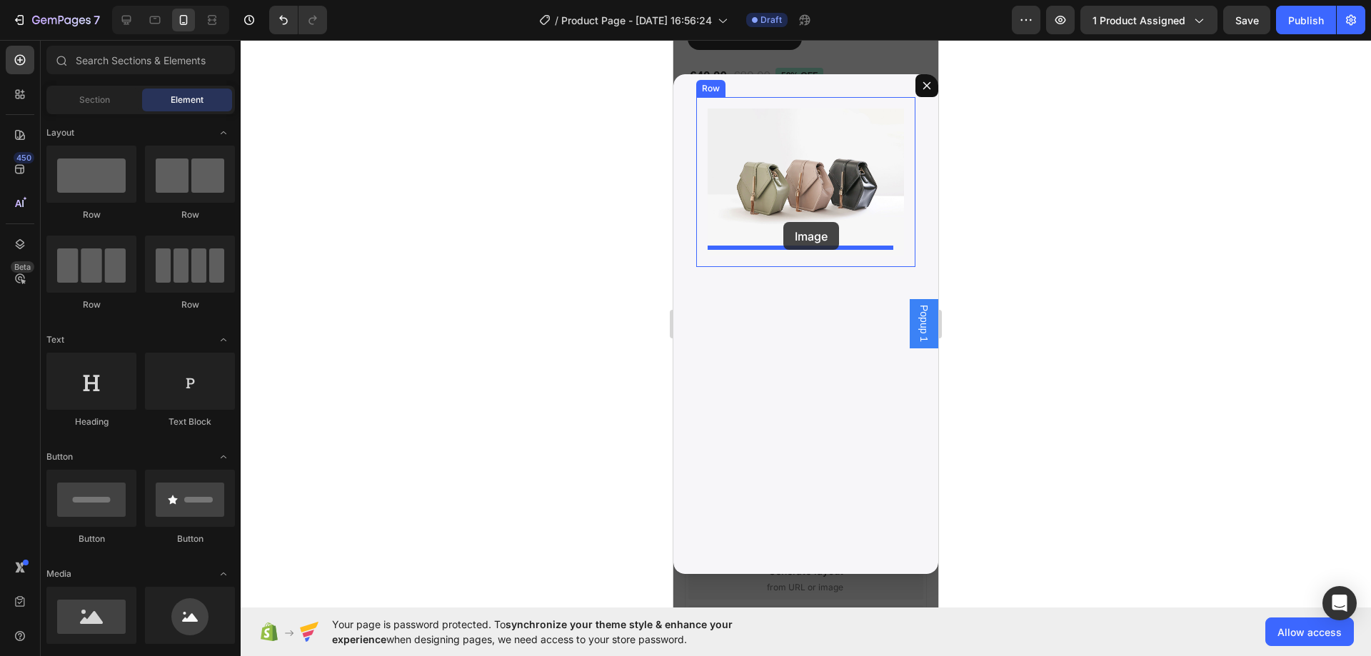
drag, startPoint x: 760, startPoint y: 666, endPoint x: 783, endPoint y: 222, distance: 444.7
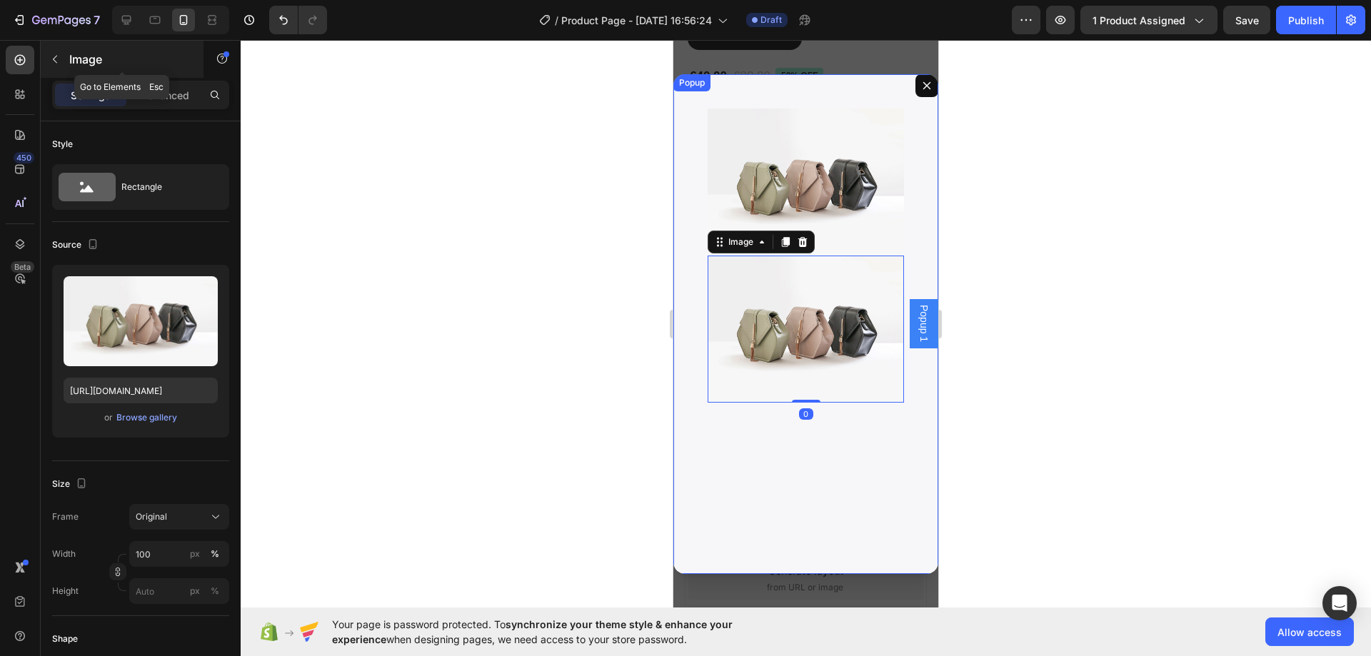
click at [53, 60] on icon "button" at bounding box center [54, 59] width 11 height 11
click at [0, 0] on div at bounding box center [0, 0] width 0 height 0
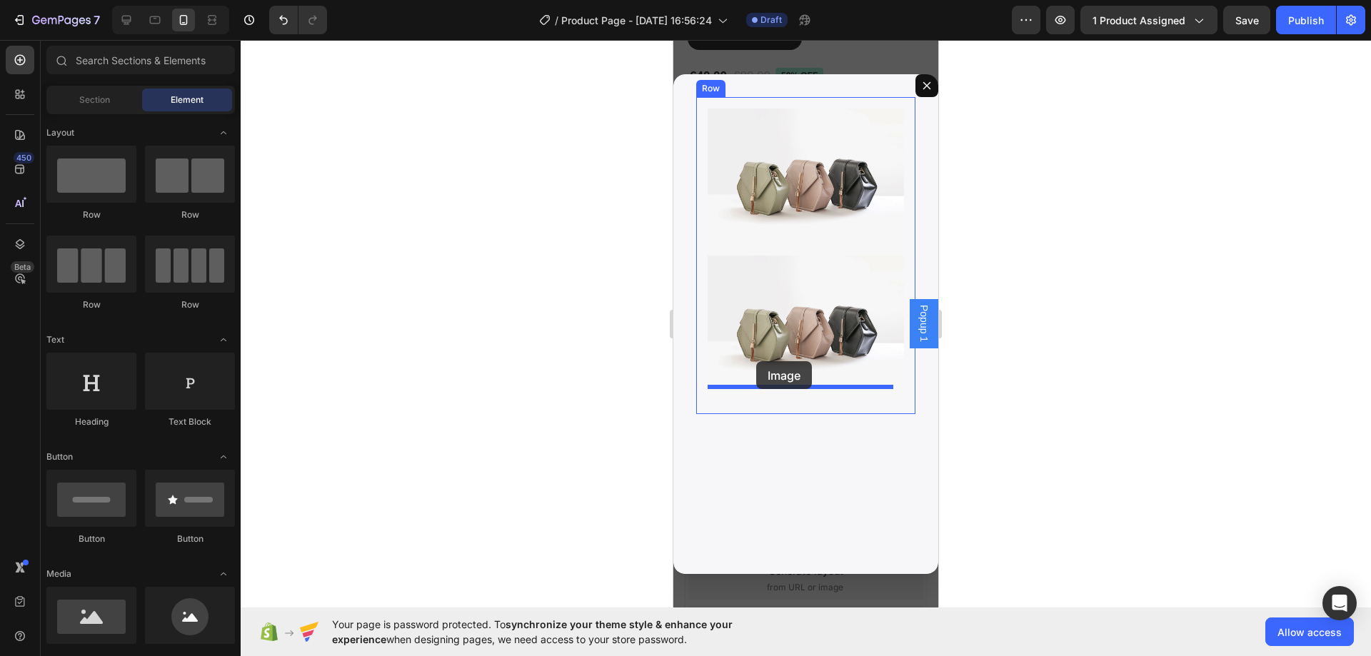
drag, startPoint x: 769, startPoint y: 649, endPoint x: 756, endPoint y: 361, distance: 288.0
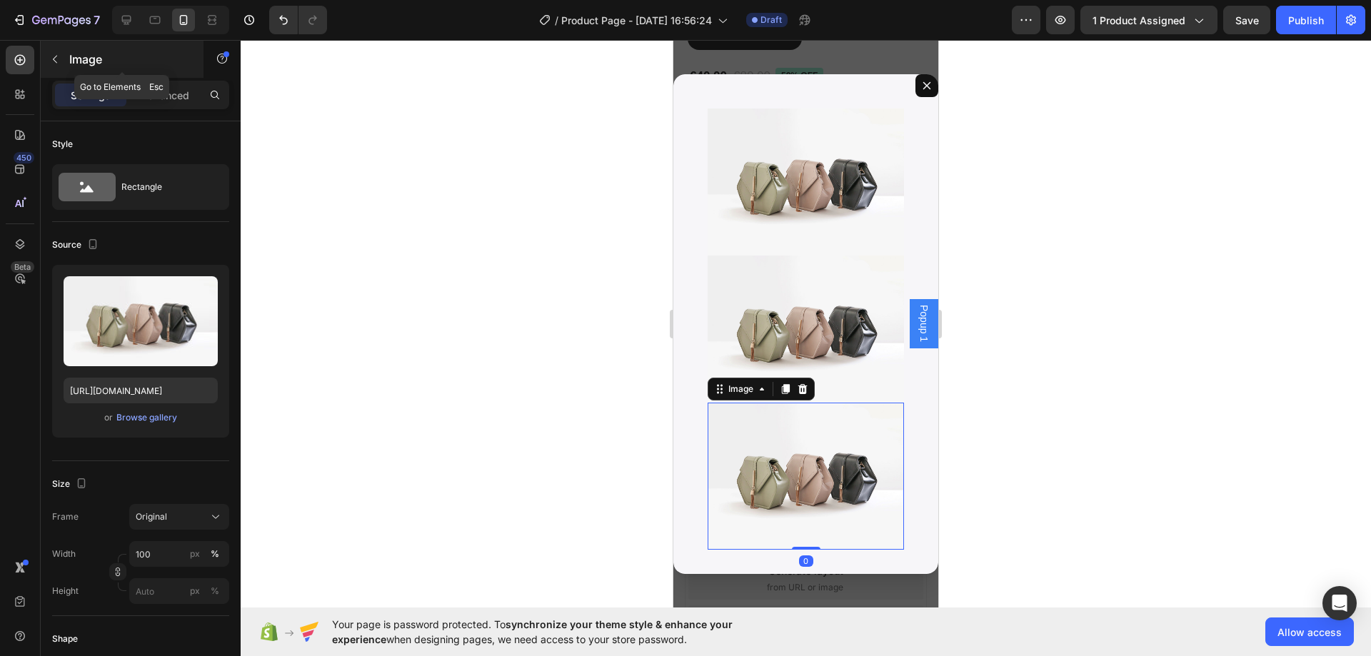
click at [46, 54] on button "button" at bounding box center [55, 59] width 23 height 23
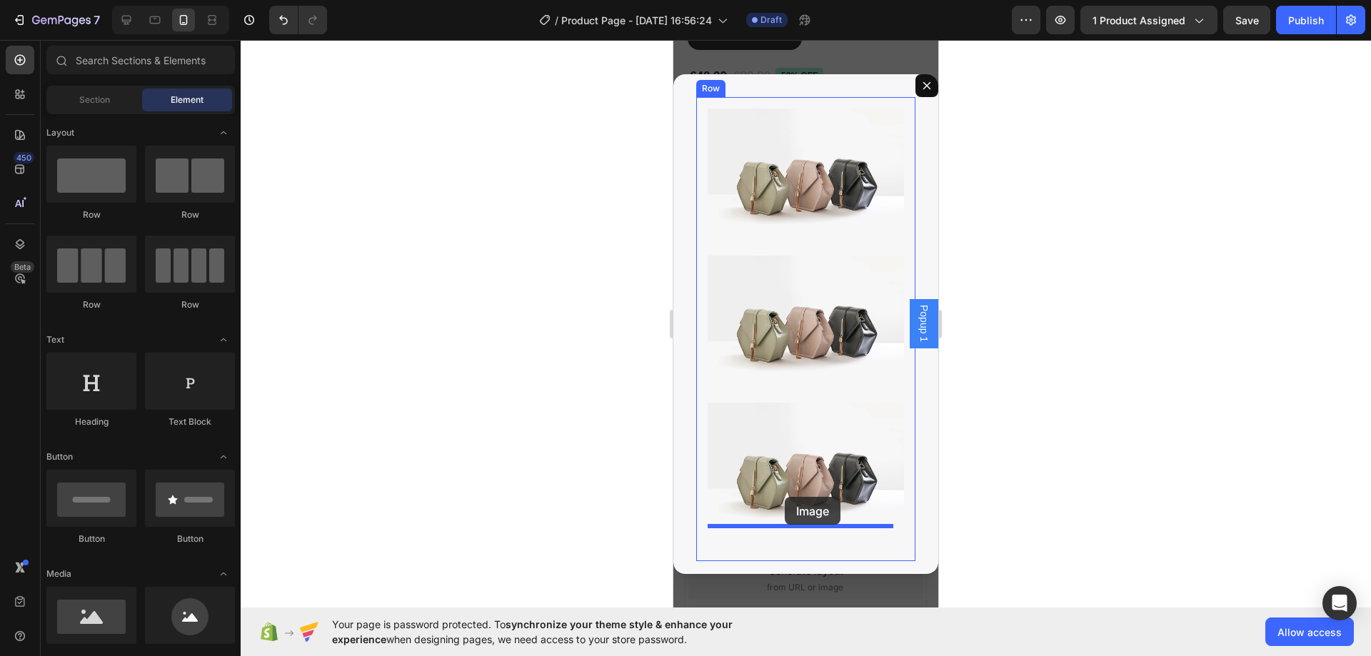
drag, startPoint x: 862, startPoint y: 640, endPoint x: 785, endPoint y: 497, distance: 162.9
click at [785, 497] on img "Dialog body" at bounding box center [806, 476] width 196 height 147
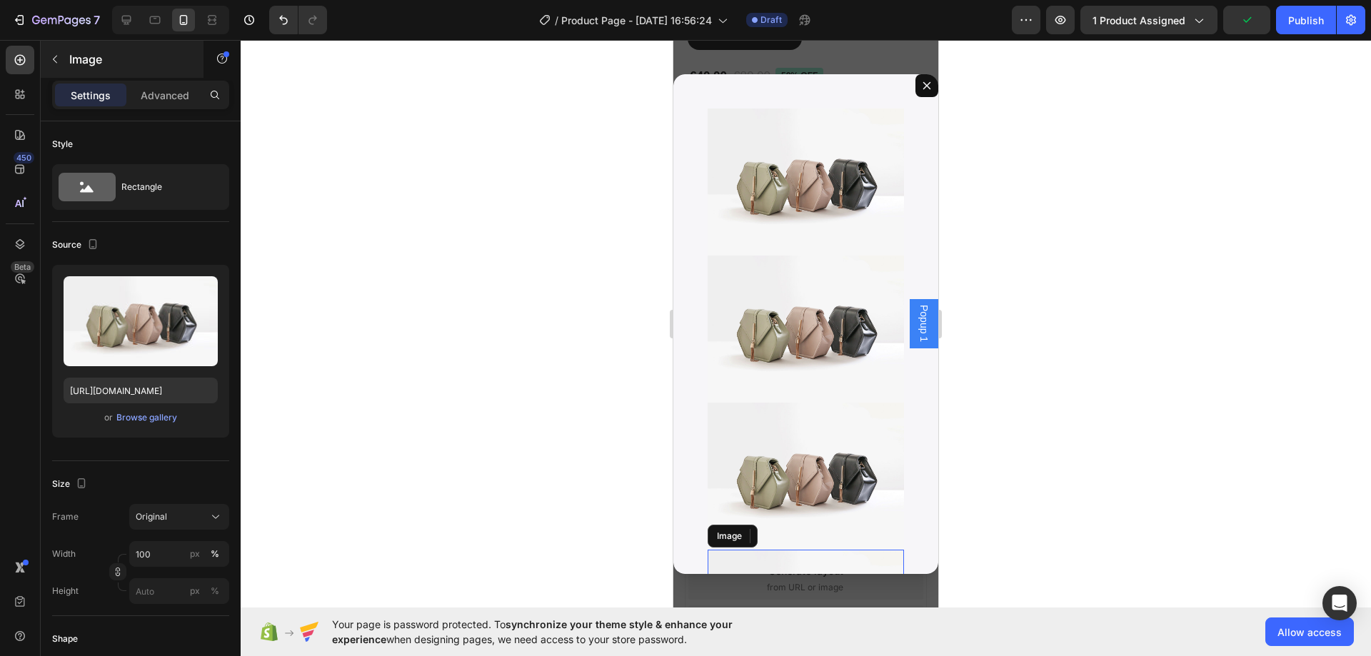
click at [47, 56] on button "button" at bounding box center [55, 59] width 23 height 23
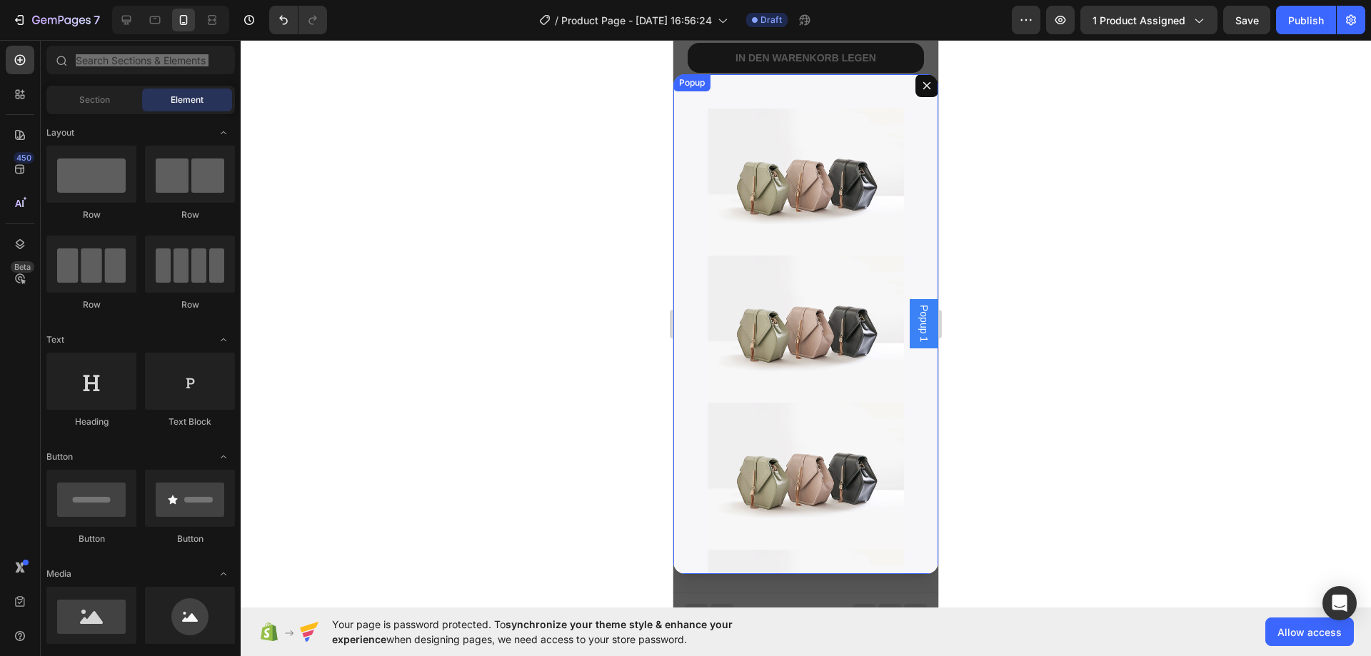
scroll to position [16, 0]
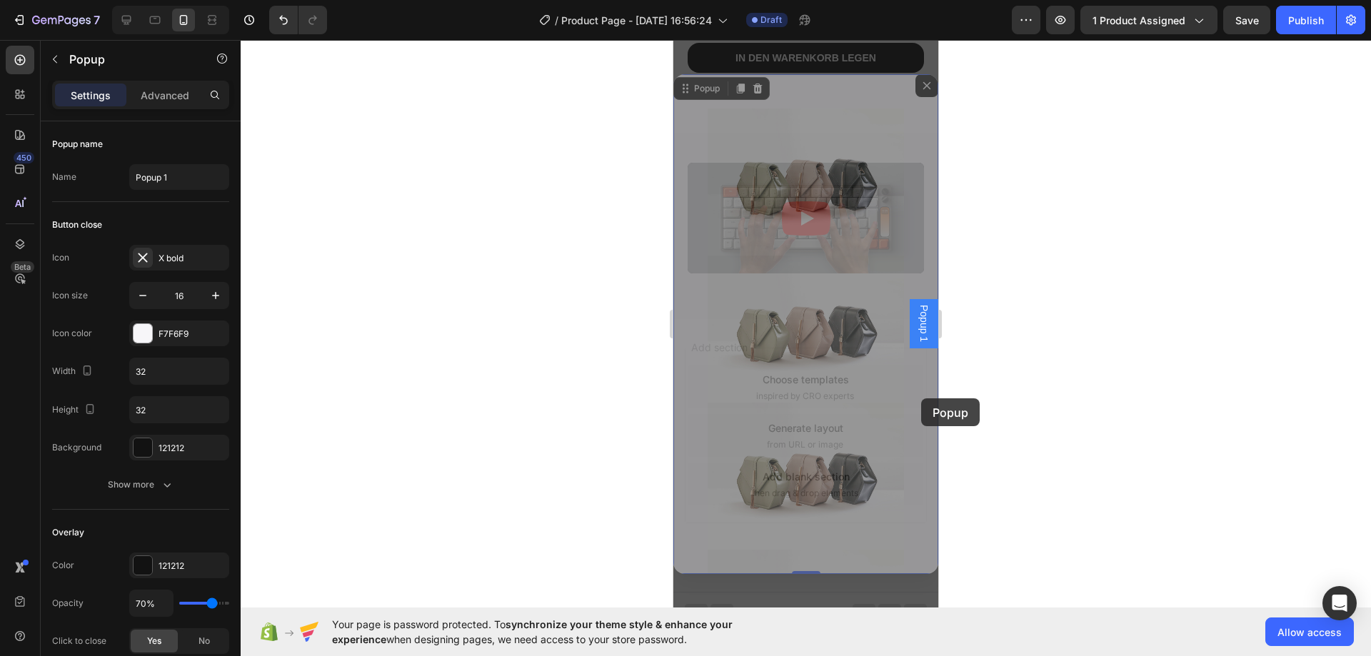
drag, startPoint x: 922, startPoint y: 375, endPoint x: 921, endPoint y: 398, distance: 23.6
click at [921, 398] on div "Backdrop" at bounding box center [805, 324] width 265 height 568
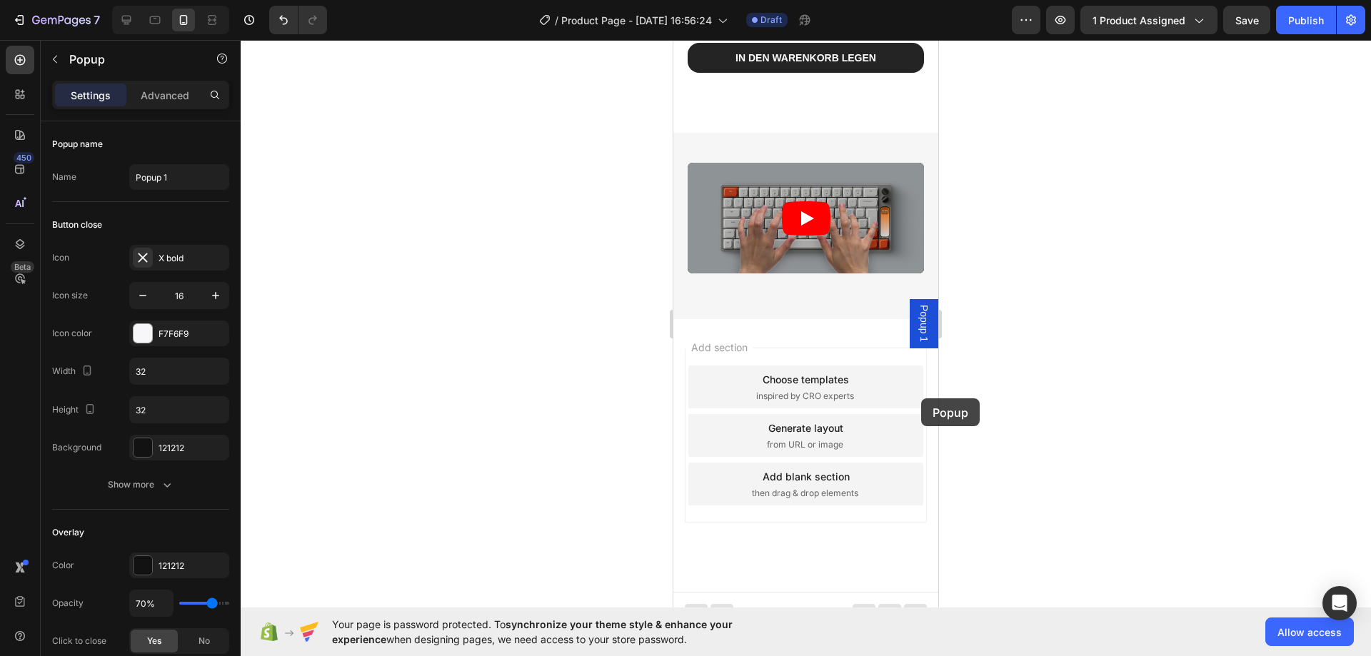
click at [921, 398] on div "Add section Choose templates inspired by CRO experts Generate layout from URL o…" at bounding box center [805, 455] width 265 height 273
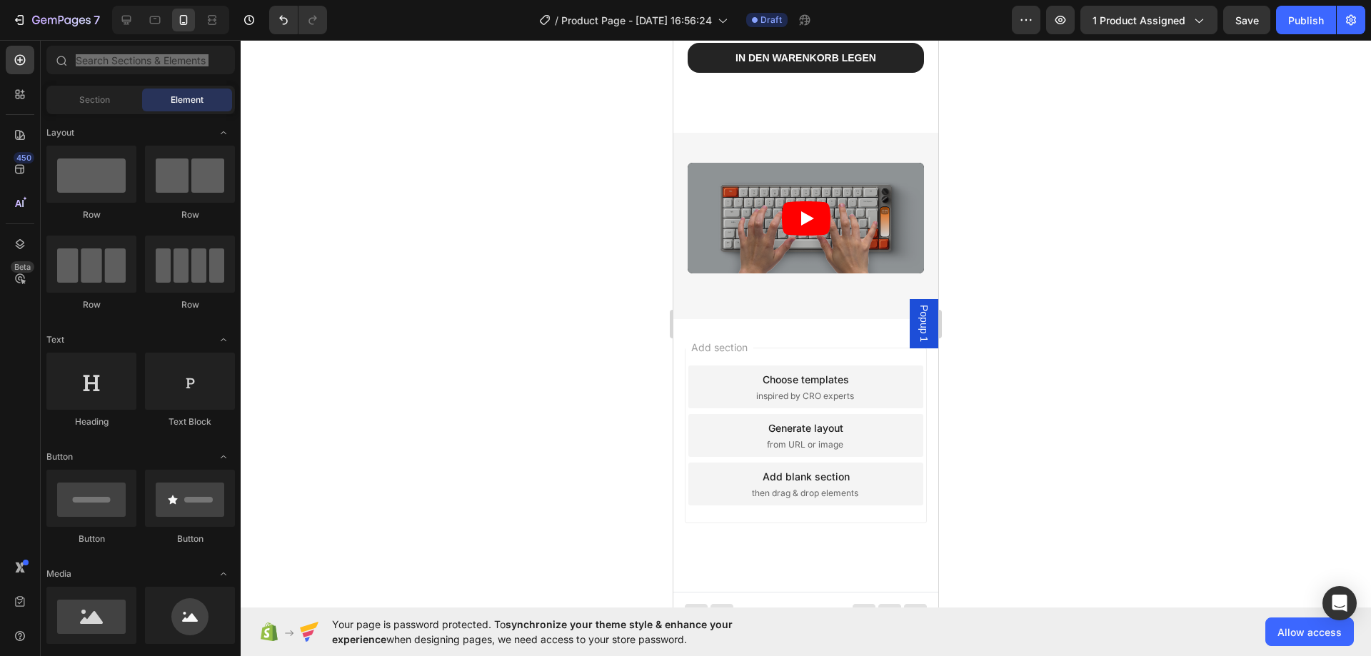
click at [917, 327] on span "Popup 1" at bounding box center [924, 323] width 14 height 37
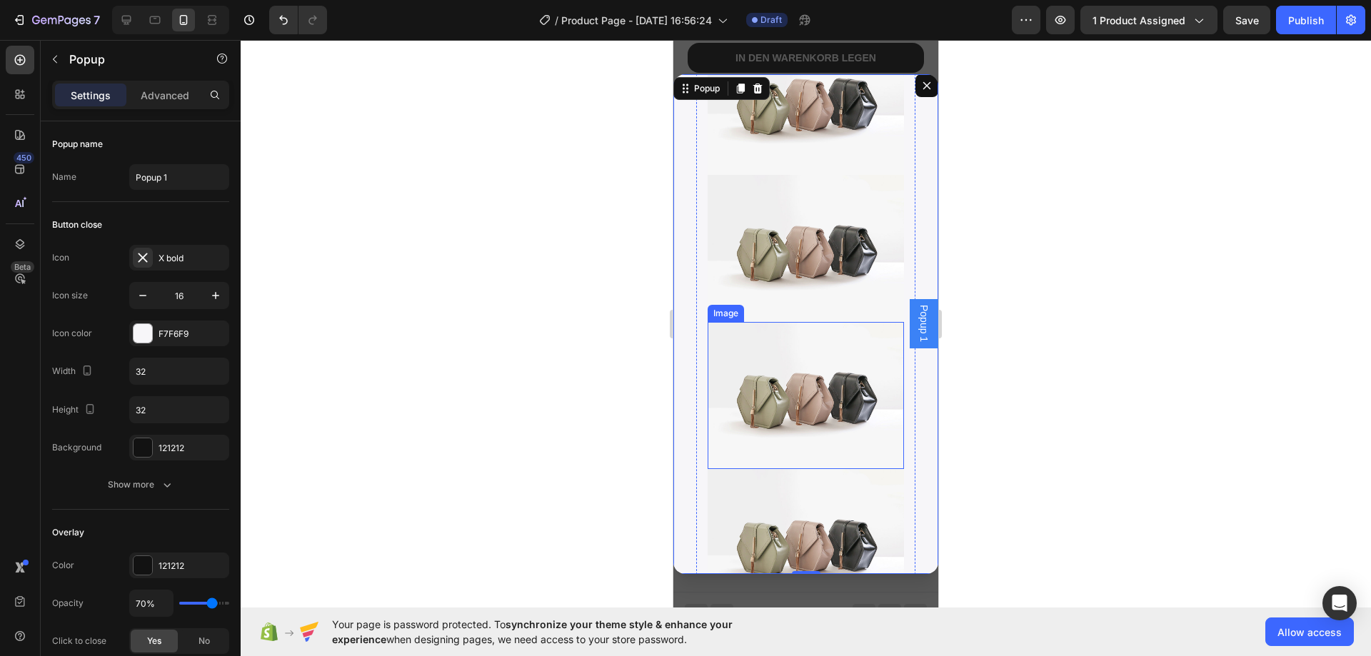
scroll to position [94, 0]
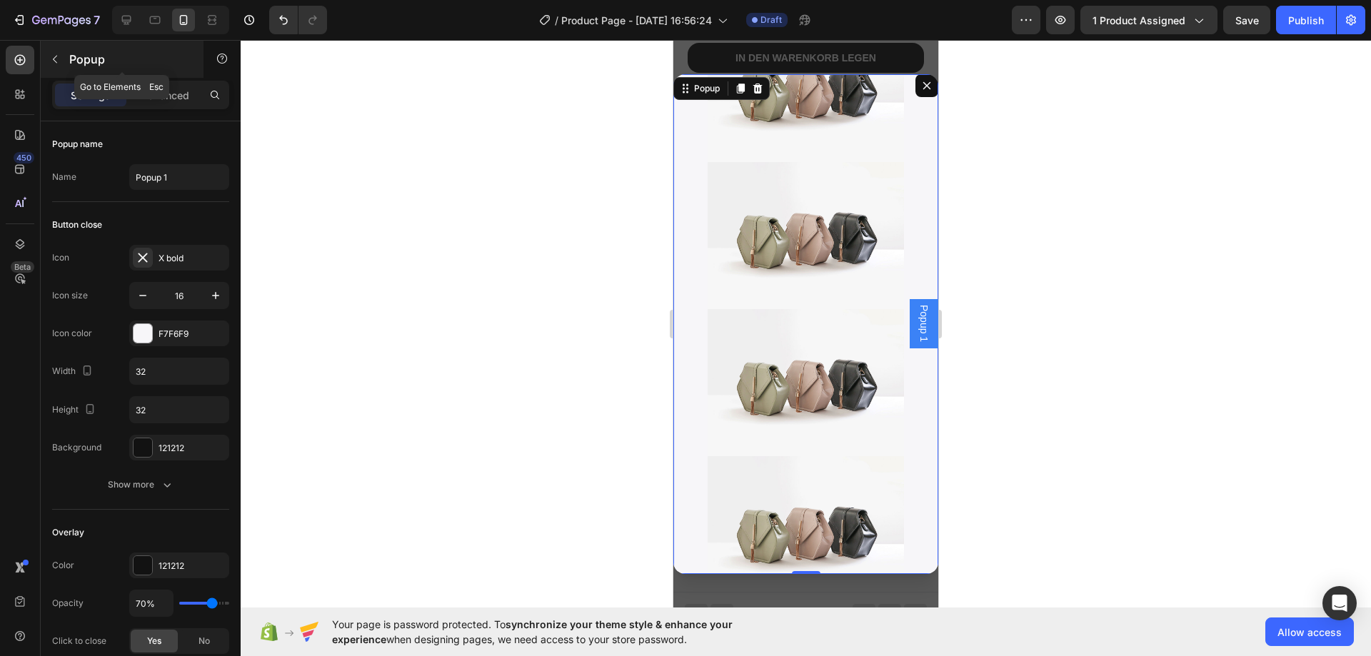
click at [56, 62] on icon "button" at bounding box center [55, 60] width 4 height 8
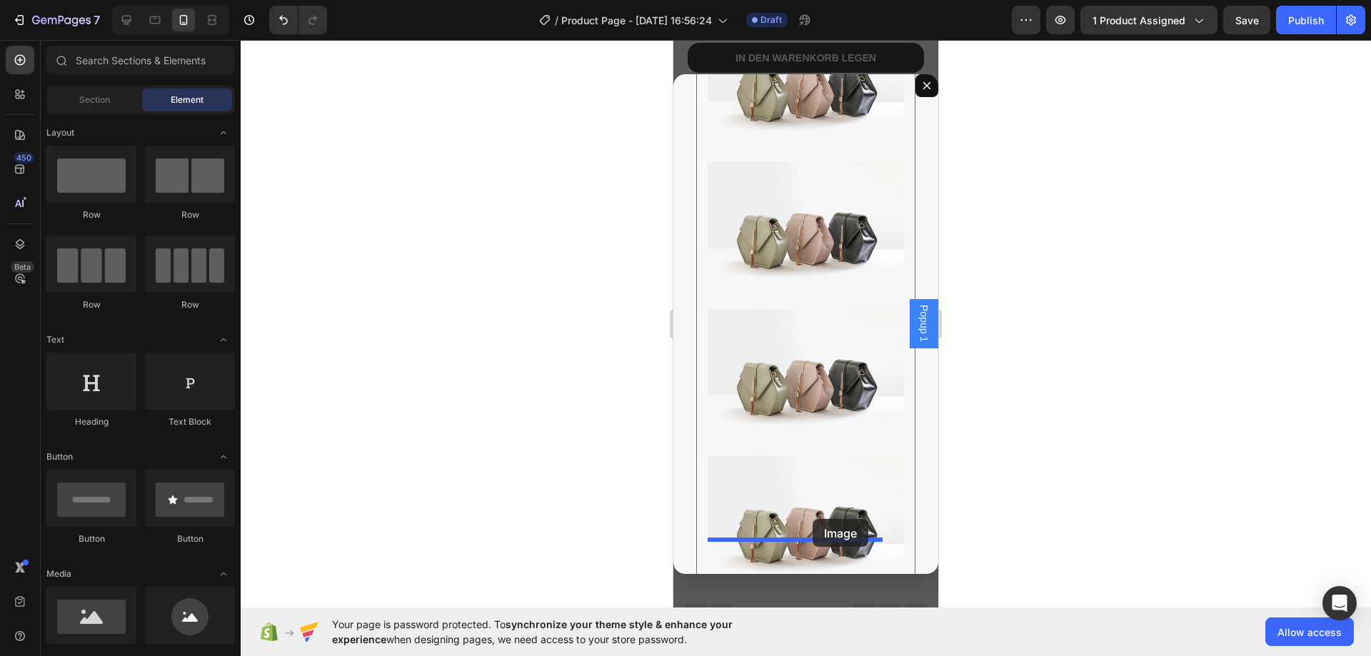
drag, startPoint x: 812, startPoint y: 655, endPoint x: 813, endPoint y: 519, distance: 135.7
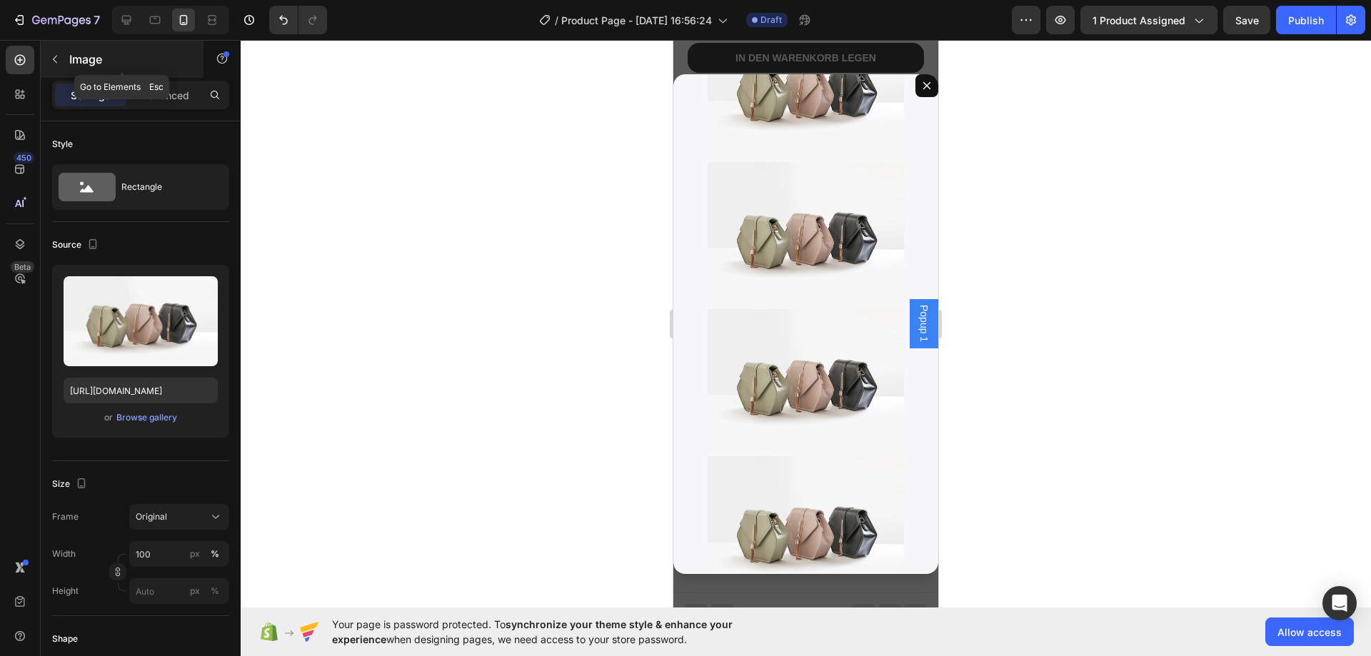
click at [59, 61] on icon "button" at bounding box center [54, 59] width 11 height 11
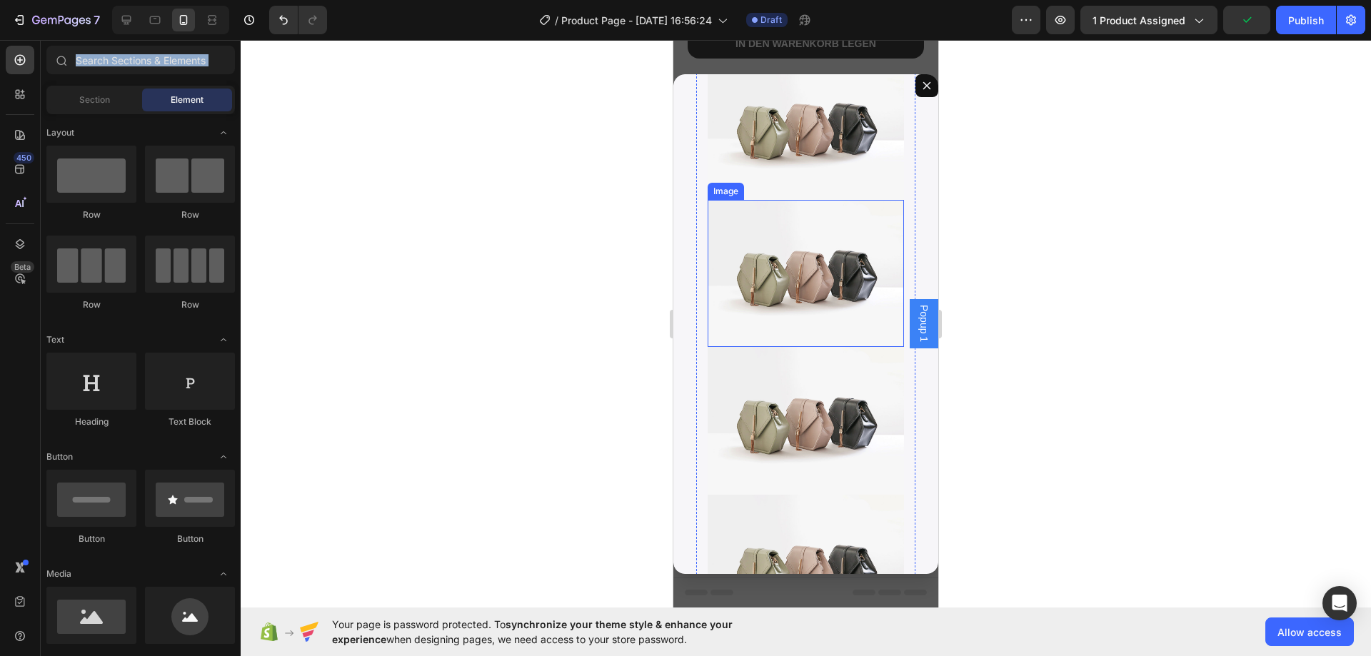
scroll to position [224, 0]
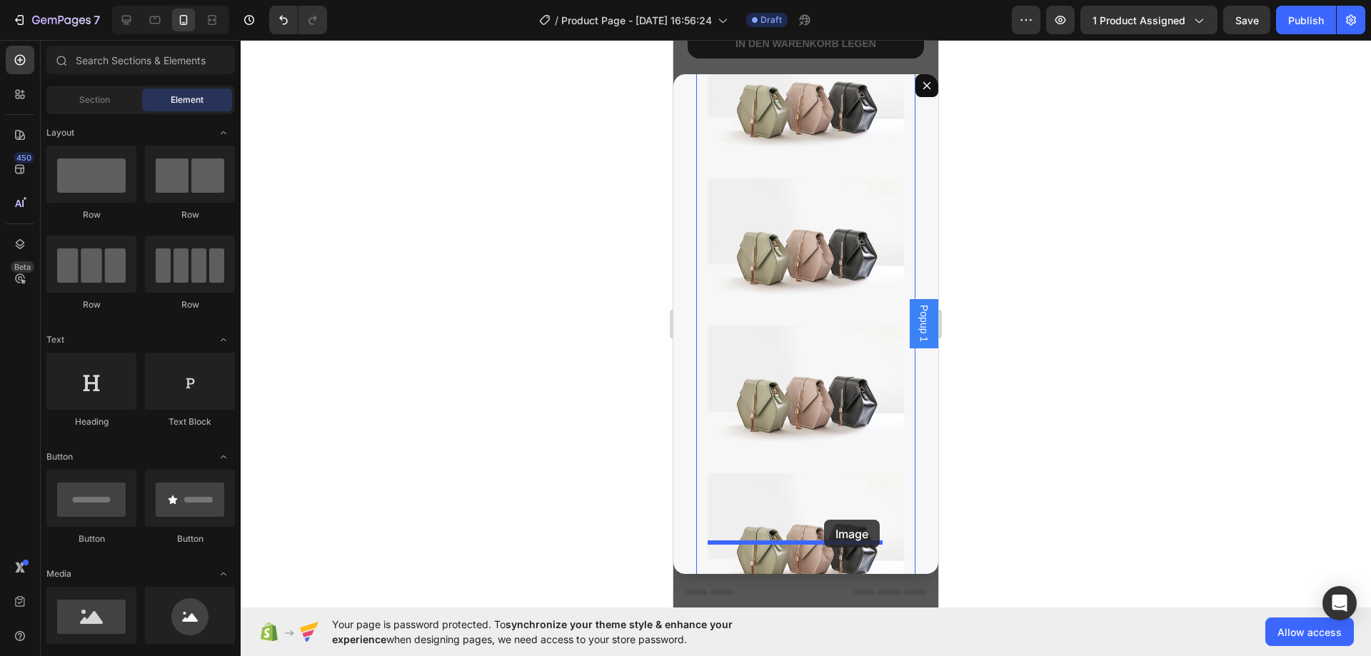
drag, startPoint x: 755, startPoint y: 668, endPoint x: 824, endPoint y: 520, distance: 163.2
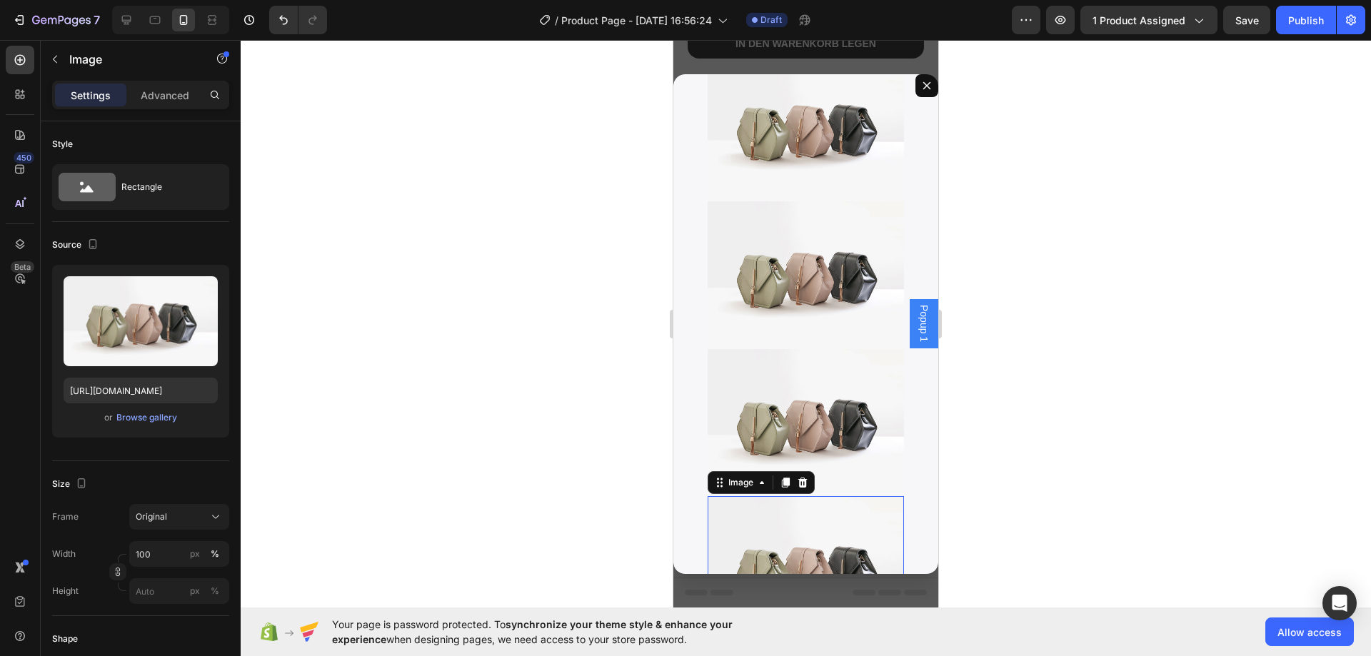
scroll to position [356, 0]
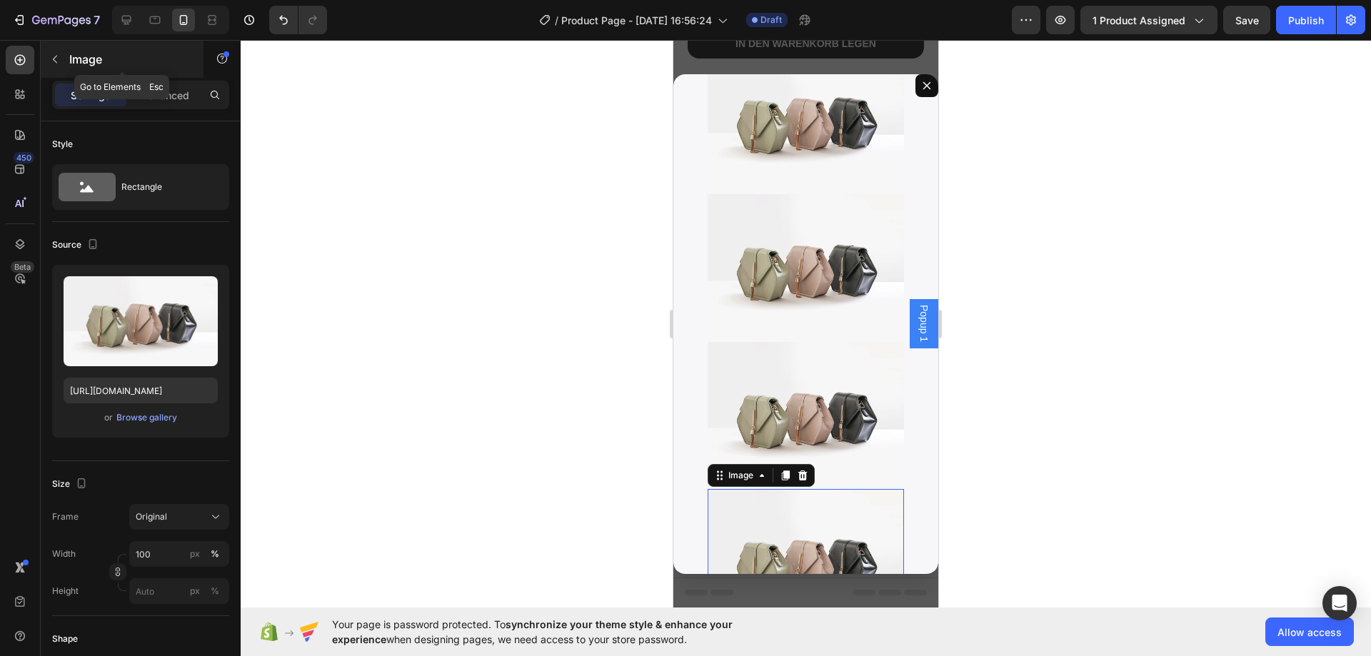
click at [47, 57] on button "button" at bounding box center [55, 59] width 23 height 23
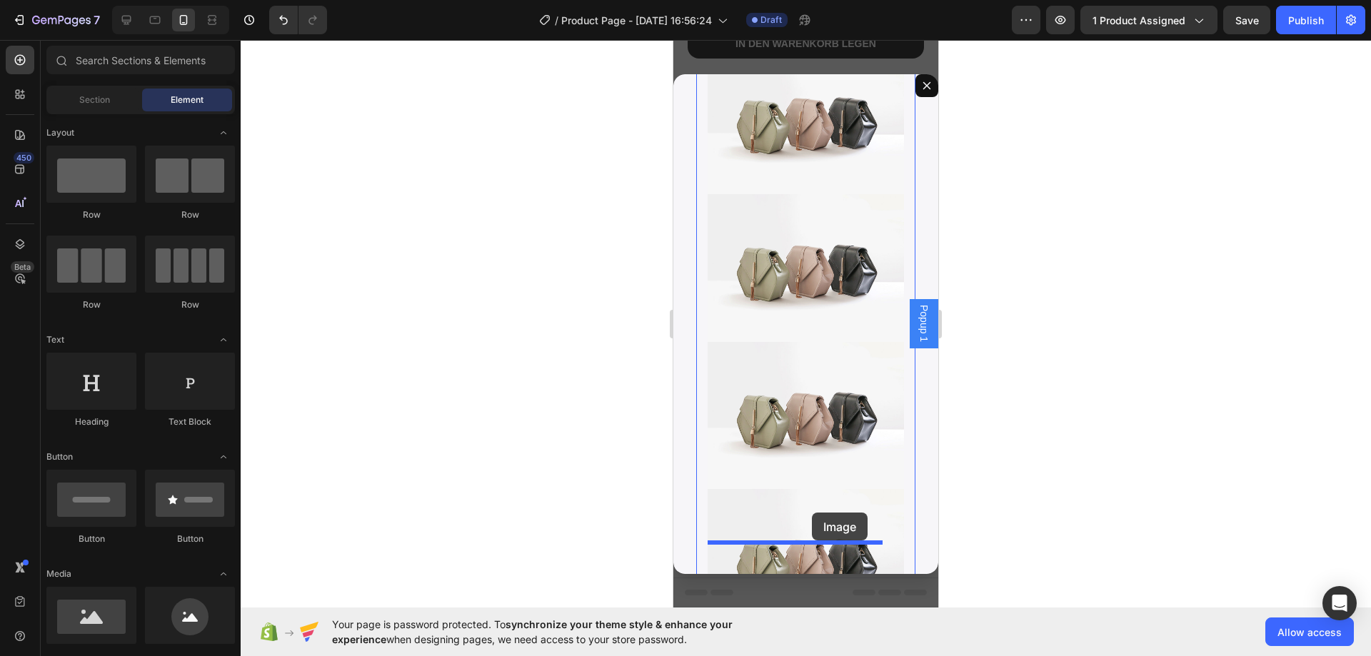
drag, startPoint x: 1010, startPoint y: 626, endPoint x: 812, endPoint y: 513, distance: 228.0
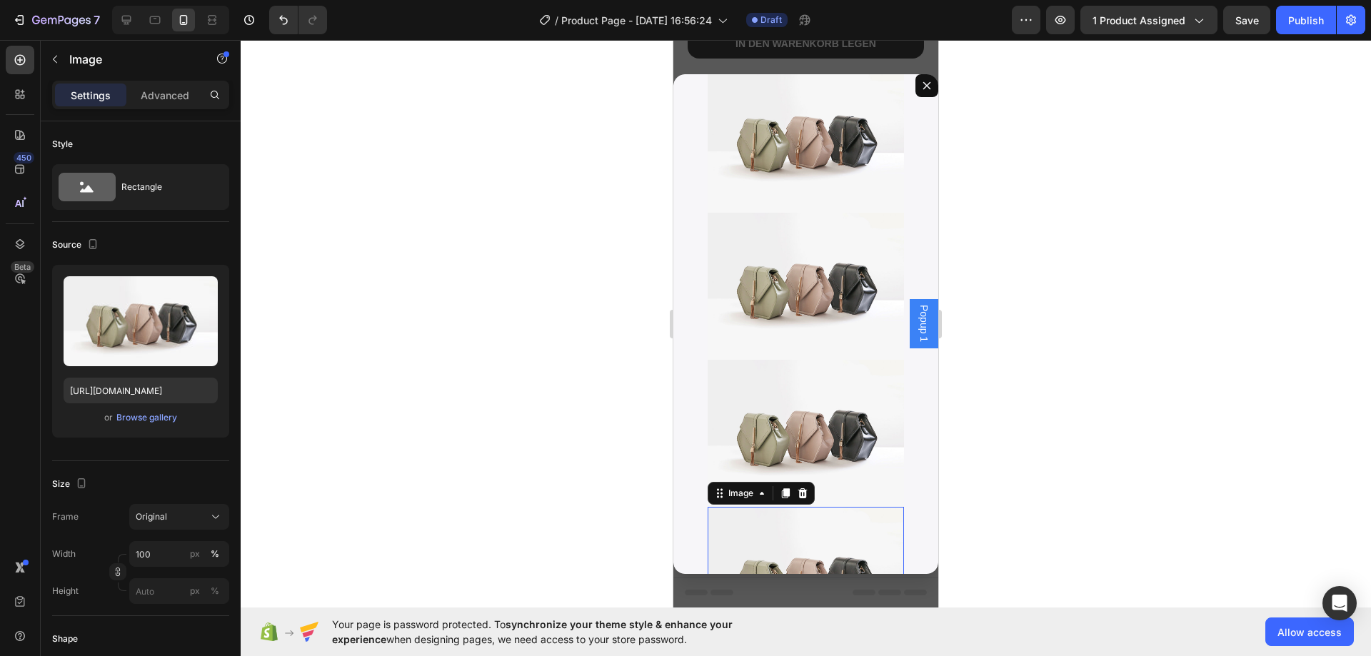
scroll to position [487, 0]
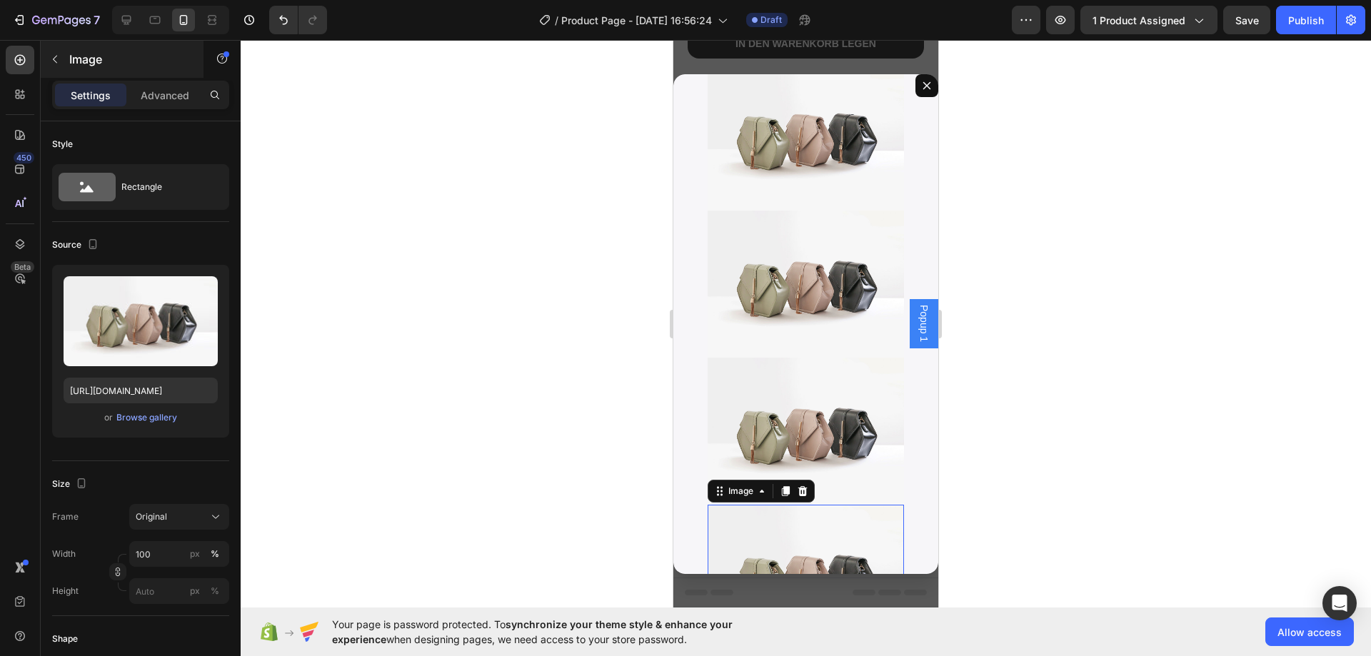
click at [47, 51] on button "button" at bounding box center [55, 59] width 23 height 23
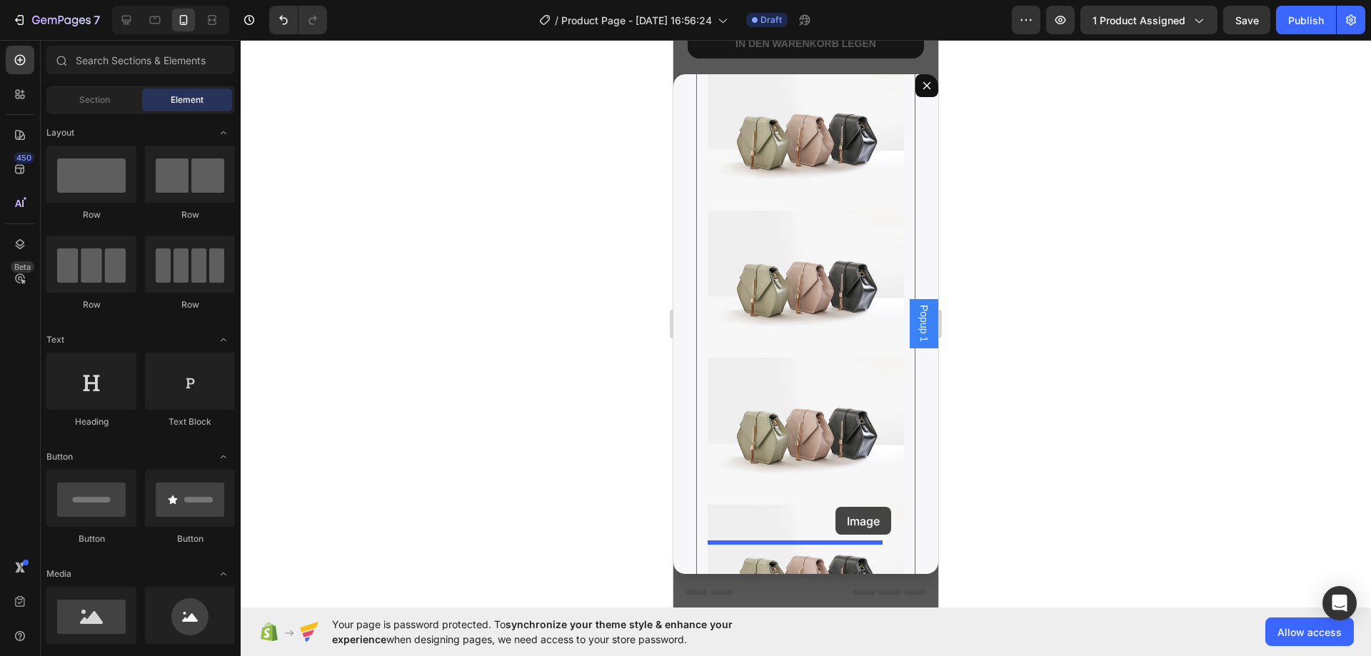
drag, startPoint x: 1212, startPoint y: 591, endPoint x: 835, endPoint y: 507, distance: 385.6
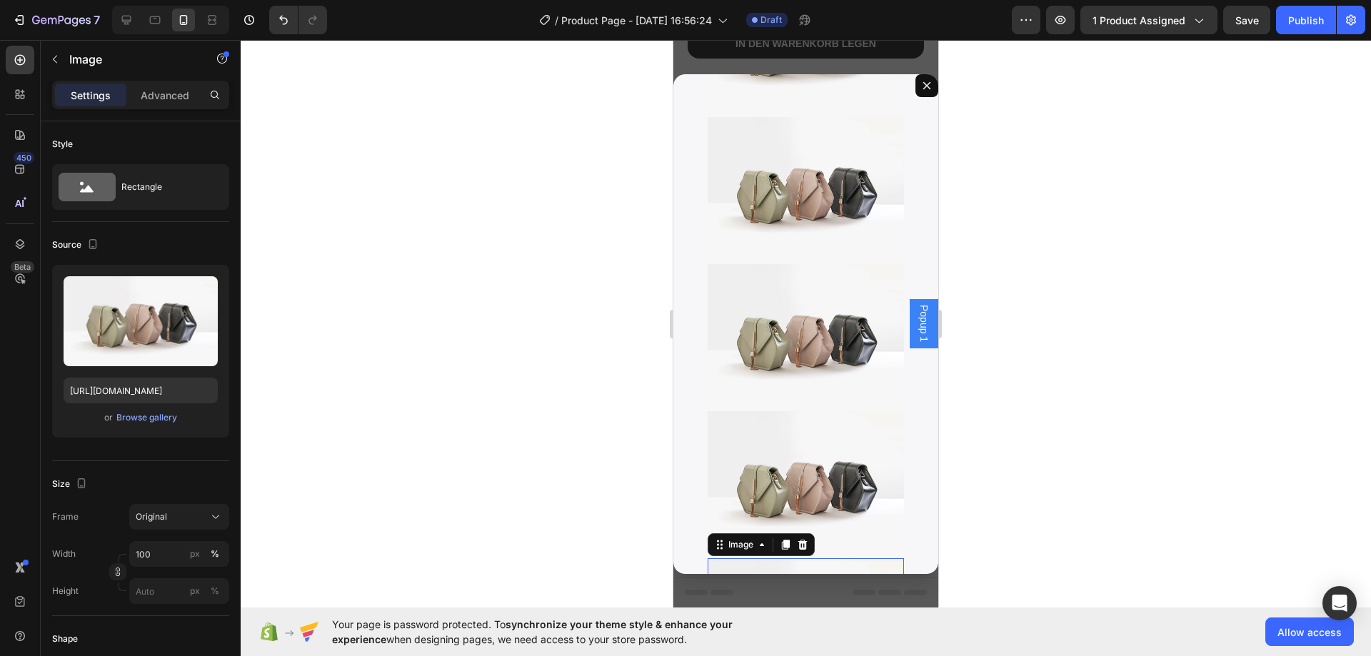
scroll to position [618, 0]
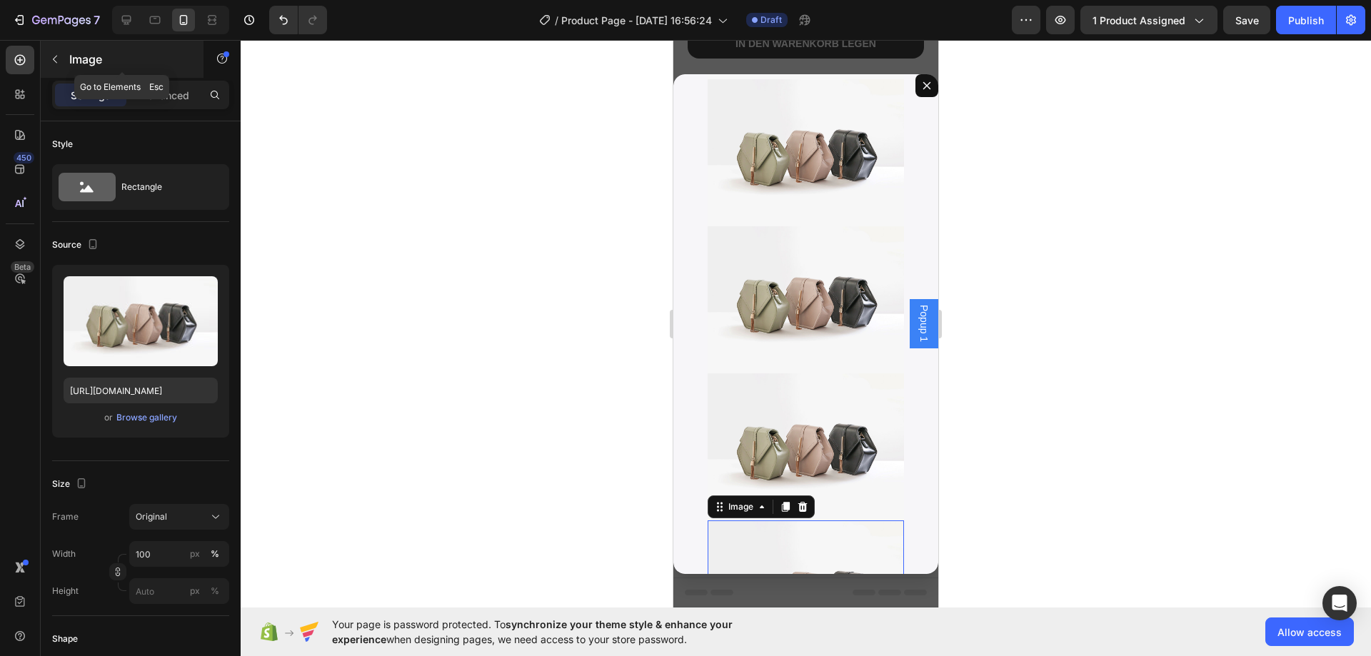
click at [58, 57] on icon "button" at bounding box center [54, 59] width 11 height 11
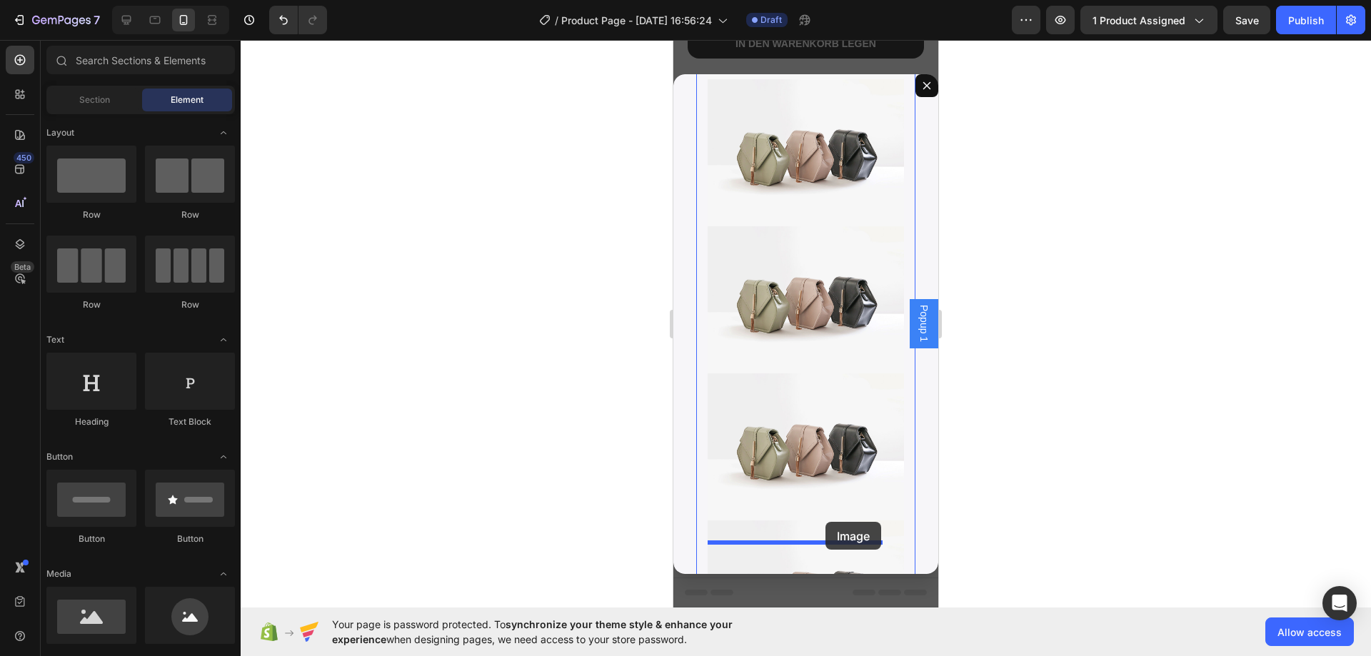
drag, startPoint x: 795, startPoint y: 654, endPoint x: 825, endPoint y: 522, distance: 135.6
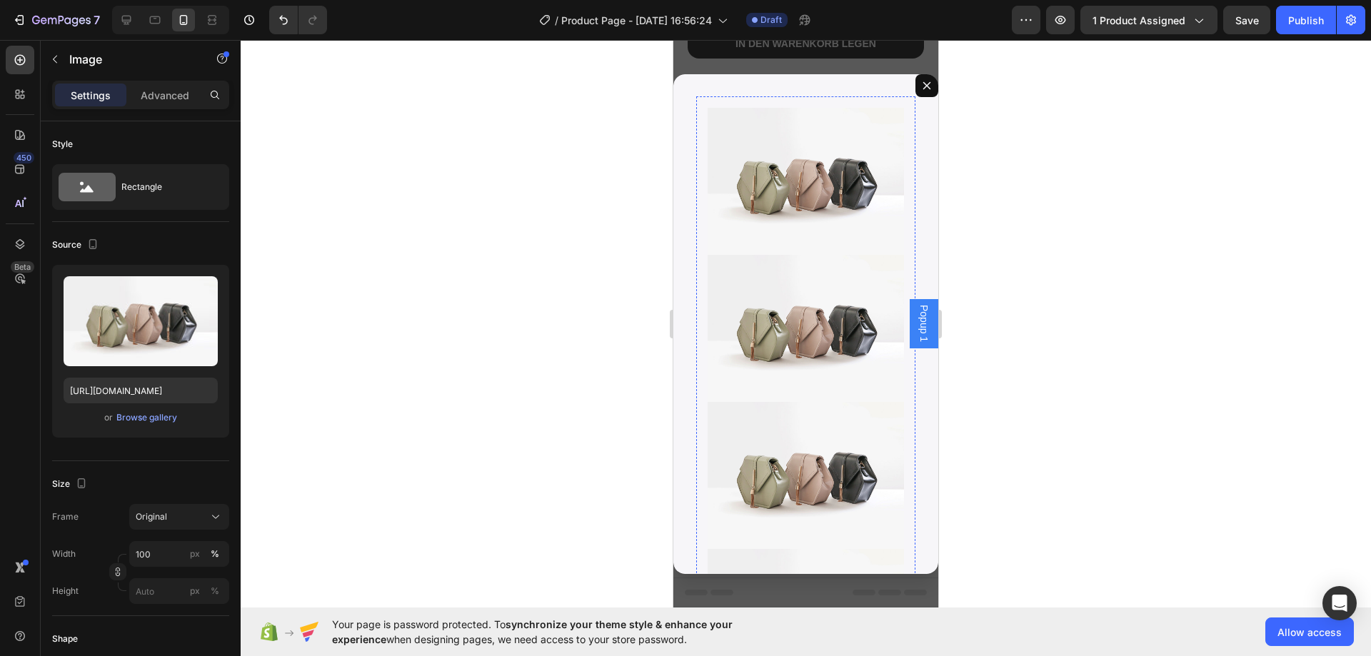
scroll to position [0, 0]
click at [782, 163] on img "Dialog body" at bounding box center [806, 182] width 196 height 147
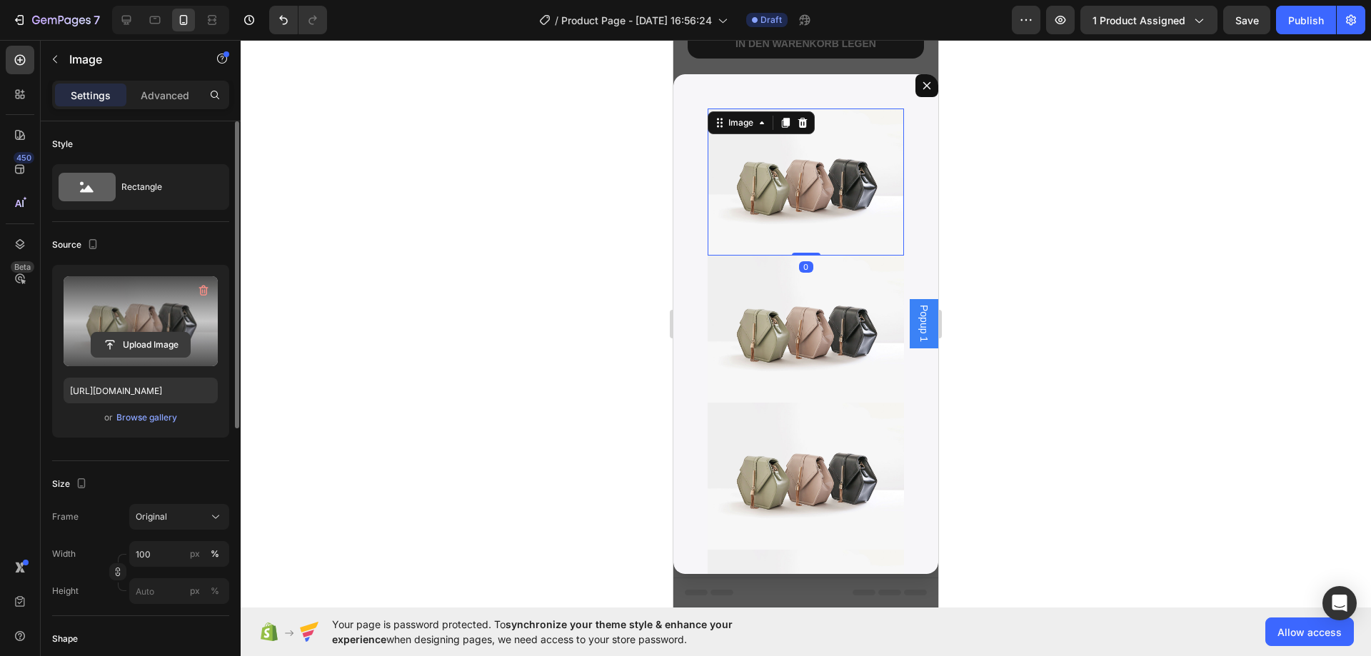
click at [133, 341] on input "file" at bounding box center [140, 345] width 99 height 24
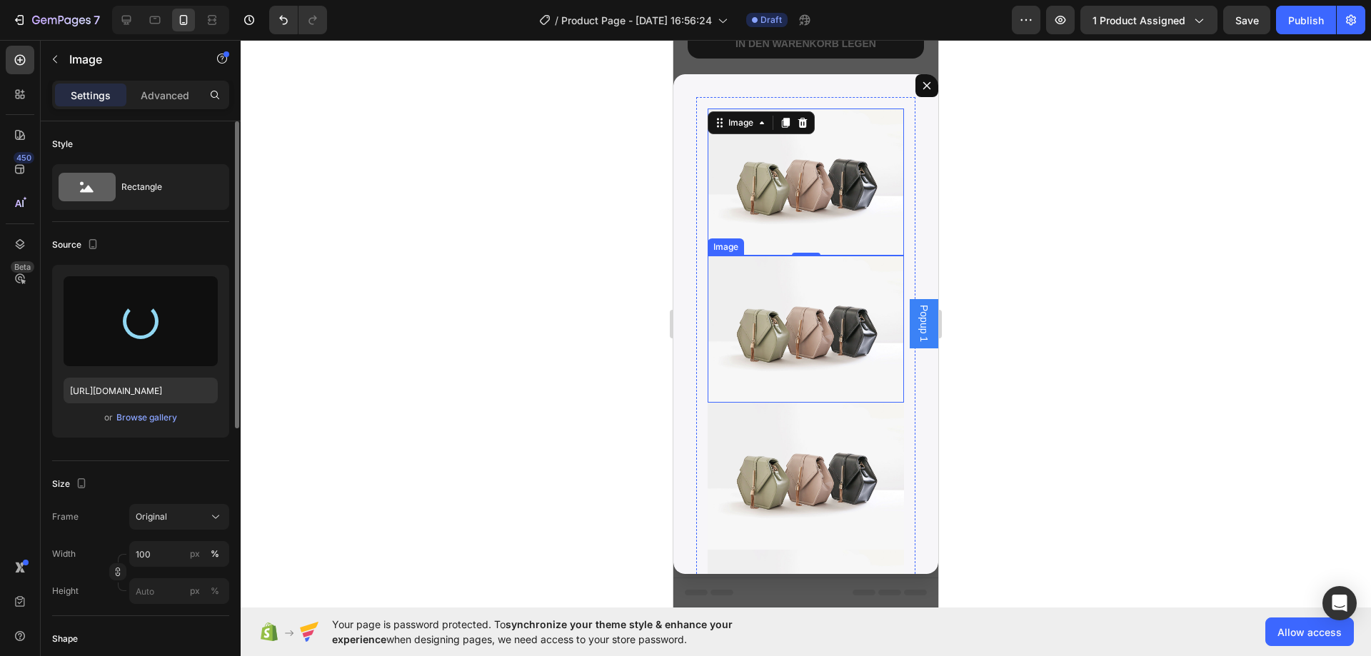
type input "[URL][DOMAIN_NAME]"
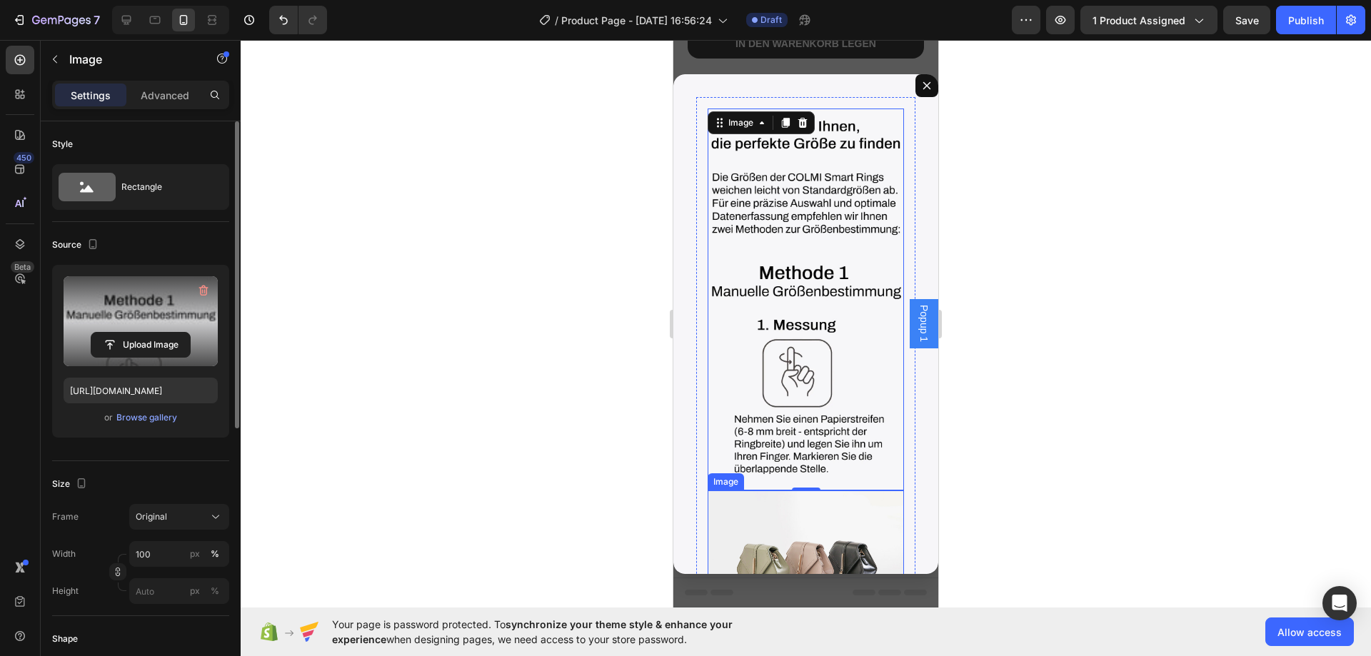
click at [795, 491] on img "Dialog body" at bounding box center [806, 564] width 196 height 147
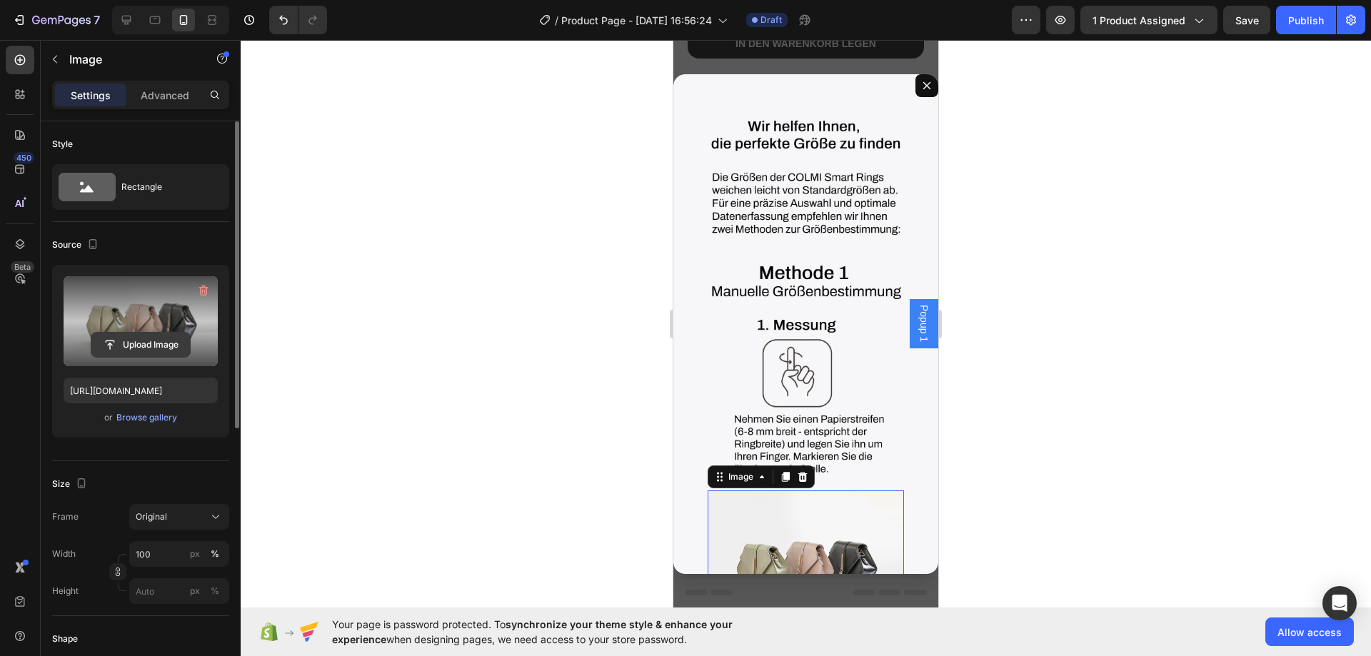
click at [156, 332] on button "Upload Image" at bounding box center [141, 345] width 100 height 26
click at [161, 343] on input "file" at bounding box center [140, 345] width 99 height 24
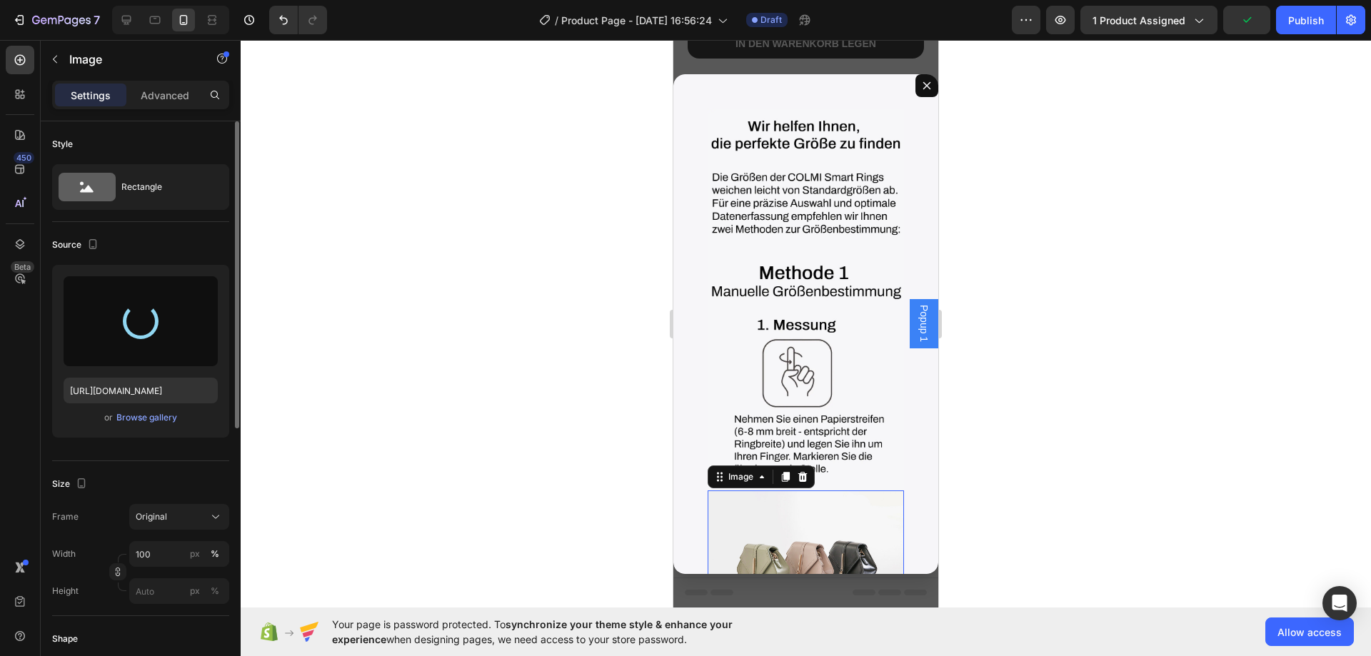
type input "[URL][DOMAIN_NAME]"
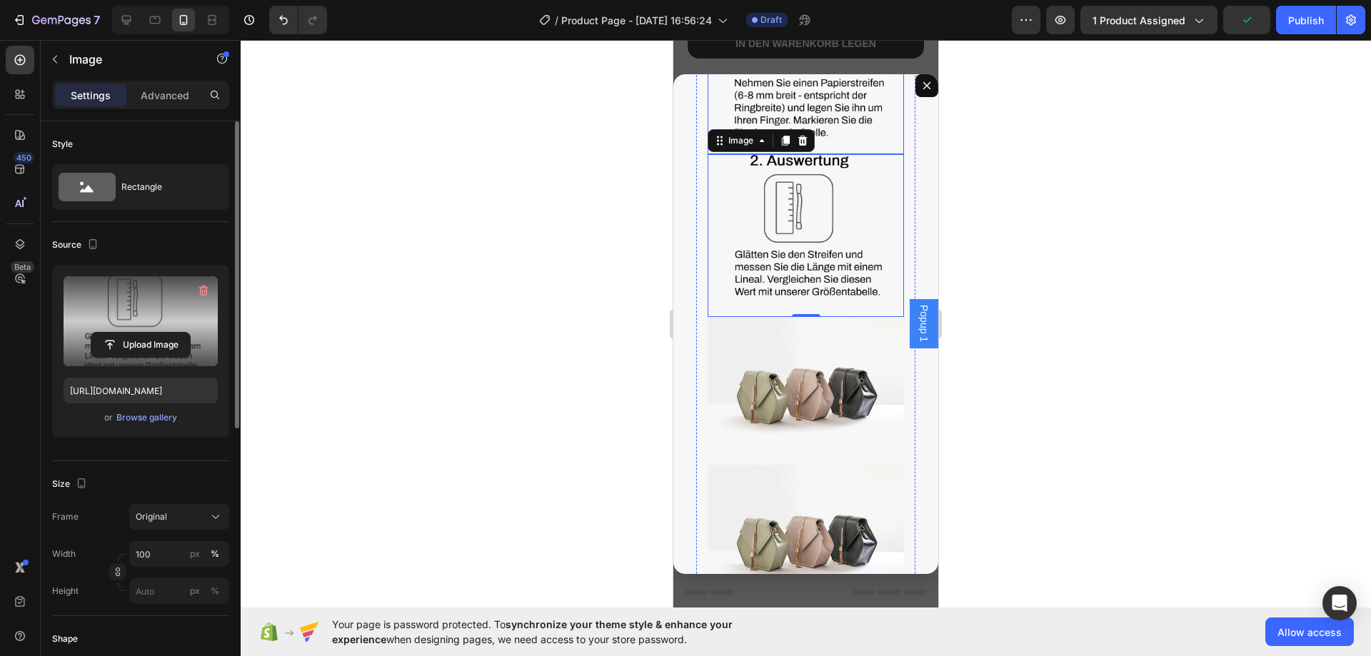
scroll to position [357, 0]
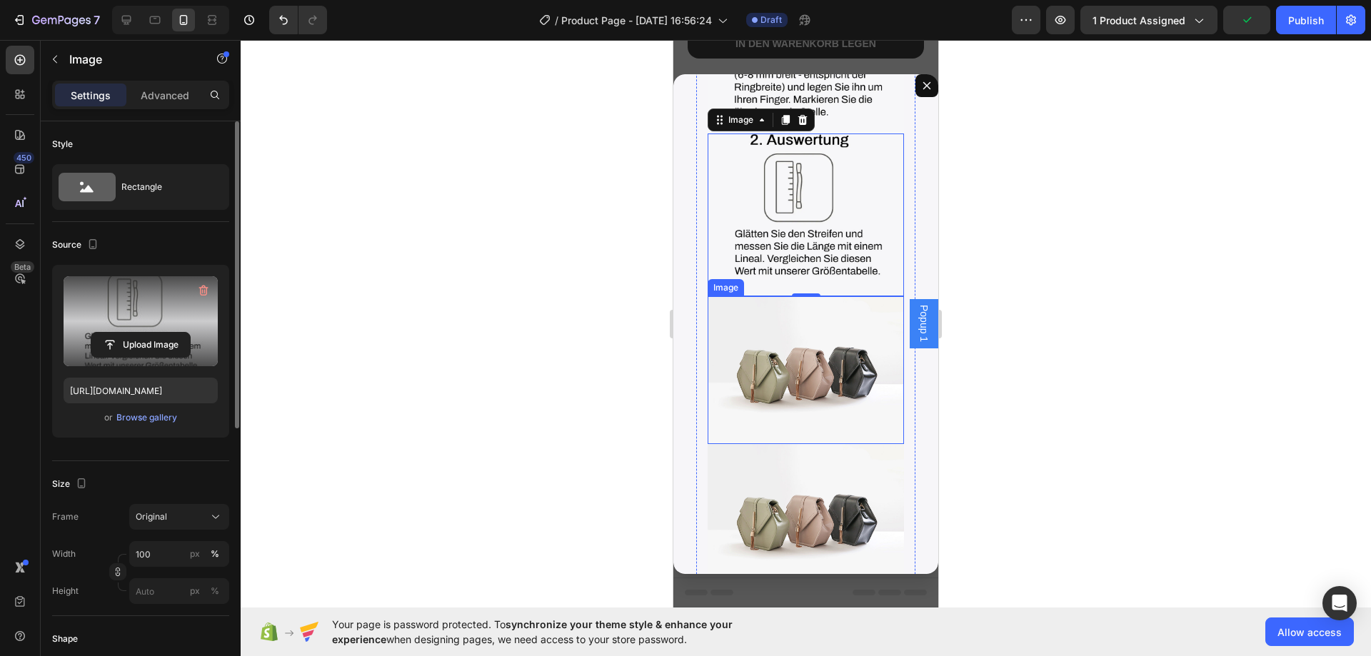
click at [790, 301] on img "Dialog body" at bounding box center [806, 369] width 196 height 147
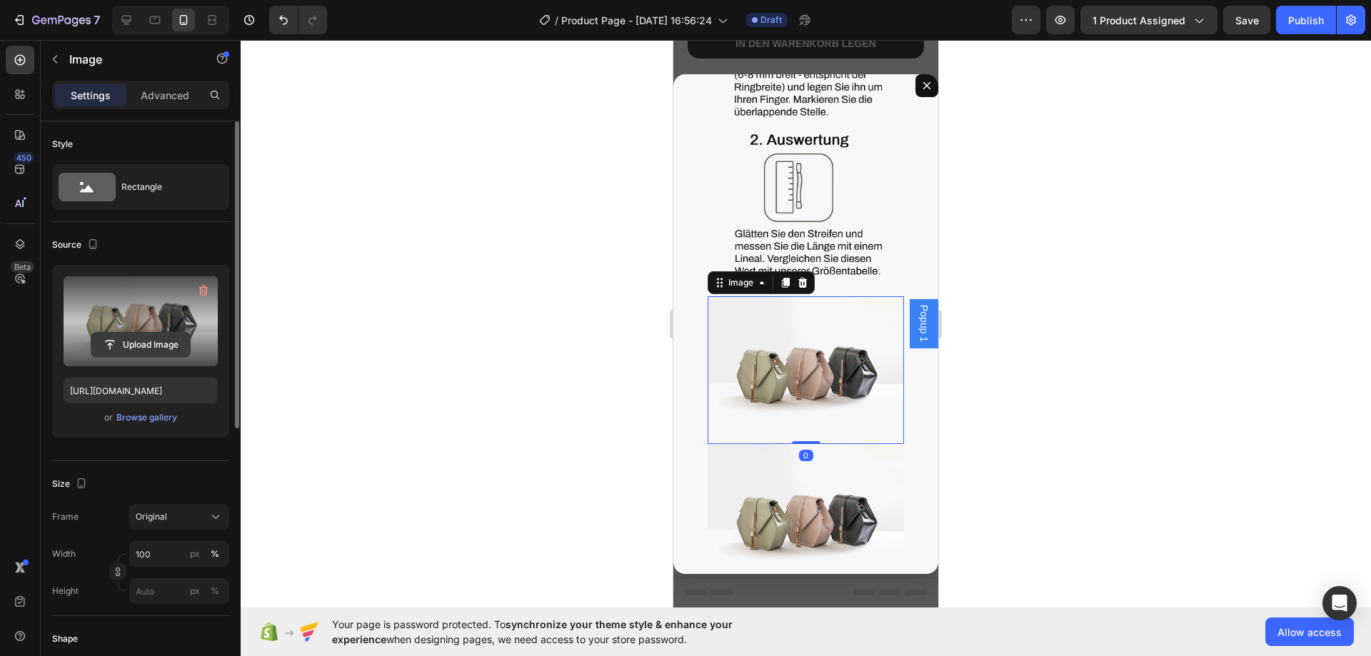
click at [142, 343] on input "file" at bounding box center [140, 345] width 99 height 24
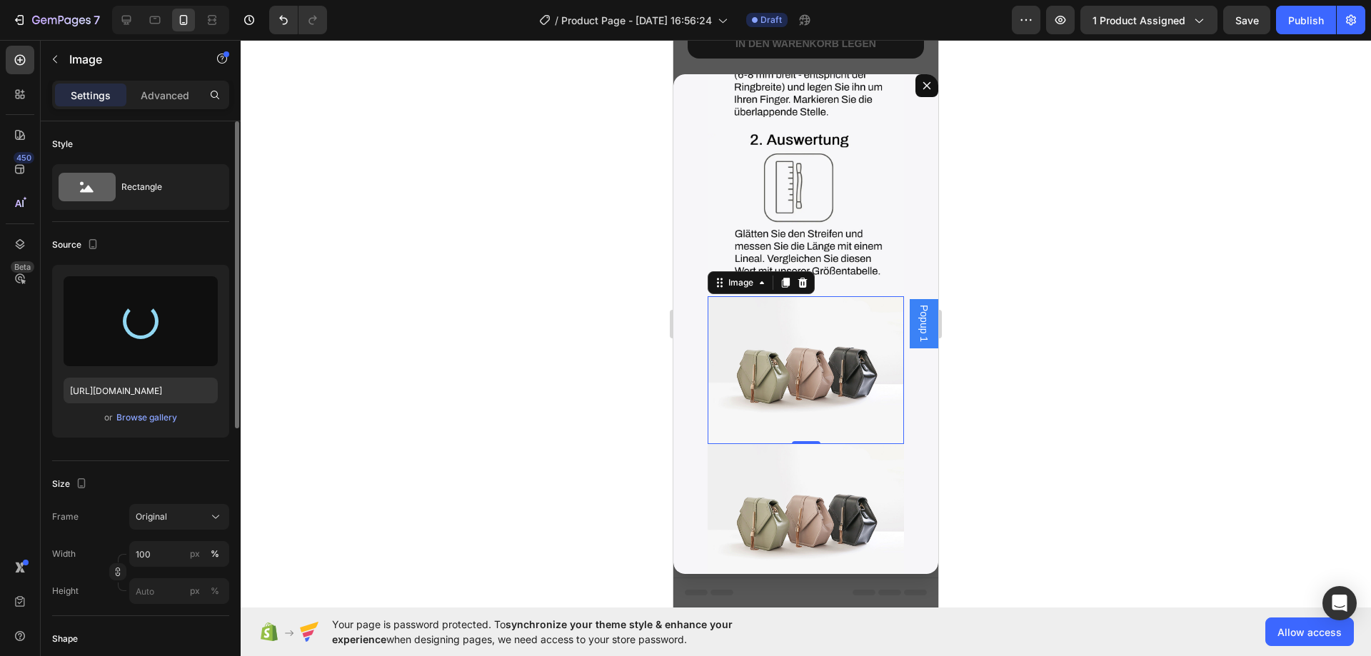
type input "[URL][DOMAIN_NAME]"
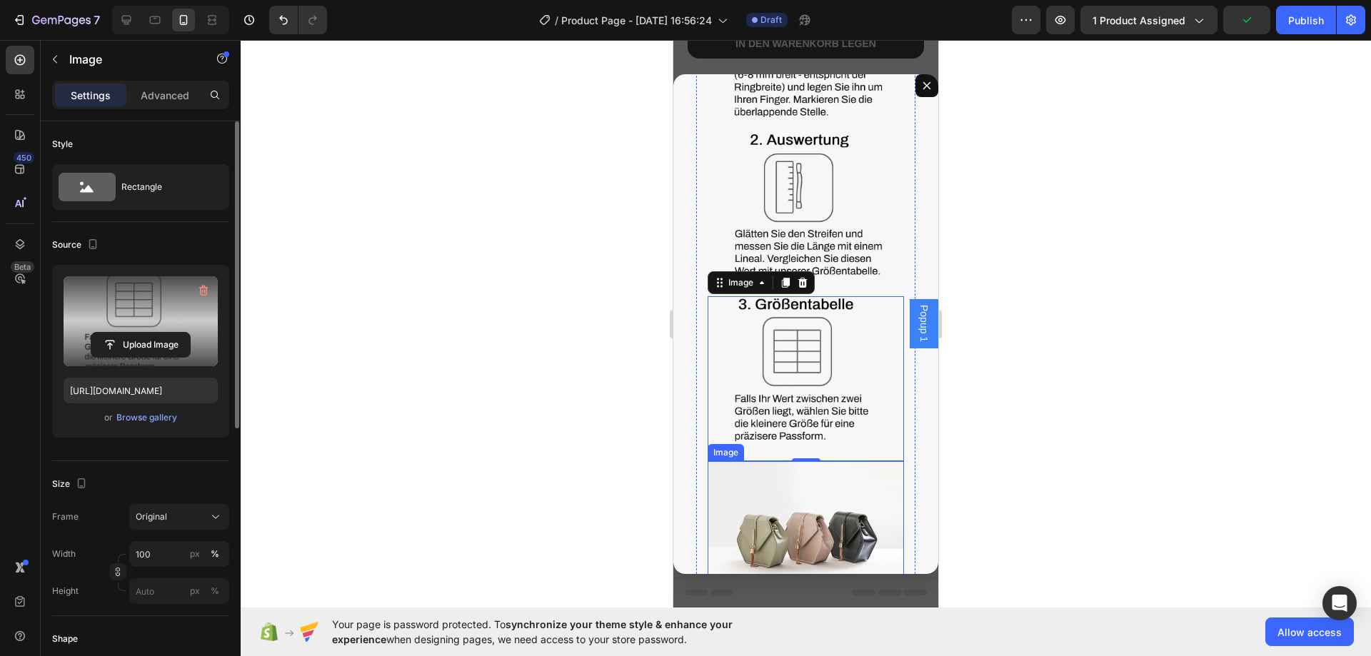
click at [771, 461] on img "Dialog body" at bounding box center [806, 534] width 196 height 147
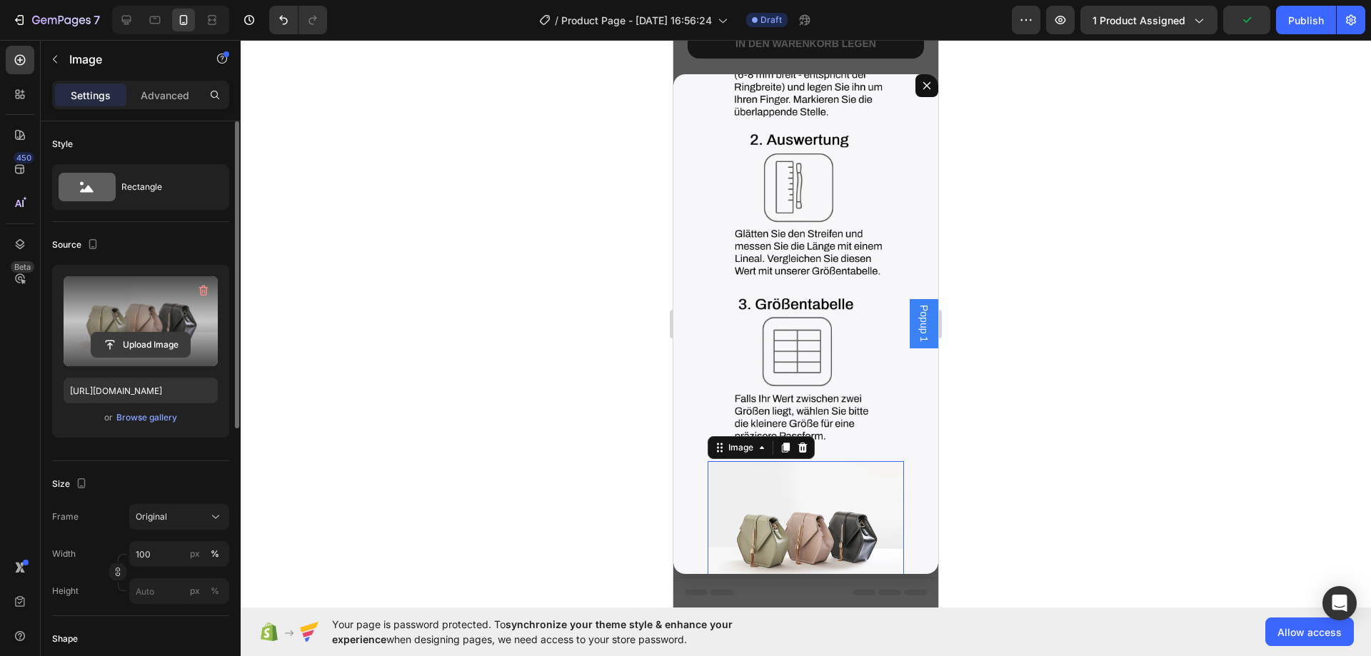
click at [172, 344] on input "file" at bounding box center [140, 345] width 99 height 24
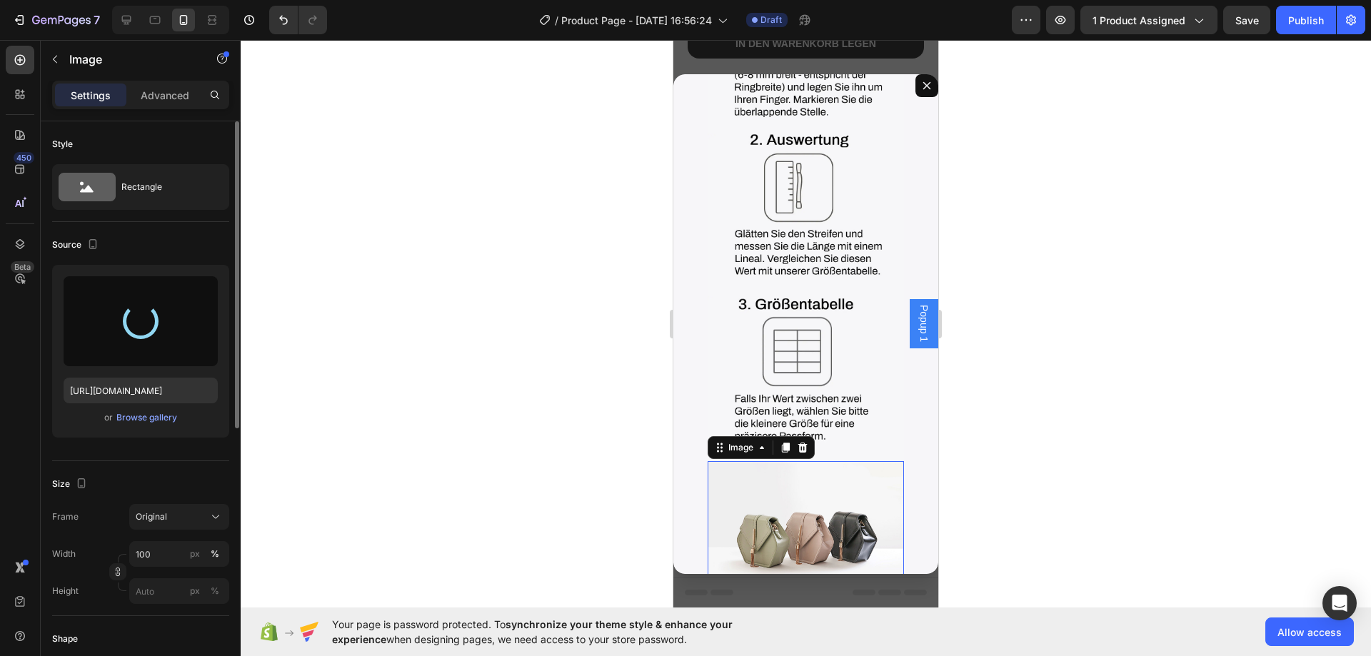
type input "[URL][DOMAIN_NAME]"
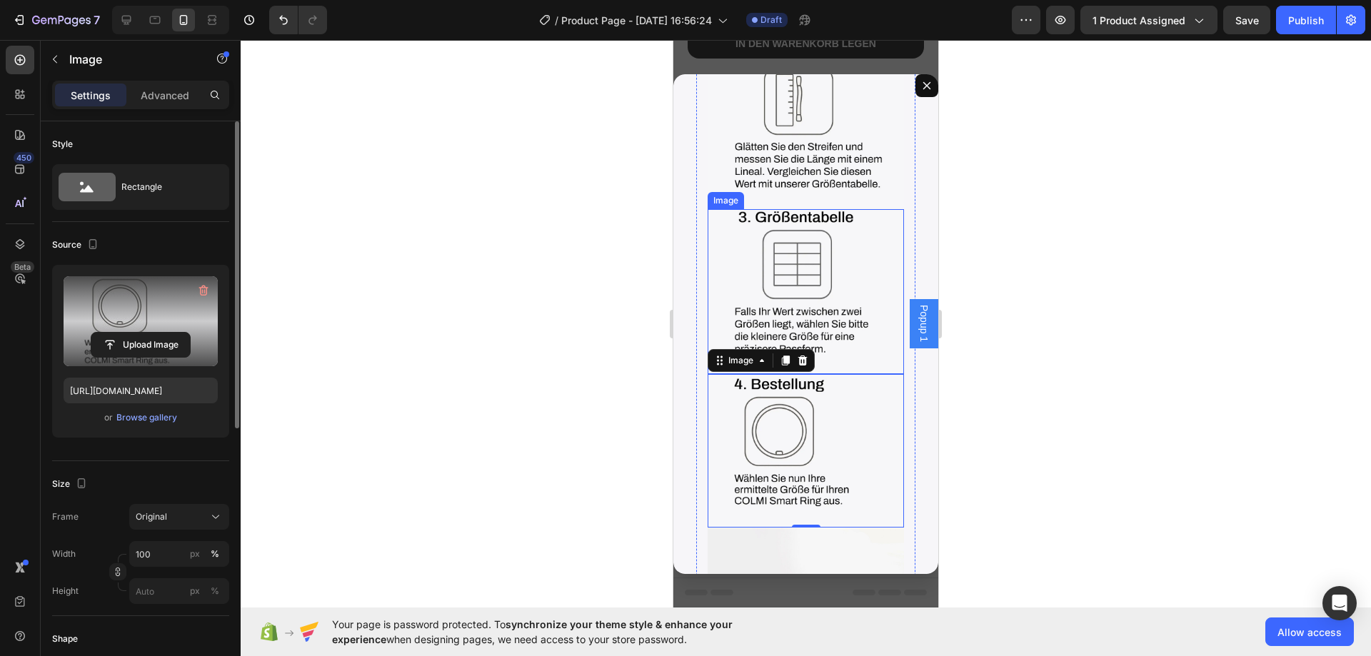
scroll to position [428, 0]
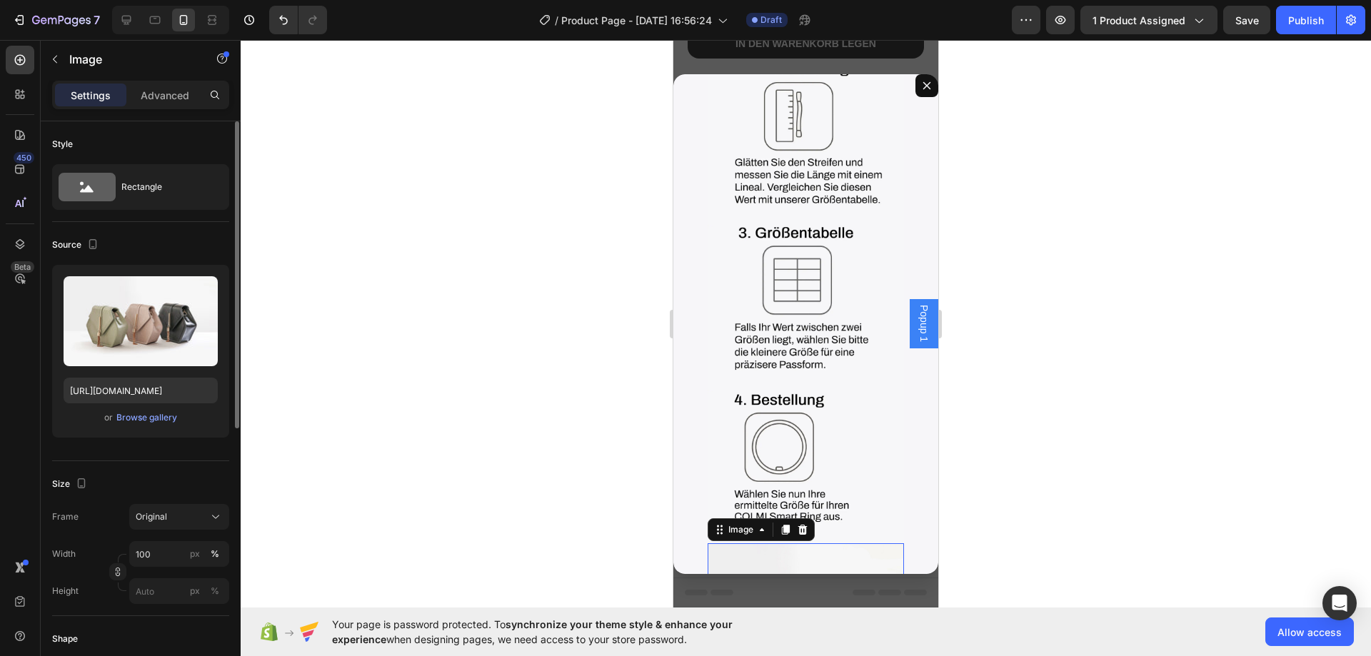
click at [770, 543] on img "Dialog body" at bounding box center [806, 616] width 196 height 147
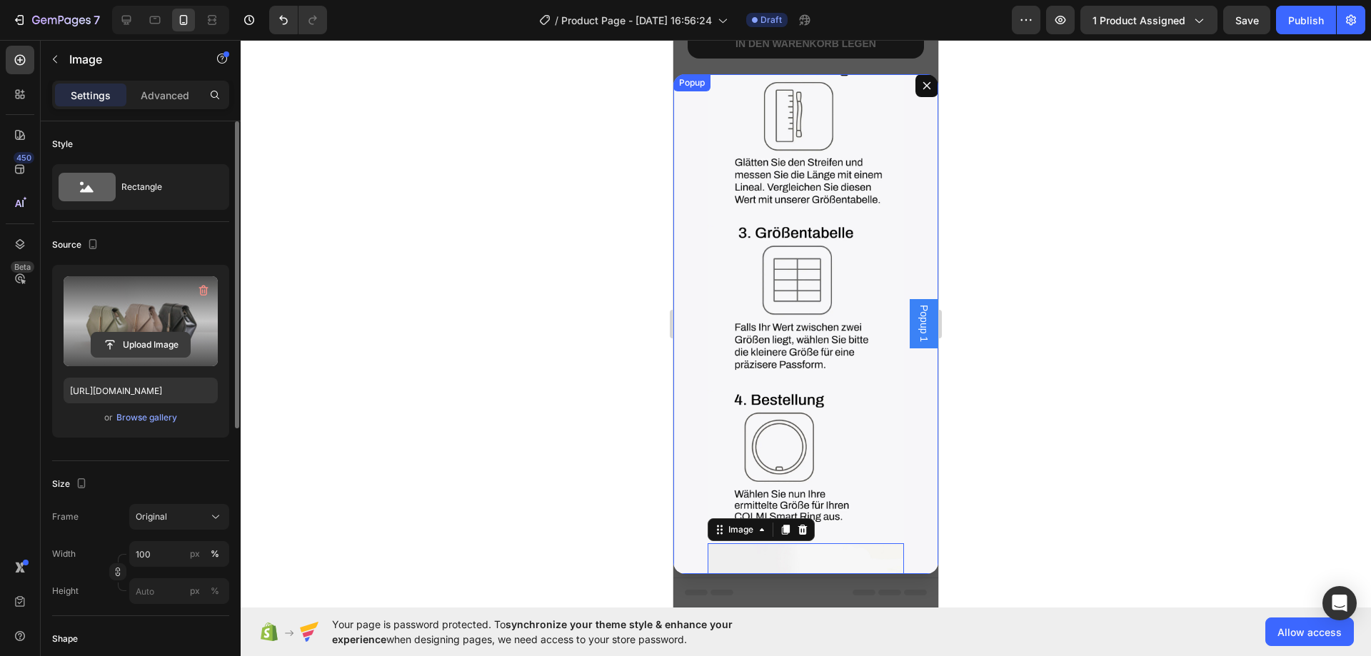
click at [131, 347] on input "file" at bounding box center [140, 345] width 99 height 24
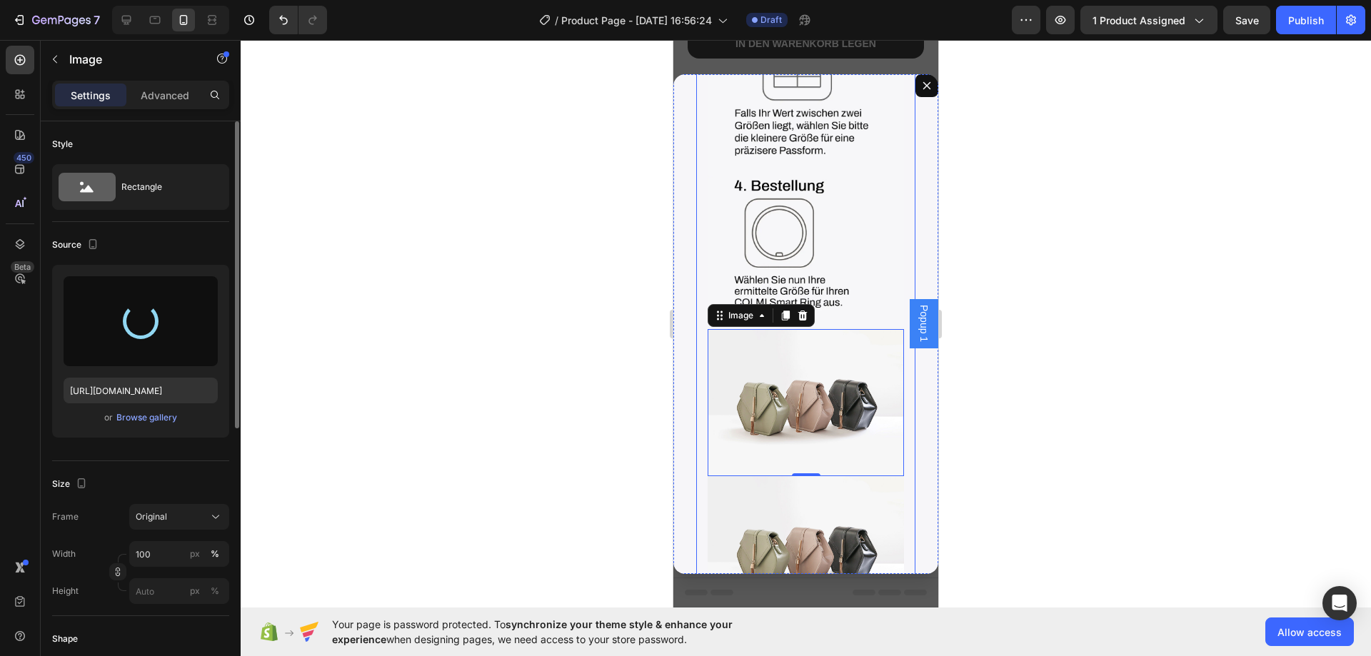
scroll to position [785, 0]
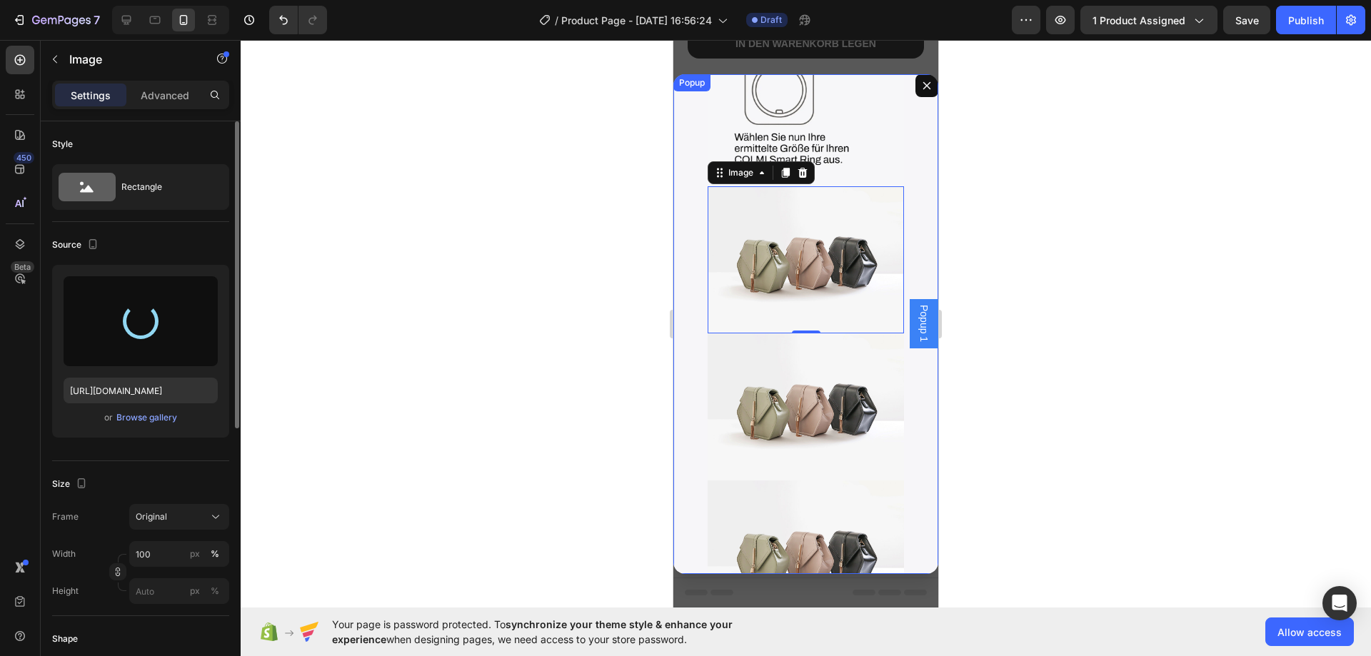
type input "[URL][DOMAIN_NAME]"
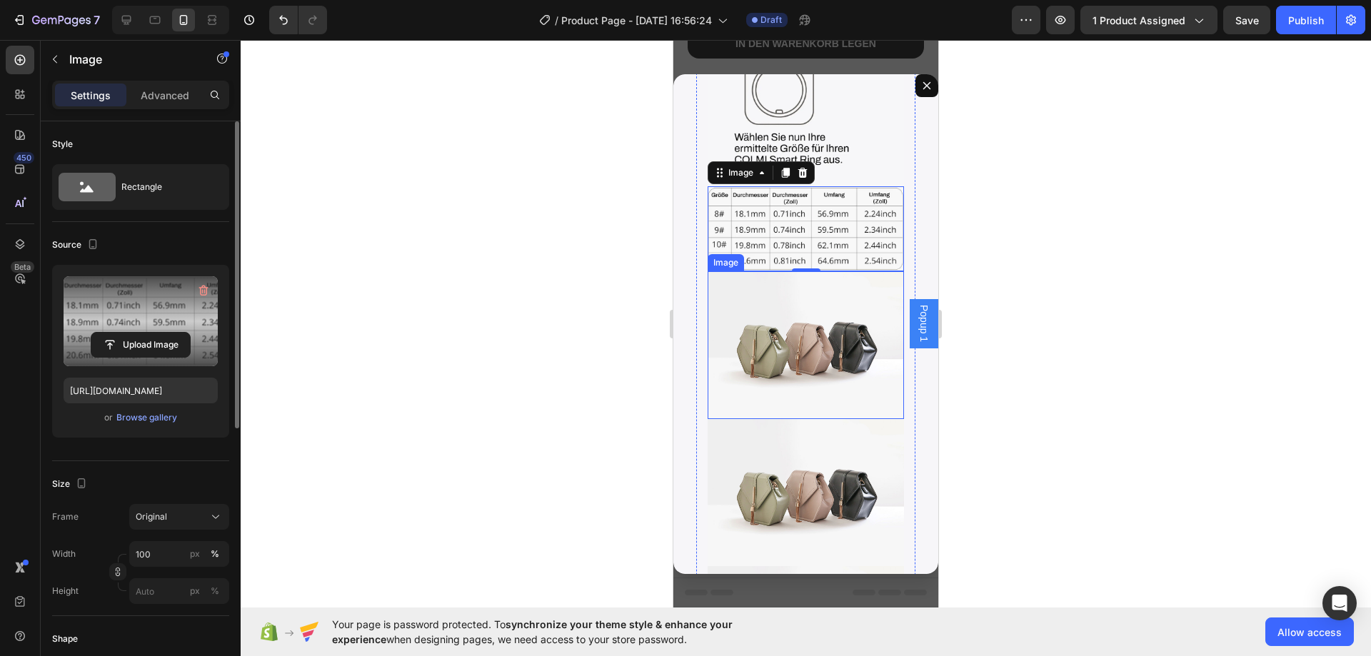
click at [773, 271] on img "Dialog body" at bounding box center [806, 344] width 196 height 147
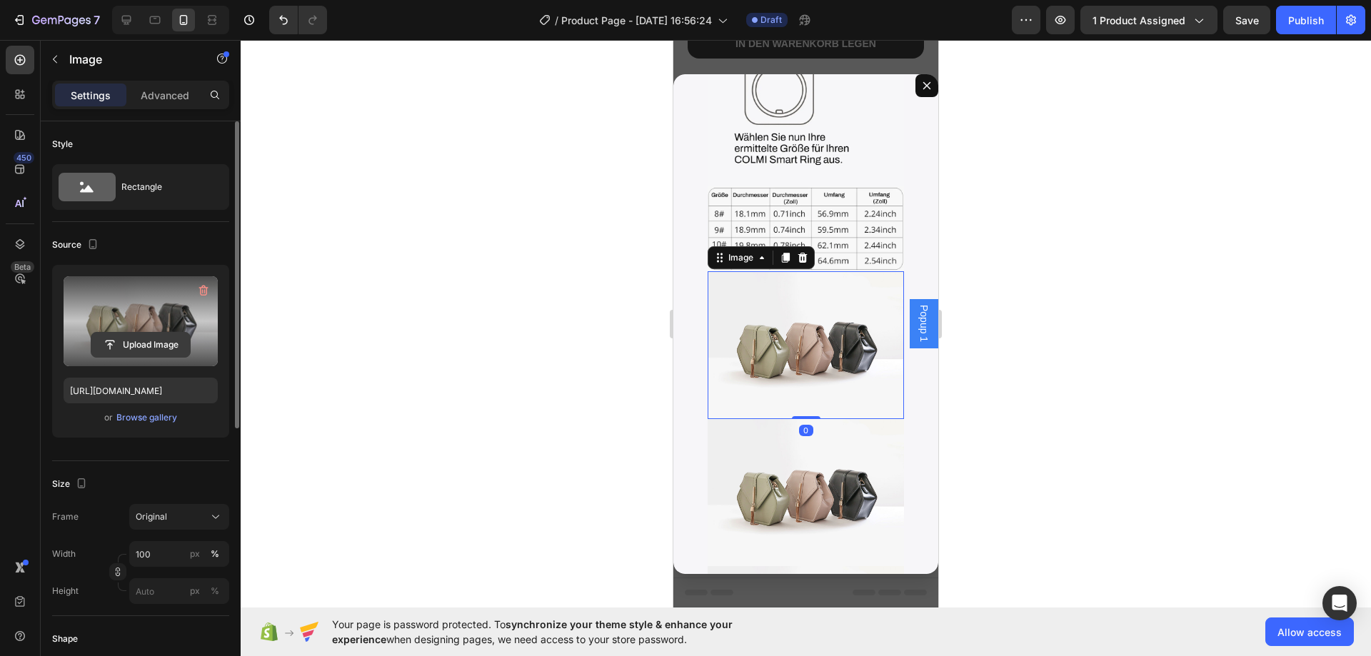
click at [166, 334] on input "file" at bounding box center [140, 345] width 99 height 24
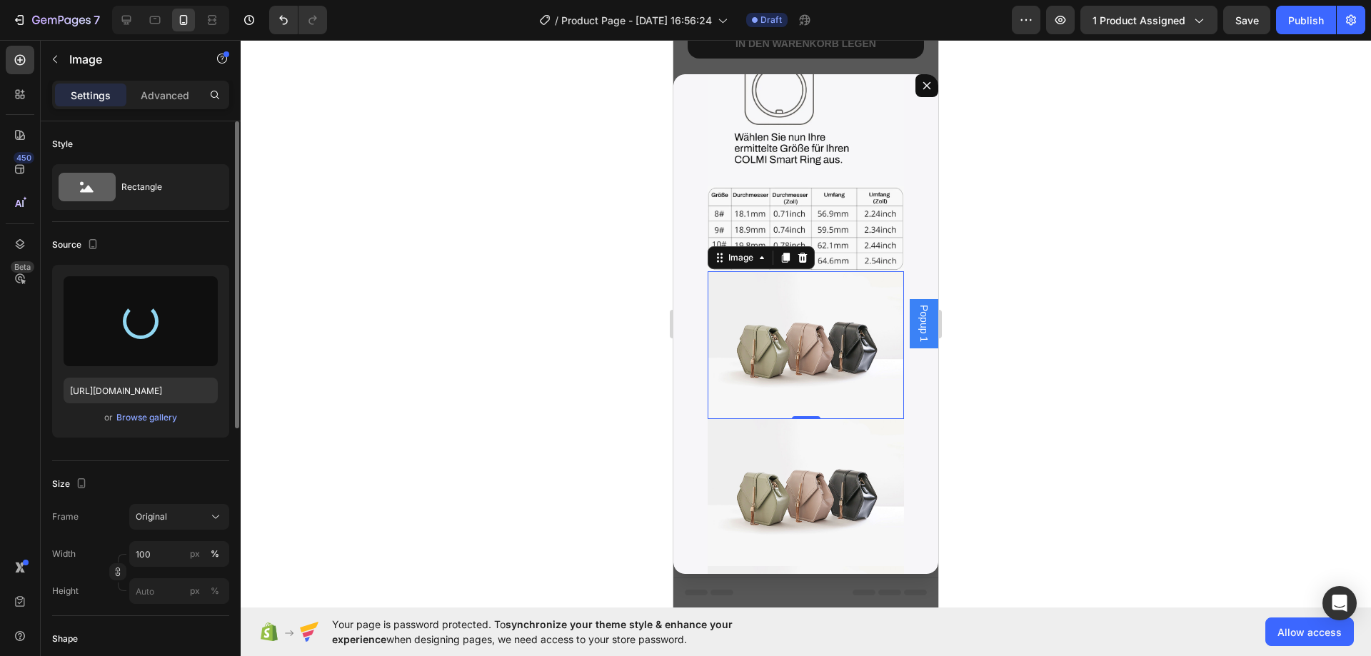
type input "[URL][DOMAIN_NAME]"
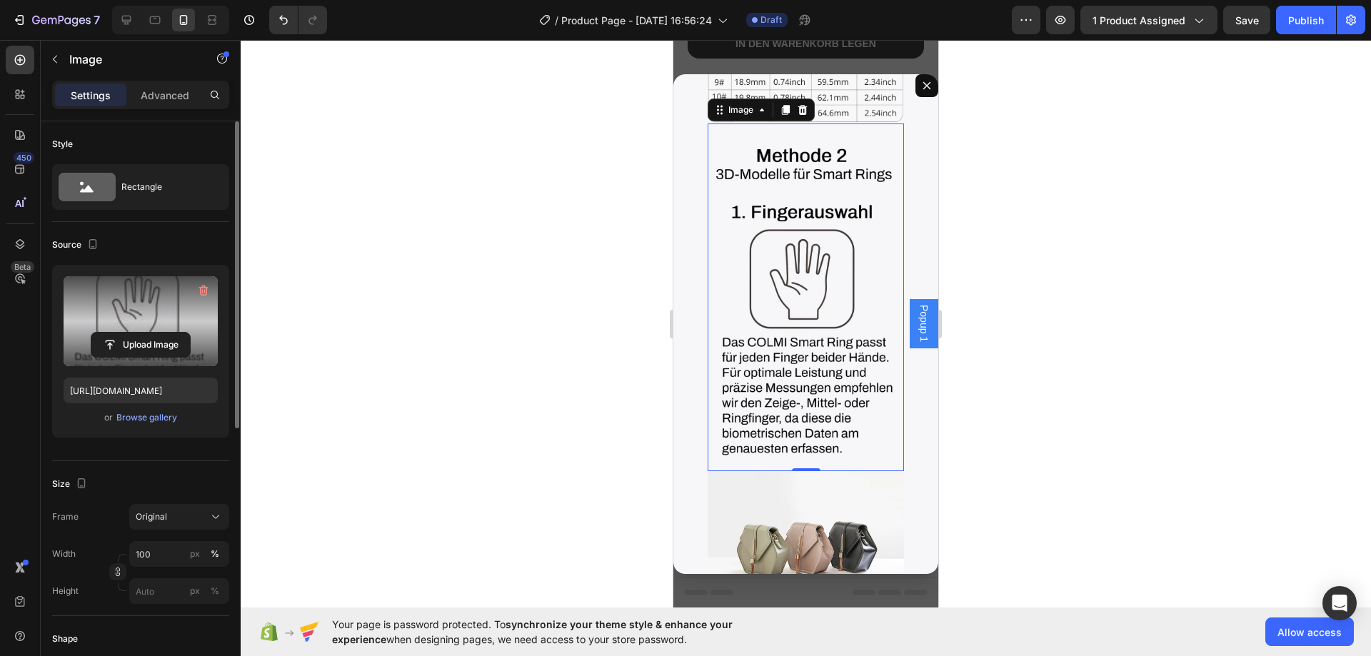
scroll to position [1071, 0]
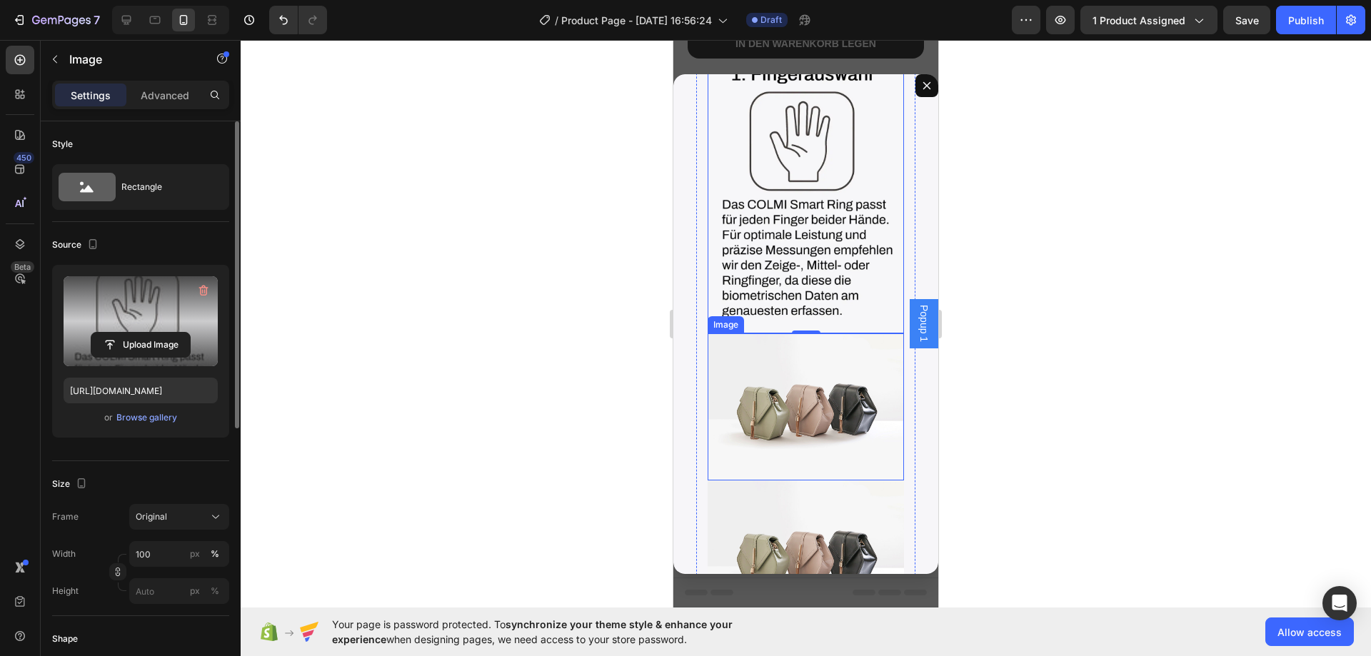
click at [774, 333] on img "Dialog body" at bounding box center [806, 406] width 196 height 147
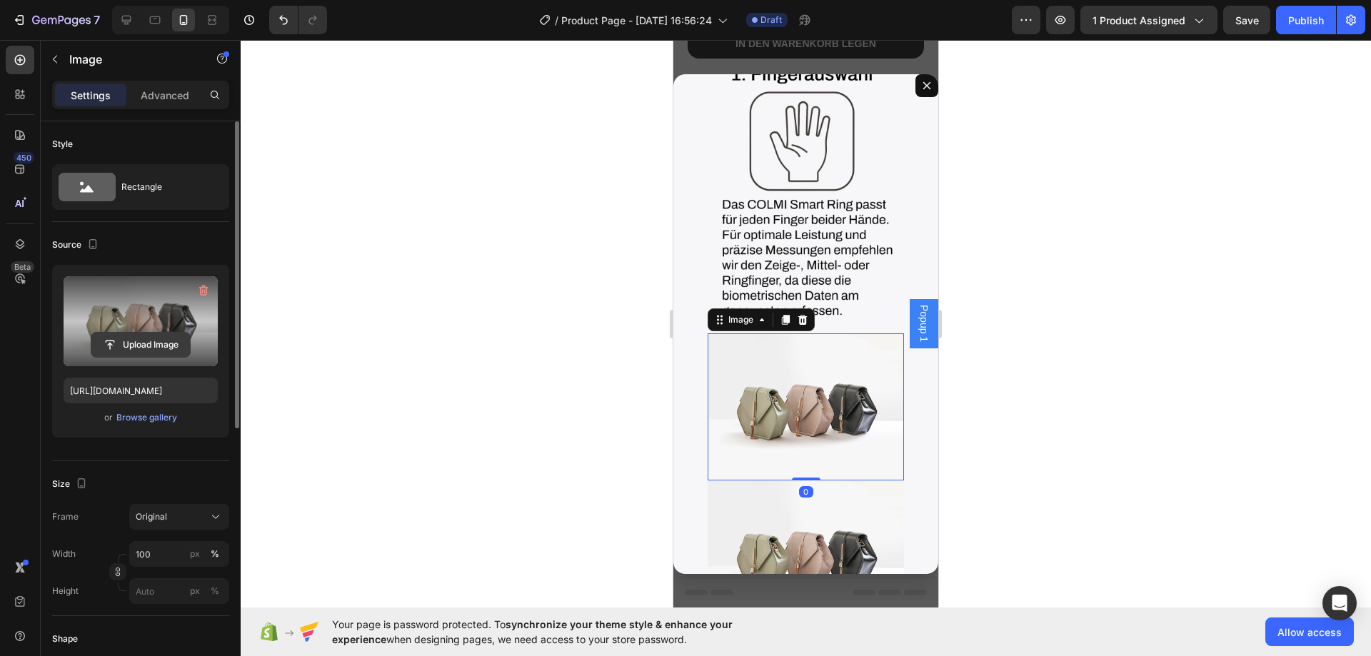
click at [127, 336] on input "file" at bounding box center [140, 345] width 99 height 24
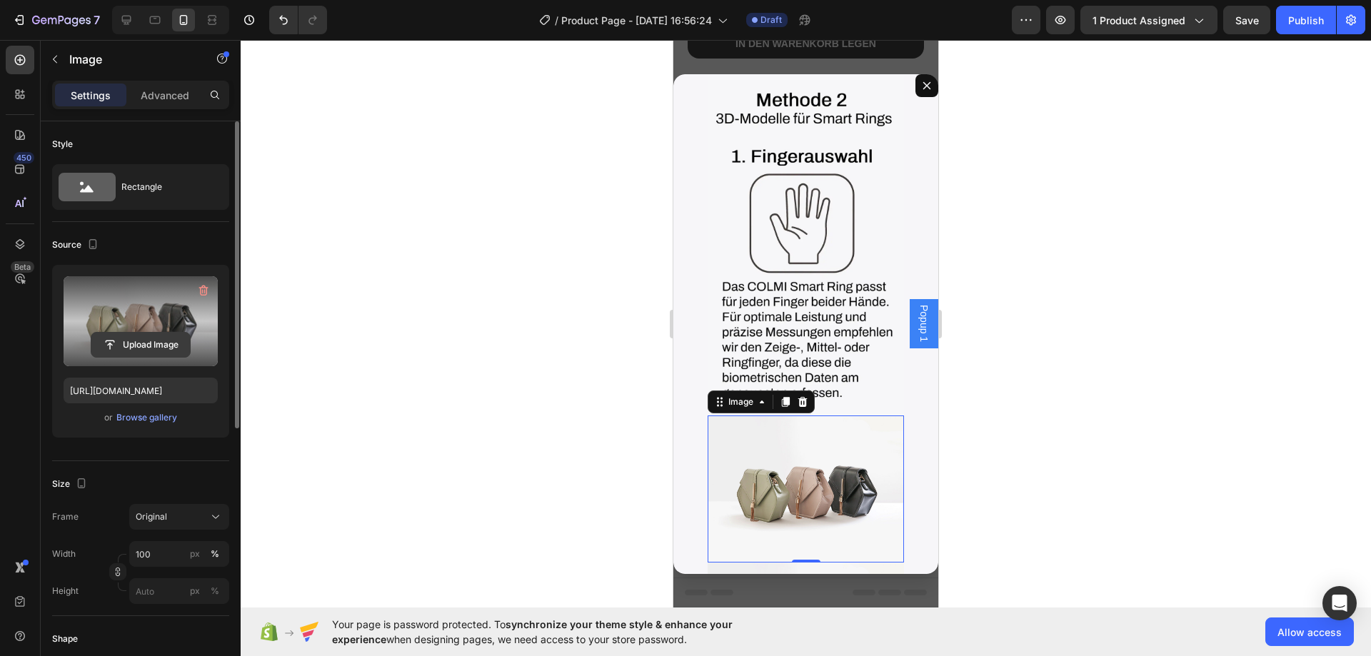
scroll to position [974, 0]
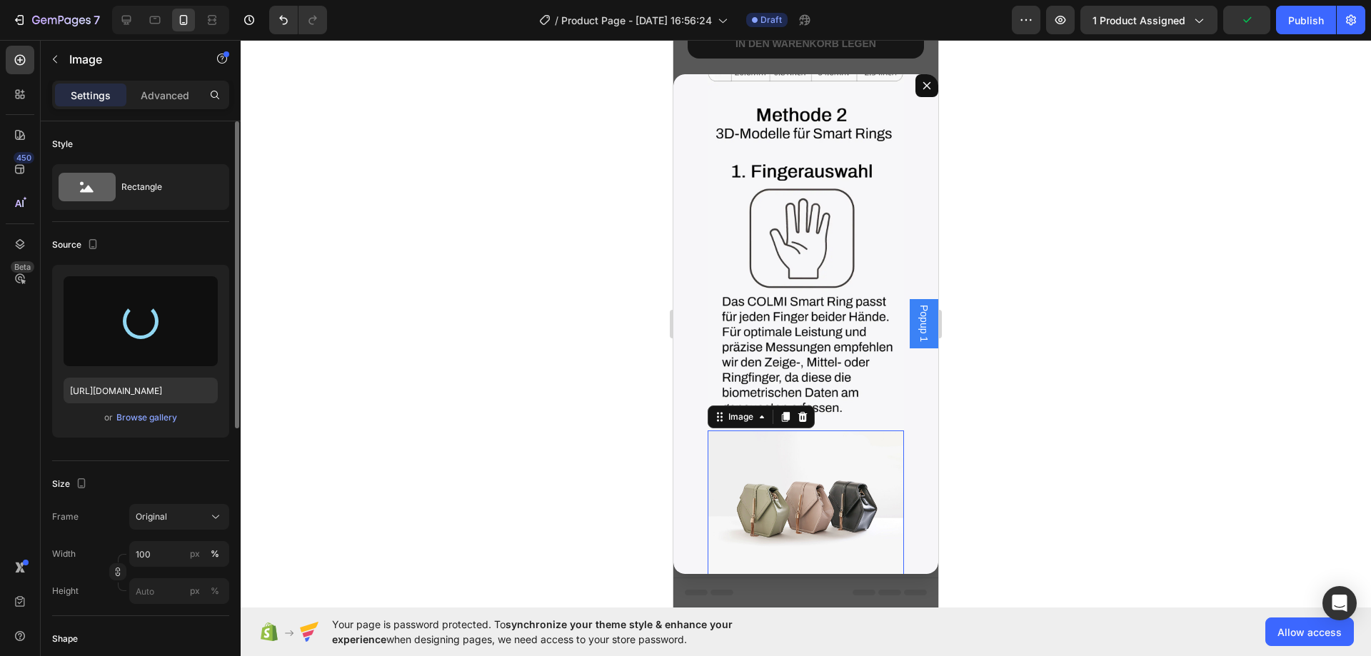
type input "[URL][DOMAIN_NAME]"
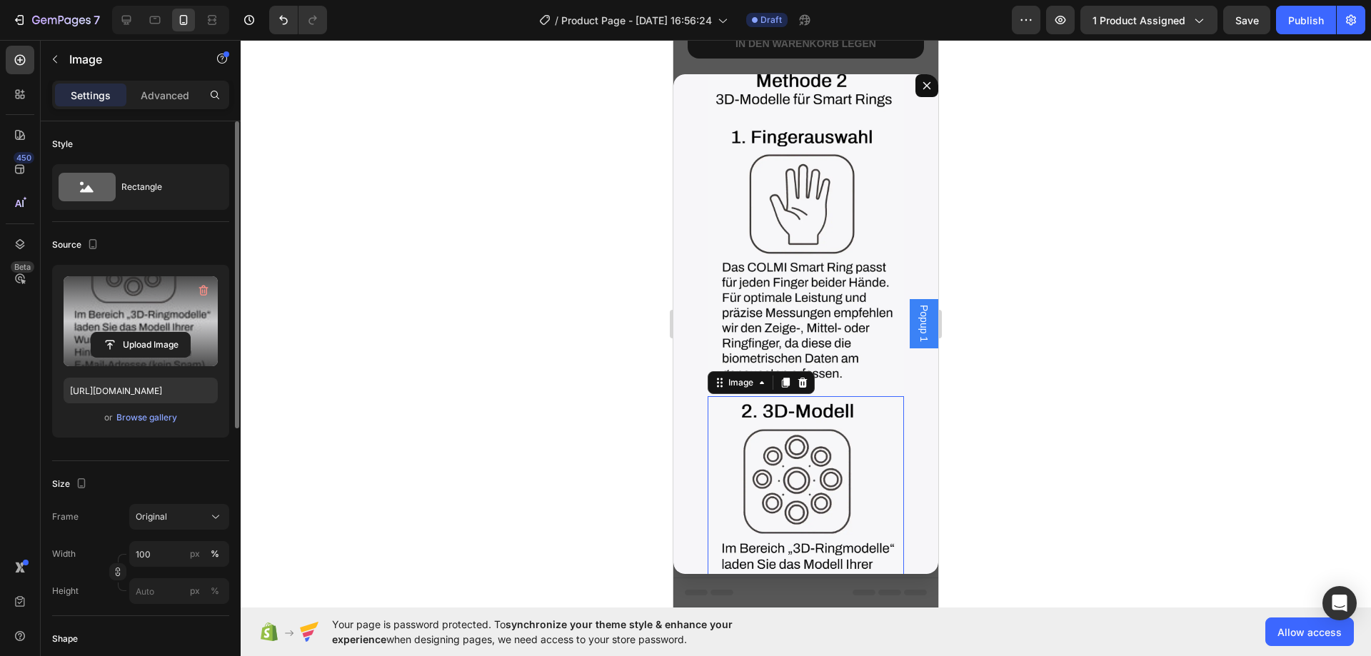
scroll to position [1272, 0]
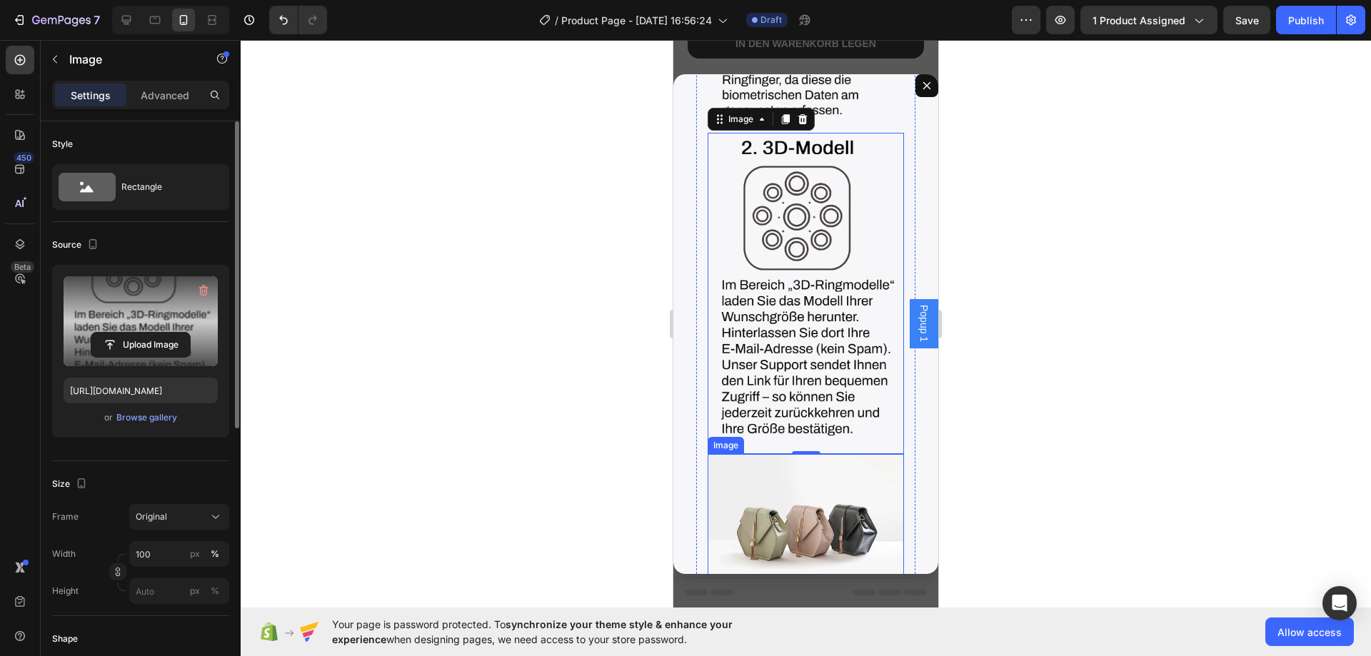
click at [766, 454] on img "Dialog body" at bounding box center [806, 527] width 196 height 147
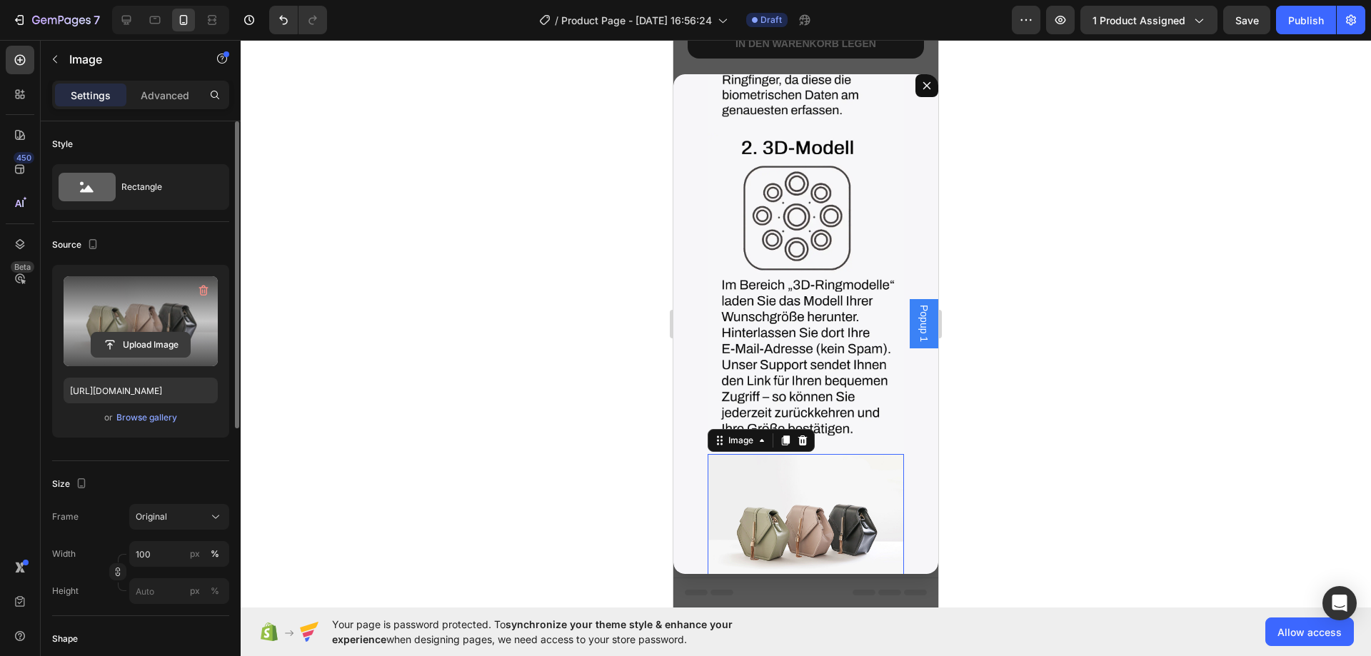
click at [164, 353] on input "file" at bounding box center [140, 345] width 99 height 24
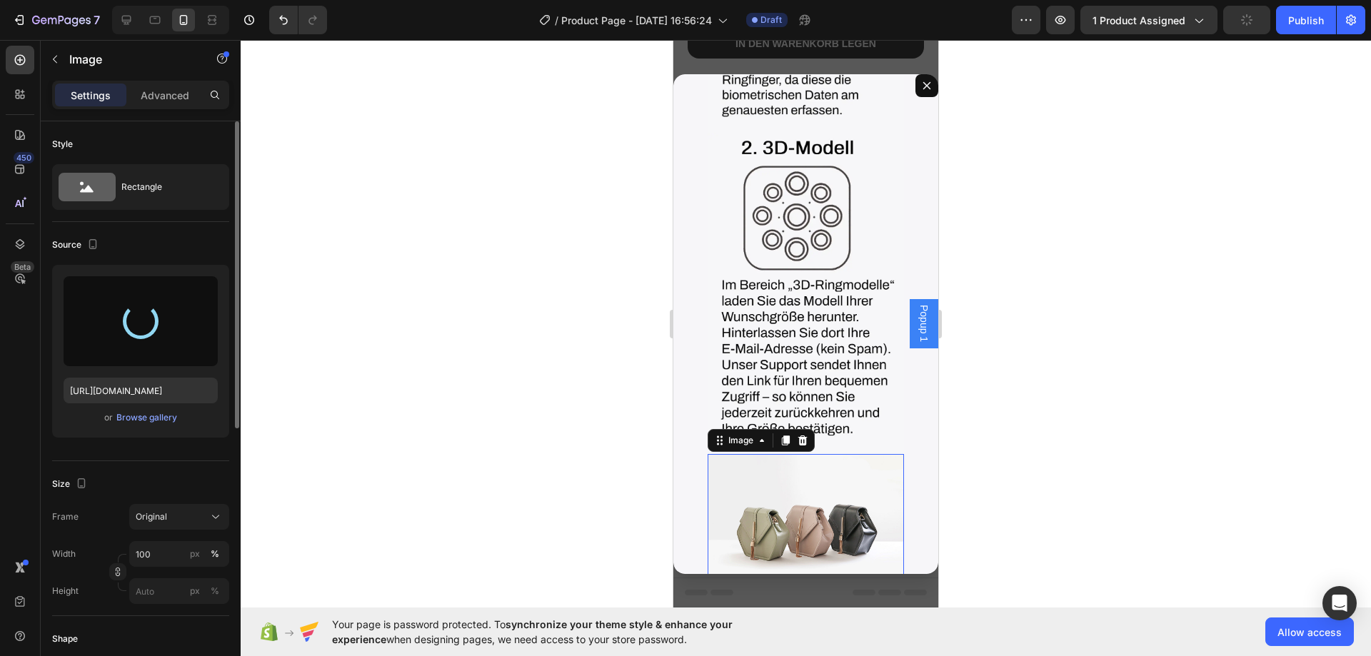
type input "[URL][DOMAIN_NAME]"
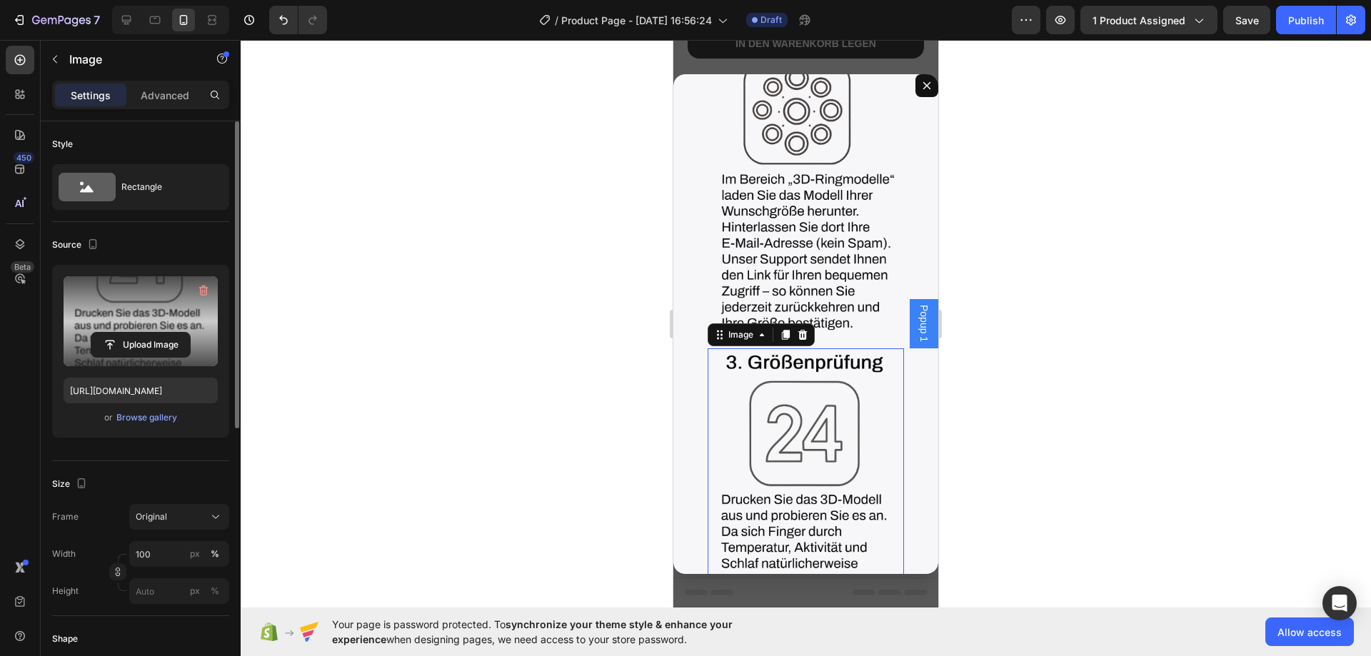
scroll to position [1429, 0]
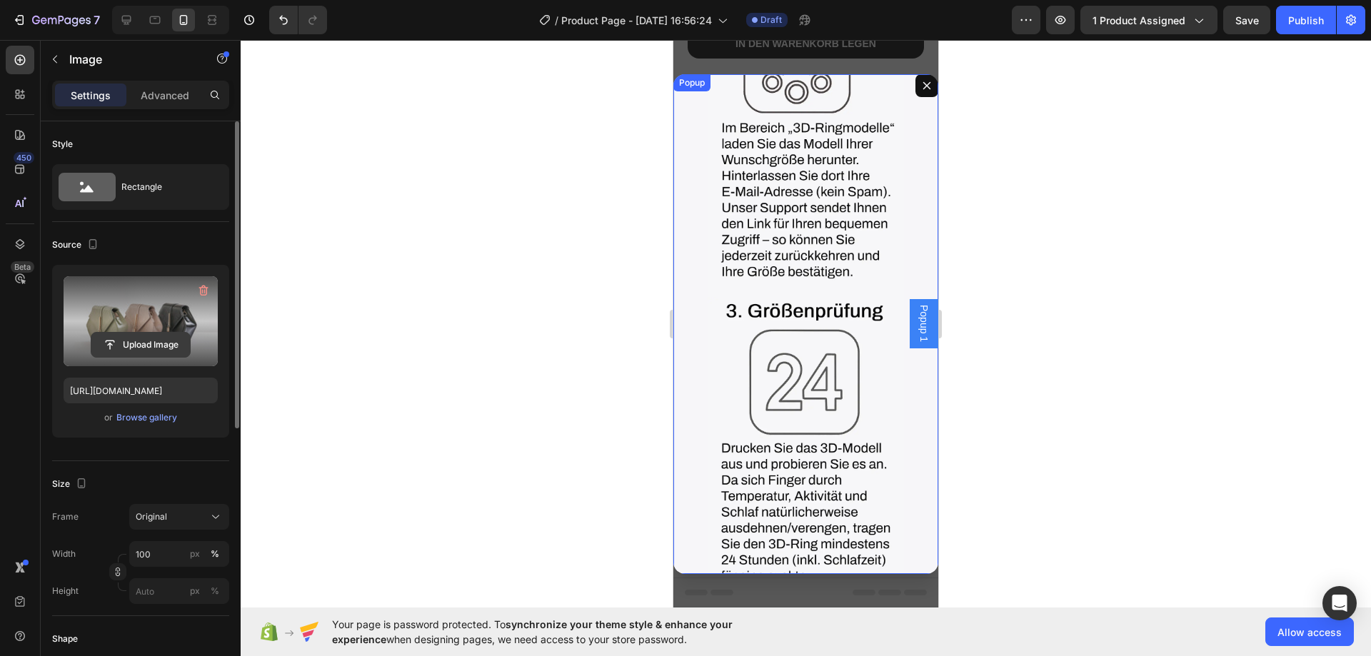
click at [149, 336] on input "file" at bounding box center [140, 345] width 99 height 24
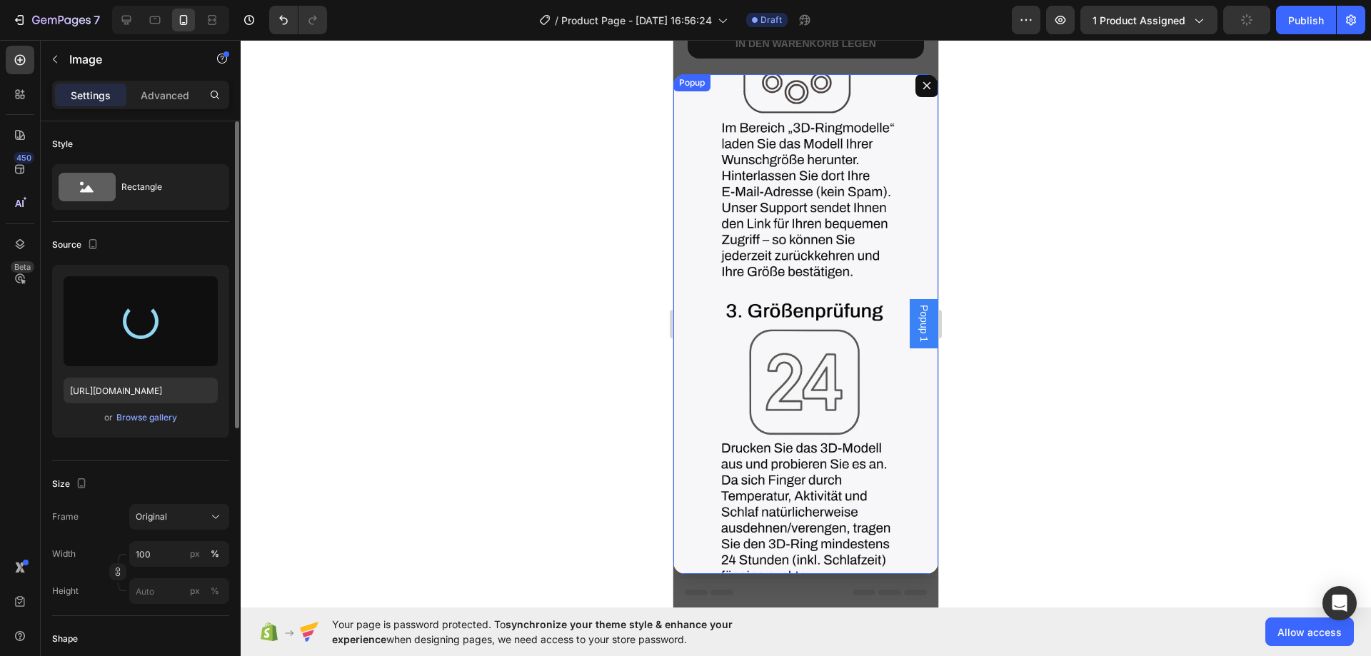
type input "[URL][DOMAIN_NAME]"
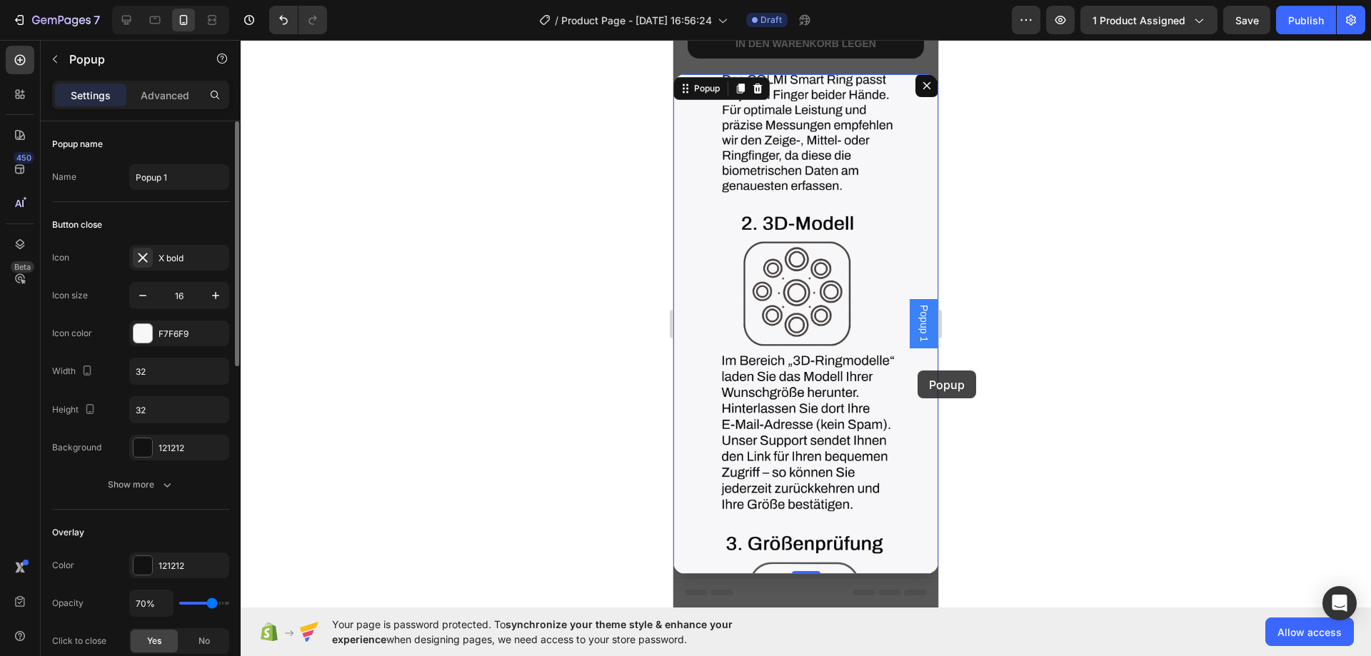
scroll to position [0, 0]
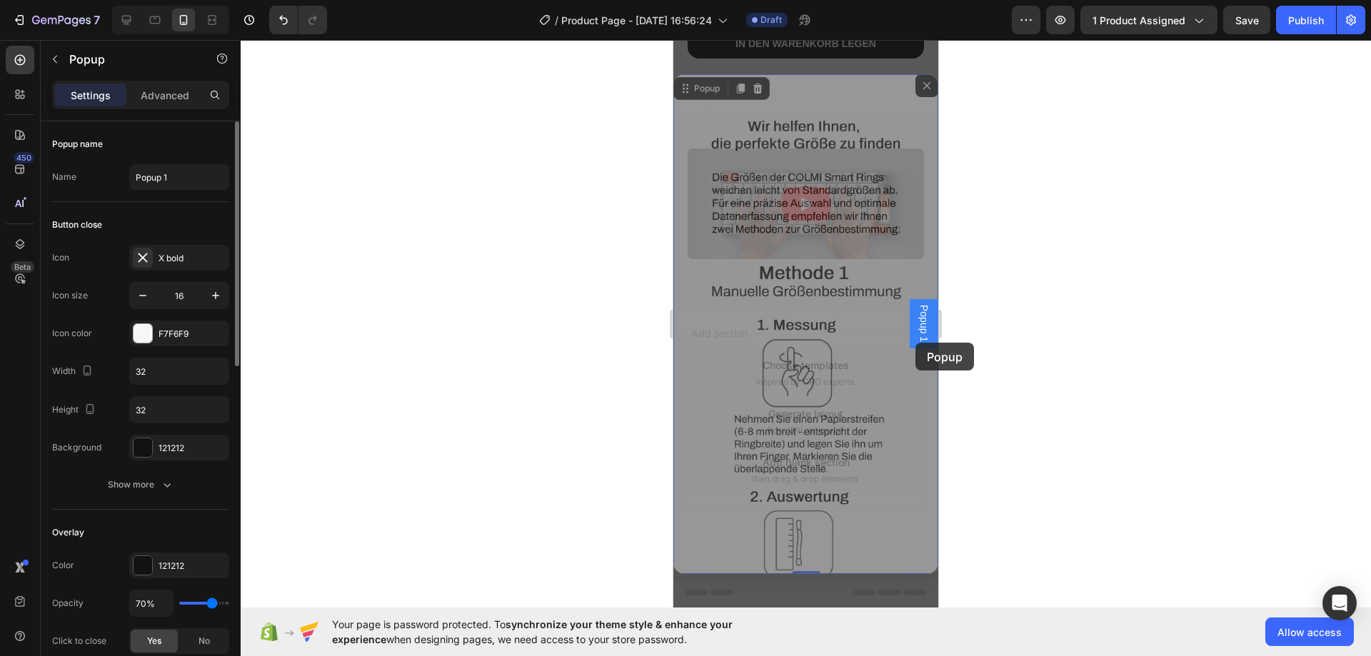
drag, startPoint x: 920, startPoint y: 449, endPoint x: 915, endPoint y: 343, distance: 106.5
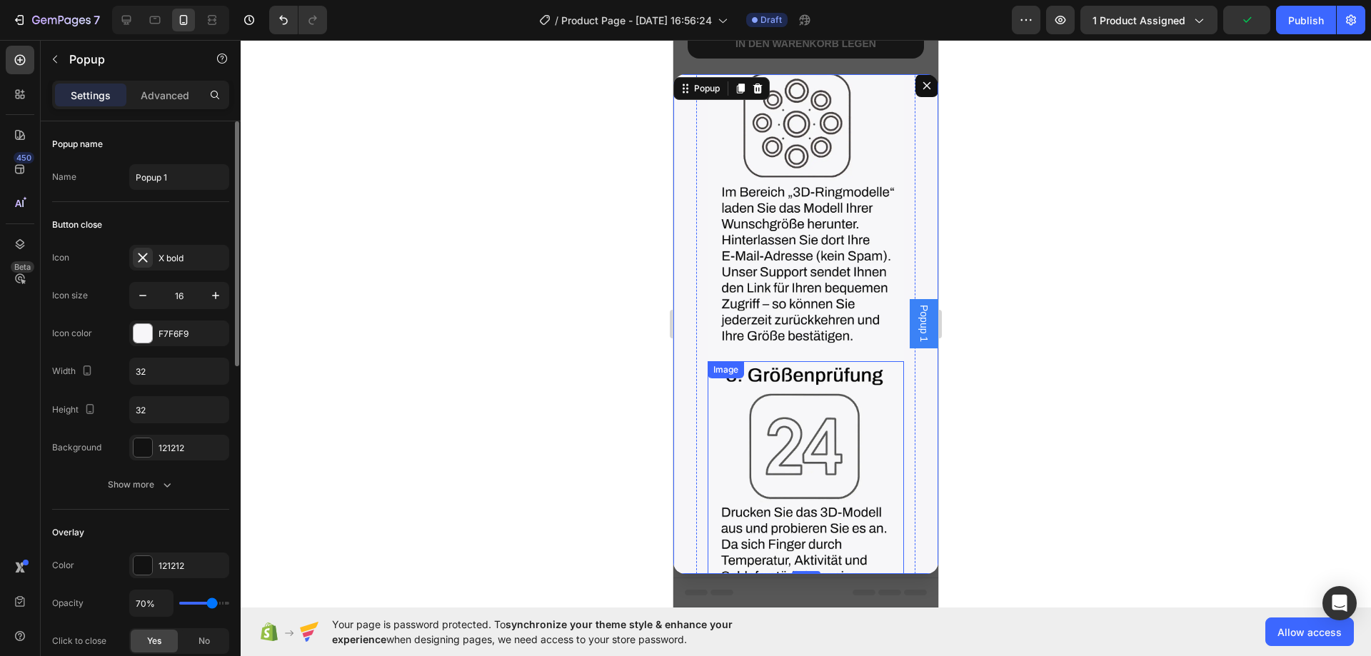
scroll to position [1293, 0]
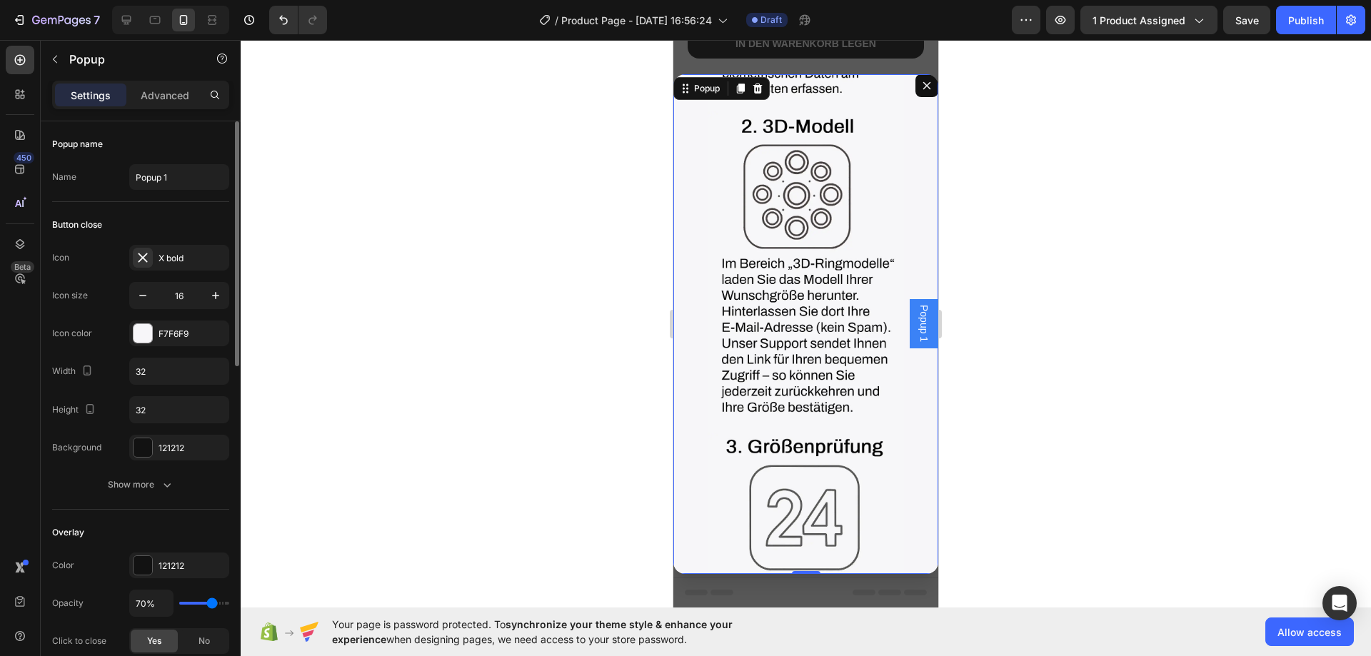
click at [915, 92] on button "Dialog content" at bounding box center [926, 85] width 23 height 23
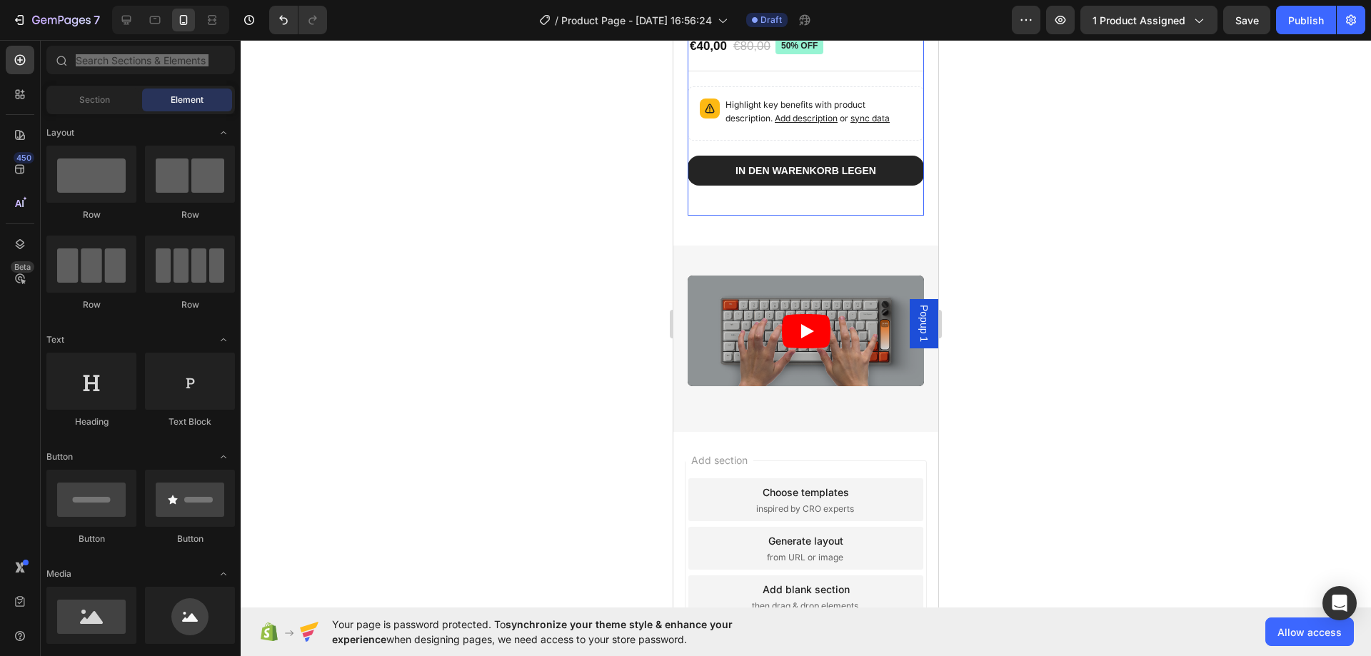
scroll to position [930, 0]
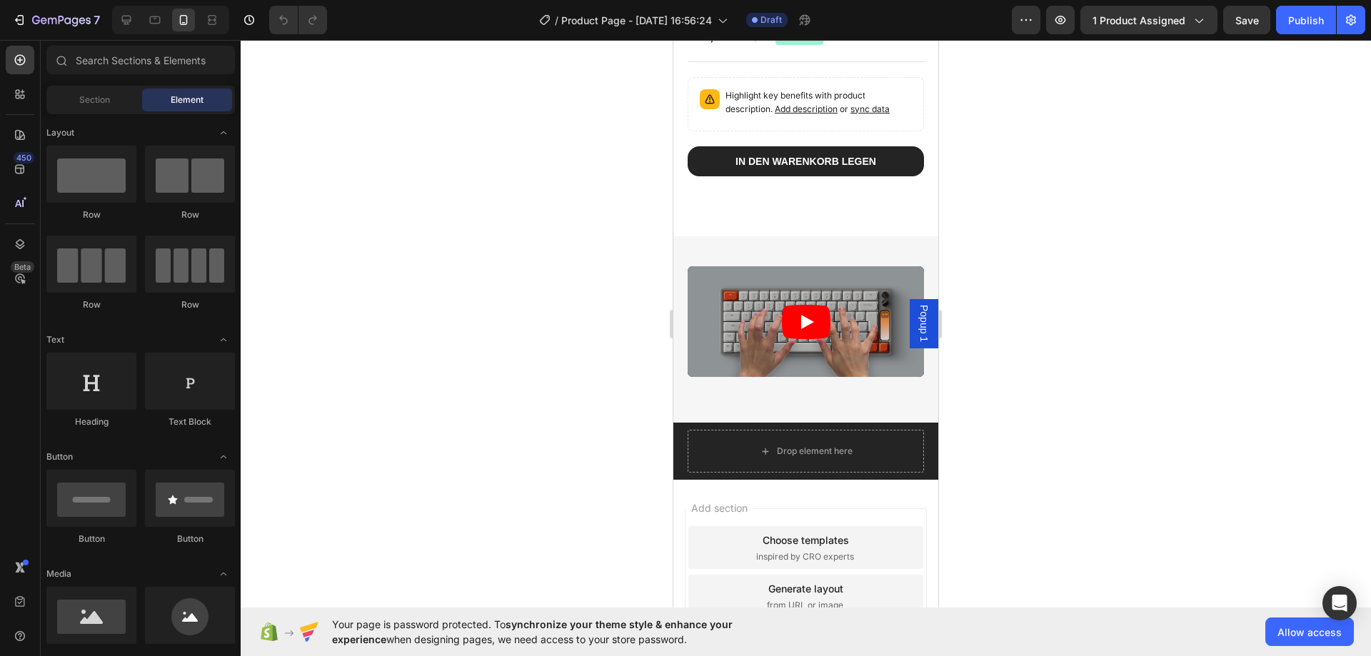
scroll to position [844, 0]
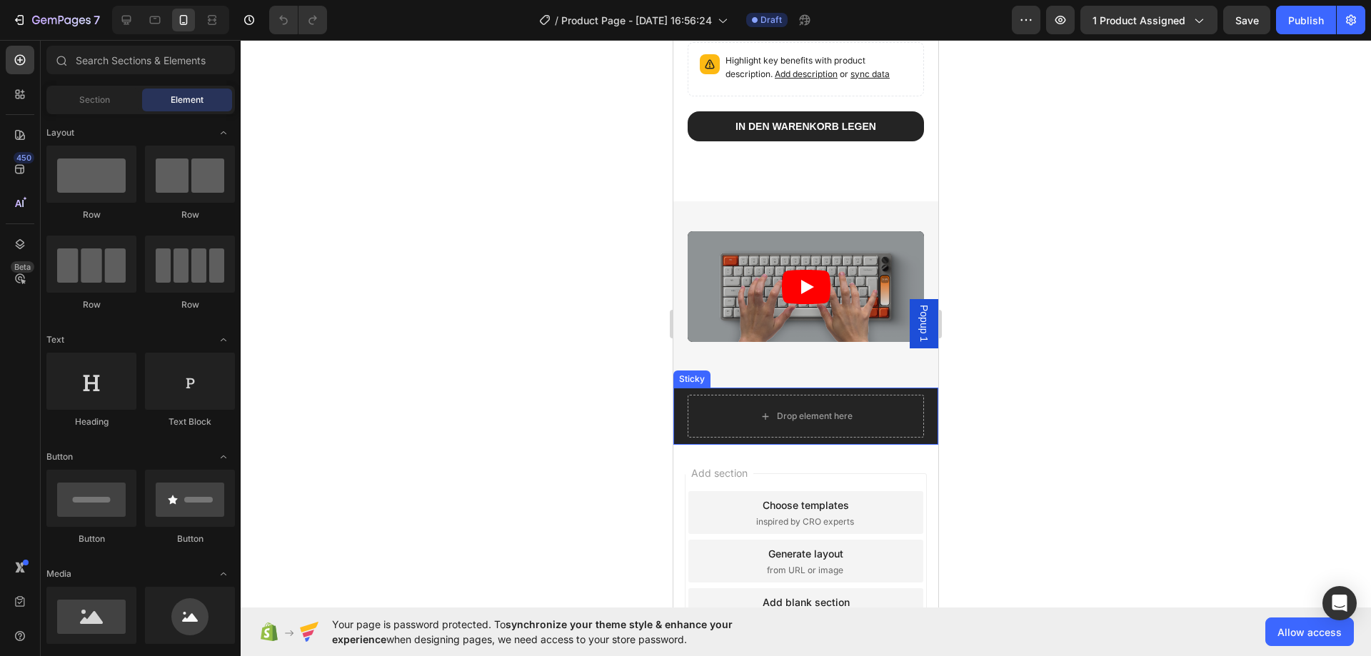
click at [918, 435] on div "Drop element here Sticky" at bounding box center [805, 416] width 265 height 57
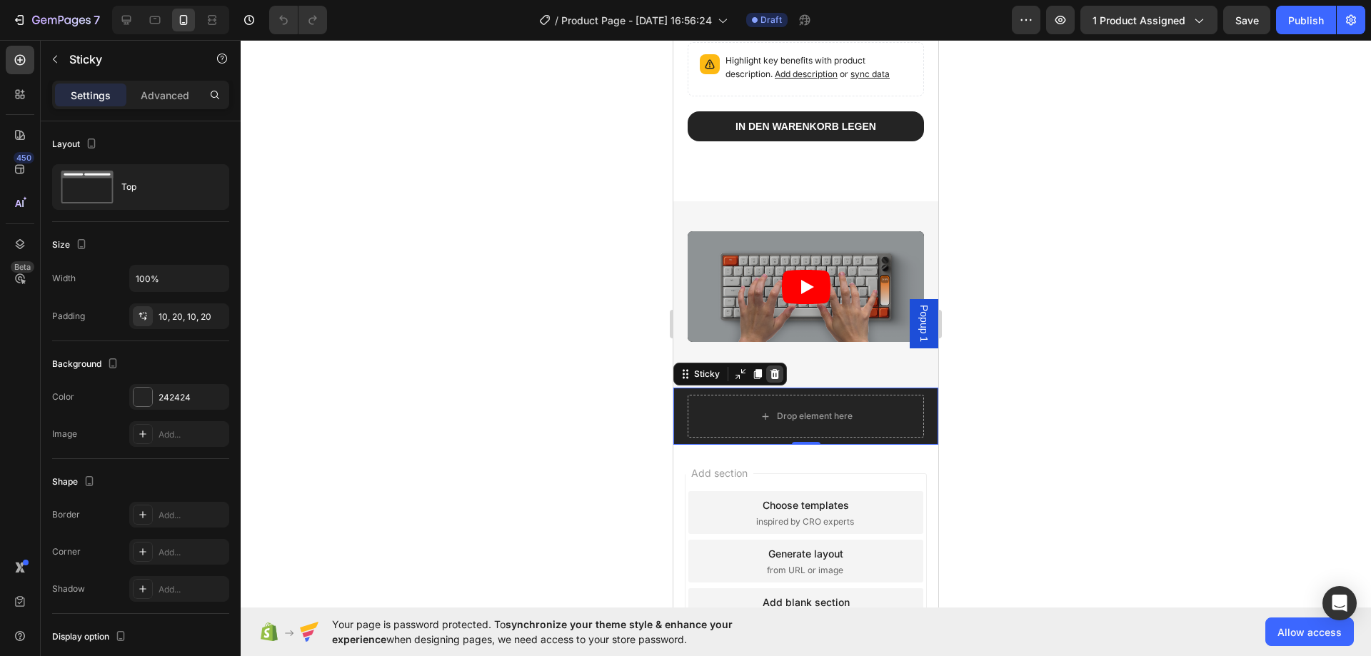
click at [774, 378] on icon at bounding box center [774, 374] width 9 height 10
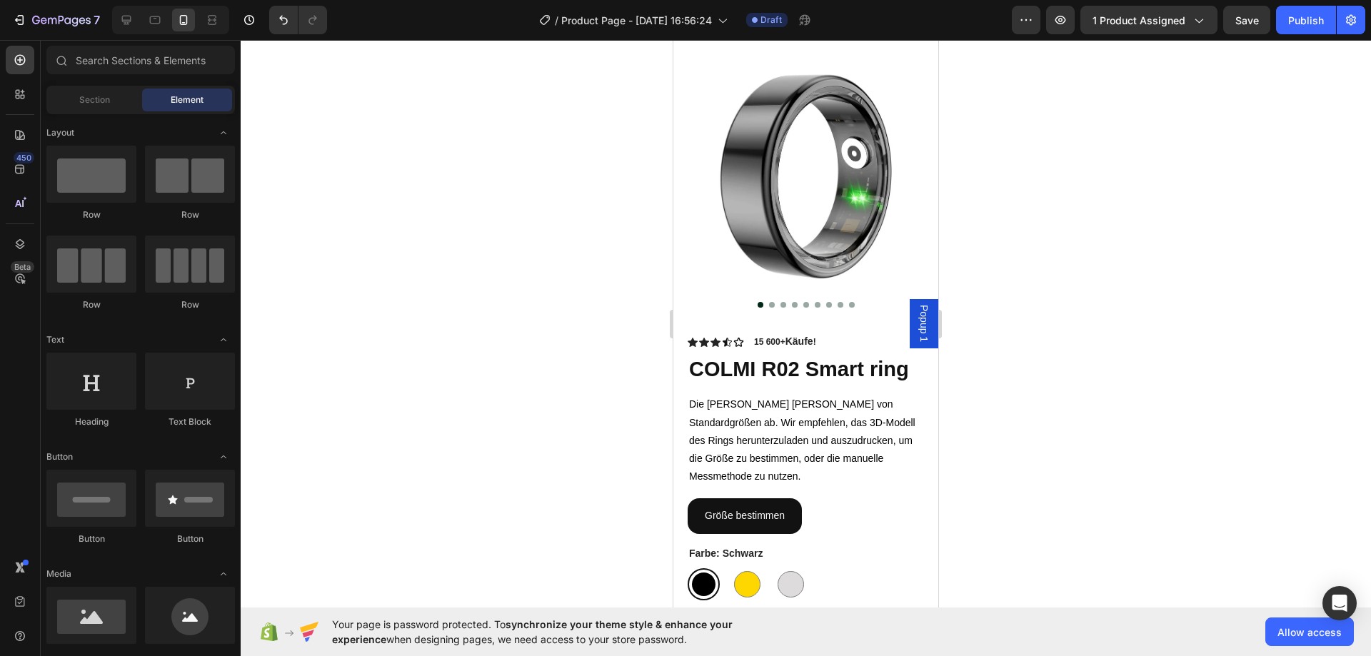
scroll to position [3, 0]
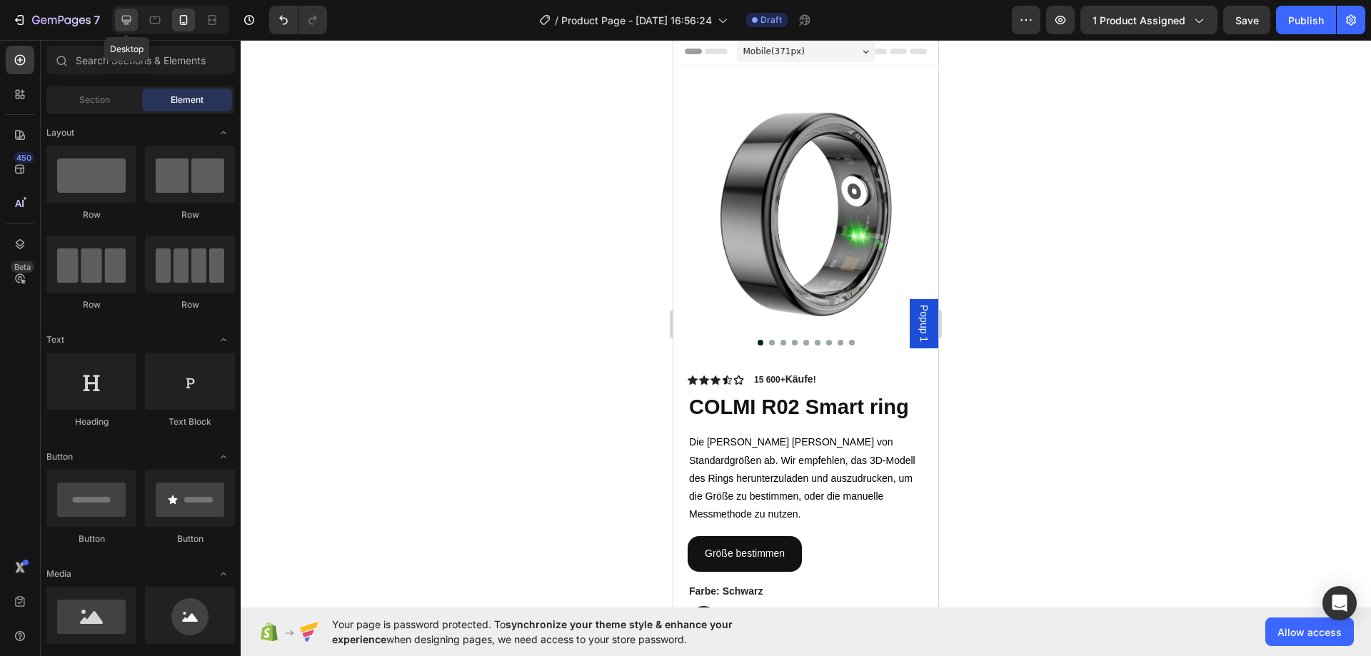
click at [129, 23] on icon at bounding box center [126, 20] width 14 height 14
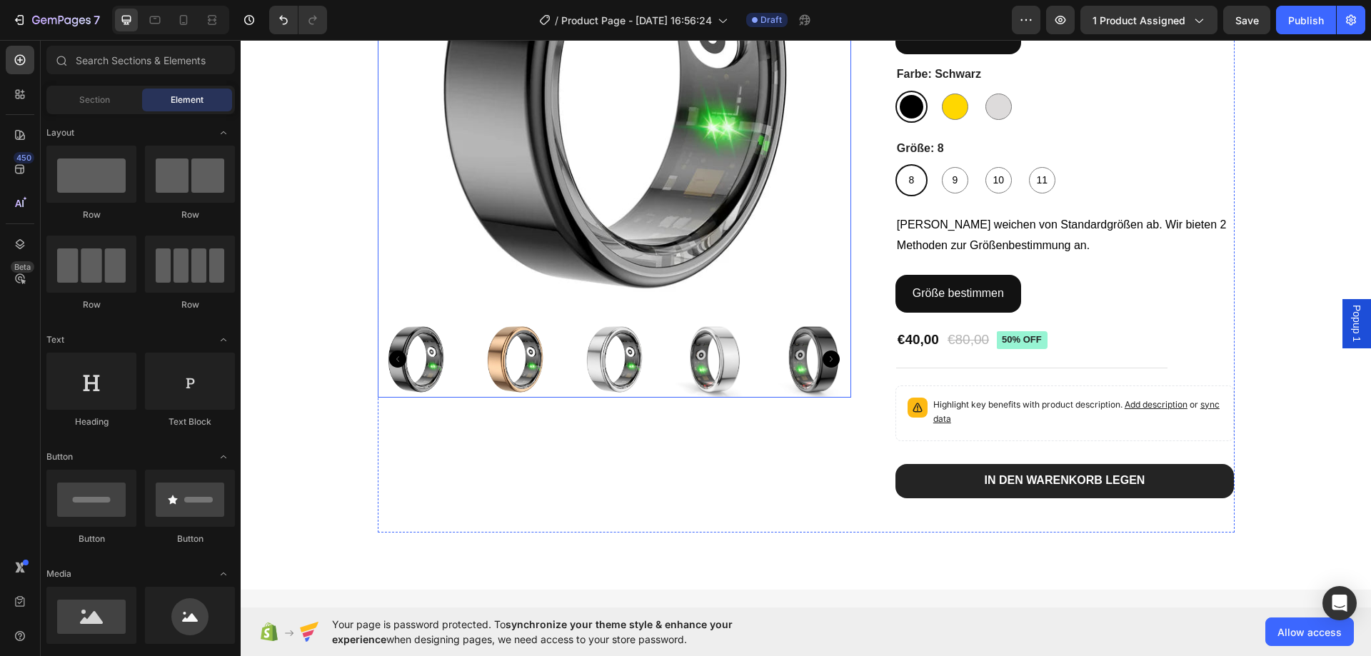
scroll to position [288, 0]
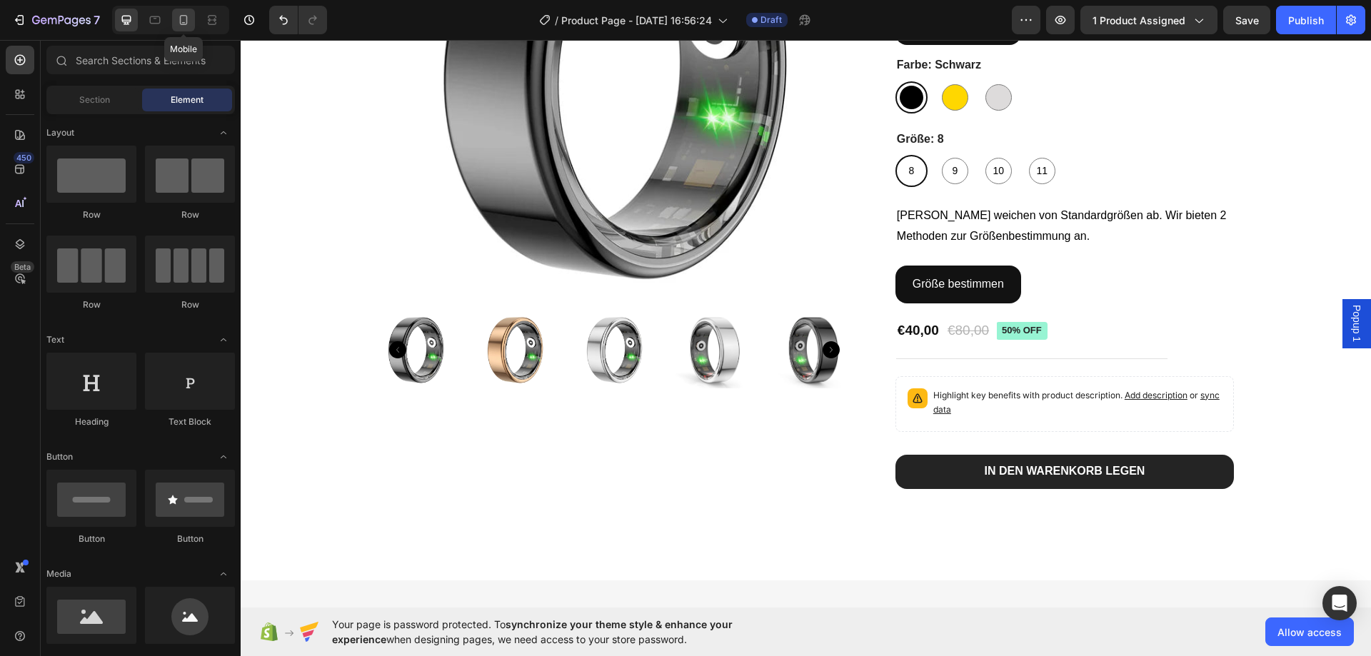
click at [181, 19] on icon at bounding box center [183, 20] width 14 height 14
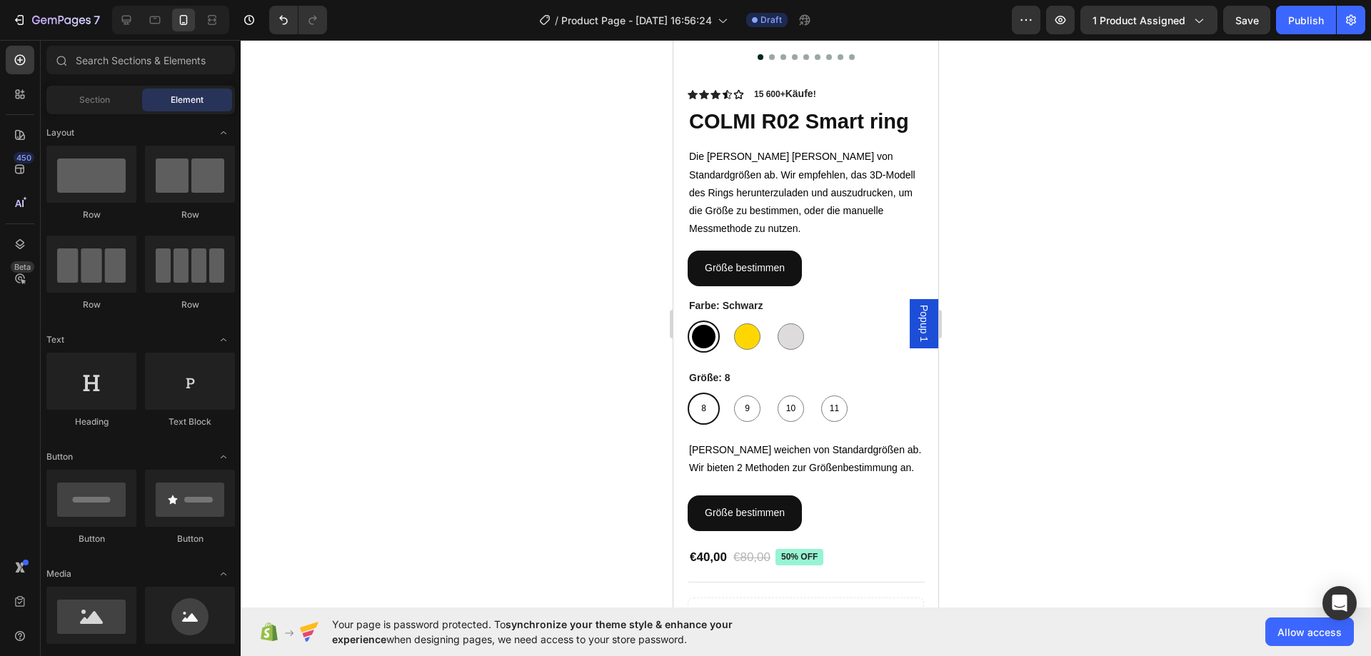
click at [917, 321] on span "Popup 1" at bounding box center [924, 323] width 14 height 37
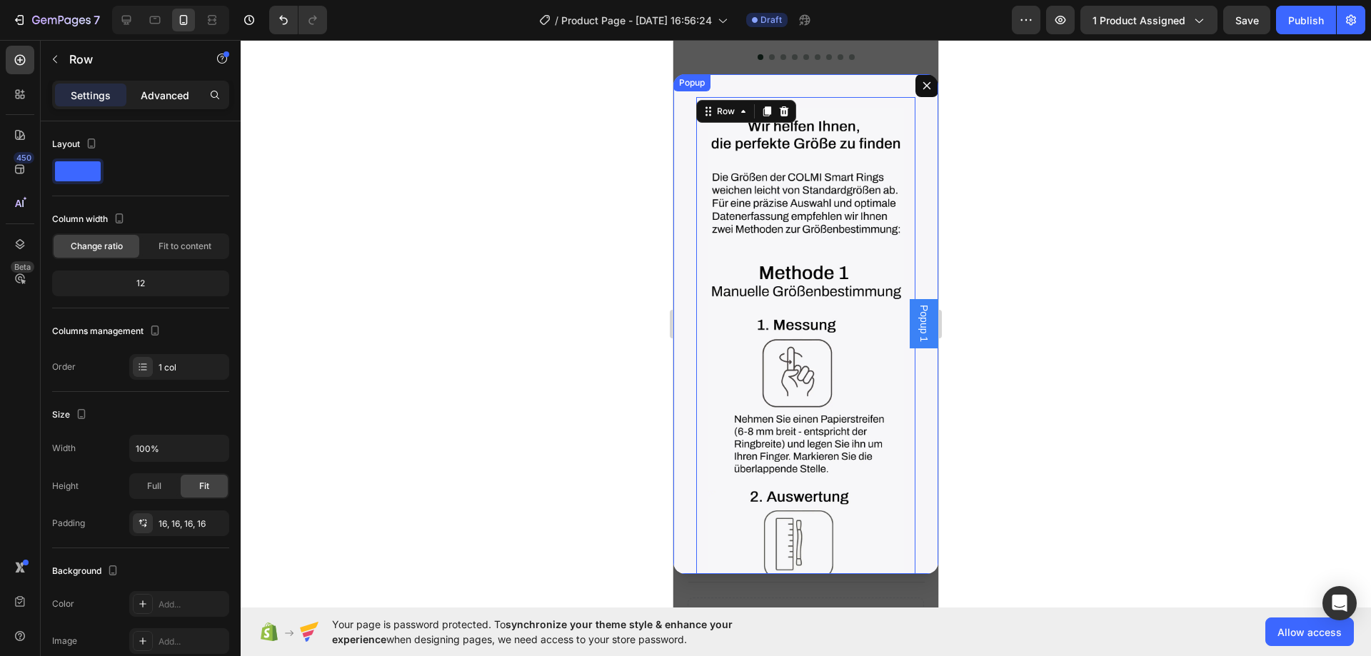
click at [173, 100] on p "Advanced" at bounding box center [165, 95] width 49 height 15
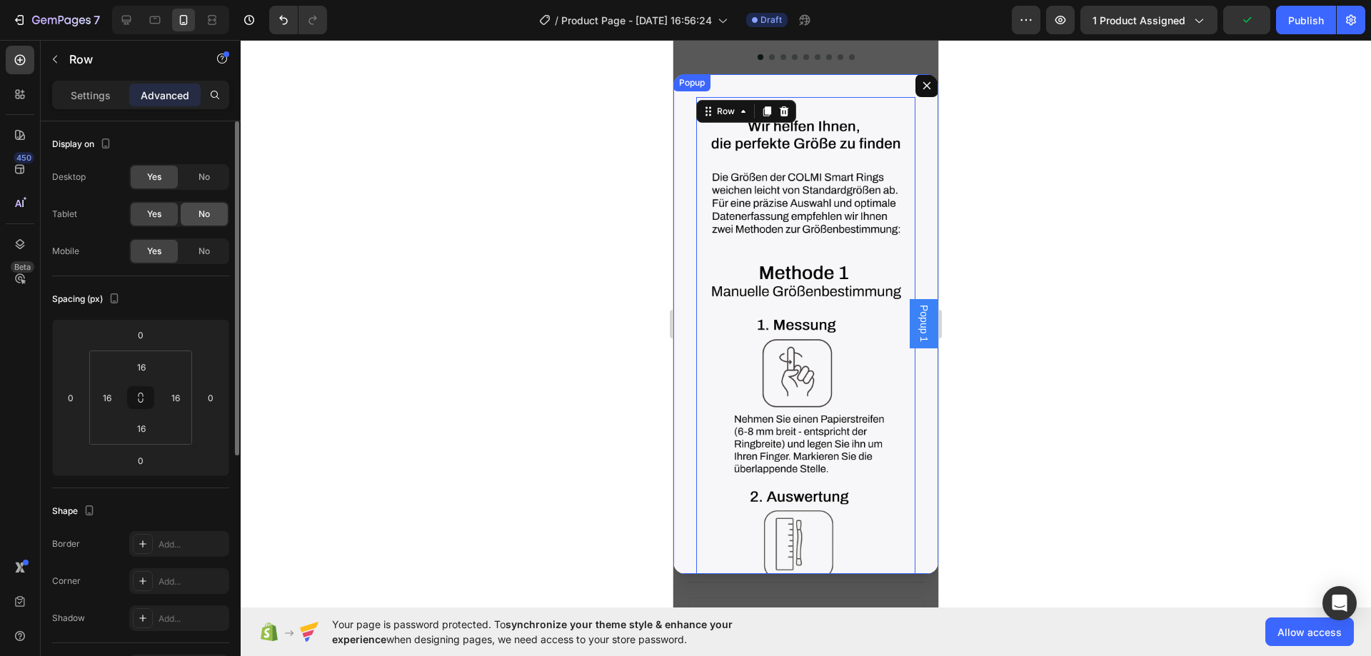
click at [205, 212] on span "No" at bounding box center [203, 214] width 11 height 13
click at [198, 182] on span "No" at bounding box center [203, 177] width 11 height 13
click at [158, 23] on icon at bounding box center [155, 20] width 11 height 8
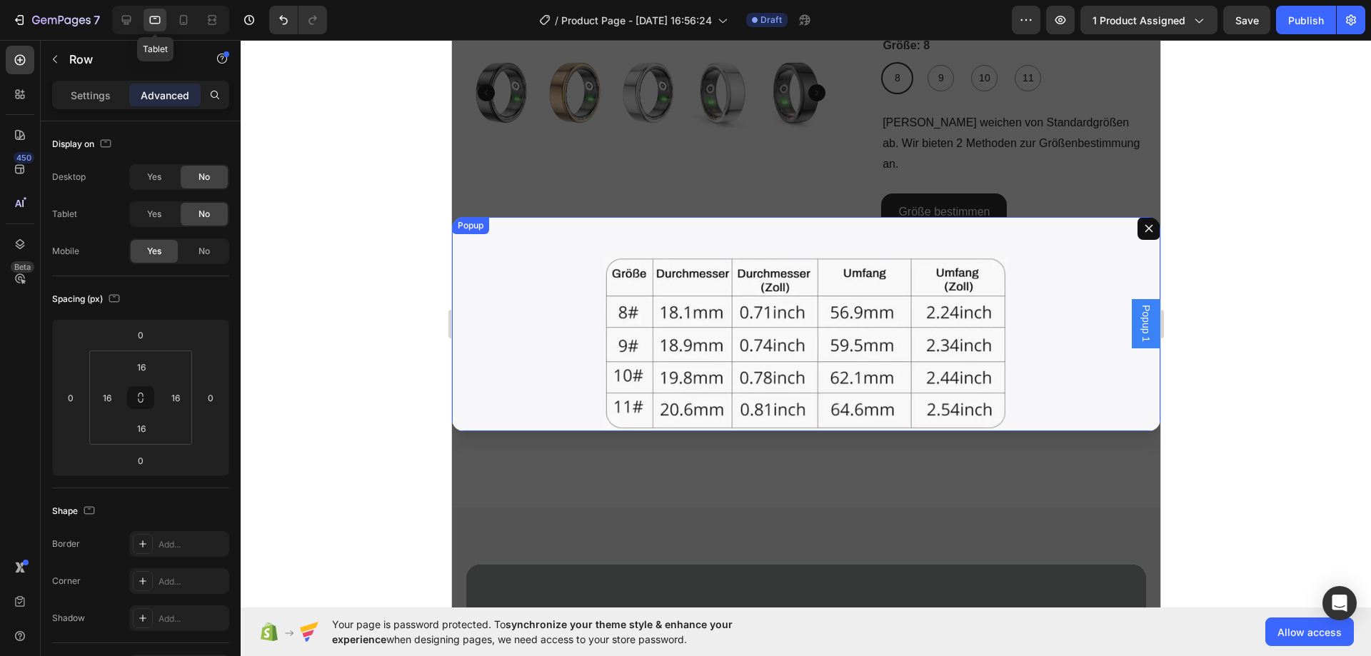
scroll to position [389, 0]
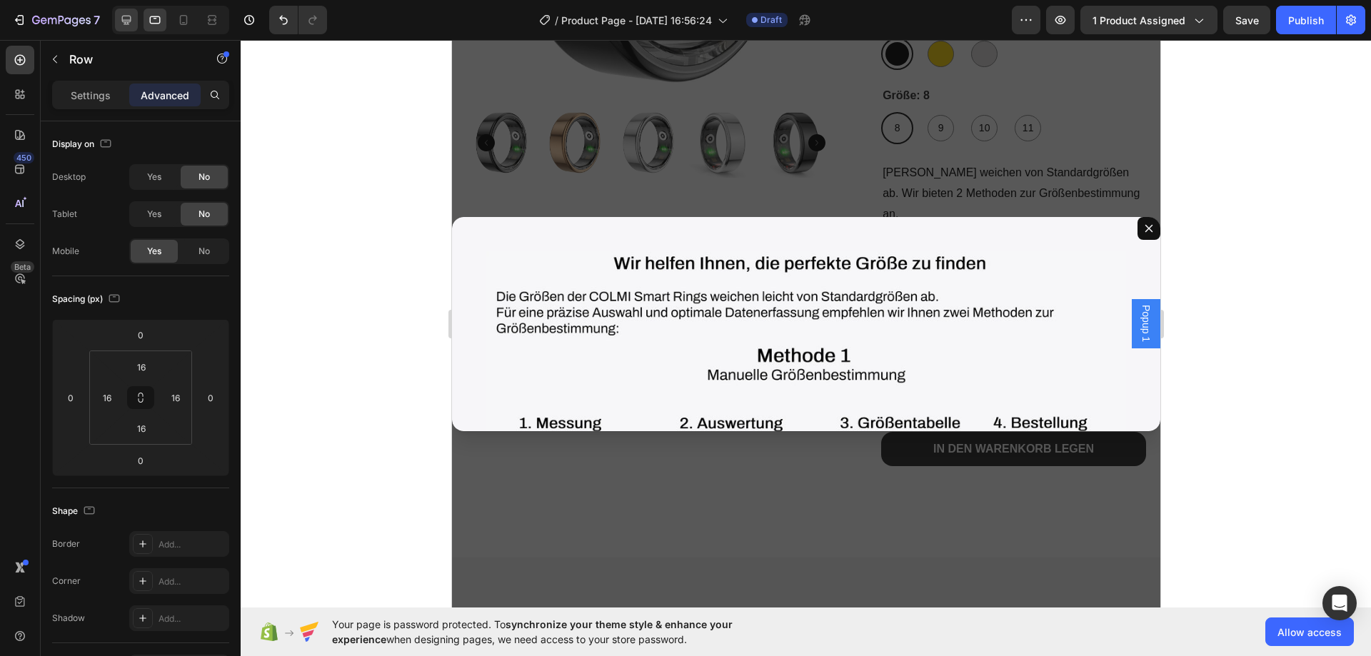
click at [129, 29] on div at bounding box center [126, 20] width 23 height 23
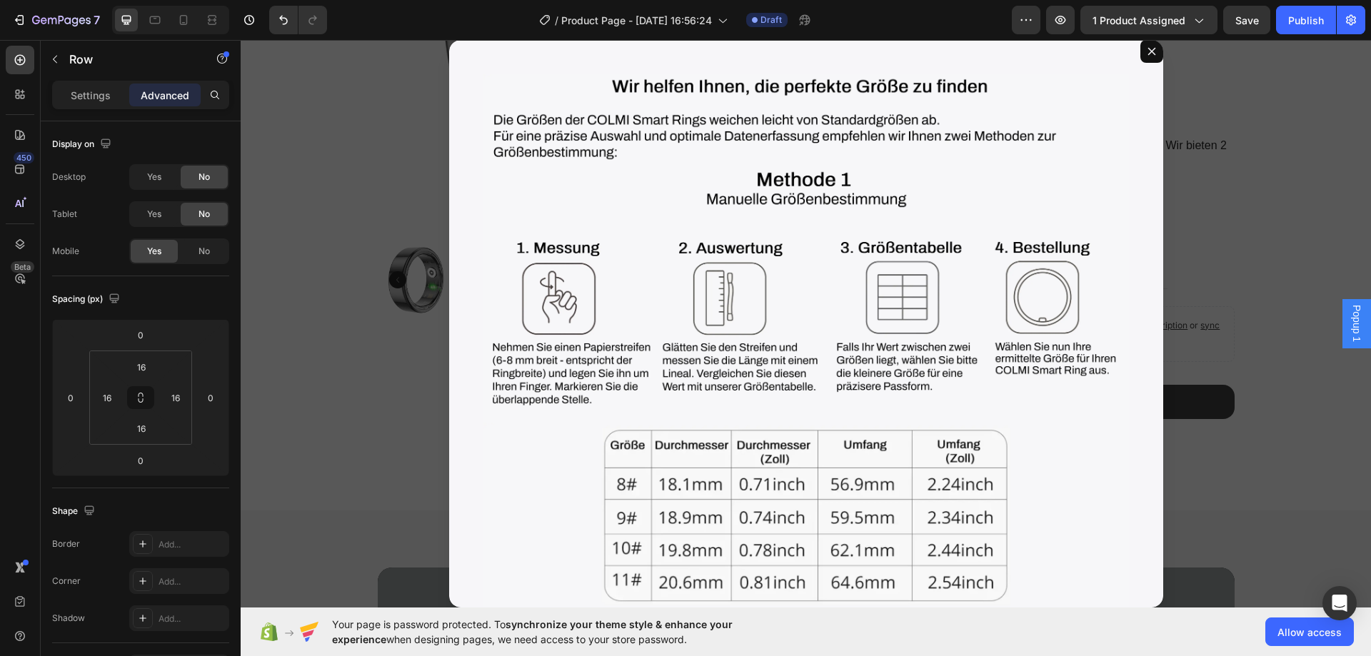
scroll to position [339, 0]
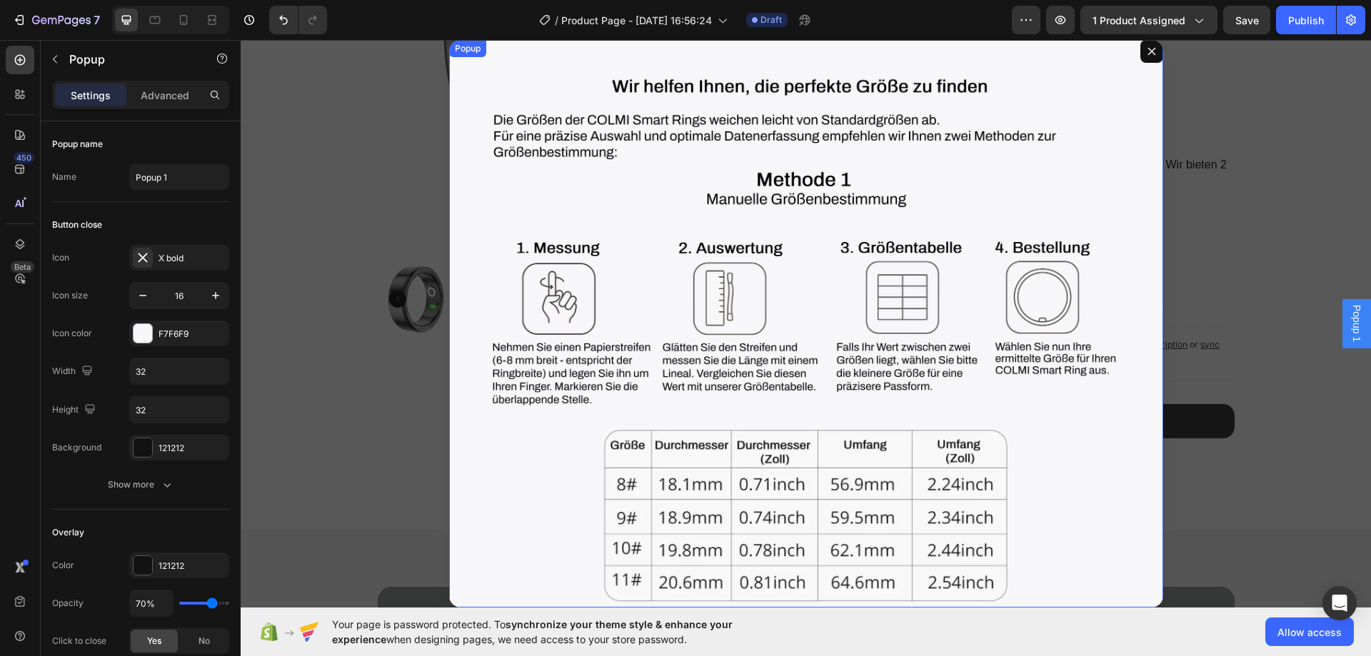
click at [453, 226] on div "Image Image Image Row Image Image Image Image Image Image Image Image Image Row…" at bounding box center [806, 324] width 714 height 568
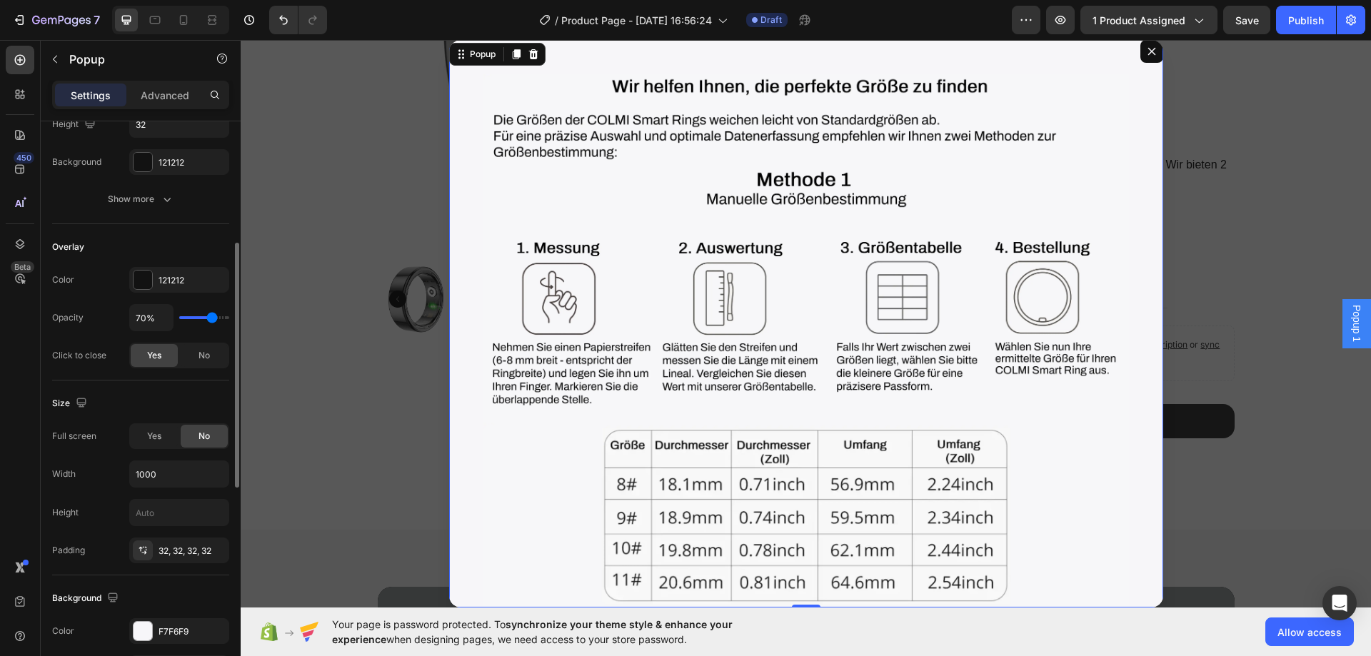
scroll to position [357, 0]
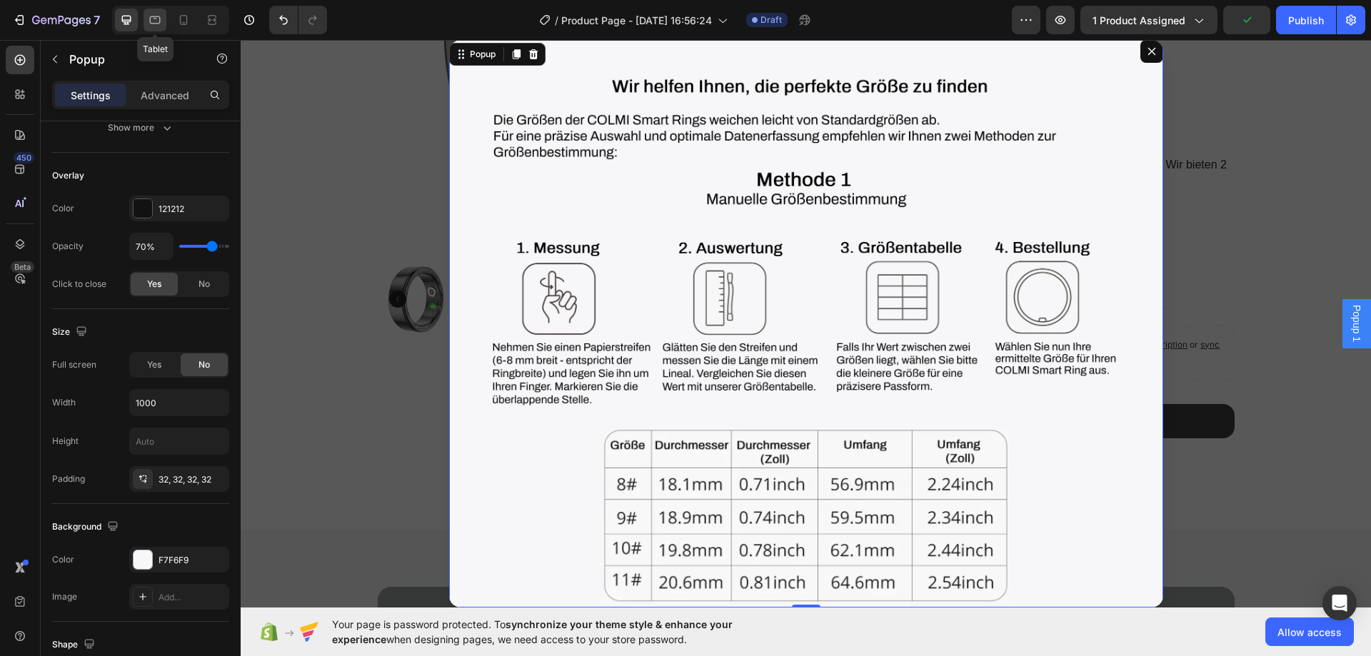
click at [152, 17] on icon at bounding box center [155, 20] width 11 height 8
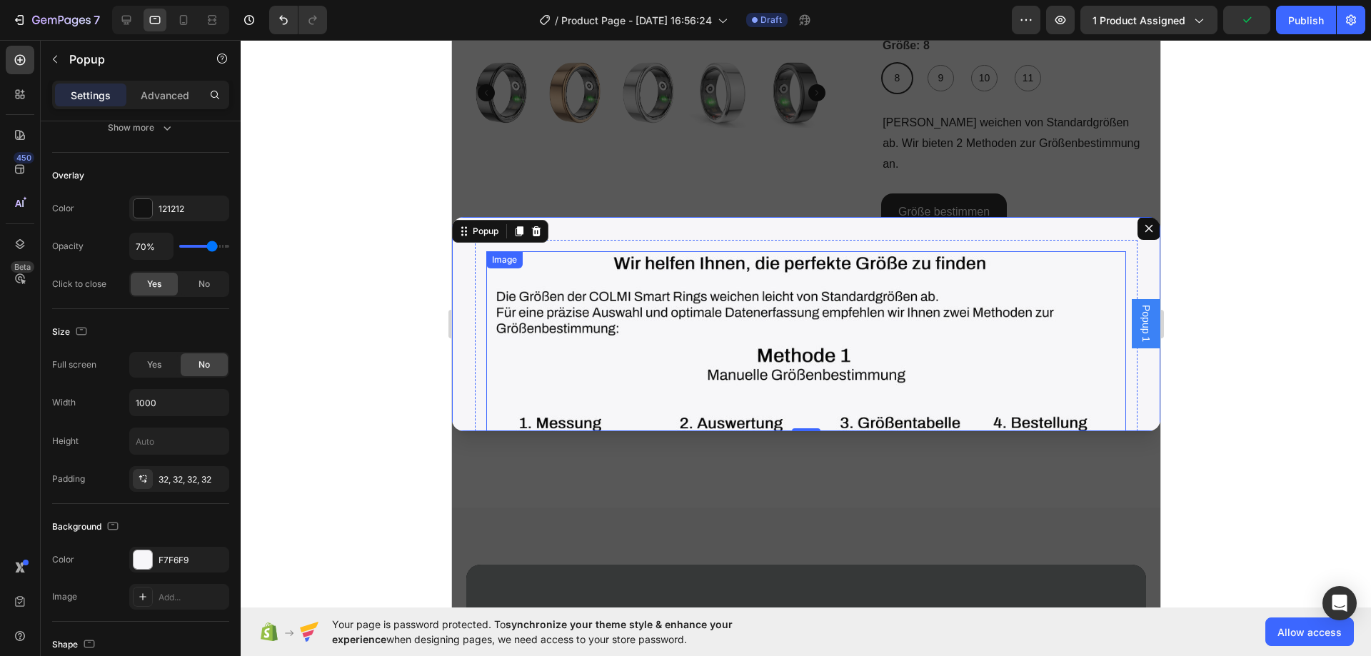
scroll to position [466, 0]
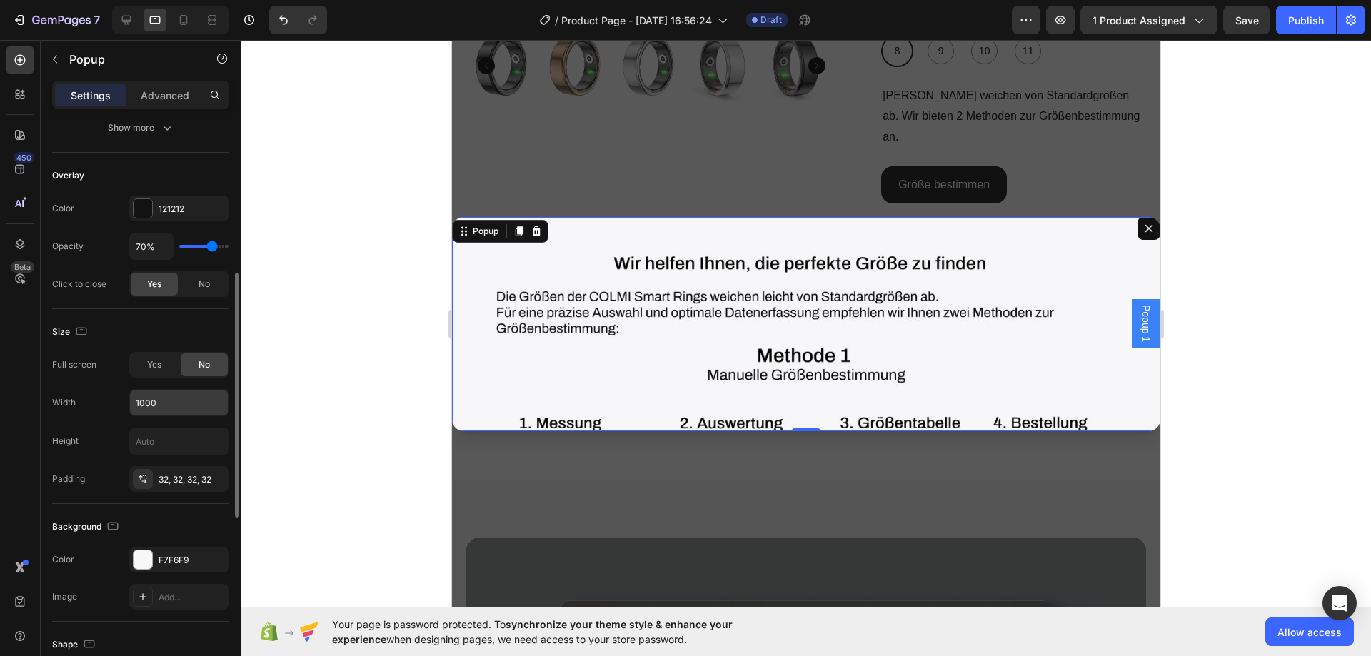
click at [166, 405] on input "1000" at bounding box center [179, 403] width 99 height 26
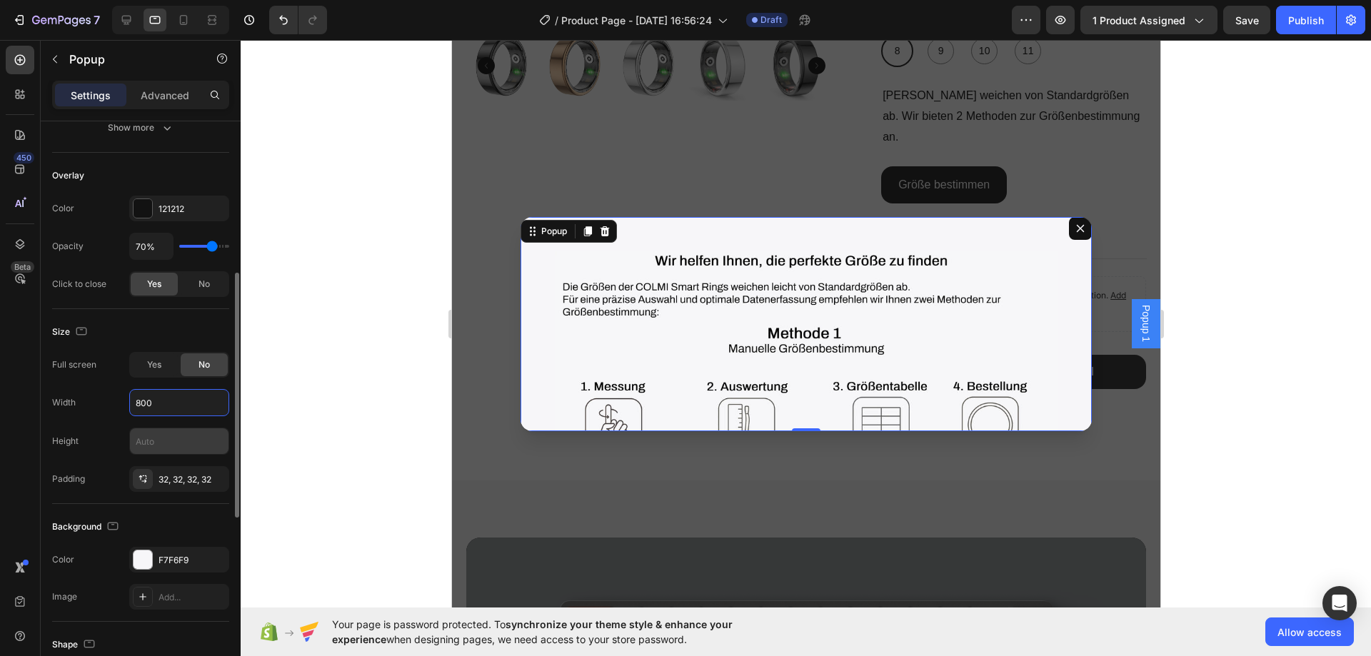
type input "800"
click at [155, 441] on input "text" at bounding box center [179, 441] width 99 height 26
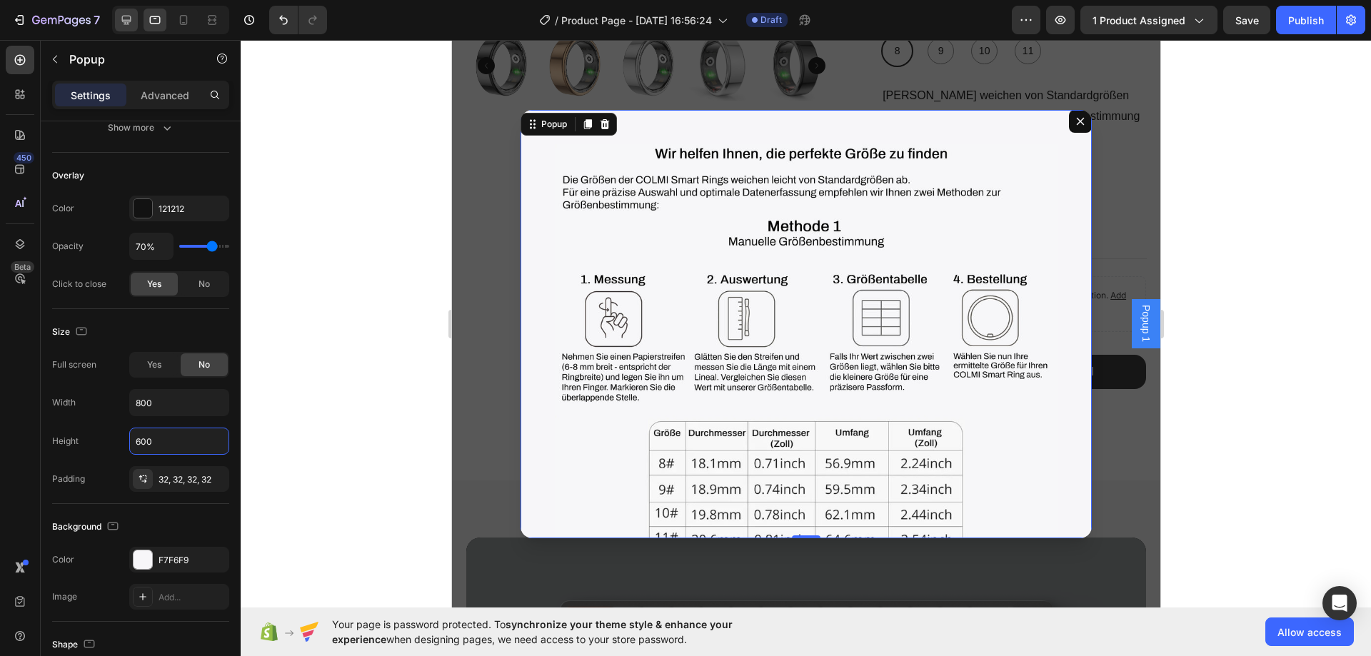
type input "600"
click at [124, 16] on icon at bounding box center [126, 20] width 9 height 9
type input "1000"
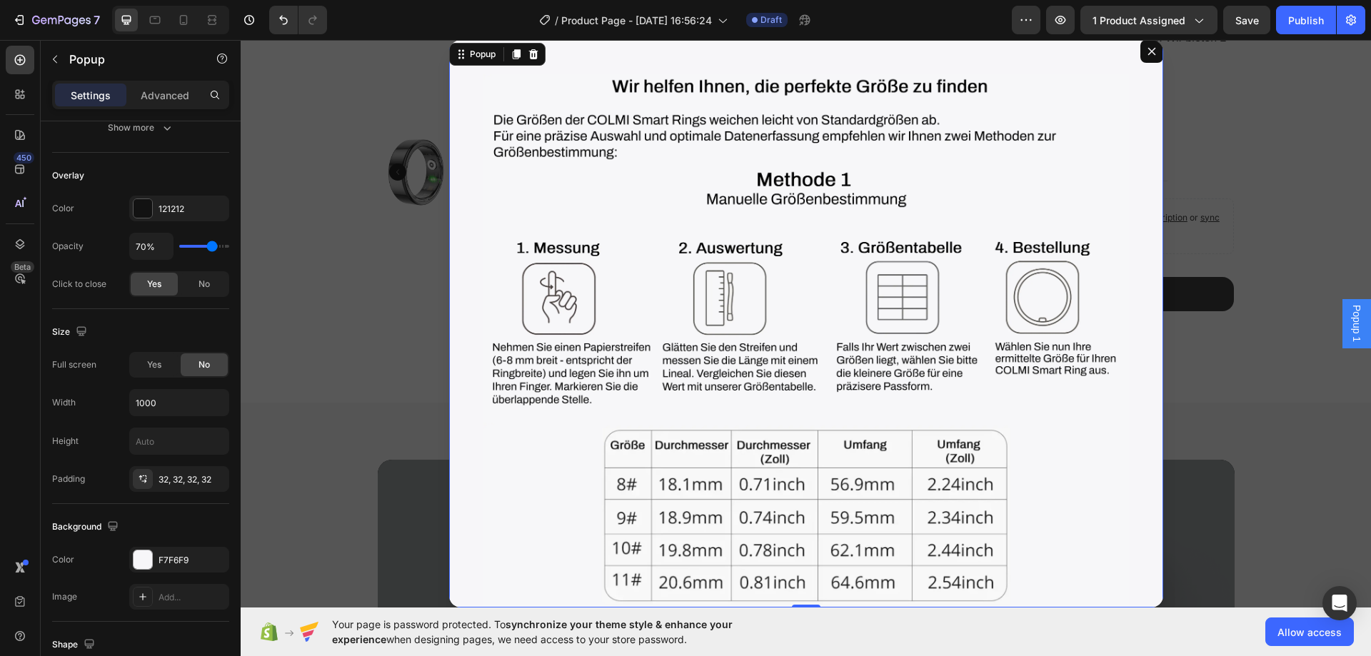
scroll to position [416, 0]
